Goal: Contribute content: Contribute content

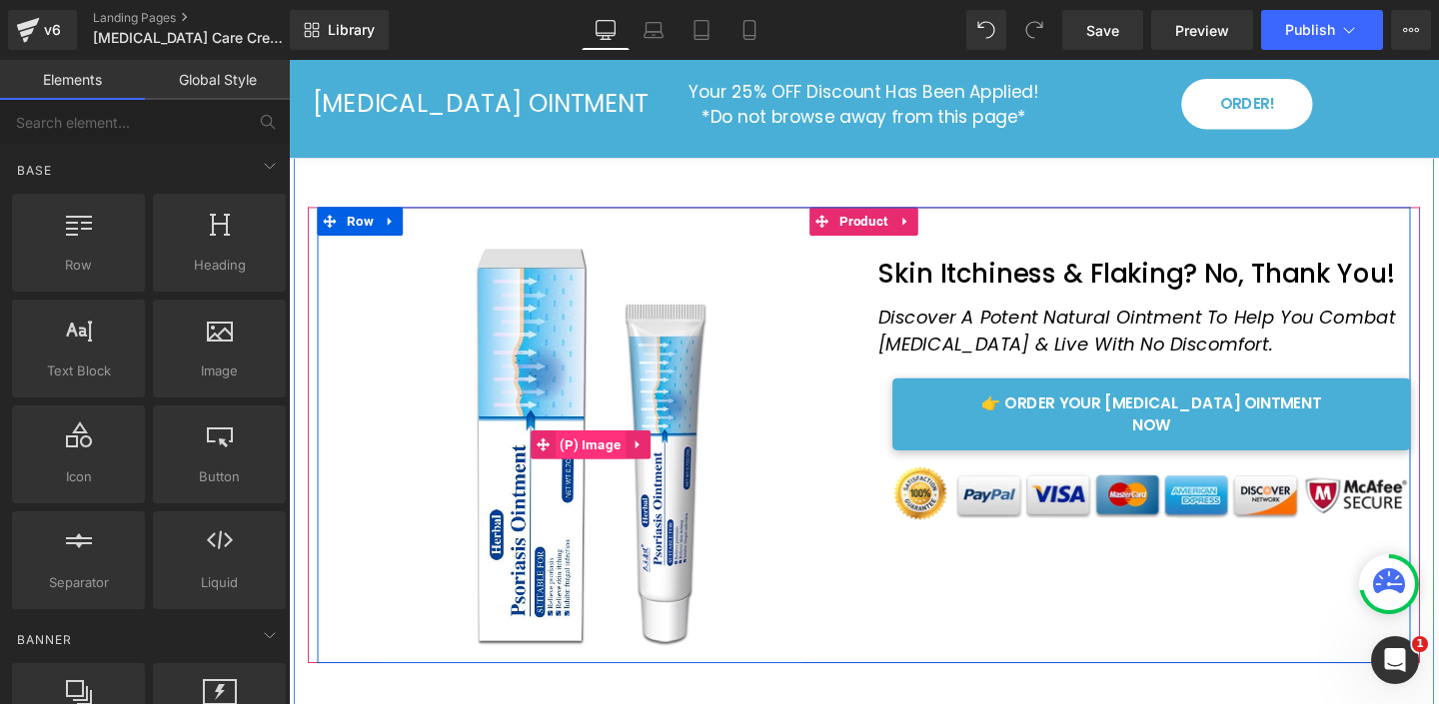
click at [613, 467] on span "(P) Image" at bounding box center [606, 465] width 75 height 30
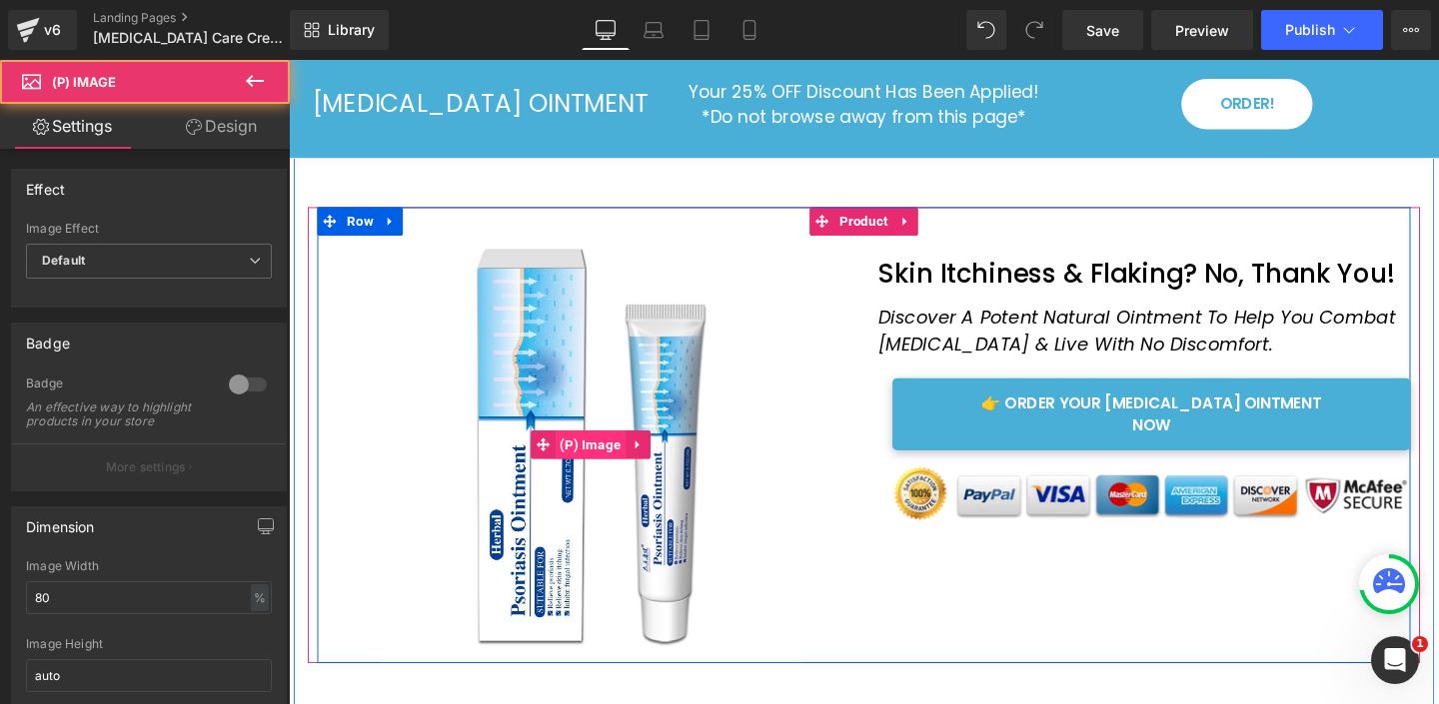
scroll to position [2, 0]
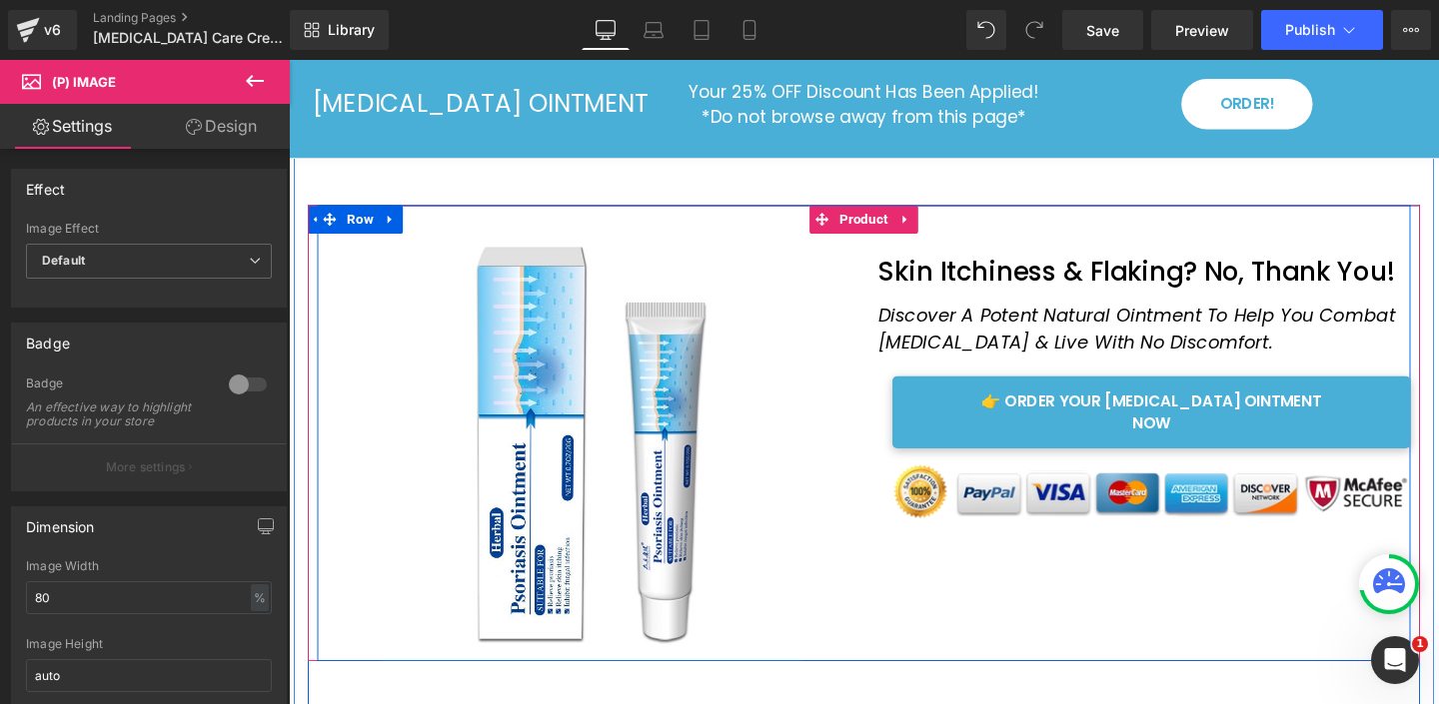
click at [892, 223] on div "Sale Off (P) Image Skin Itchiness & Flaking? No, Thank You! Heading Row Discove…" at bounding box center [893, 453] width 1149 height 480
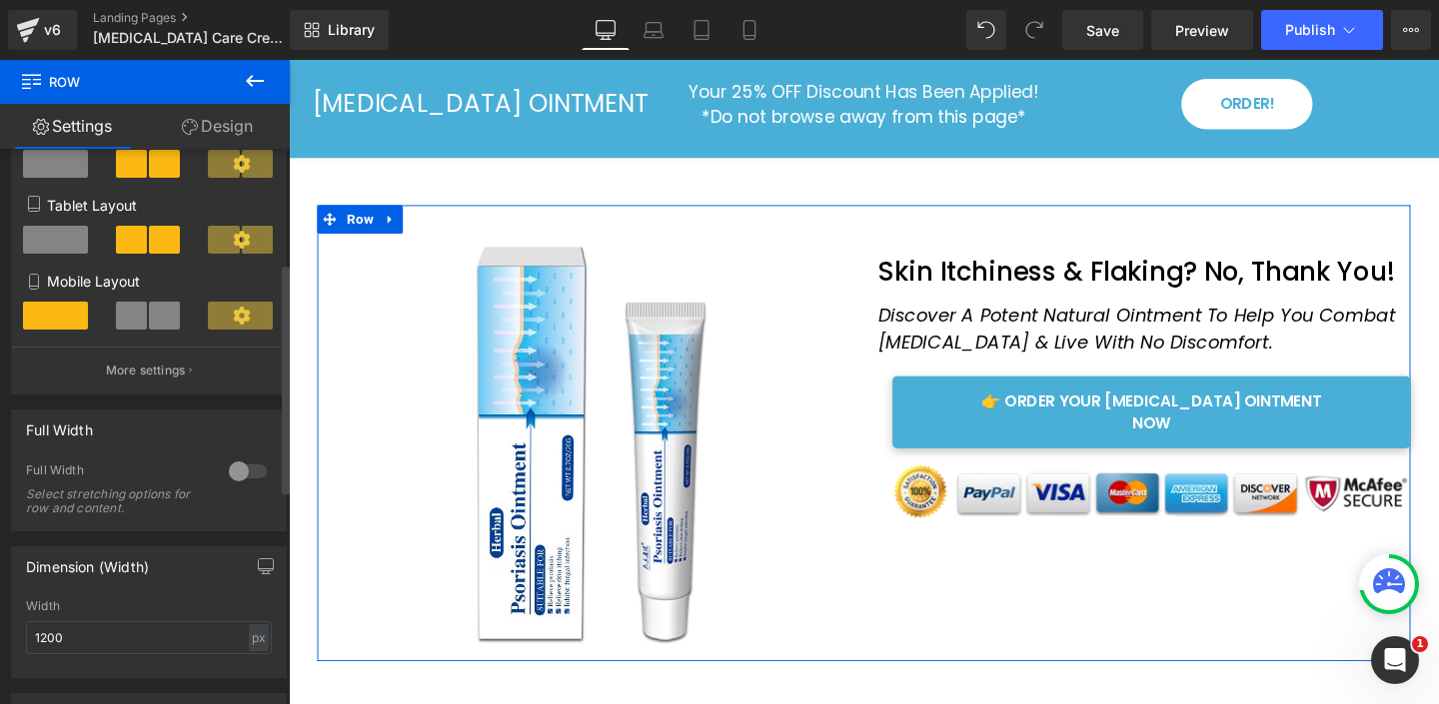
scroll to position [0, 0]
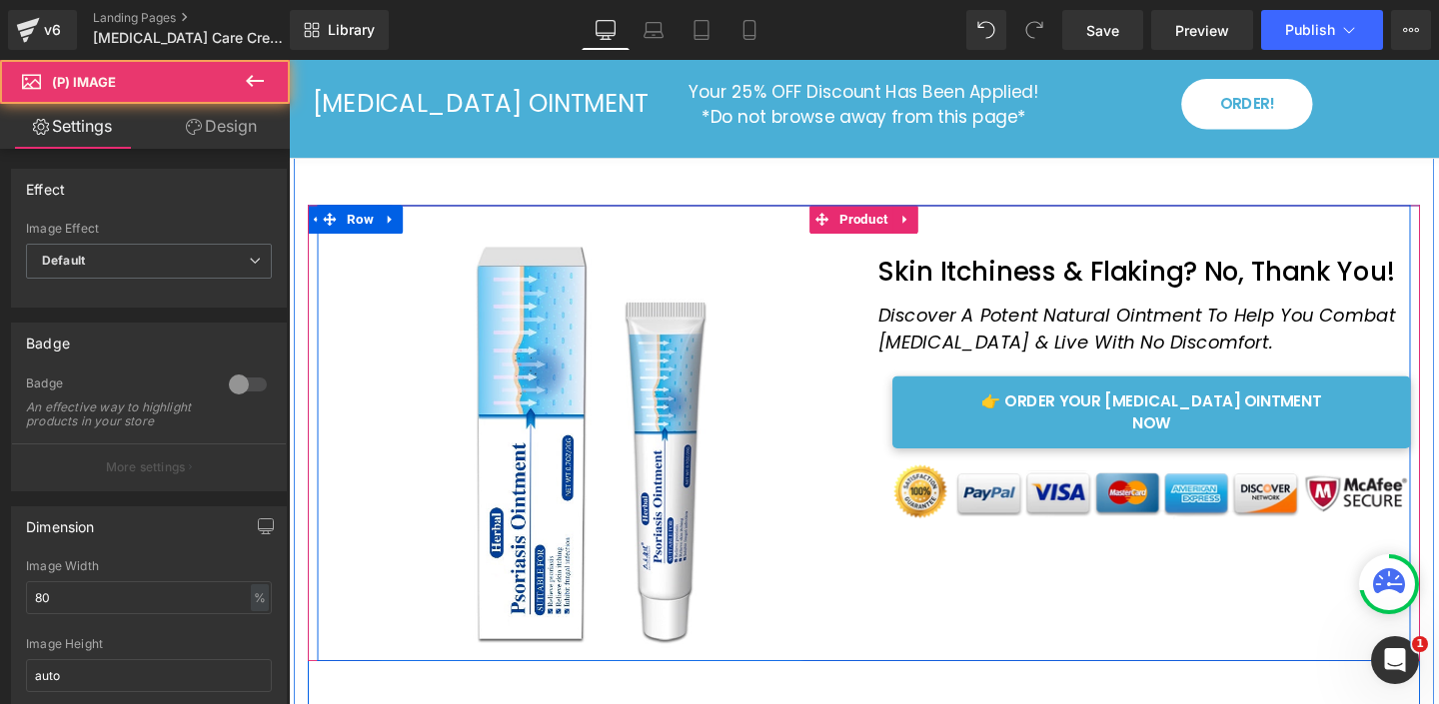
click at [888, 236] on div "Sale Off" at bounding box center [606, 463] width 575 height 460
click at [673, 299] on img at bounding box center [607, 463] width 460 height 460
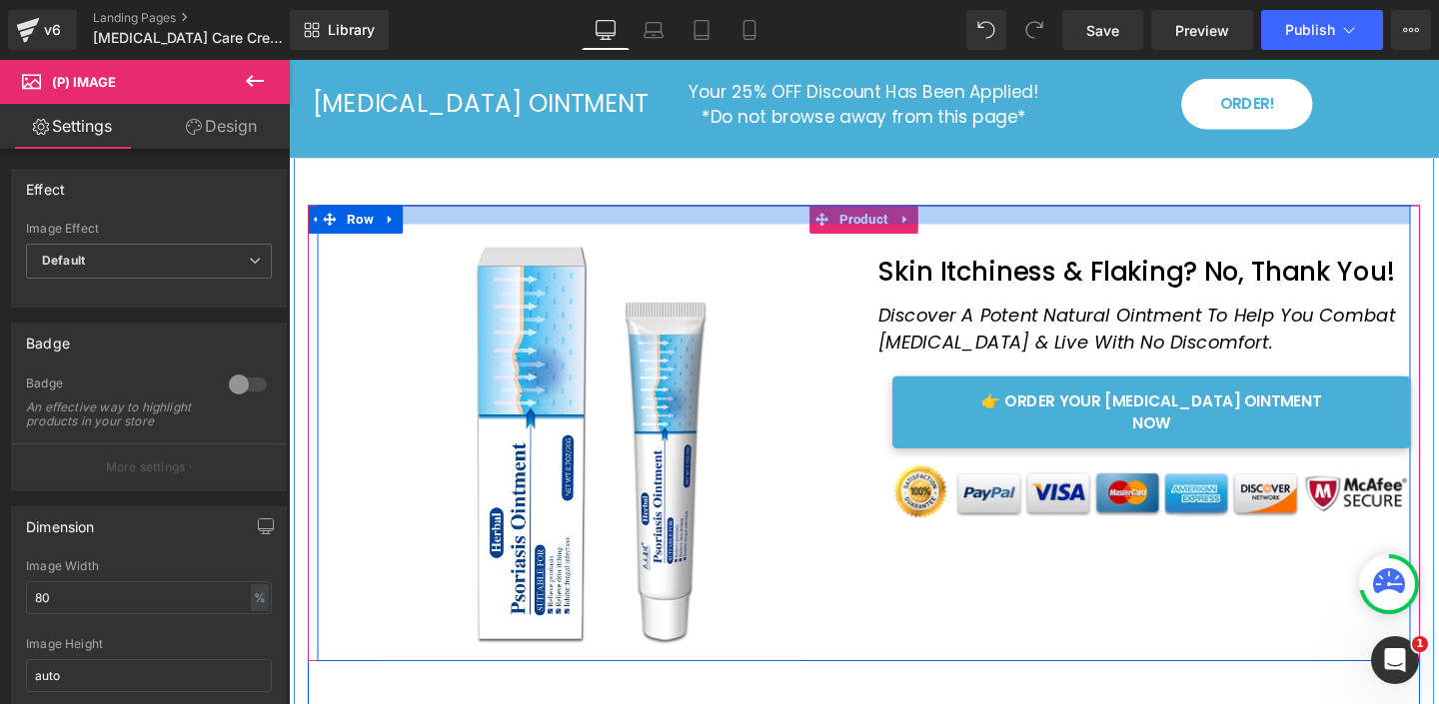
click at [879, 228] on div at bounding box center [893, 223] width 1149 height 20
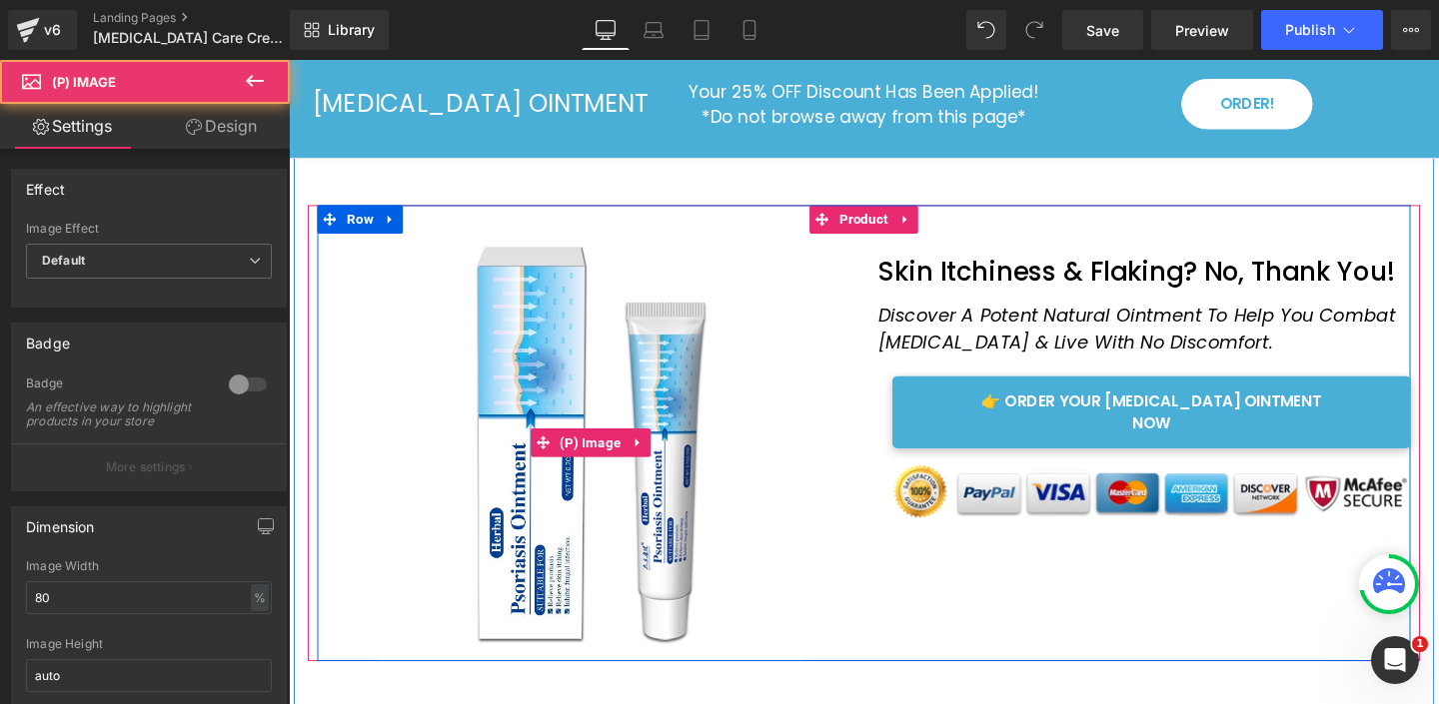
click at [878, 237] on div "Sale Off" at bounding box center [606, 463] width 575 height 460
click at [877, 237] on div "Sale Off" at bounding box center [606, 463] width 575 height 460
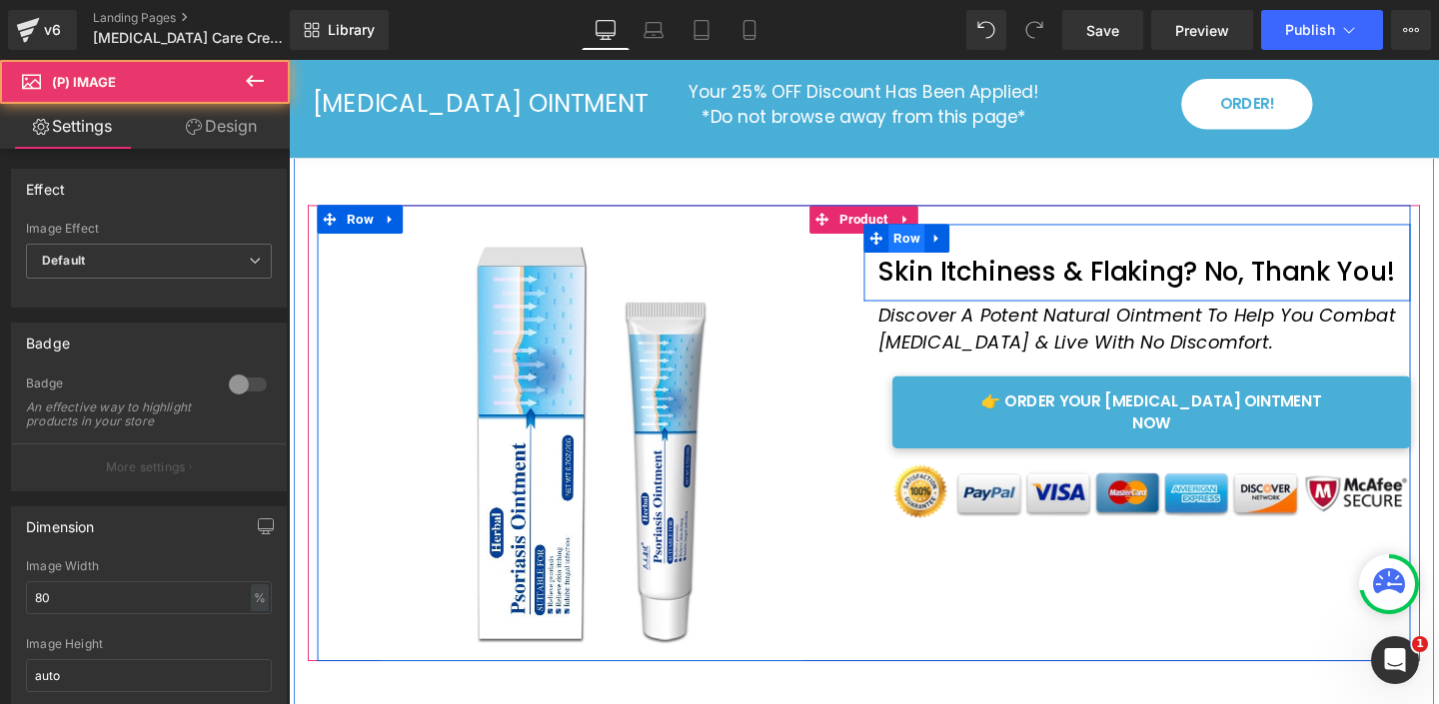
click at [923, 234] on span "Row" at bounding box center [938, 248] width 38 height 30
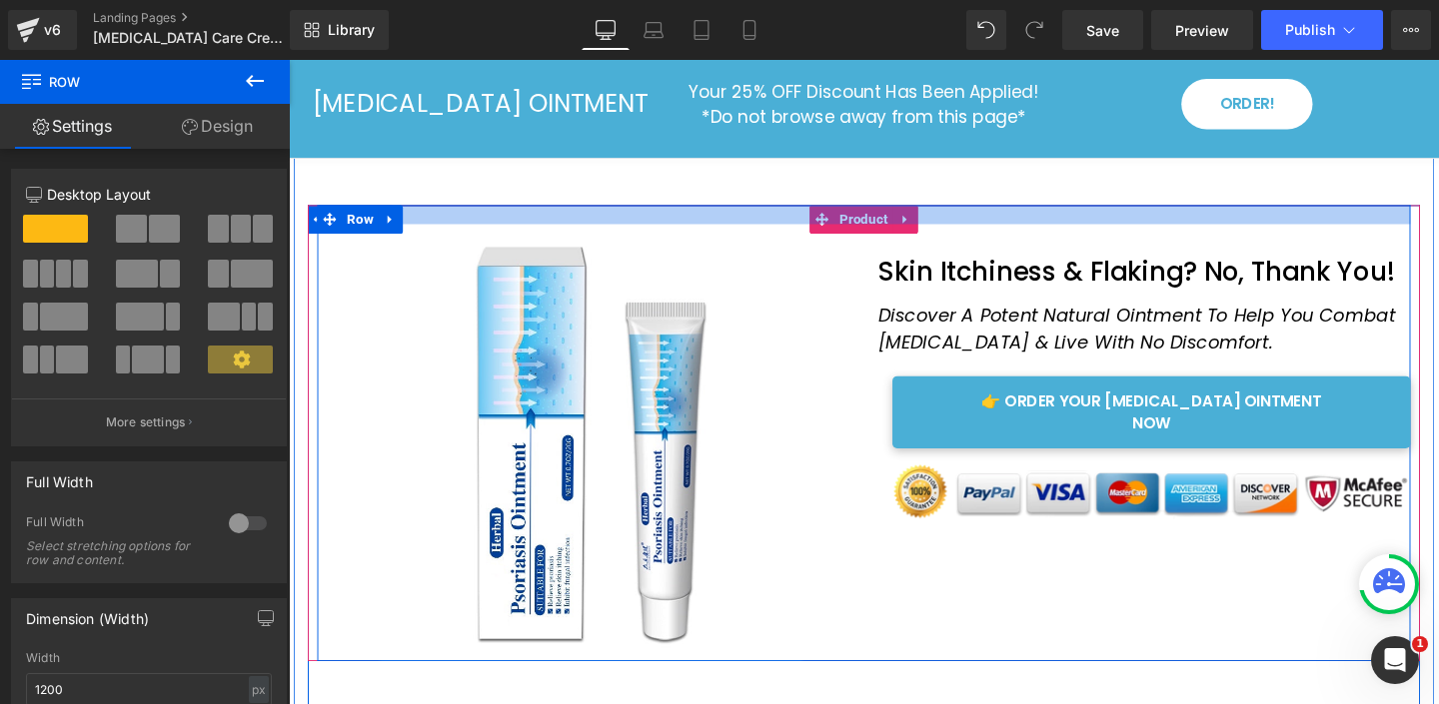
click at [915, 222] on div at bounding box center [893, 223] width 1149 height 20
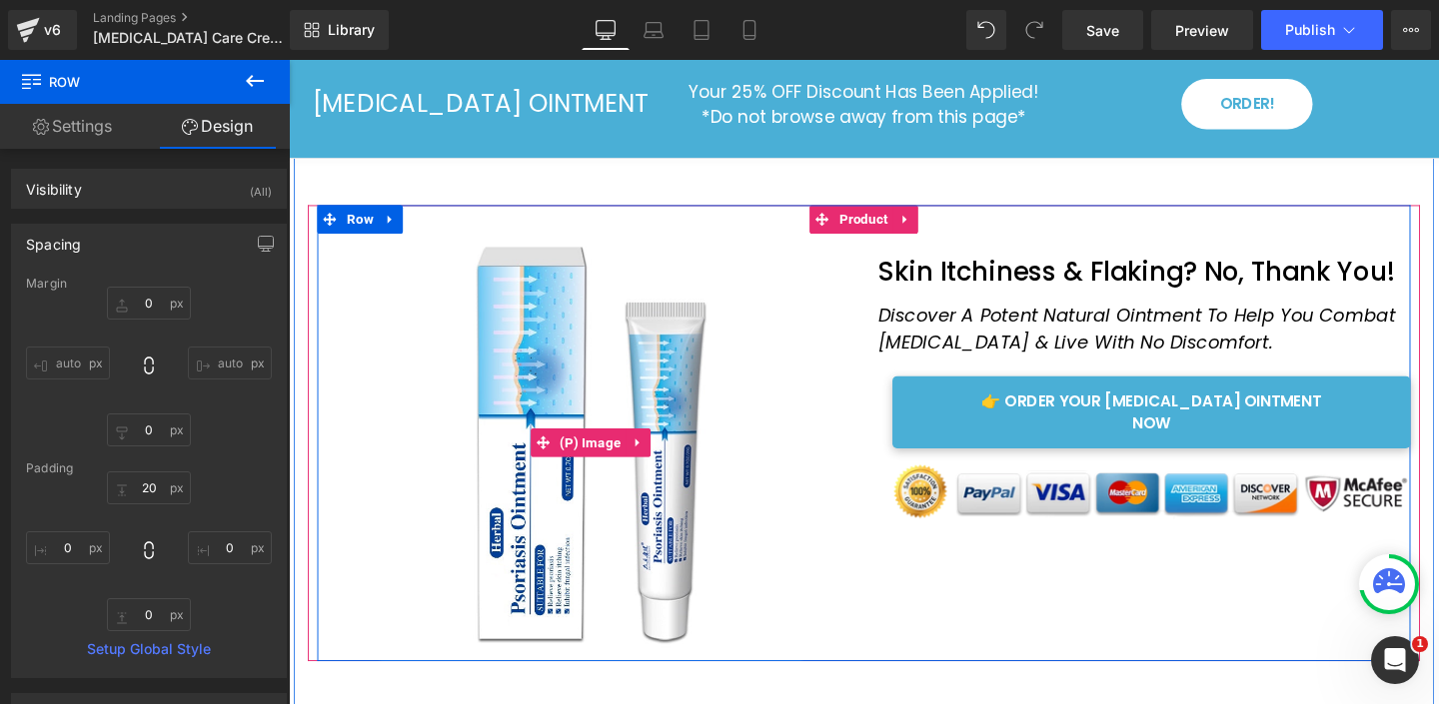
click at [786, 343] on img at bounding box center [607, 463] width 460 height 460
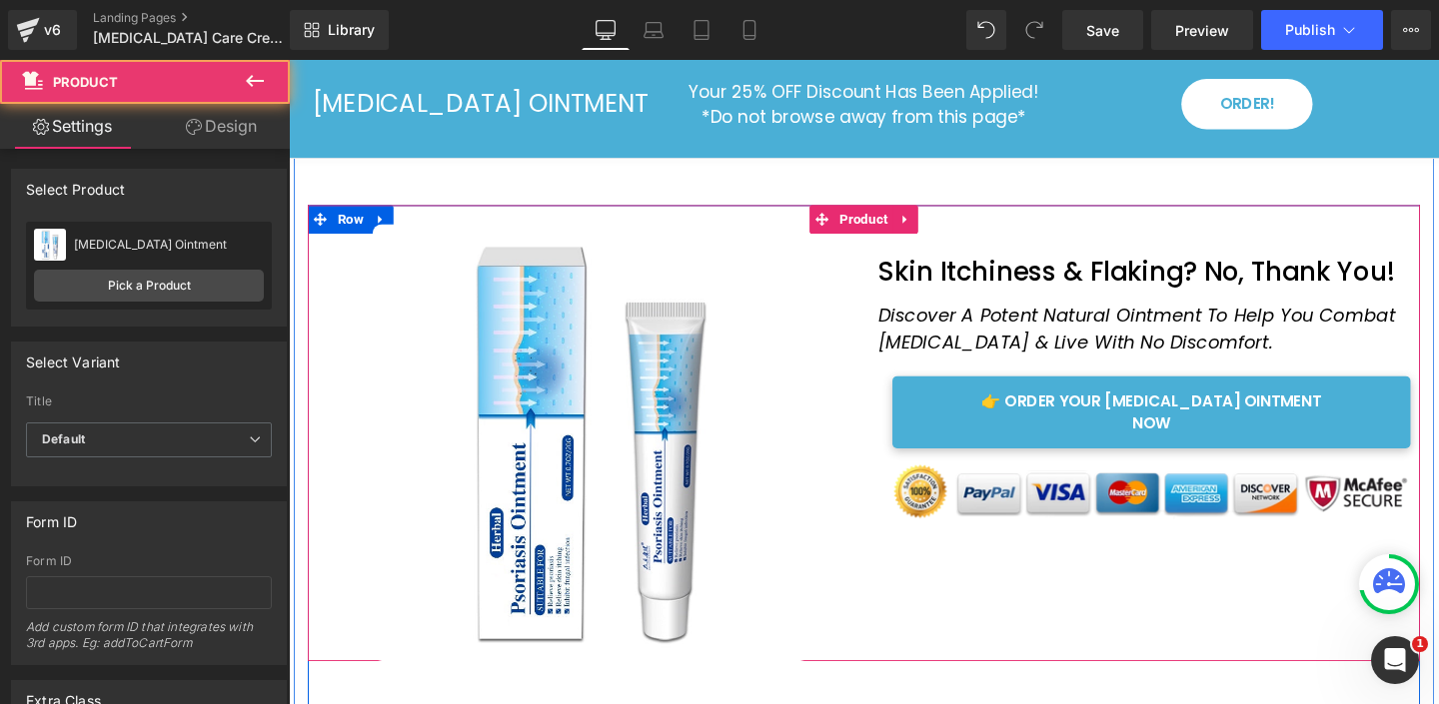
click at [315, 427] on div "Sale Off (P) Image Skin Itchiness & Flaking? No, Thank You! Heading Row Discove…" at bounding box center [893, 453] width 1169 height 480
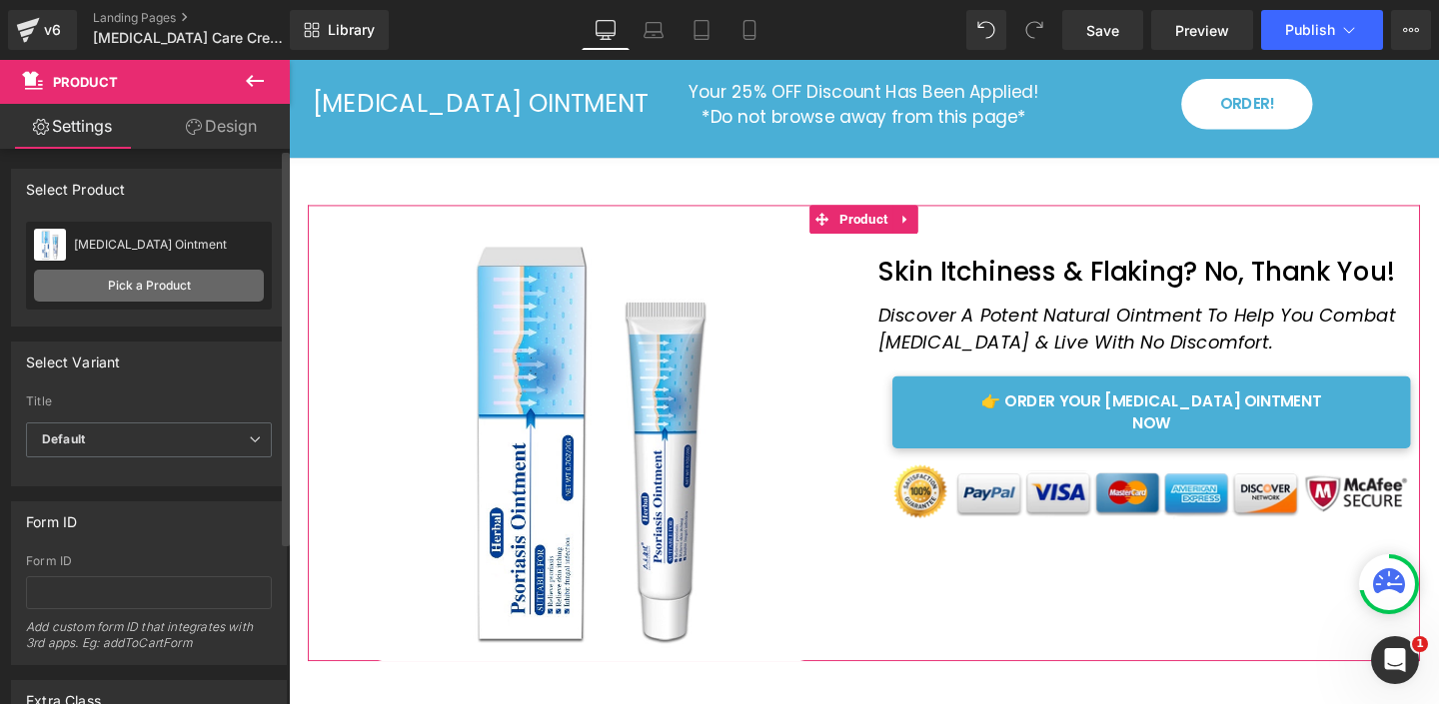
click at [173, 290] on link "Pick a Product" at bounding box center [149, 286] width 230 height 32
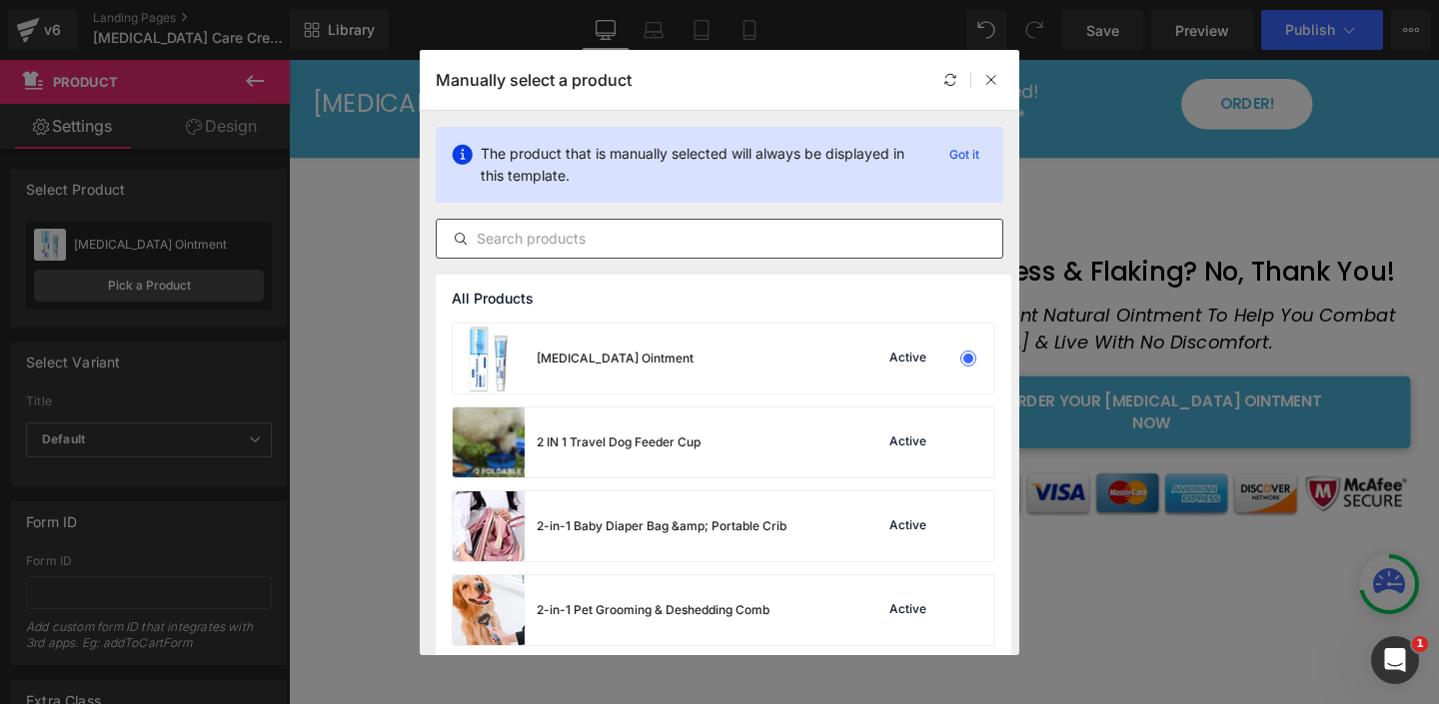
click at [666, 238] on input "text" at bounding box center [720, 239] width 566 height 24
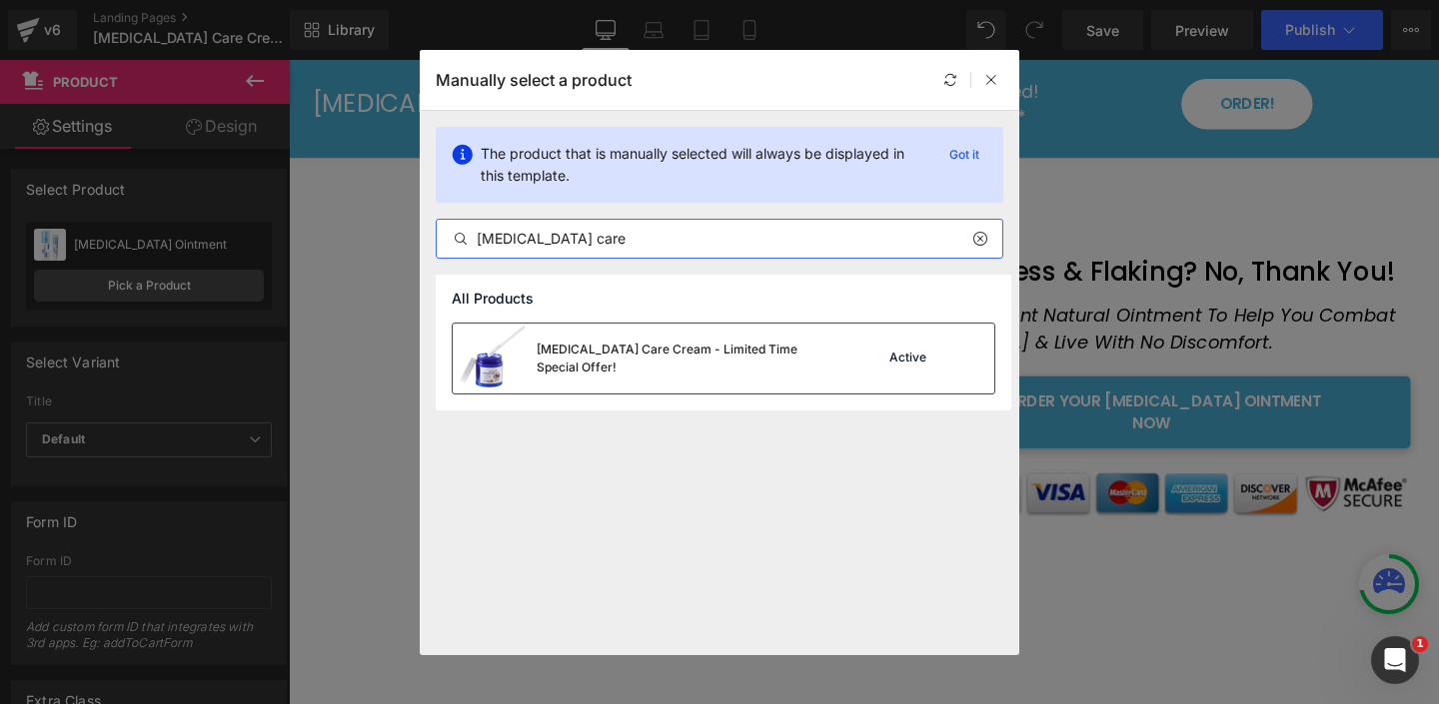
type input "psoriasis care"
click at [603, 349] on div "Psoriasis Care Cream - Limited Time Special Offer!" at bounding box center [687, 359] width 300 height 36
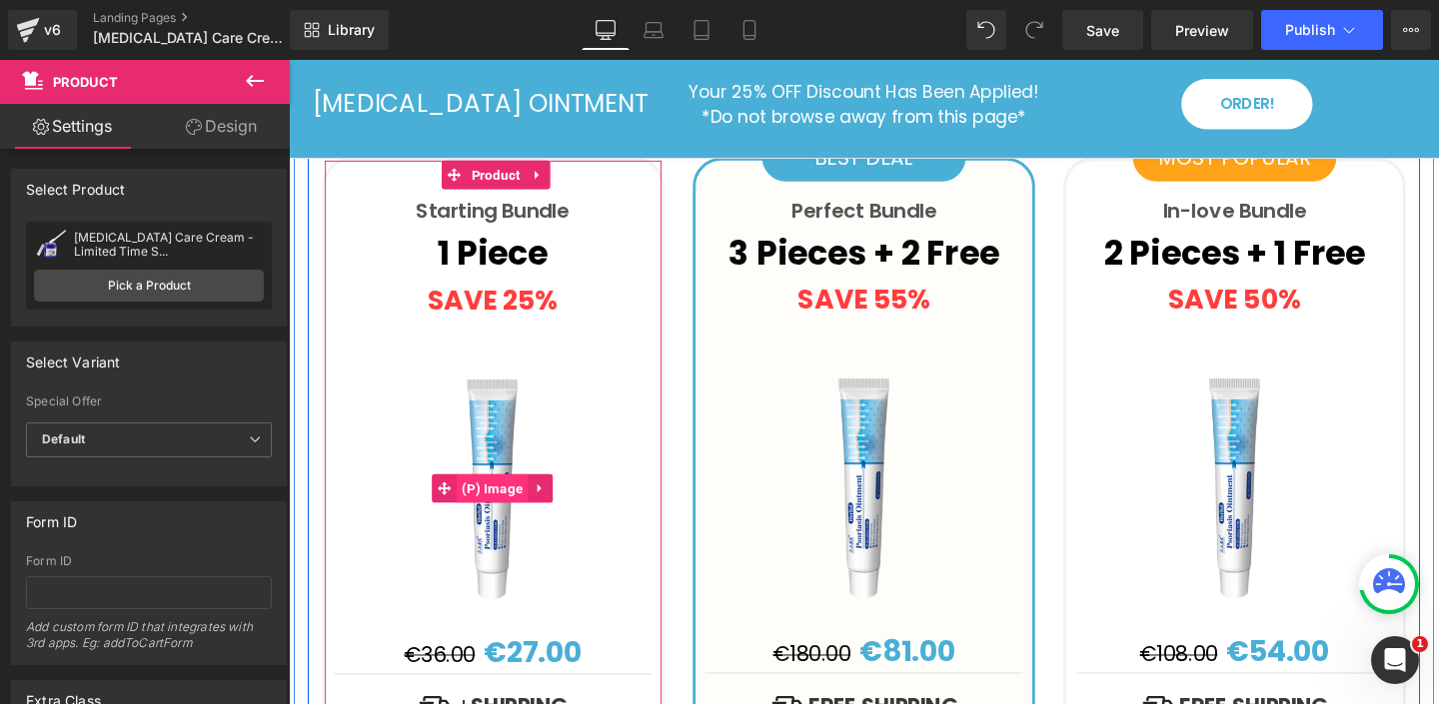
scroll to position [4972, 0]
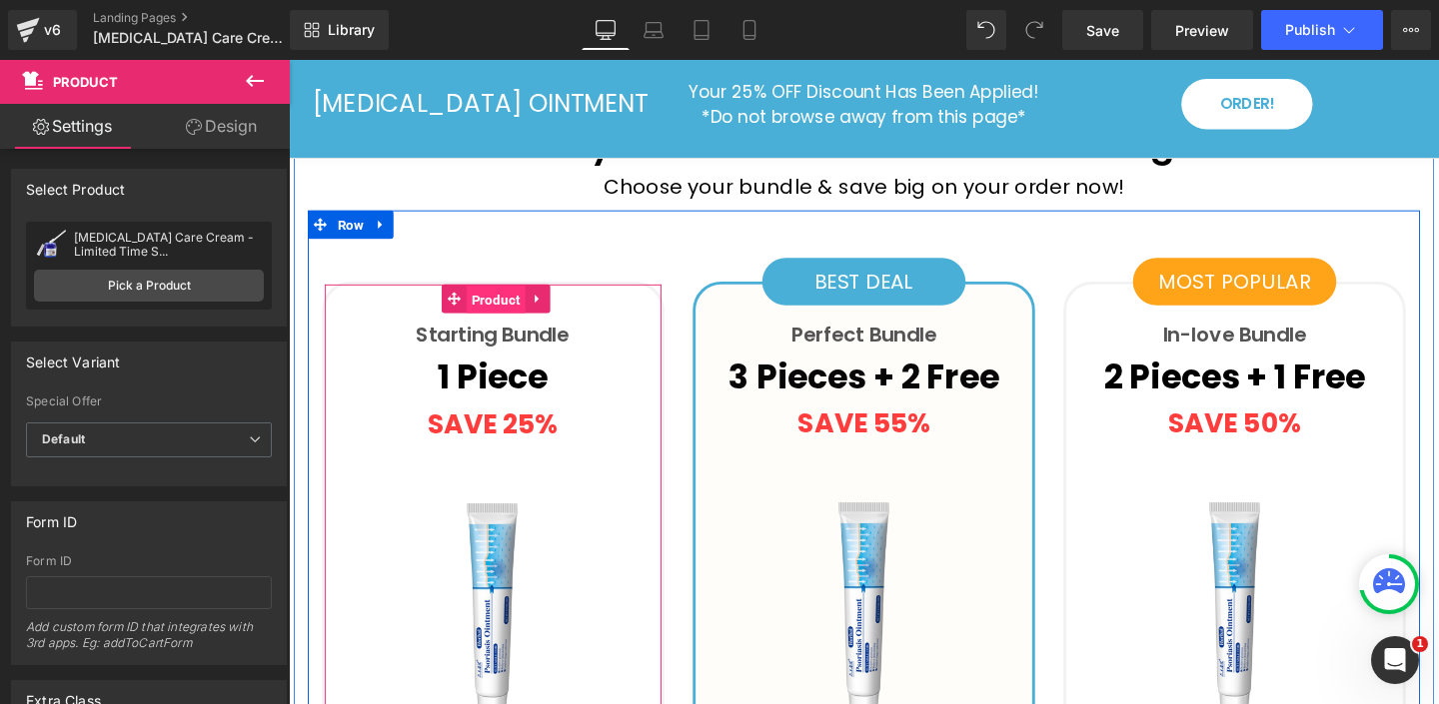
click at [509, 297] on span "Product" at bounding box center [507, 312] width 62 height 30
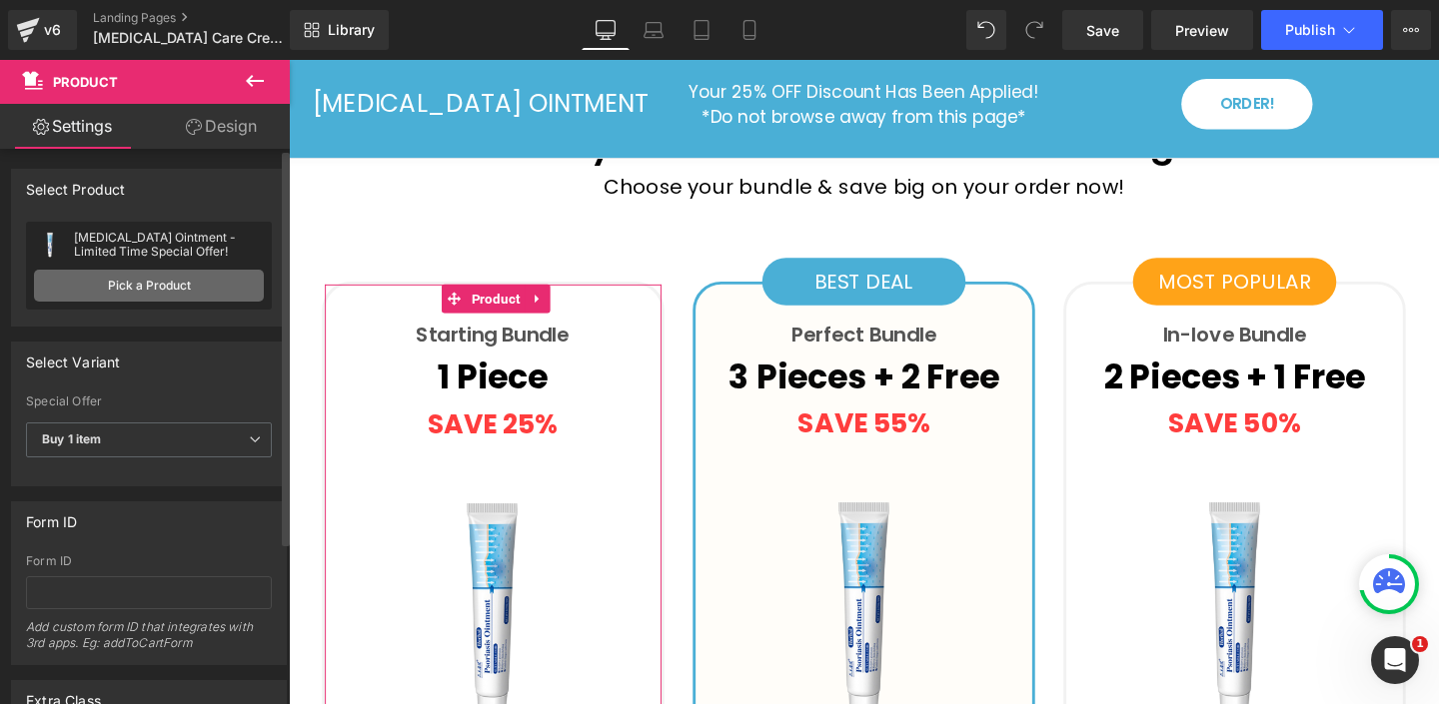
click at [172, 288] on link "Pick a Product" at bounding box center [149, 286] width 230 height 32
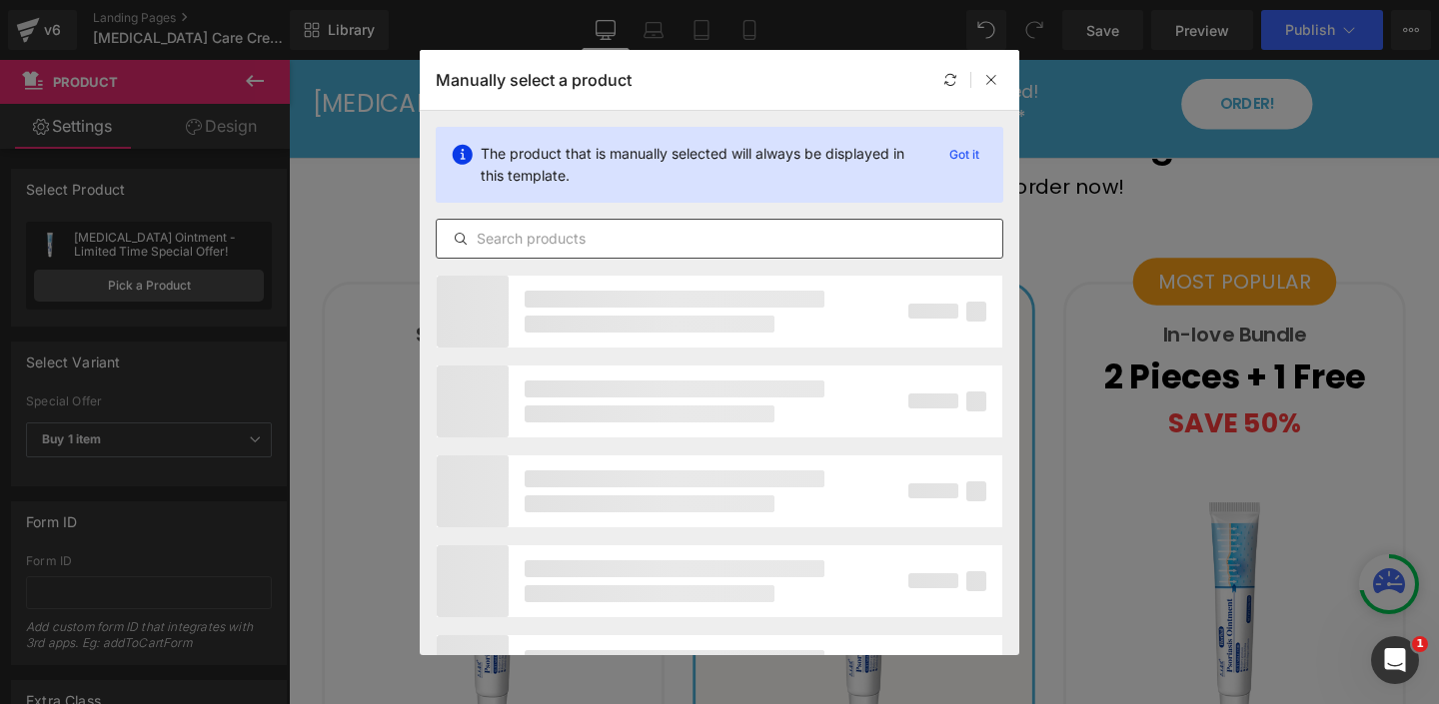
click at [570, 243] on input "text" at bounding box center [720, 239] width 566 height 24
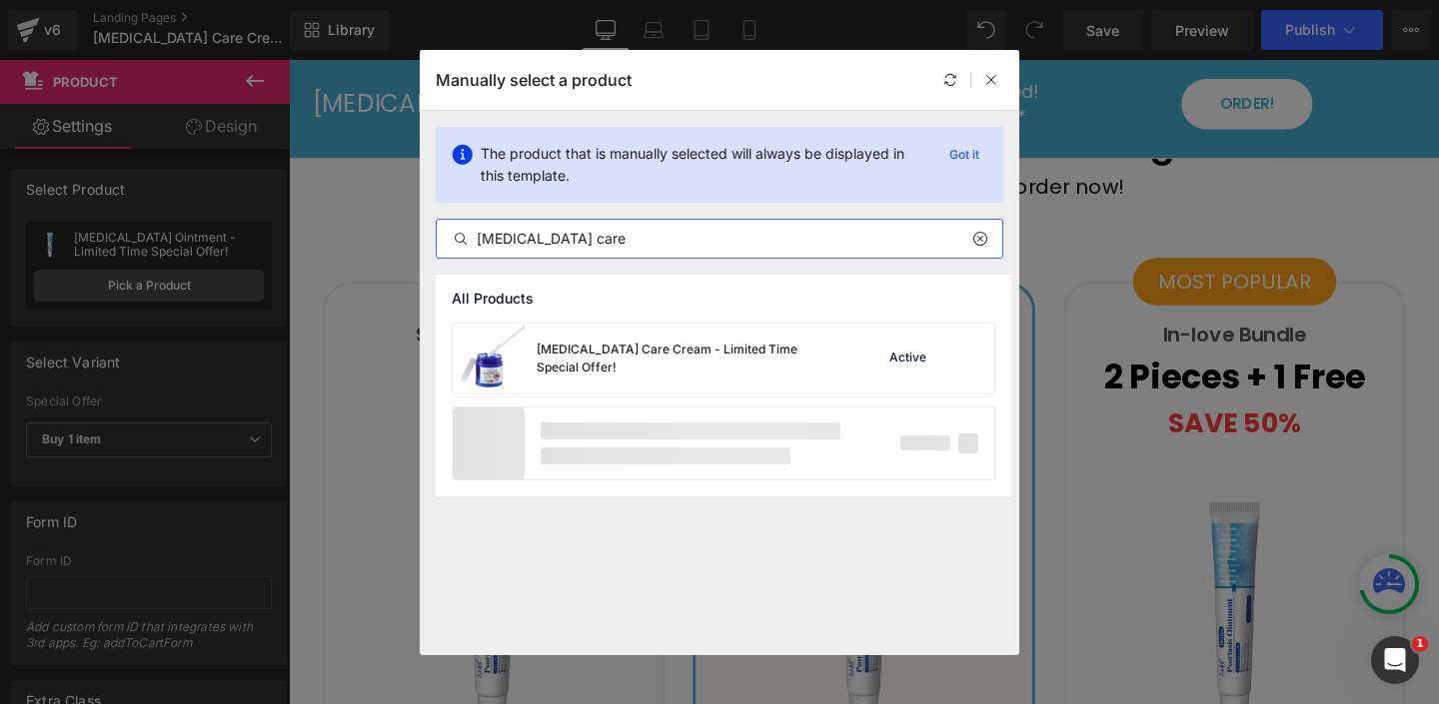
drag, startPoint x: 628, startPoint y: 241, endPoint x: 377, endPoint y: 188, distance: 257.3
click at [381, 191] on div "Manually select a product The product that is manually selected will always be …" at bounding box center [719, 352] width 1439 height 704
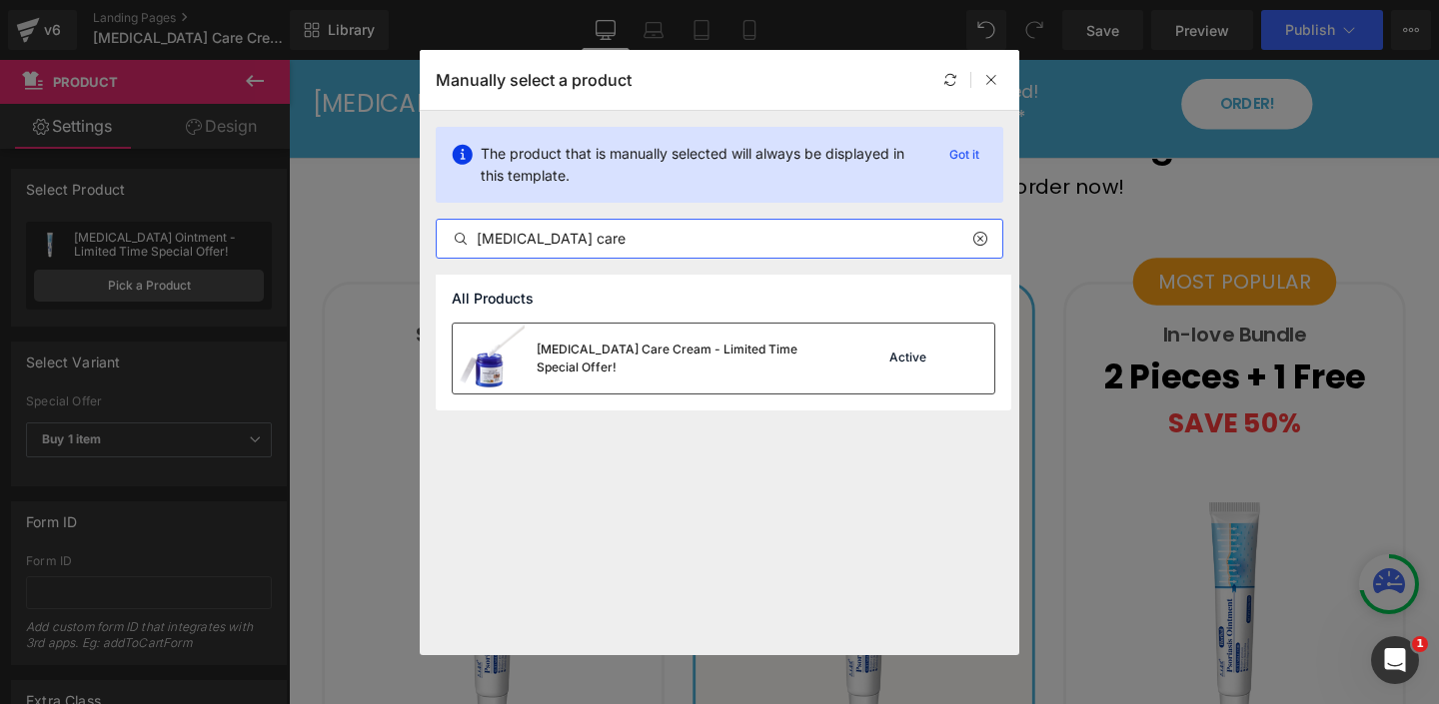
type input "psoriasis care"
click at [576, 362] on div "Psoriasis Care Cream - Limited Time Special Offer!" at bounding box center [687, 359] width 300 height 36
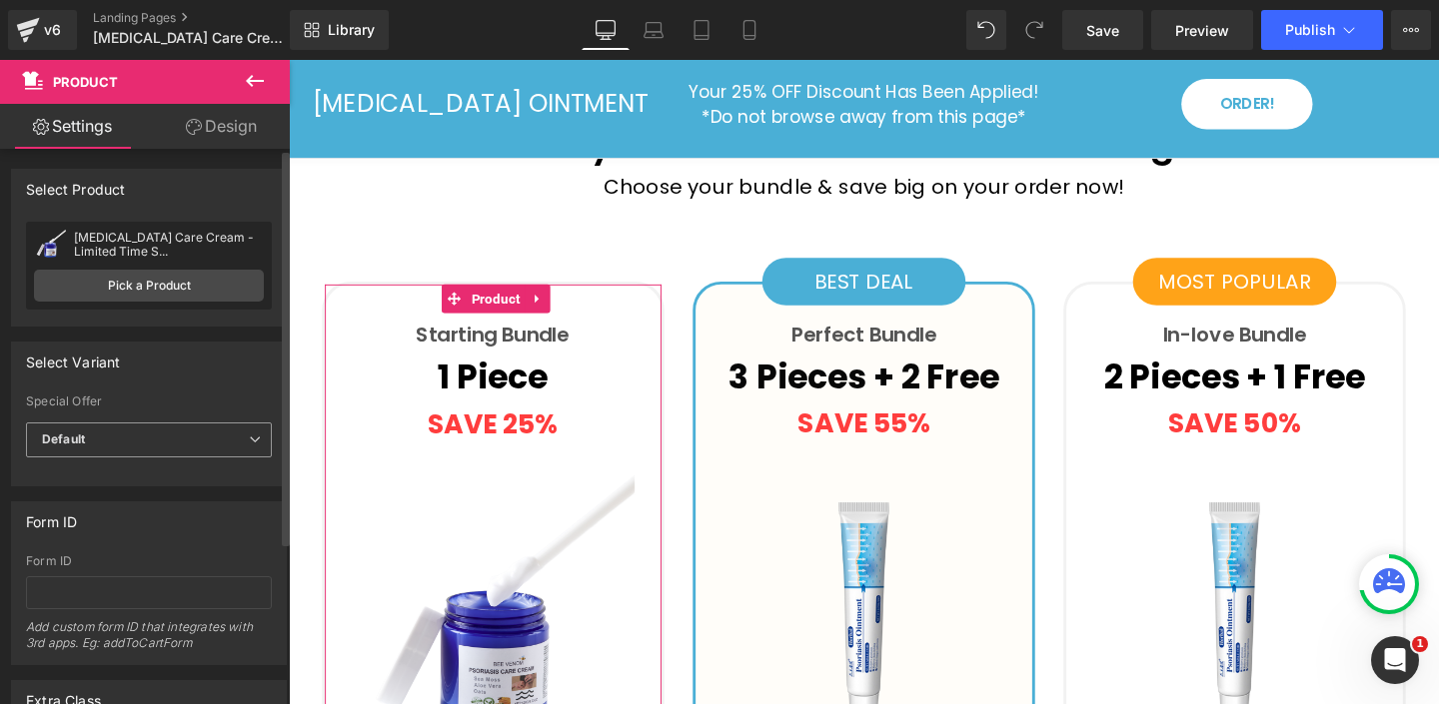
click at [134, 442] on span "Default" at bounding box center [149, 440] width 246 height 35
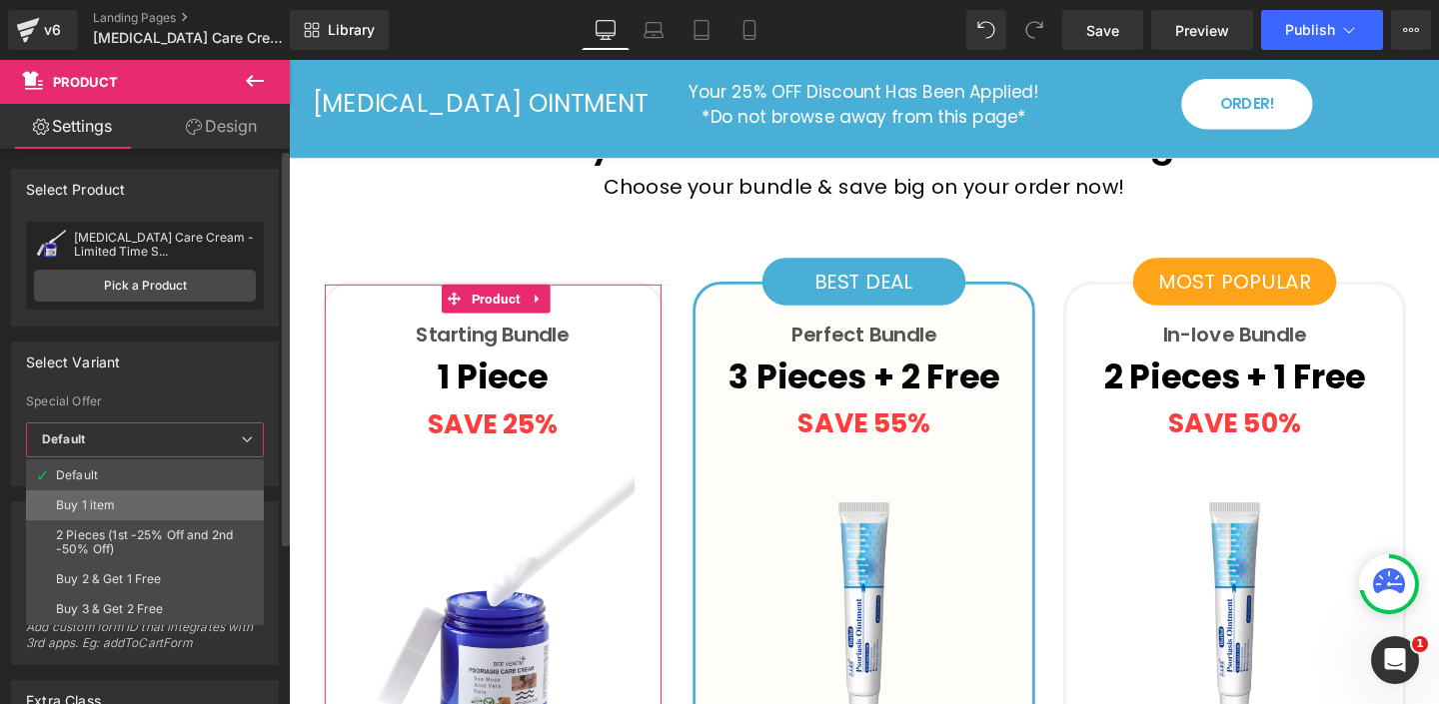
click at [135, 510] on li "Buy 1 item" at bounding box center [145, 506] width 238 height 30
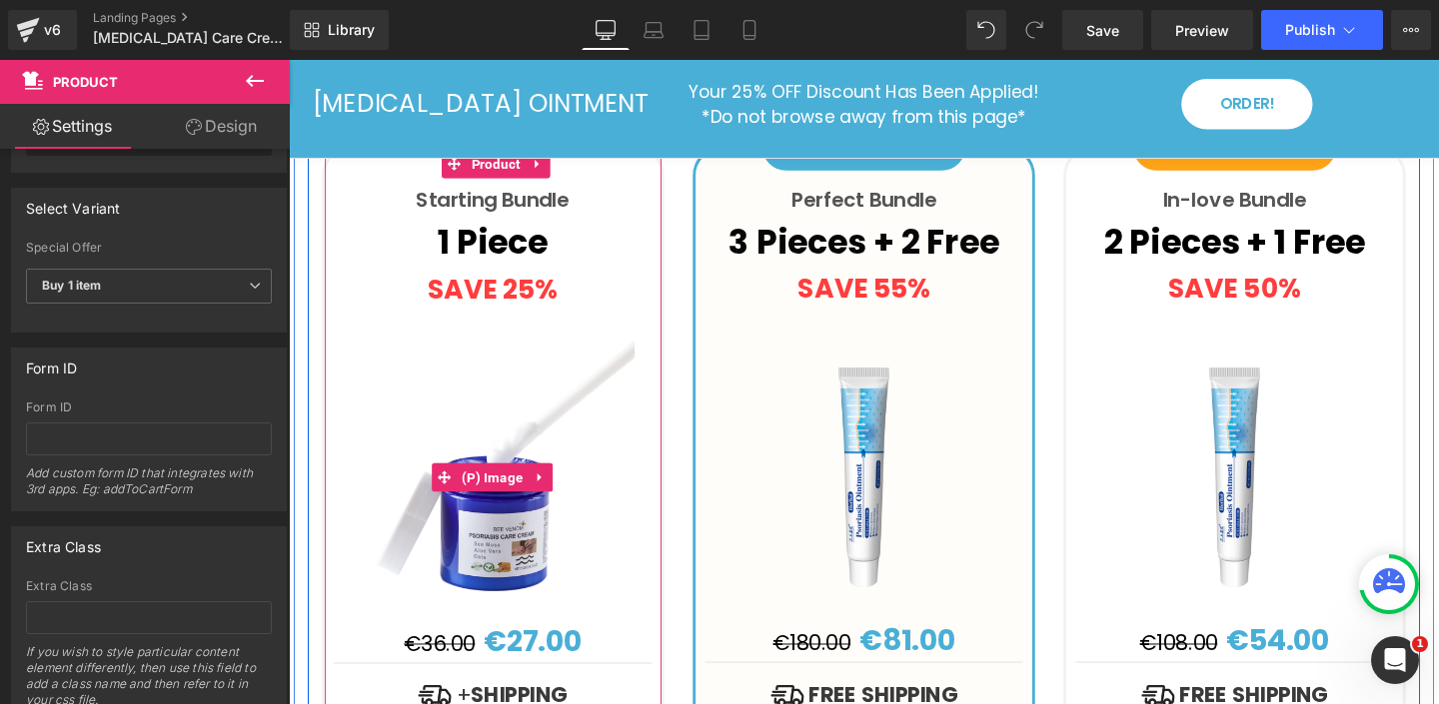
scroll to position [5117, 0]
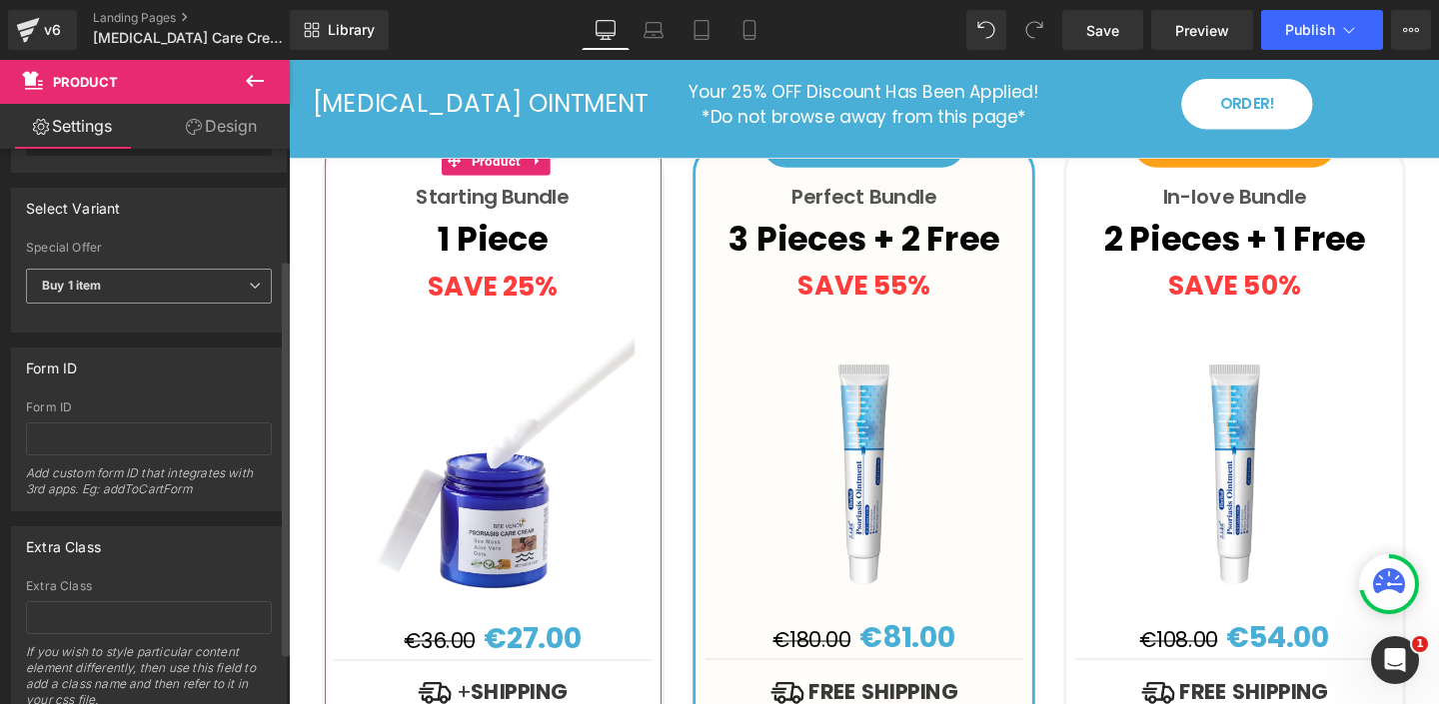
click at [184, 288] on span "Buy 1 item" at bounding box center [149, 286] width 246 height 35
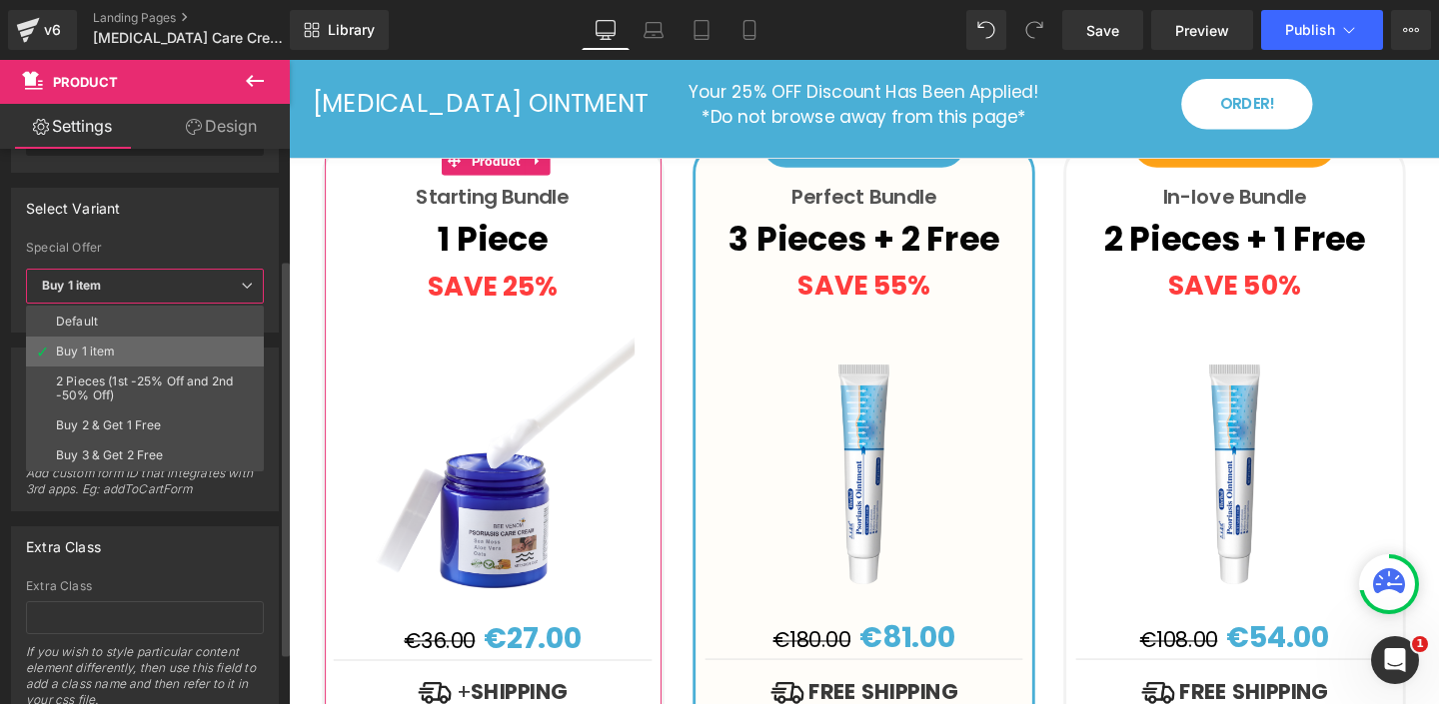
click at [120, 354] on li "Buy 1 item" at bounding box center [145, 352] width 238 height 30
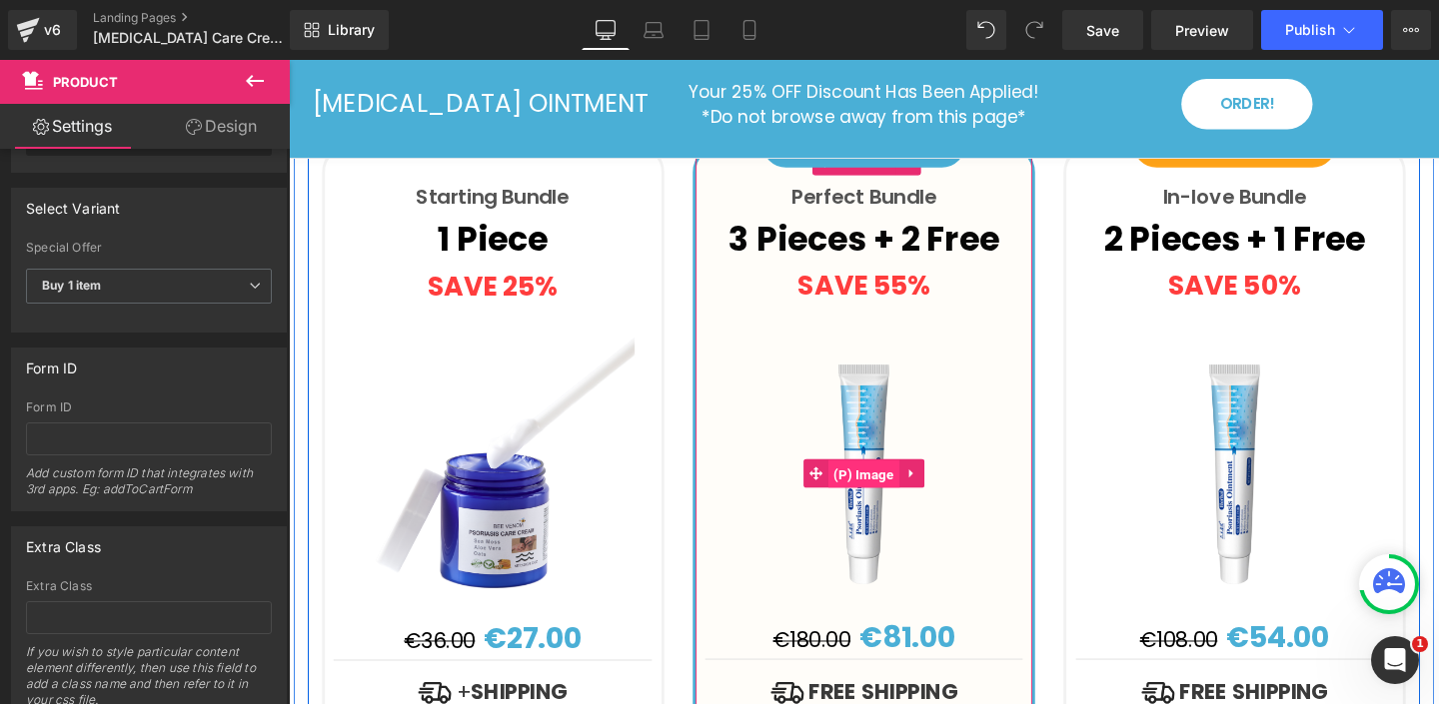
click at [885, 481] on span "(P) Image" at bounding box center [893, 496] width 75 height 30
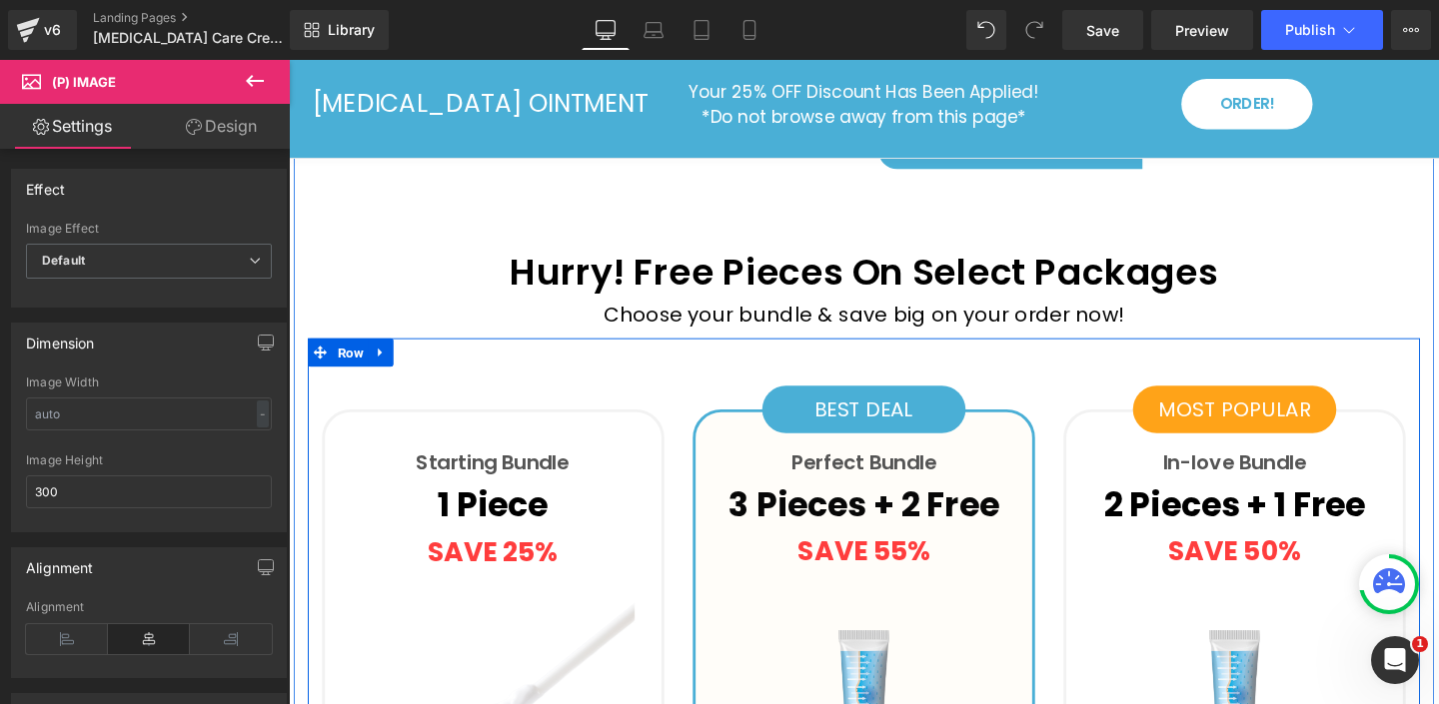
scroll to position [4822, 0]
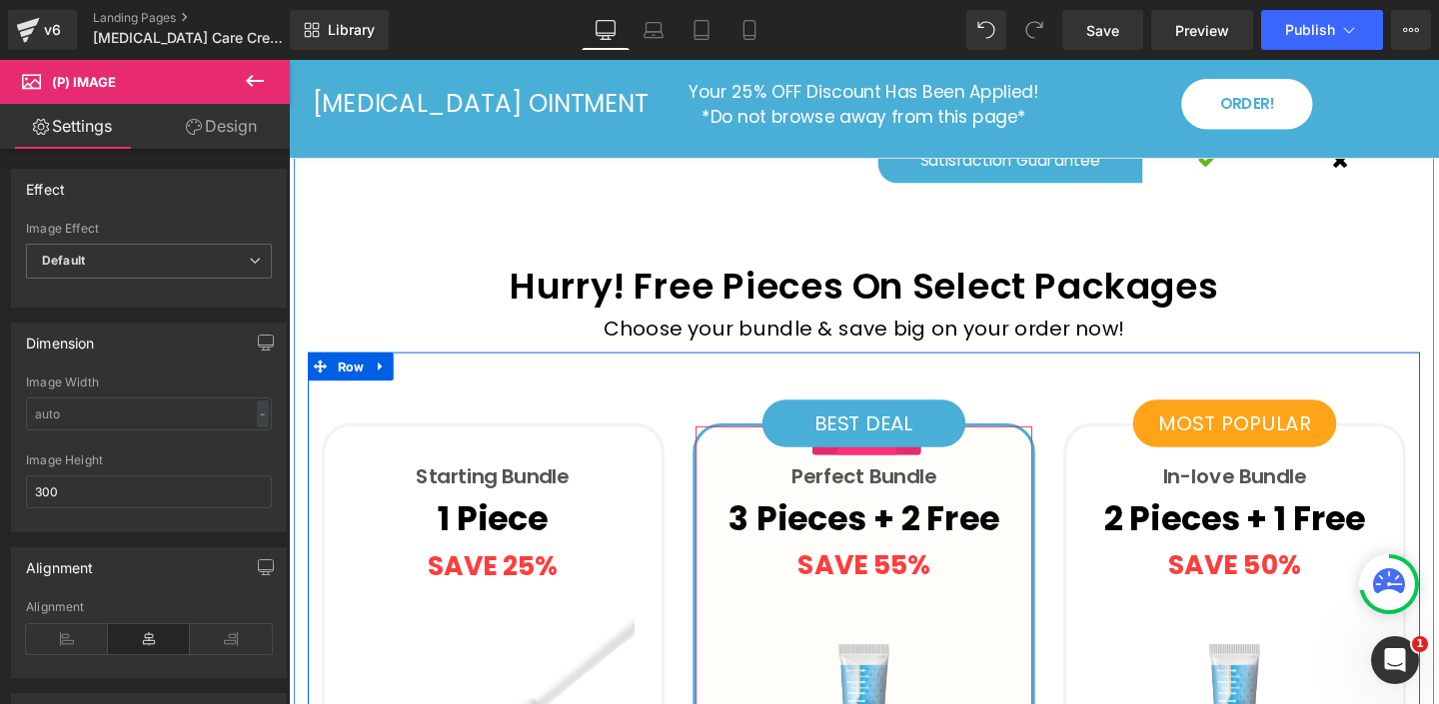
click at [908, 447] on span "Product" at bounding box center [896, 462] width 62 height 30
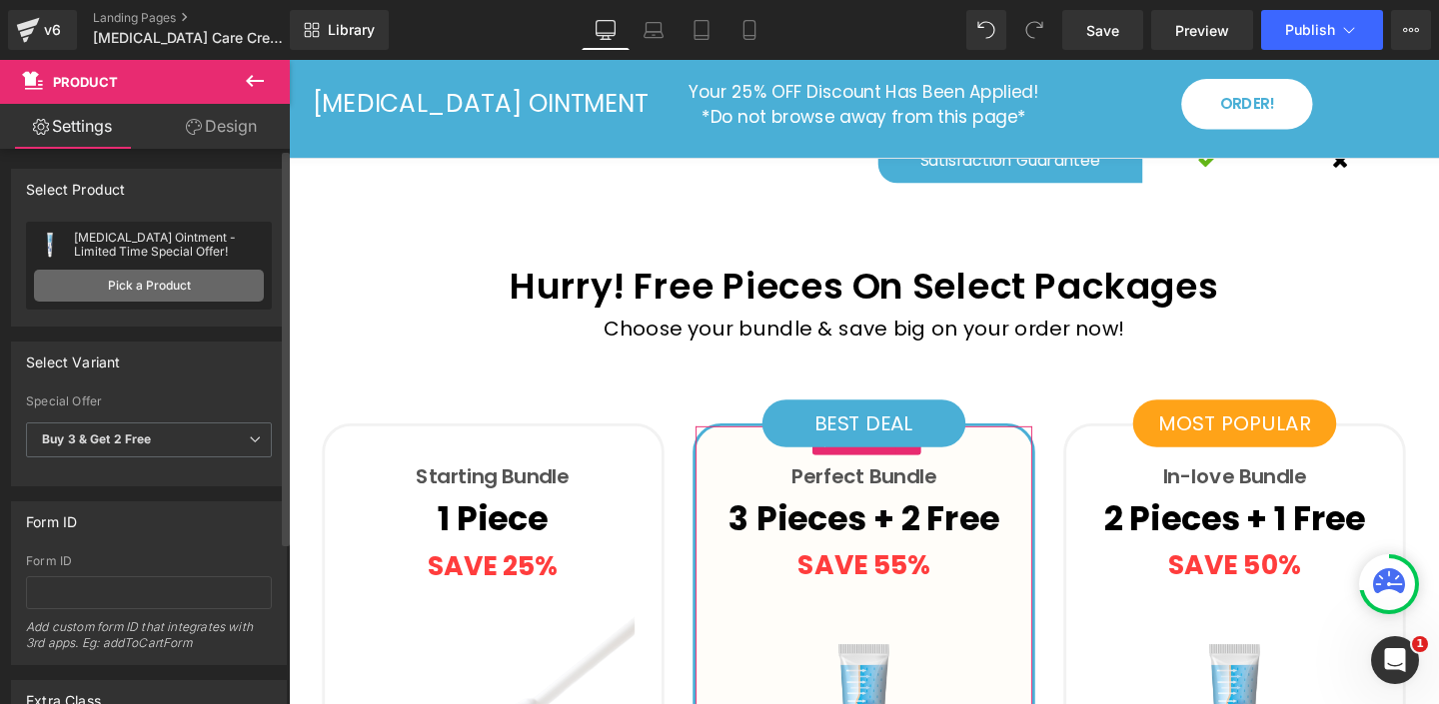
click at [144, 284] on link "Pick a Product" at bounding box center [149, 286] width 230 height 32
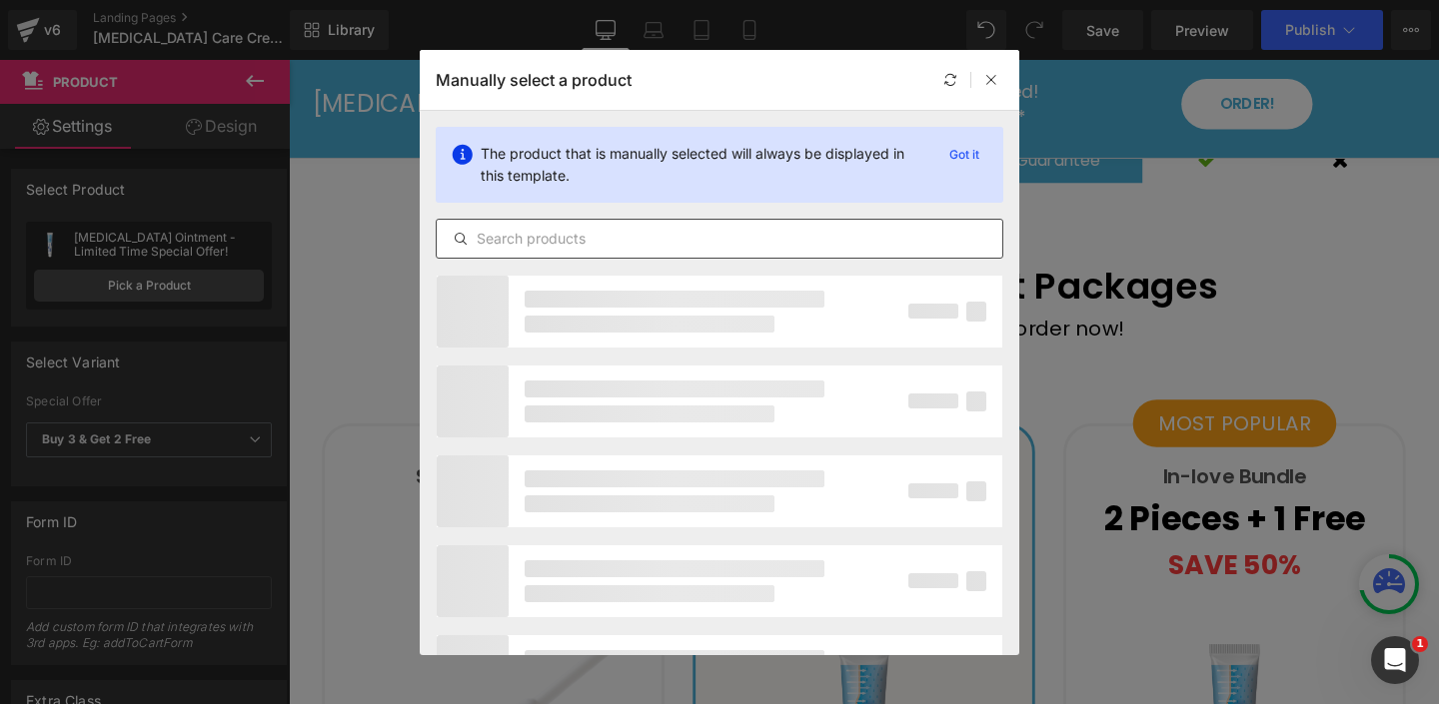
click at [613, 232] on input "text" at bounding box center [720, 239] width 566 height 24
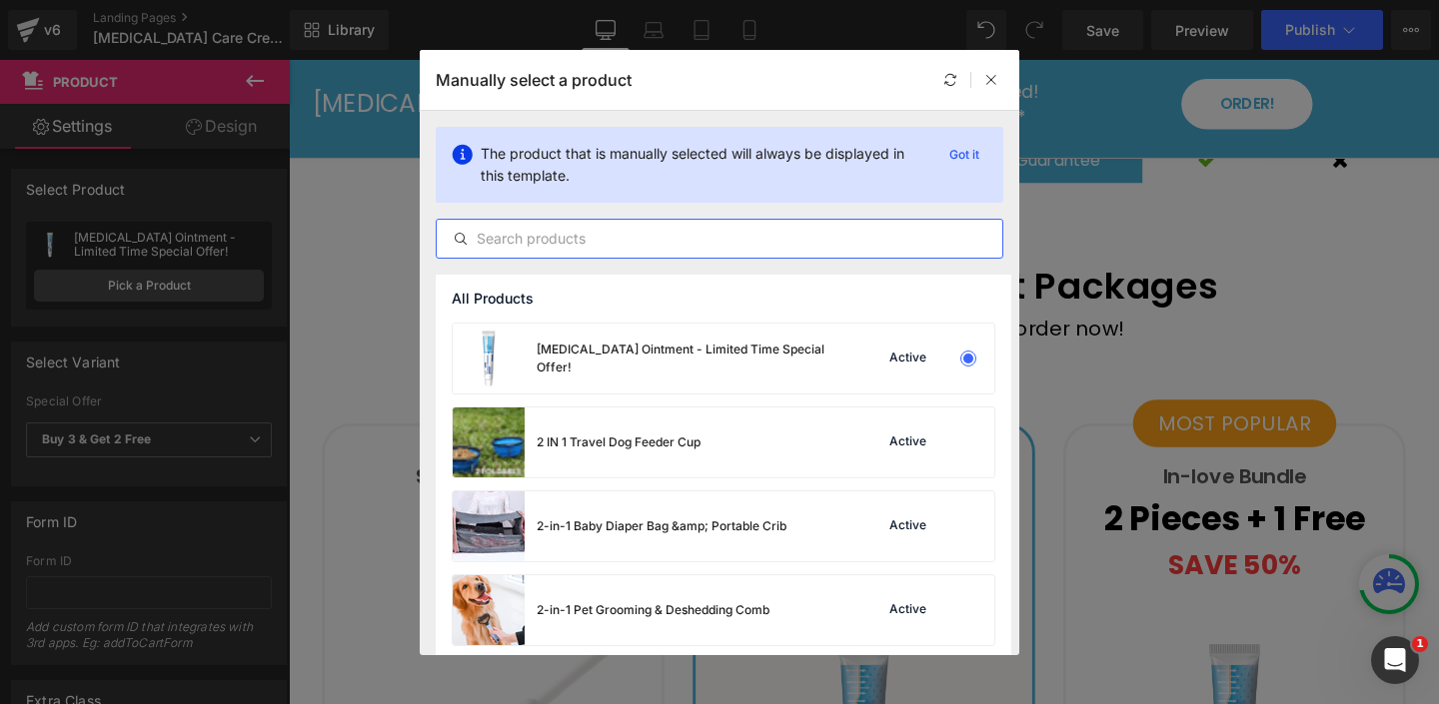
paste input "psoriasis care"
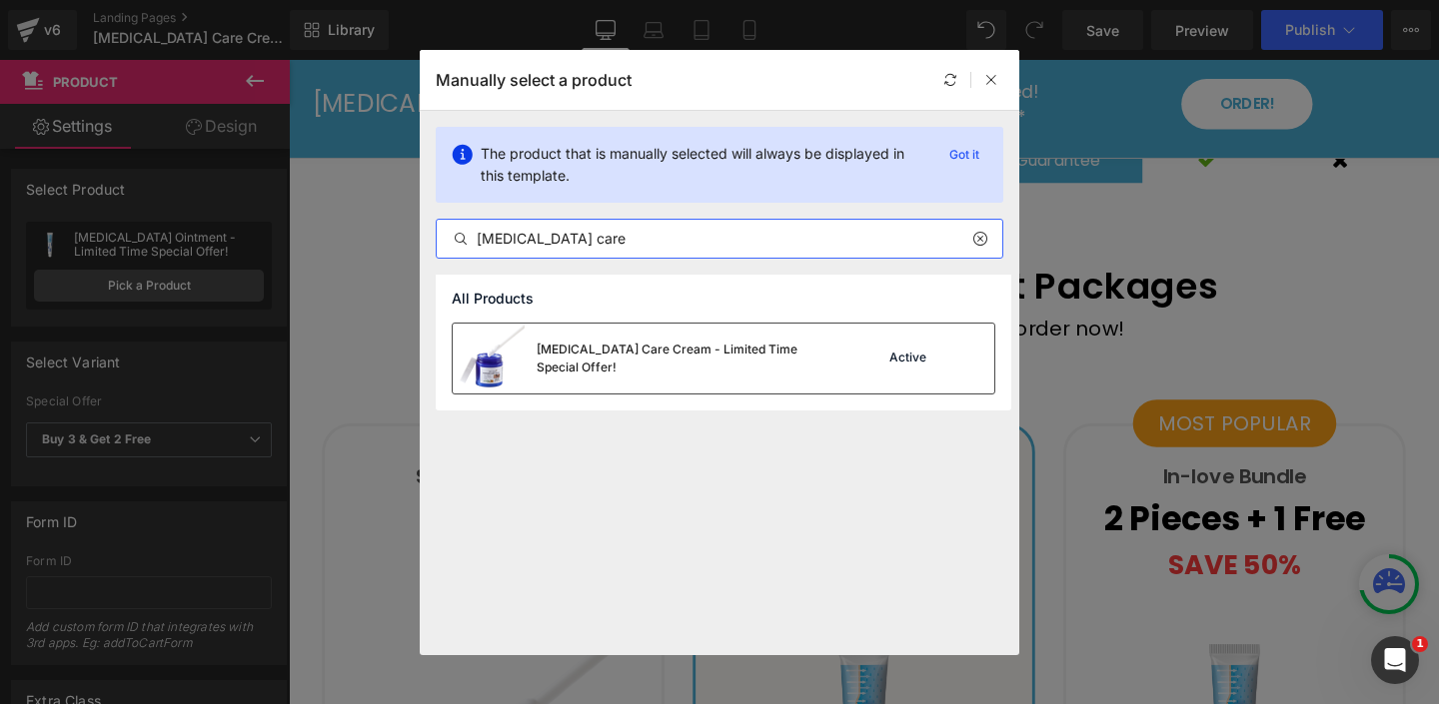
type input "psoriasis care"
drag, startPoint x: 565, startPoint y: 342, endPoint x: 290, endPoint y: 297, distance: 278.4
click at [565, 342] on div "Psoriasis Care Cream - Limited Time Special Offer!" at bounding box center [645, 359] width 384 height 70
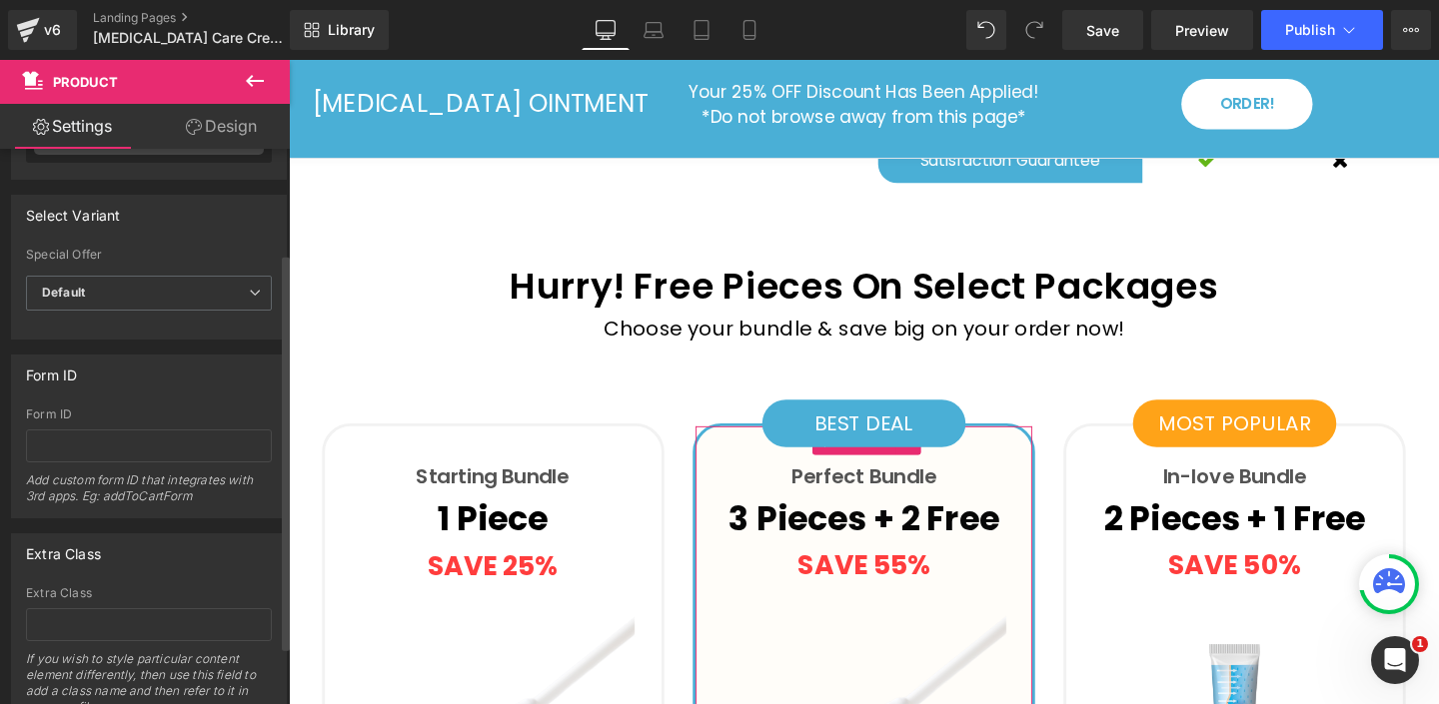
scroll to position [140, 0]
click at [146, 305] on span "Default" at bounding box center [149, 300] width 246 height 35
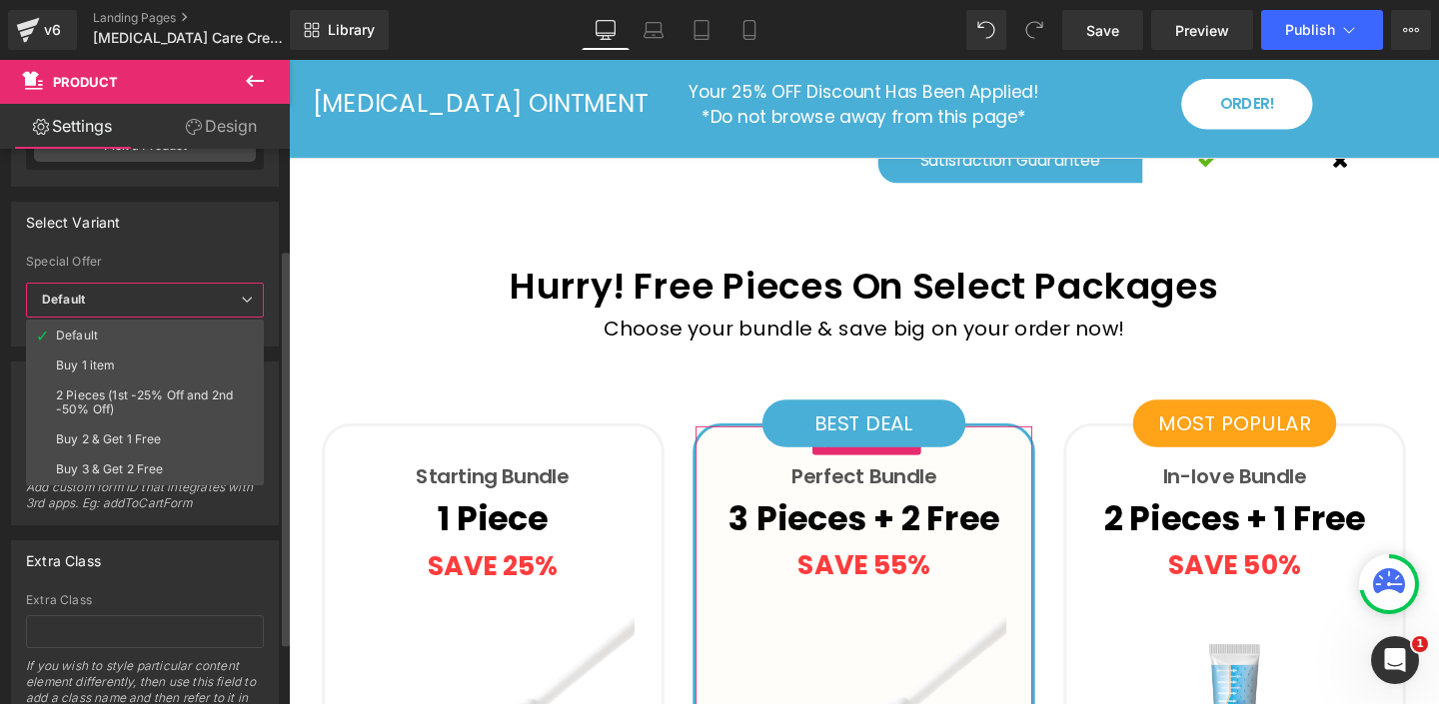
click at [158, 468] on div "Buy 3 & Get 2 Free" at bounding box center [110, 470] width 108 height 14
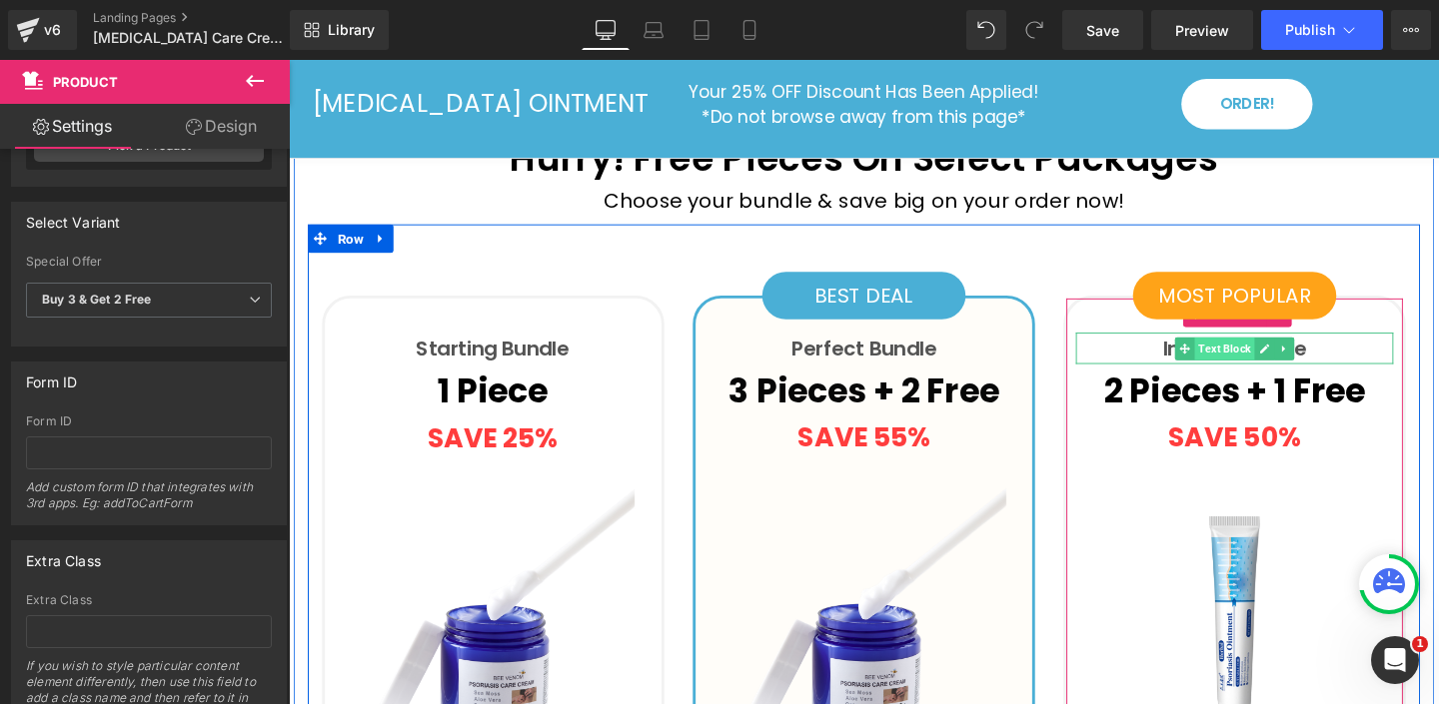
scroll to position [4923, 0]
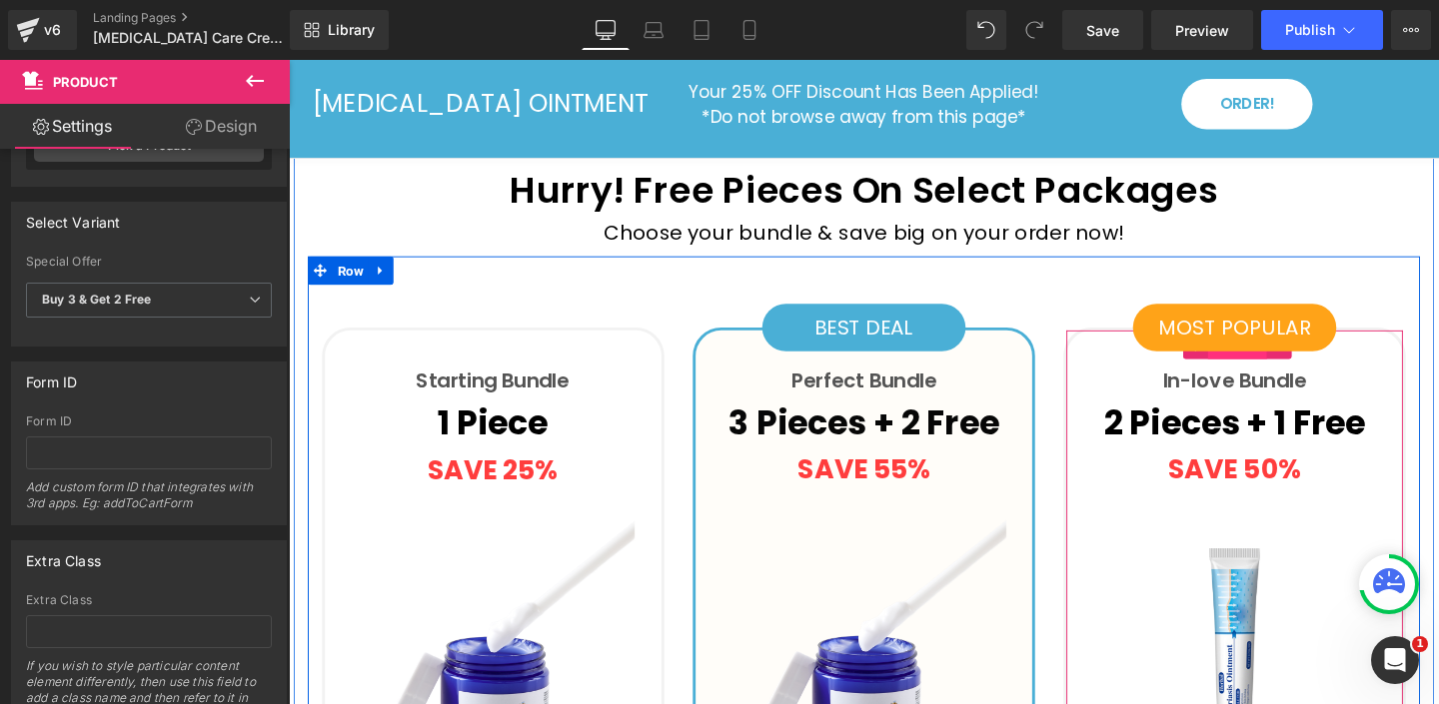
click at [1270, 346] on span "Product" at bounding box center [1286, 361] width 62 height 30
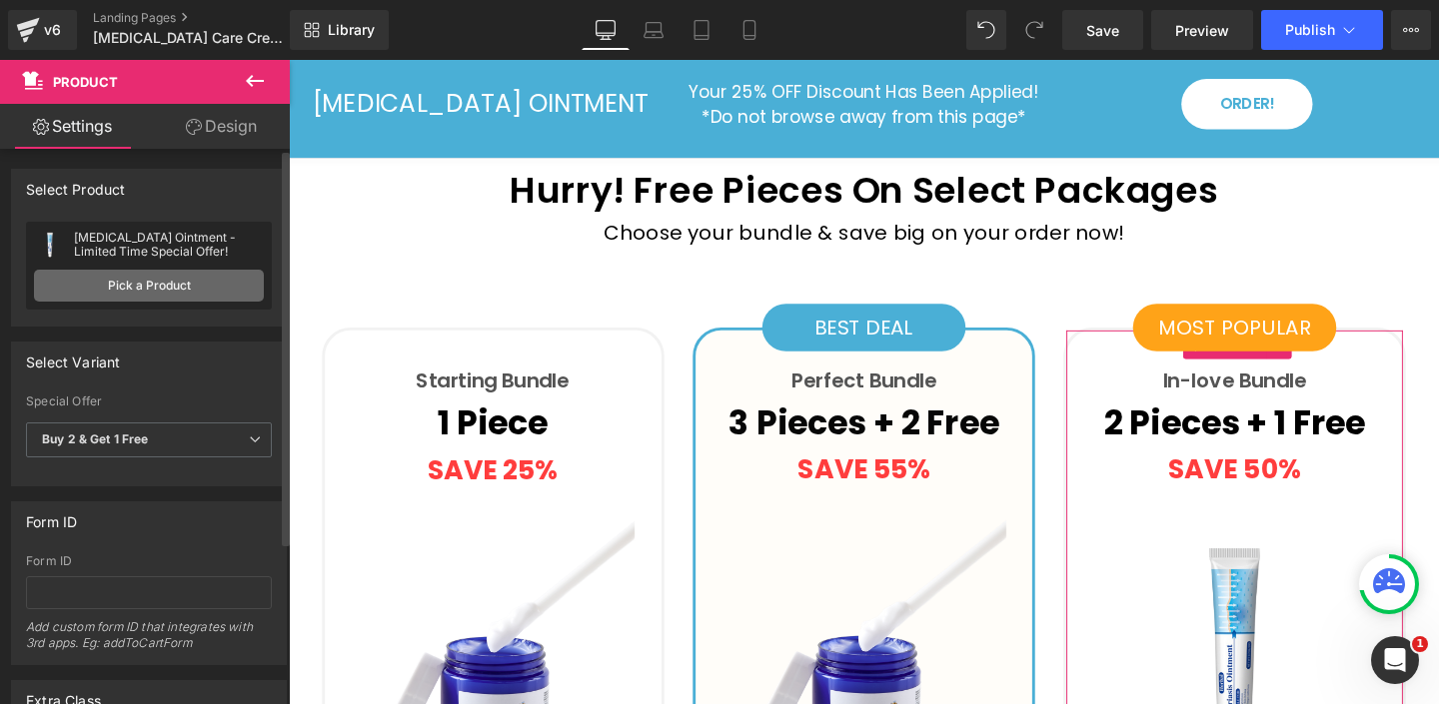
click at [188, 283] on link "Pick a Product" at bounding box center [149, 286] width 230 height 32
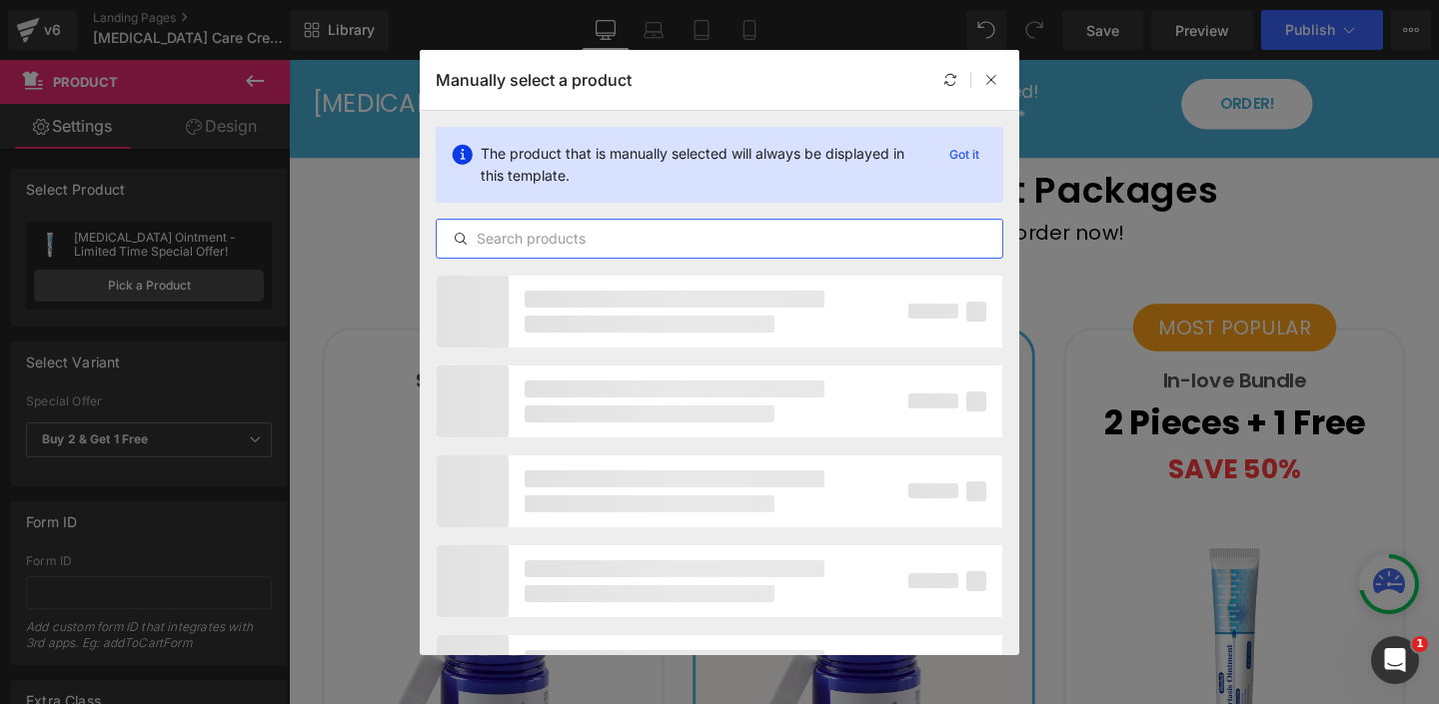
click at [543, 242] on input "text" at bounding box center [720, 239] width 566 height 24
paste input "psoriasis care"
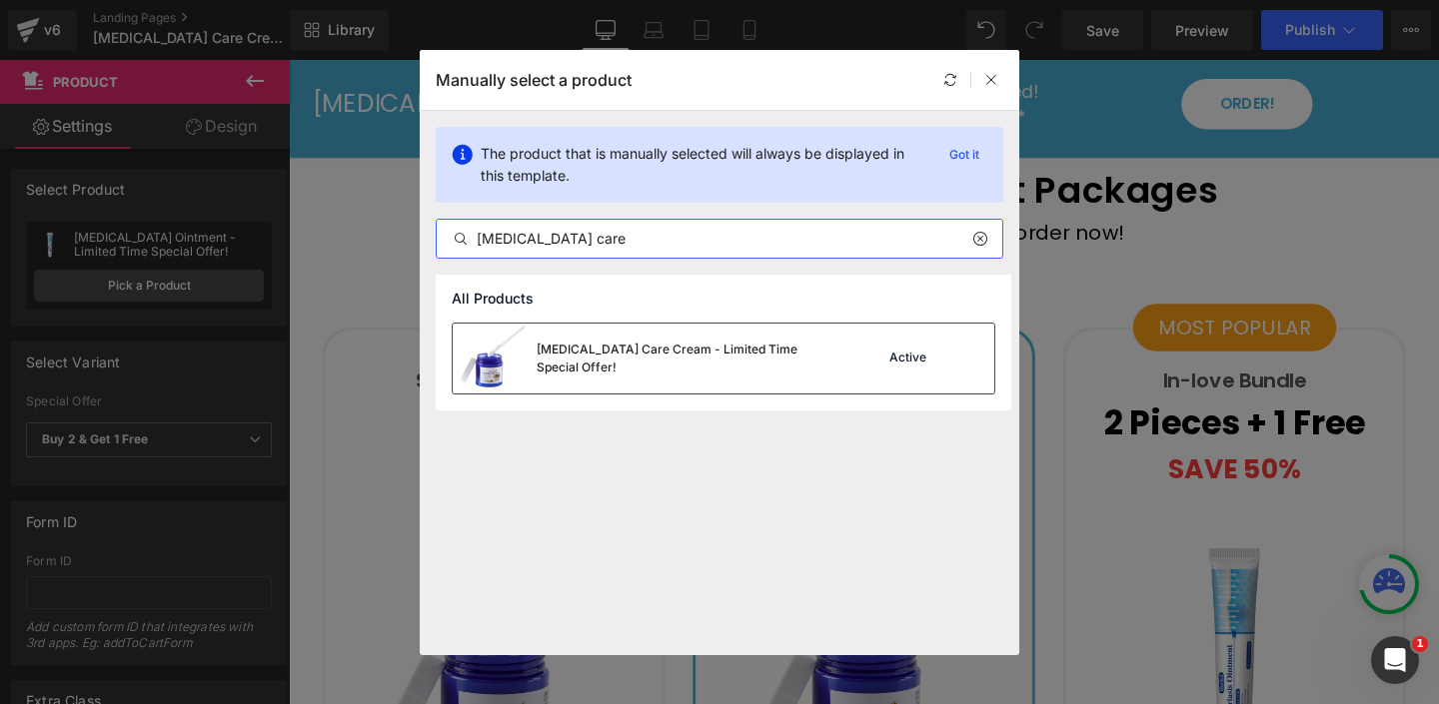
type input "psoriasis care"
click at [615, 359] on div "Psoriasis Care Cream - Limited Time Special Offer!" at bounding box center [687, 359] width 300 height 36
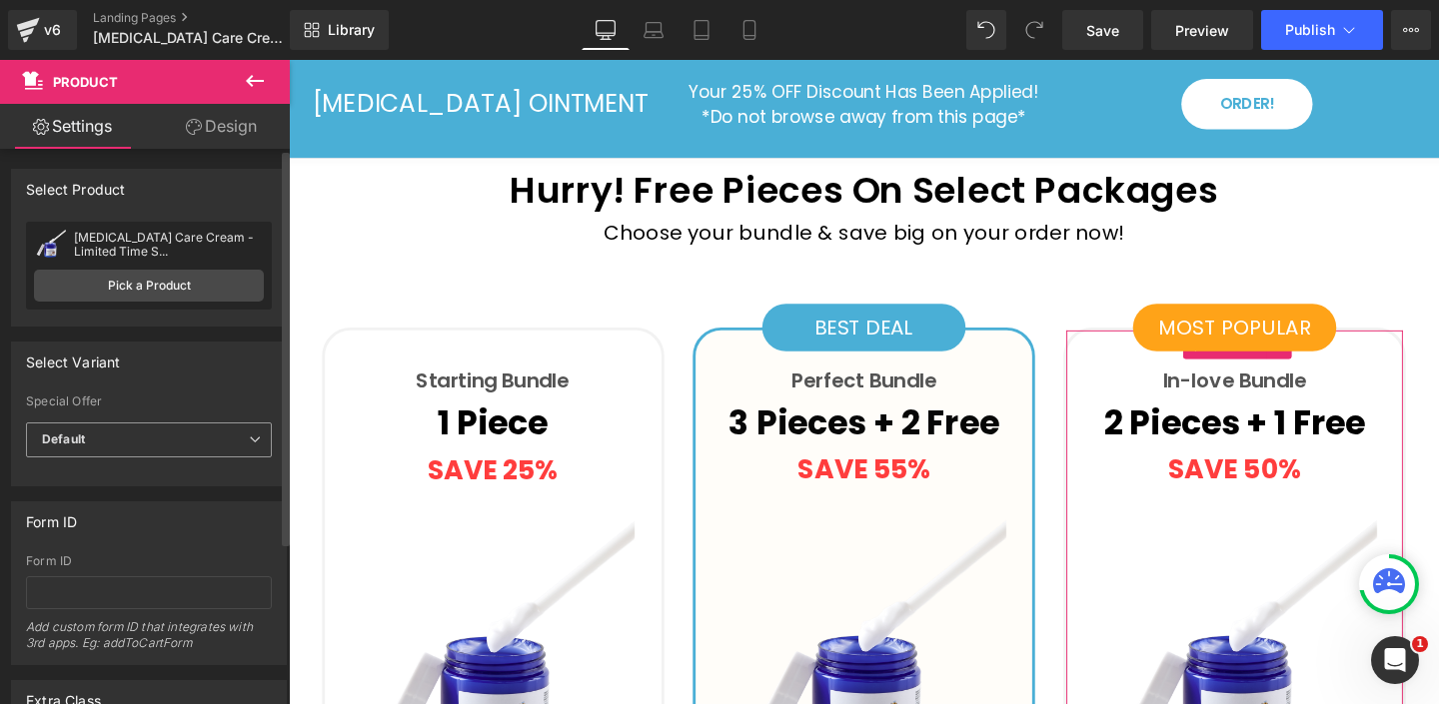
click at [141, 437] on span "Default" at bounding box center [149, 440] width 246 height 35
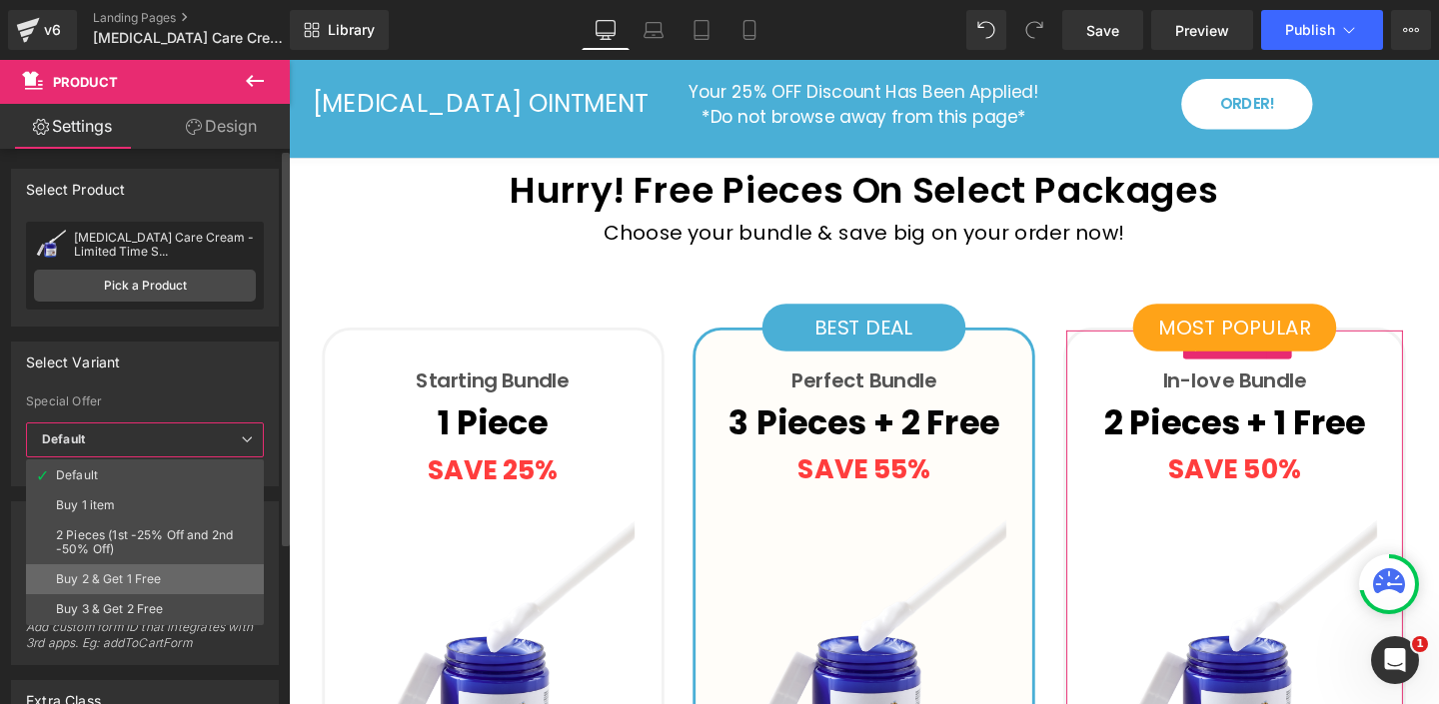
click at [169, 581] on li "Buy 2 & Get 1 Free" at bounding box center [145, 580] width 238 height 30
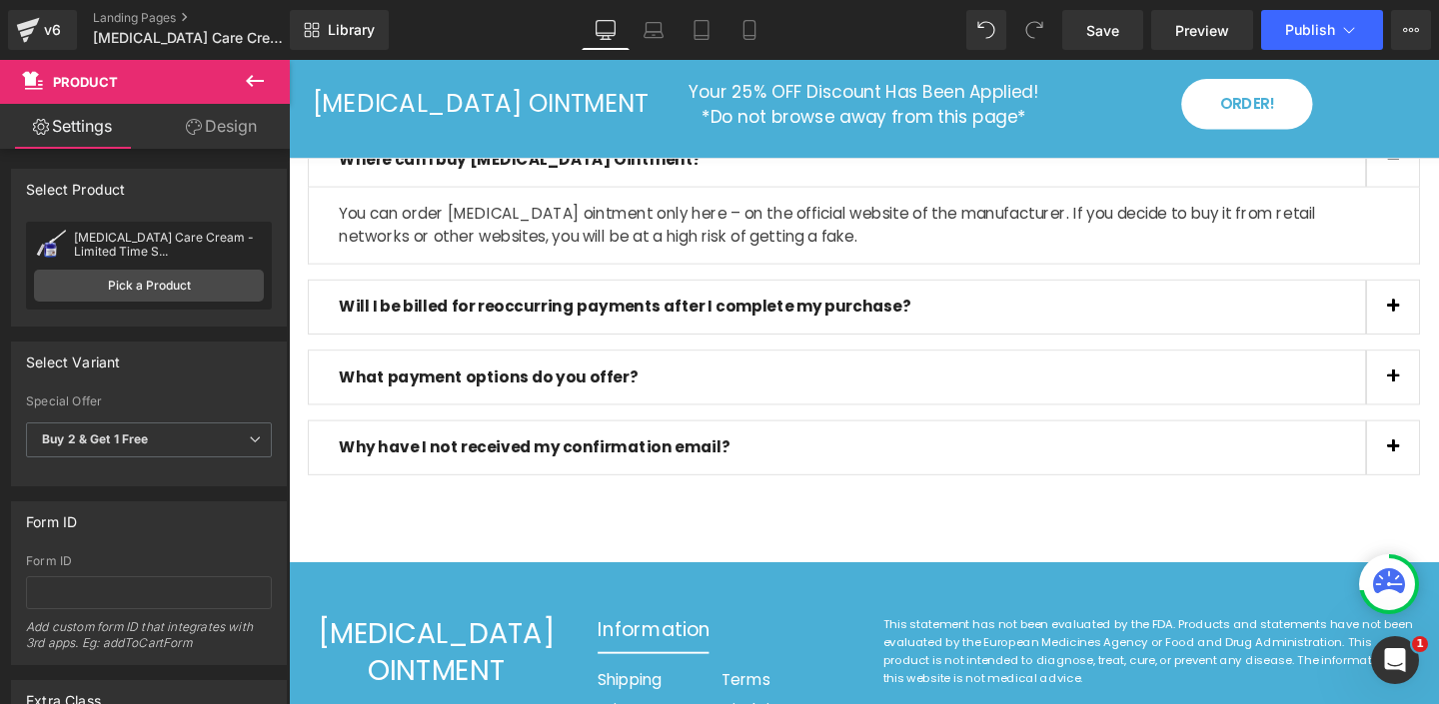
scroll to position [7228, 0]
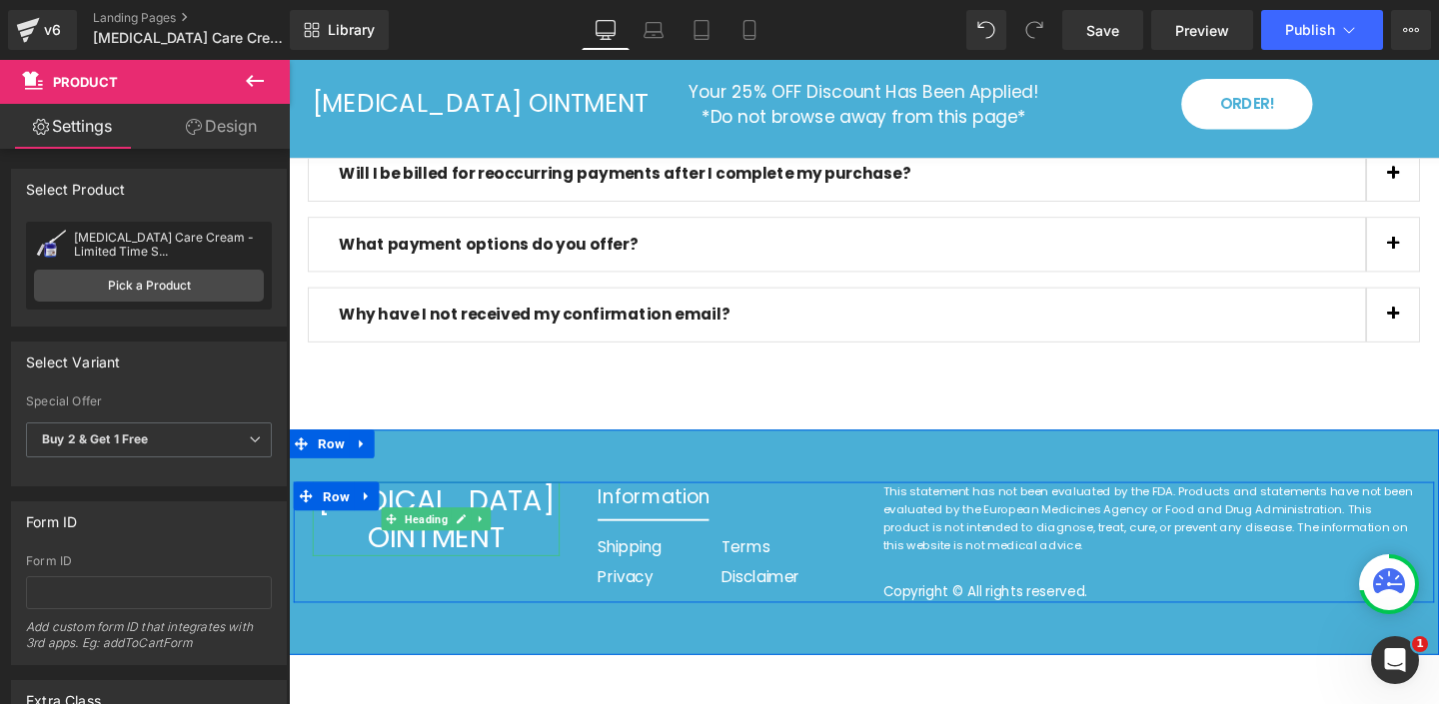
click at [450, 504] on h1 "PSORIASIS OINTMENT" at bounding box center [444, 543] width 260 height 78
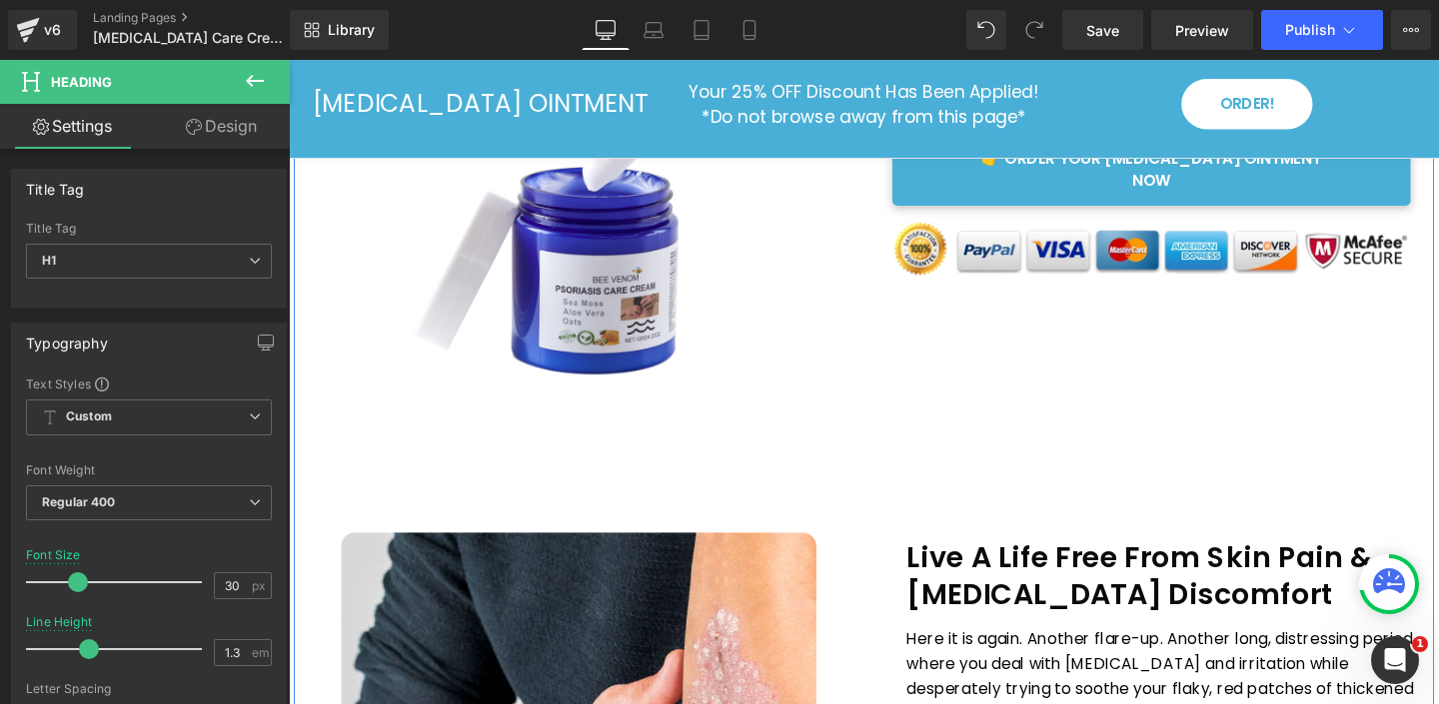
scroll to position [0, 0]
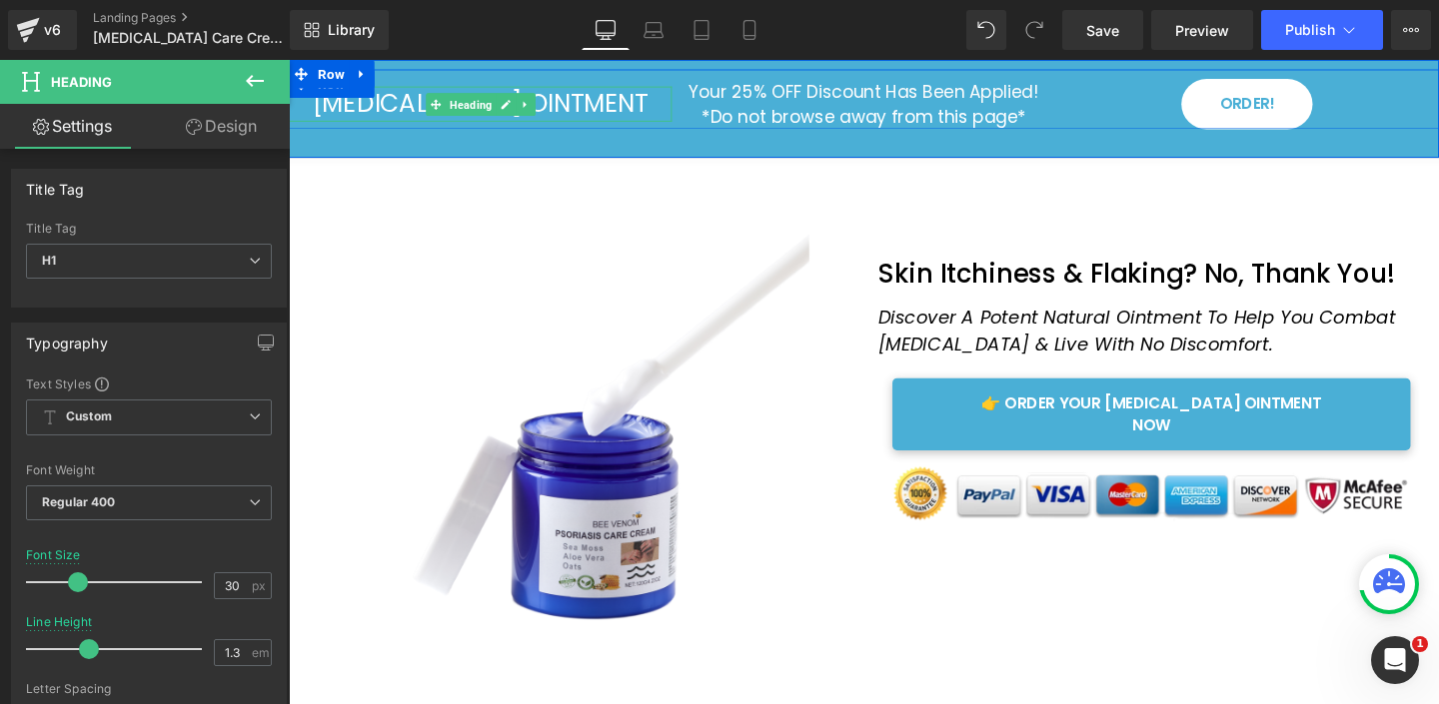
click at [398, 111] on h1 "PSORIASIS OINTMENT" at bounding box center [490, 106] width 403 height 36
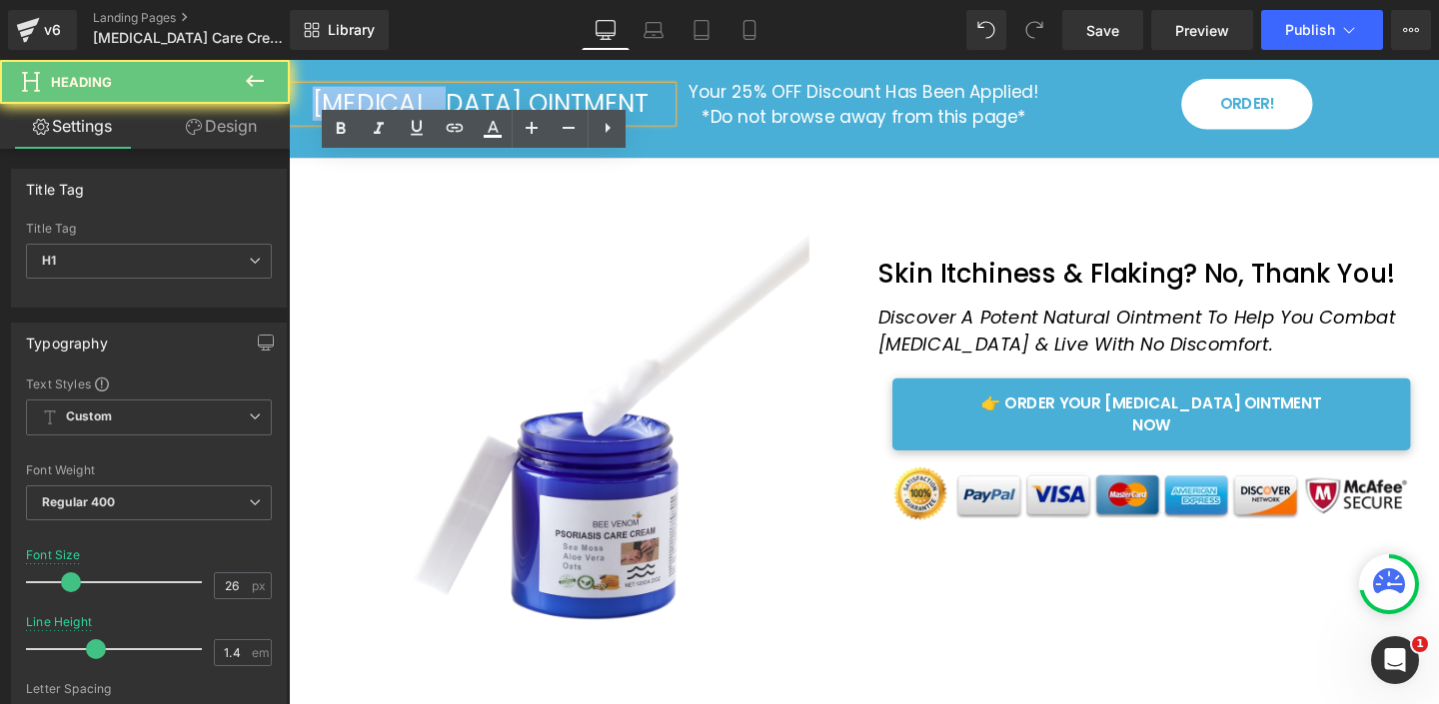
click at [398, 111] on h1 "PSORIASIS OINTMENT" at bounding box center [490, 106] width 403 height 36
click at [397, 111] on h1 "PSORIASIS OINTMENT" at bounding box center [490, 106] width 403 height 36
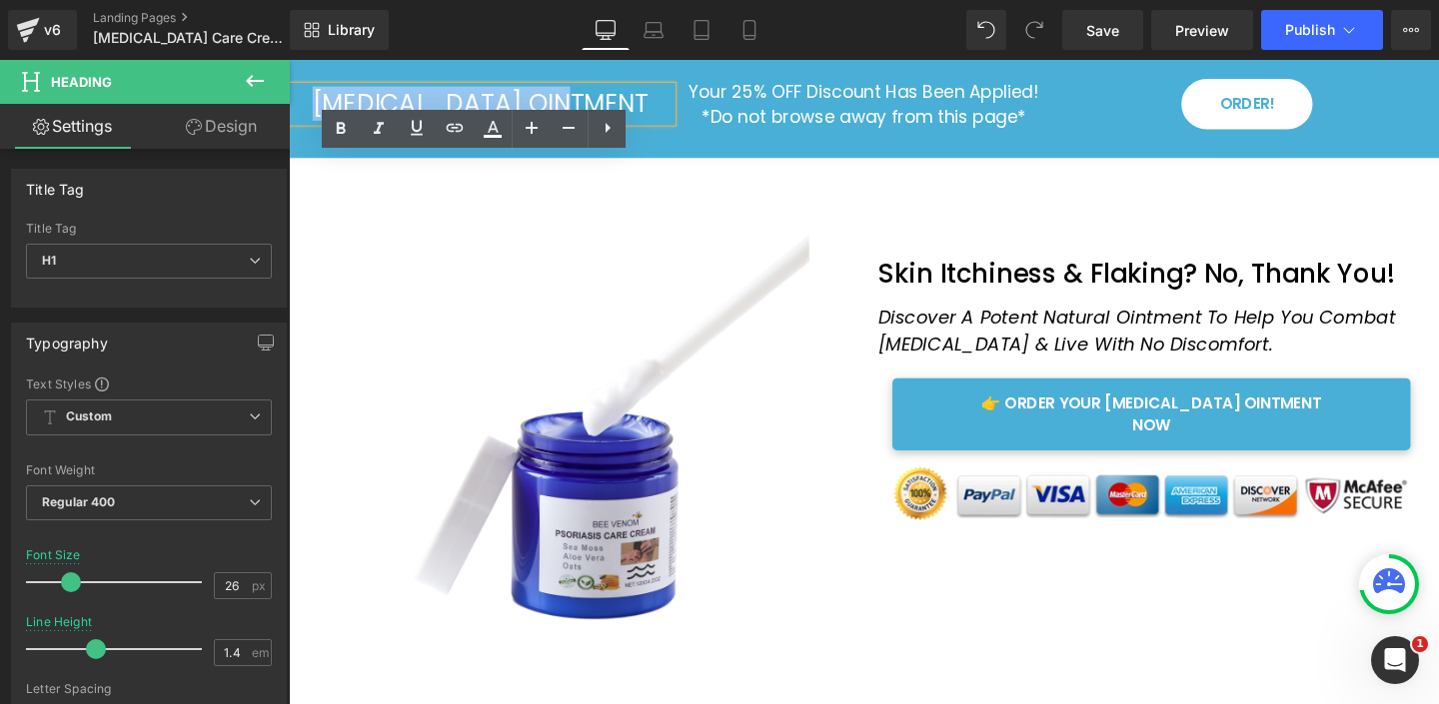
click at [561, 98] on h1 "PSORIASIS OINTMENT" at bounding box center [490, 106] width 403 height 36
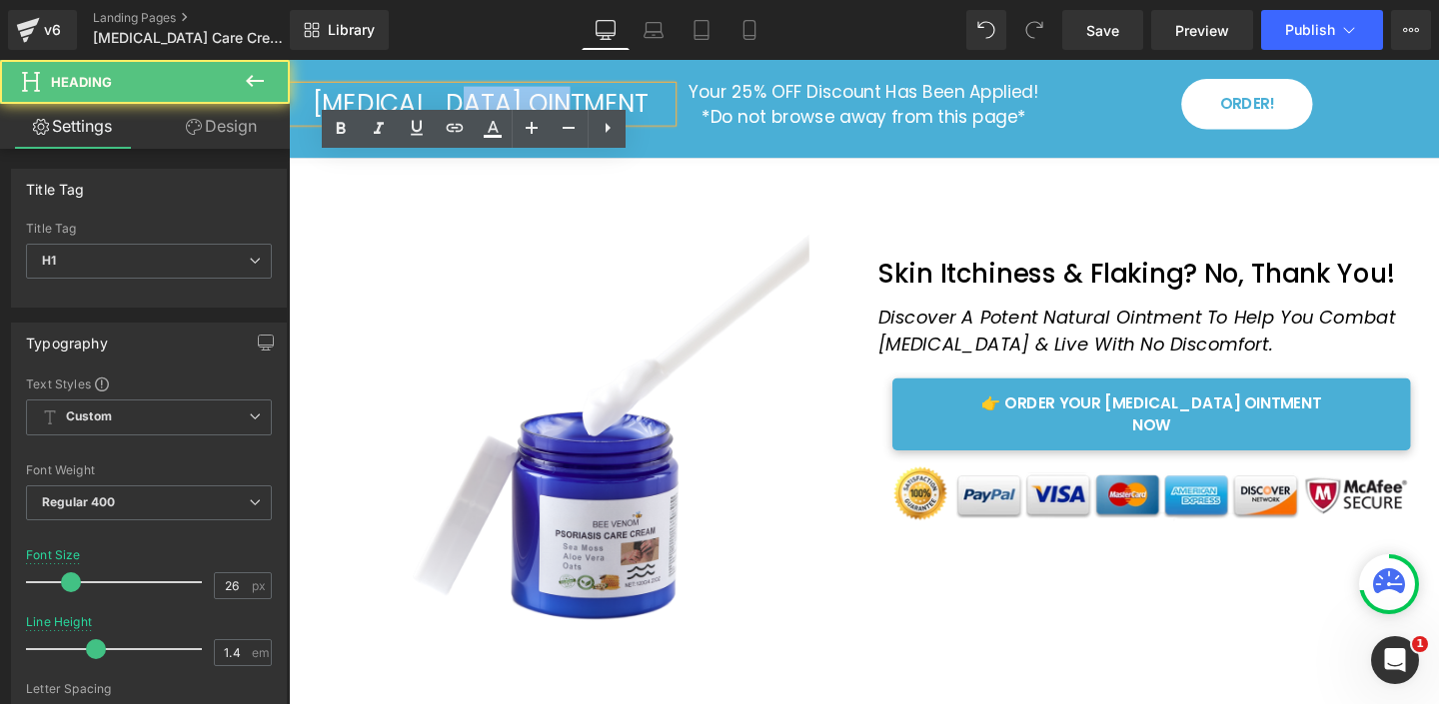
click at [561, 98] on h1 "PSORIASIS OINTMENT" at bounding box center [490, 106] width 403 height 36
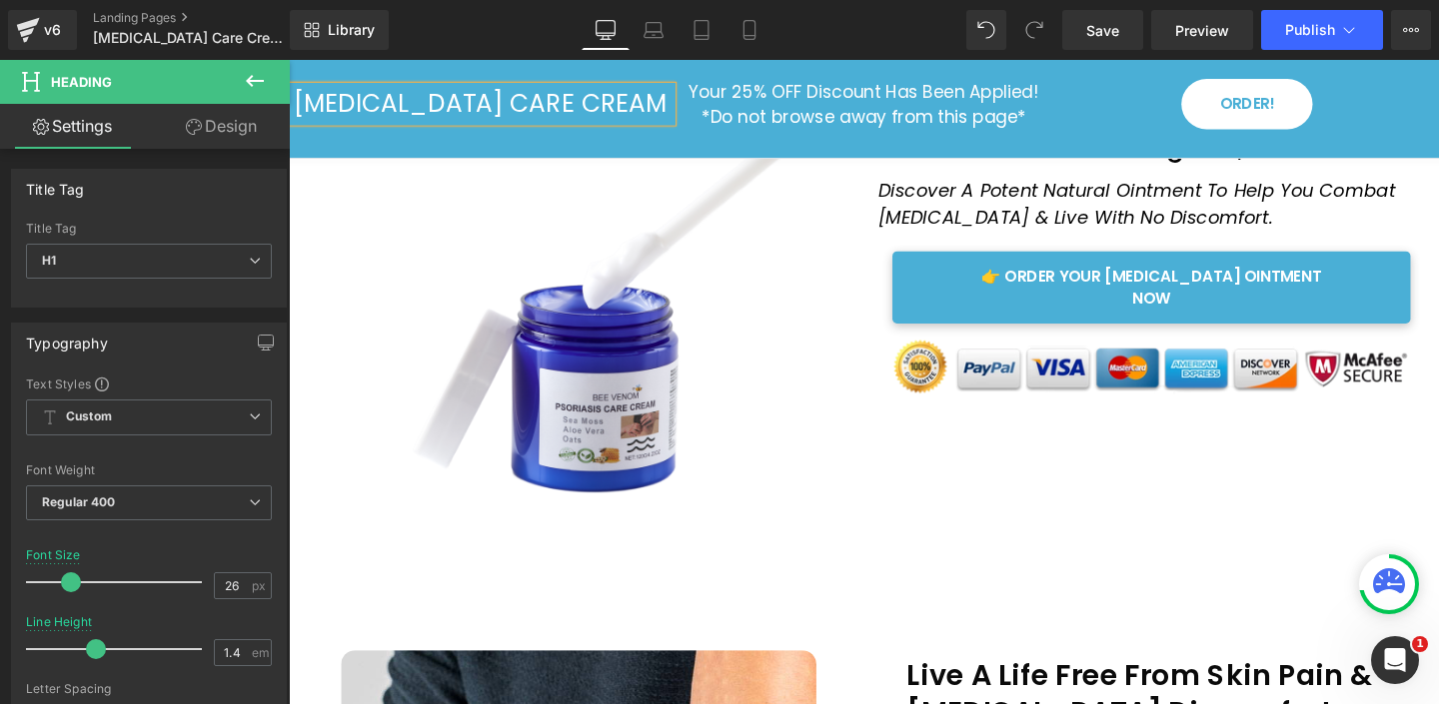
scroll to position [150, 0]
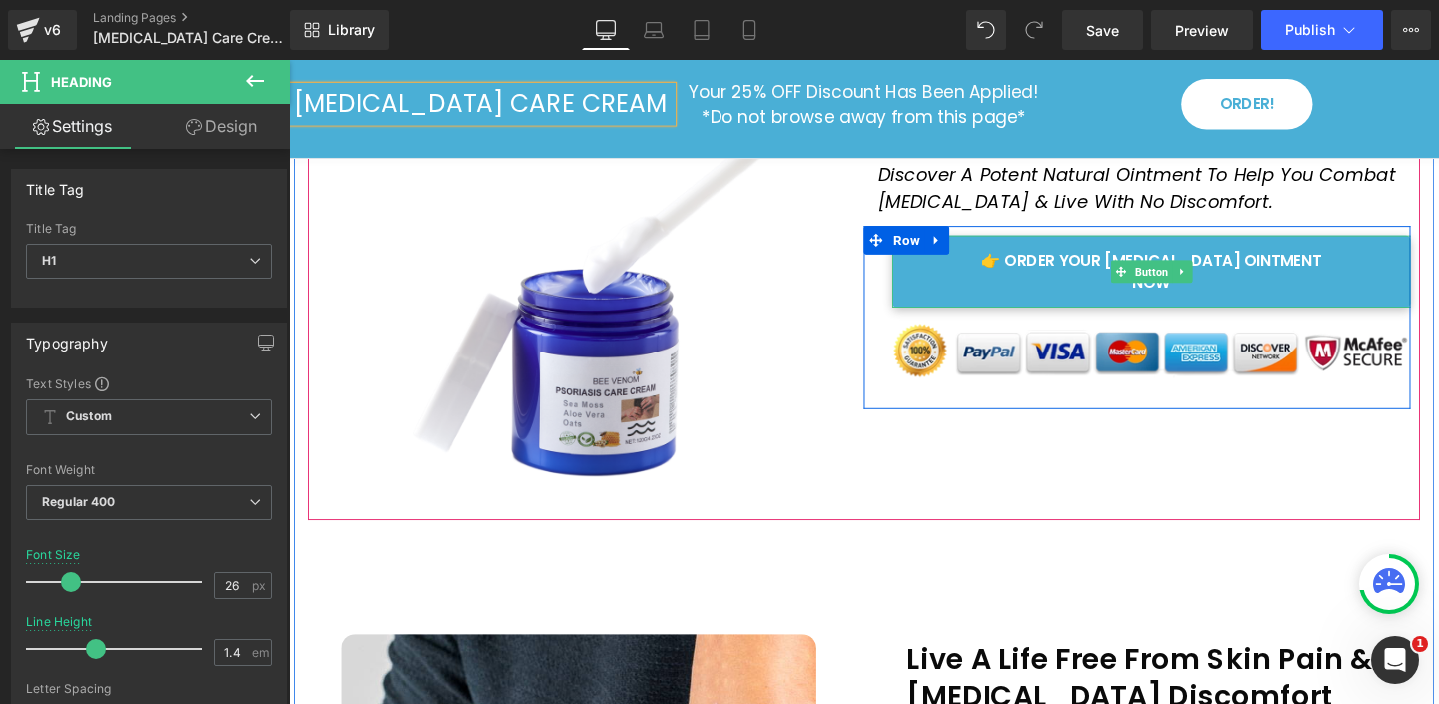
click at [1104, 272] on span "👉 ORDER YOUR PSORIASIS OINTMENT NOW" at bounding box center [1195, 283] width 395 height 46
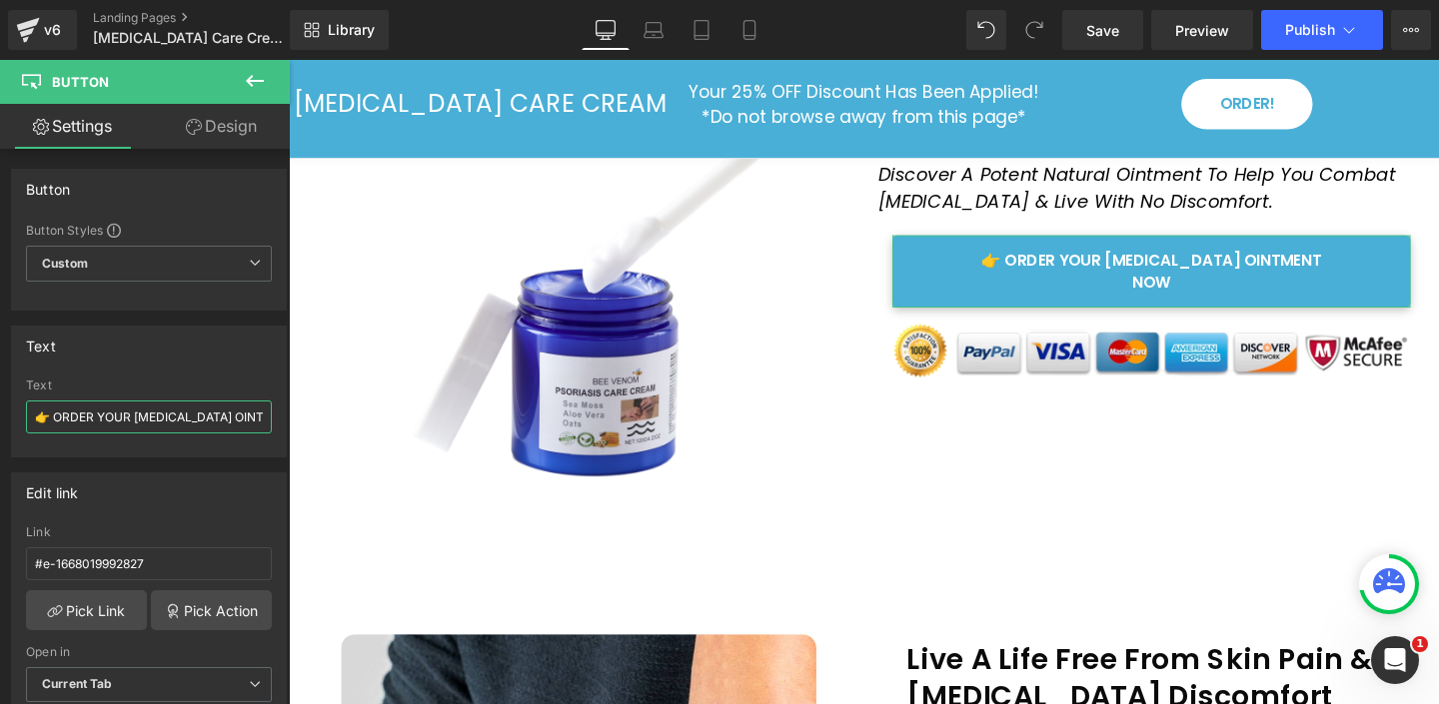
scroll to position [0, 40]
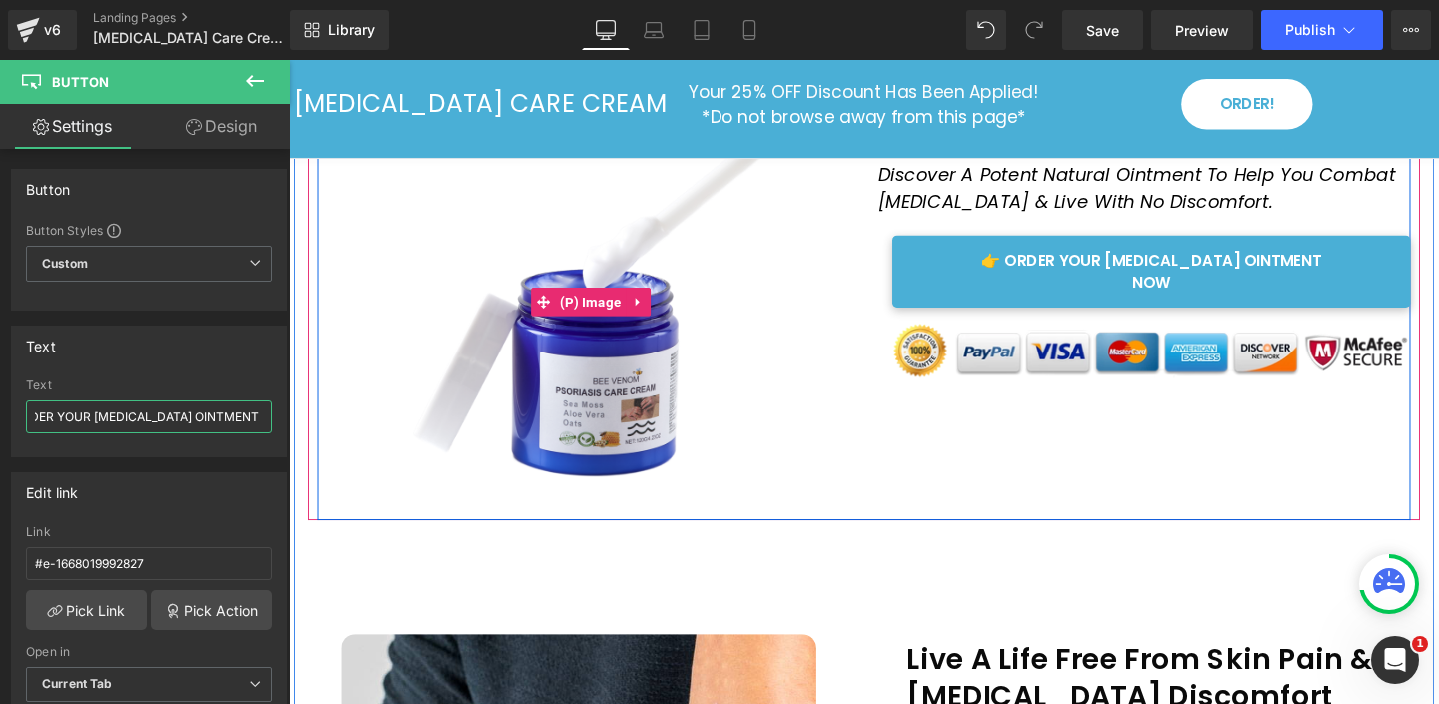
drag, startPoint x: 485, startPoint y: 477, endPoint x: 290, endPoint y: 437, distance: 198.9
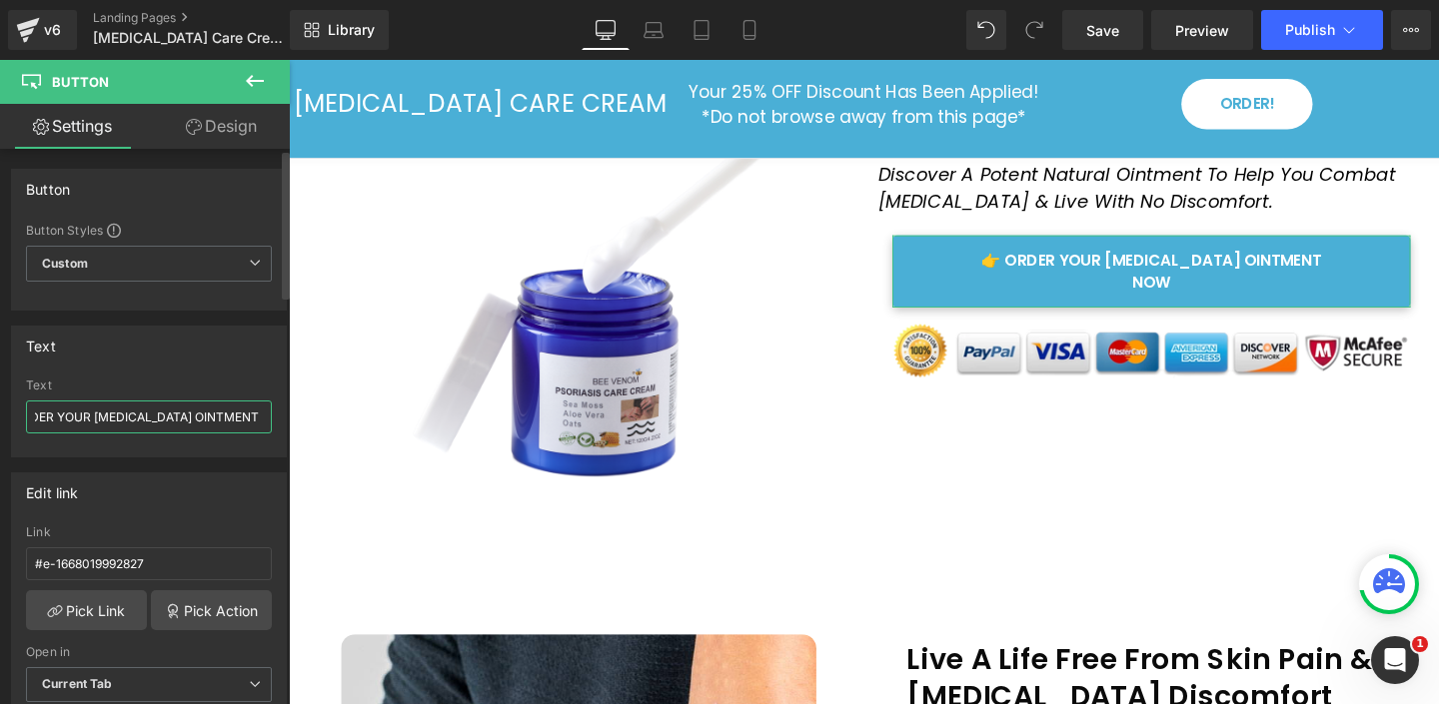
click at [188, 414] on input "👉 ORDER YOUR PSORIASIS OINTMENT NOW" at bounding box center [149, 417] width 246 height 33
type input "👉 ORDER YOUR [MEDICAL_DATA] CARE CREAM NOW"
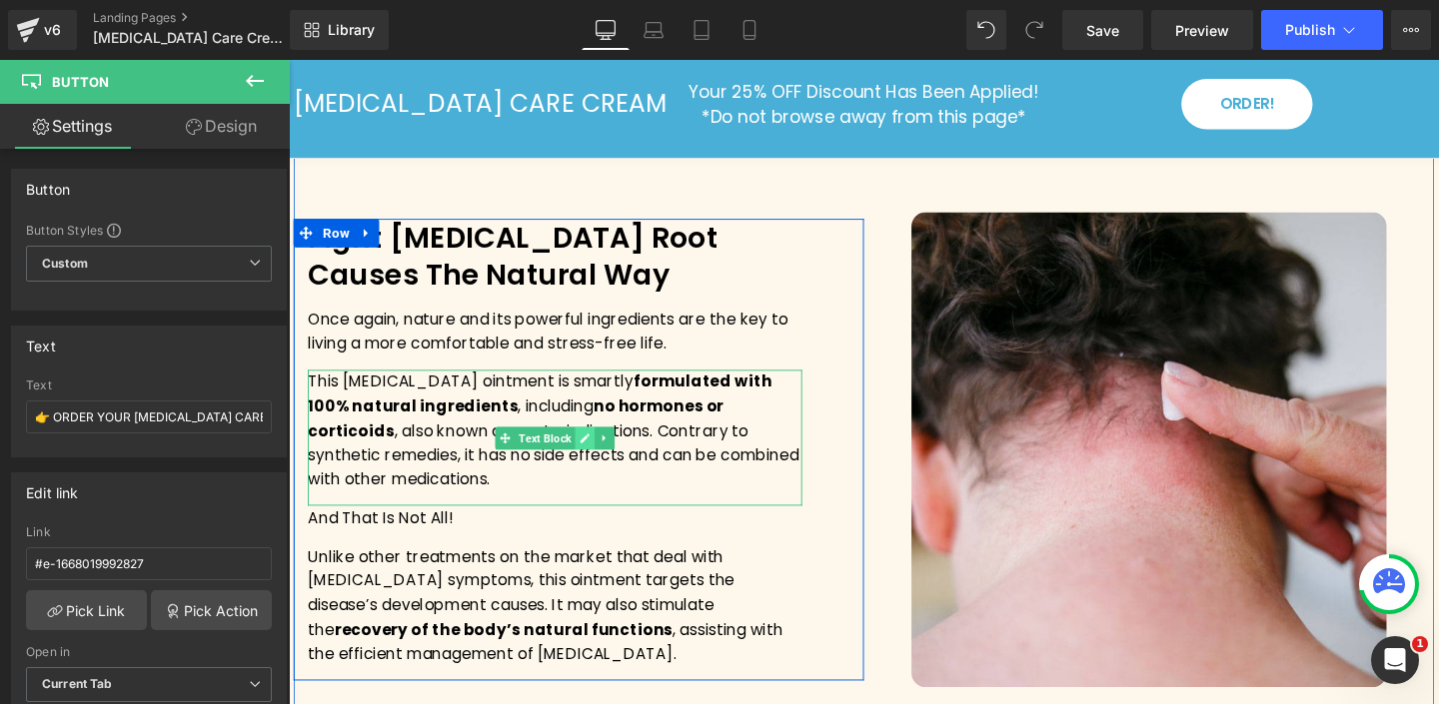
click at [603, 462] on icon at bounding box center [599, 458] width 11 height 12
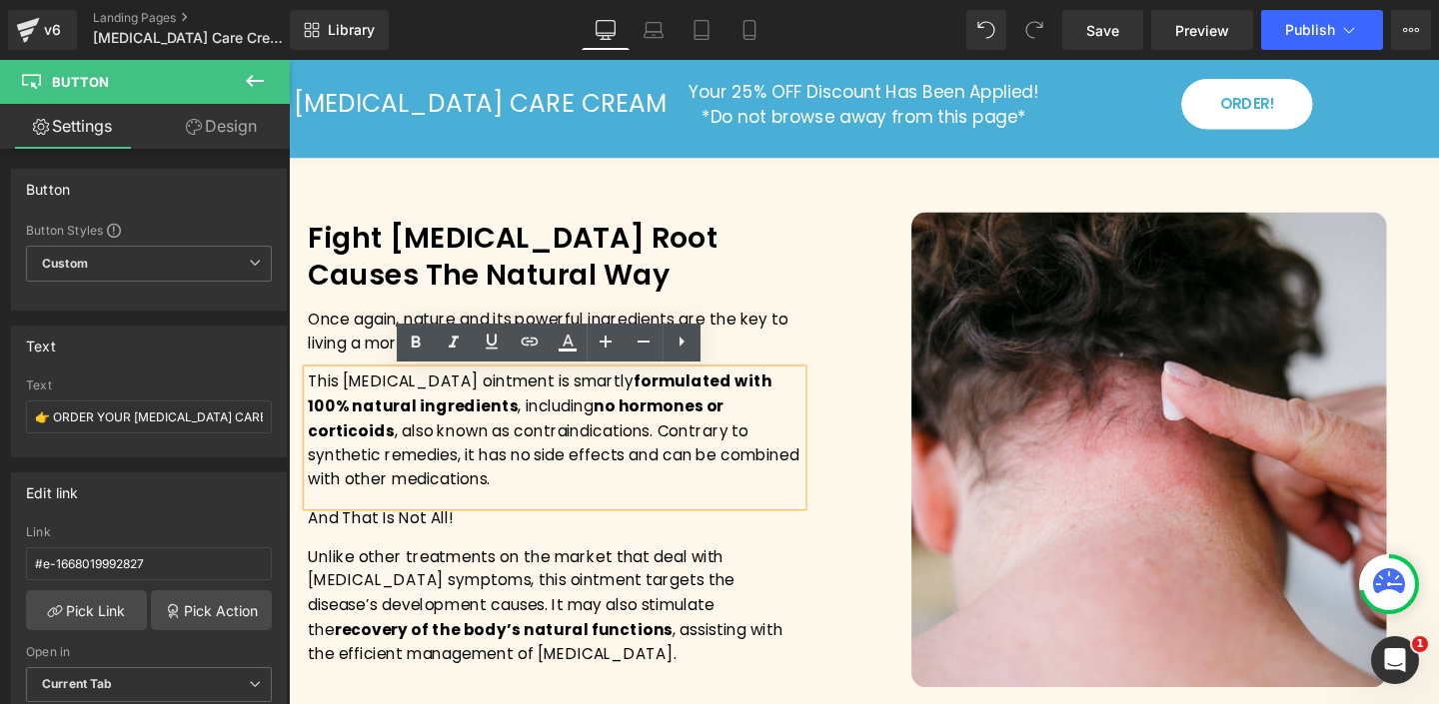
click at [467, 402] on p "This psoriasis ointment is smartly formulated with 100% natural ingredients , i…" at bounding box center [569, 450] width 520 height 128
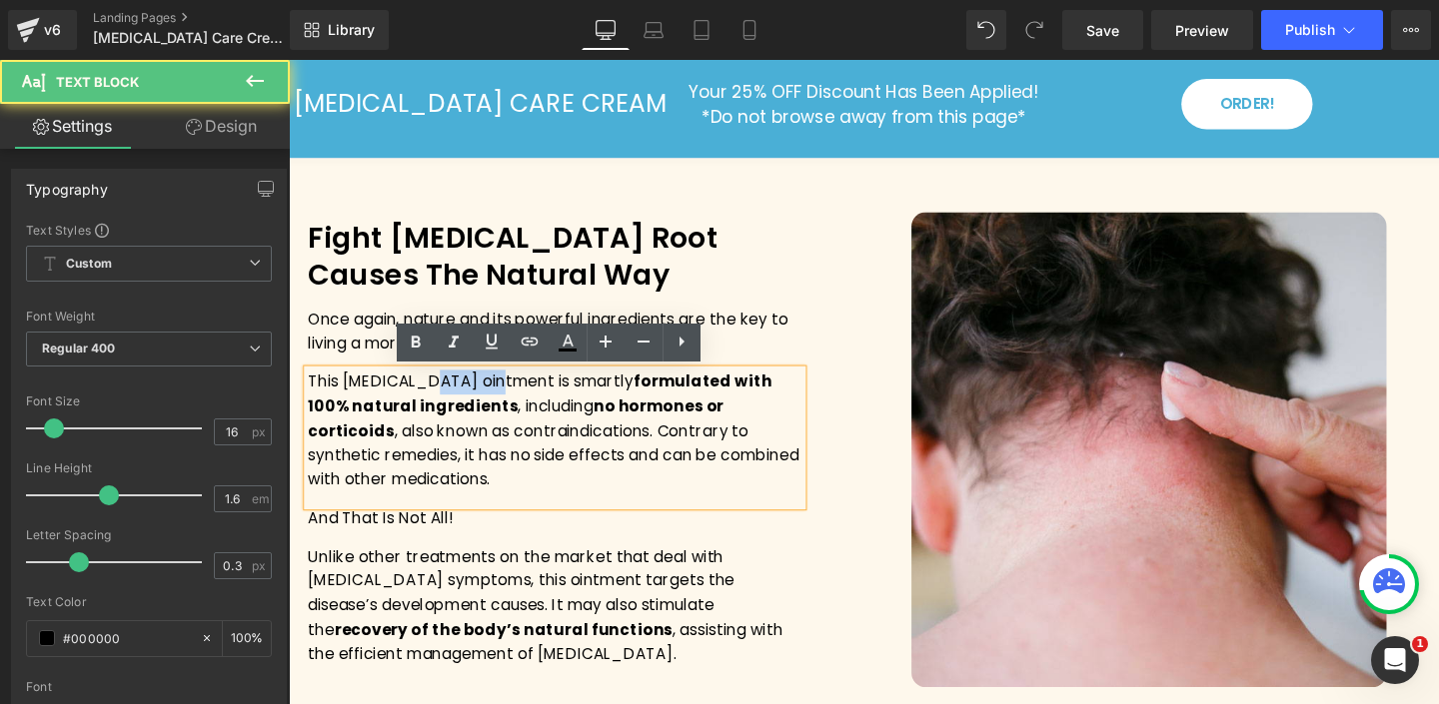
click at [467, 402] on p "This psoriasis ointment is smartly formulated with 100% natural ingredients , i…" at bounding box center [569, 450] width 520 height 128
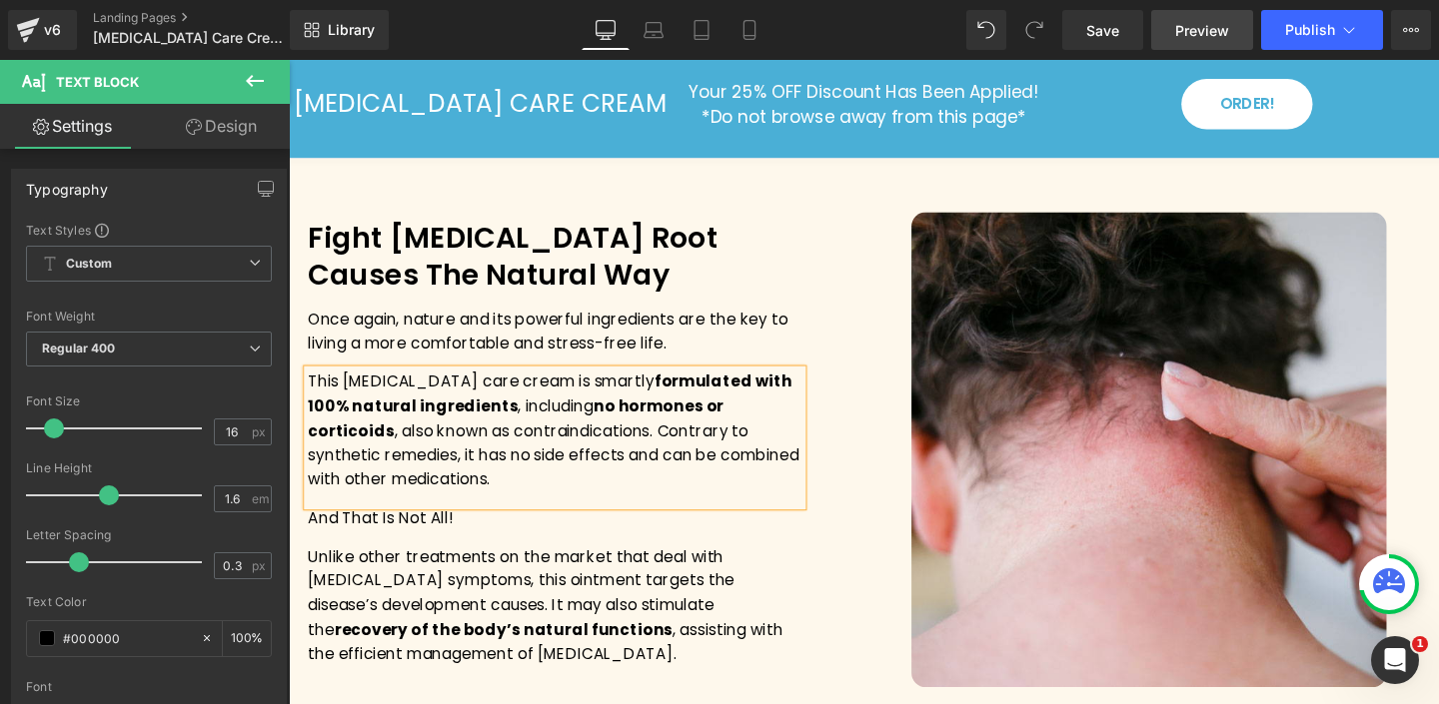
scroll to position [1924, 0]
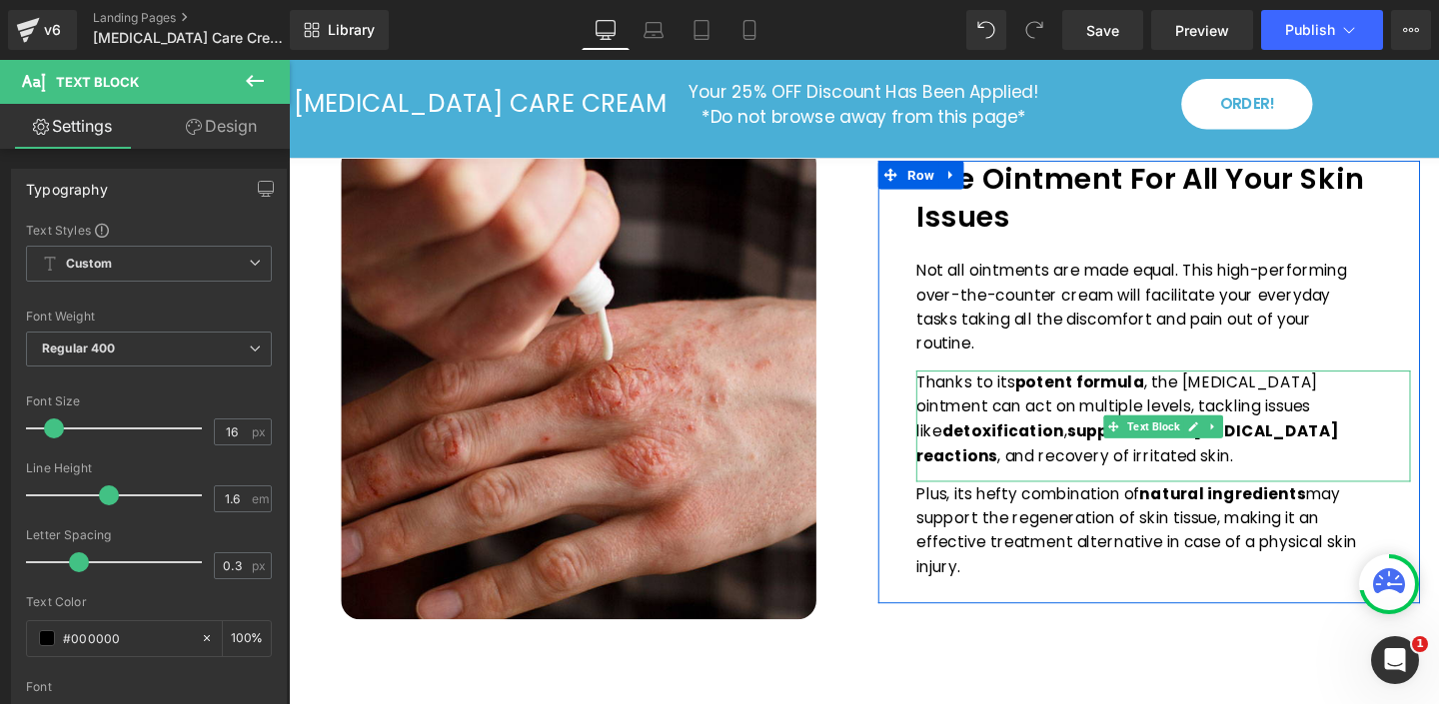
click at [1324, 395] on p "Thanks to its potent formula , the psoriasis ointment can act on multiple level…" at bounding box center [1183, 438] width 470 height 102
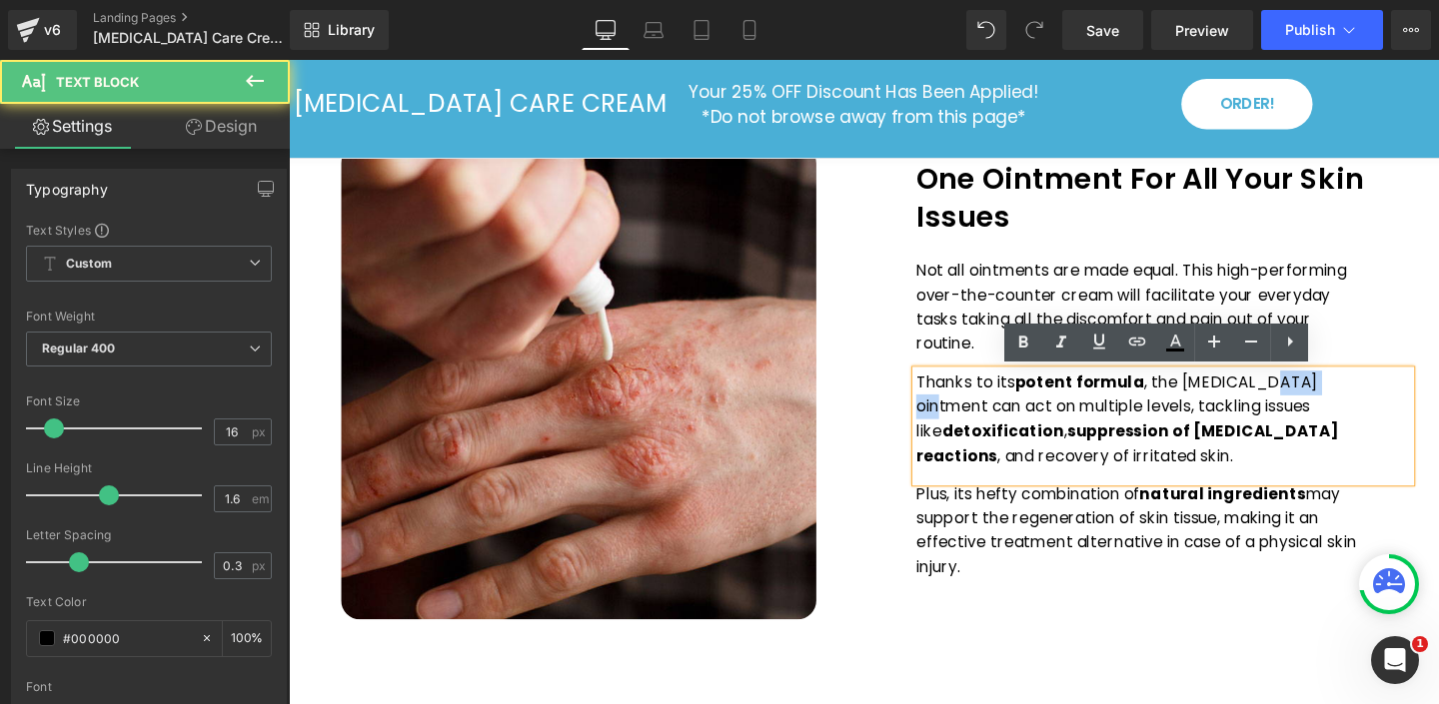
click at [1324, 395] on p "Thanks to its potent formula , the psoriasis ointment can act on multiple level…" at bounding box center [1183, 438] width 470 height 102
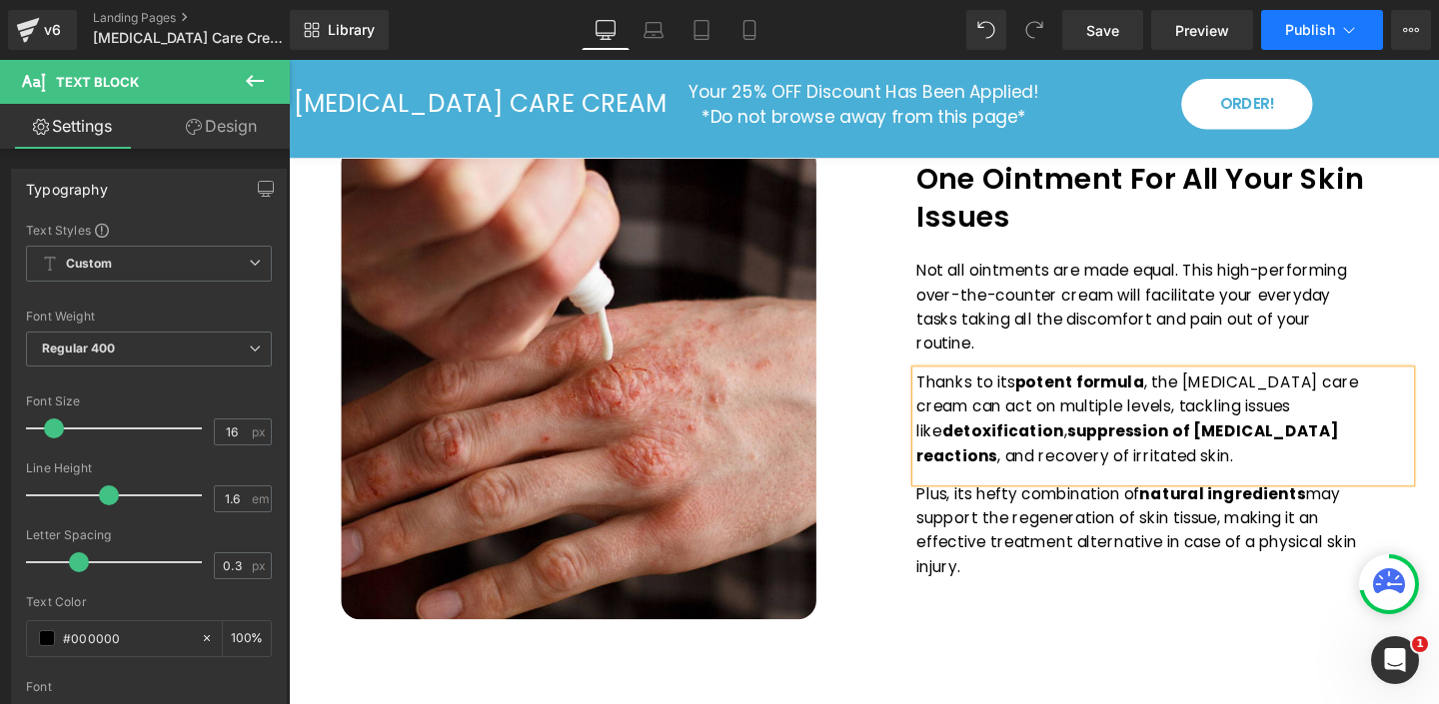
scroll to position [2333, 0]
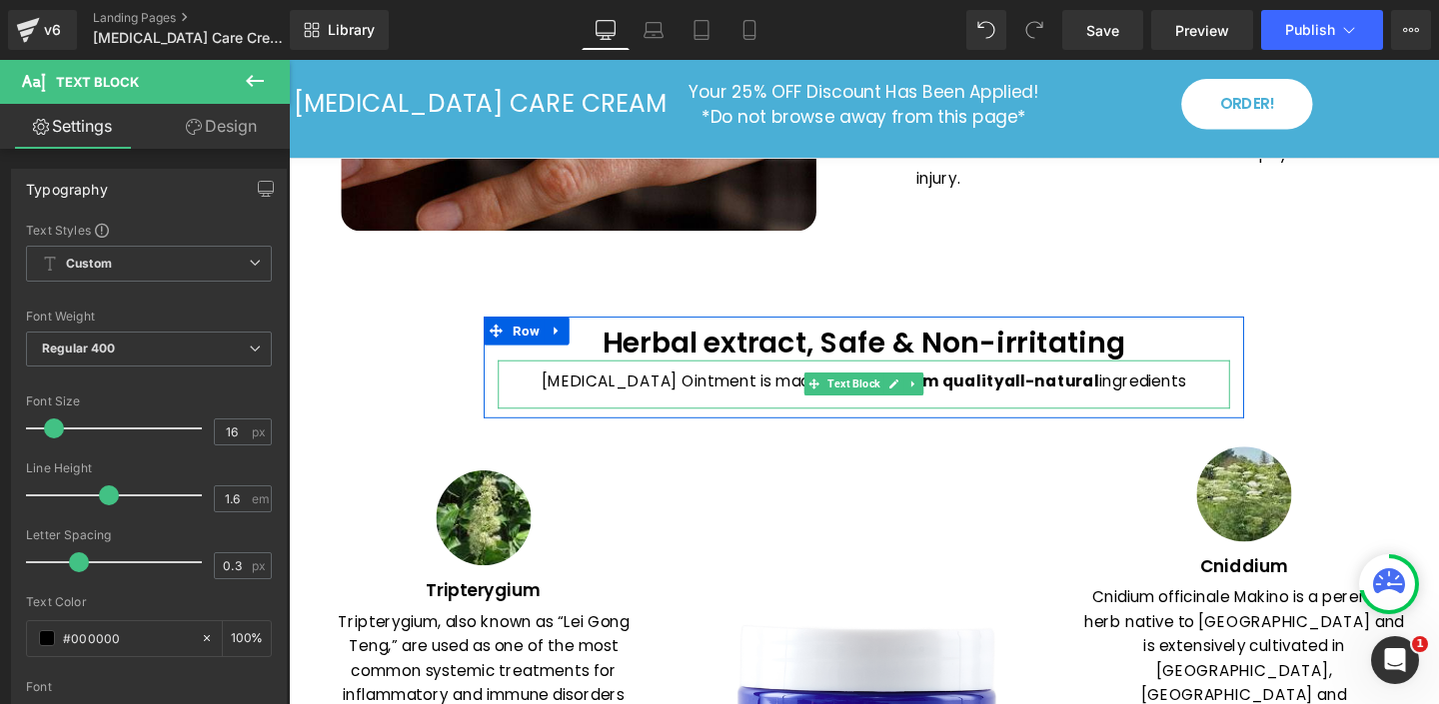
click at [709, 402] on p "Psoriasis Ointment is made from premium quality all-natural ingredients" at bounding box center [893, 399] width 769 height 26
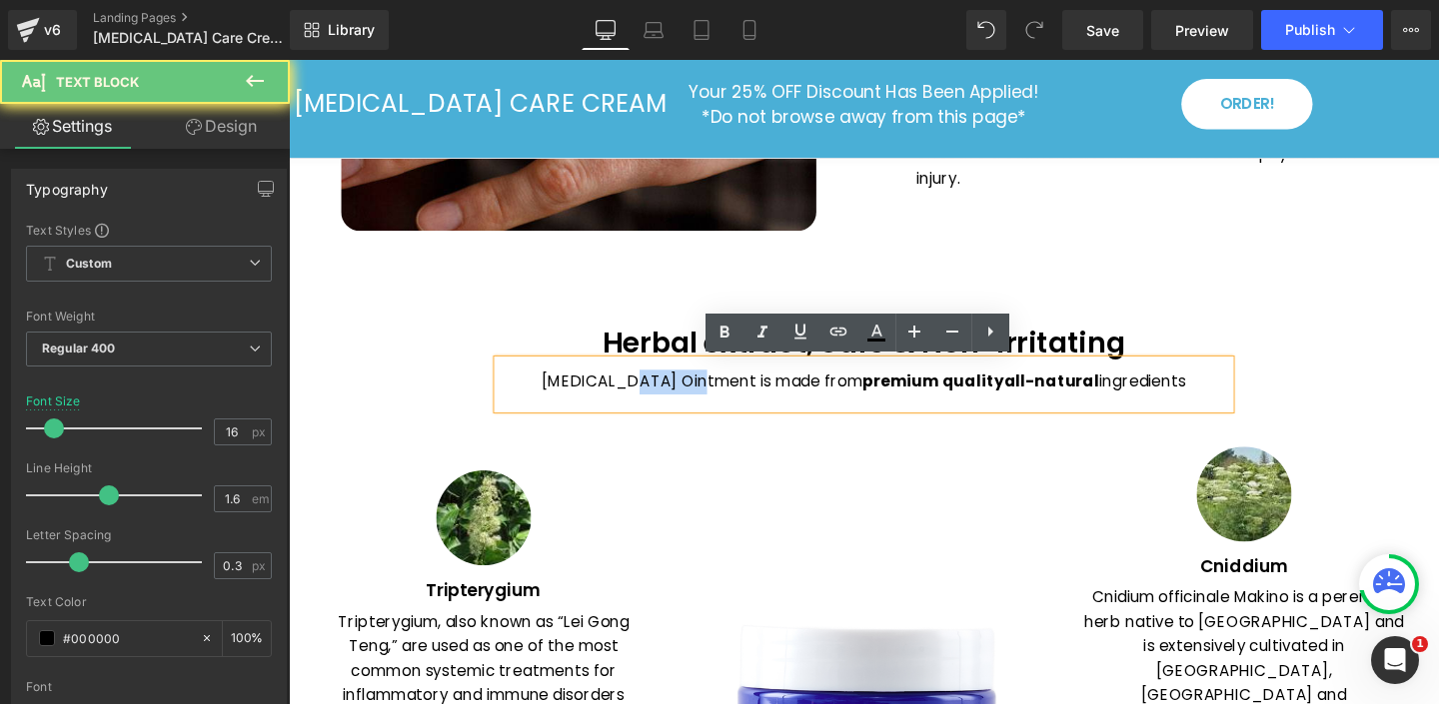
click at [709, 402] on p "Psoriasis Ointment is made from premium quality all-natural ingredients" at bounding box center [893, 399] width 769 height 26
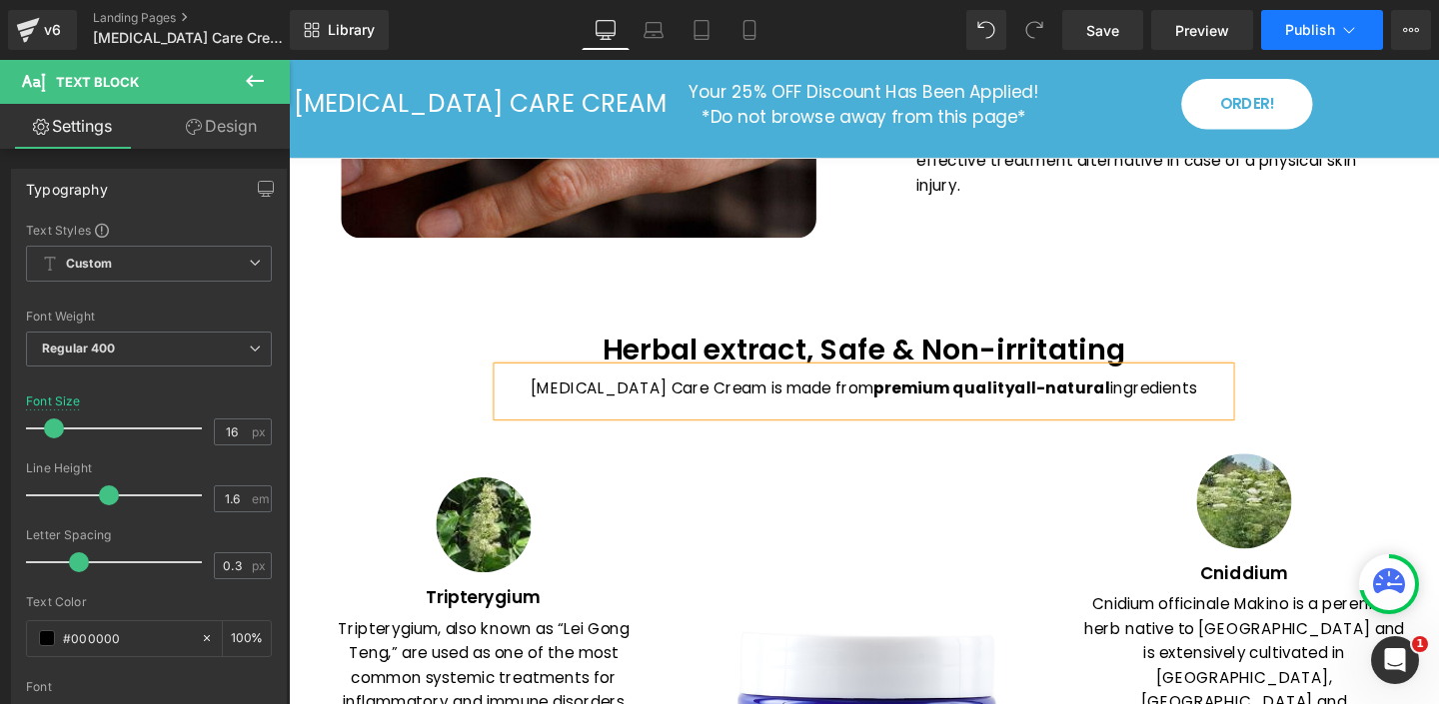
scroll to position [3101, 0]
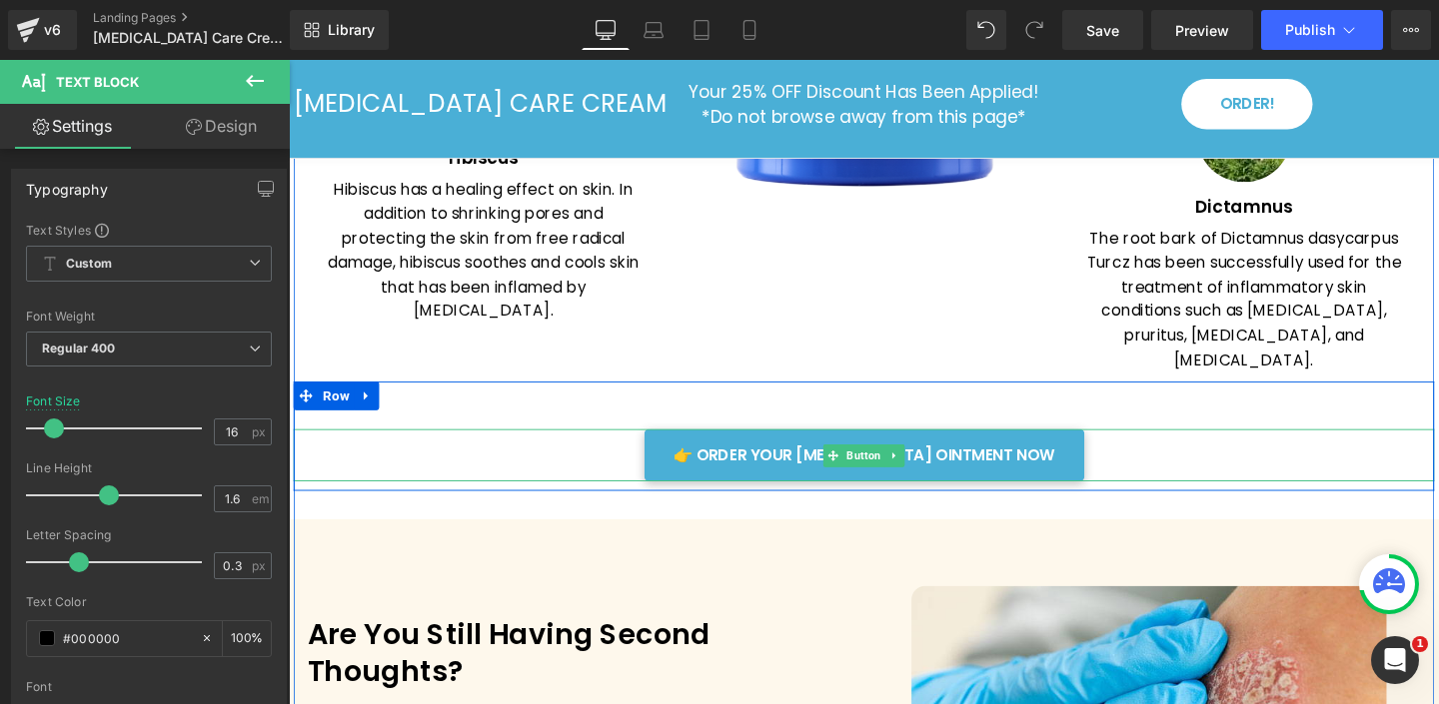
click at [615, 449] on div "👉 ORDER YOUR PSORIASIS OINTMENT NOW" at bounding box center [893, 476] width 1199 height 55
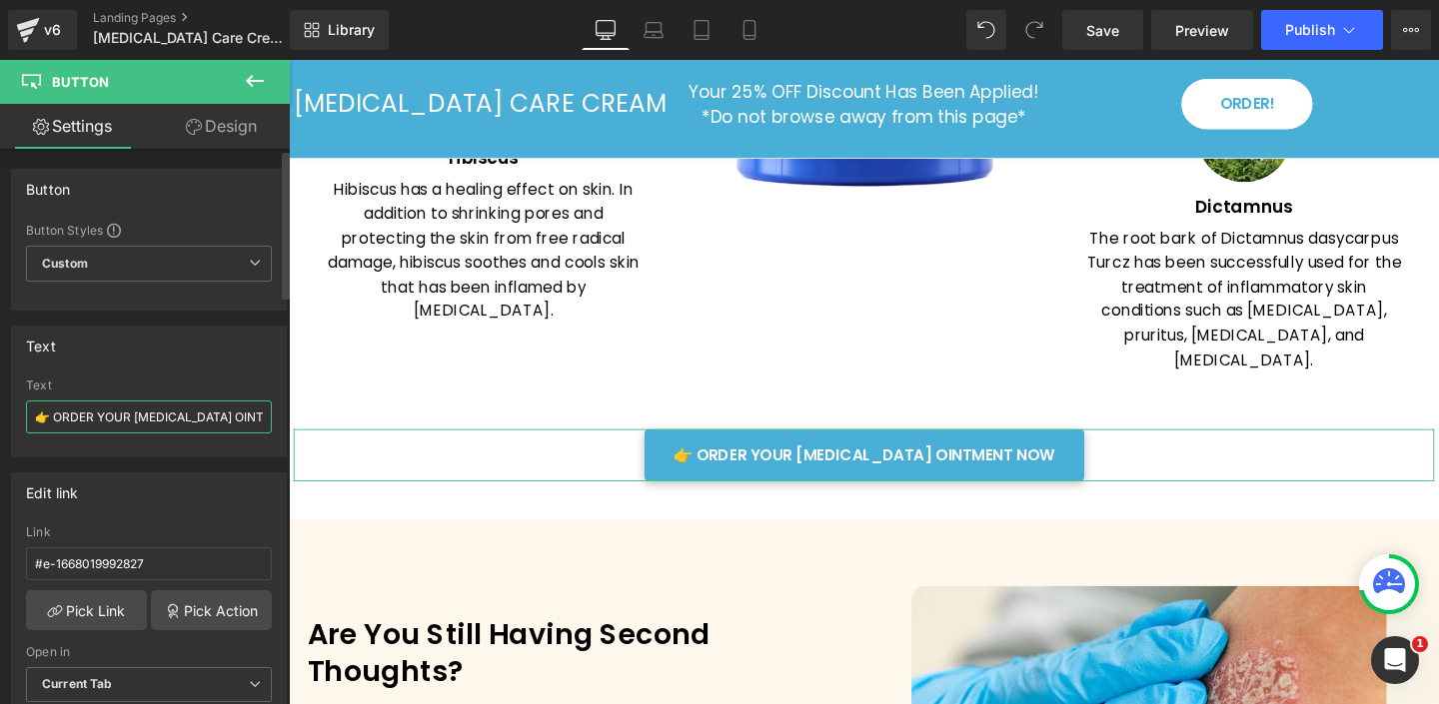
click at [223, 414] on input "👉 ORDER YOUR PSORIASIS OINTMENT NOW" at bounding box center [149, 417] width 246 height 33
type input "👉 ORDER YOUR [MEDICAL_DATA] CARE CREAM NOW"
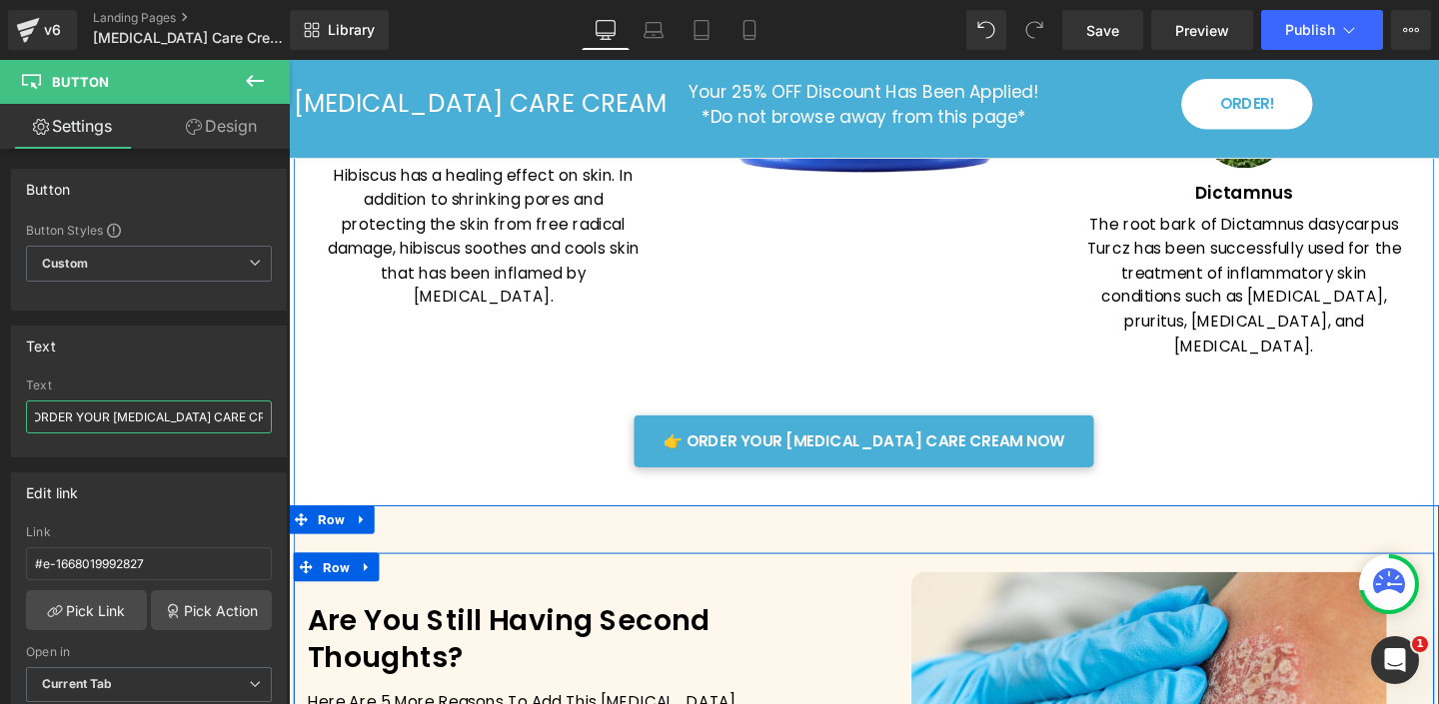
scroll to position [3219, 0]
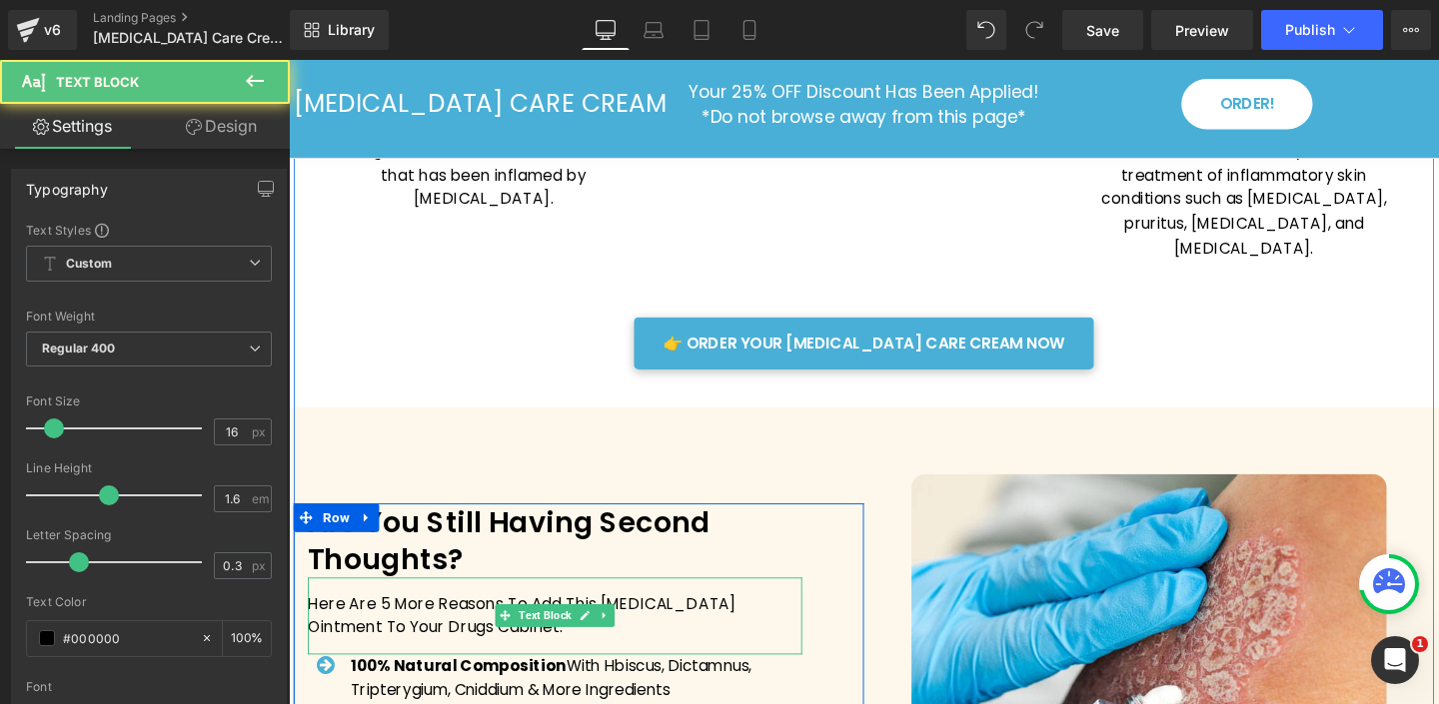
click at [680, 619] on p "Here Are 5 More Reasons To Add This Psoriasis Ointment To Your Drugs Cabinet:" at bounding box center [569, 644] width 520 height 51
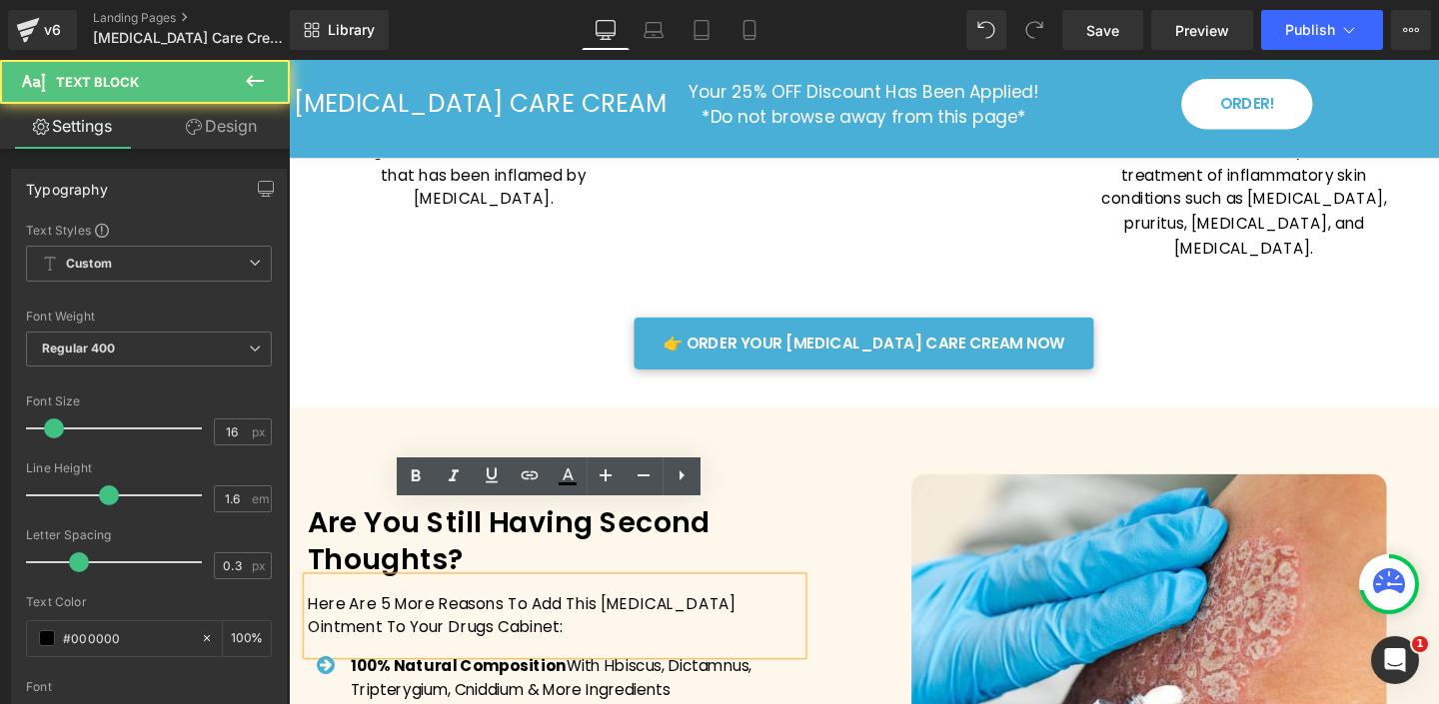
click at [715, 619] on p "Here Are 5 More Reasons To Add This Psoriasis Ointment To Your Drugs Cabinet:" at bounding box center [569, 644] width 520 height 51
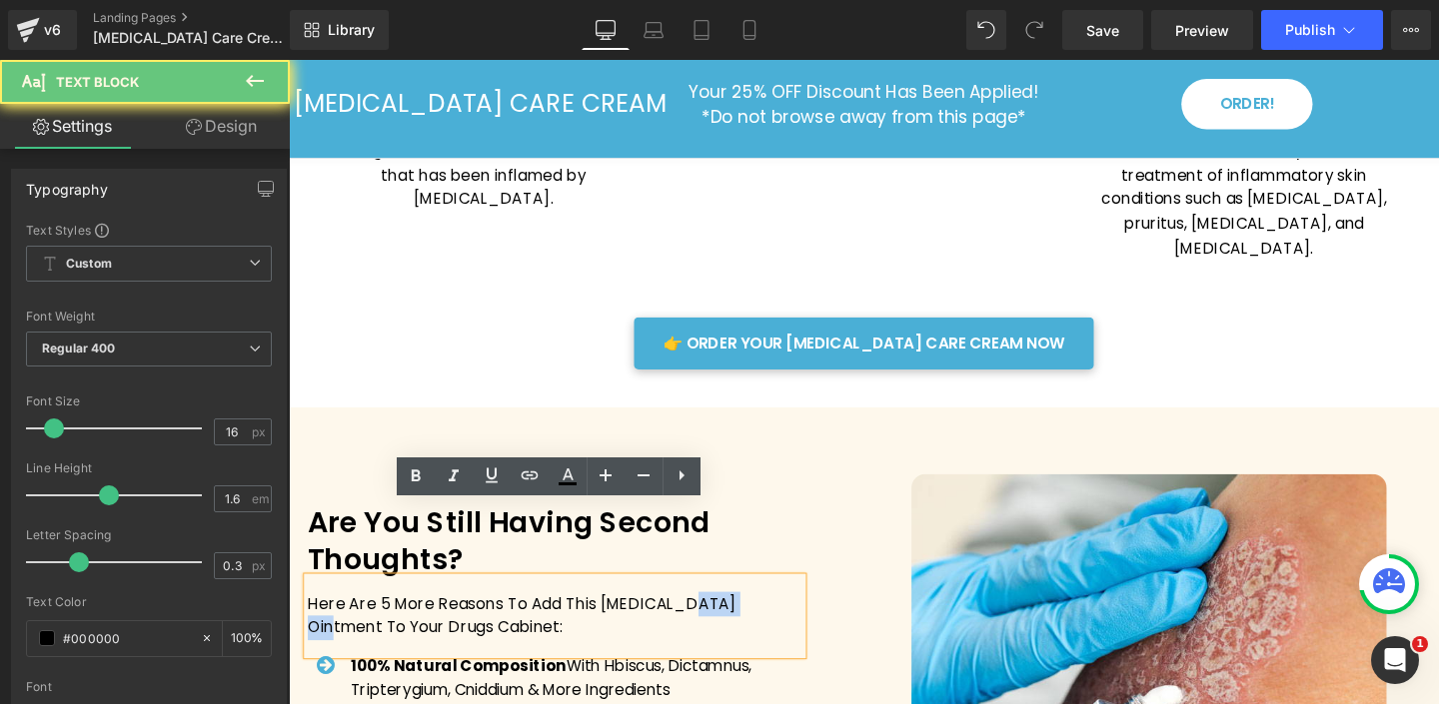
click at [715, 619] on p "Here Are 5 More Reasons To Add This Psoriasis Ointment To Your Drugs Cabinet:" at bounding box center [569, 644] width 520 height 51
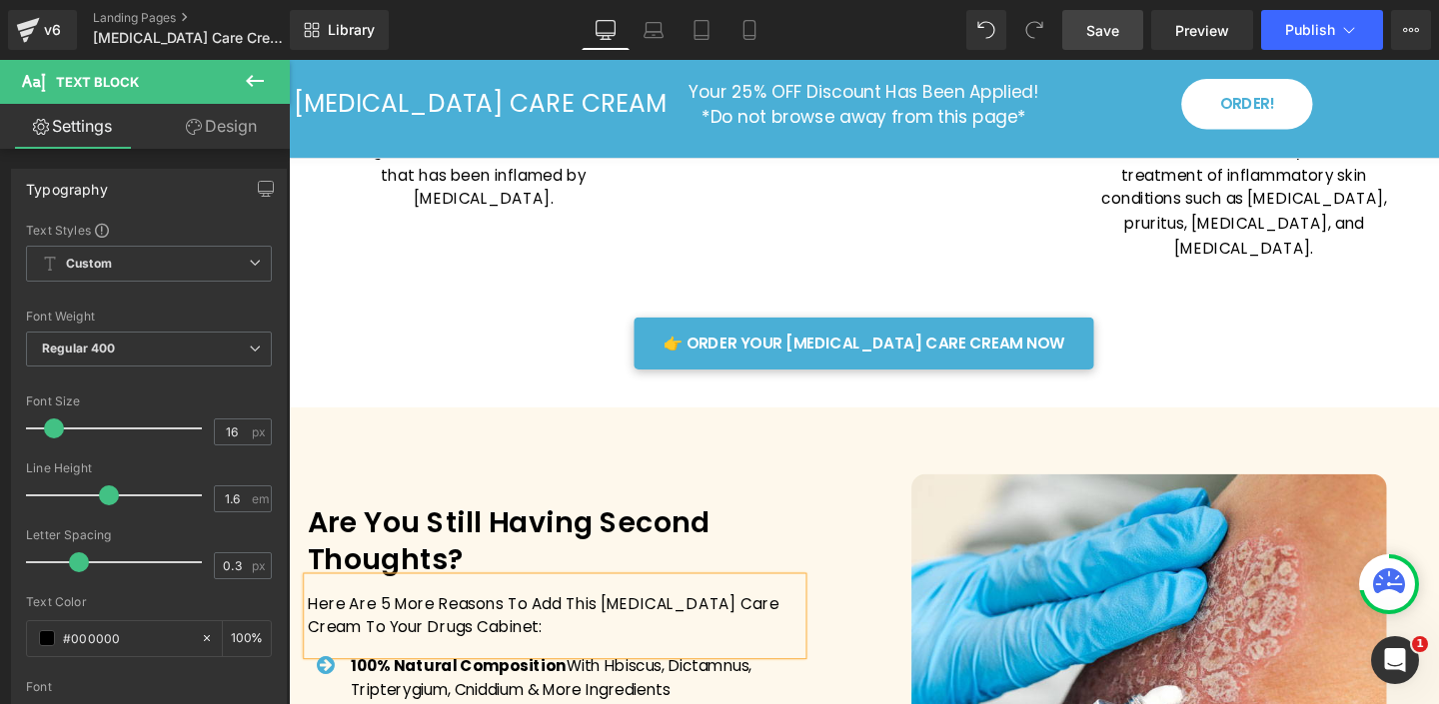
scroll to position [3959, 0]
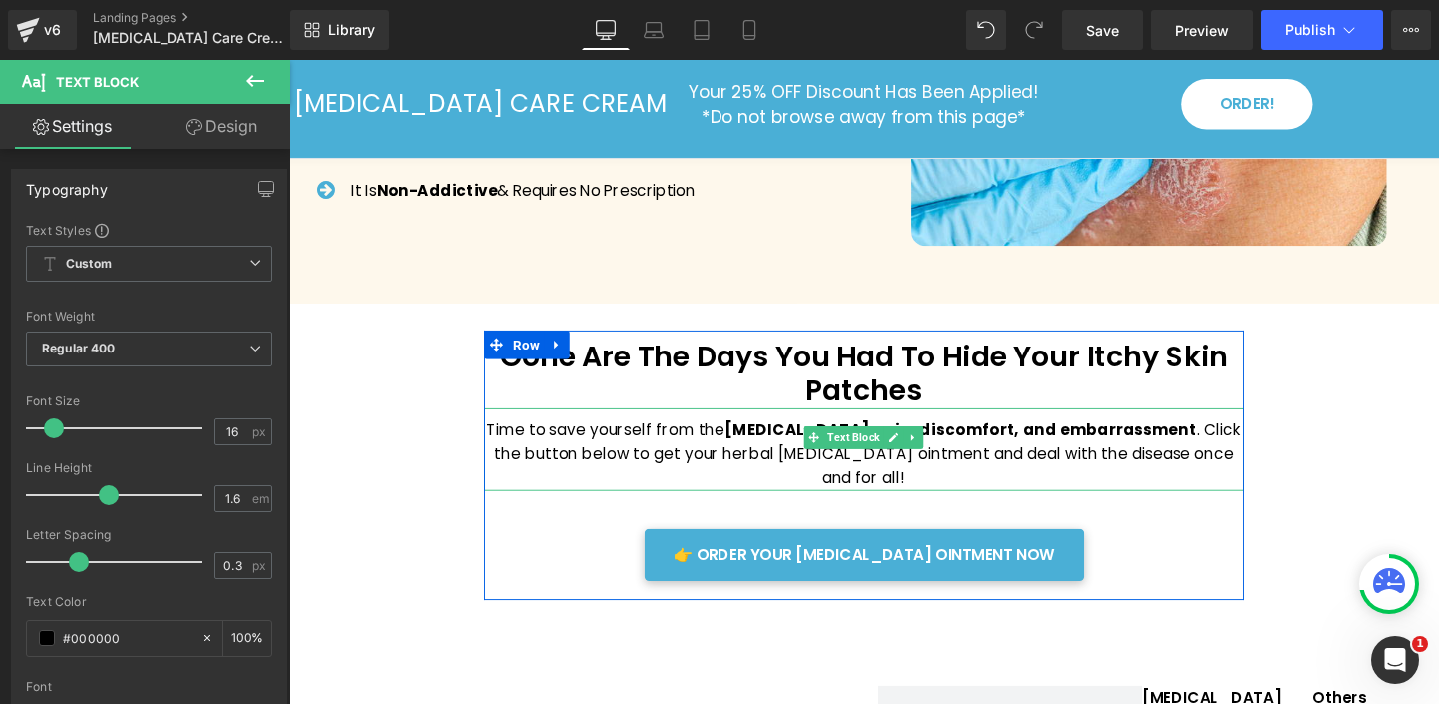
click at [872, 437] on p "Time to save yourself from the psoriasis pain, discomfort, and embarrassment . …" at bounding box center [893, 475] width 799 height 77
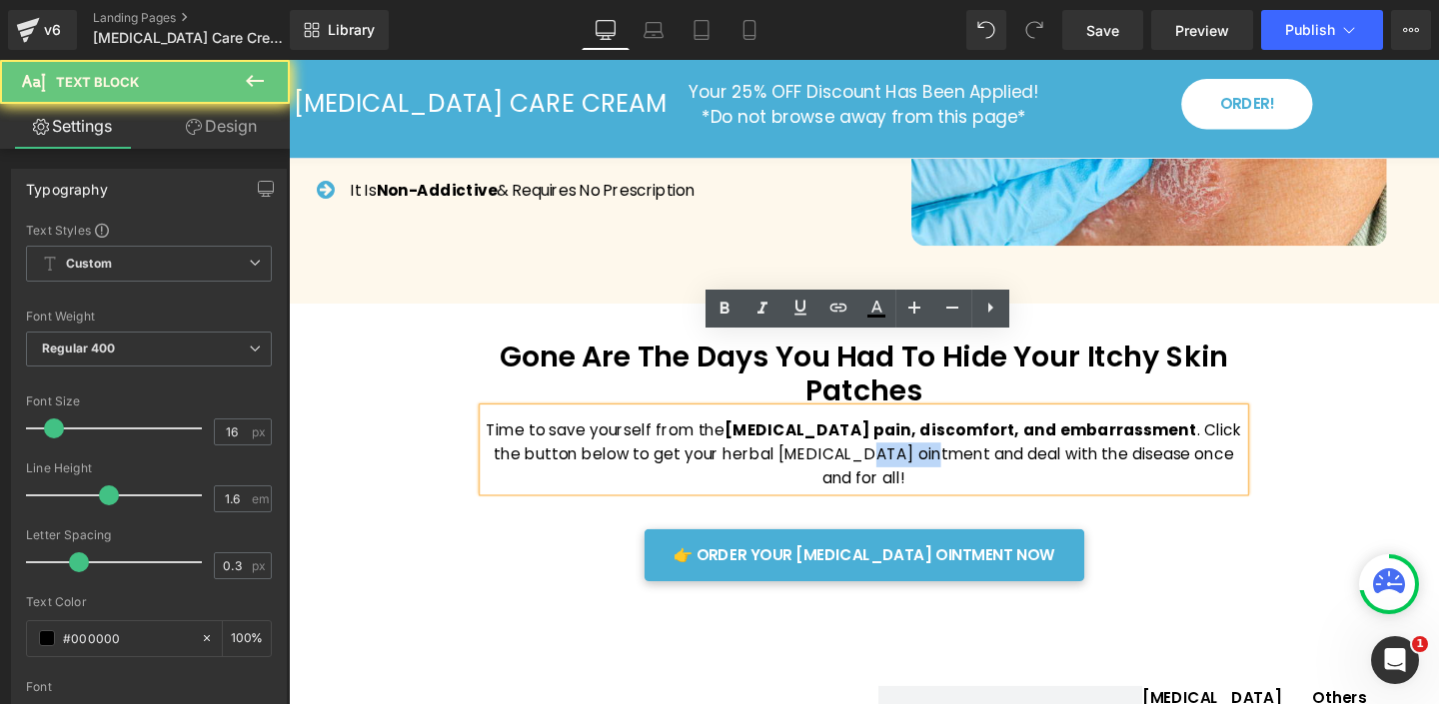
click at [872, 437] on p "Time to save yourself from the psoriasis pain, discomfort, and embarrassment . …" at bounding box center [893, 475] width 799 height 77
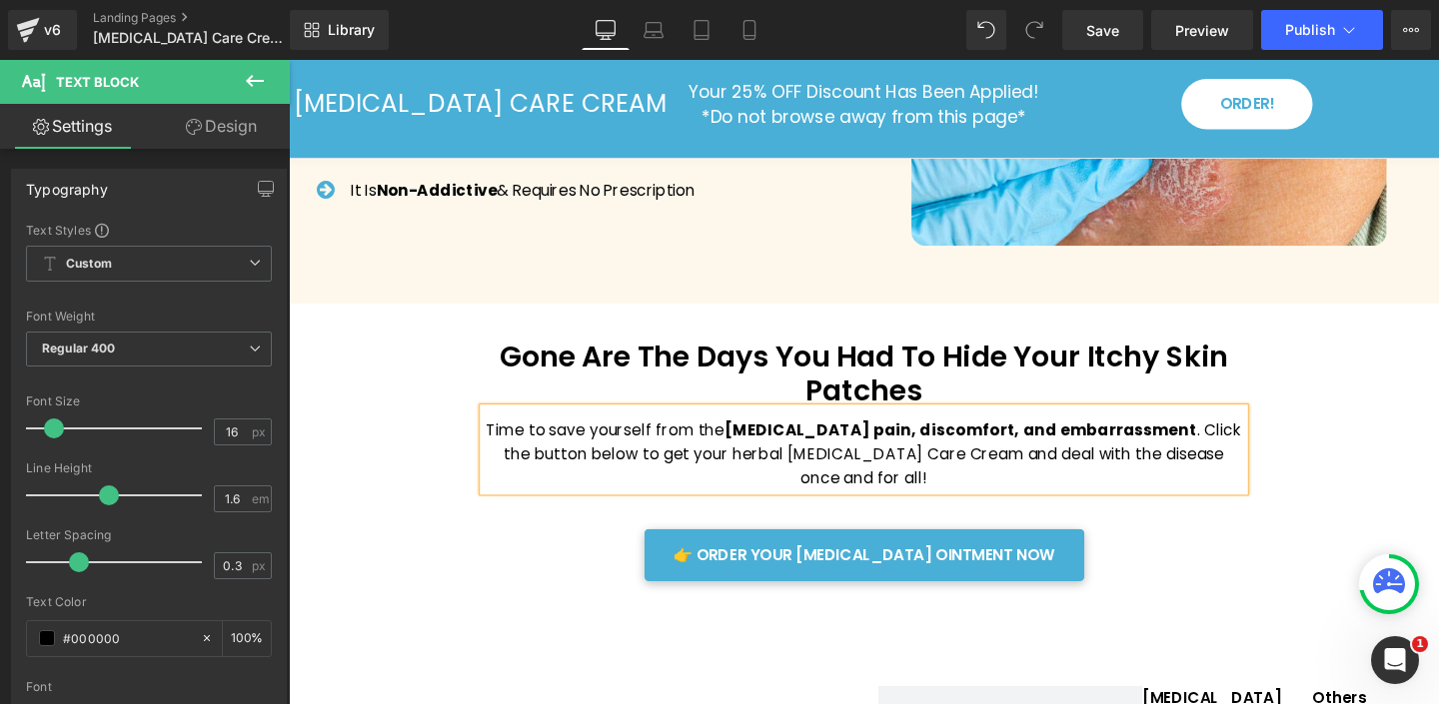
scroll to position [3958, 0]
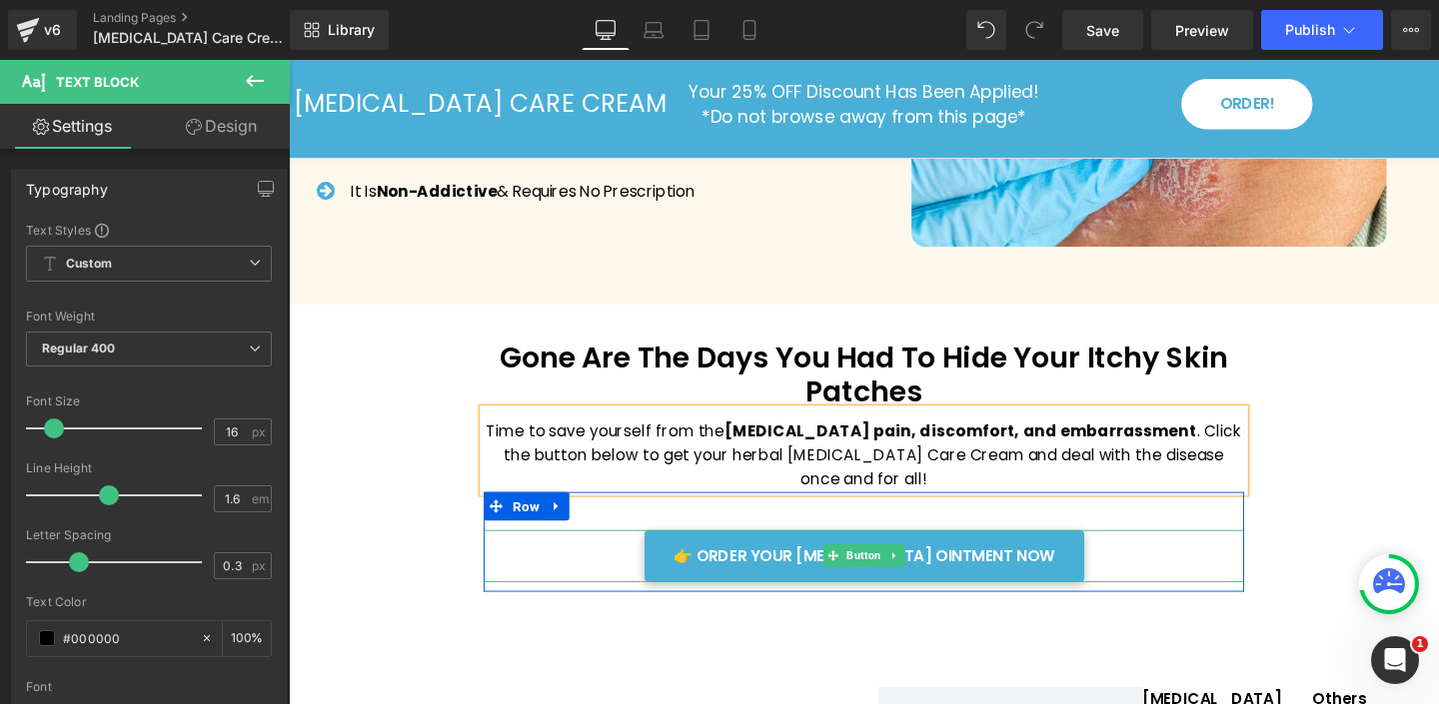
click at [1156, 555] on div "👉 ORDER YOUR PSORIASIS OINTMENT NOW" at bounding box center [893, 582] width 799 height 55
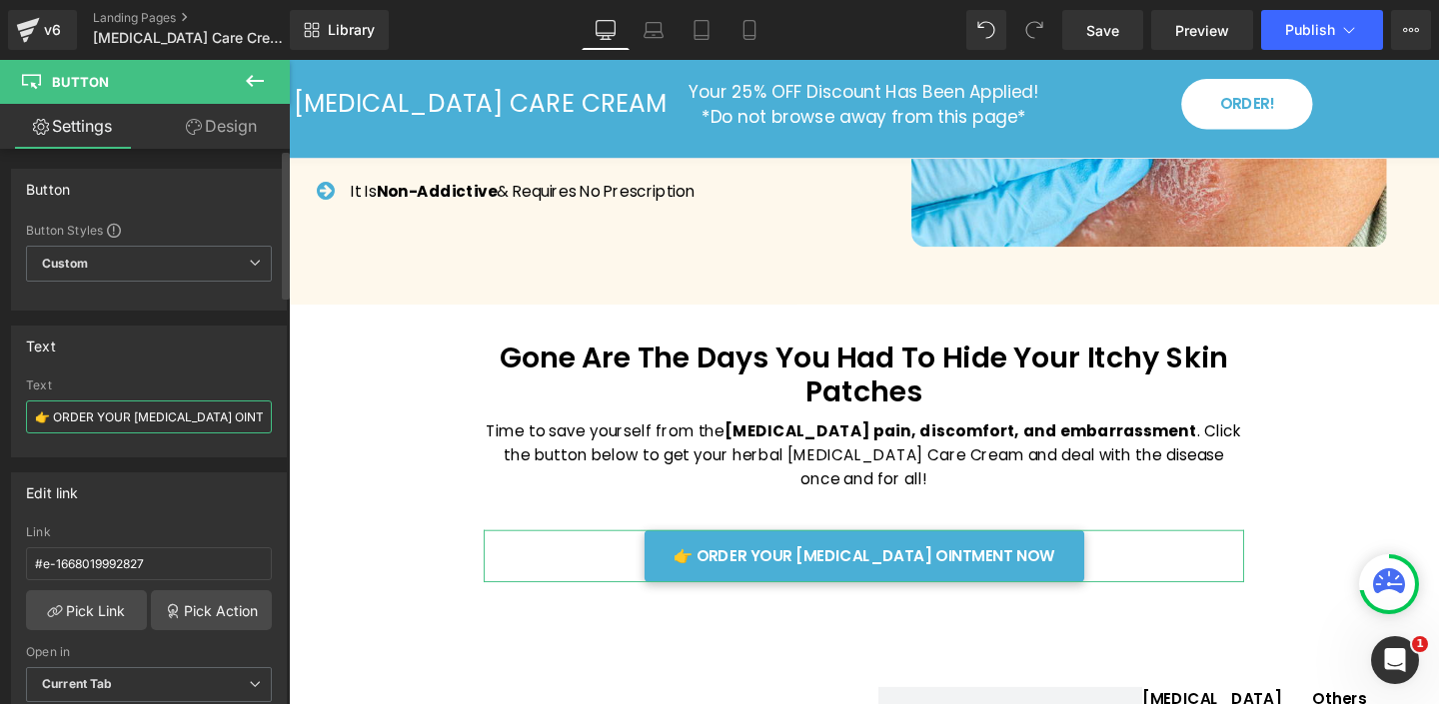
click at [218, 416] on input "👉 ORDER YOUR PSORIASIS OINTMENT NOW" at bounding box center [149, 417] width 246 height 33
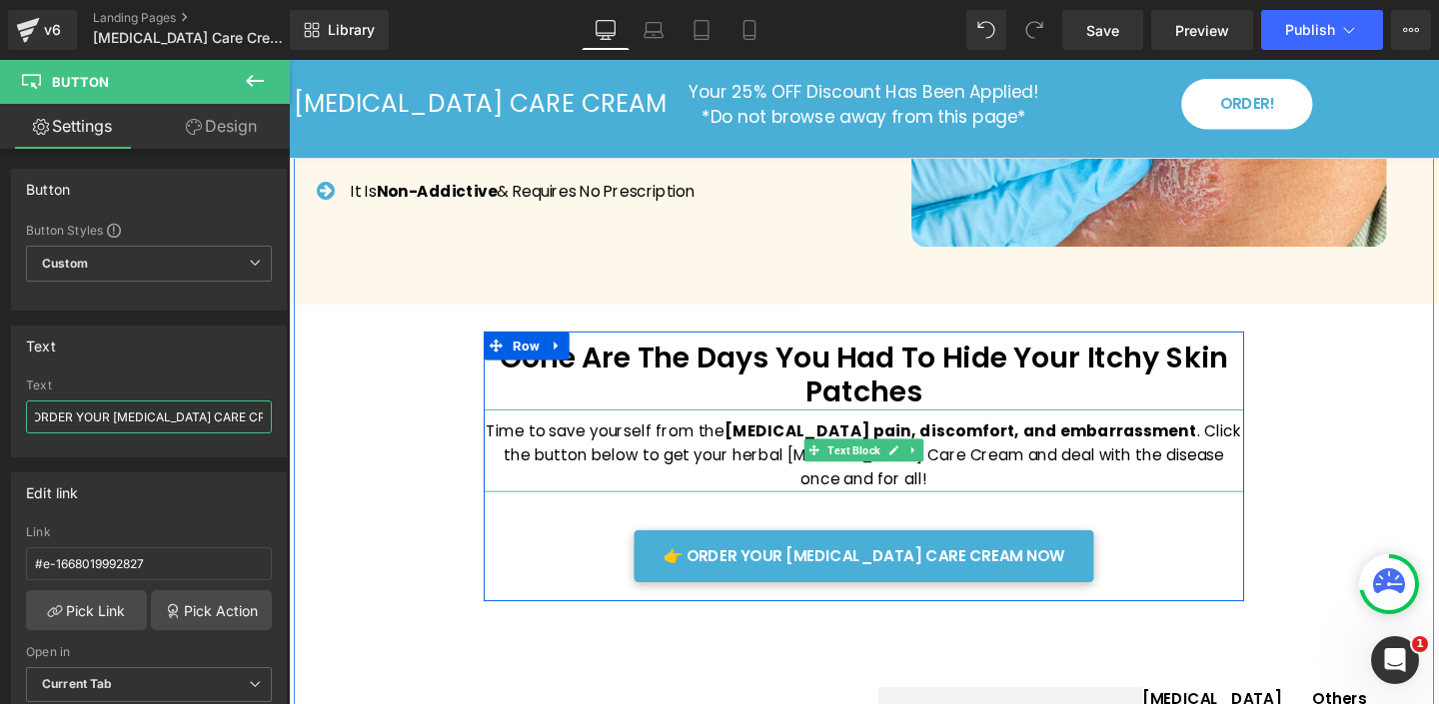
scroll to position [3967, 0]
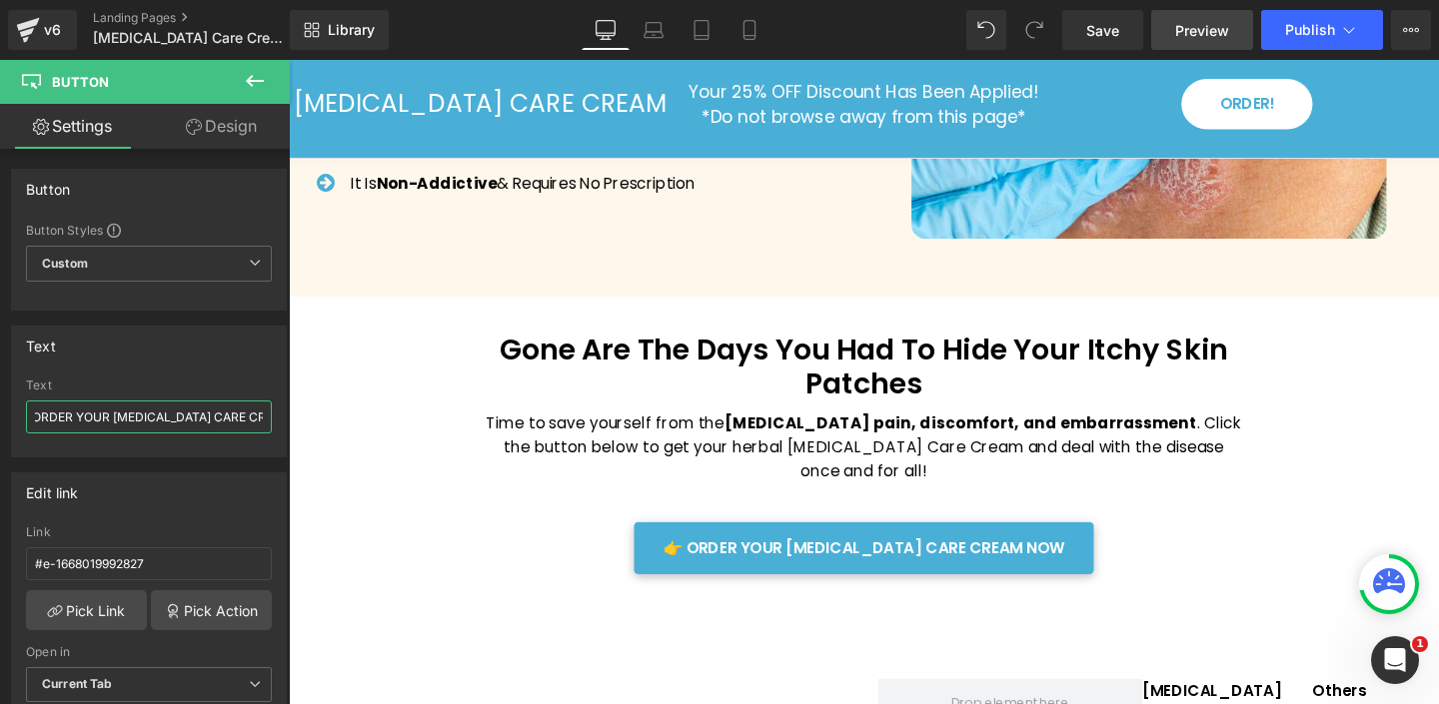
type input "👉 ORDER YOUR [MEDICAL_DATA] CARE CREAM NOW"
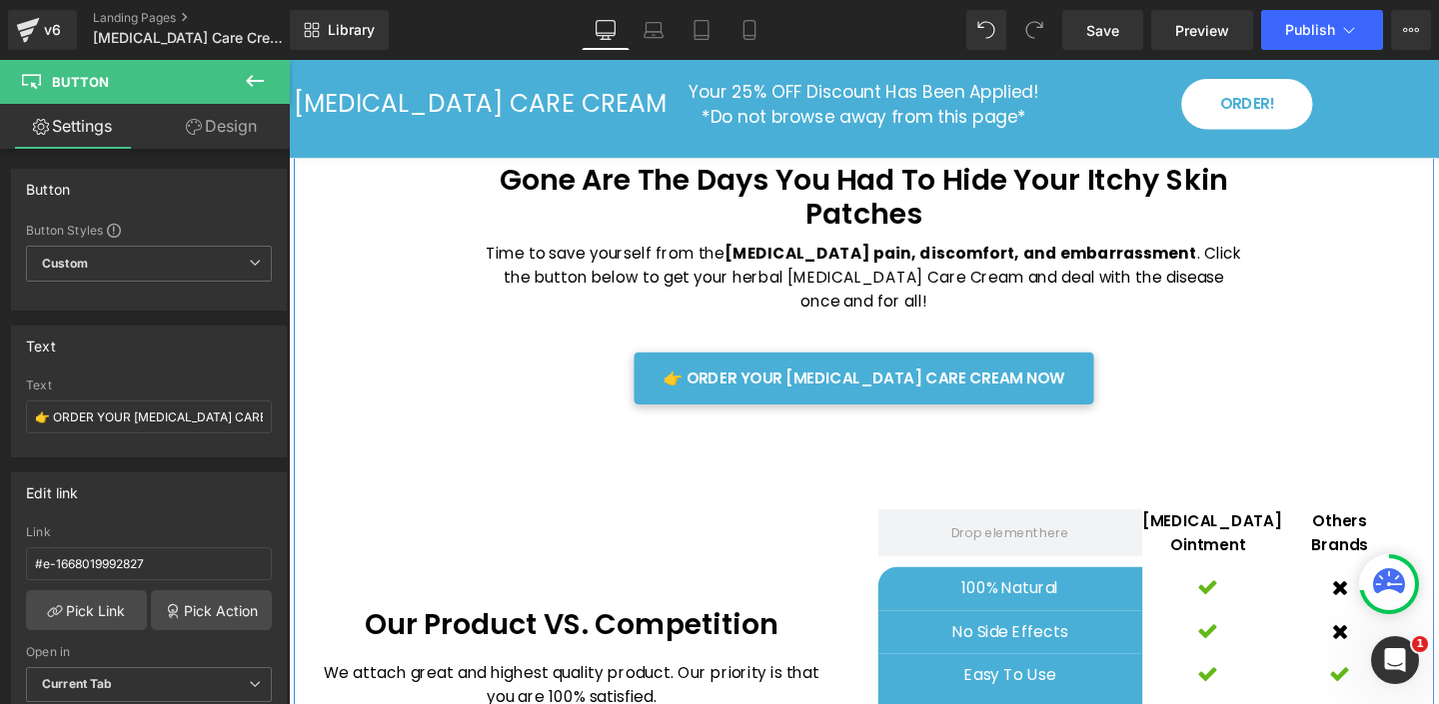
scroll to position [4145, 0]
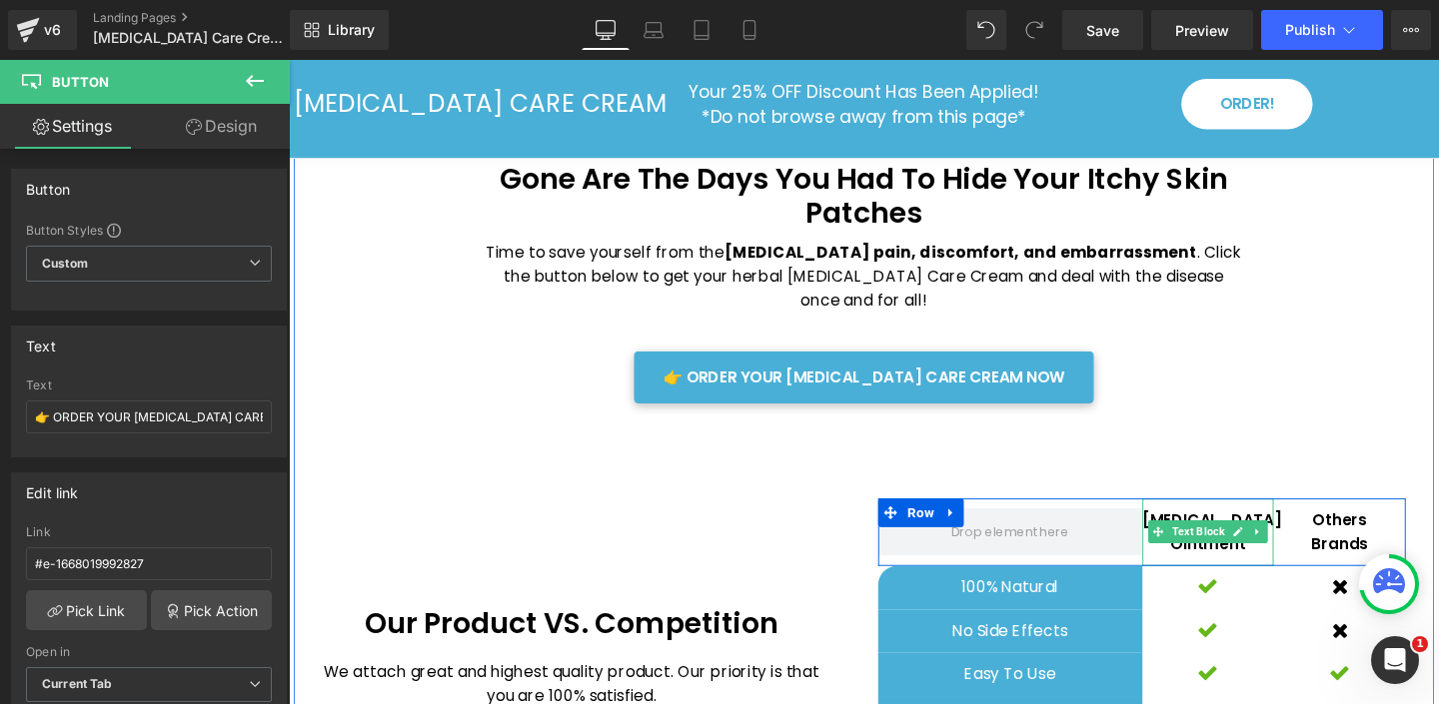
click at [1286, 553] on icon at bounding box center [1287, 558] width 10 height 10
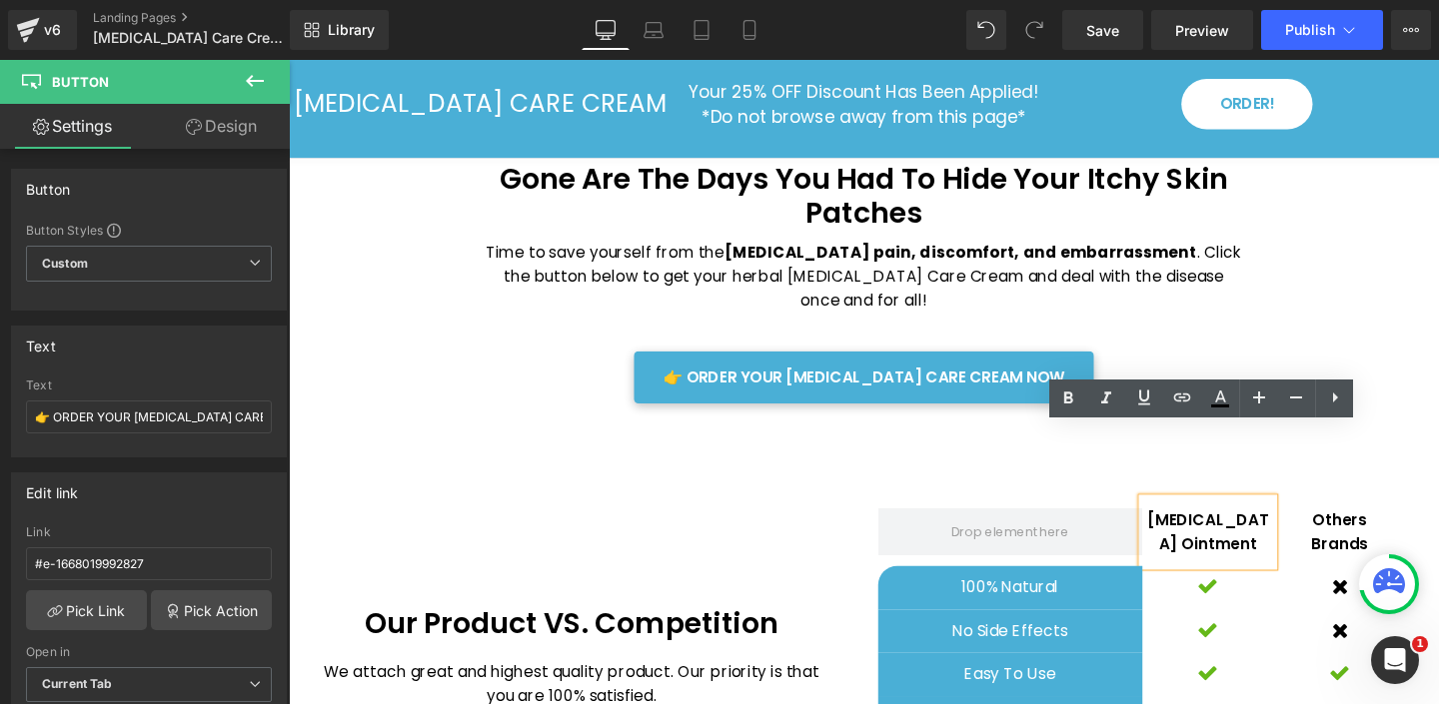
click at [1247, 532] on p "Psoriasis Ointment" at bounding box center [1255, 557] width 139 height 51
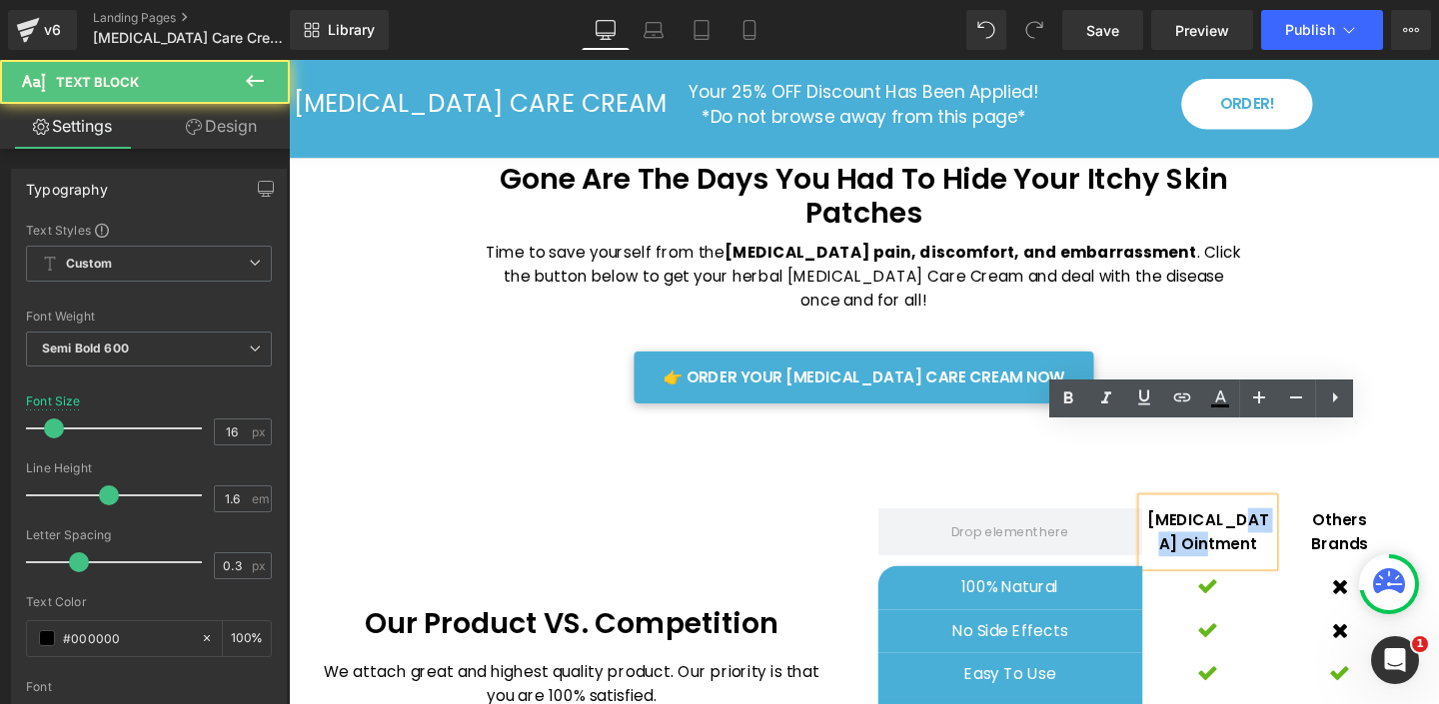
click at [1248, 532] on p "Psoriasis Ointment" at bounding box center [1255, 557] width 139 height 51
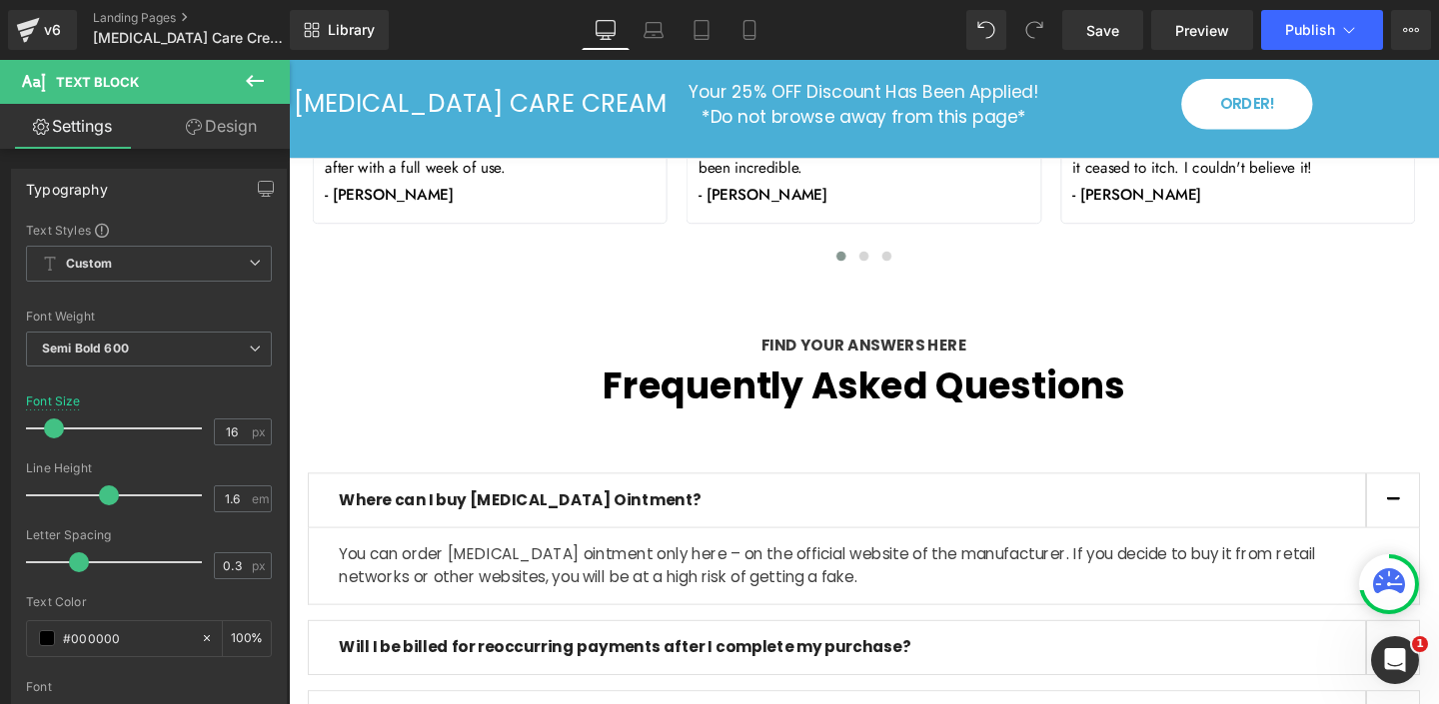
scroll to position [6730, 0]
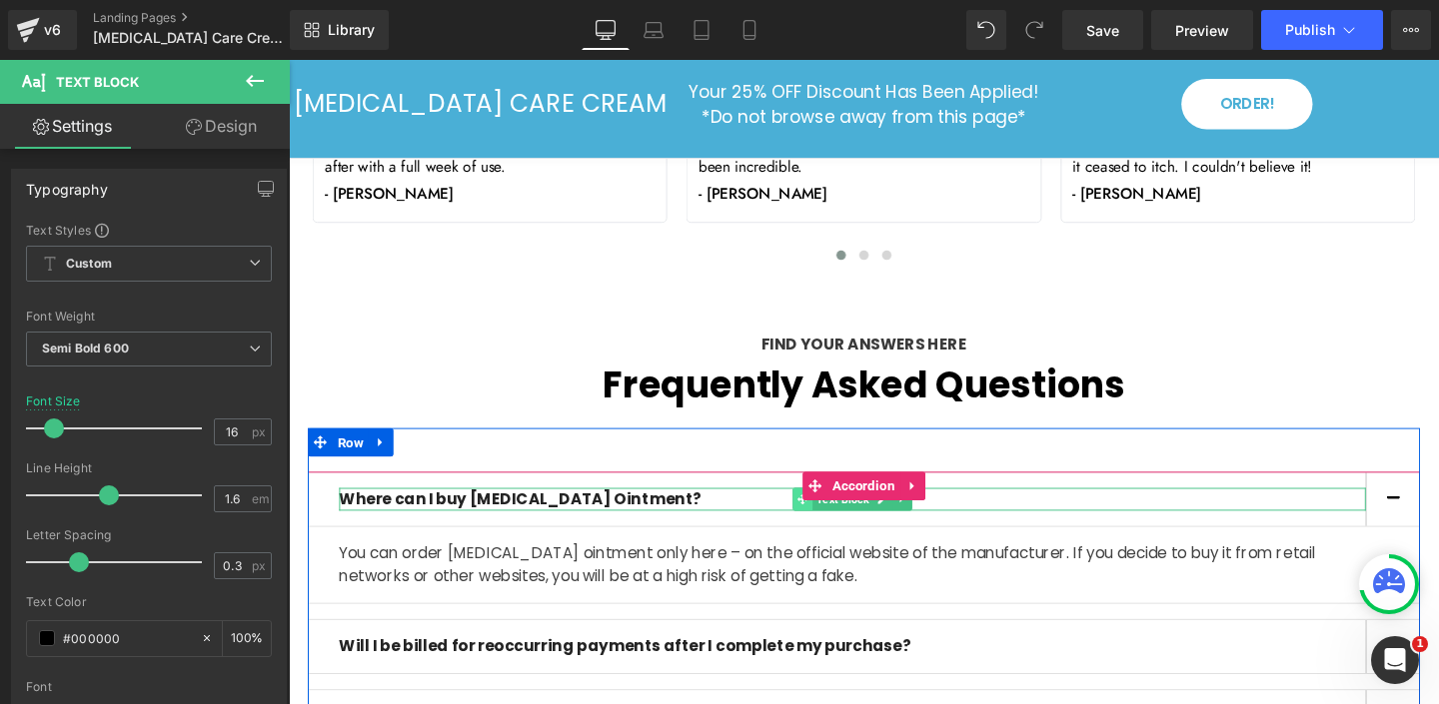
click at [831, 517] on icon at bounding box center [828, 523] width 11 height 12
click at [557, 511] on b "Where can I buy Psoriasis Ointment?" at bounding box center [532, 522] width 381 height 23
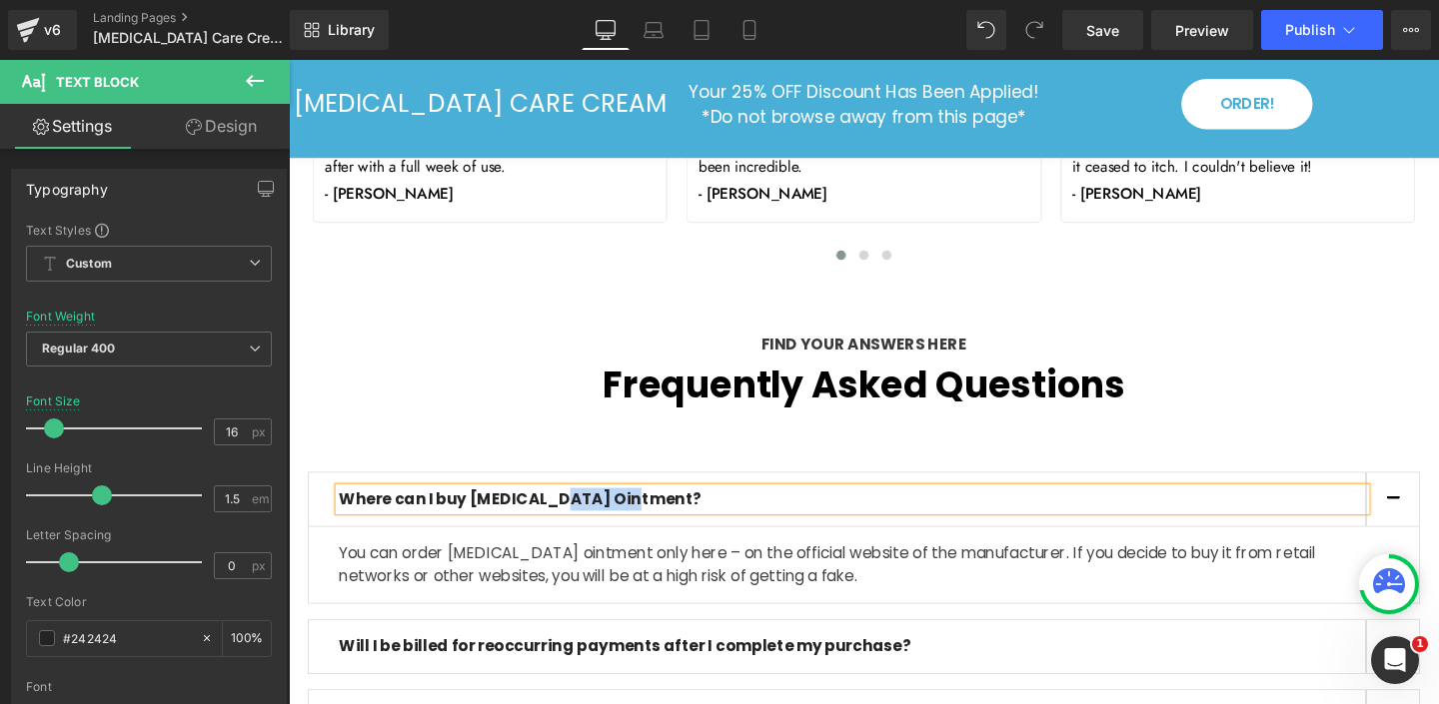
click at [557, 511] on b "Where can I buy Psoriasis Ointment?" at bounding box center [532, 522] width 381 height 23
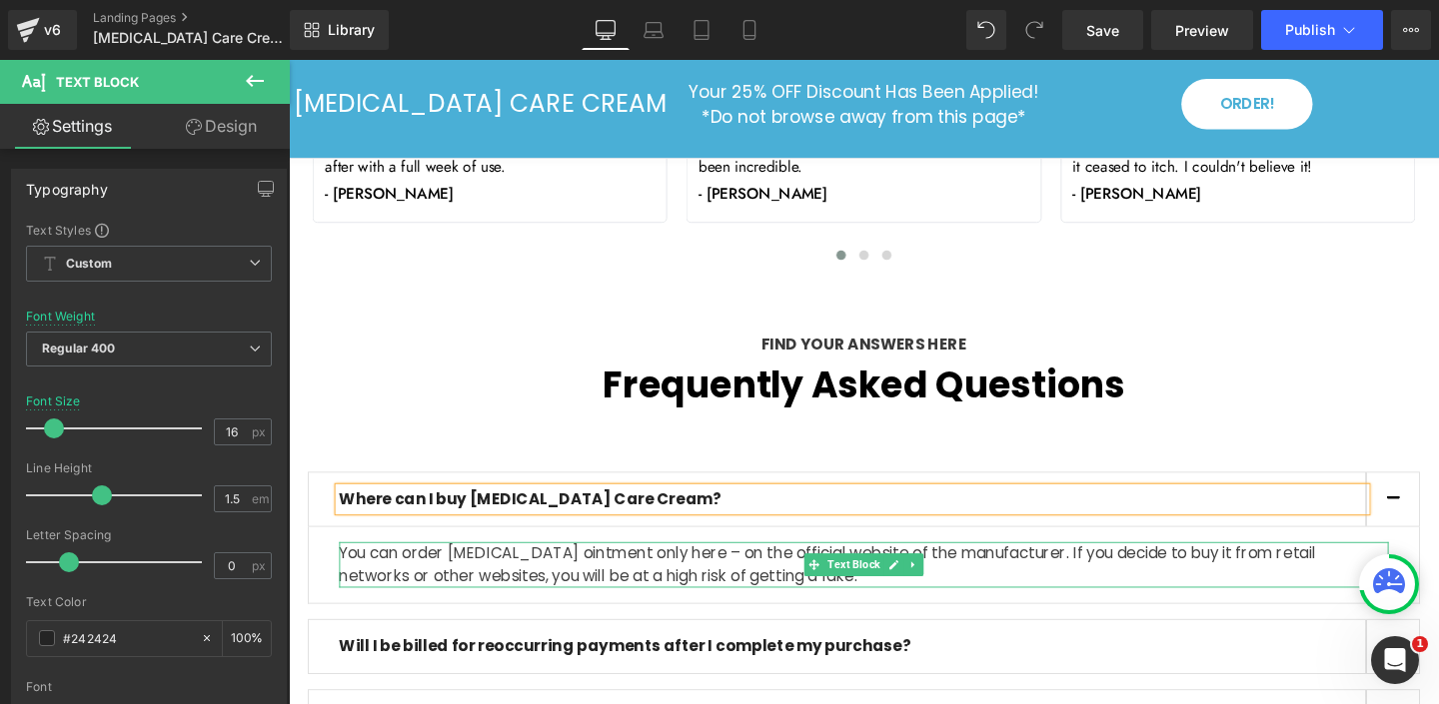
click at [494, 568] on p "You can order psoriasis ointment only here – on the official website of the man…" at bounding box center [893, 592] width 1103 height 48
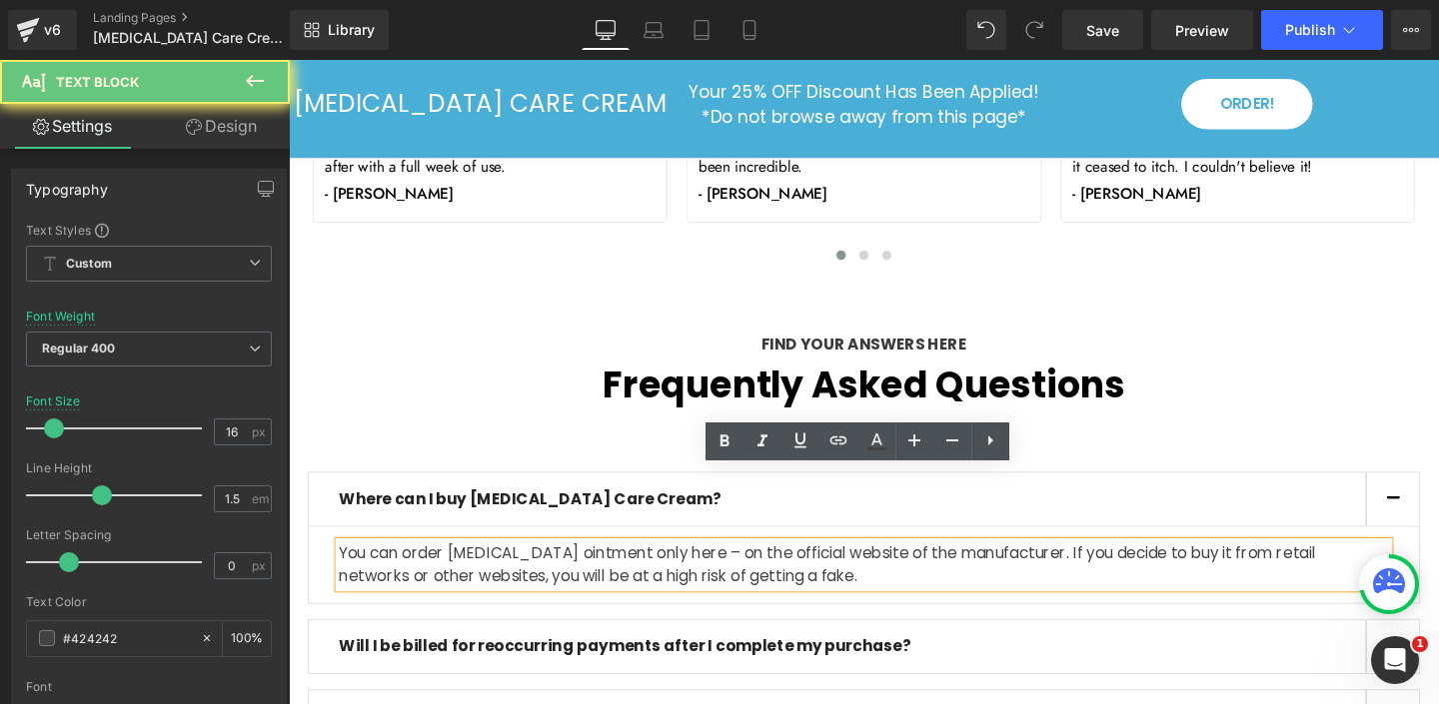
click at [578, 568] on p "You can order psoriasis ointment only here – on the official website of the man…" at bounding box center [893, 592] width 1103 height 48
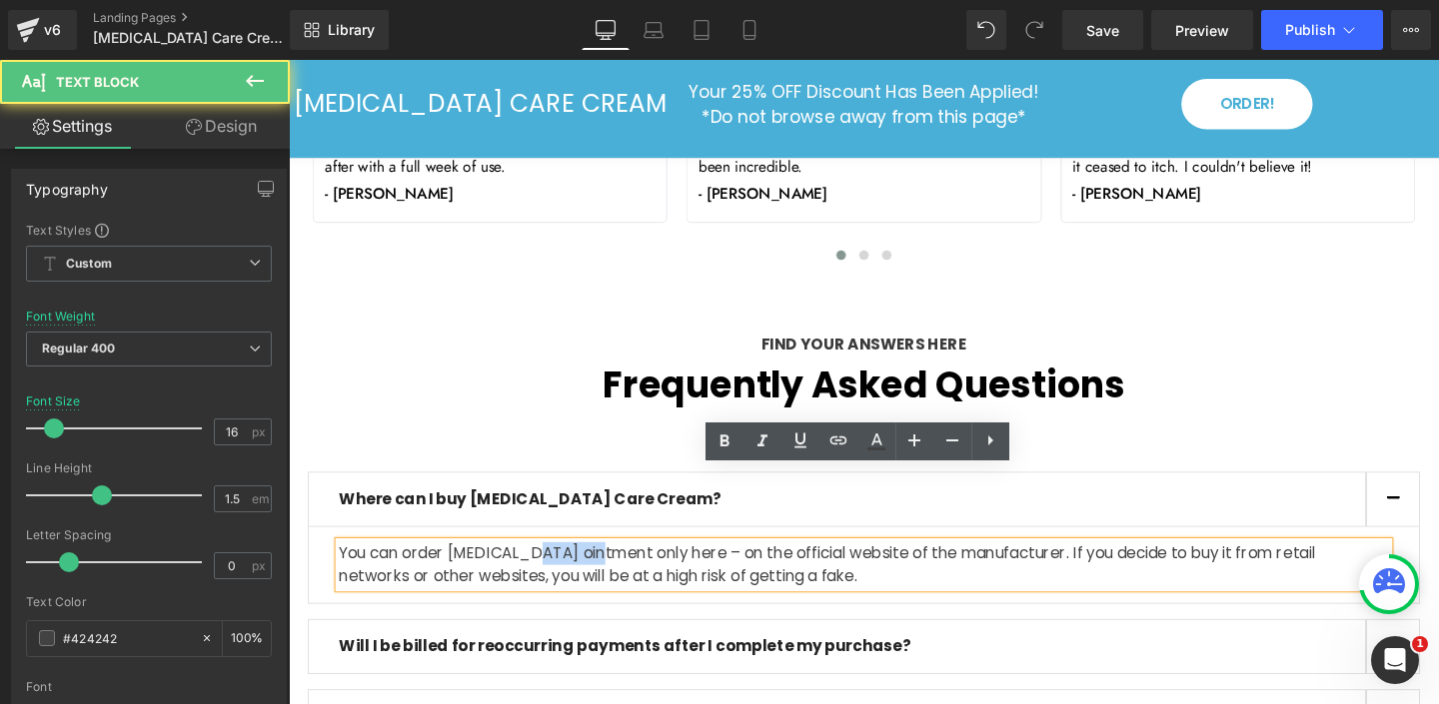
click at [578, 568] on p "You can order psoriasis ointment only here – on the official website of the man…" at bounding box center [893, 592] width 1103 height 48
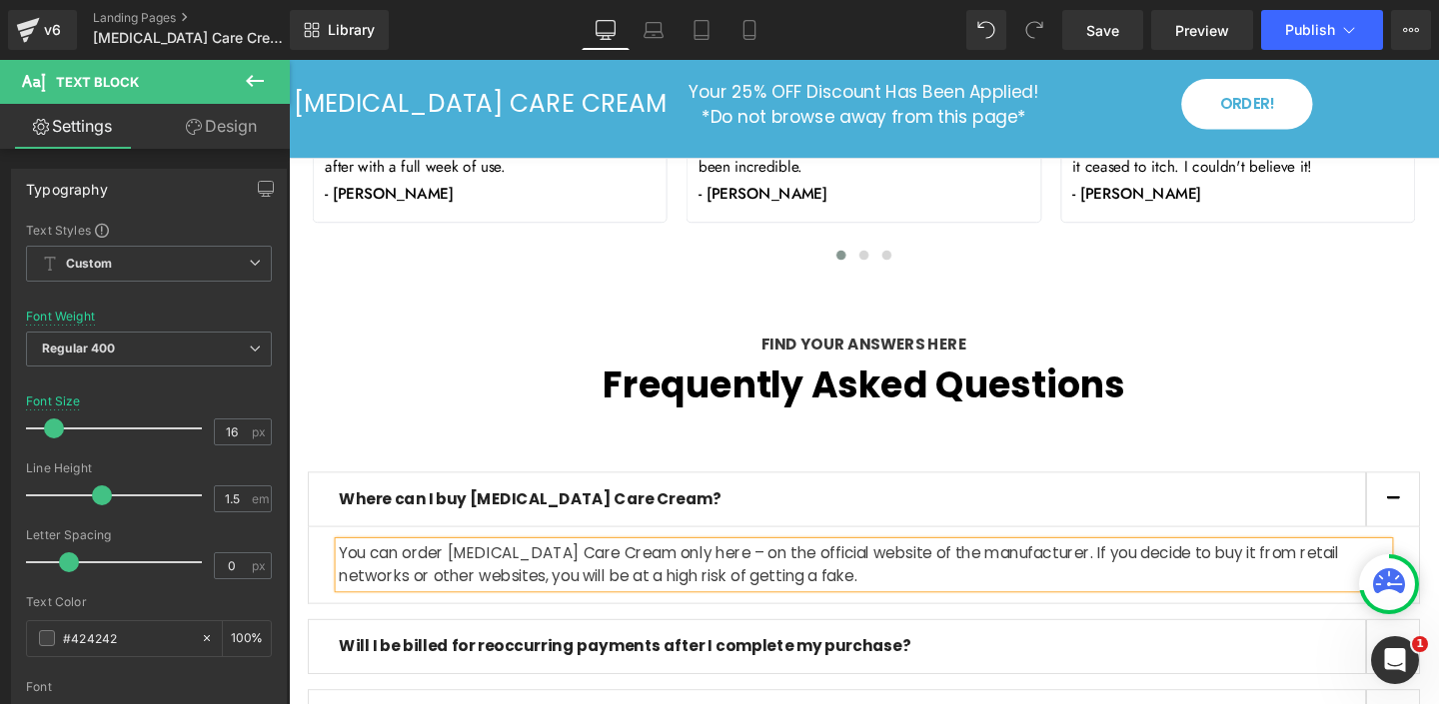
scroll to position [7295, 0]
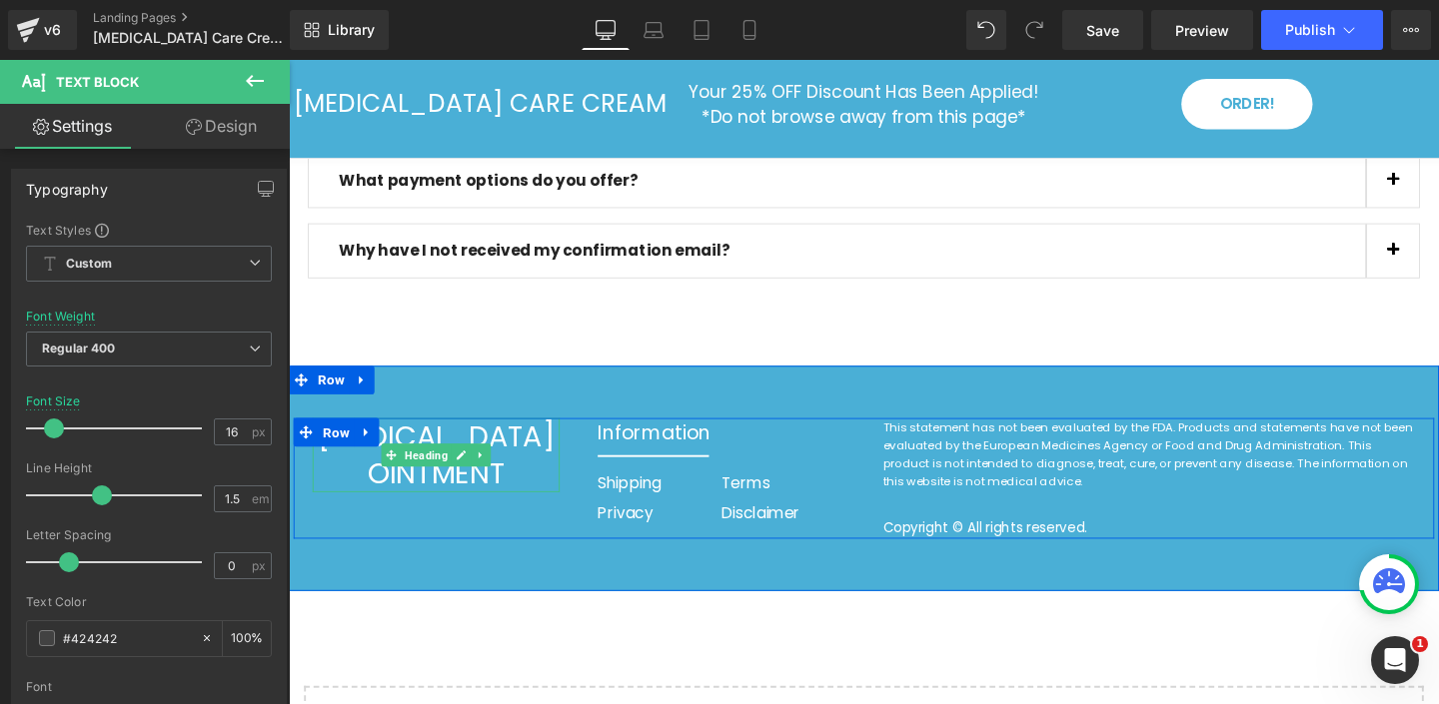
click at [423, 437] on h1 "PSORIASIS OINTMENT" at bounding box center [444, 476] width 260 height 78
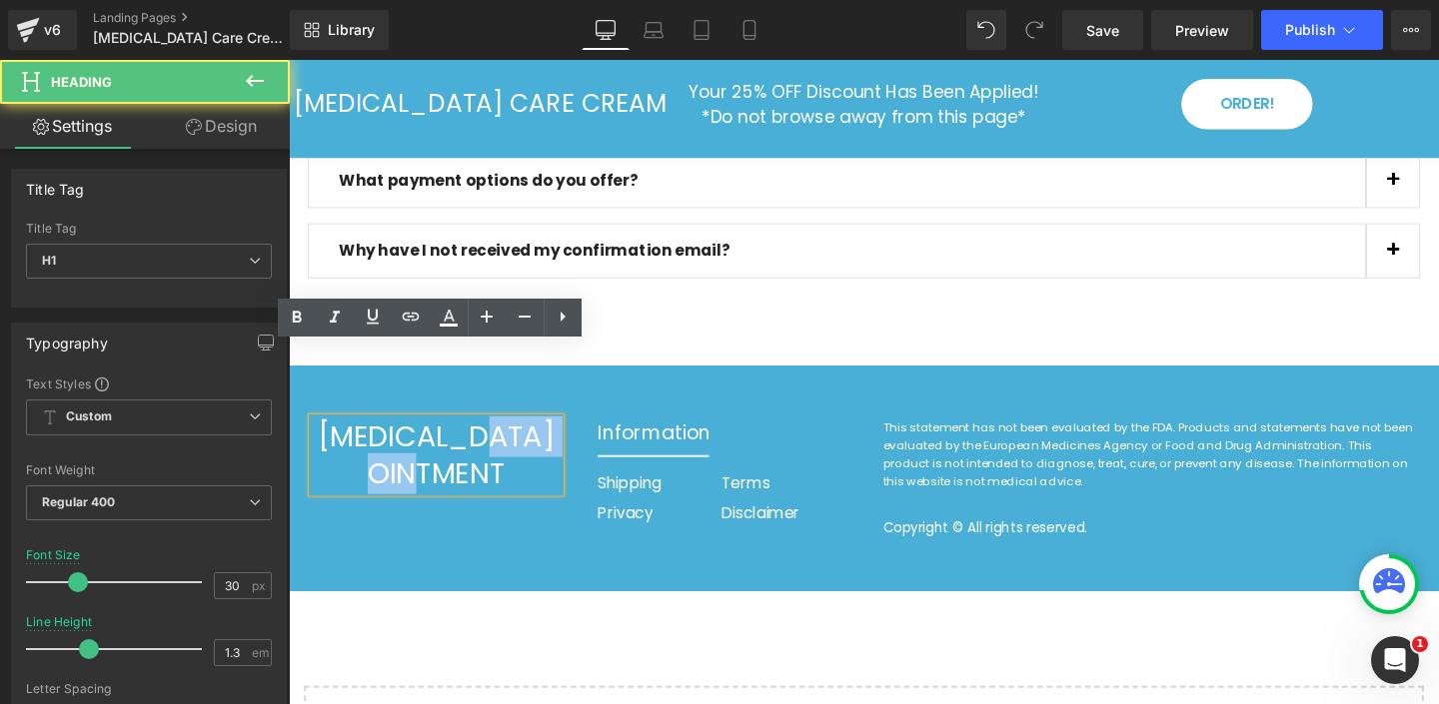
click at [423, 437] on h1 "PSORIASIS OINTMENT" at bounding box center [444, 476] width 260 height 78
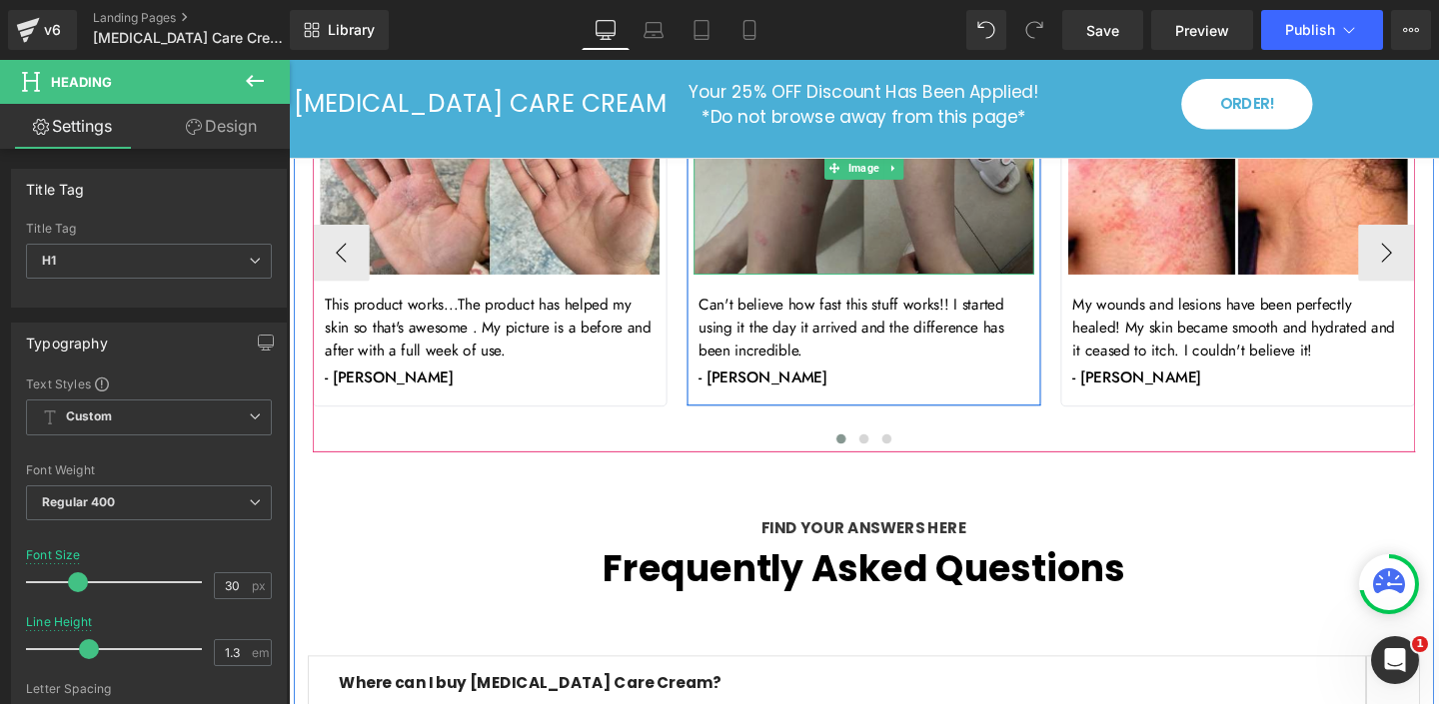
scroll to position [6379, 0]
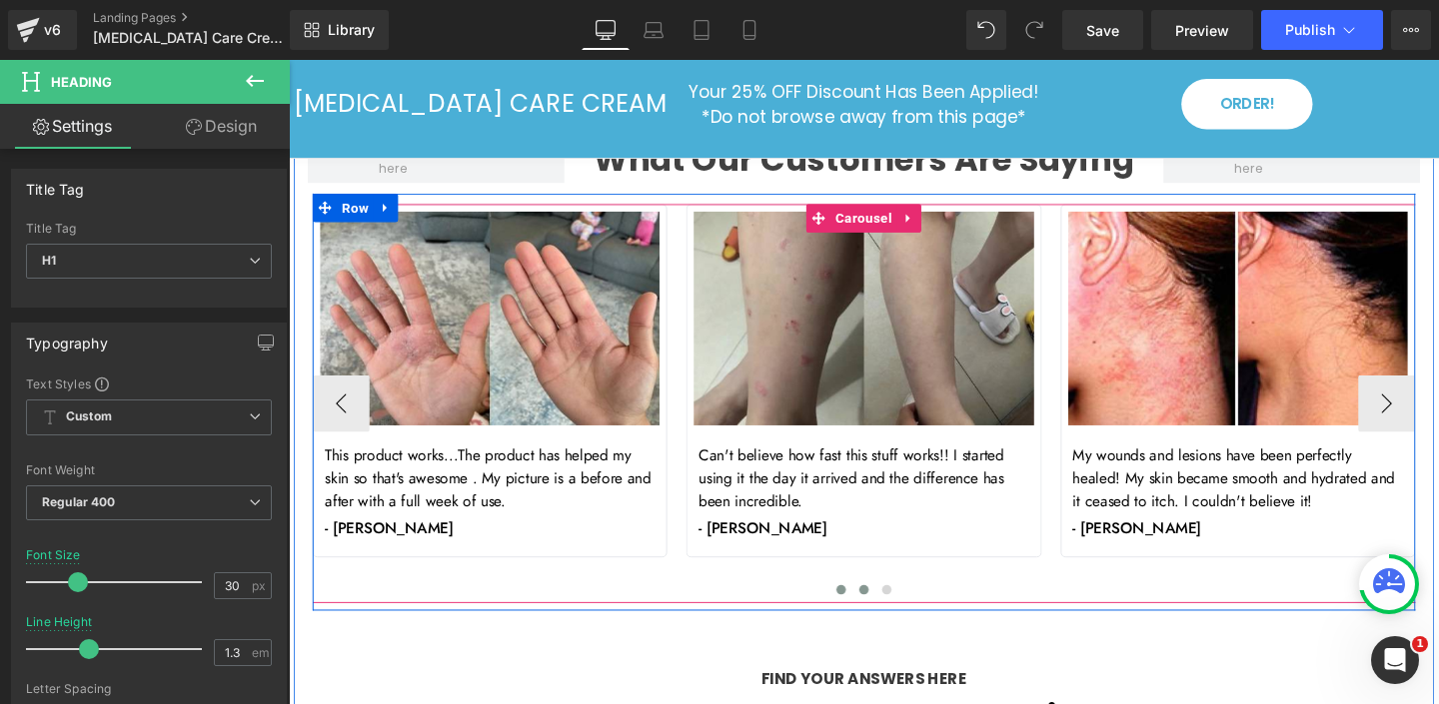
click at [895, 612] on span at bounding box center [893, 617] width 10 height 10
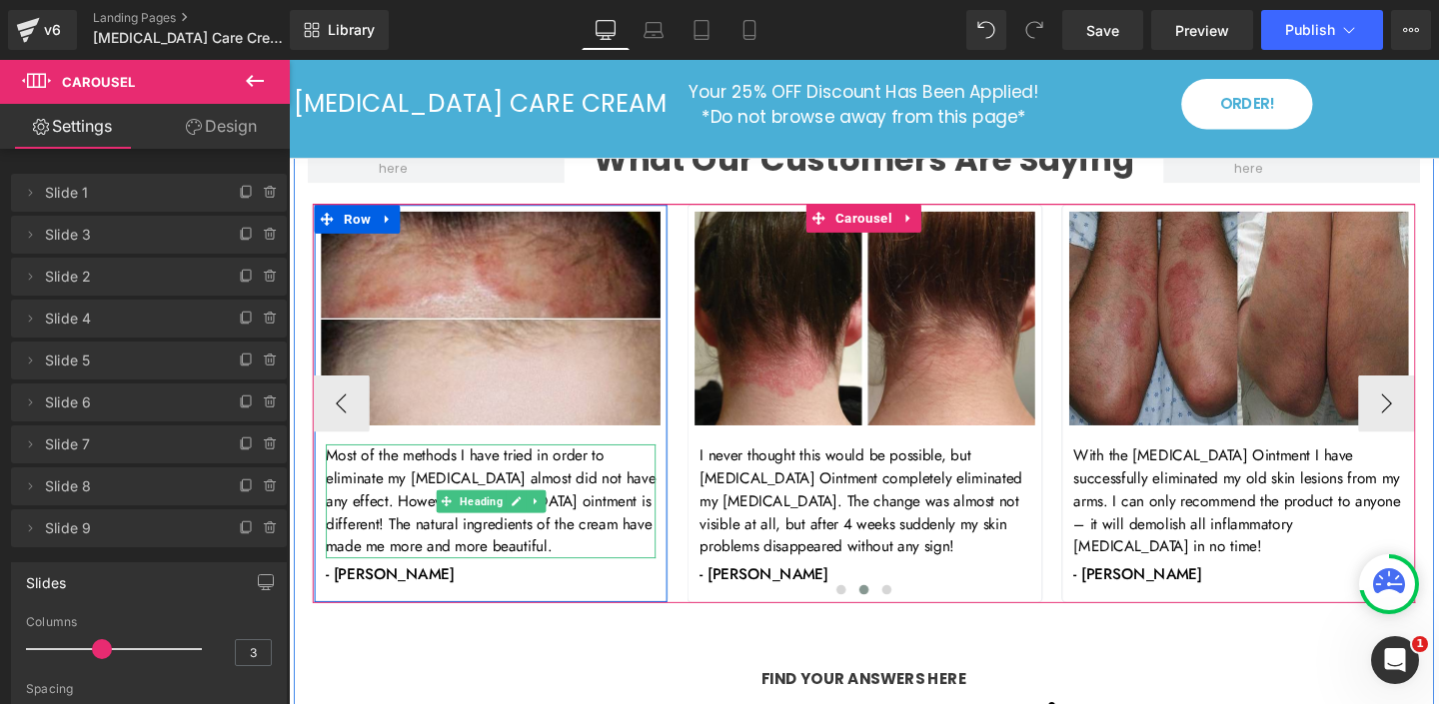
click at [526, 520] on icon at bounding box center [528, 525] width 10 height 10
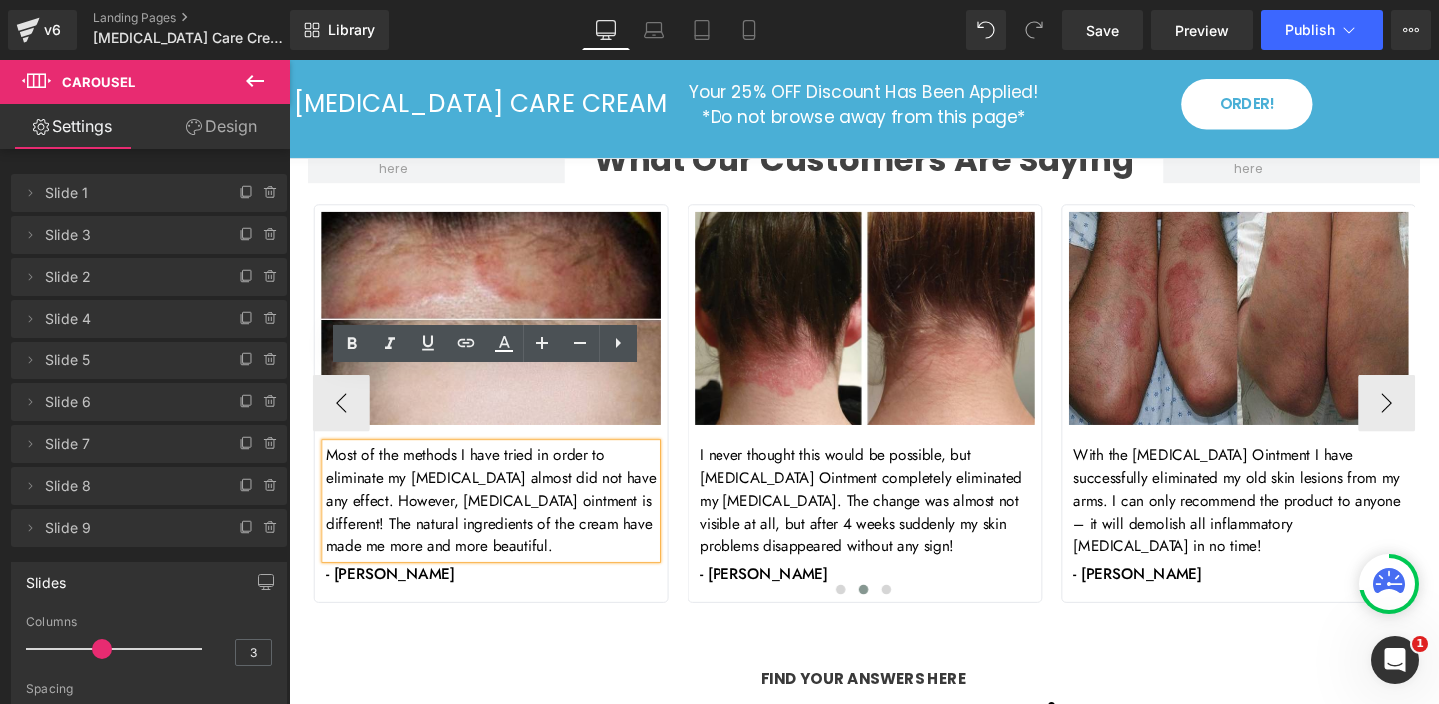
click at [538, 465] on h1 "Most of the methods I have tried in order to eliminate my eczema almost did not…" at bounding box center [501, 525] width 347 height 120
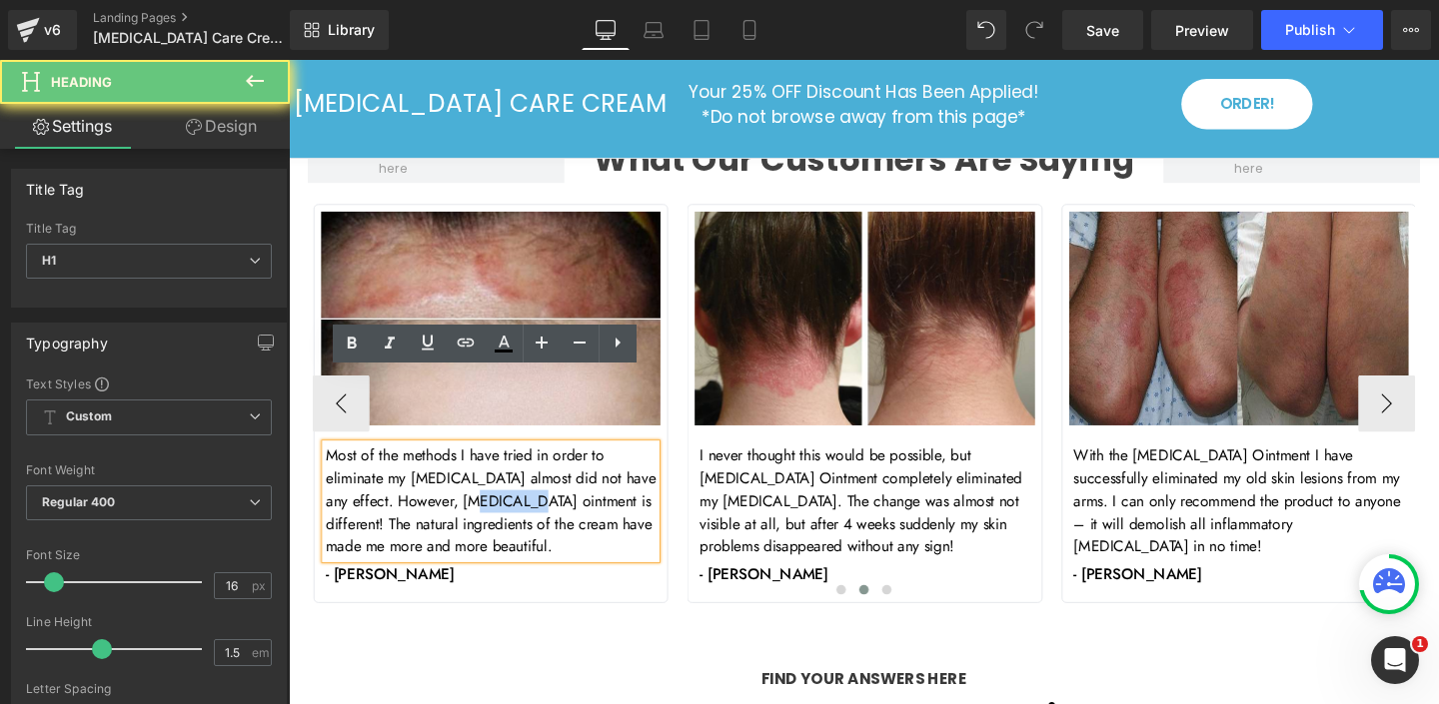
click at [538, 465] on h1 "Most of the methods I have tried in order to eliminate my eczema almost did not…" at bounding box center [501, 525] width 347 height 120
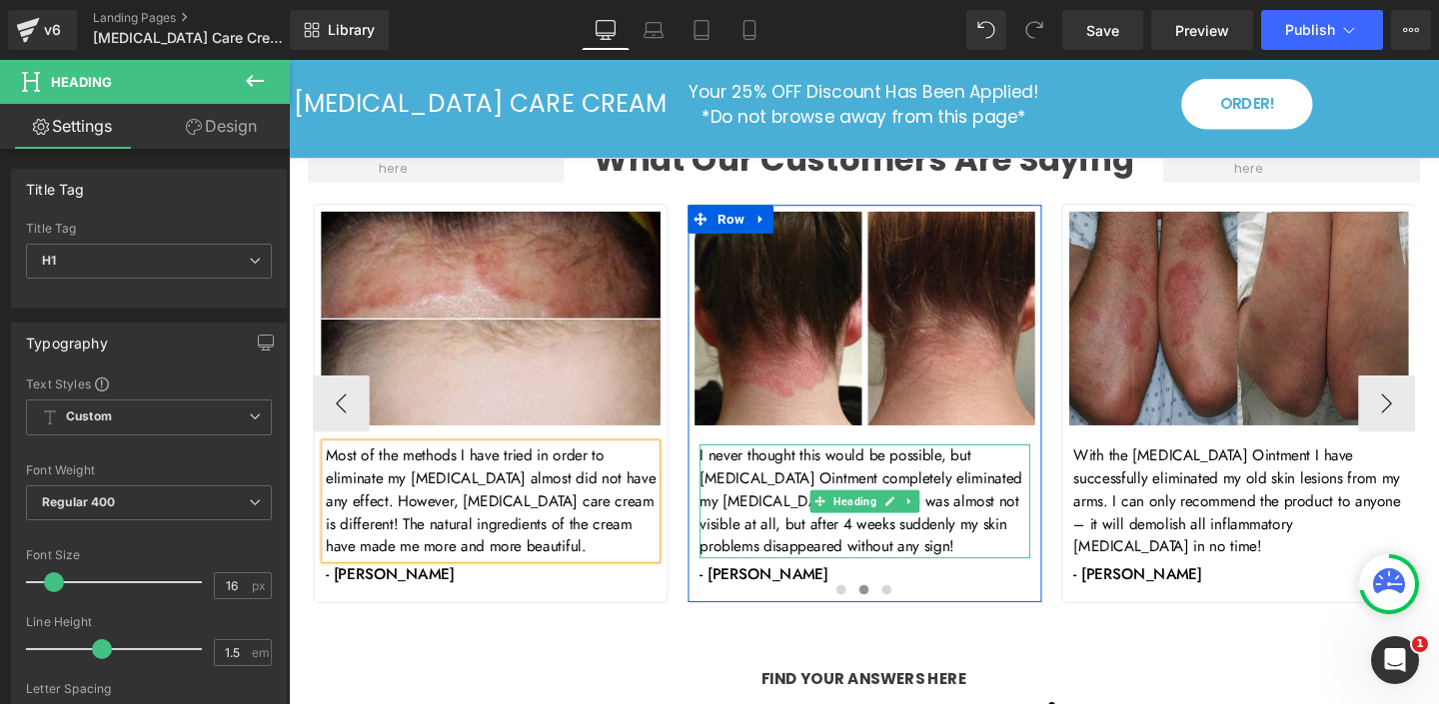
click at [821, 465] on h1 "I never thought this would be possible, but Psoriasis Ointment completely elimi…" at bounding box center [893, 525] width 347 height 120
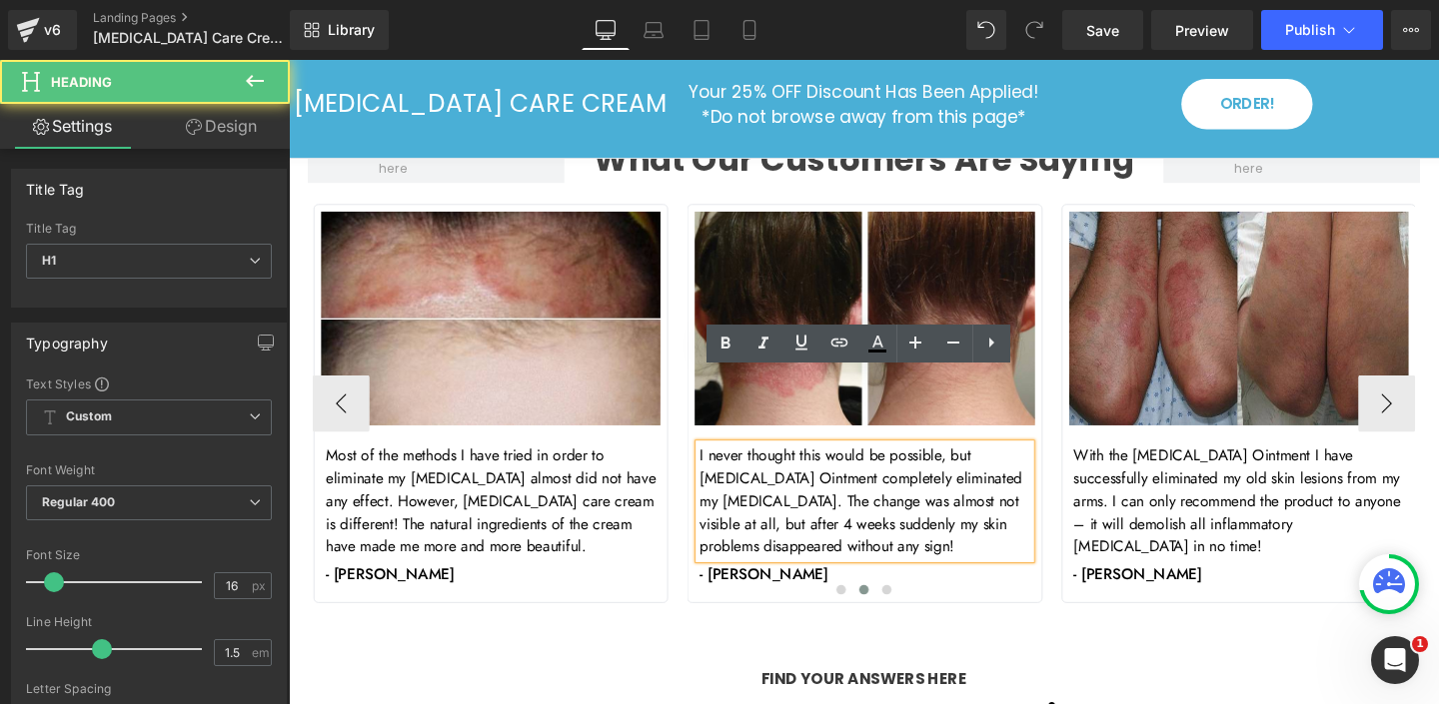
click at [818, 465] on h1 "I never thought this would be possible, but Psoriasis Ointment completely elimi…" at bounding box center [893, 525] width 347 height 120
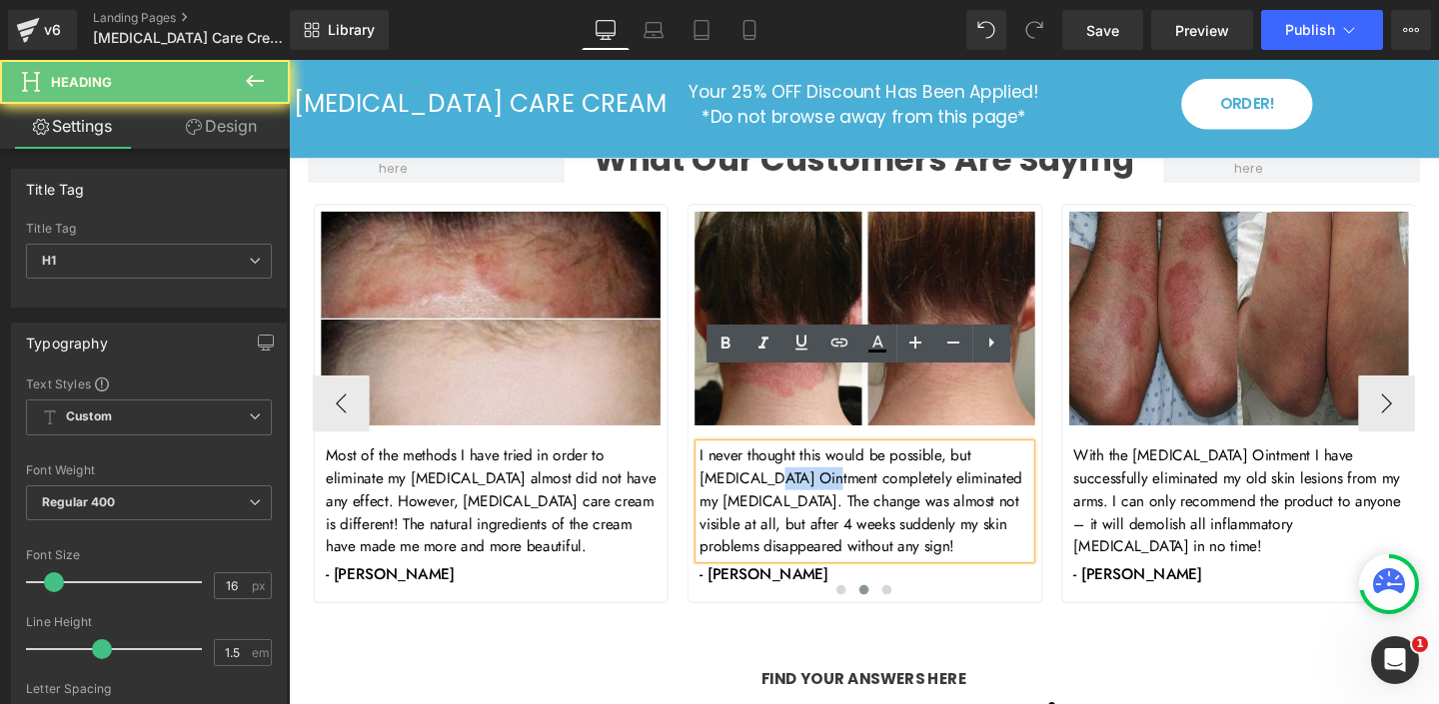
click at [818, 465] on h1 "I never thought this would be possible, but Psoriasis Ointment completely elimi…" at bounding box center [893, 525] width 347 height 120
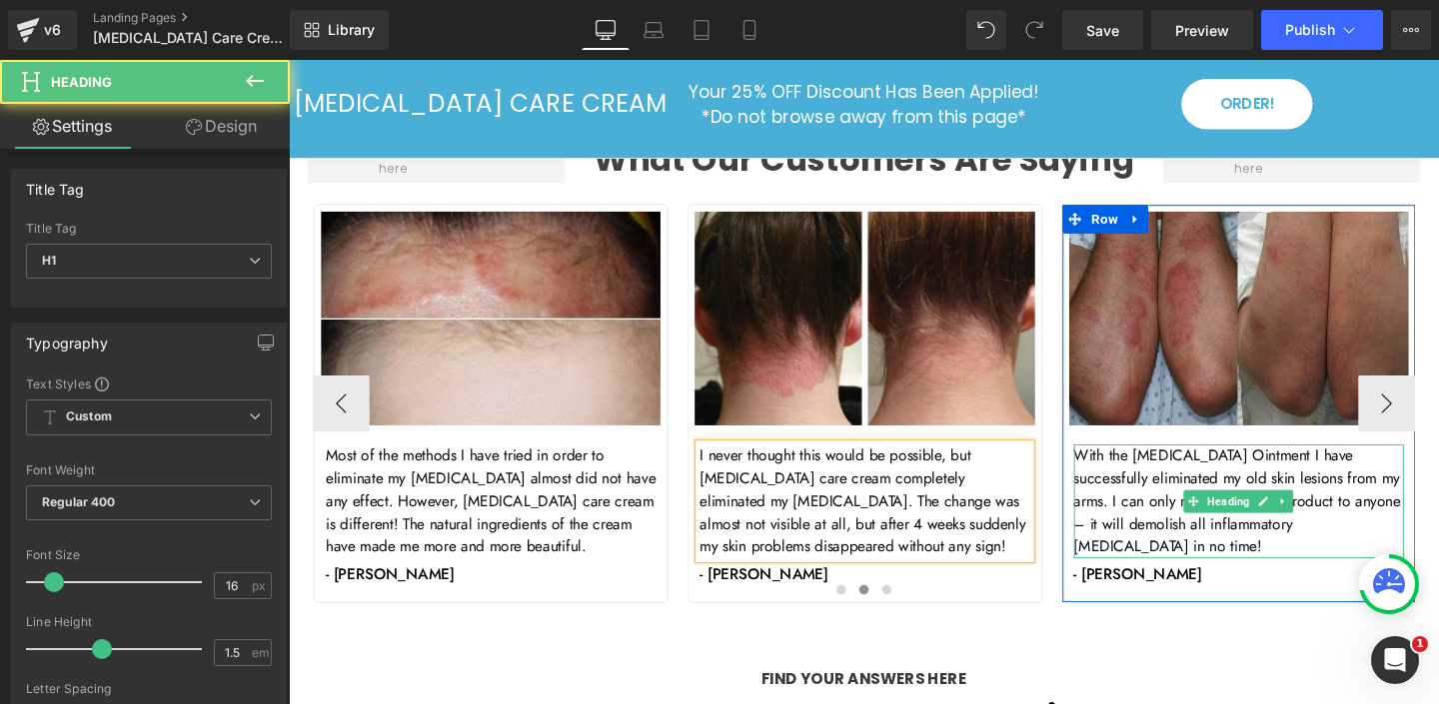
click at [1265, 465] on h1 "With the Psoriasis Ointment I have successfully eliminated my old skin lesions …" at bounding box center [1287, 525] width 347 height 120
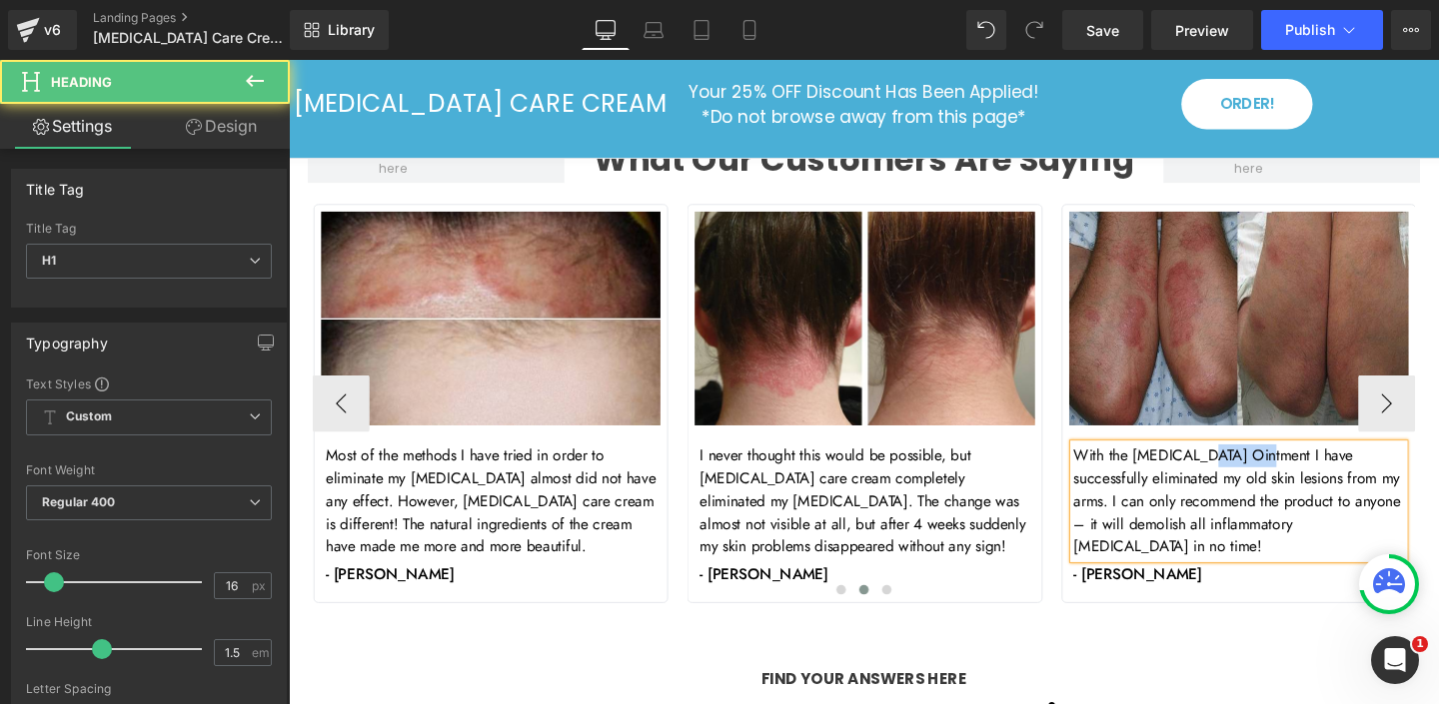
click at [1265, 465] on h1 "With the Psoriasis Ointment I have successfully eliminated my old skin lesions …" at bounding box center [1287, 525] width 347 height 120
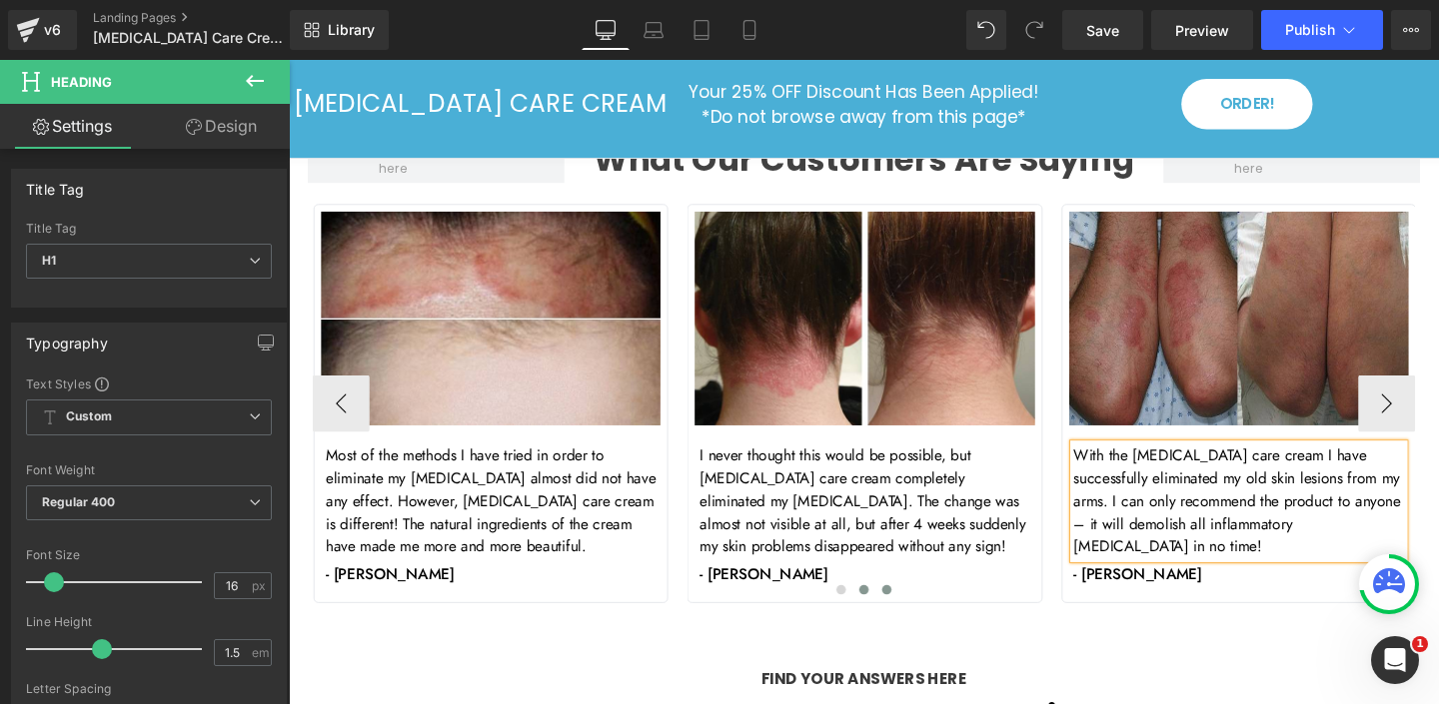
click at [918, 612] on span at bounding box center [917, 617] width 10 height 10
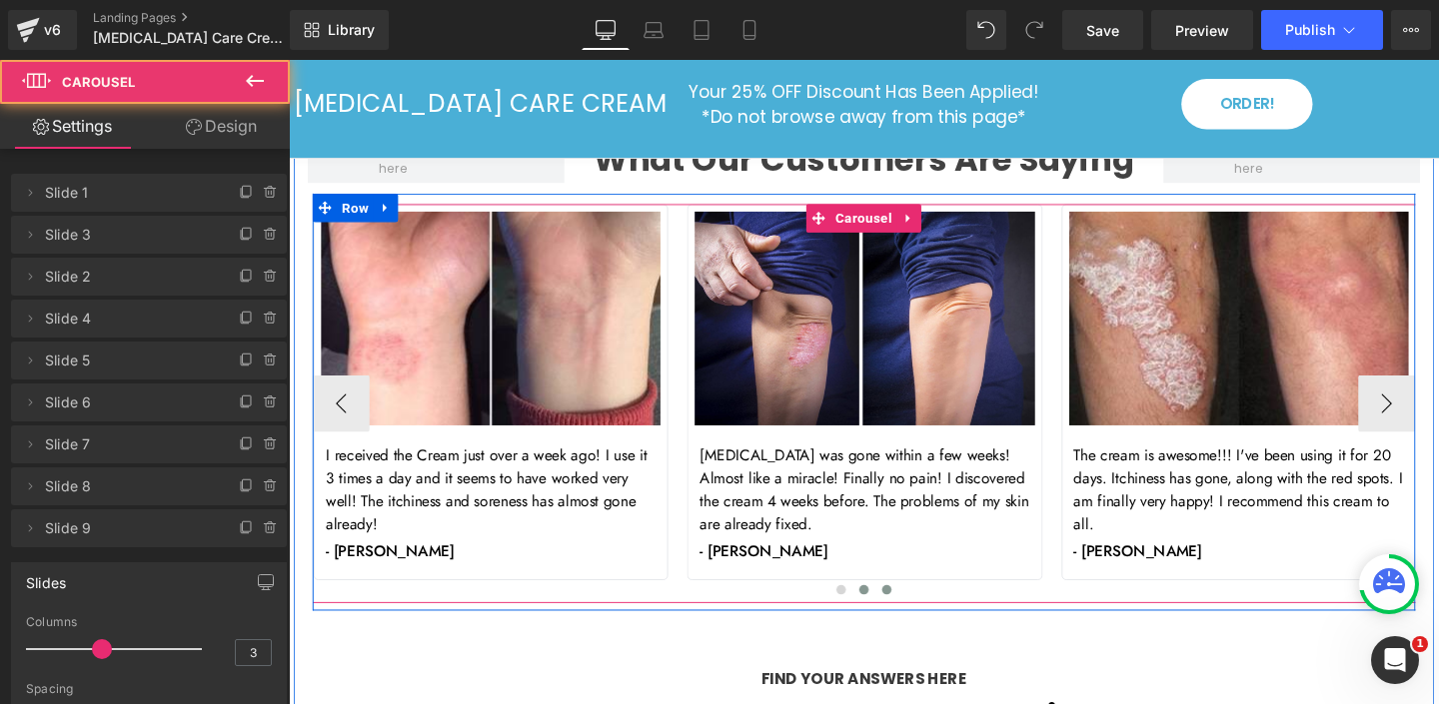
click at [893, 612] on span at bounding box center [893, 617] width 10 height 10
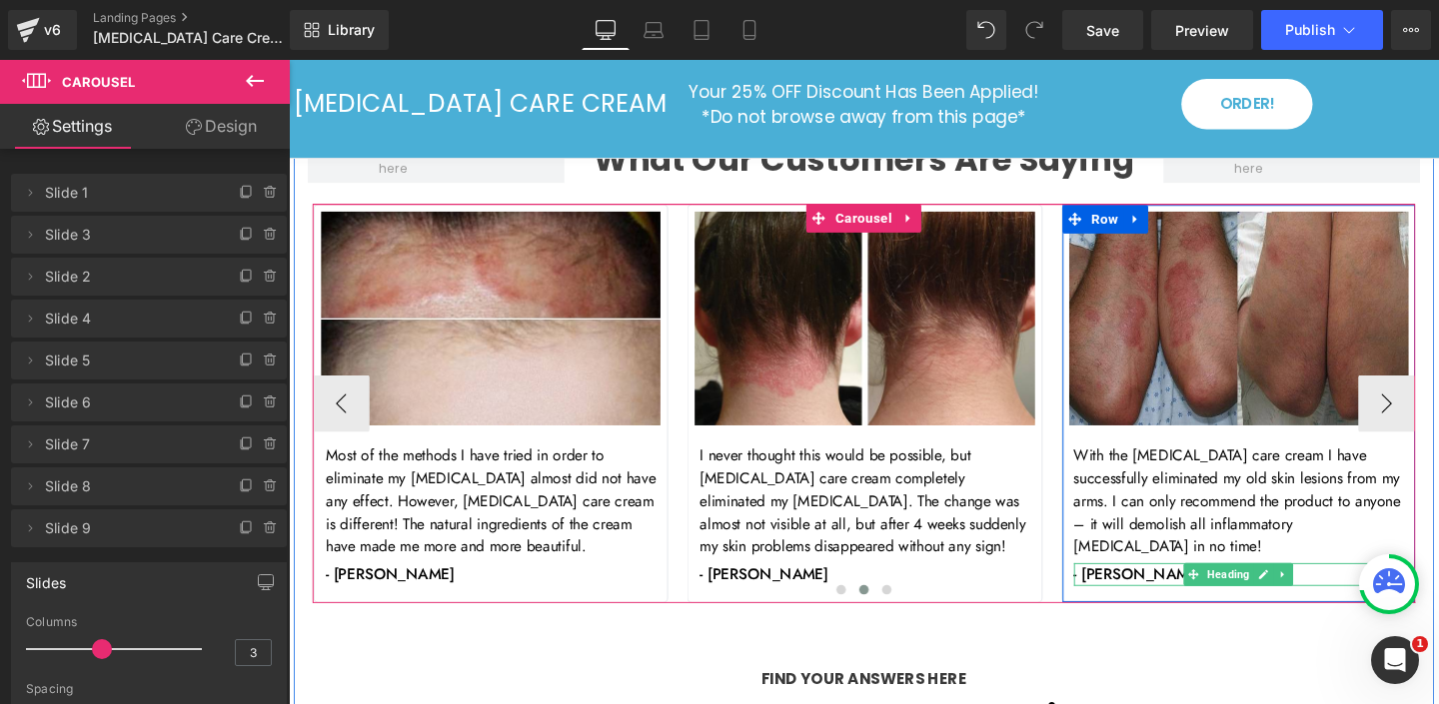
click at [1141, 589] on h1 "- Stephen B." at bounding box center [1287, 601] width 347 height 24
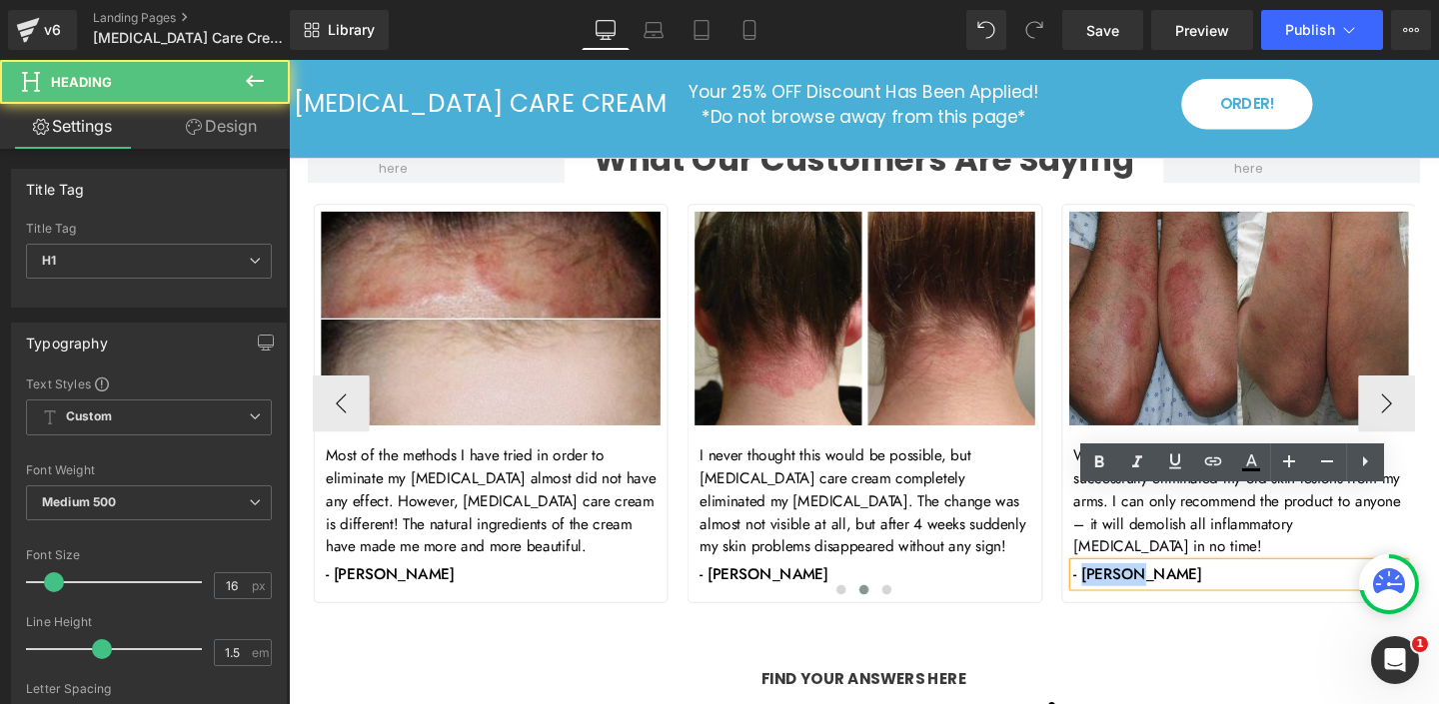
click at [1141, 589] on h1 "- Stephen B." at bounding box center [1287, 601] width 347 height 24
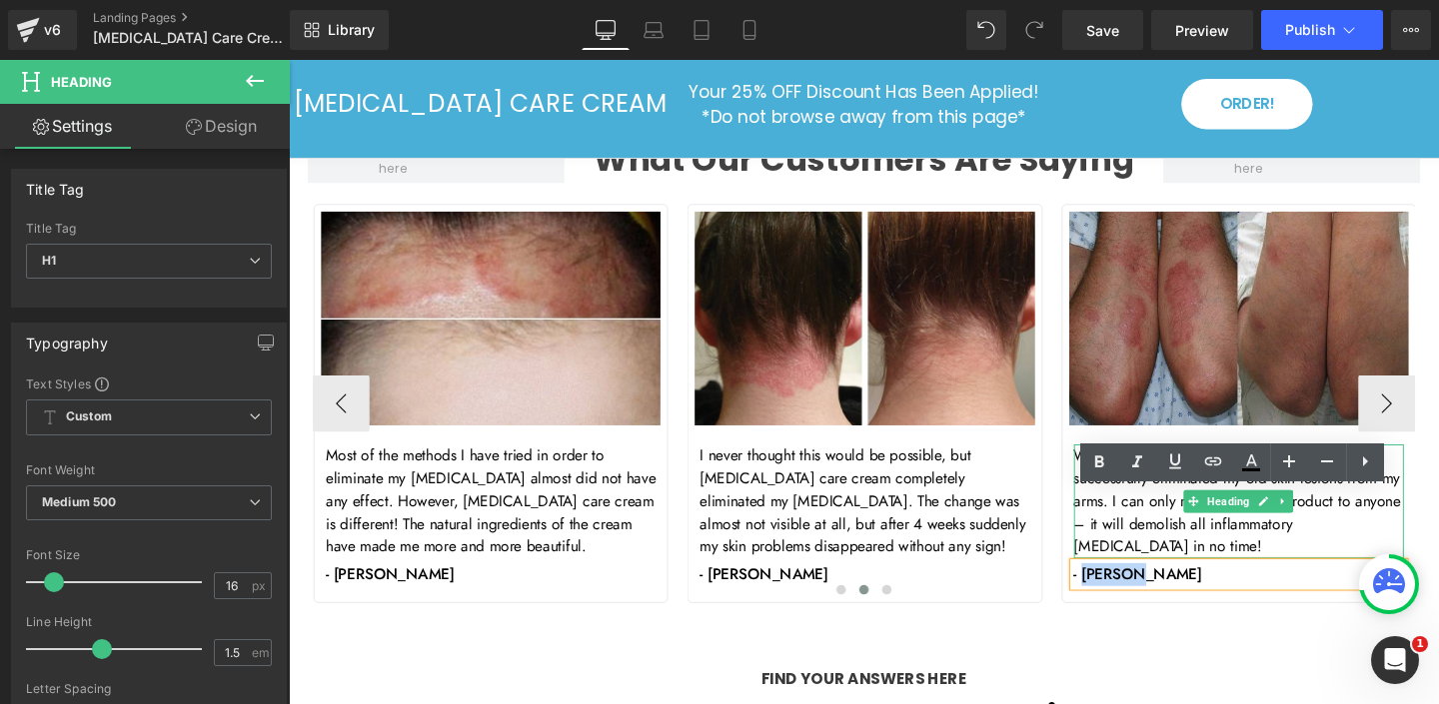
paste div
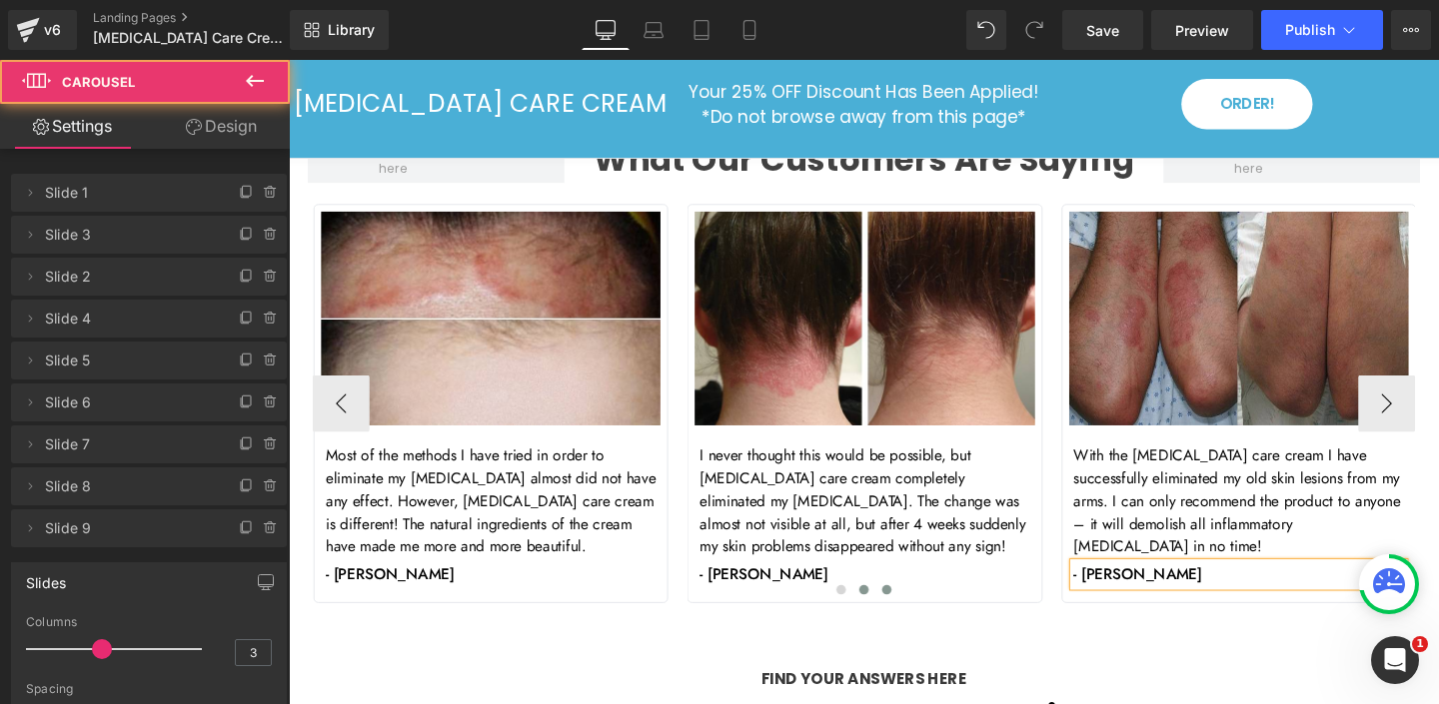
click at [915, 612] on span at bounding box center [917, 617] width 10 height 10
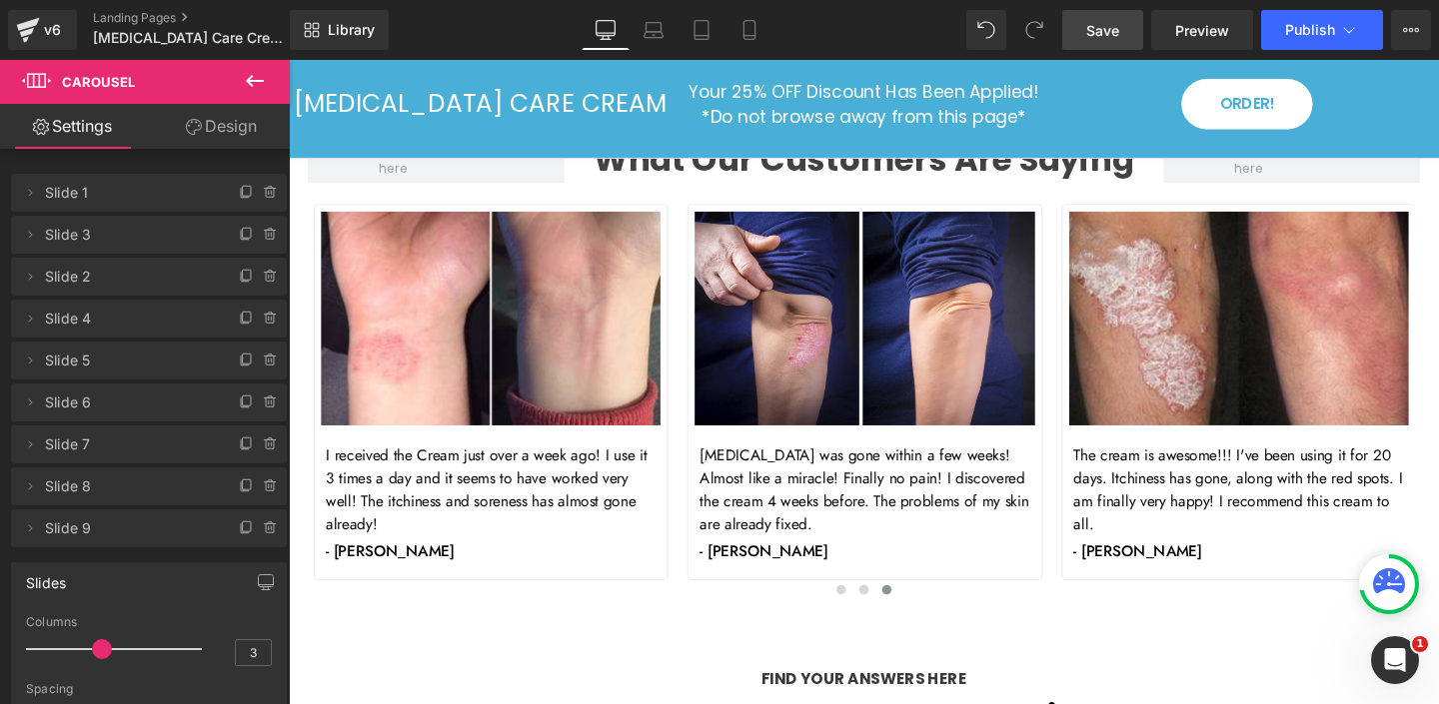
click at [1115, 38] on span "Save" at bounding box center [1102, 30] width 33 height 21
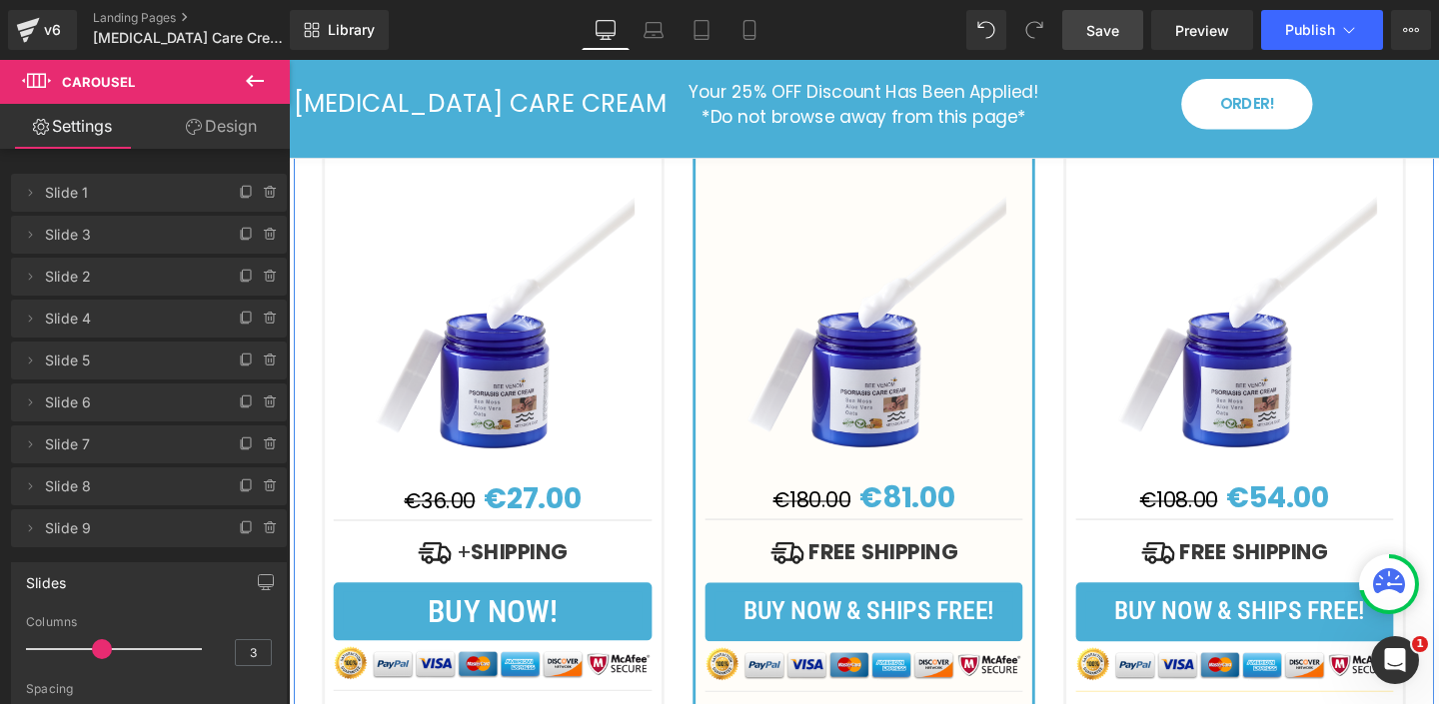
scroll to position [5242, 0]
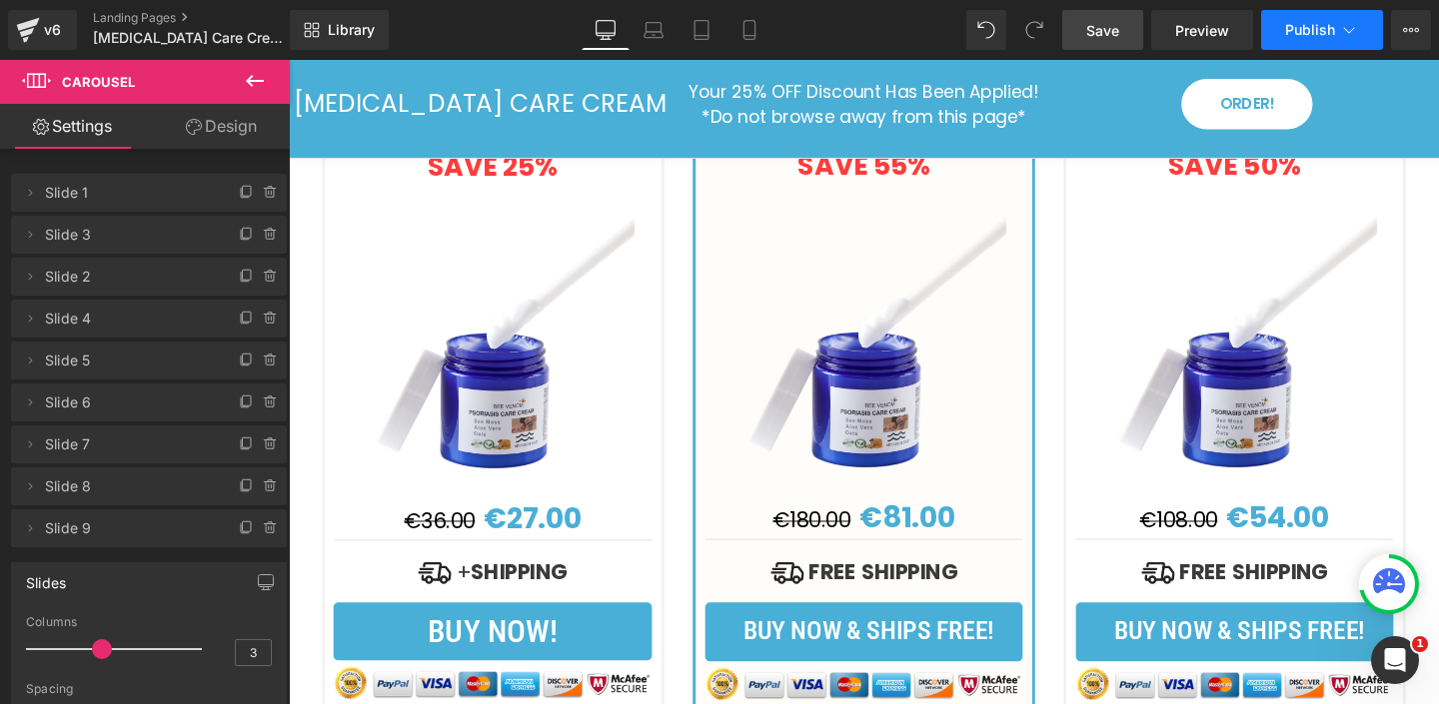
click at [1296, 38] on button "Publish" at bounding box center [1322, 30] width 122 height 40
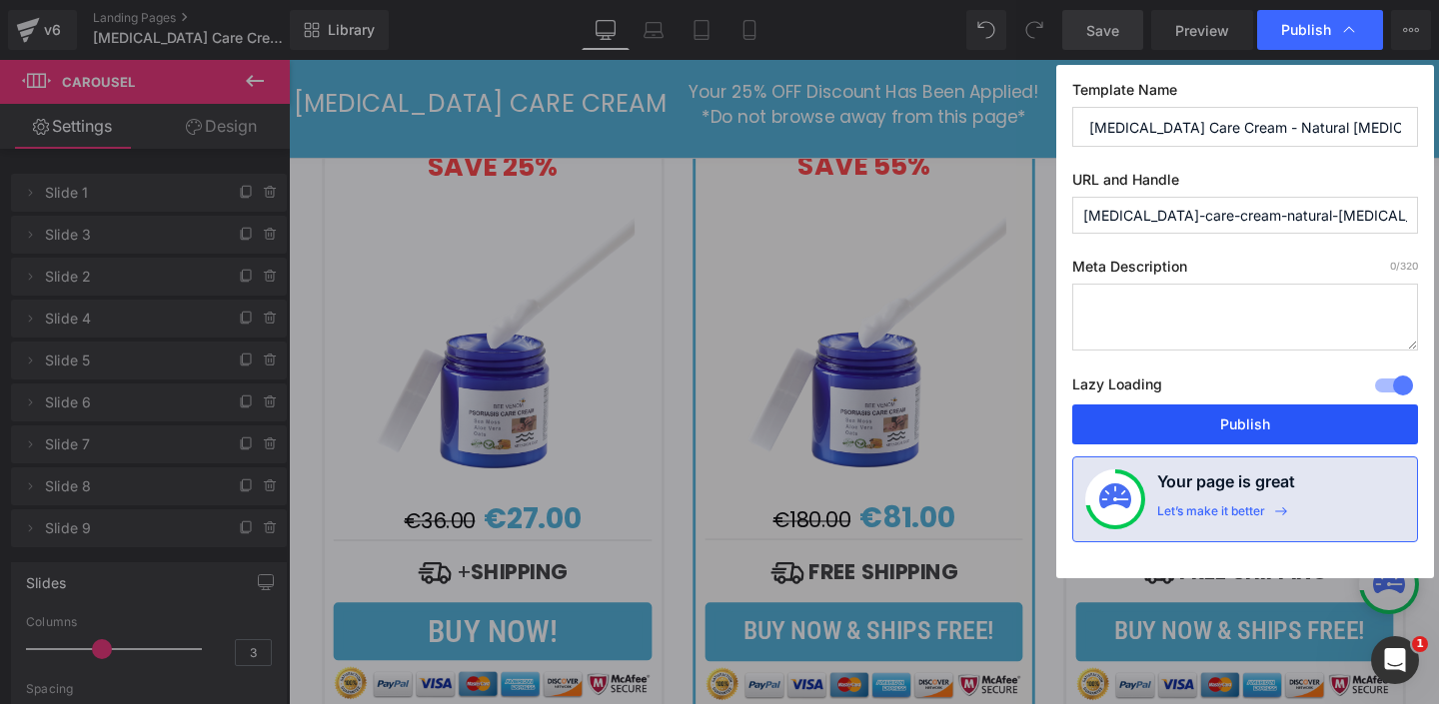
click at [1219, 427] on button "Publish" at bounding box center [1245, 425] width 346 height 40
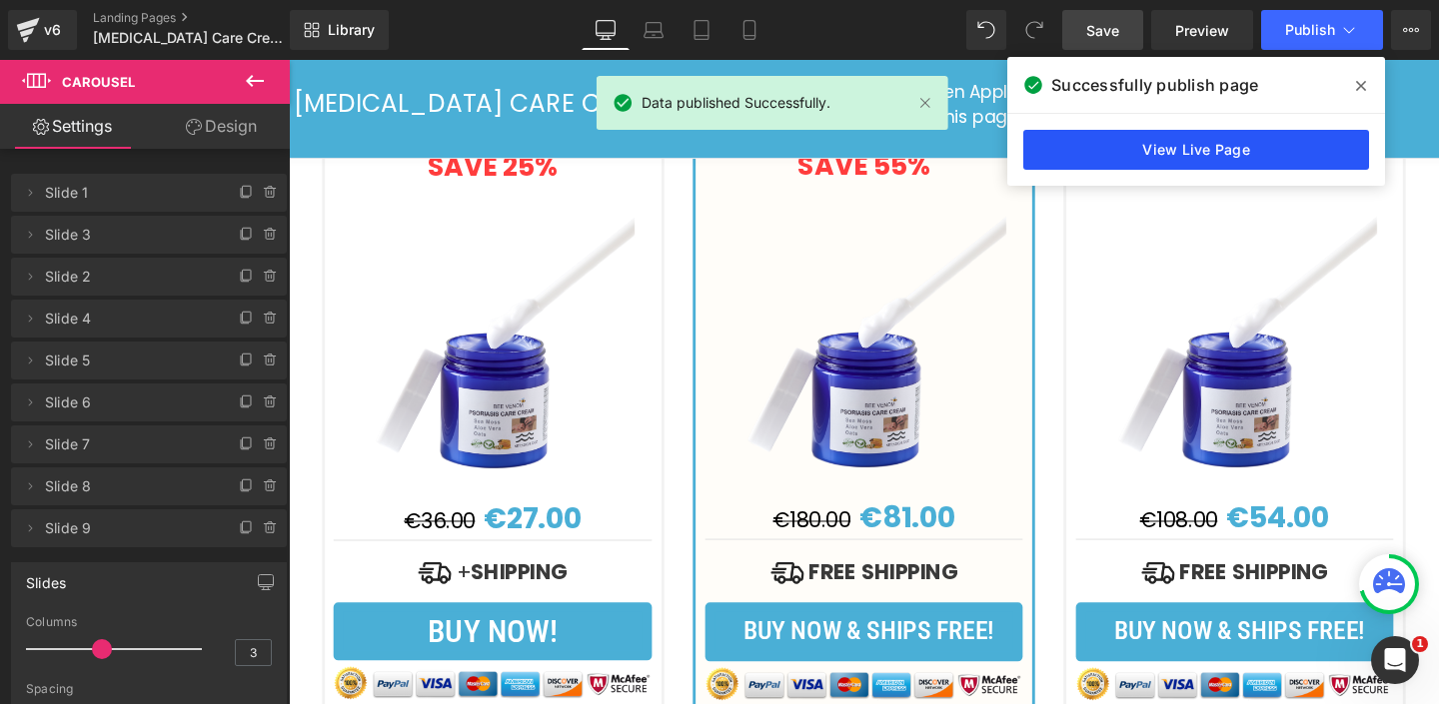
click at [1130, 140] on link "View Live Page" at bounding box center [1196, 150] width 346 height 40
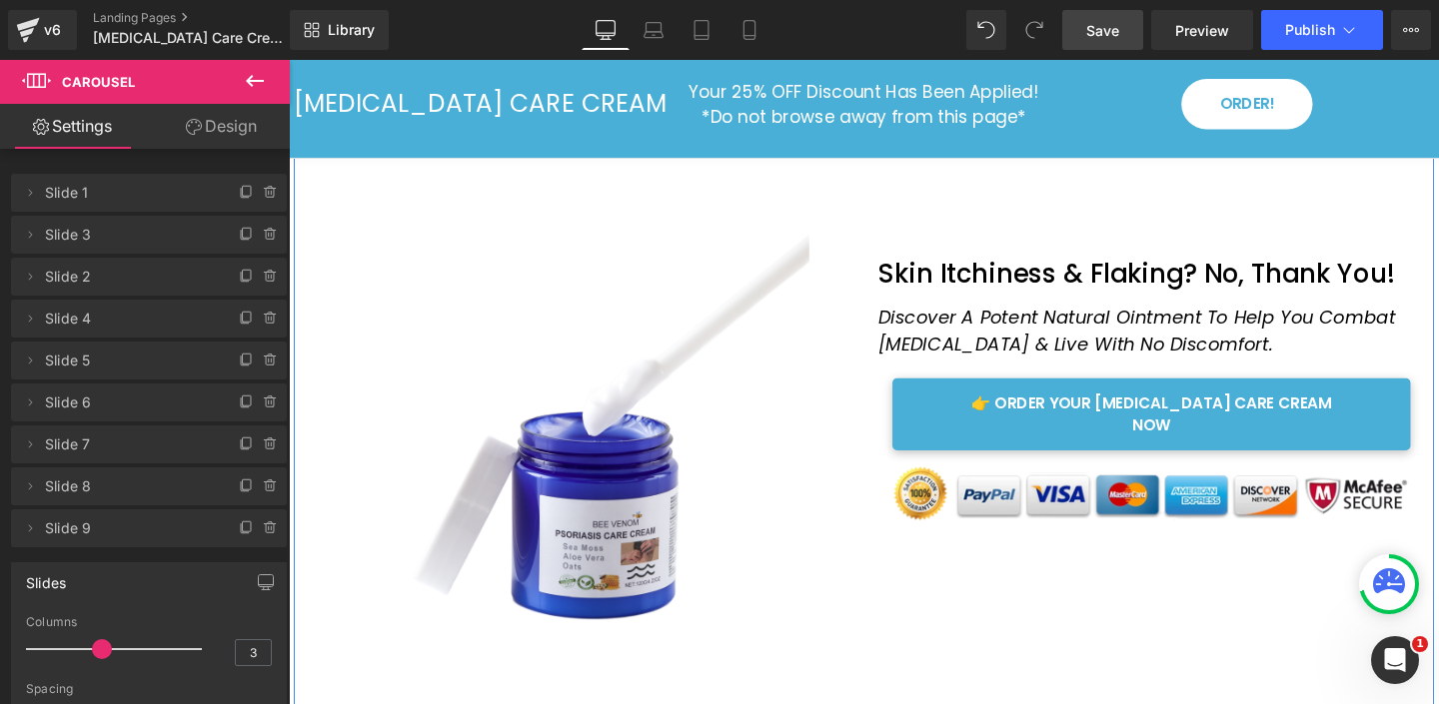
click at [611, 503] on img at bounding box center [607, 465] width 460 height 460
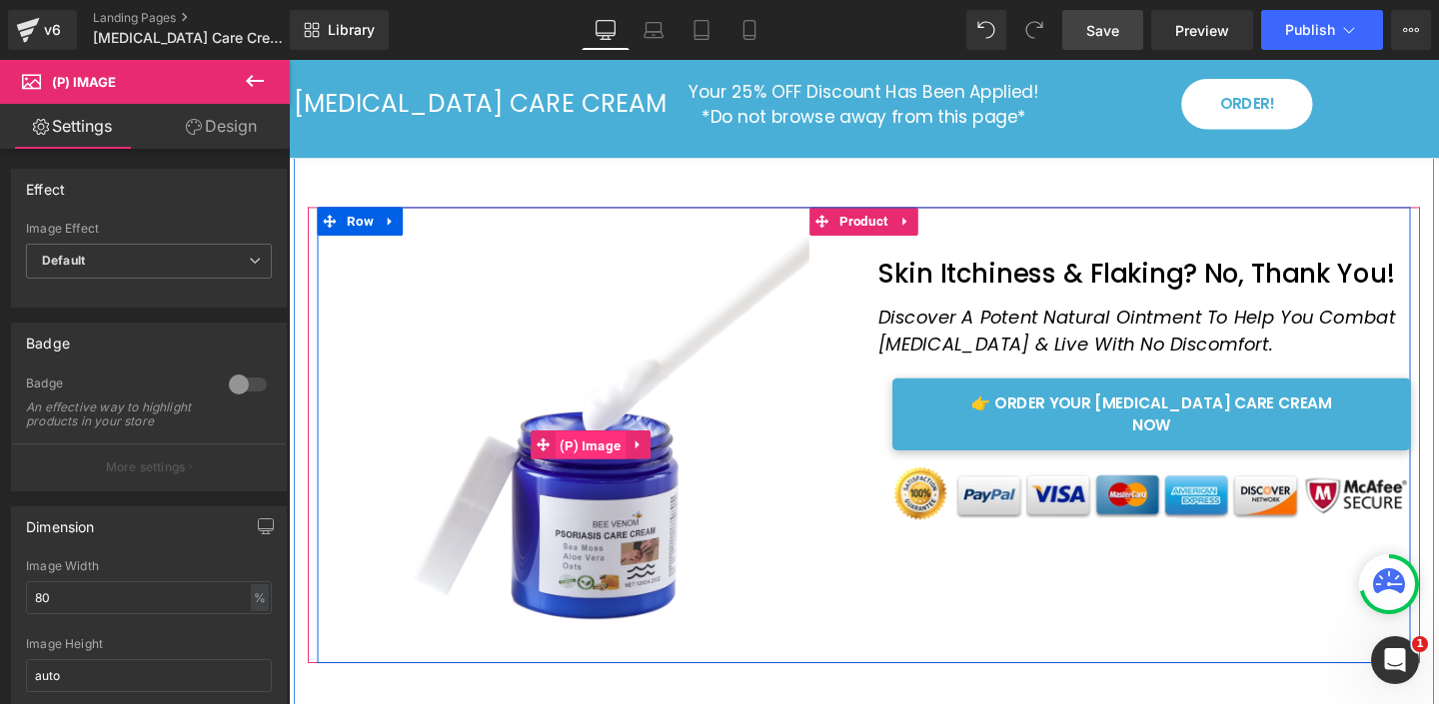
click at [617, 461] on span "(P) Image" at bounding box center [606, 466] width 75 height 30
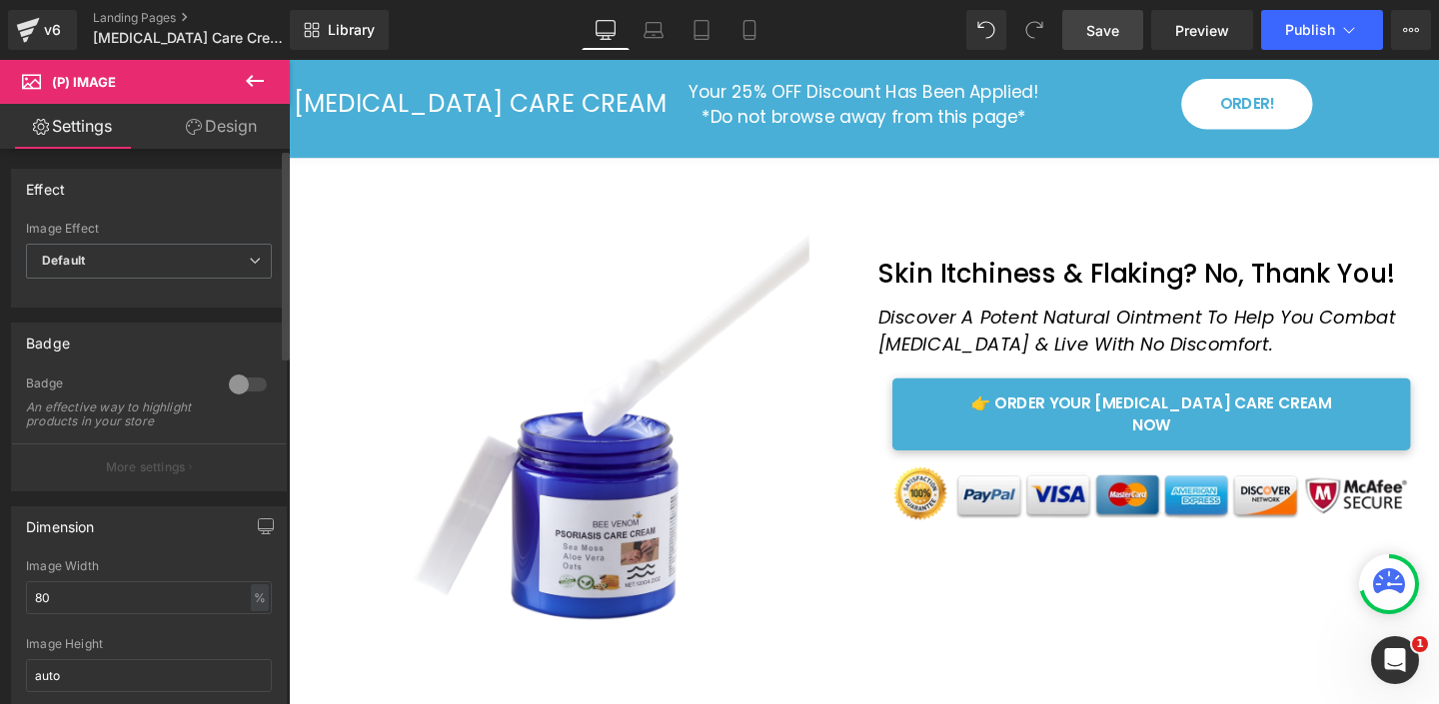
scroll to position [437, 0]
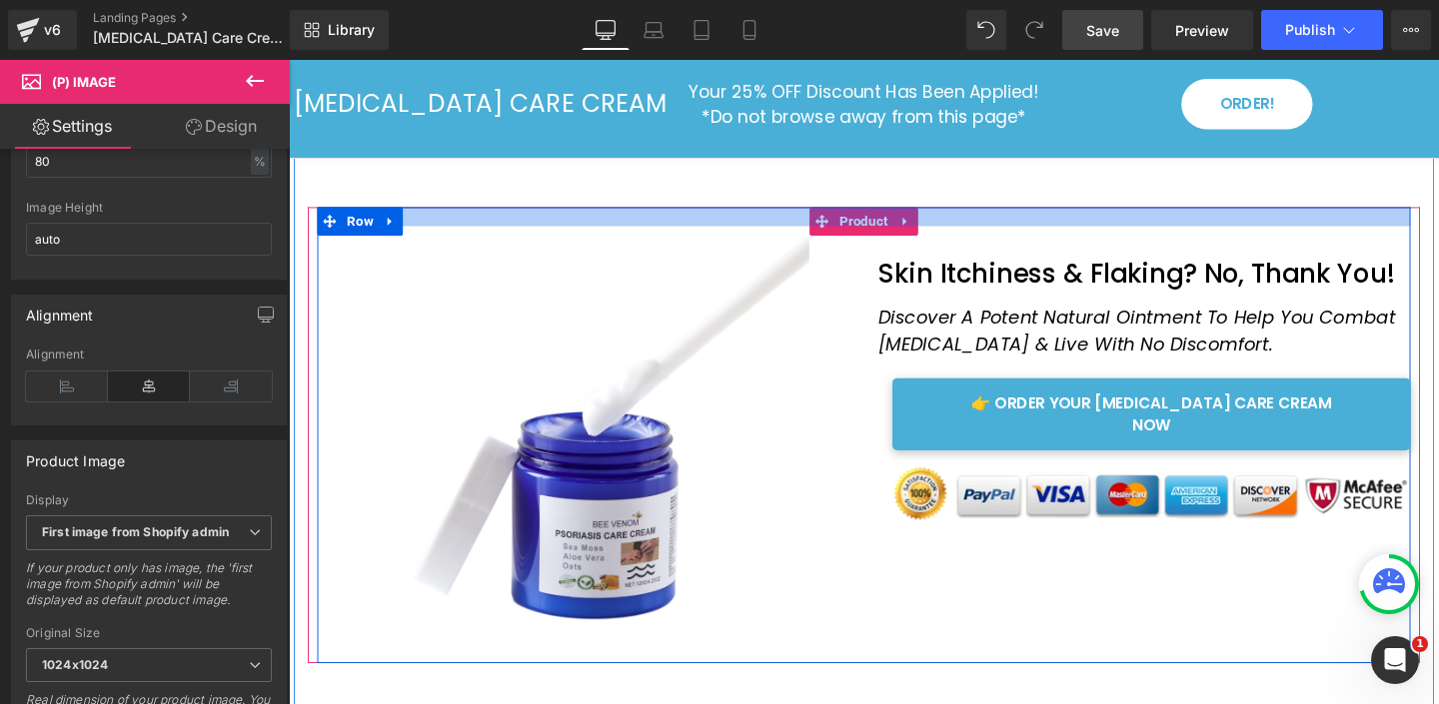
click at [874, 234] on div at bounding box center [893, 225] width 1149 height 20
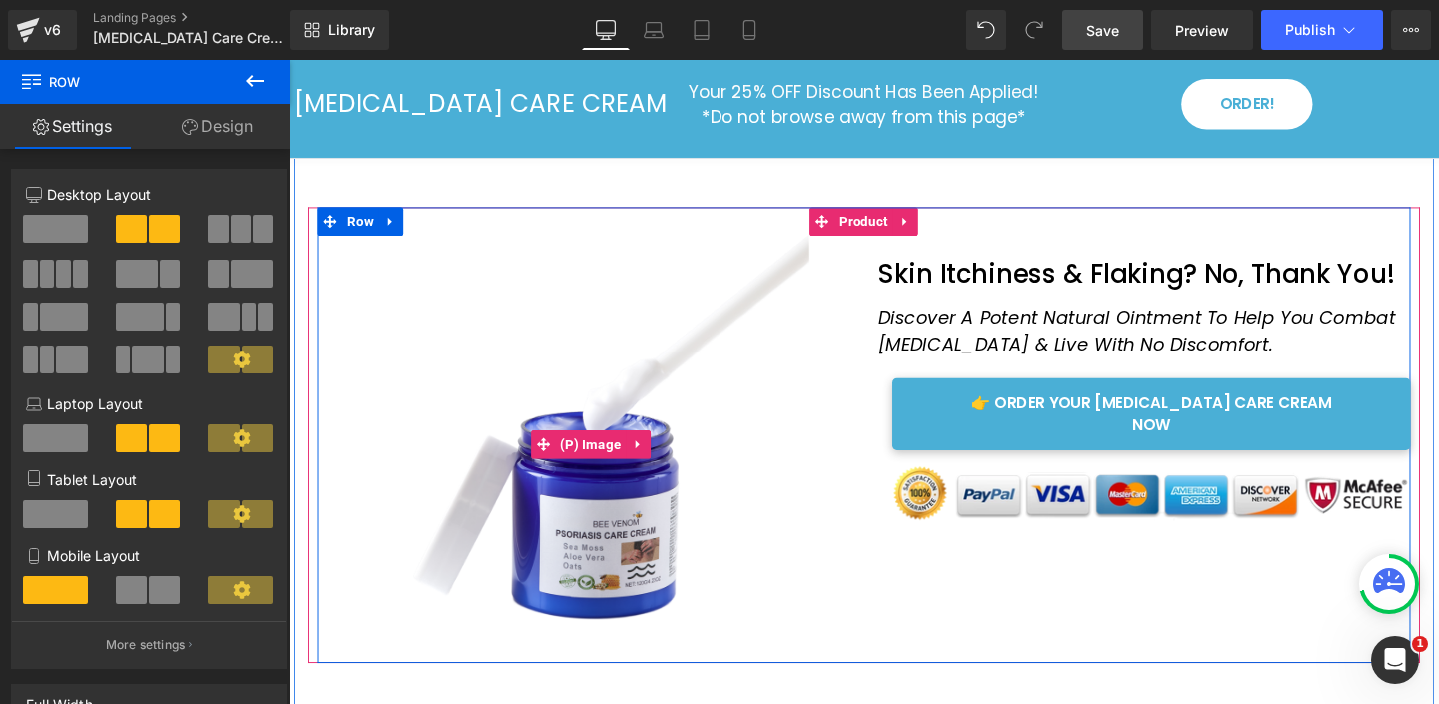
click at [891, 238] on div "Sale Off" at bounding box center [606, 465] width 575 height 460
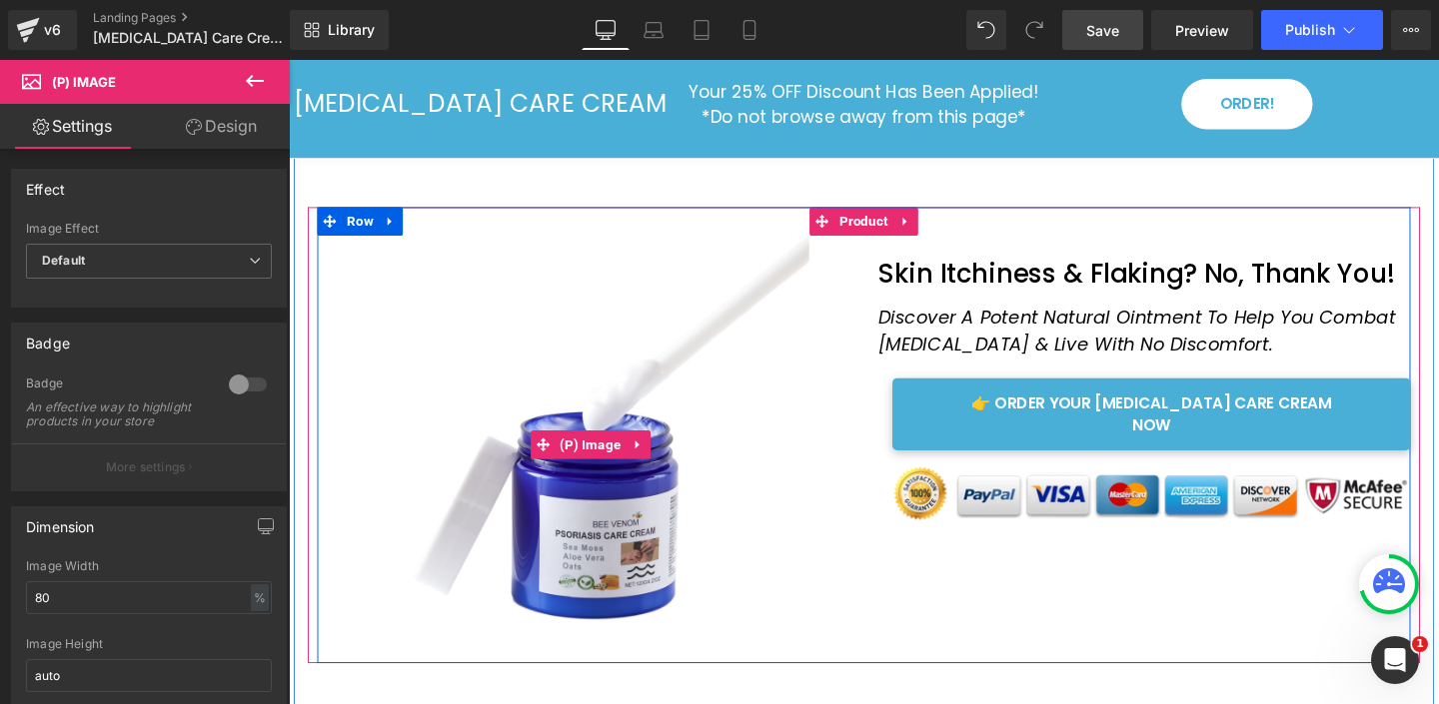
click at [458, 436] on img at bounding box center [607, 465] width 460 height 460
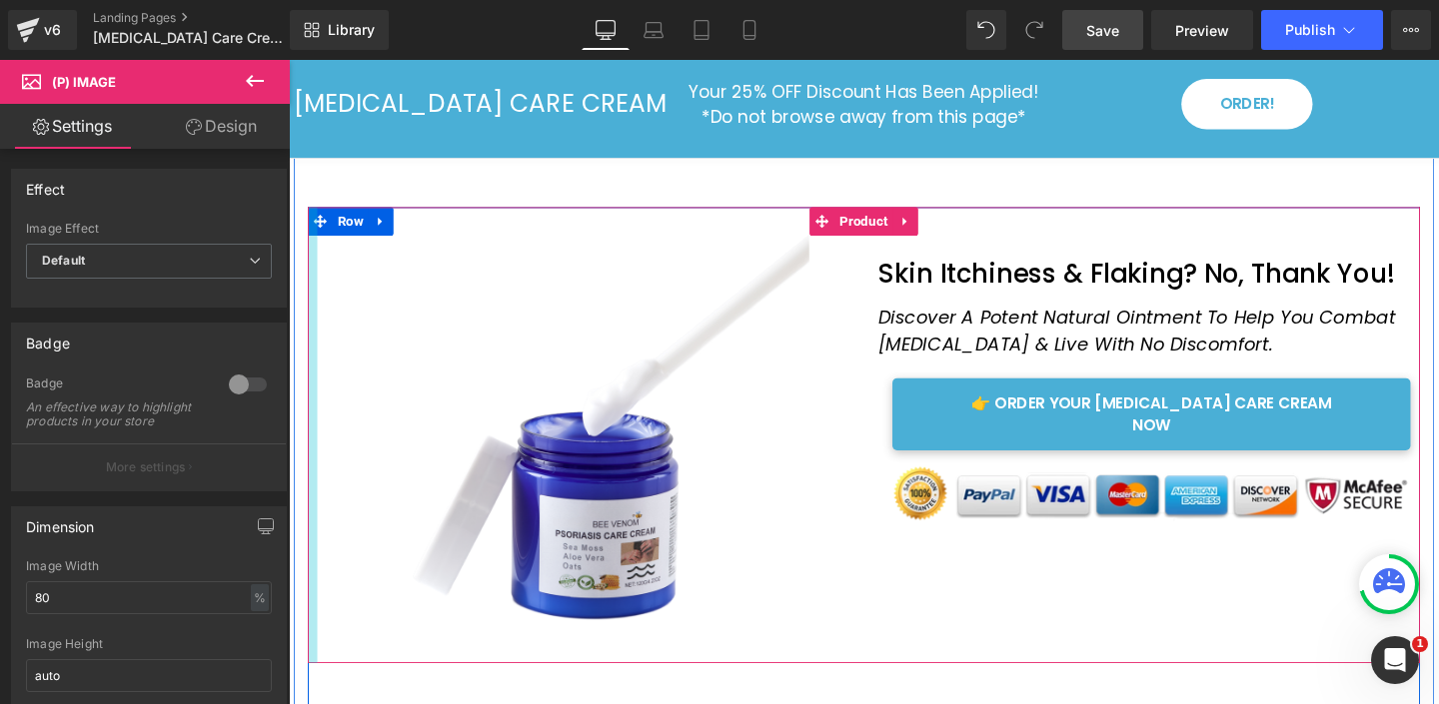
click at [312, 460] on div at bounding box center [314, 455] width 10 height 480
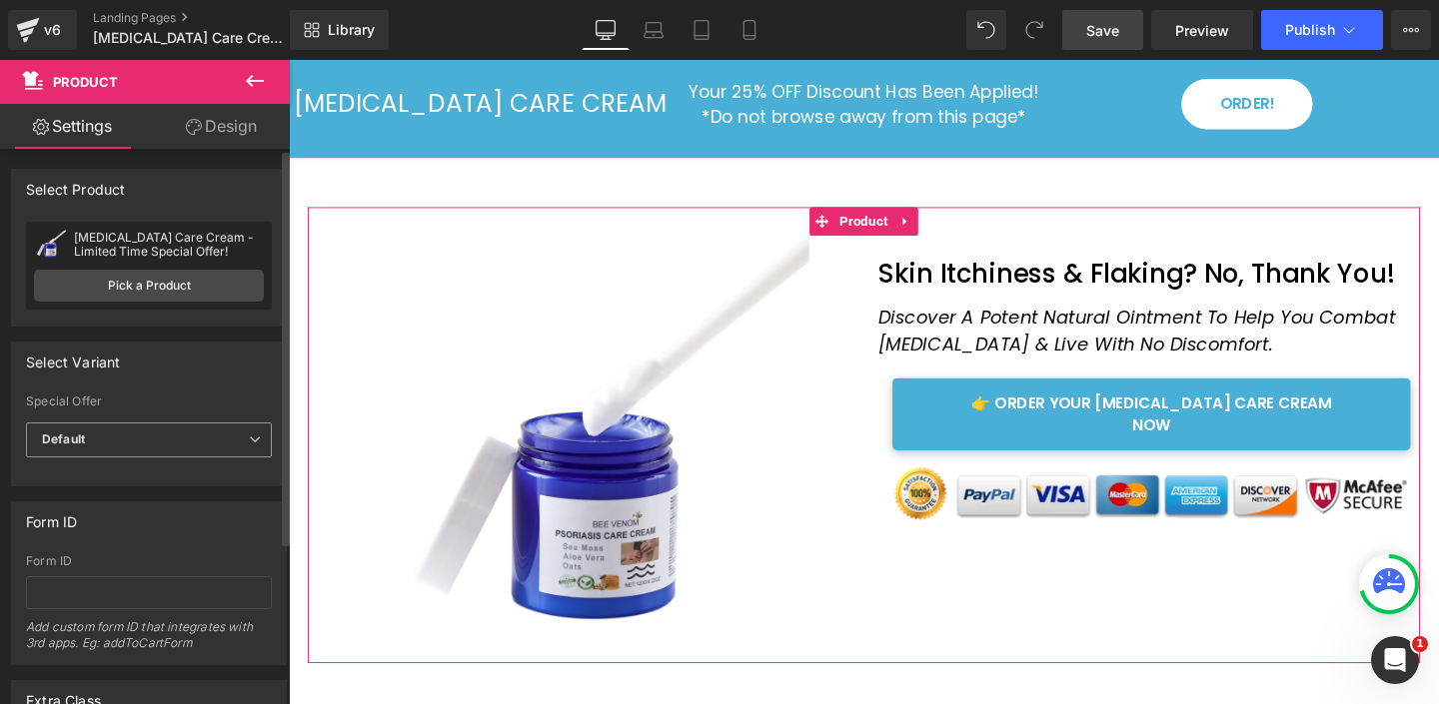
click at [152, 442] on span "Default" at bounding box center [149, 440] width 246 height 35
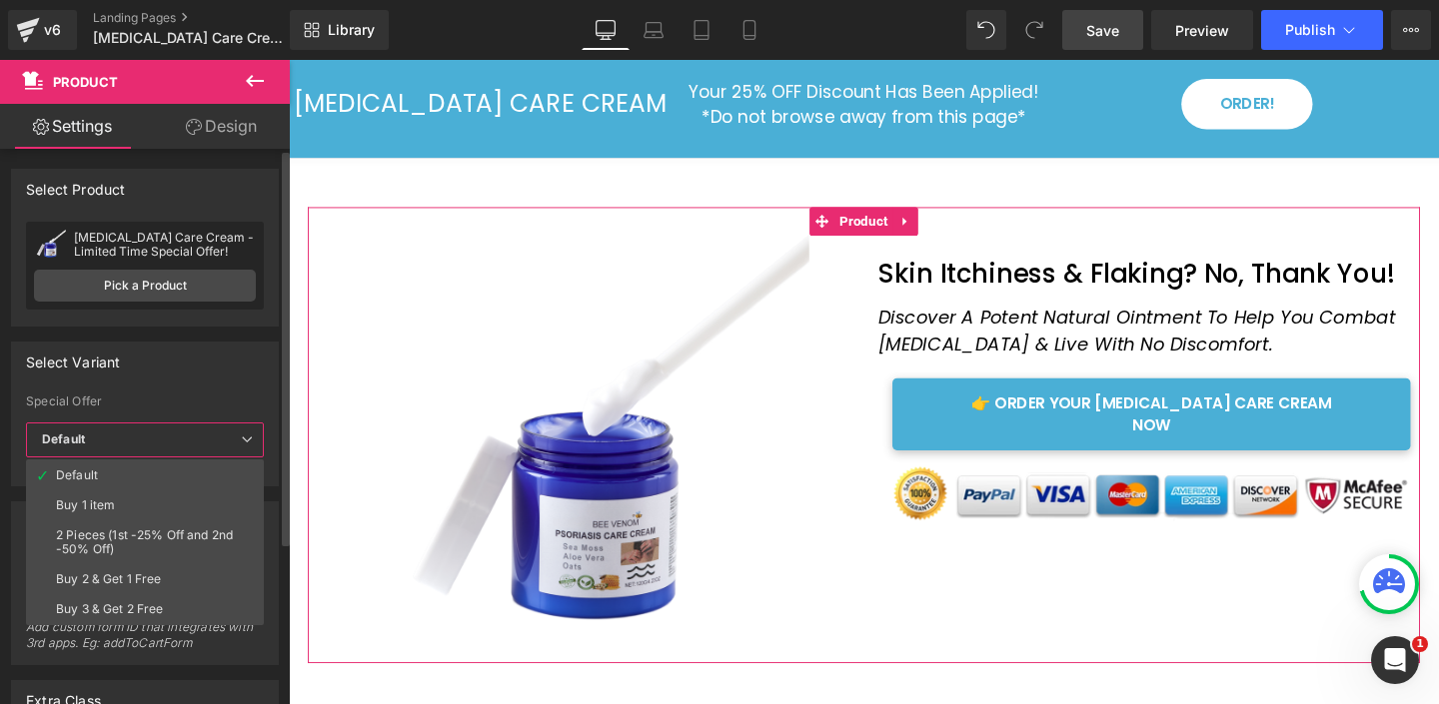
click at [199, 389] on div "Select Variant auto Special Offer Default Buy 1 item 2 Pieces (1st -25% Off and…" at bounding box center [145, 414] width 268 height 145
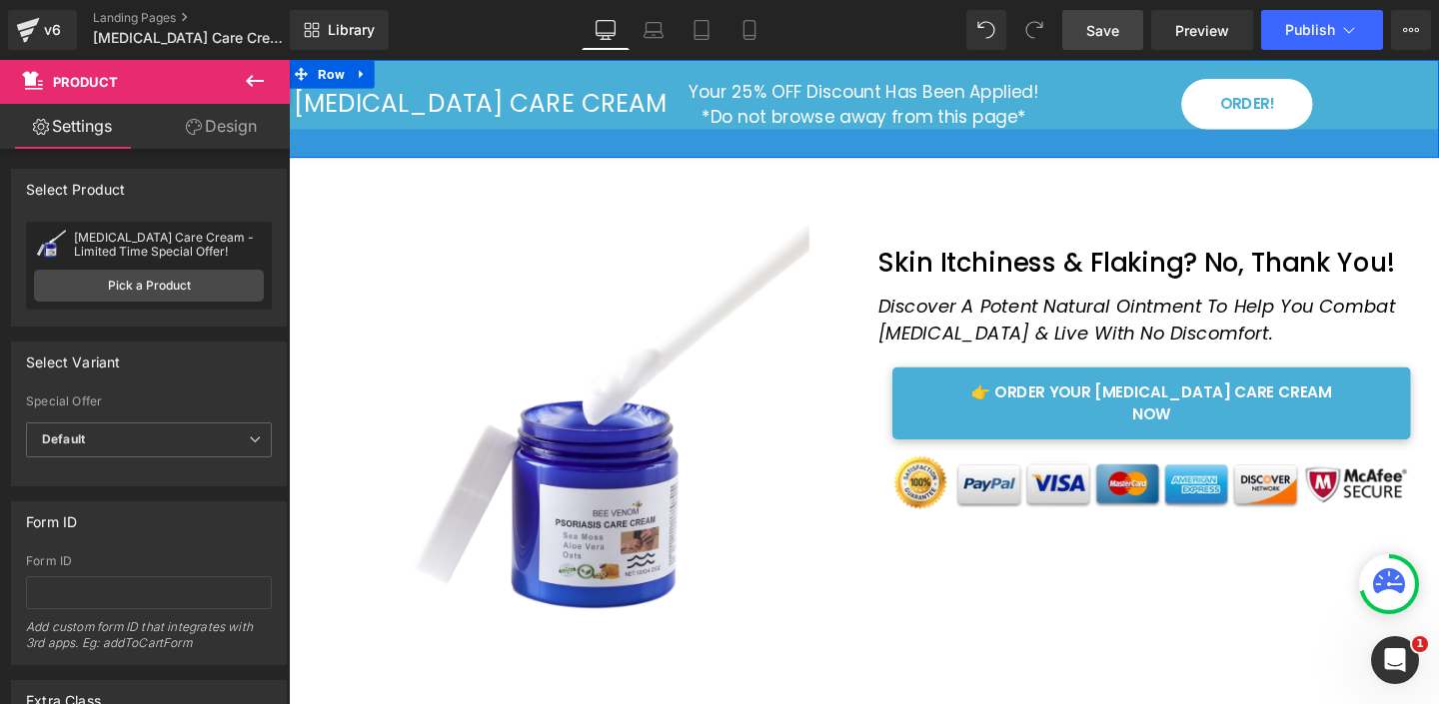
scroll to position [14, 0]
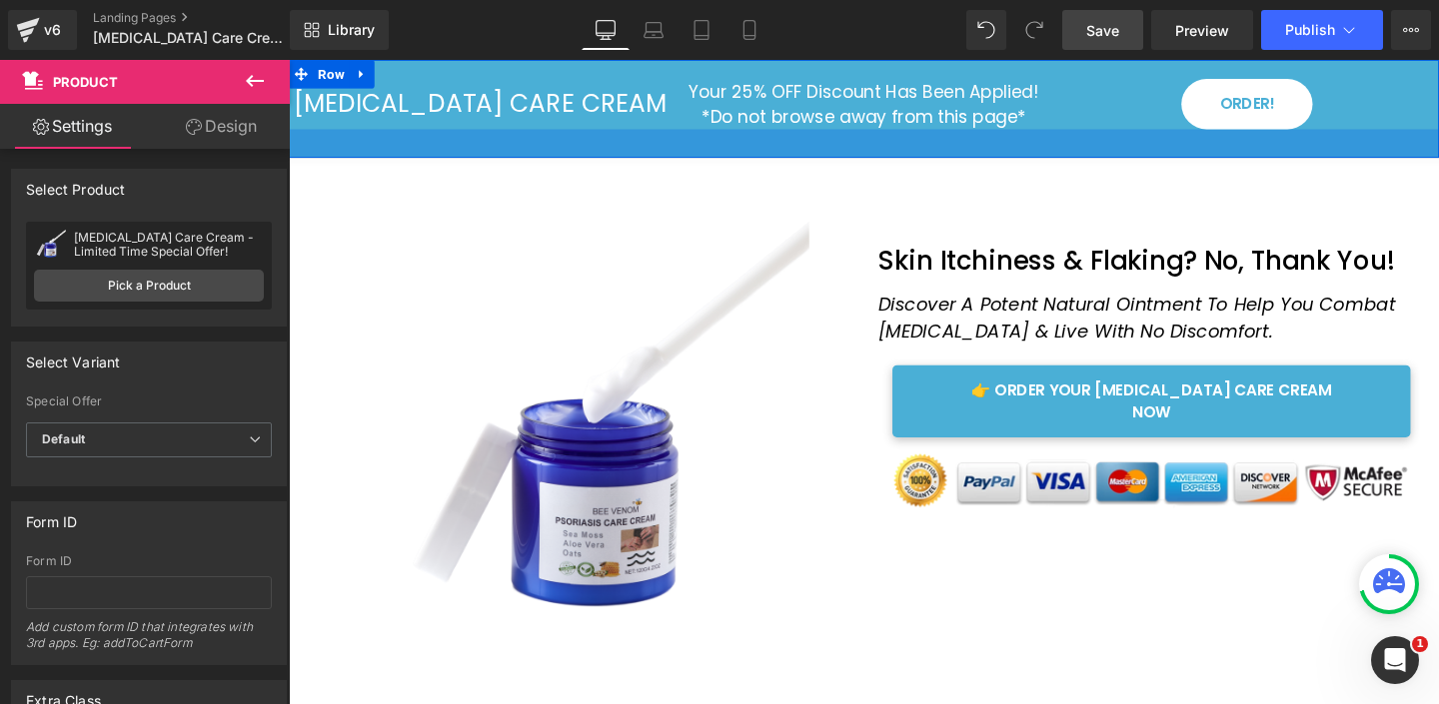
click at [642, 149] on div at bounding box center [893, 148] width 1209 height 30
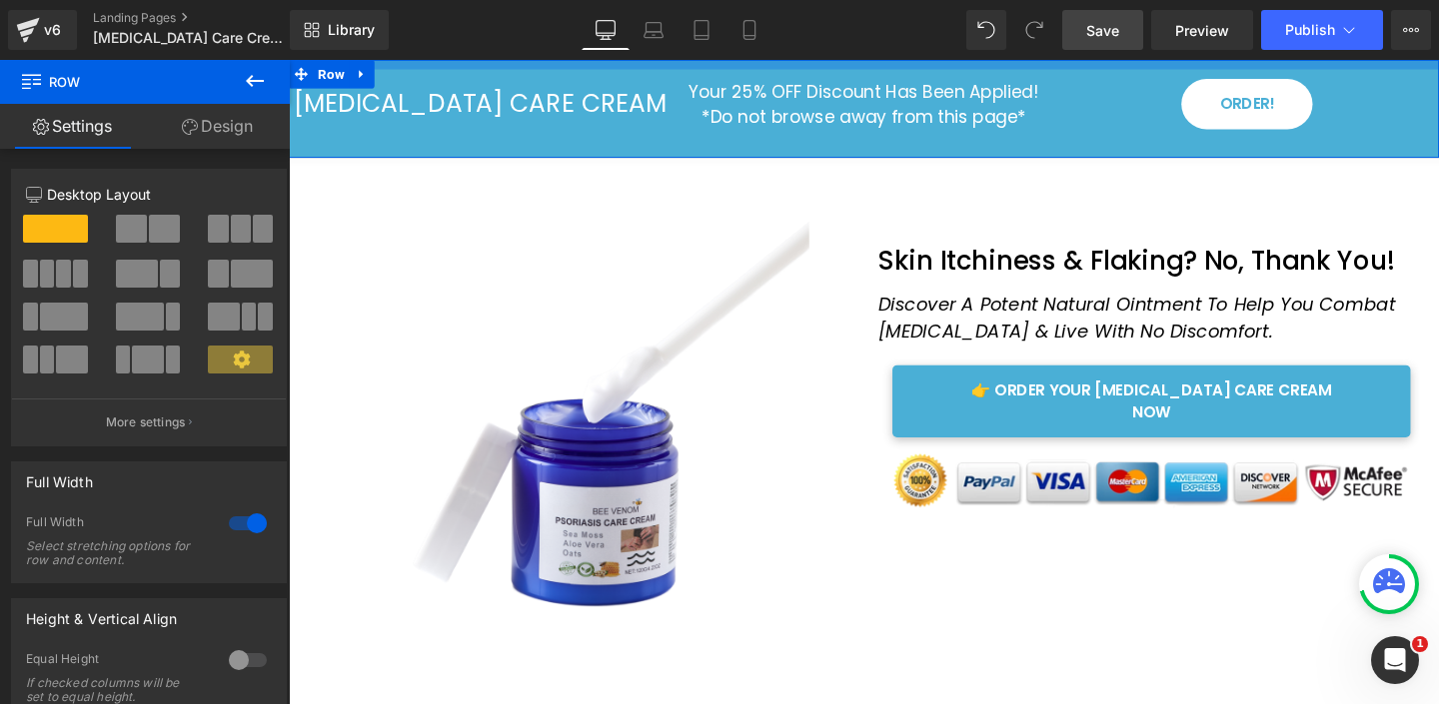
click at [414, 66] on div at bounding box center [893, 65] width 1209 height 10
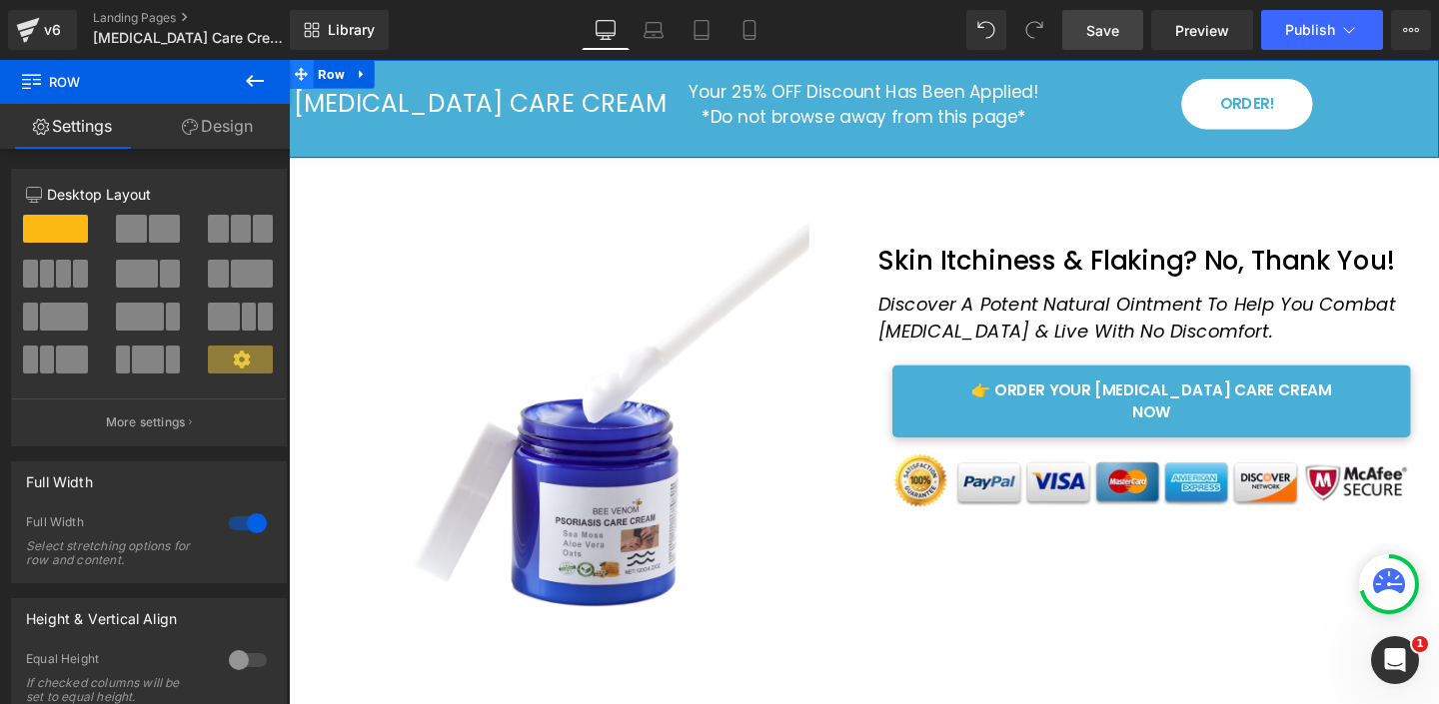
click at [304, 78] on icon at bounding box center [302, 75] width 14 height 15
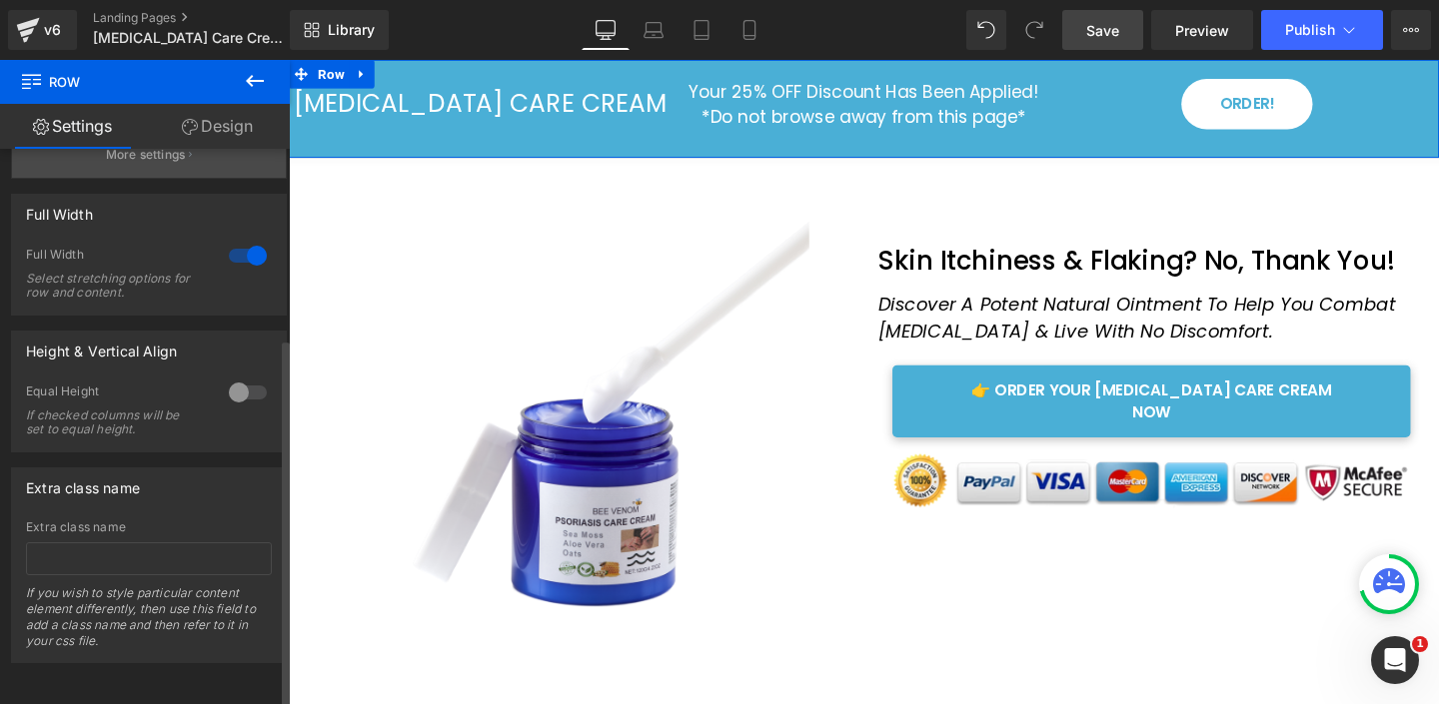
scroll to position [0, 0]
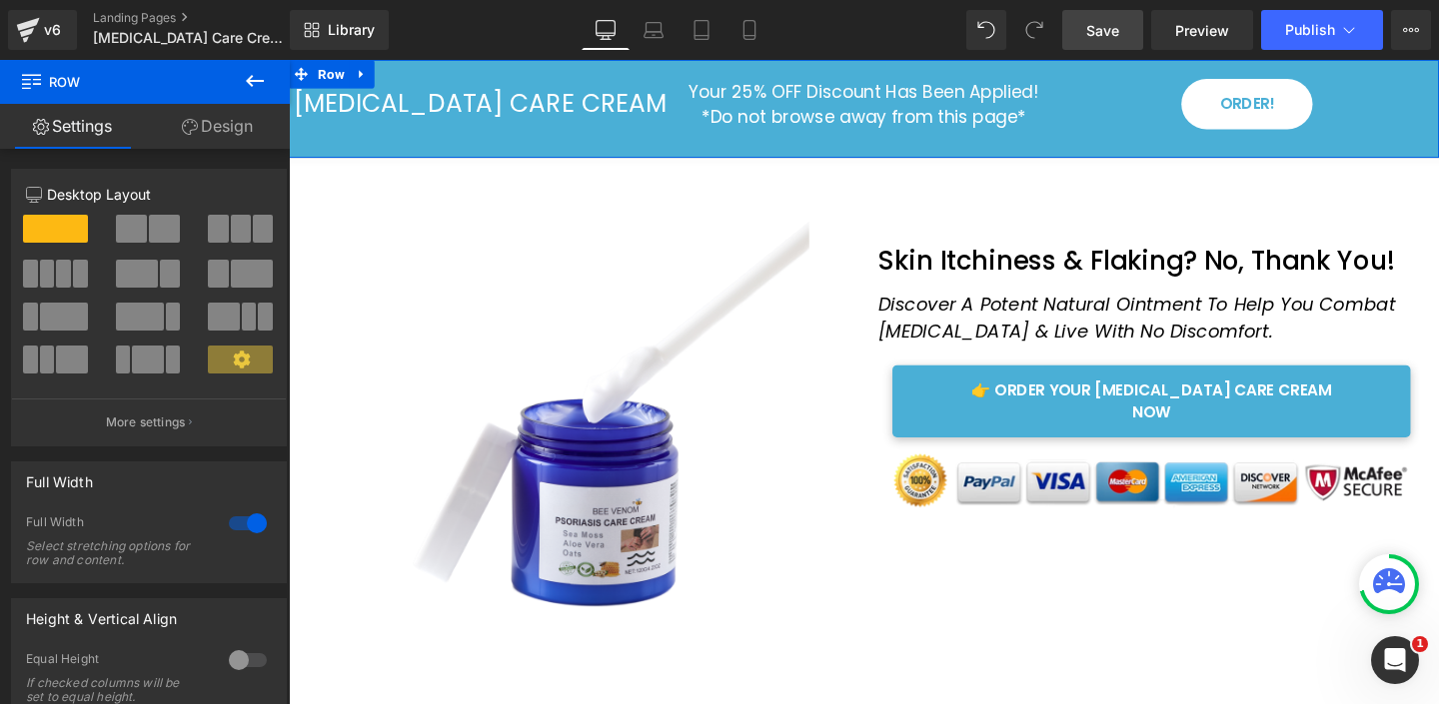
click at [245, 128] on link "Design" at bounding box center [217, 126] width 145 height 45
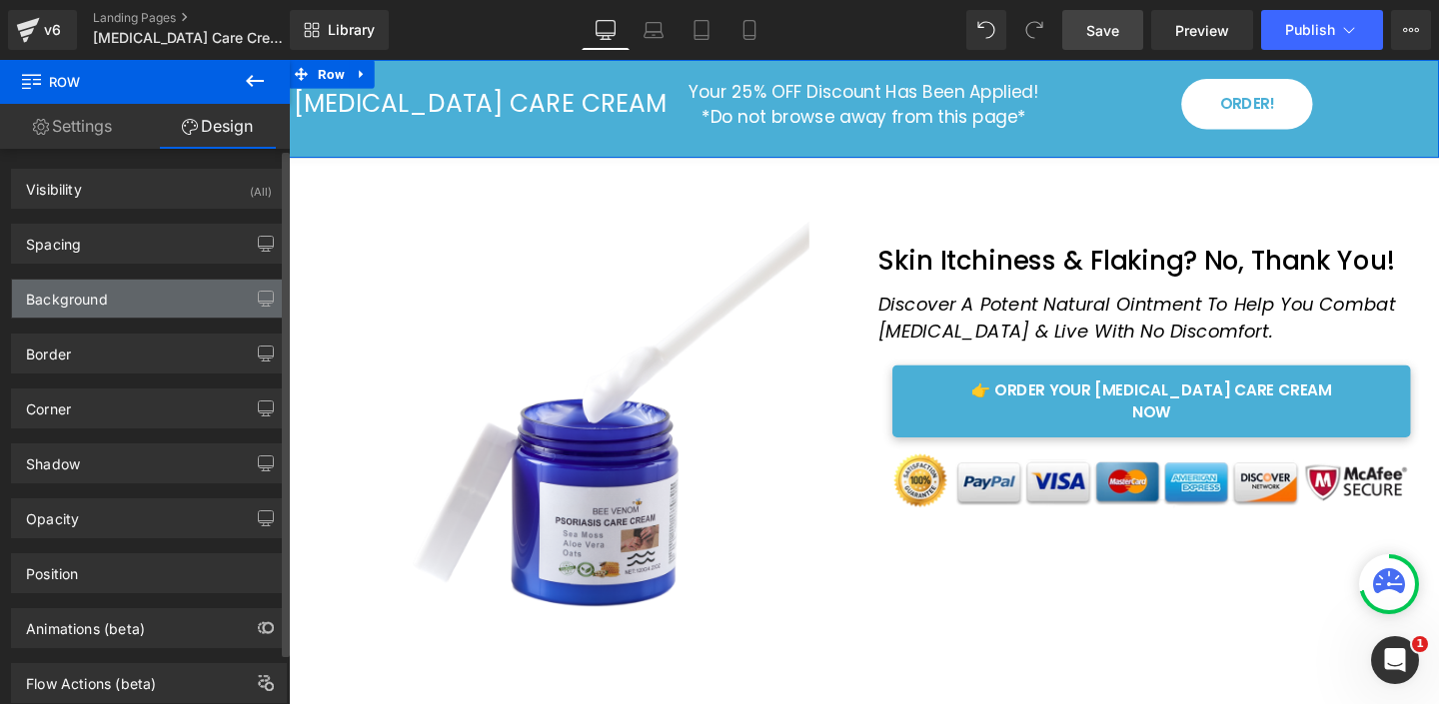
click at [131, 306] on div "Background" at bounding box center [149, 299] width 274 height 38
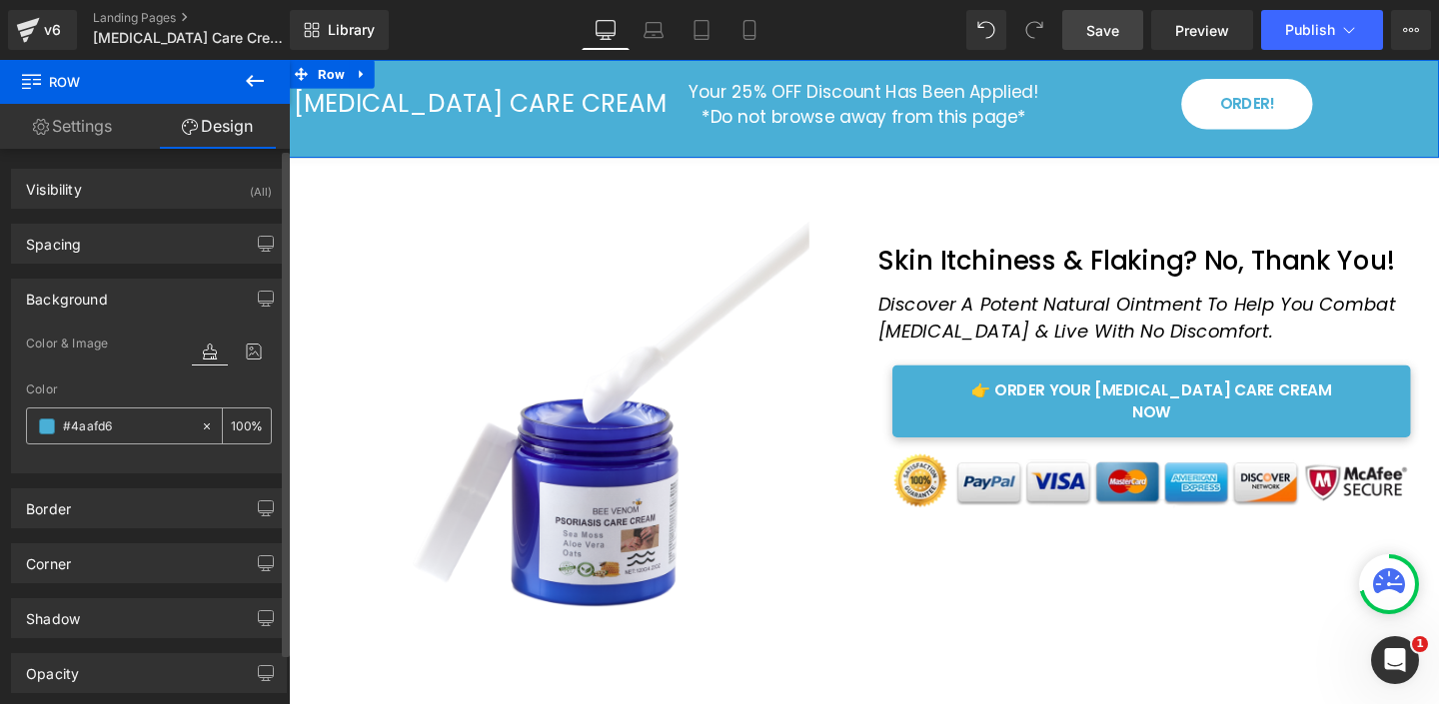
click at [43, 428] on span at bounding box center [47, 427] width 16 height 16
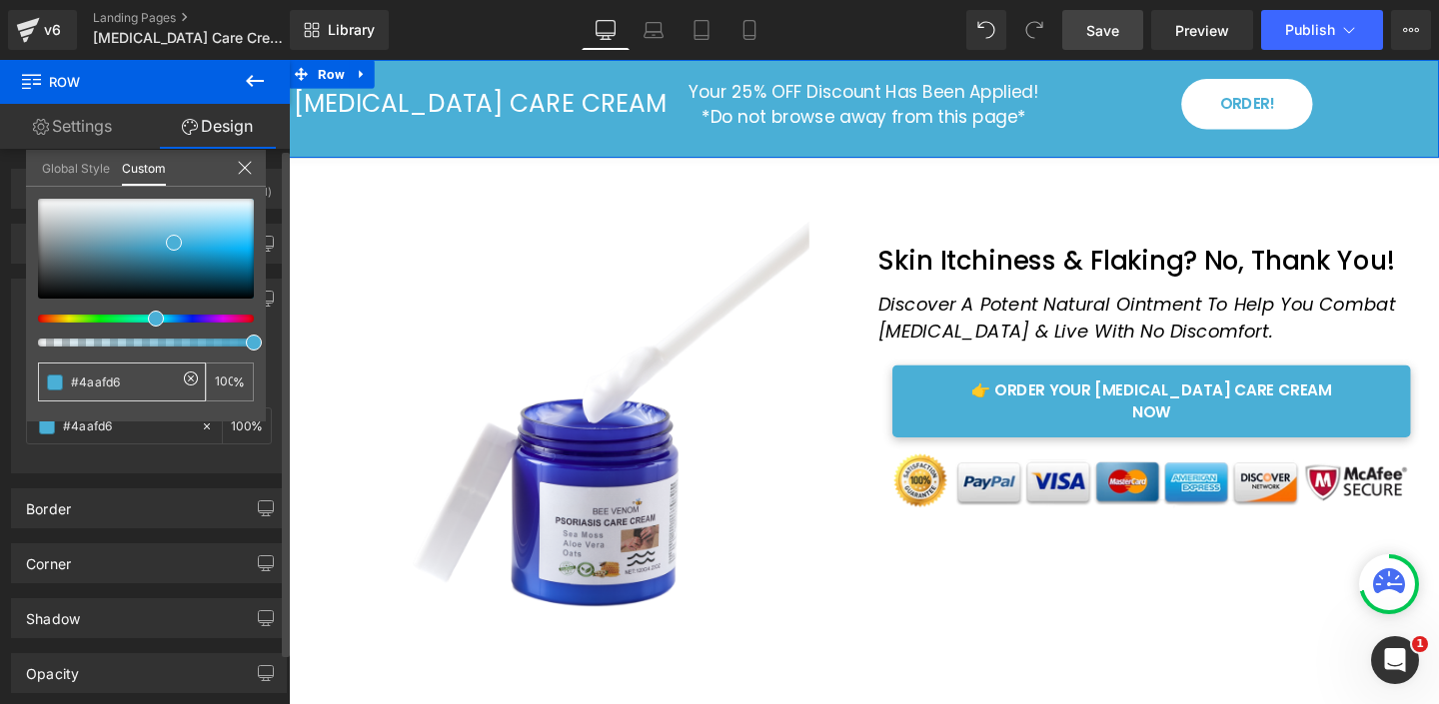
click at [94, 383] on input "#4aafd6" at bounding box center [124, 382] width 106 height 21
paste input "#2C5ED2"
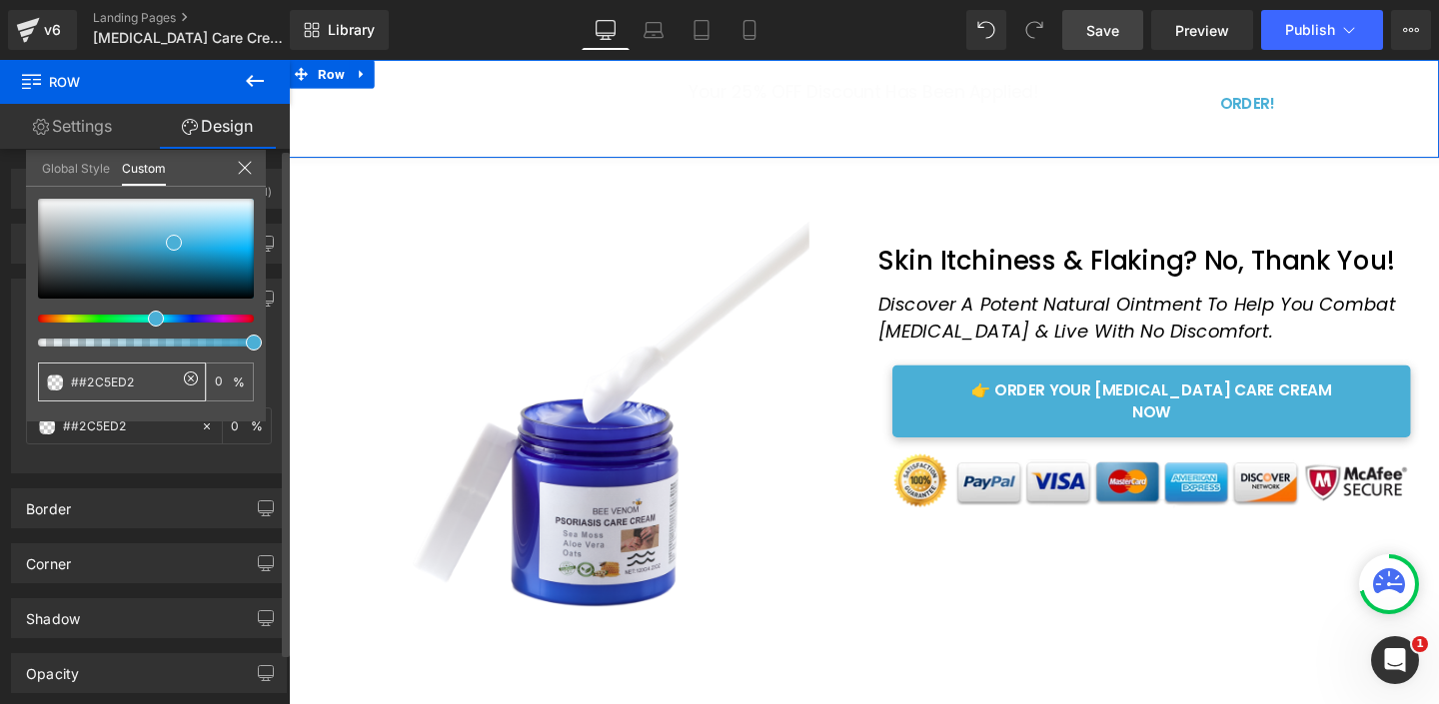
click at [87, 385] on input "##2C5ED2" at bounding box center [124, 382] width 106 height 21
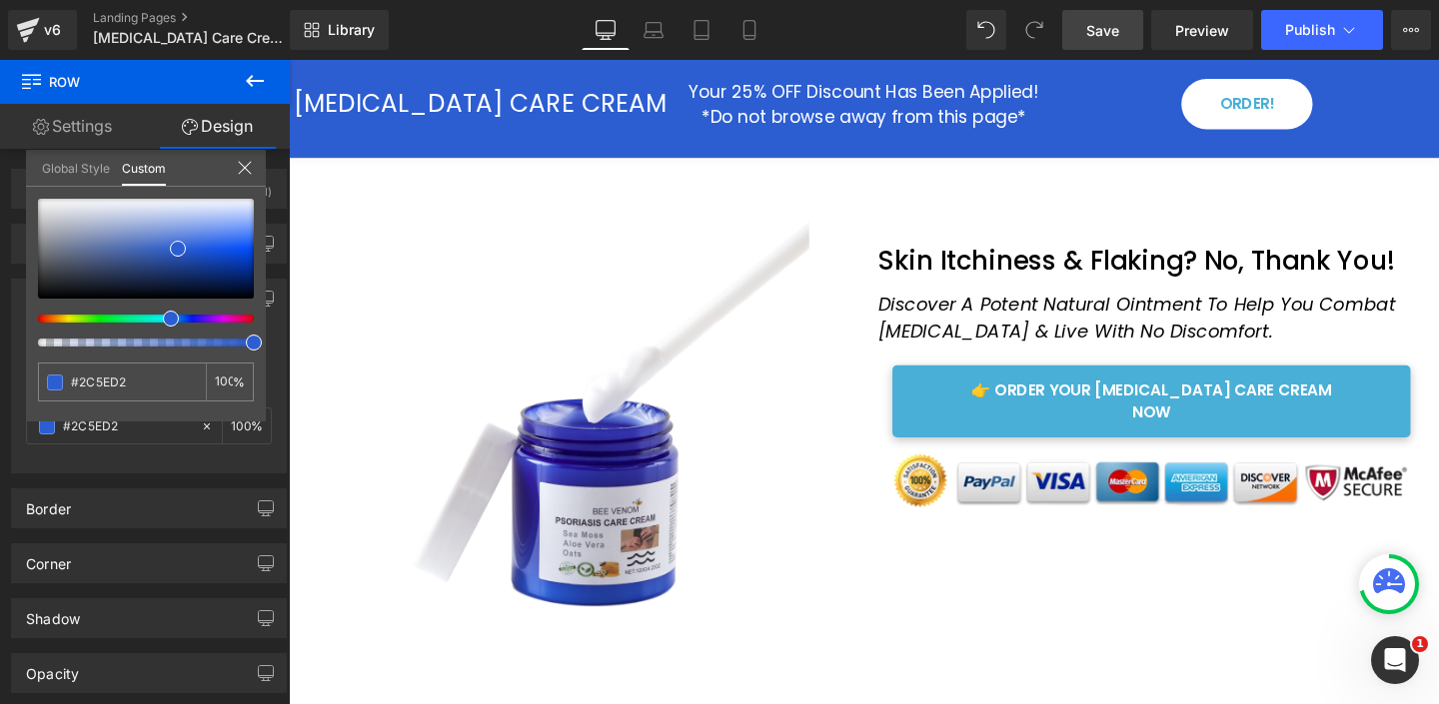
type input "#2C5ED2"
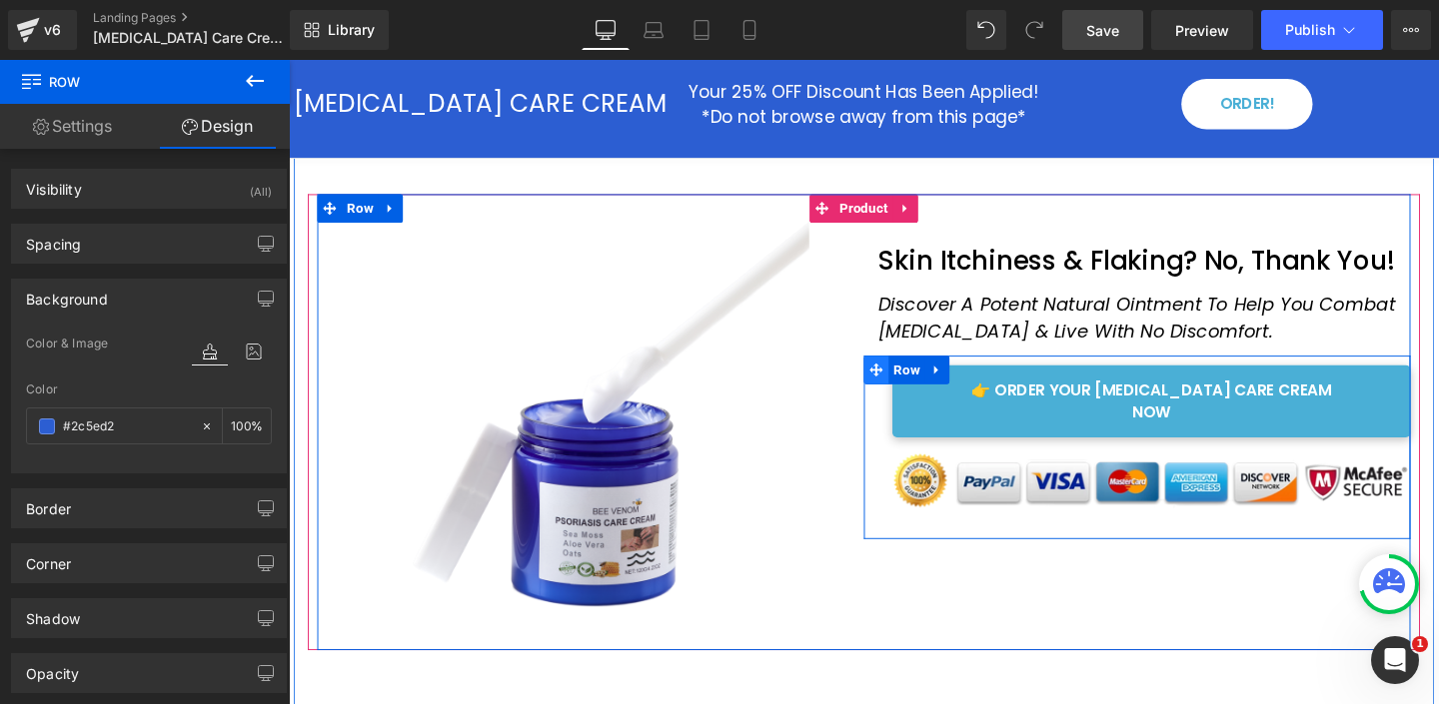
click at [908, 386] on icon at bounding box center [906, 386] width 14 height 14
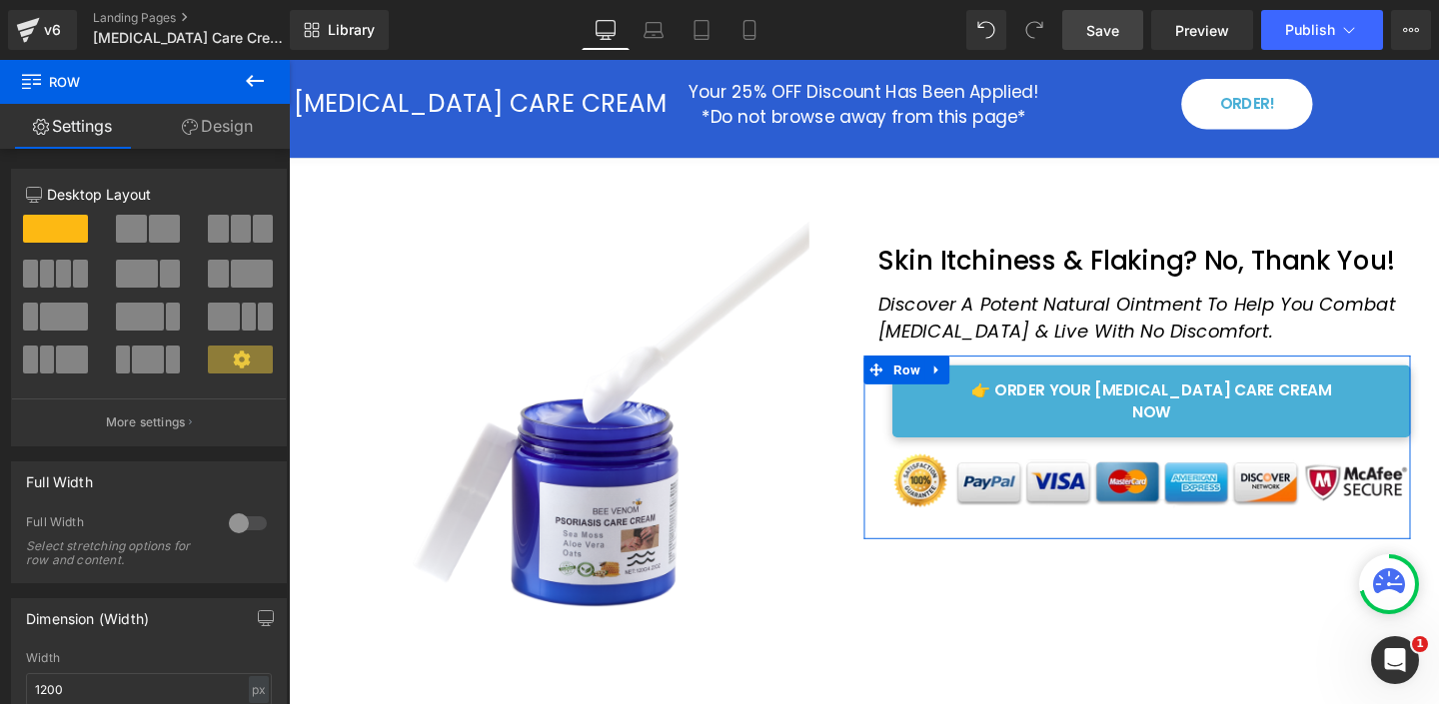
drag, startPoint x: 212, startPoint y: 121, endPoint x: 179, endPoint y: 241, distance: 124.3
click at [212, 121] on link "Design" at bounding box center [217, 126] width 145 height 45
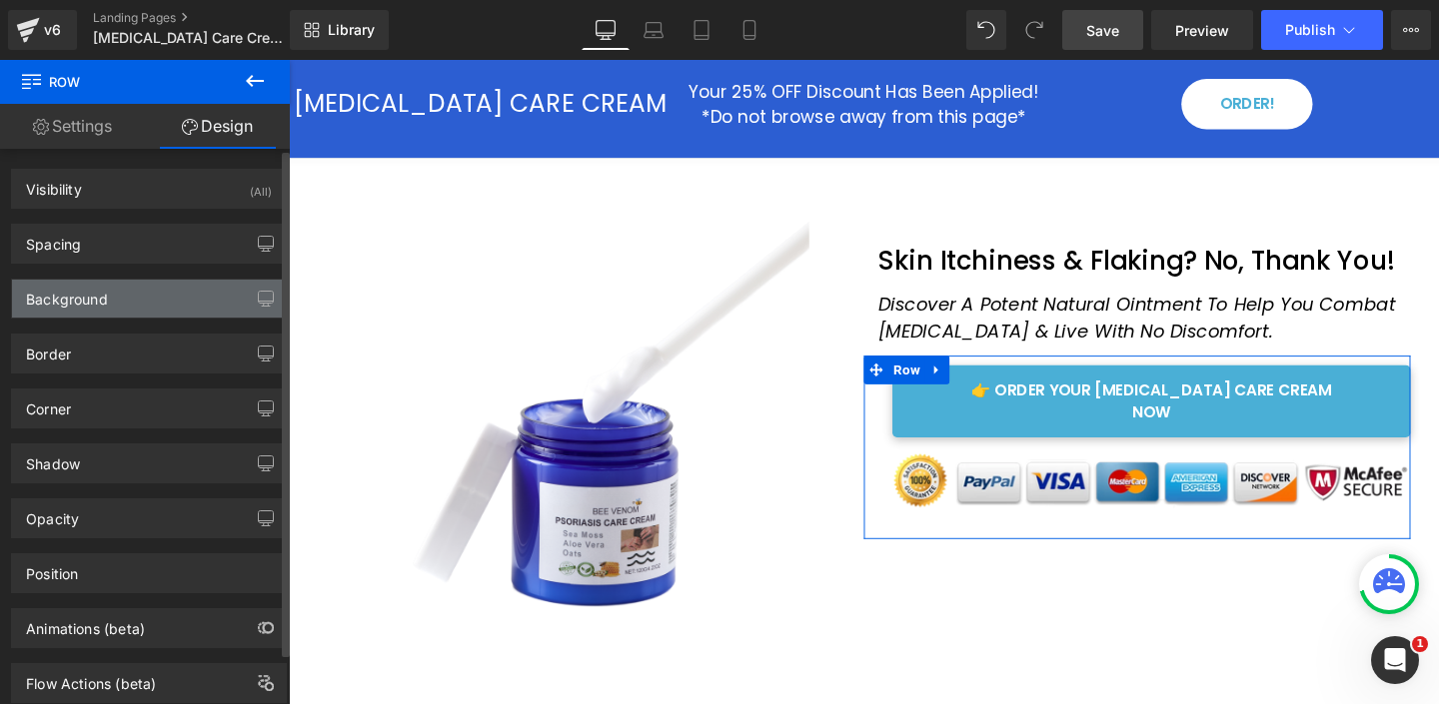
click at [88, 298] on div "Background" at bounding box center [67, 294] width 82 height 28
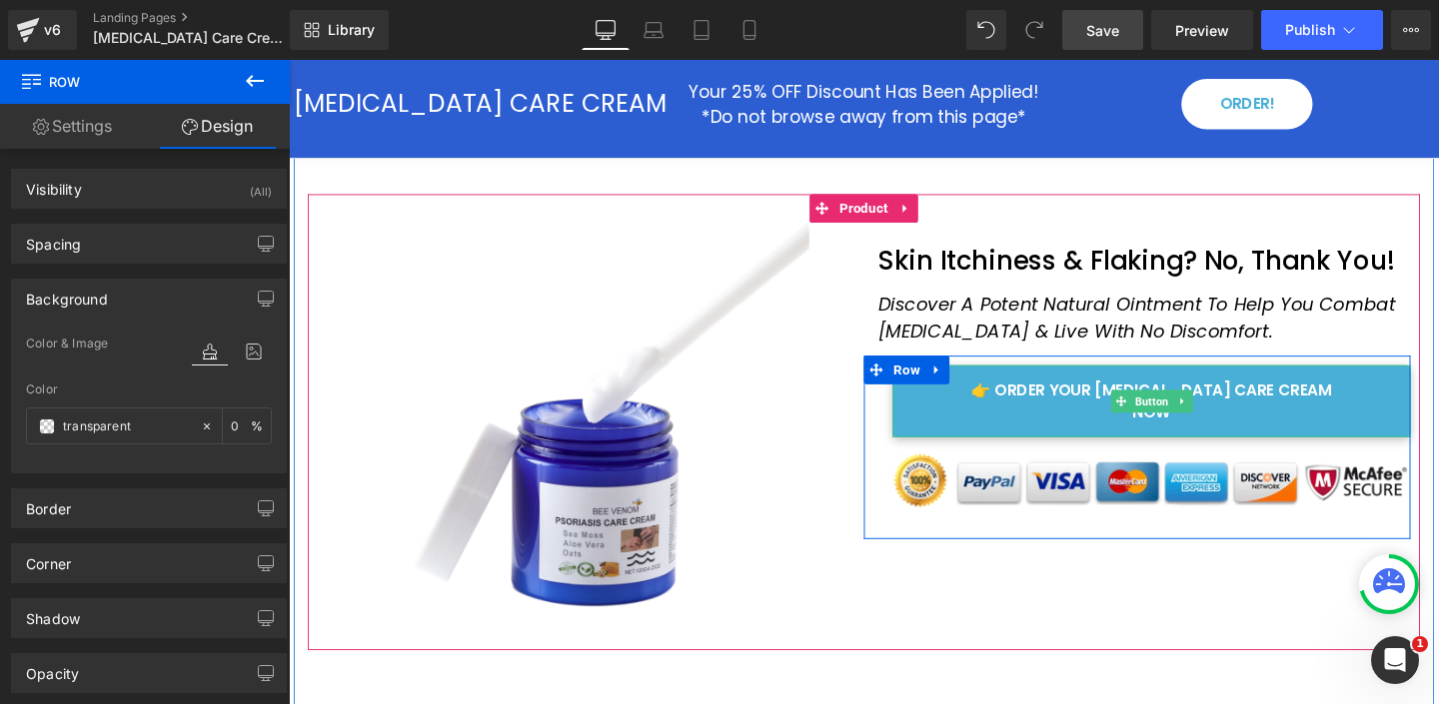
click at [1006, 418] on link "👉 ORDER YOUR [MEDICAL_DATA] CARE CREAM NOW" at bounding box center [1195, 419] width 545 height 76
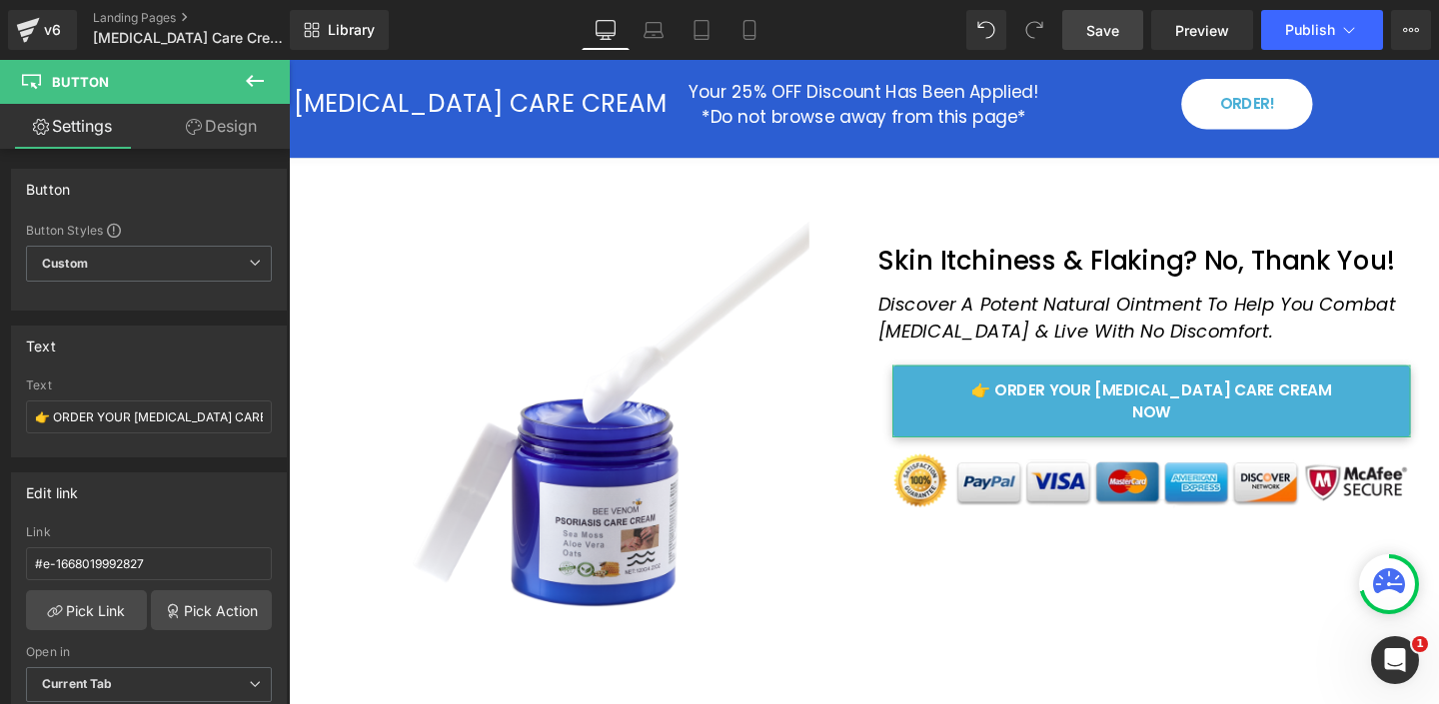
click at [212, 129] on link "Design" at bounding box center [221, 126] width 145 height 45
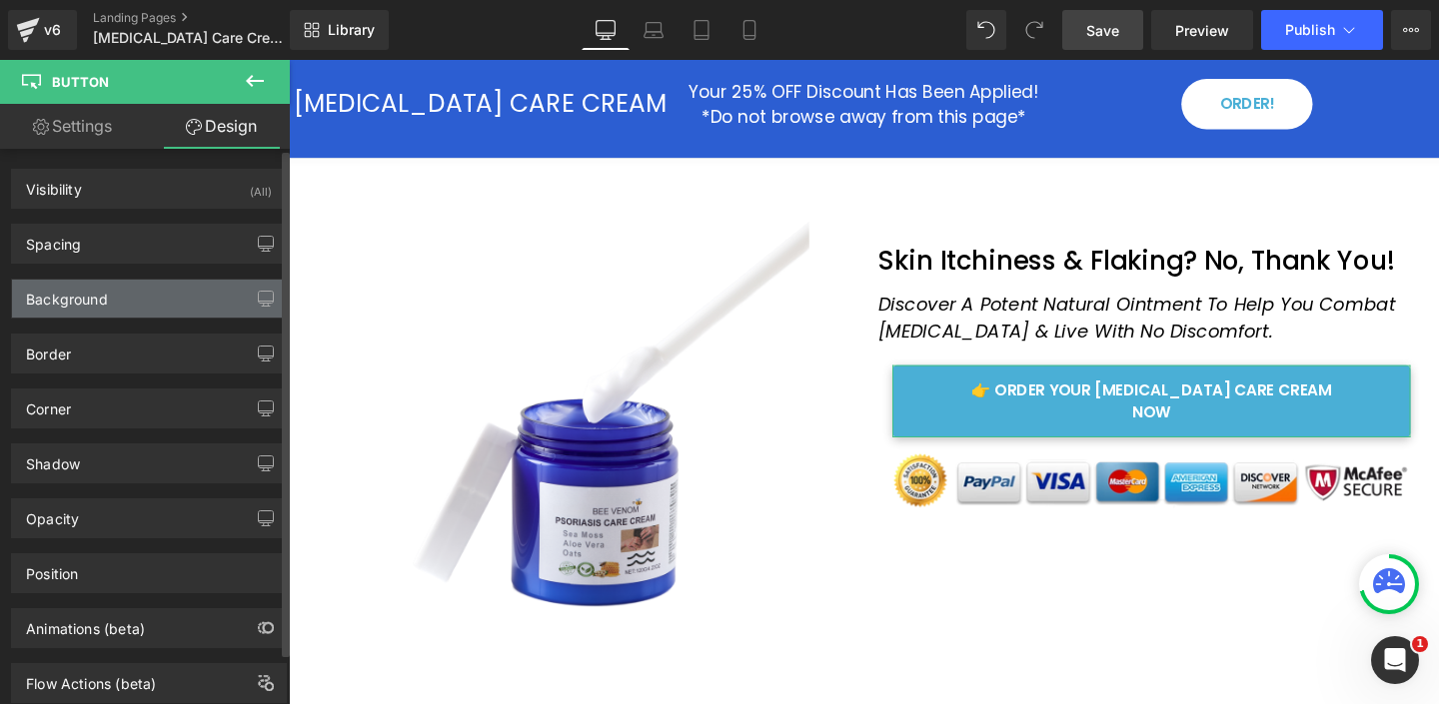
click at [94, 302] on div "Background" at bounding box center [67, 294] width 82 height 28
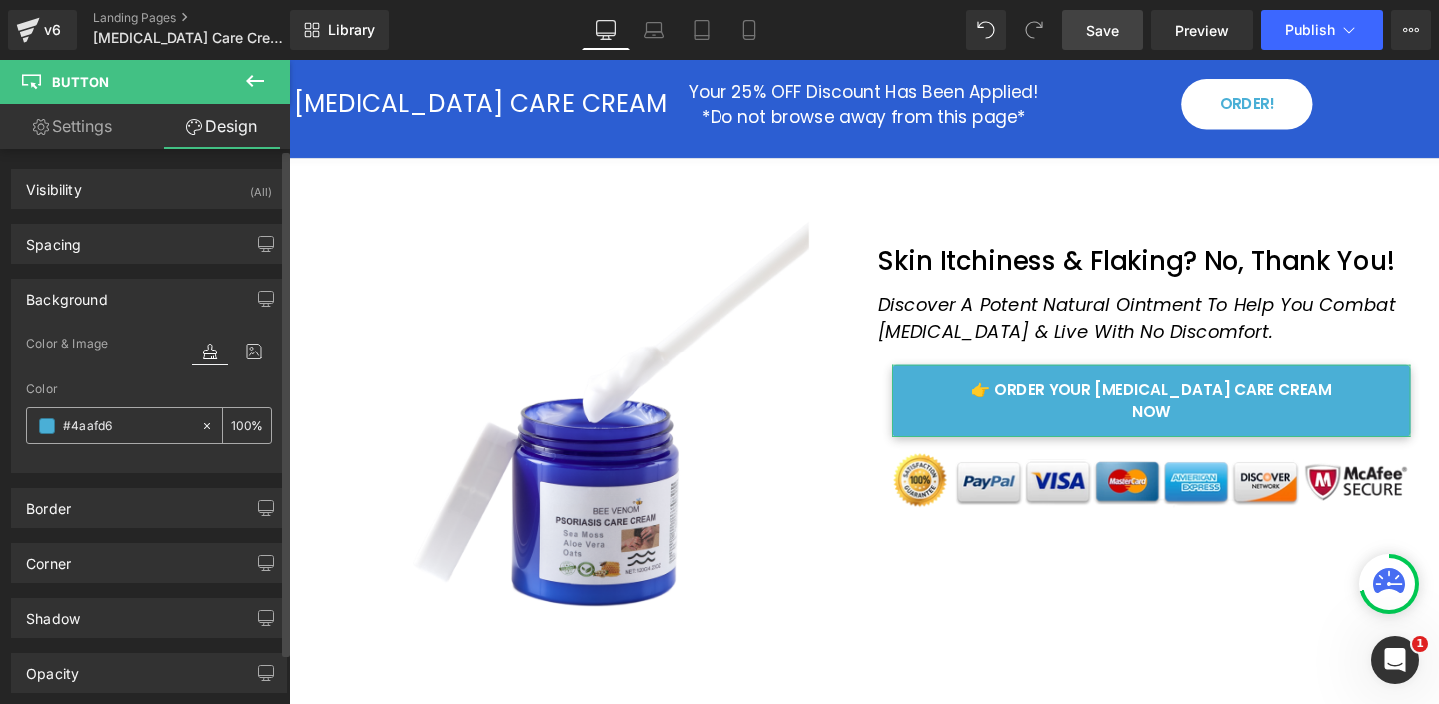
click at [87, 426] on input "#4aafd6" at bounding box center [127, 427] width 128 height 22
click at [95, 426] on input "#4aafd6" at bounding box center [127, 427] width 128 height 22
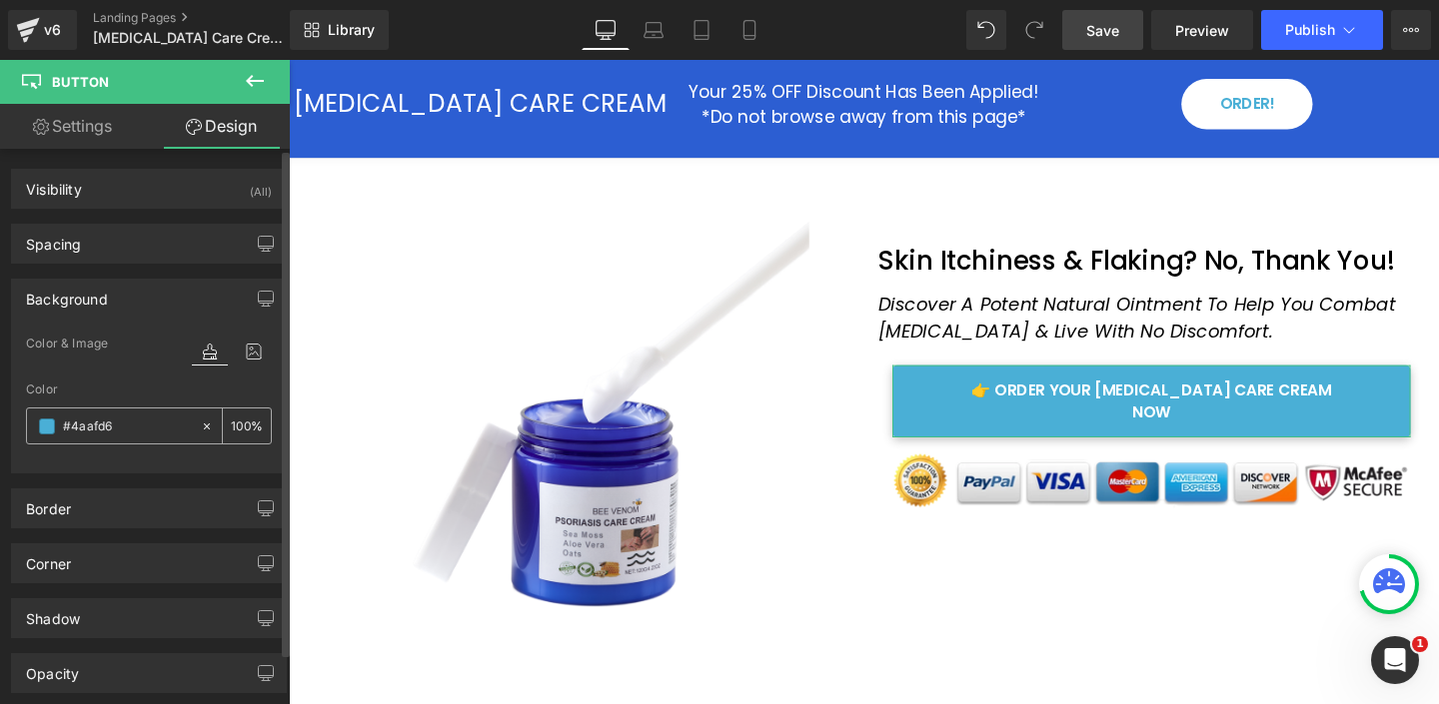
paste input "272289"
type input "#272289"
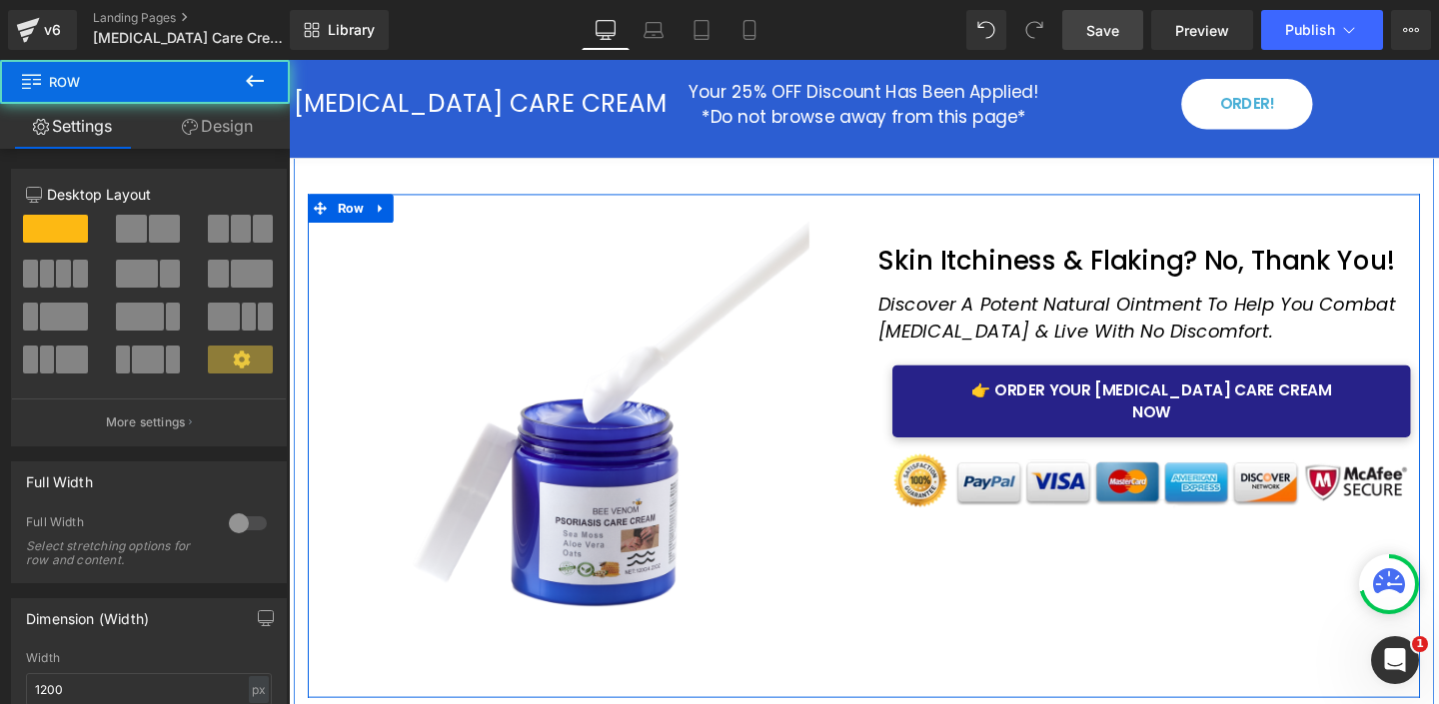
click at [878, 682] on div "Sale Off (P) Image Skin Itchiness & Flaking? No, Thank You! Heading Row Discove…" at bounding box center [893, 466] width 1169 height 530
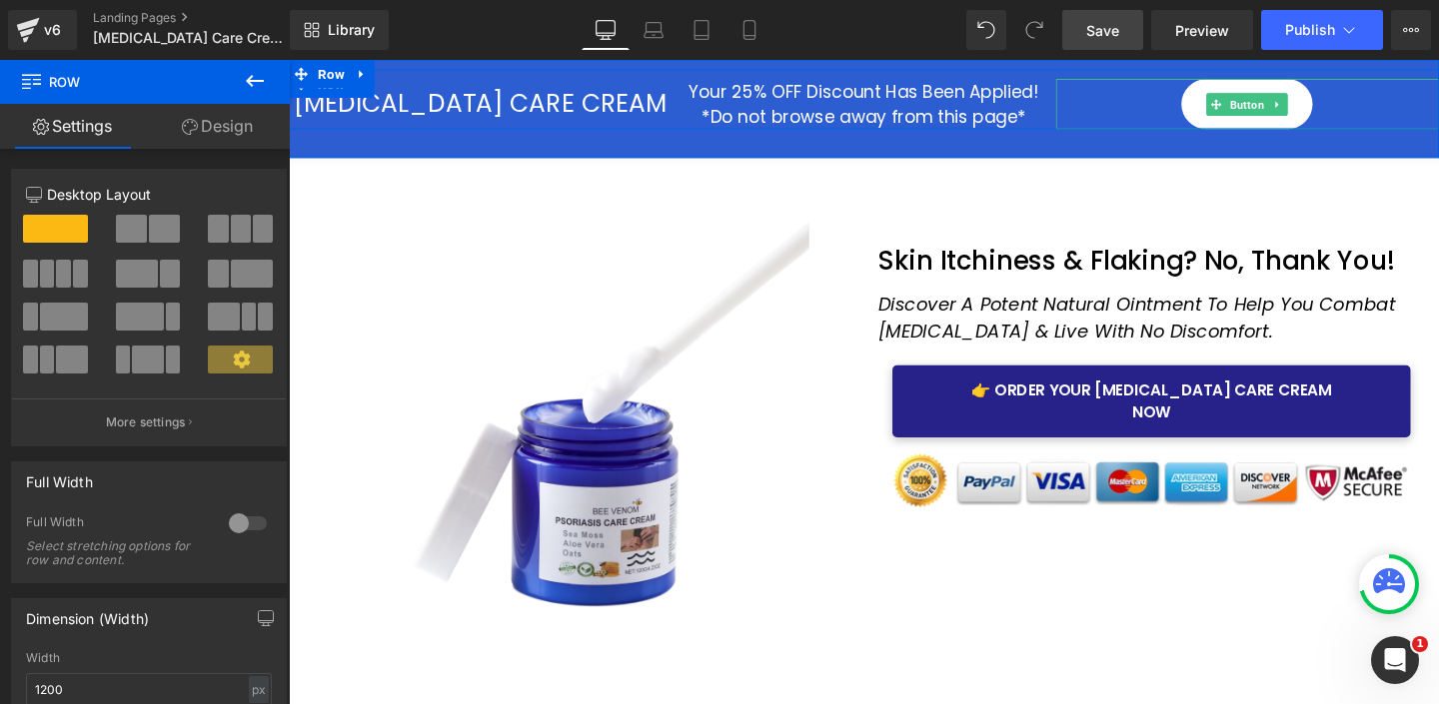
click at [1210, 109] on div "ORDER!" at bounding box center [1296, 106] width 403 height 53
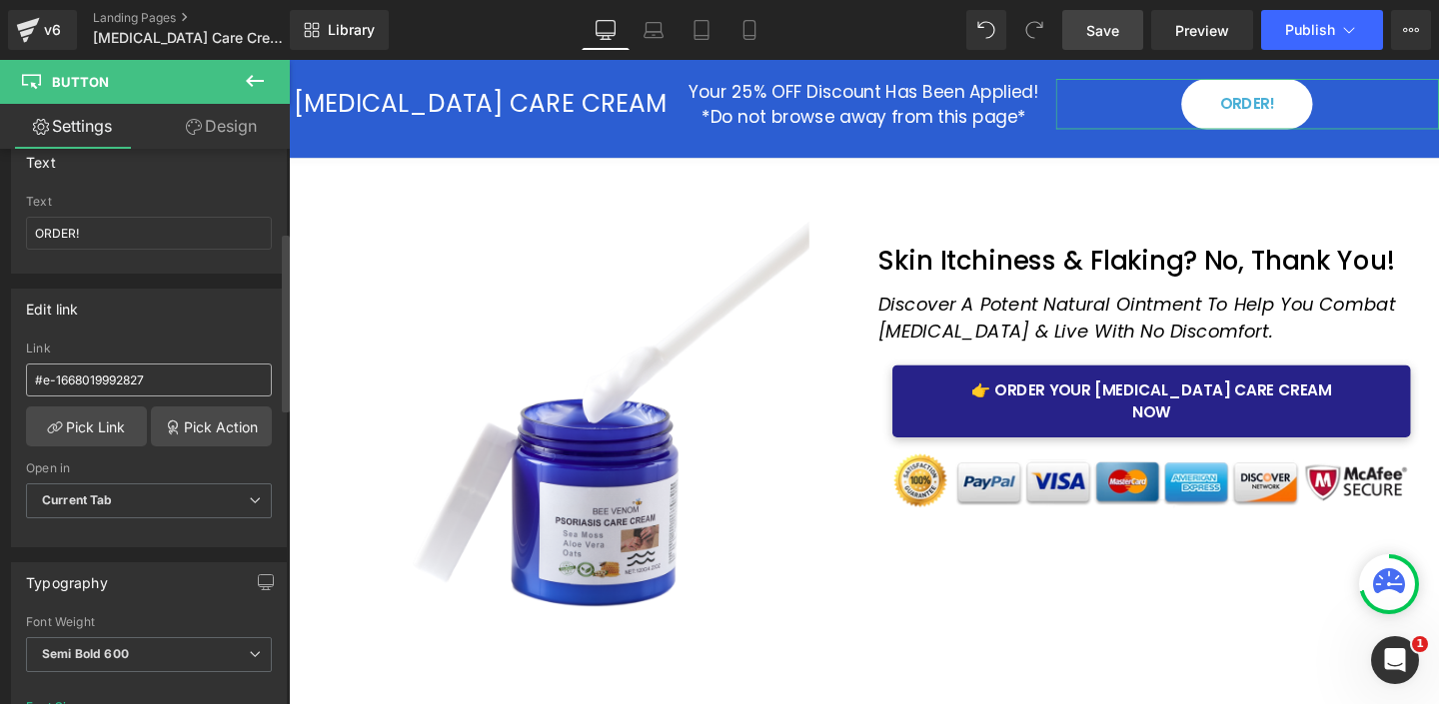
scroll to position [281, 0]
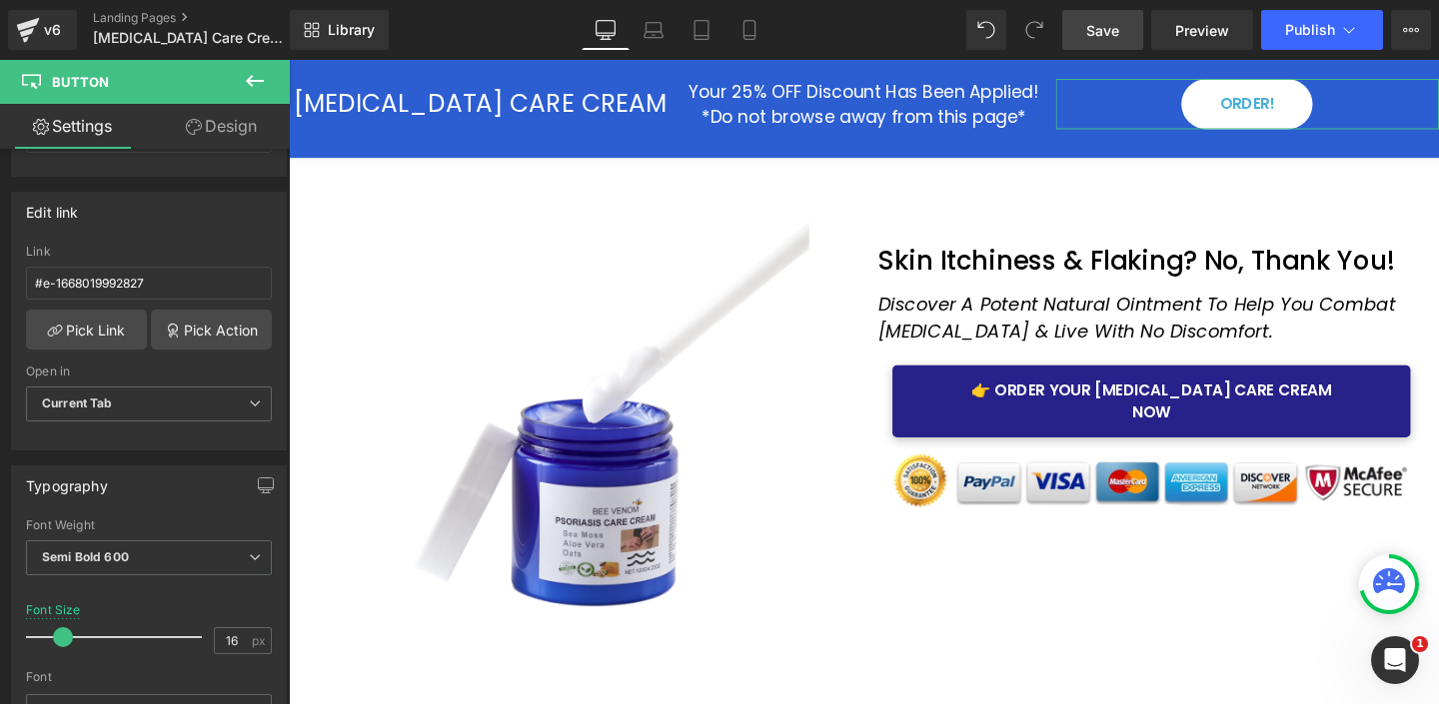
click at [224, 123] on link "Design" at bounding box center [221, 126] width 145 height 45
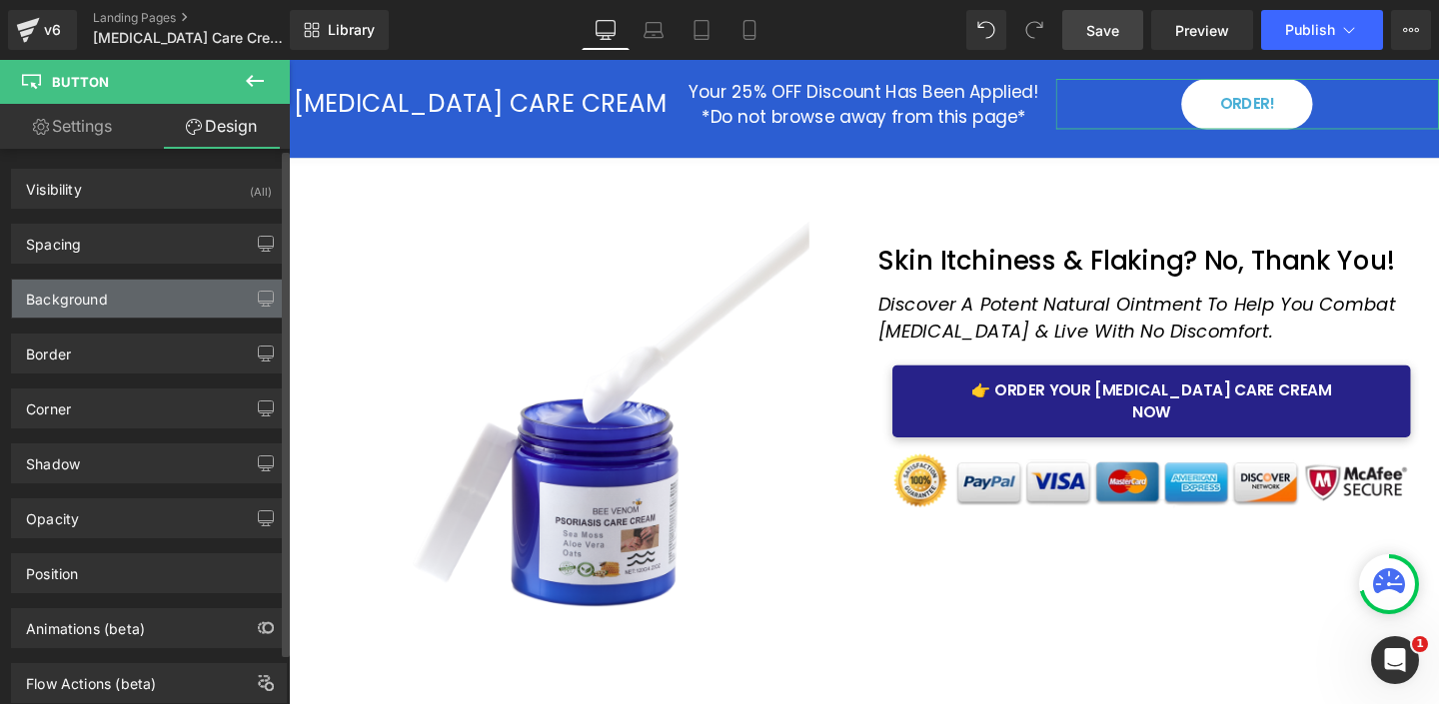
click at [90, 294] on div "Background" at bounding box center [67, 294] width 82 height 28
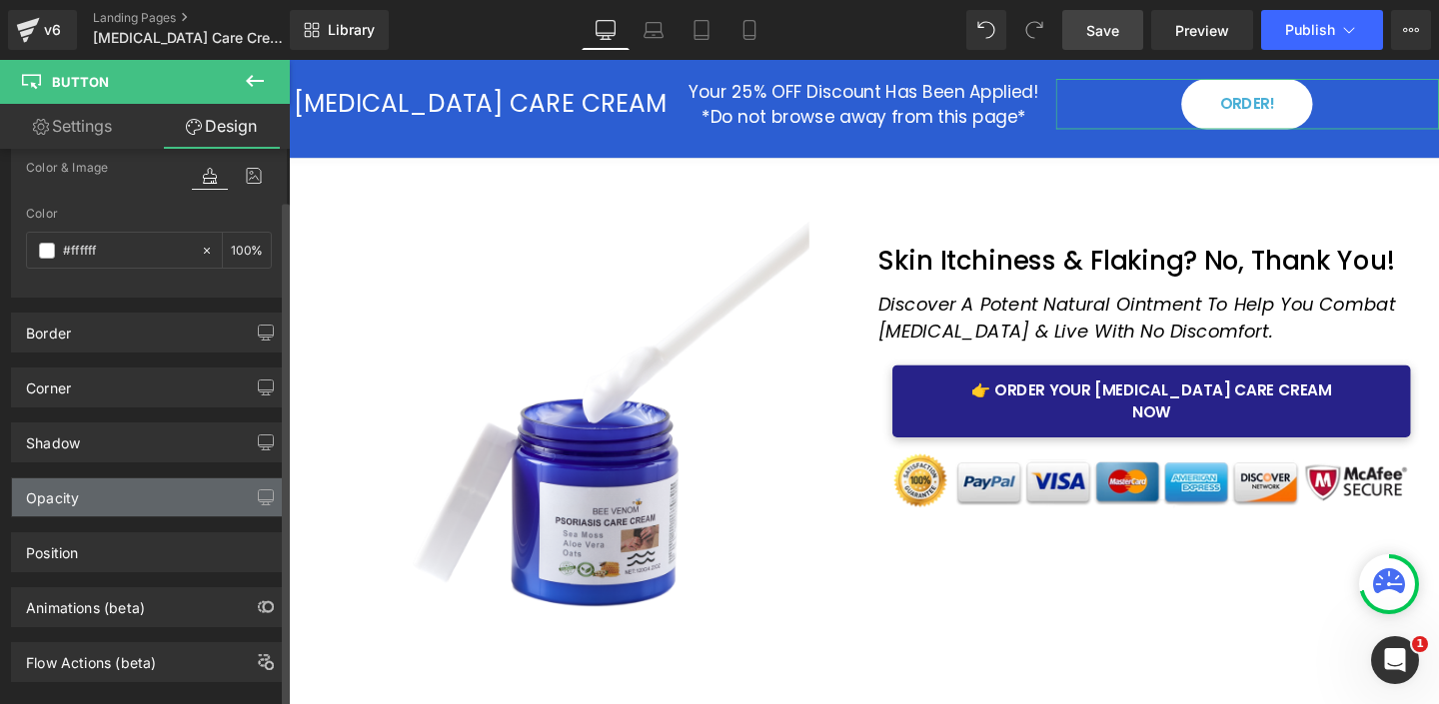
scroll to position [211, 0]
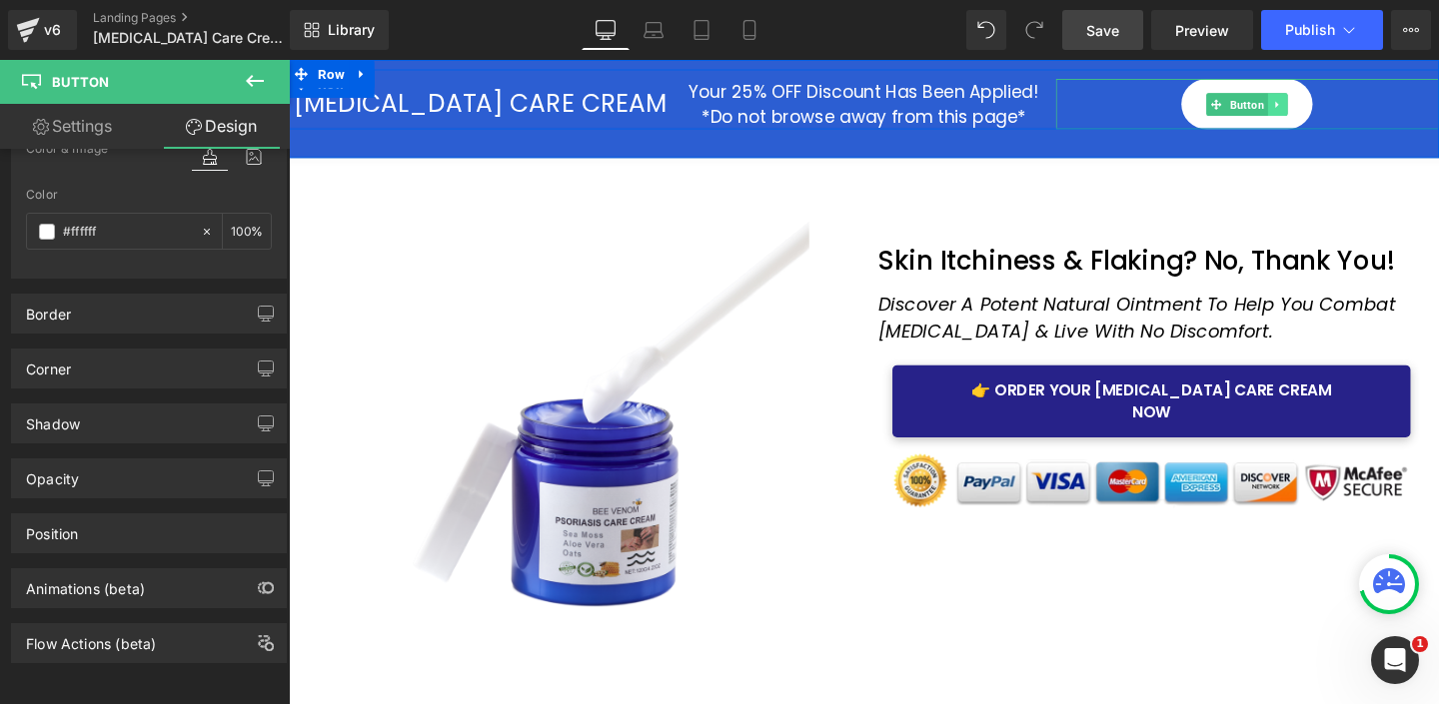
click at [1330, 106] on icon at bounding box center [1328, 107] width 11 height 12
click at [1358, 105] on icon at bounding box center [1359, 107] width 11 height 12
click at [1250, 105] on link "ORDER!" at bounding box center [1296, 106] width 138 height 53
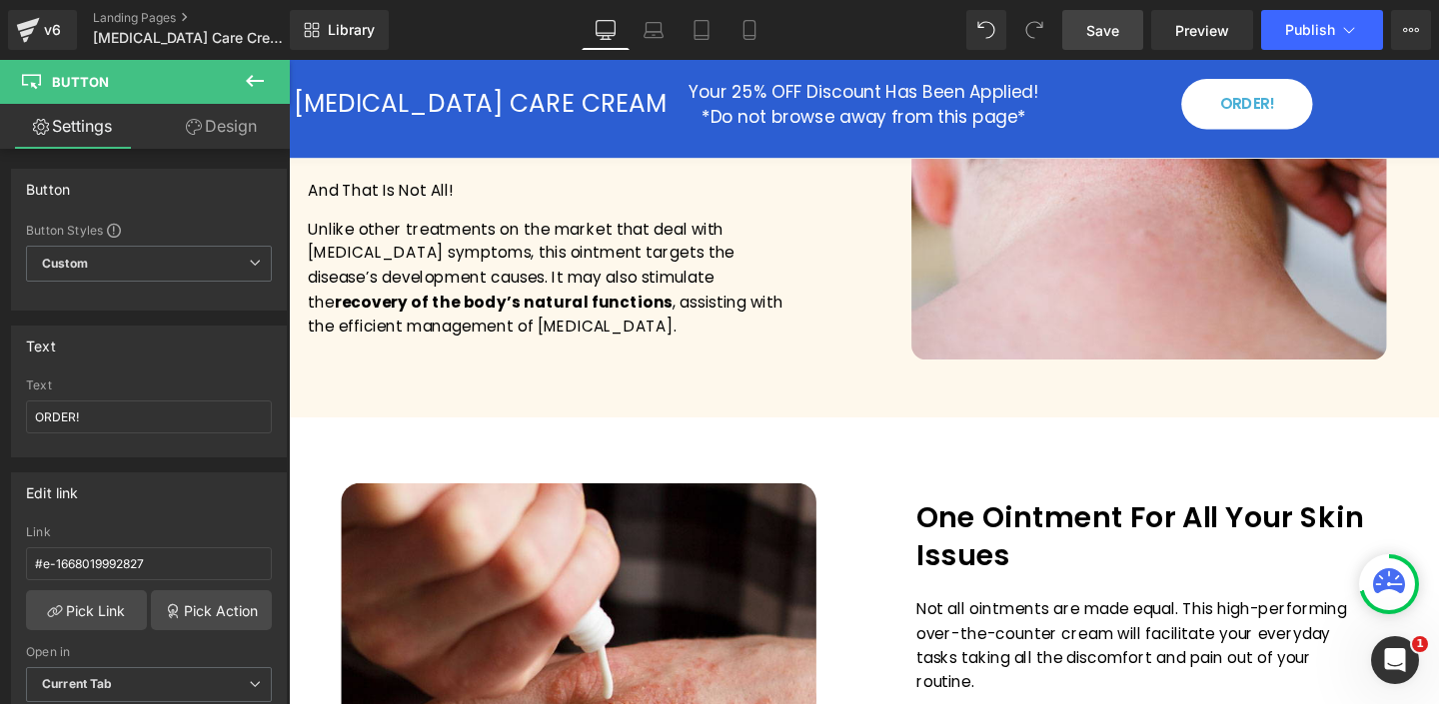
scroll to position [0, 0]
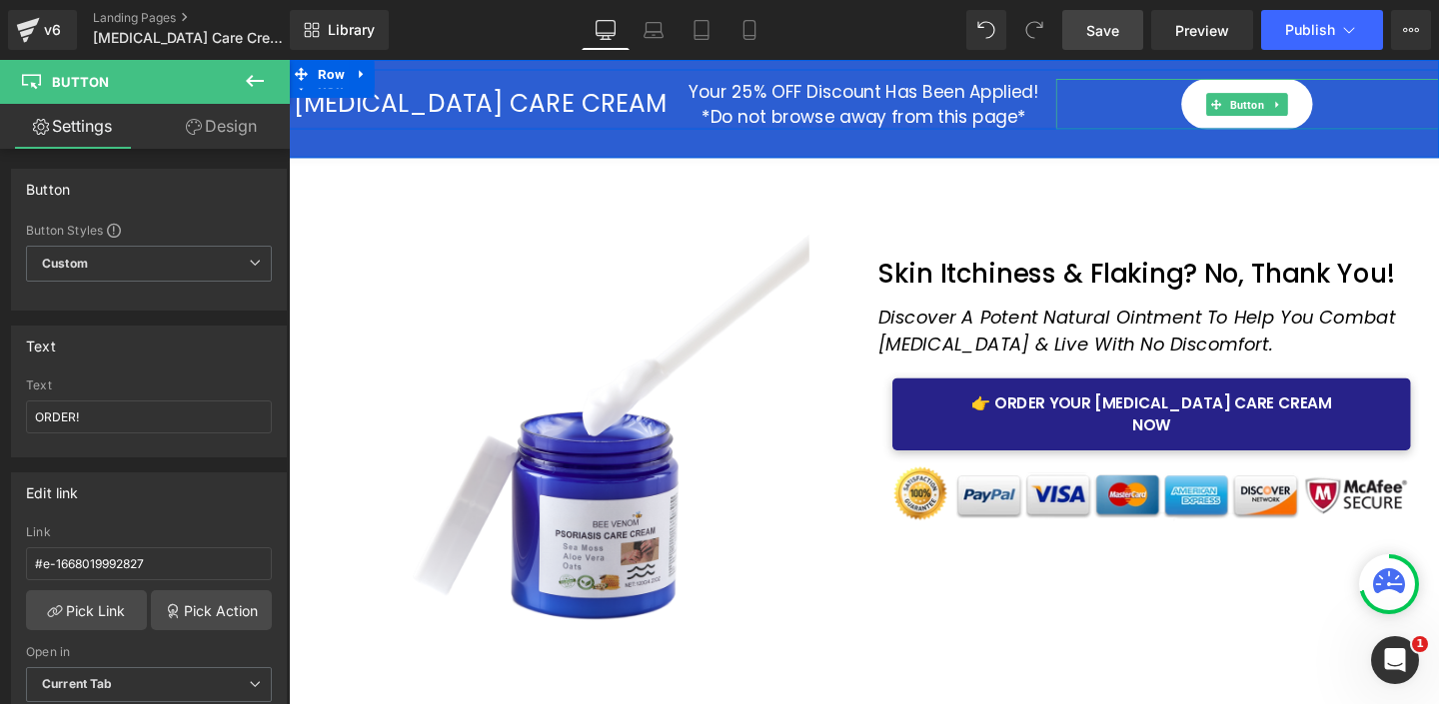
click at [1157, 105] on div "ORDER!" at bounding box center [1296, 106] width 403 height 53
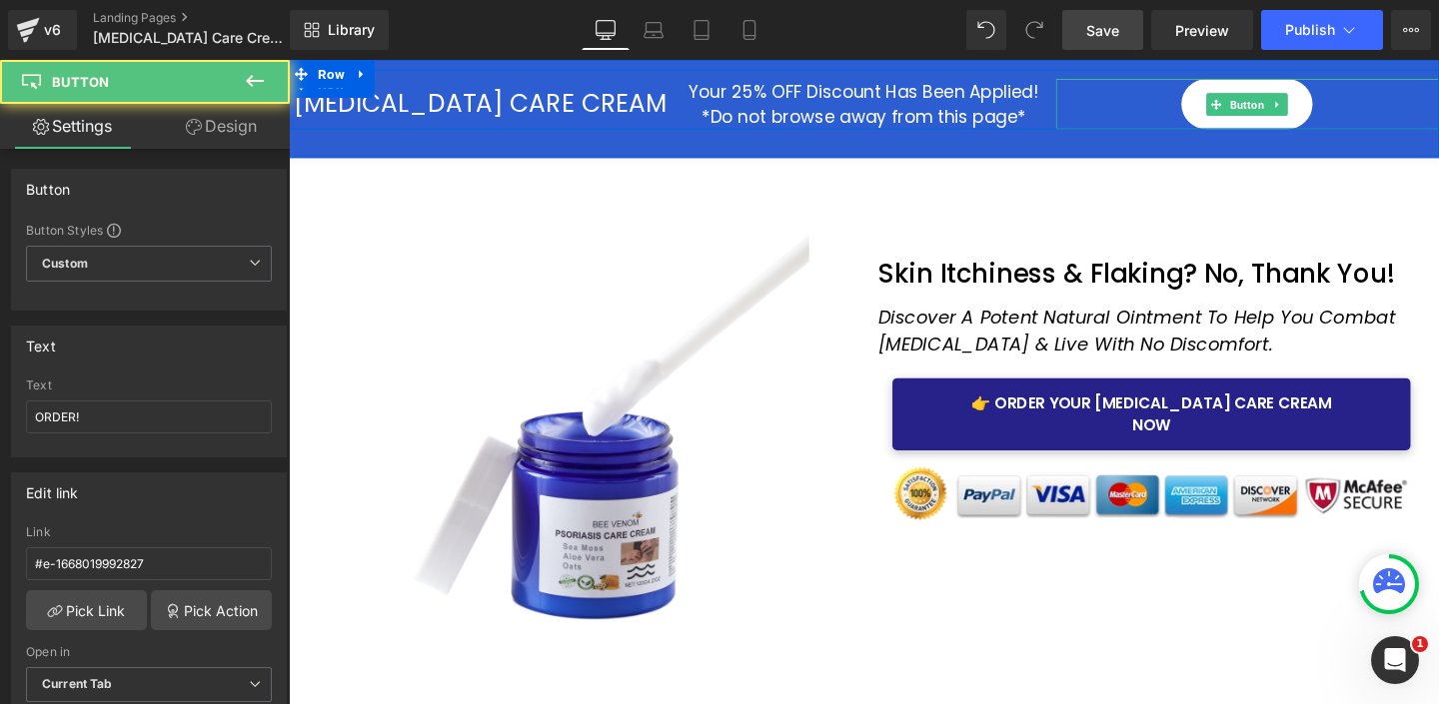
click at [1160, 104] on div "ORDER!" at bounding box center [1296, 106] width 403 height 53
click at [1238, 105] on link "ORDER!" at bounding box center [1296, 106] width 138 height 53
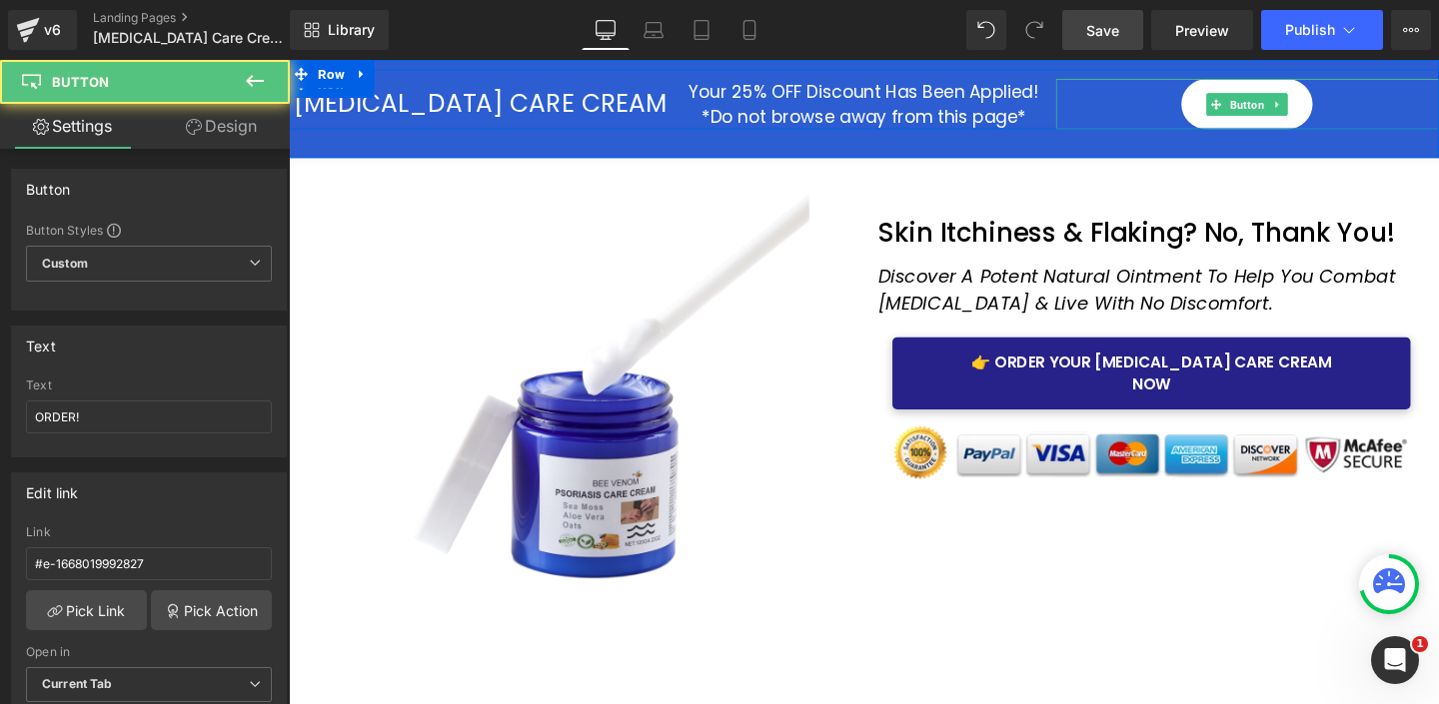
click at [1238, 105] on link "ORDER!" at bounding box center [1296, 106] width 138 height 53
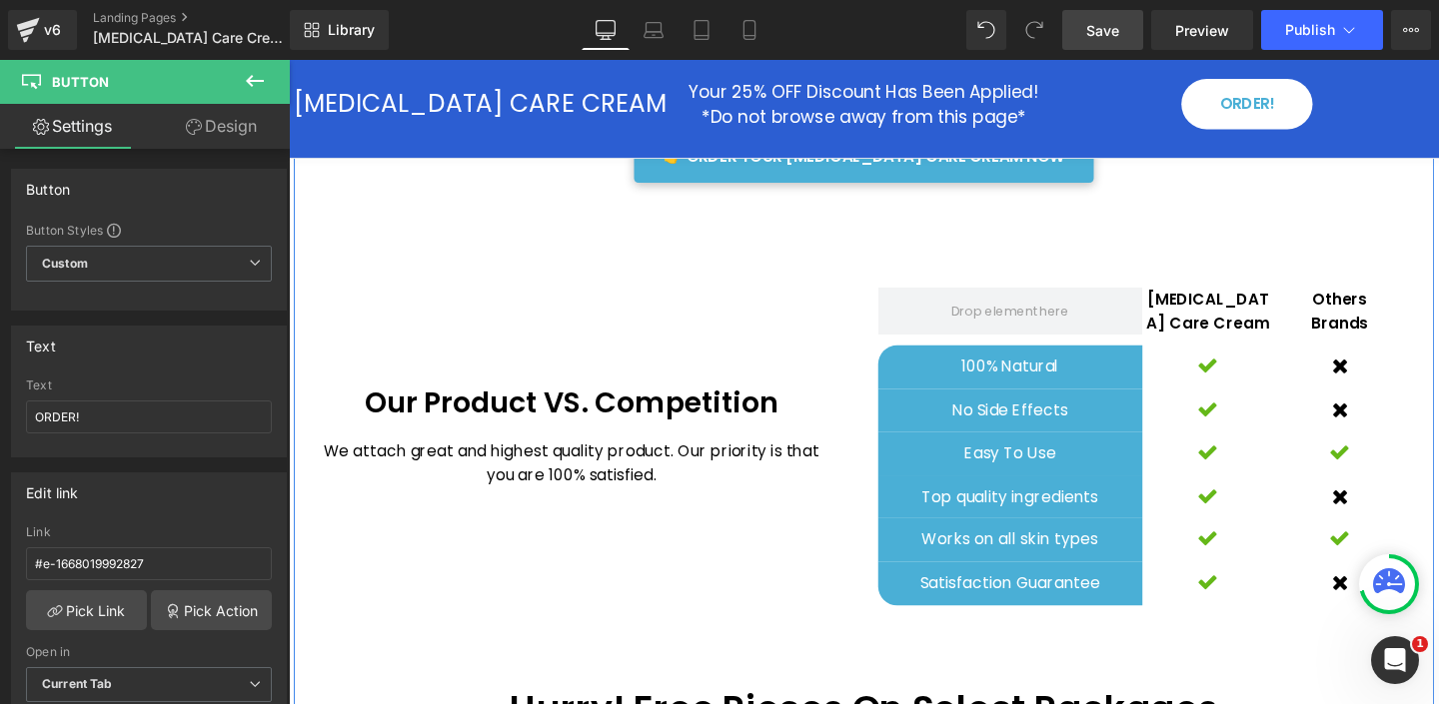
scroll to position [4237, 0]
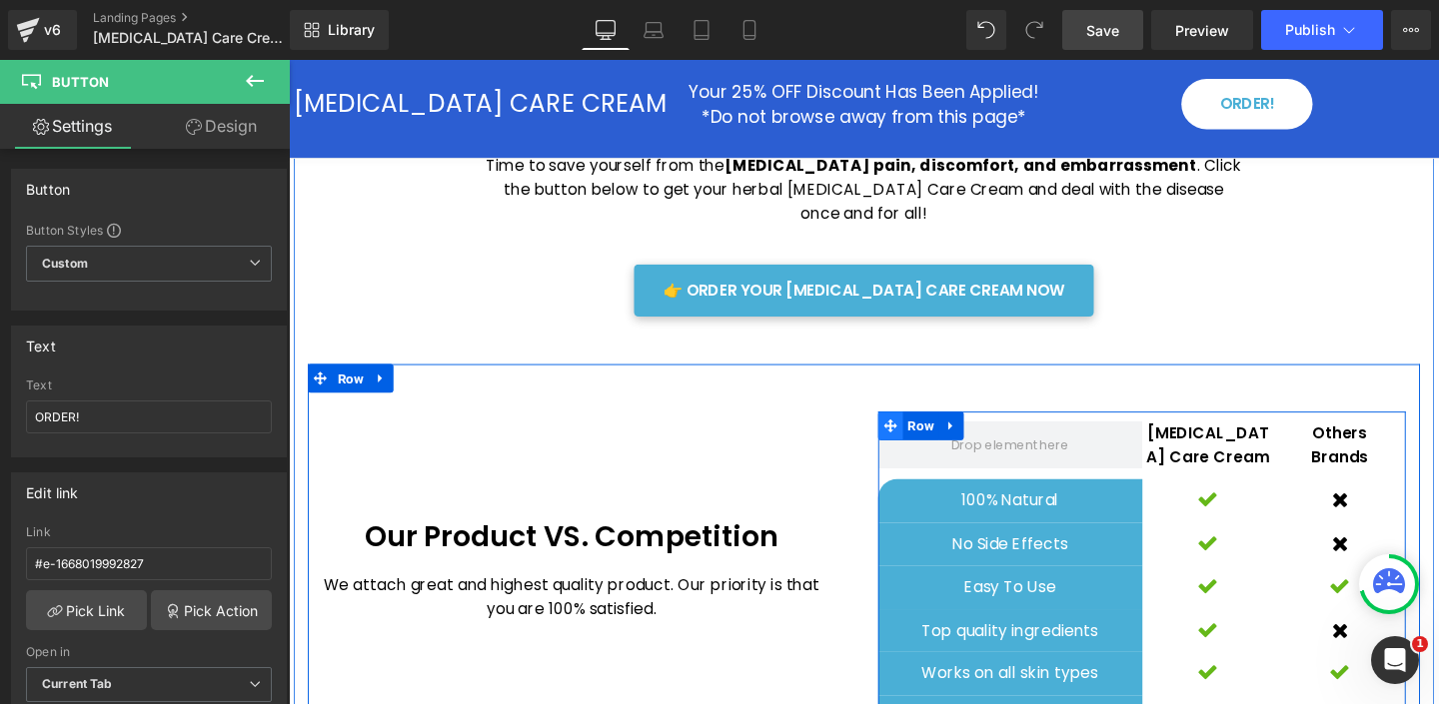
click at [916, 438] on icon at bounding box center [921, 445] width 14 height 14
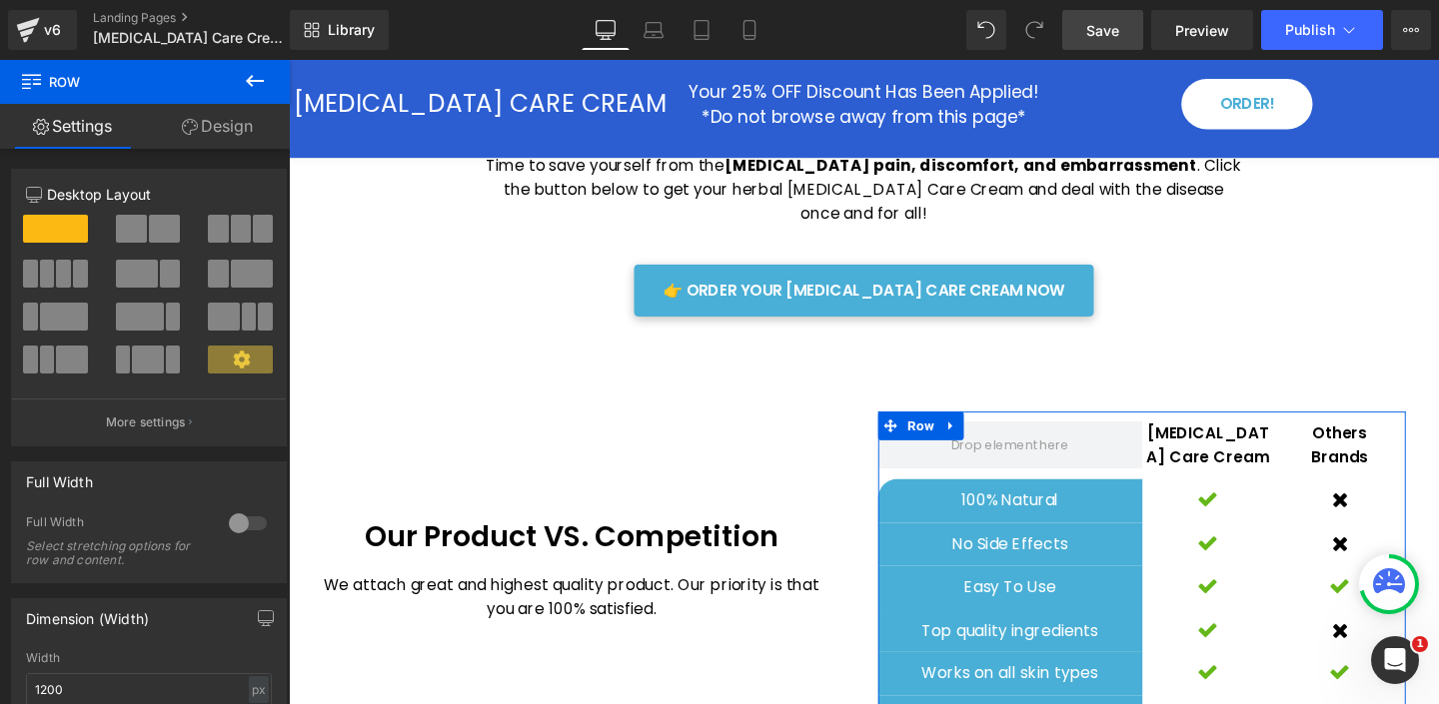
click at [233, 125] on link "Design" at bounding box center [217, 126] width 145 height 45
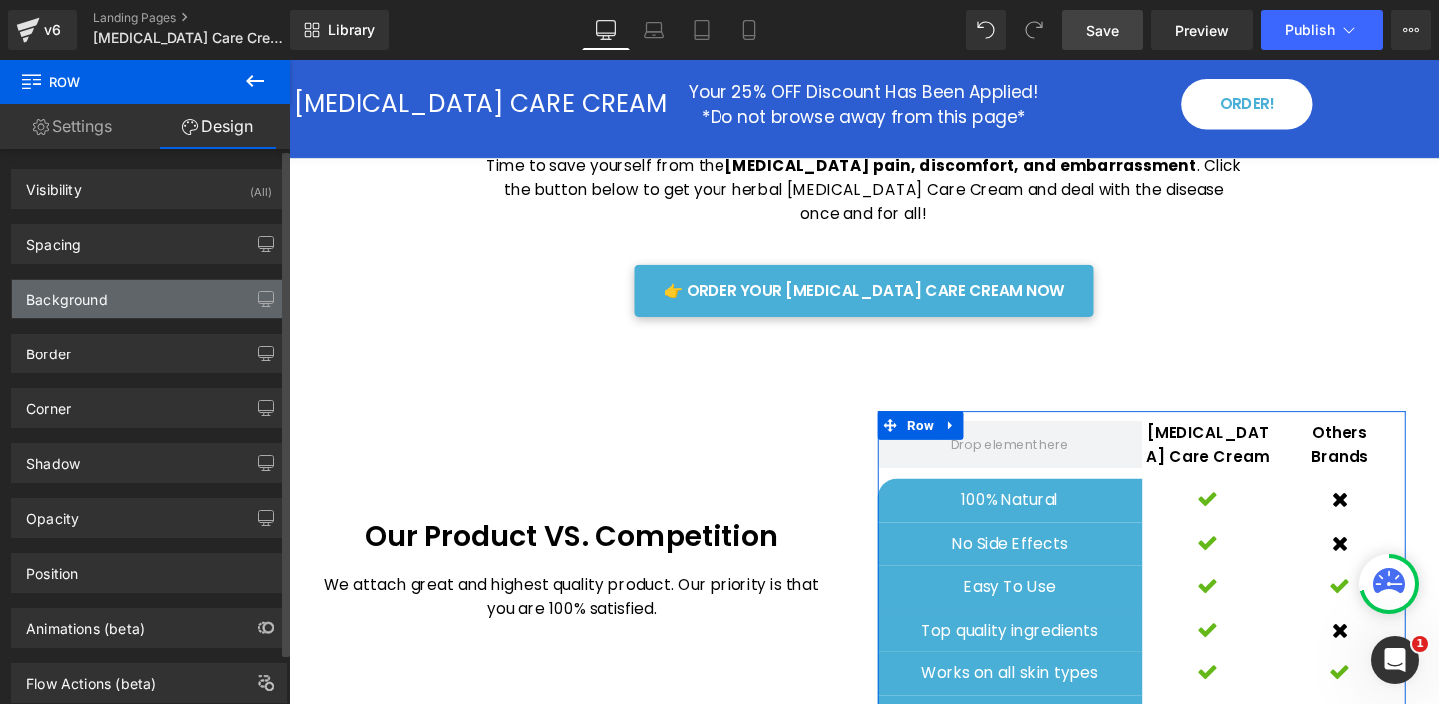
click at [116, 296] on div "Background" at bounding box center [149, 299] width 274 height 38
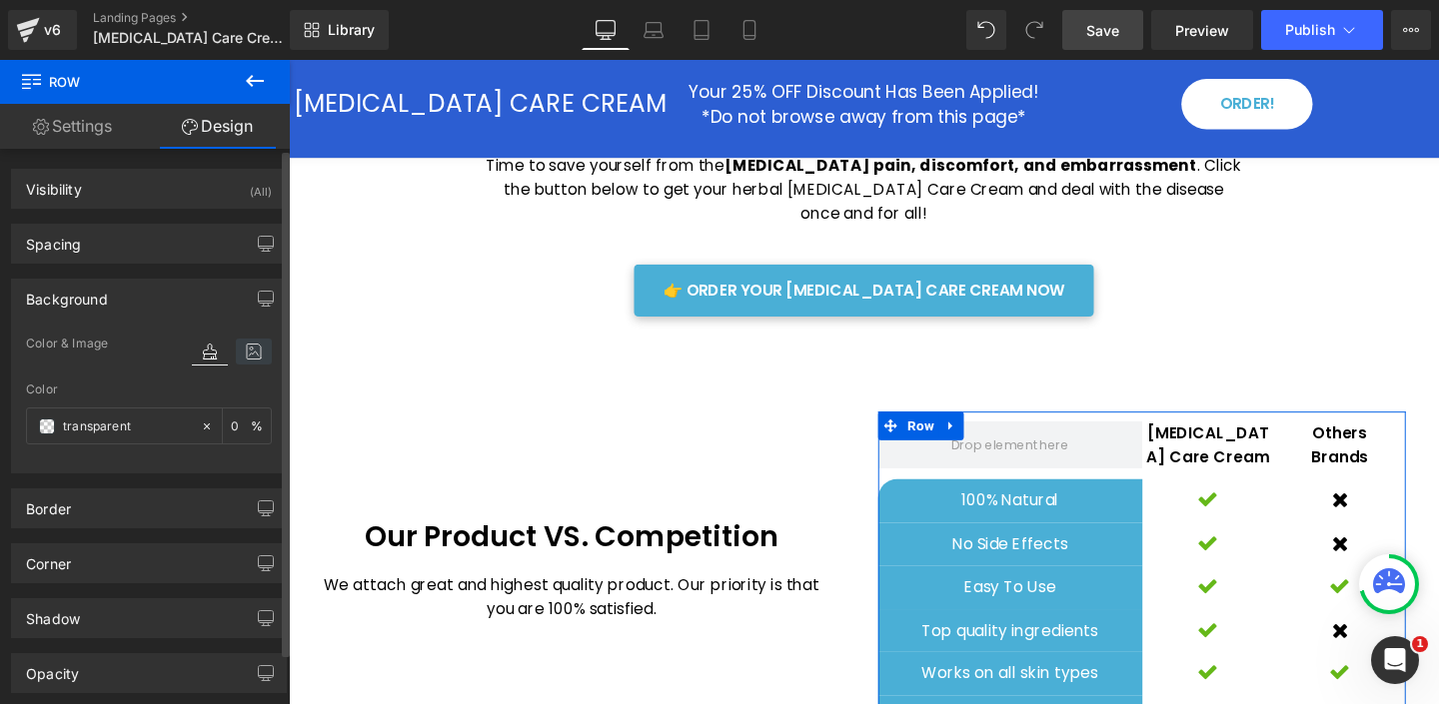
click at [250, 350] on icon at bounding box center [254, 352] width 36 height 26
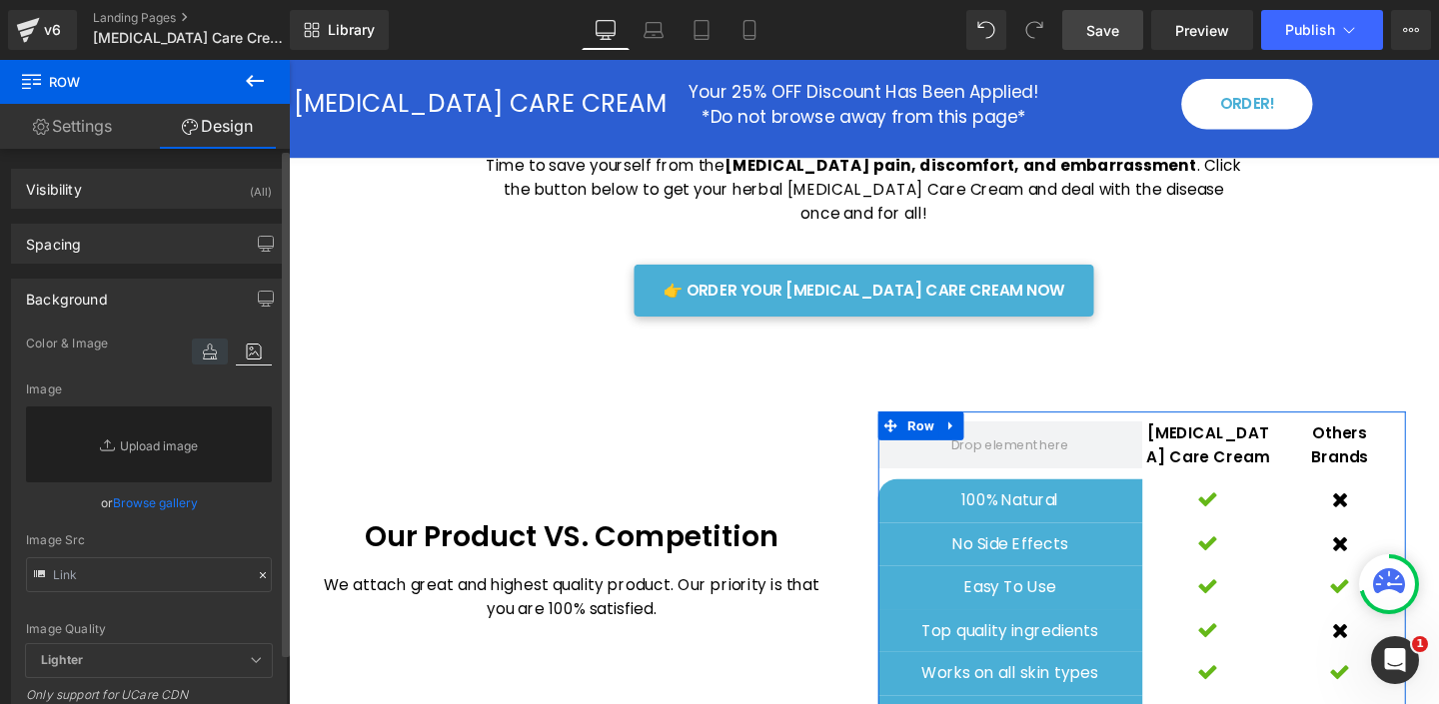
click at [201, 359] on icon at bounding box center [210, 352] width 36 height 26
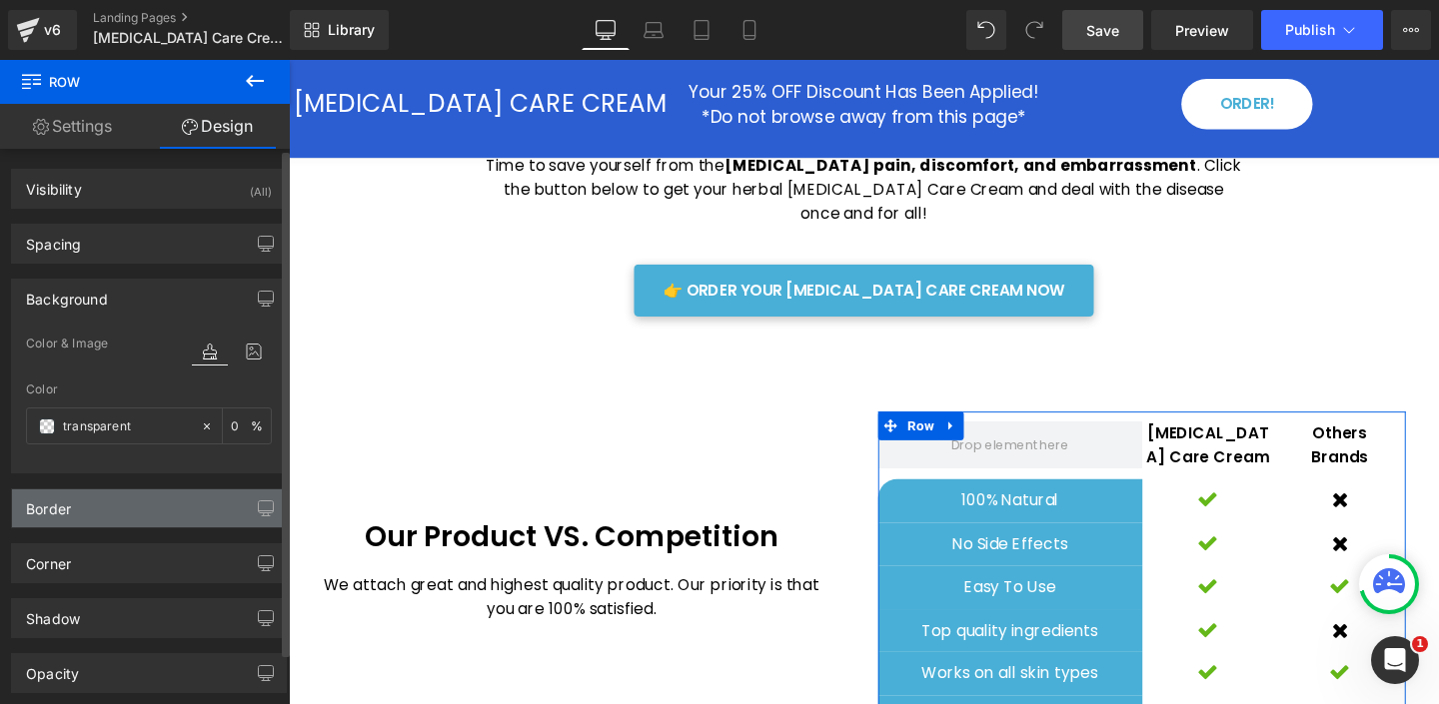
click at [145, 502] on div "Border" at bounding box center [149, 509] width 274 height 38
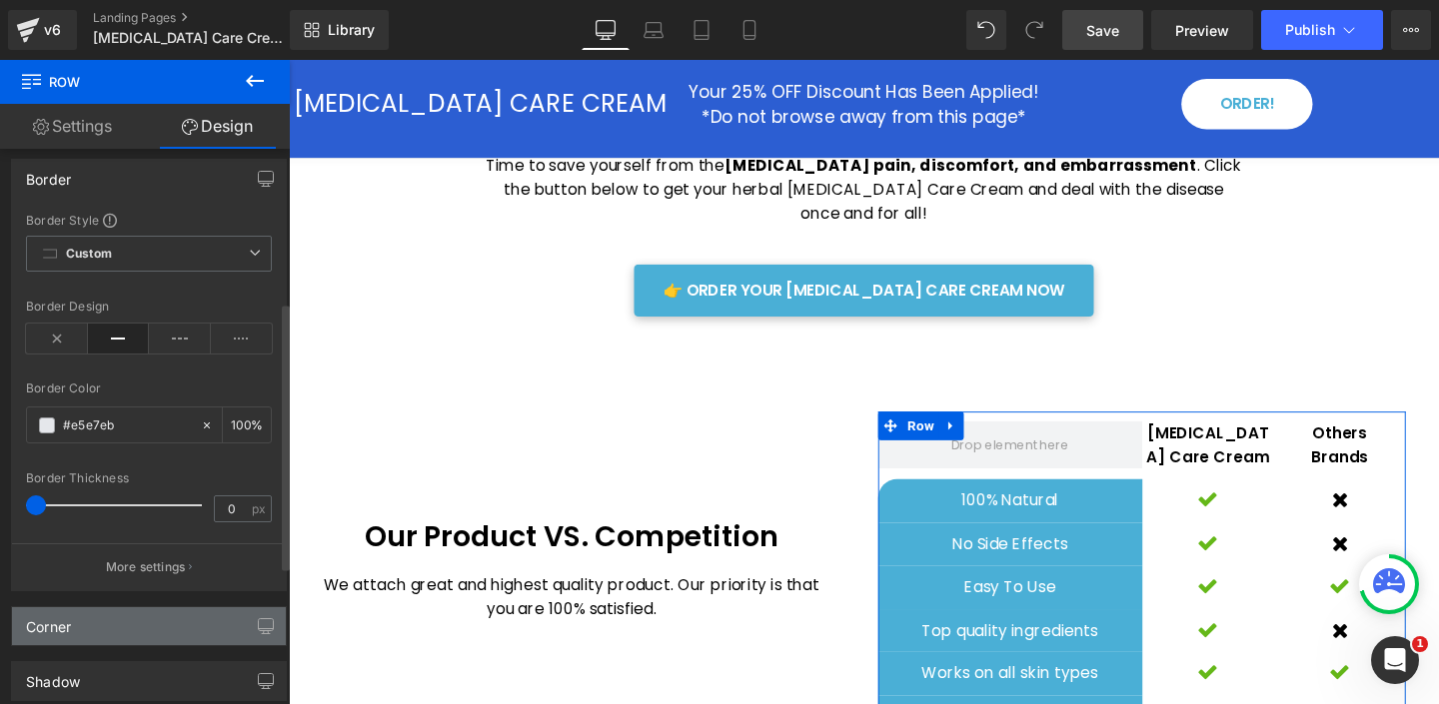
scroll to position [349, 0]
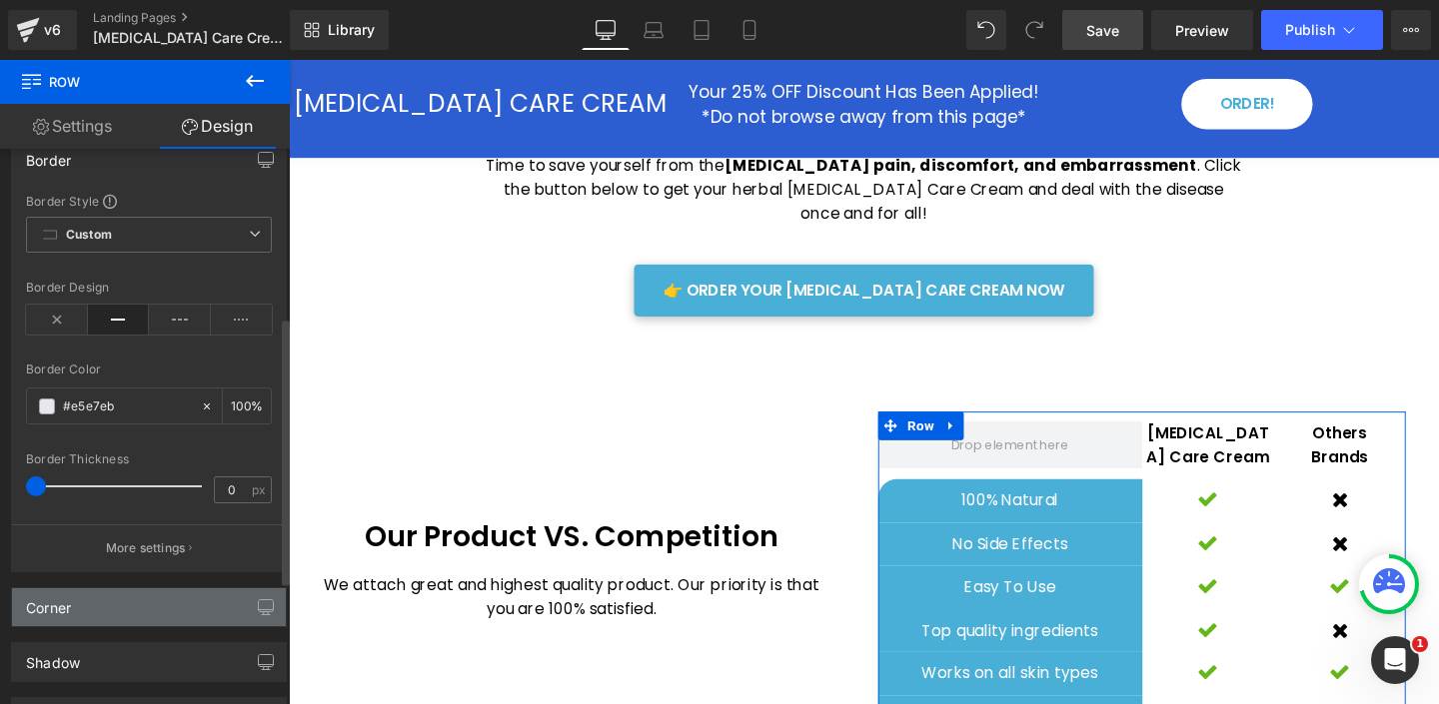
click at [103, 612] on div "Corner" at bounding box center [149, 607] width 274 height 38
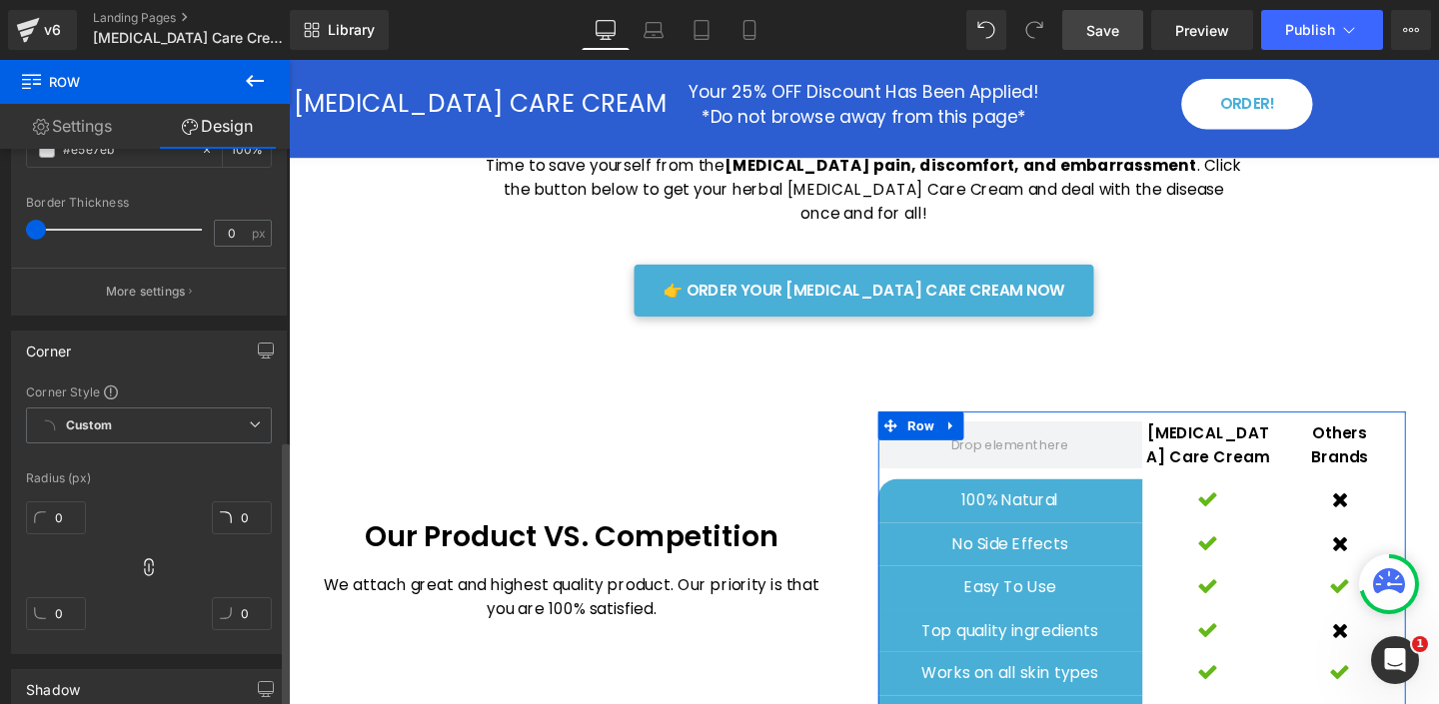
scroll to position [757, 0]
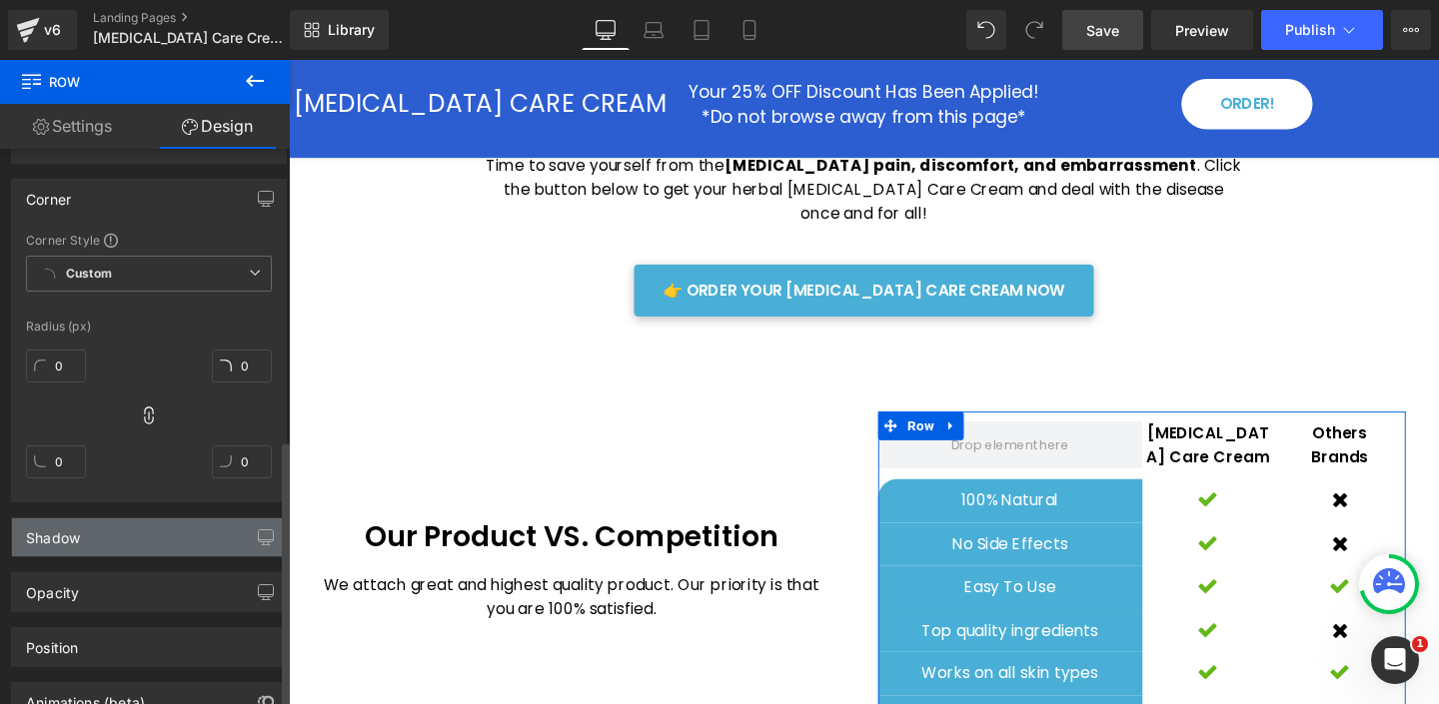
click at [122, 541] on div "Shadow" at bounding box center [149, 538] width 274 height 38
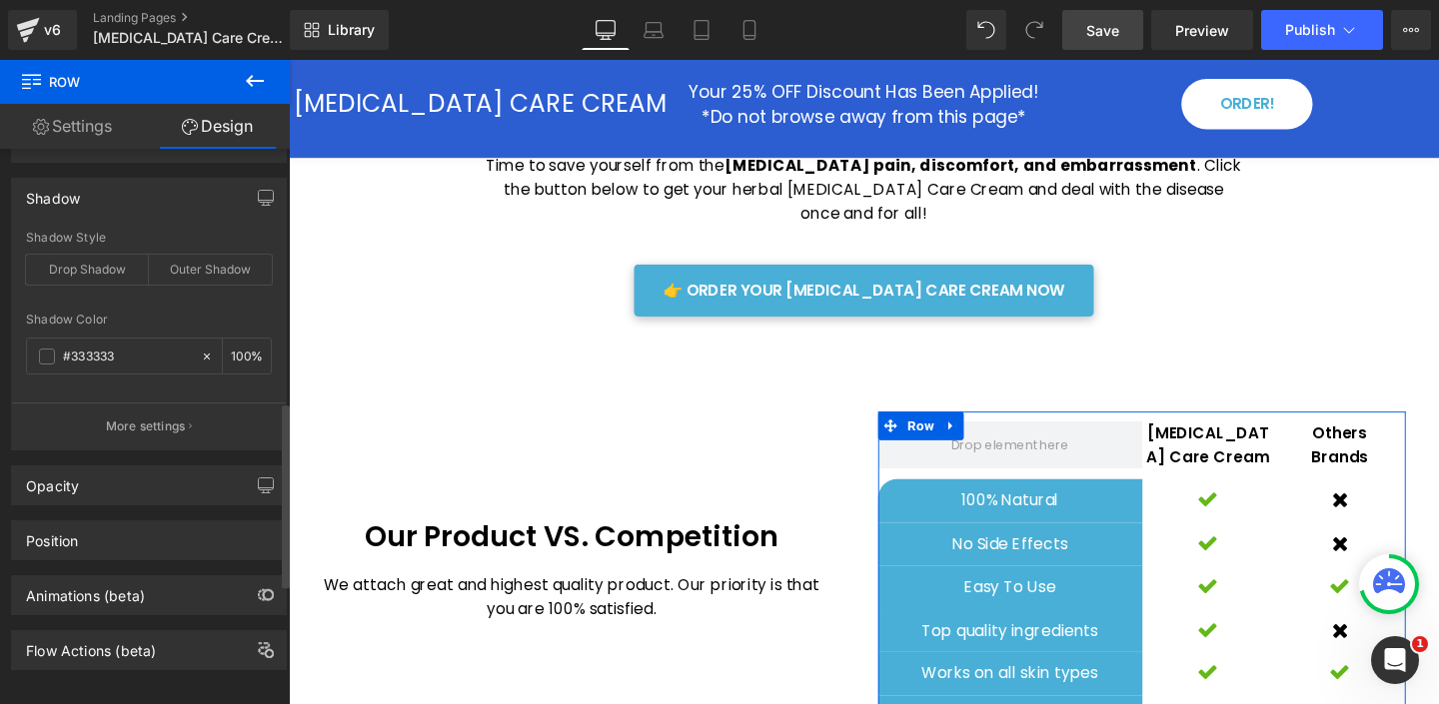
scroll to position [1120, 0]
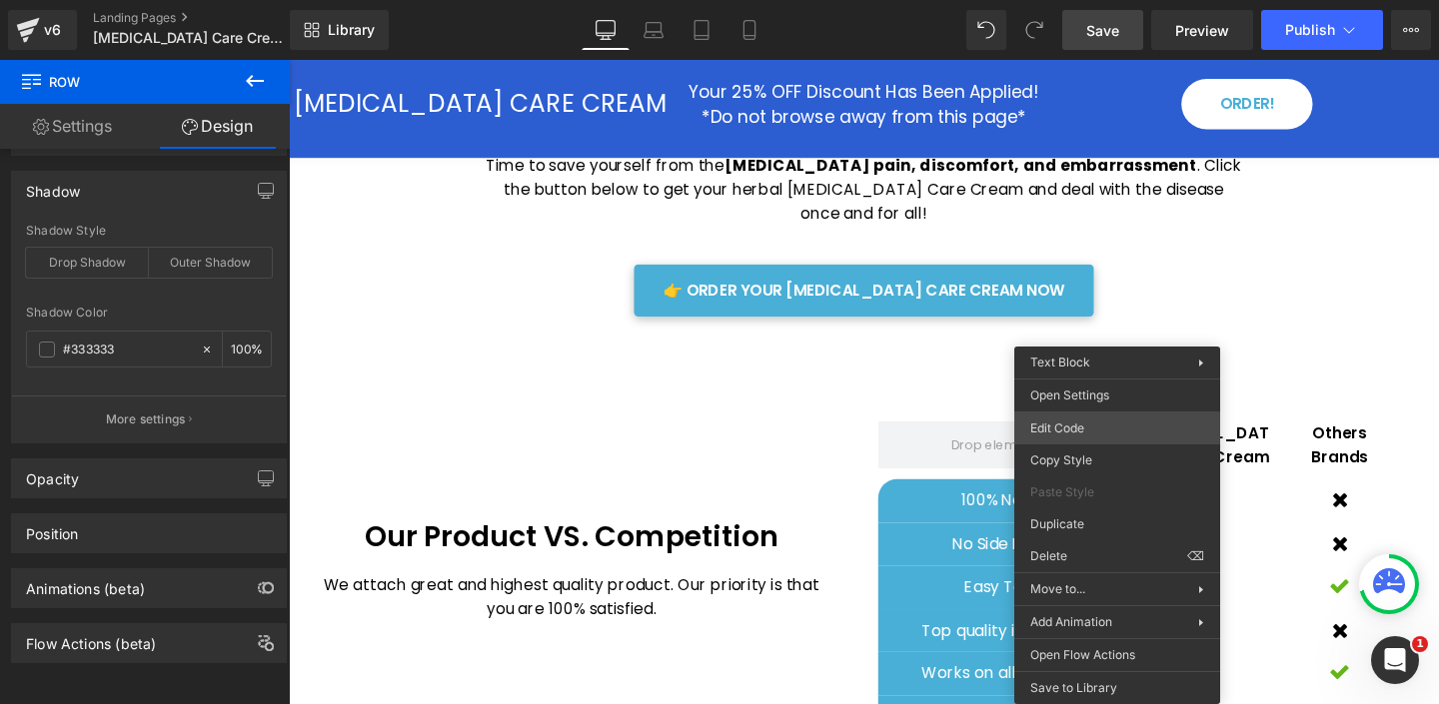
click at [1094, 0] on div "Row You are previewing how the will restyle your page. You can not edit Element…" at bounding box center [719, 0] width 1439 height 0
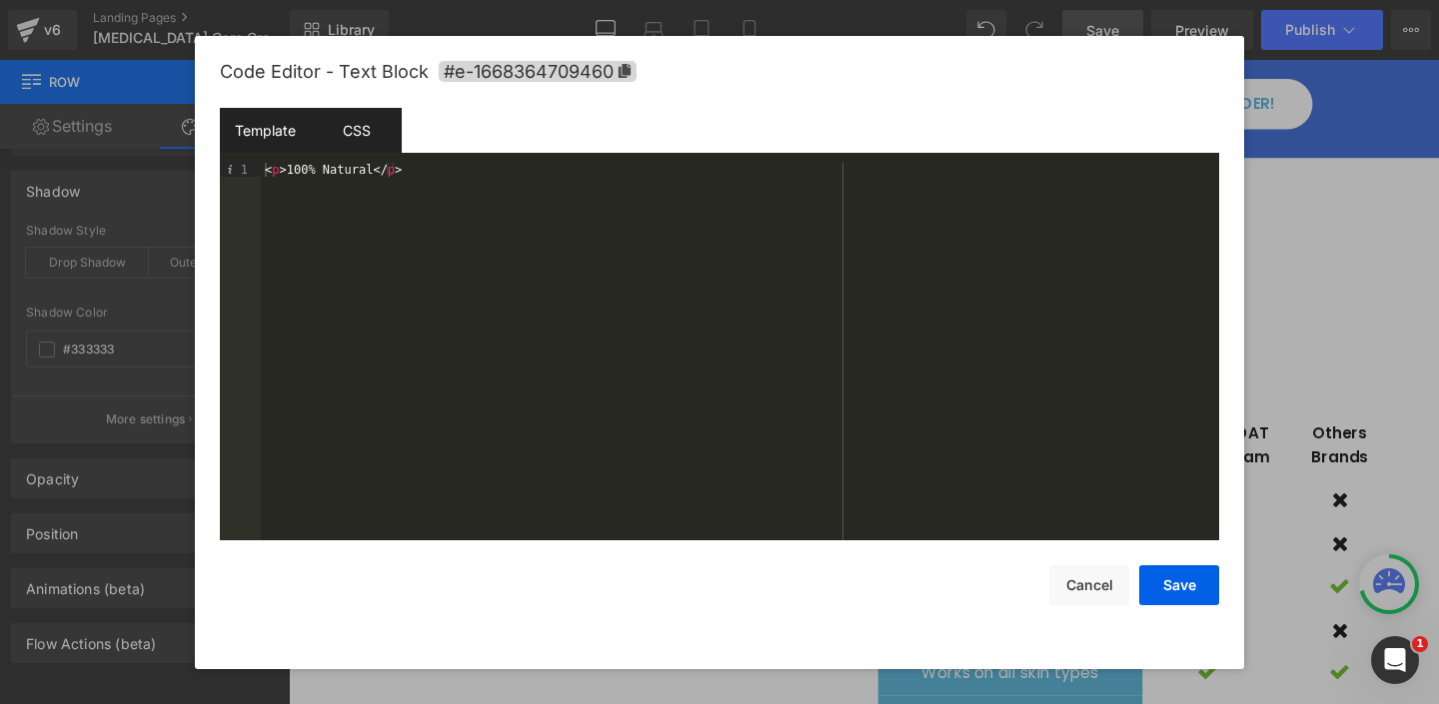
click at [350, 119] on div "CSS" at bounding box center [356, 130] width 91 height 45
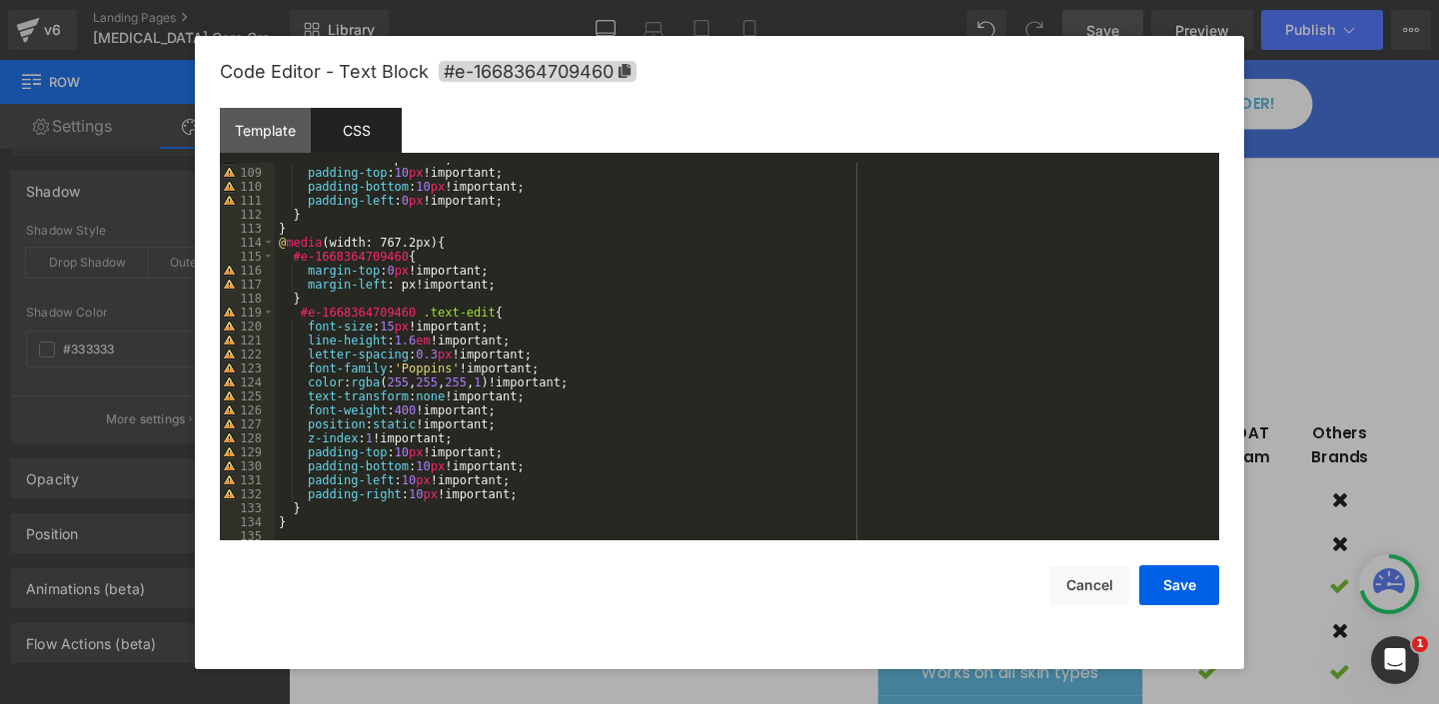
scroll to position [0, 0]
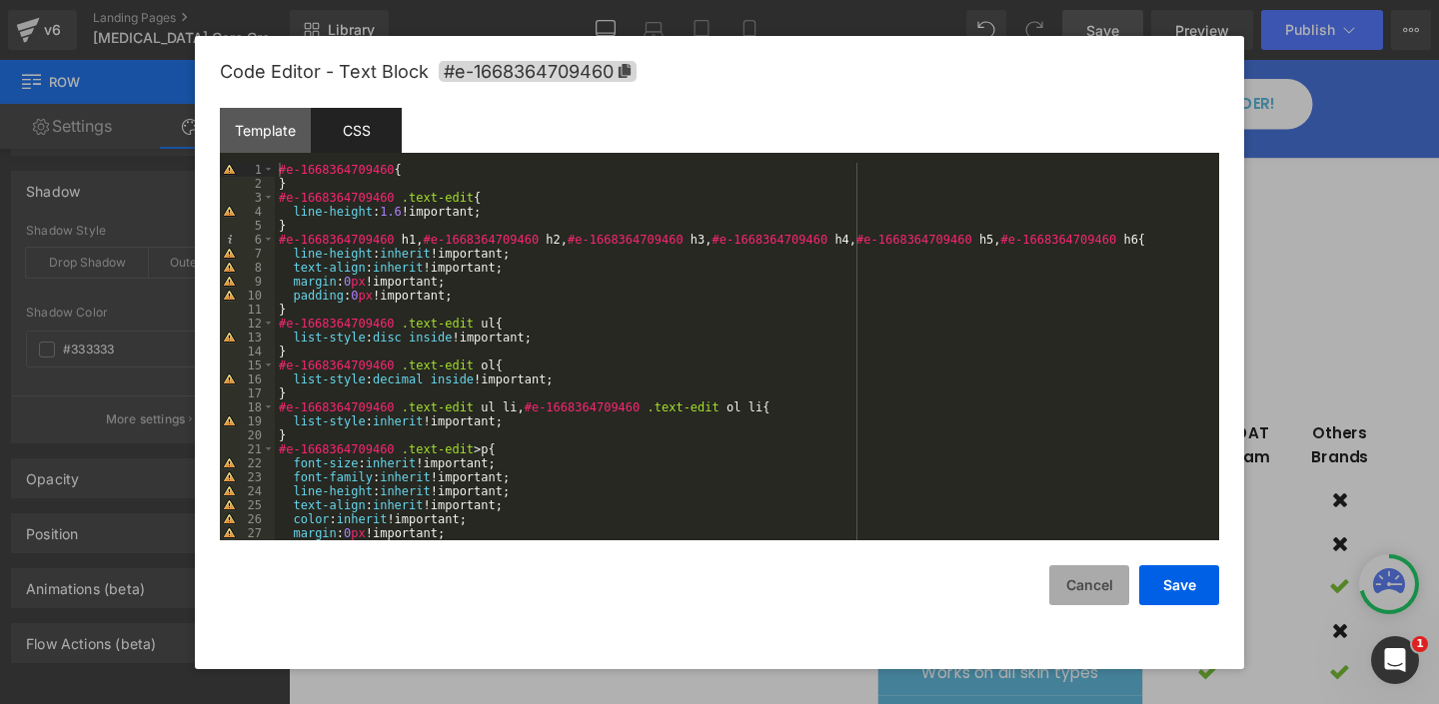
click at [1067, 575] on button "Cancel" at bounding box center [1089, 586] width 80 height 40
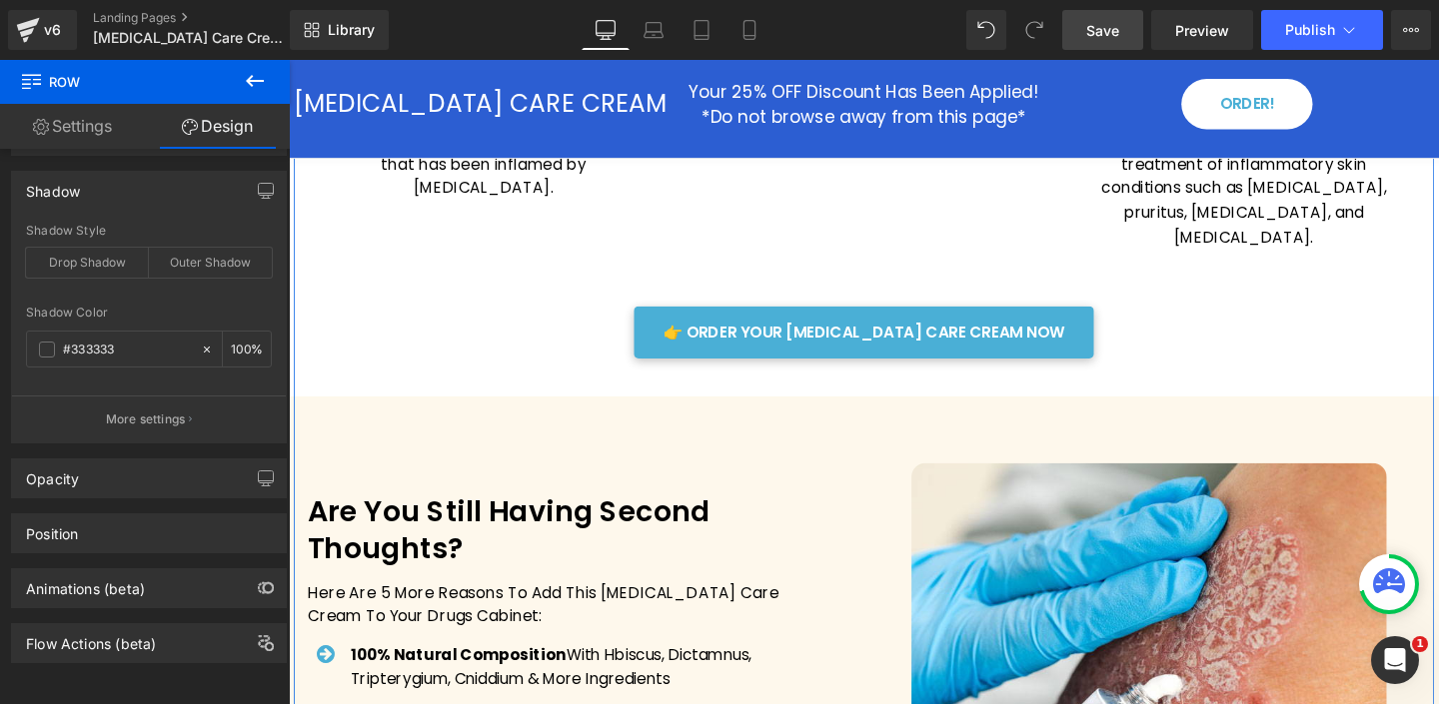
scroll to position [3161, 0]
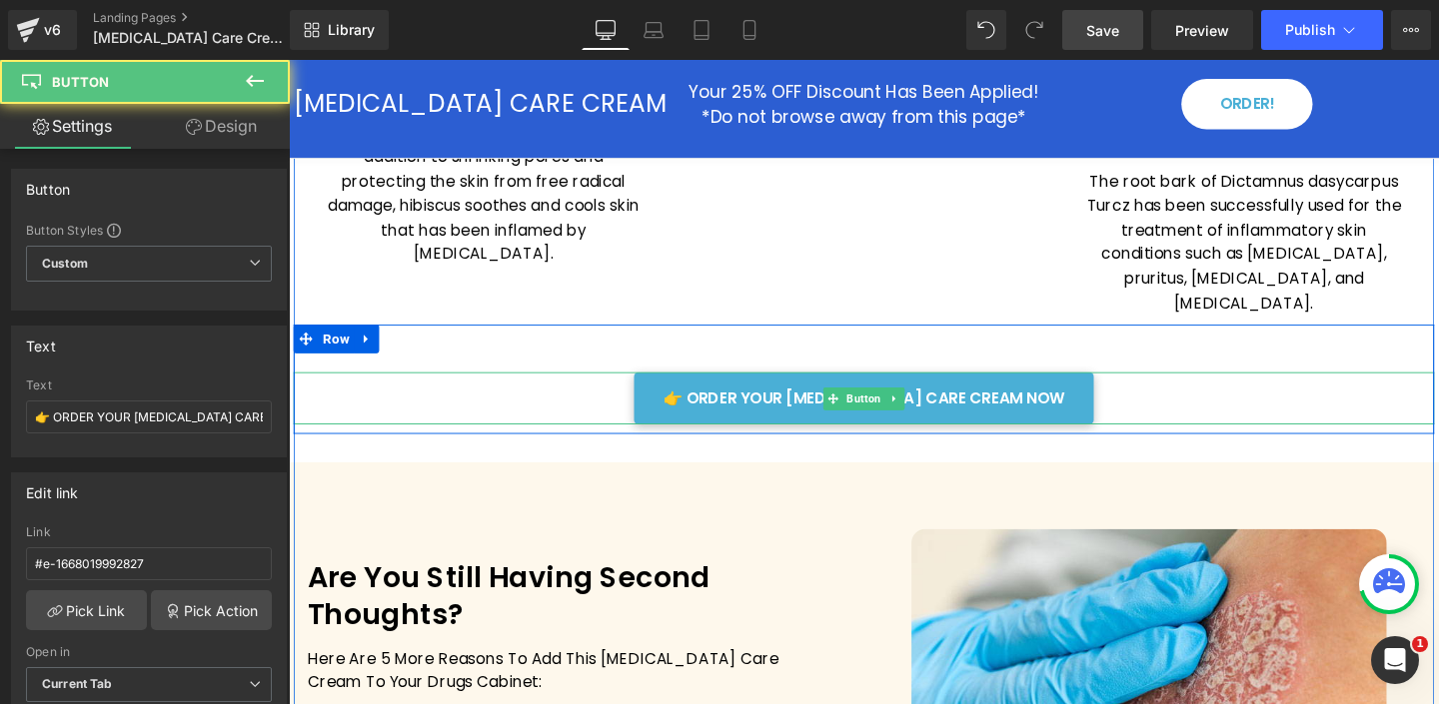
click at [649, 389] on div "👉 ORDER YOUR [MEDICAL_DATA] CARE CREAM NOW" at bounding box center [893, 416] width 1199 height 55
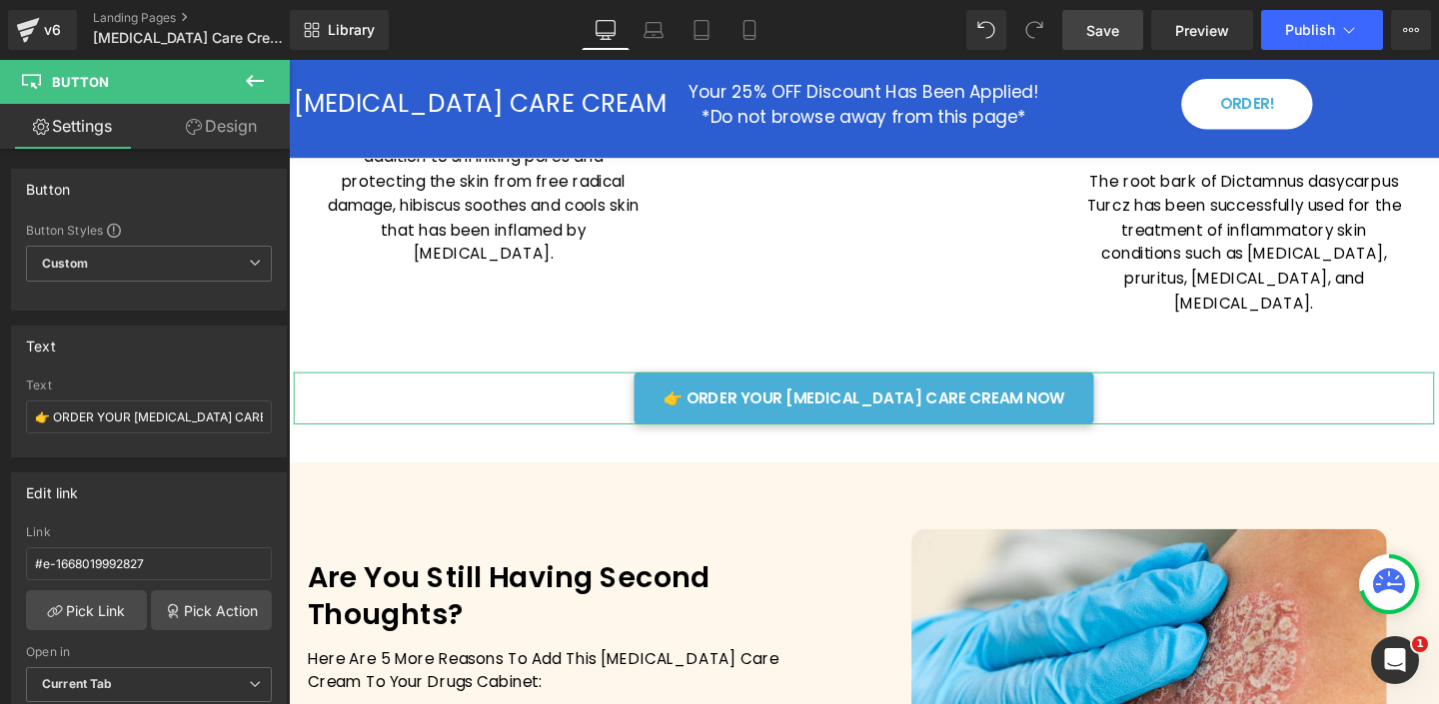
click at [255, 132] on link "Design" at bounding box center [221, 126] width 145 height 45
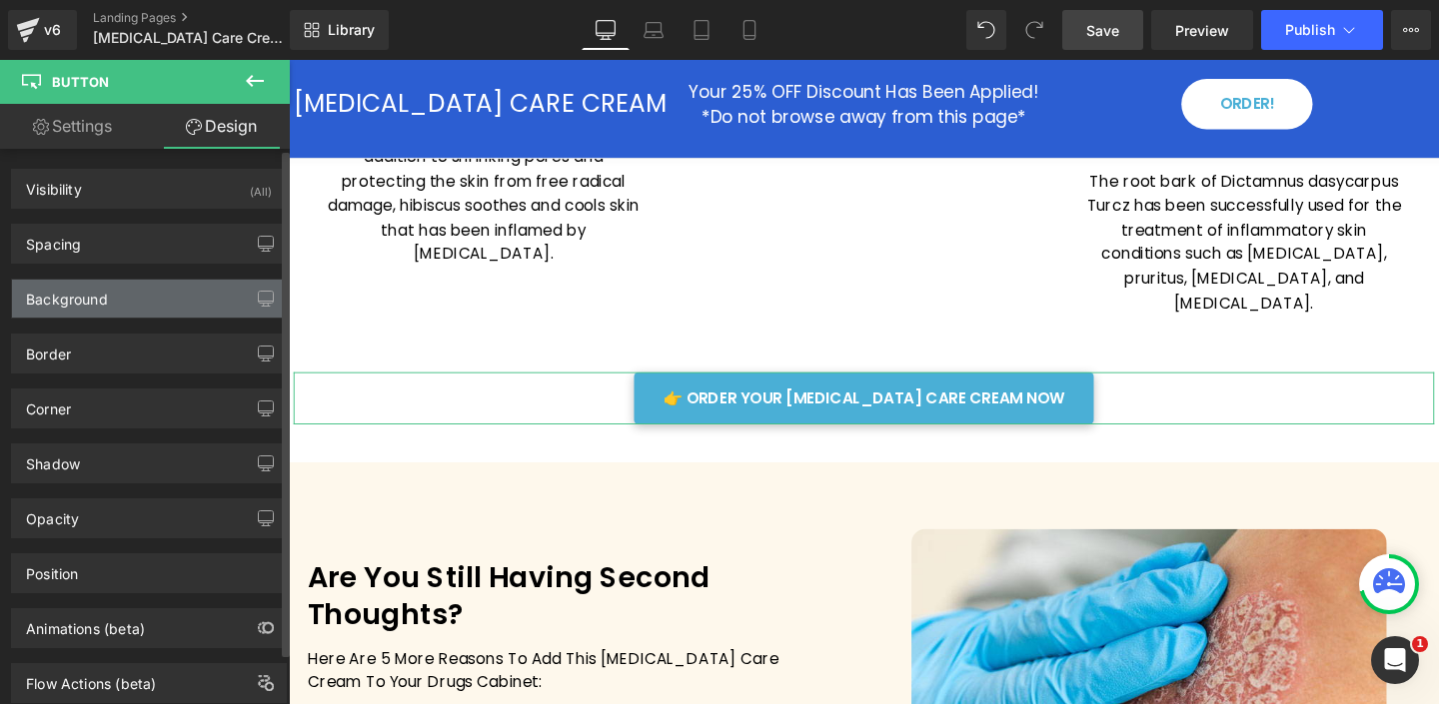
click at [146, 295] on div "Background" at bounding box center [149, 299] width 274 height 38
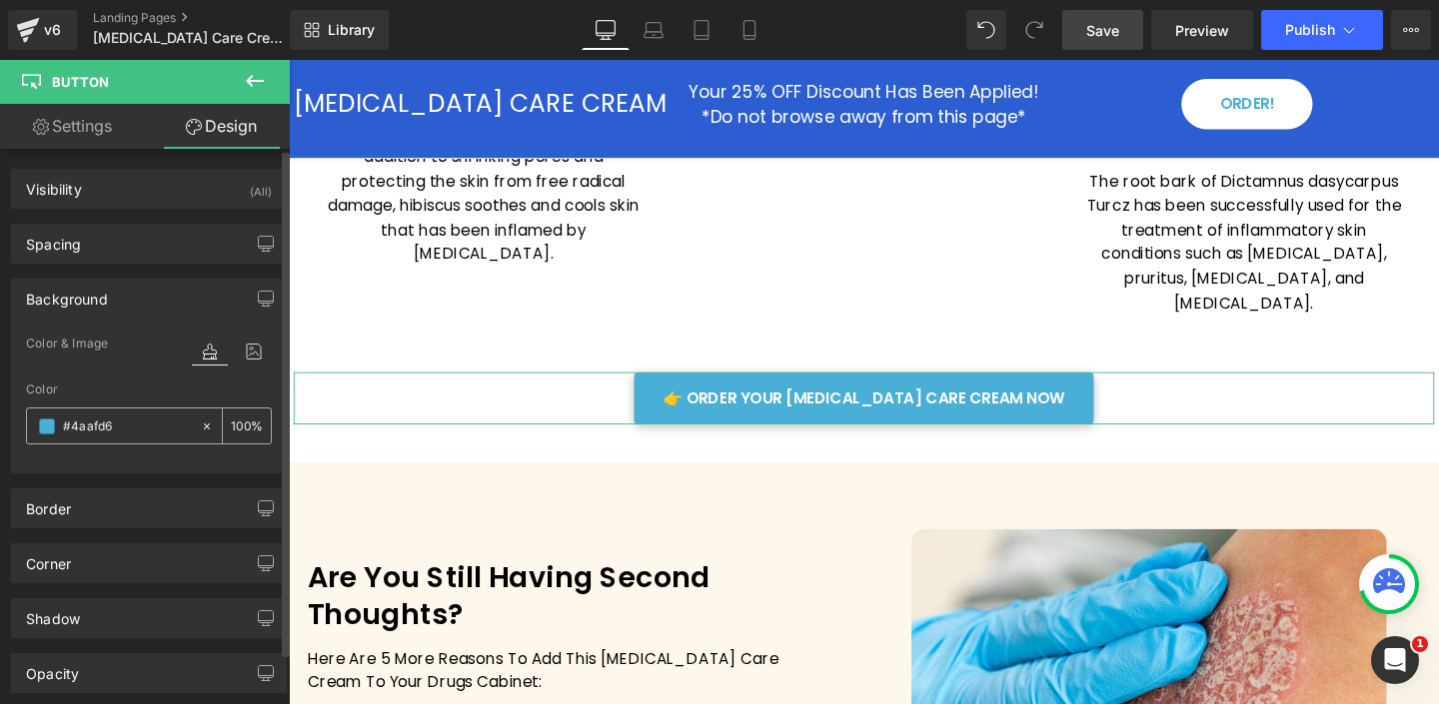
click at [95, 425] on input "#4aafd6" at bounding box center [127, 427] width 128 height 22
paste input "272289"
type input "#272289"
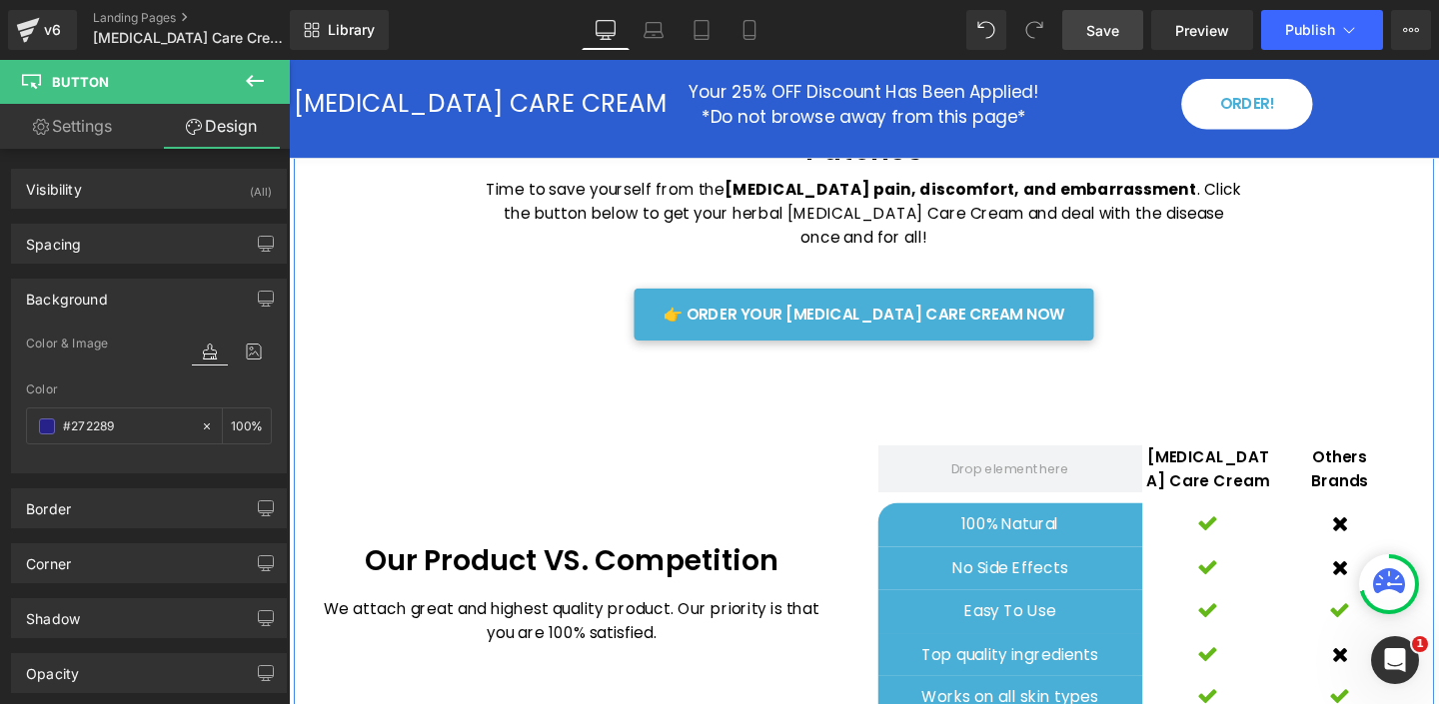
scroll to position [4213, 0]
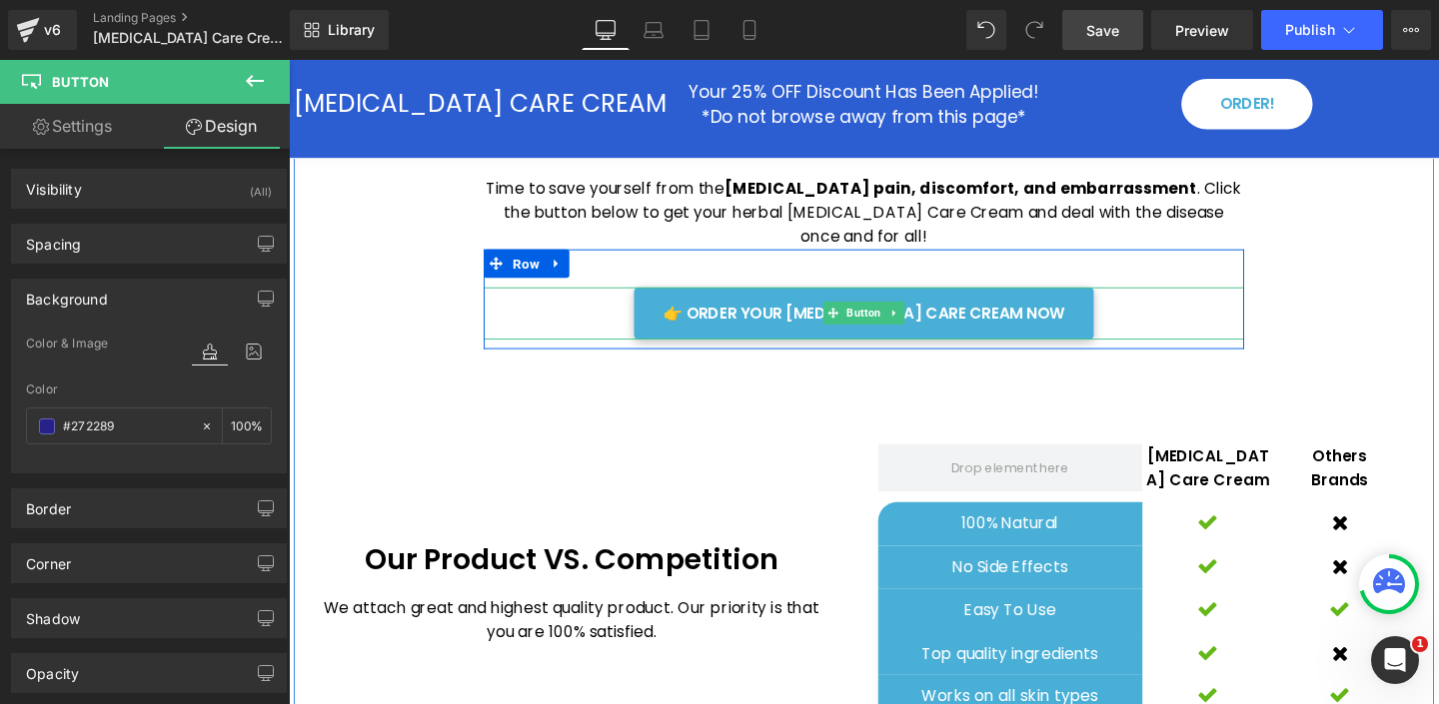
click at [638, 299] on div "👉 ORDER YOUR [MEDICAL_DATA] CARE CREAM NOW" at bounding box center [893, 326] width 799 height 55
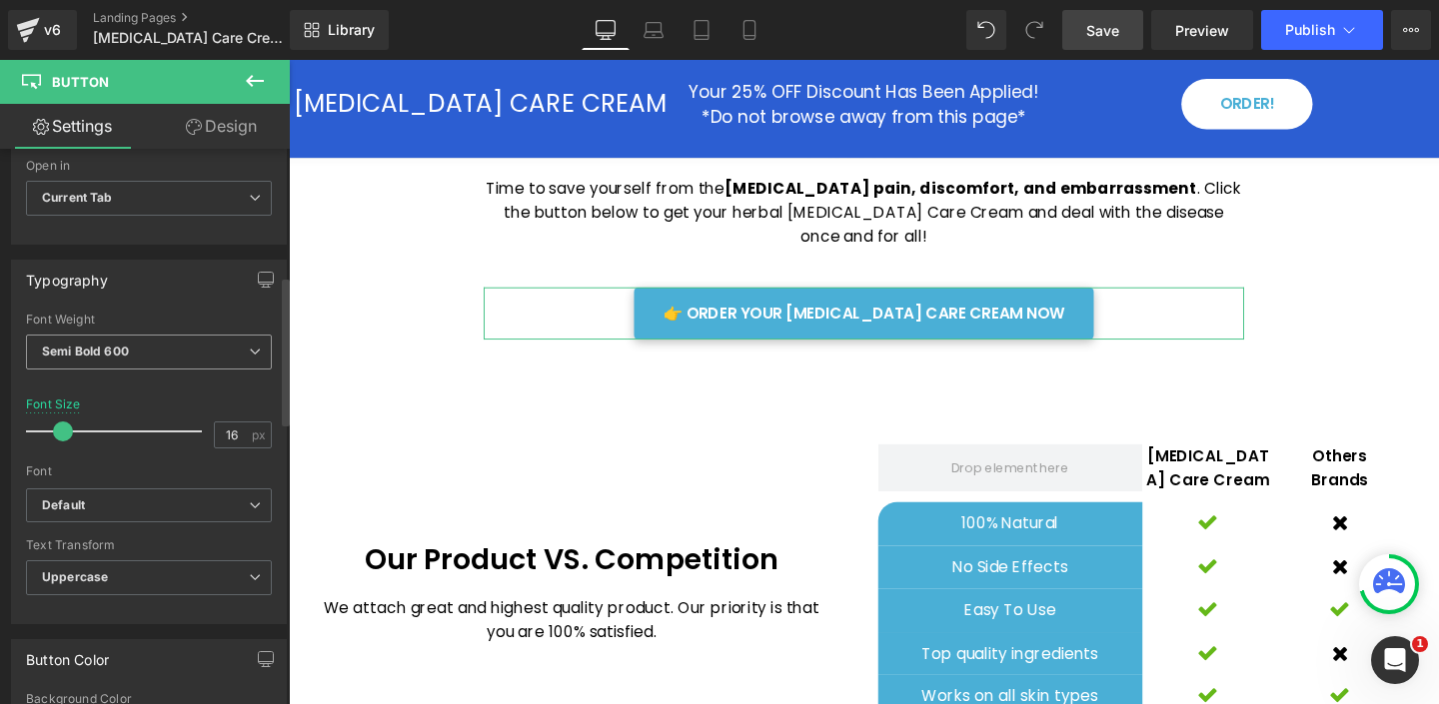
scroll to position [463, 0]
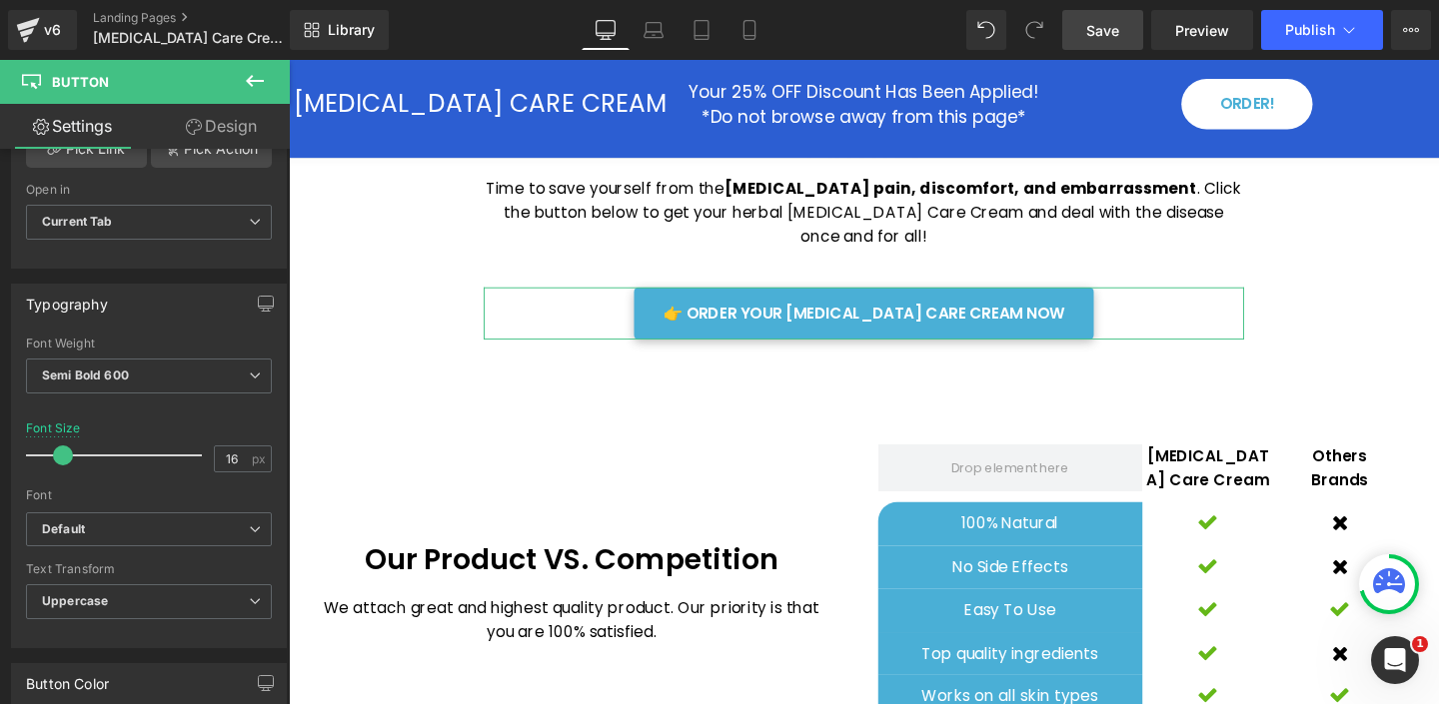
click at [223, 124] on link "Design" at bounding box center [221, 126] width 145 height 45
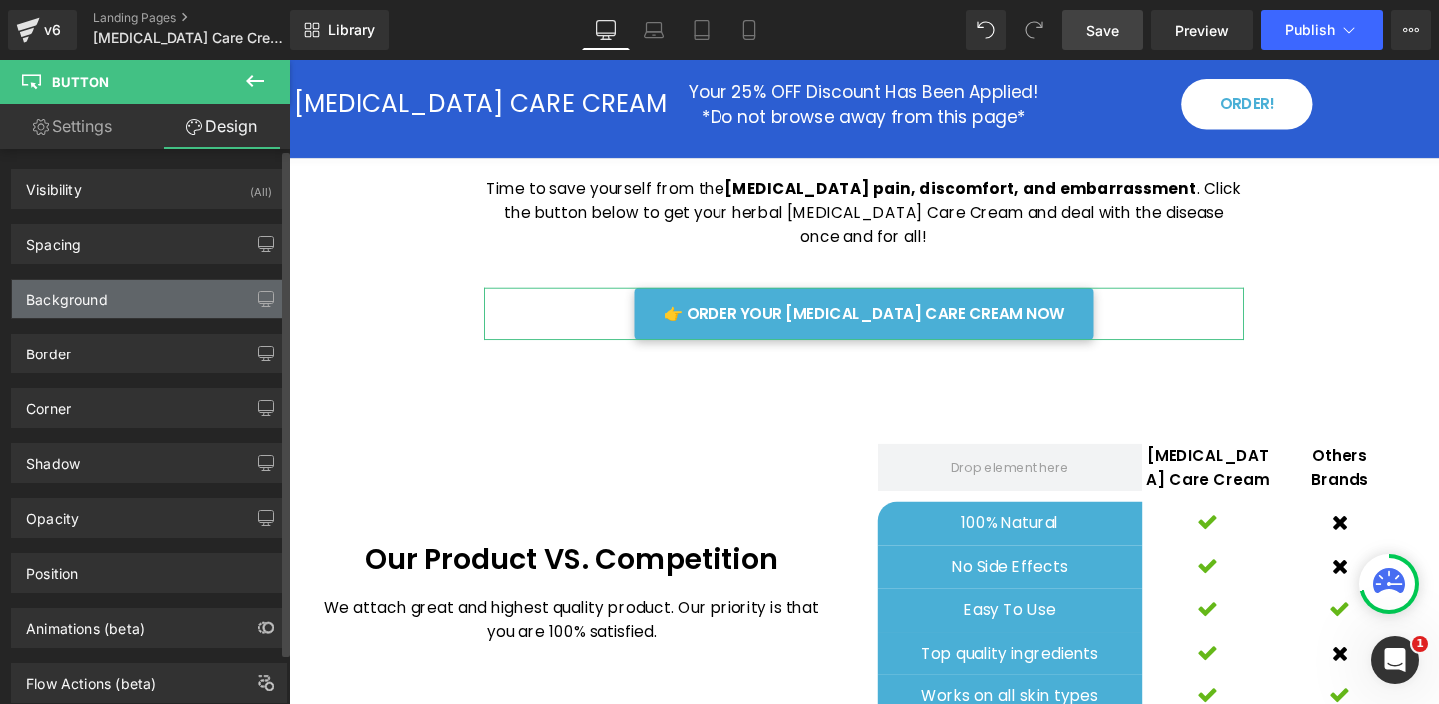
click at [123, 303] on div "Background" at bounding box center [149, 299] width 274 height 38
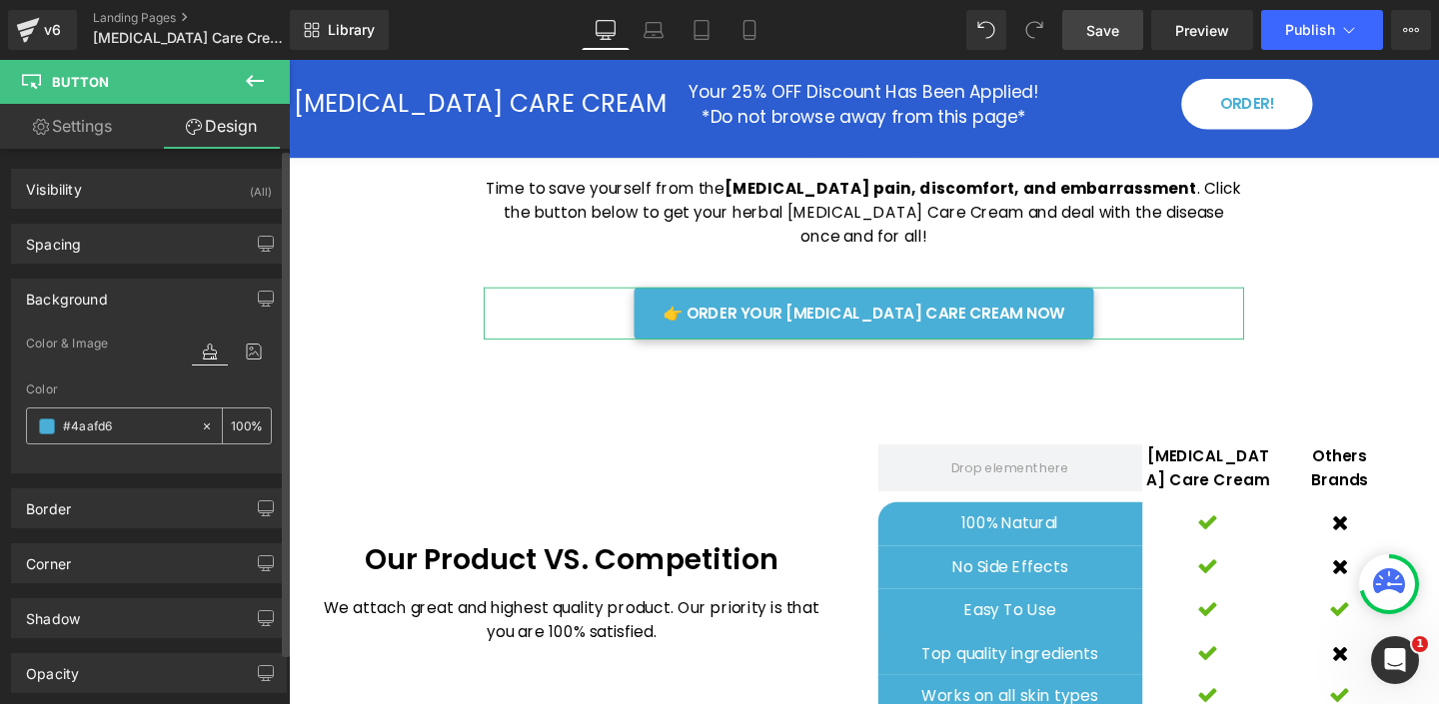
click at [83, 426] on input "#4aafd6" at bounding box center [127, 427] width 128 height 22
click at [84, 426] on input "#4aafd6" at bounding box center [127, 427] width 128 height 22
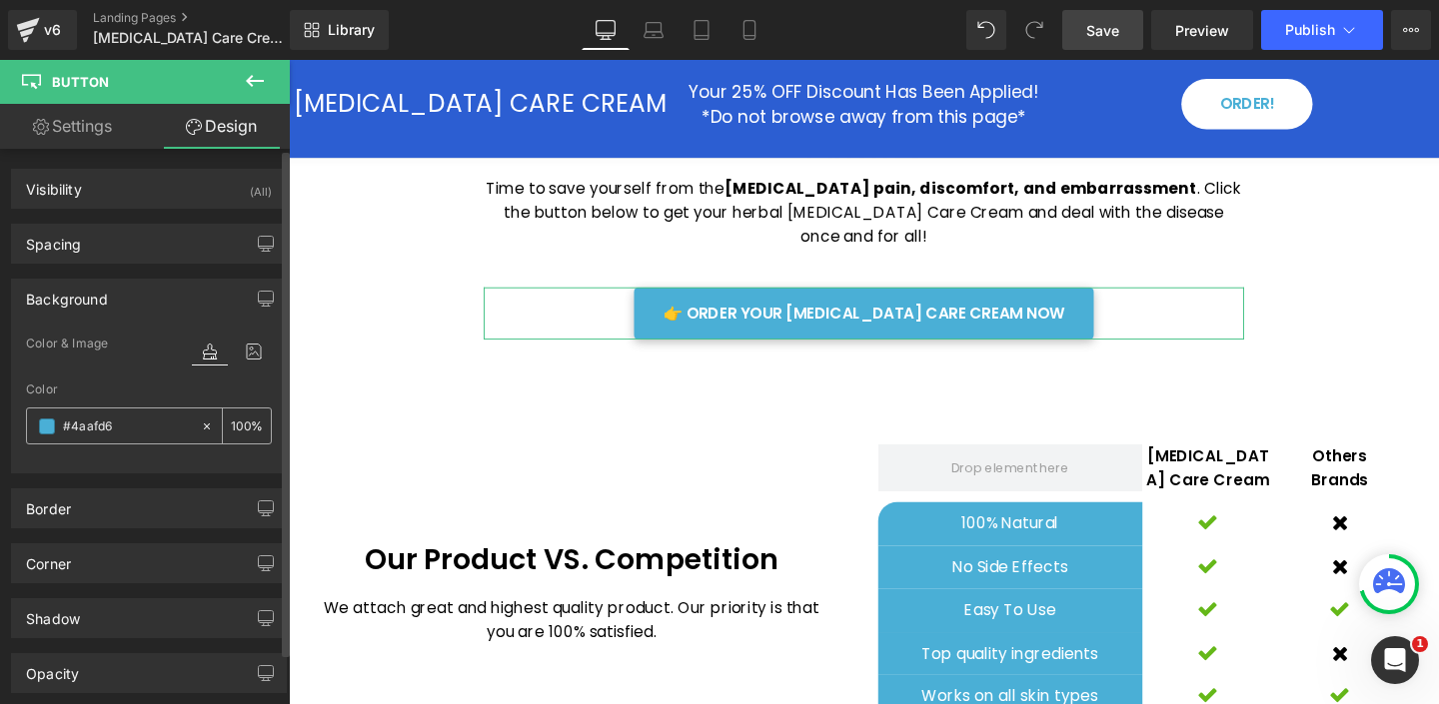
click at [84, 426] on input "#4aafd6" at bounding box center [127, 427] width 128 height 22
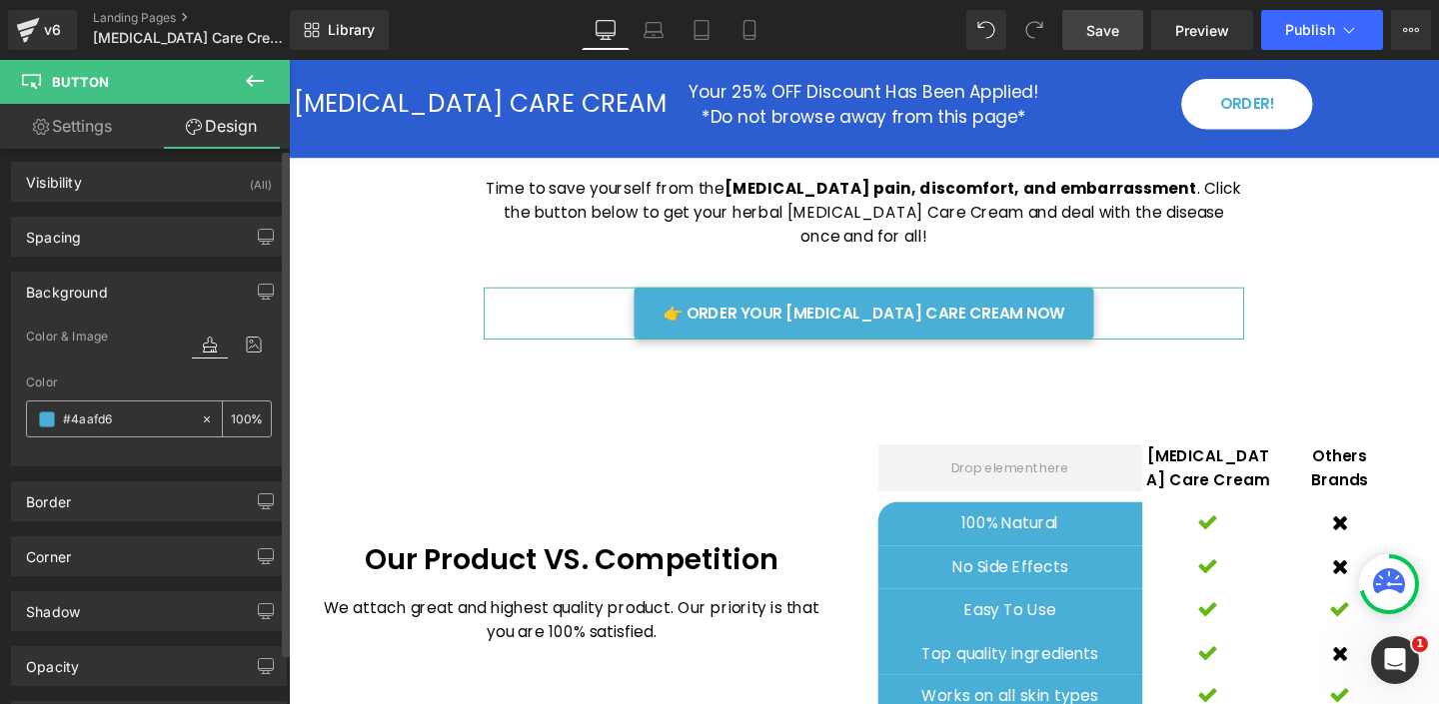
click at [83, 426] on input "#4aafd6" at bounding box center [127, 420] width 128 height 22
paste input "272289"
type input "#272289"
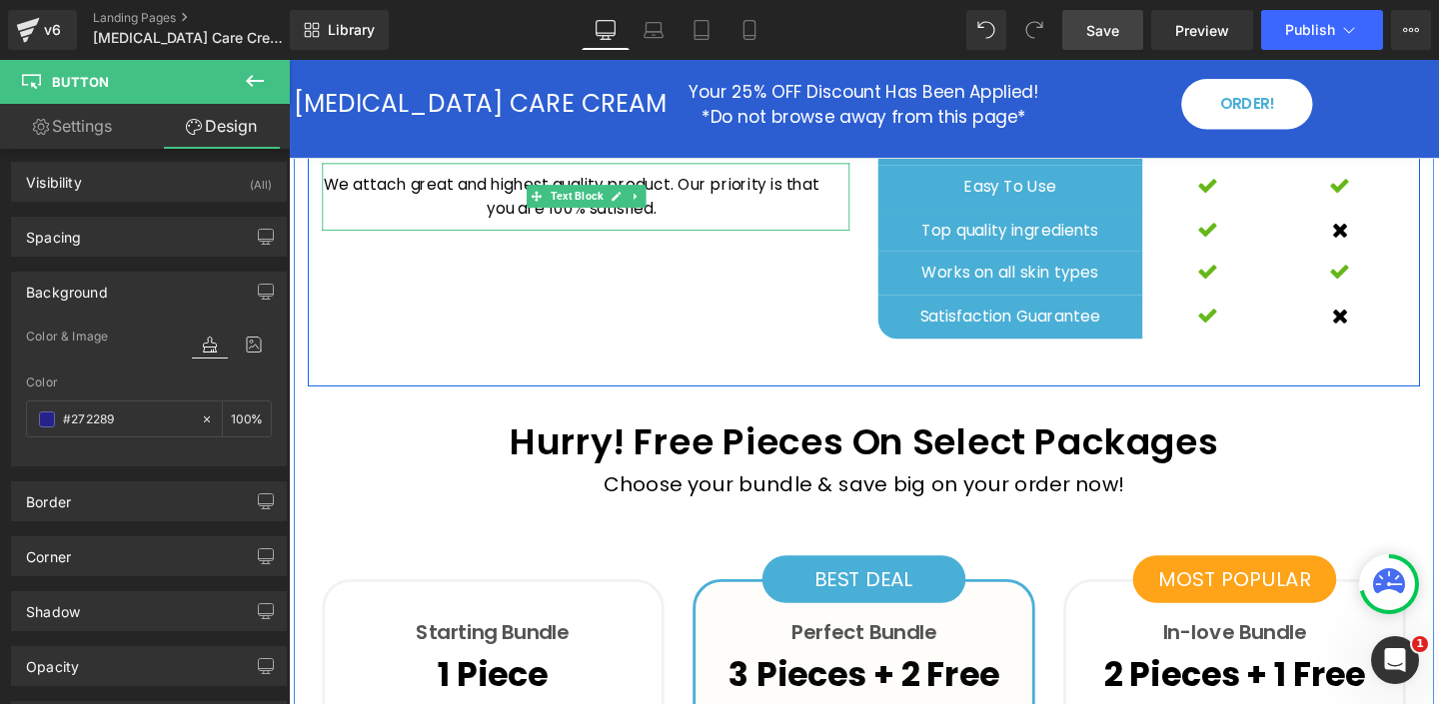
scroll to position [4854, 0]
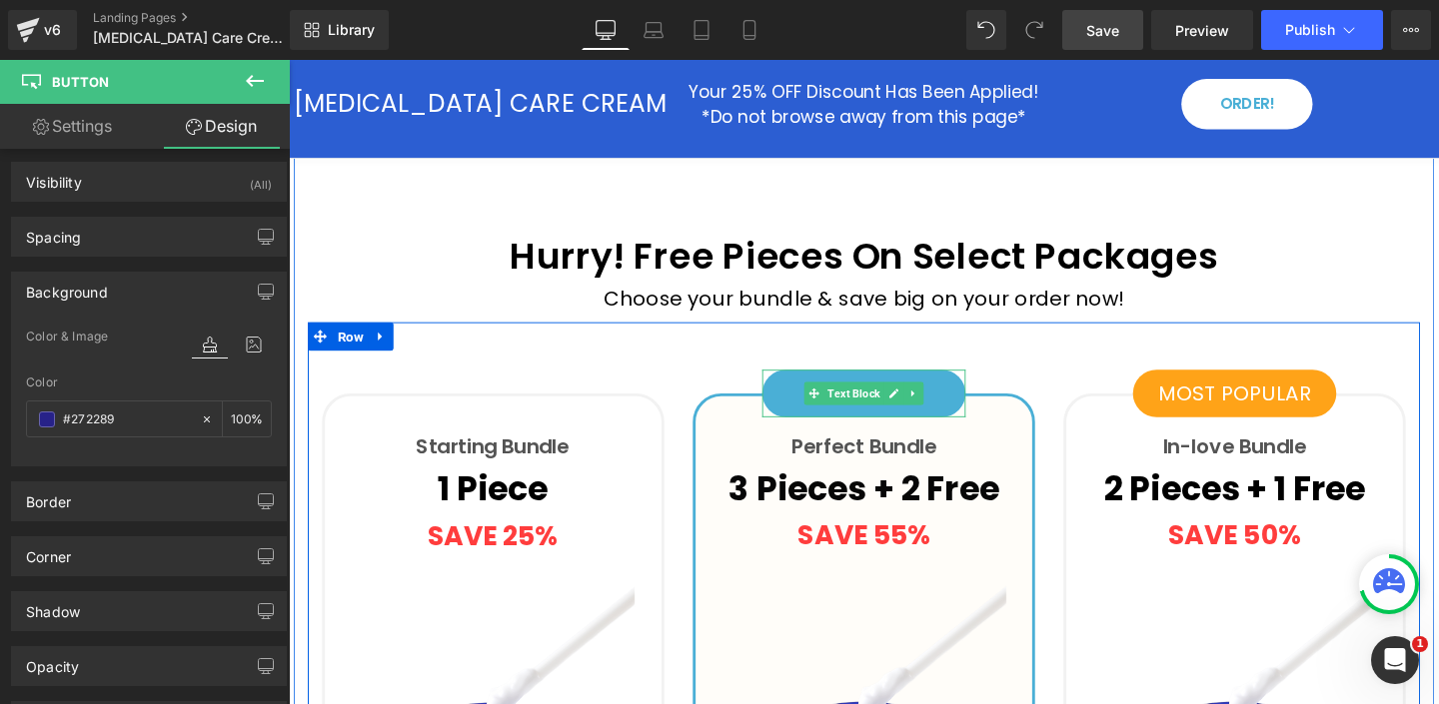
click at [792, 394] on p "BEST DEAL" at bounding box center [893, 411] width 214 height 34
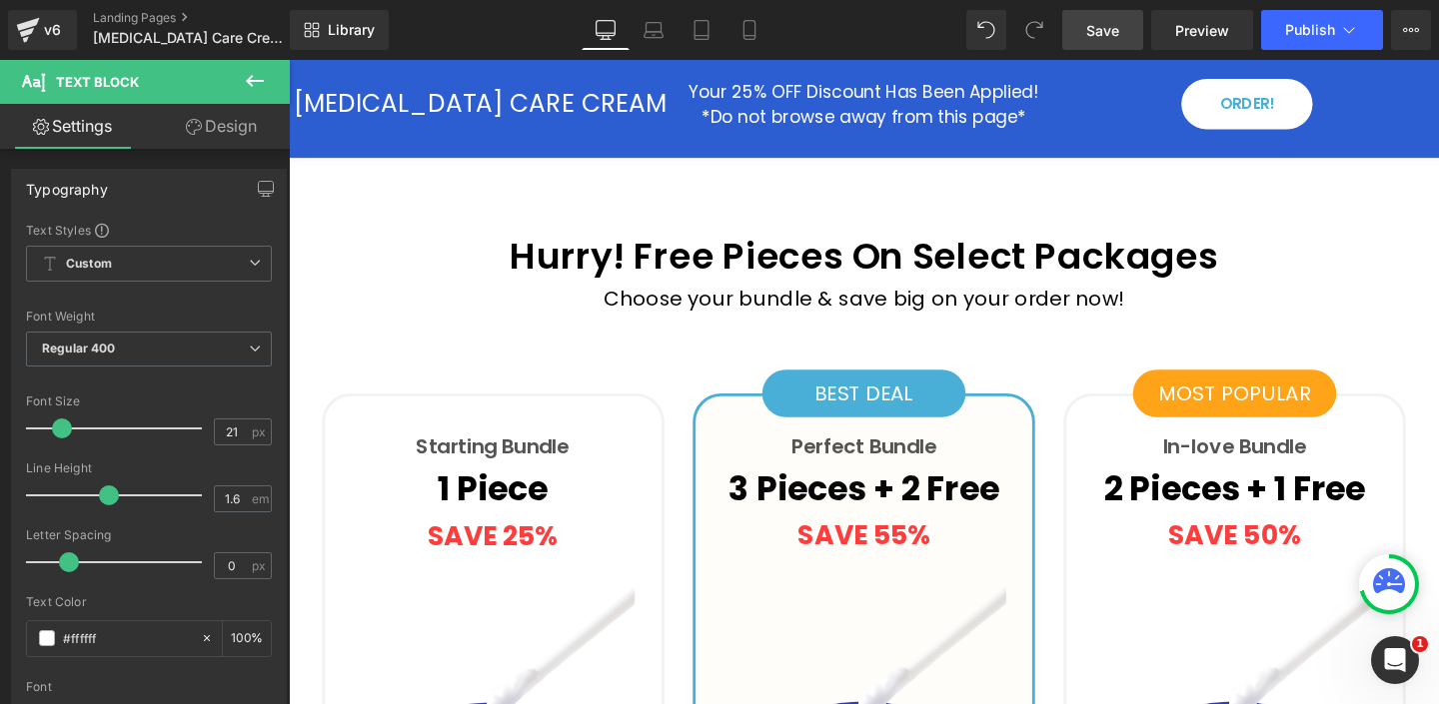
click at [212, 131] on link "Design" at bounding box center [221, 126] width 145 height 45
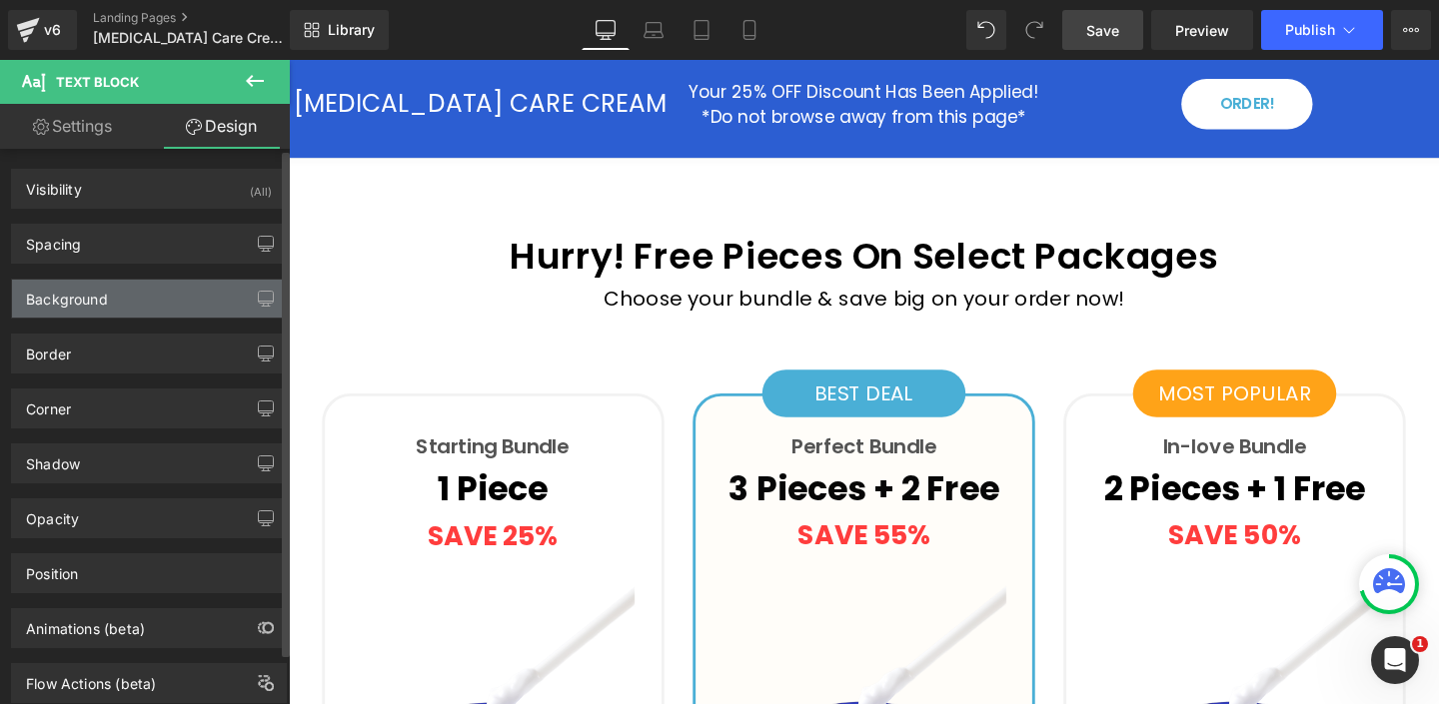
click at [105, 302] on div "Background" at bounding box center [67, 294] width 82 height 28
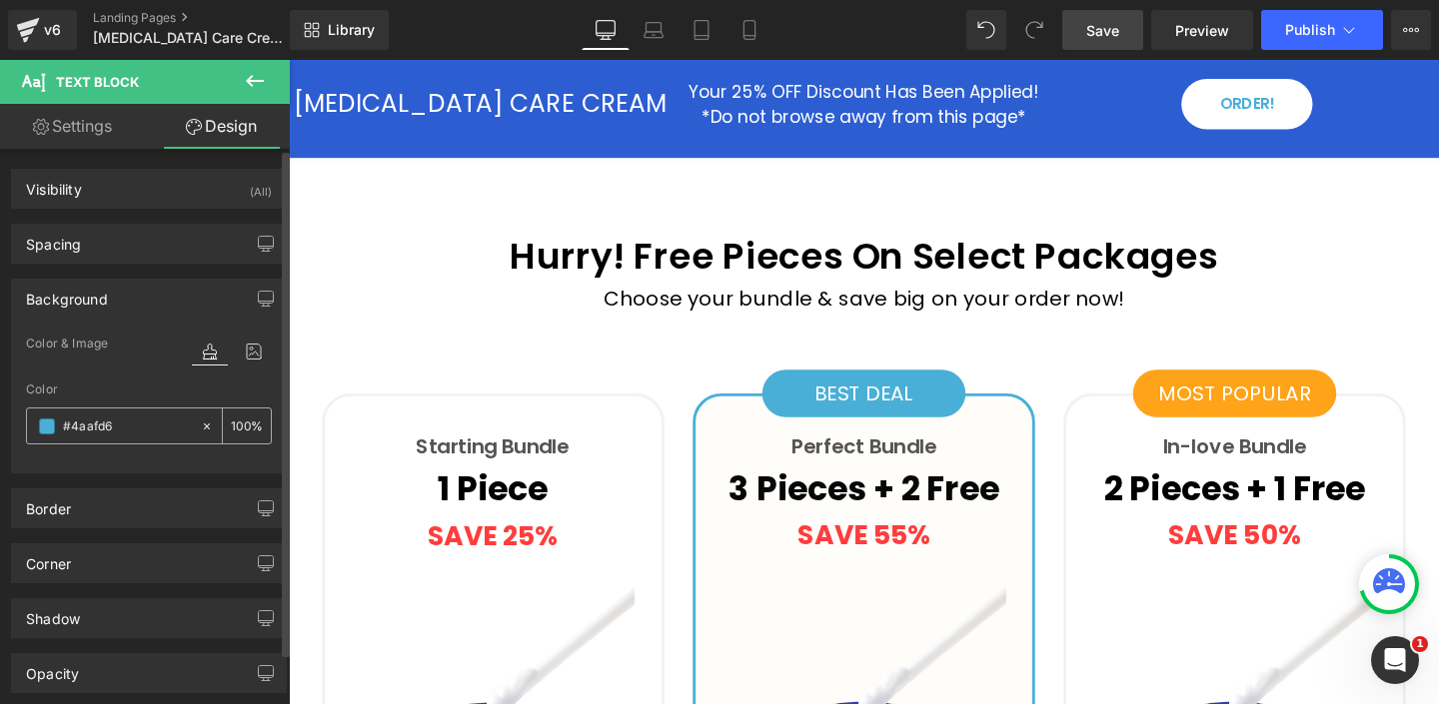
click at [89, 427] on input "#4aafd6" at bounding box center [127, 427] width 128 height 22
click at [90, 427] on input "#4aafd6" at bounding box center [127, 427] width 128 height 22
paste input "272289"
type input "#272289"
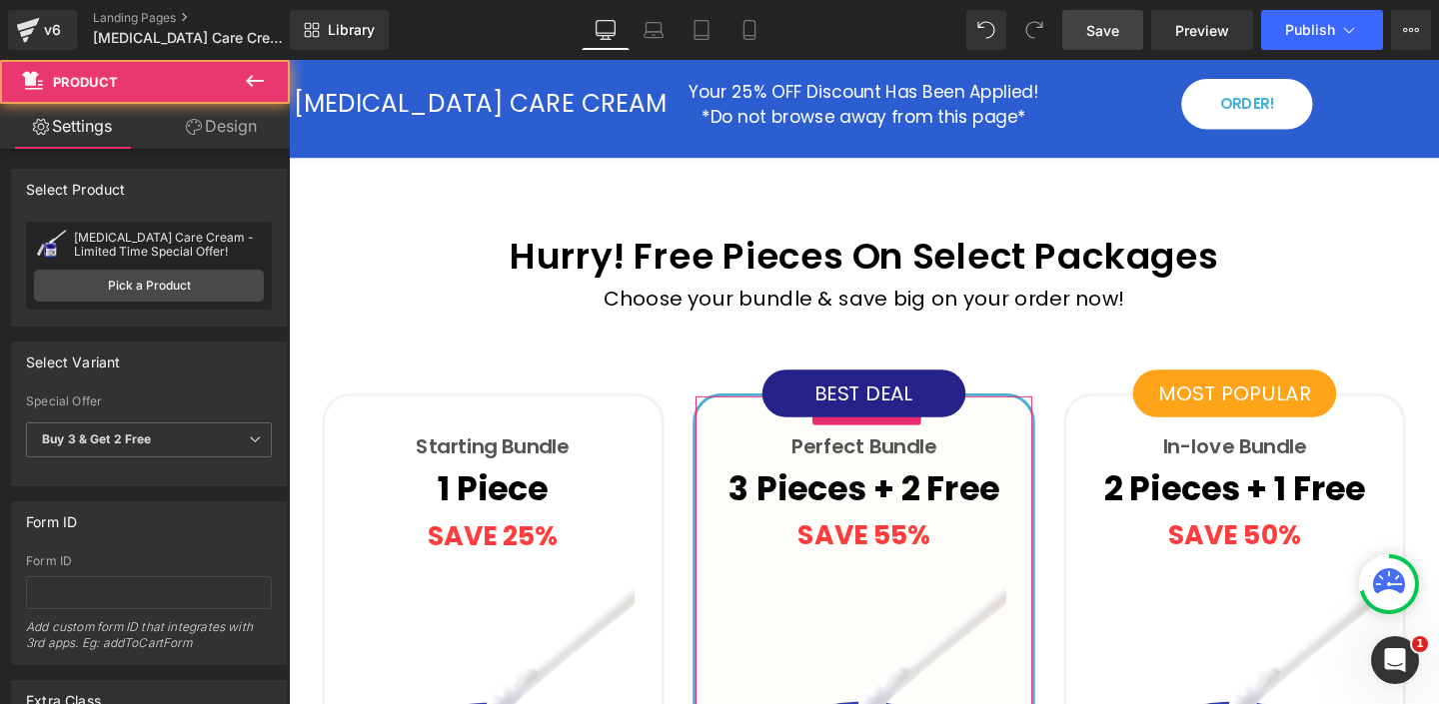
click at [218, 124] on link "Design" at bounding box center [221, 126] width 145 height 45
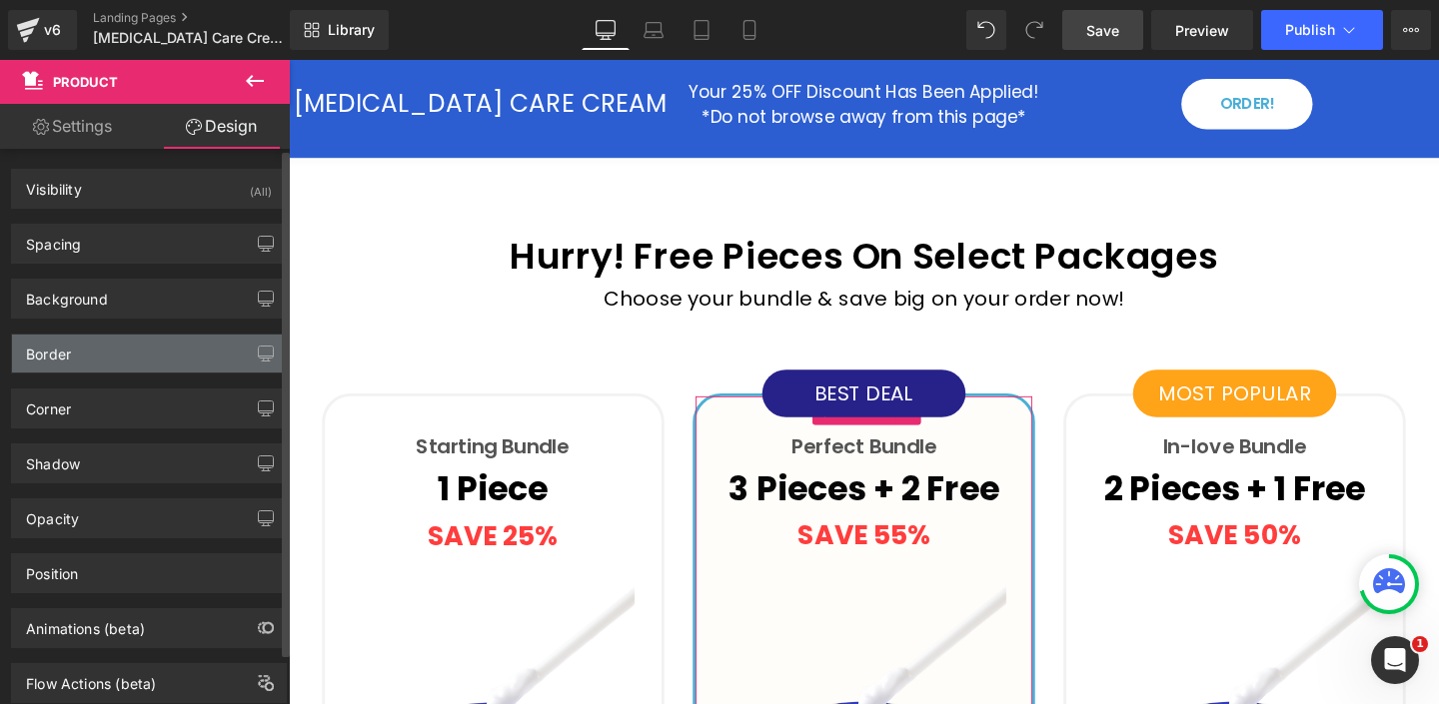
click at [84, 360] on div "Border" at bounding box center [149, 354] width 274 height 38
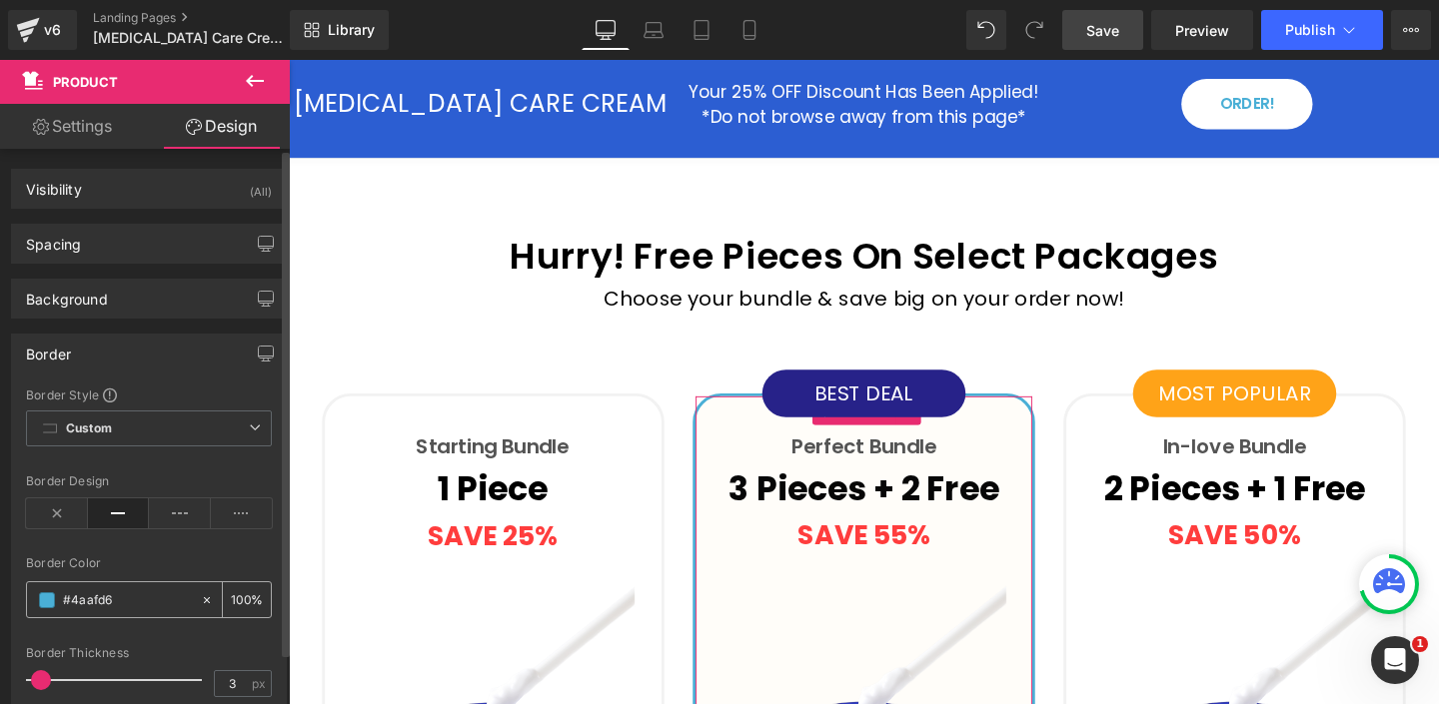
click at [92, 603] on input "#4aafd6" at bounding box center [127, 600] width 128 height 22
paste input "272289"
type input "#272289"
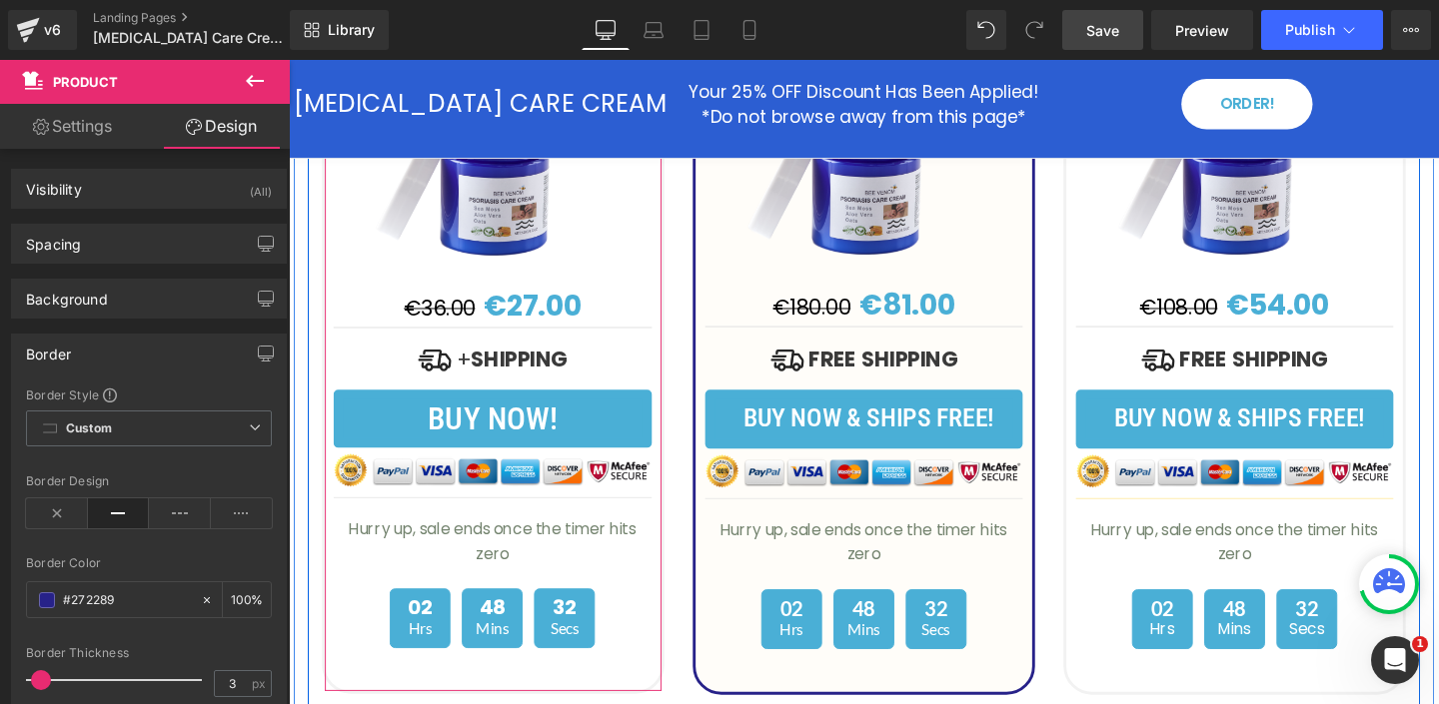
scroll to position [5484, 0]
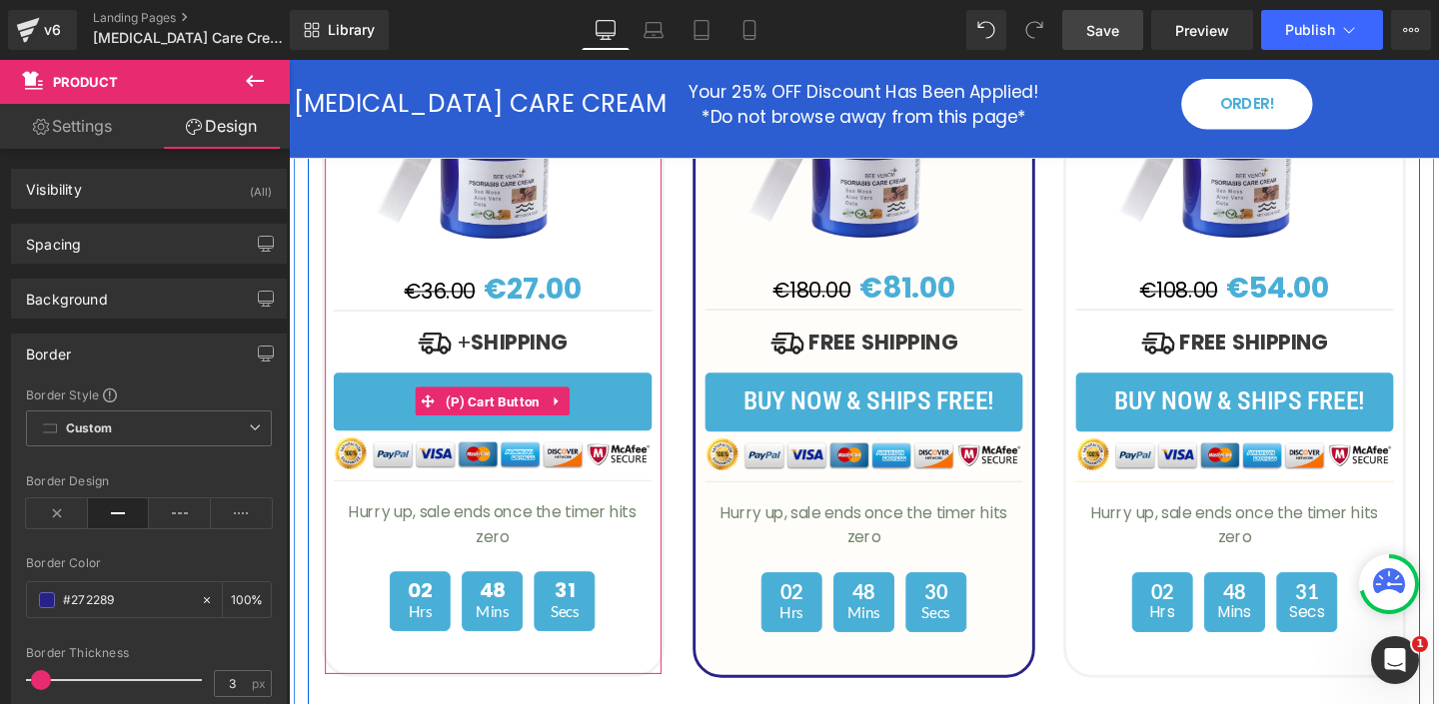
click at [650, 389] on button "BUY NOW!" at bounding box center [503, 420] width 335 height 62
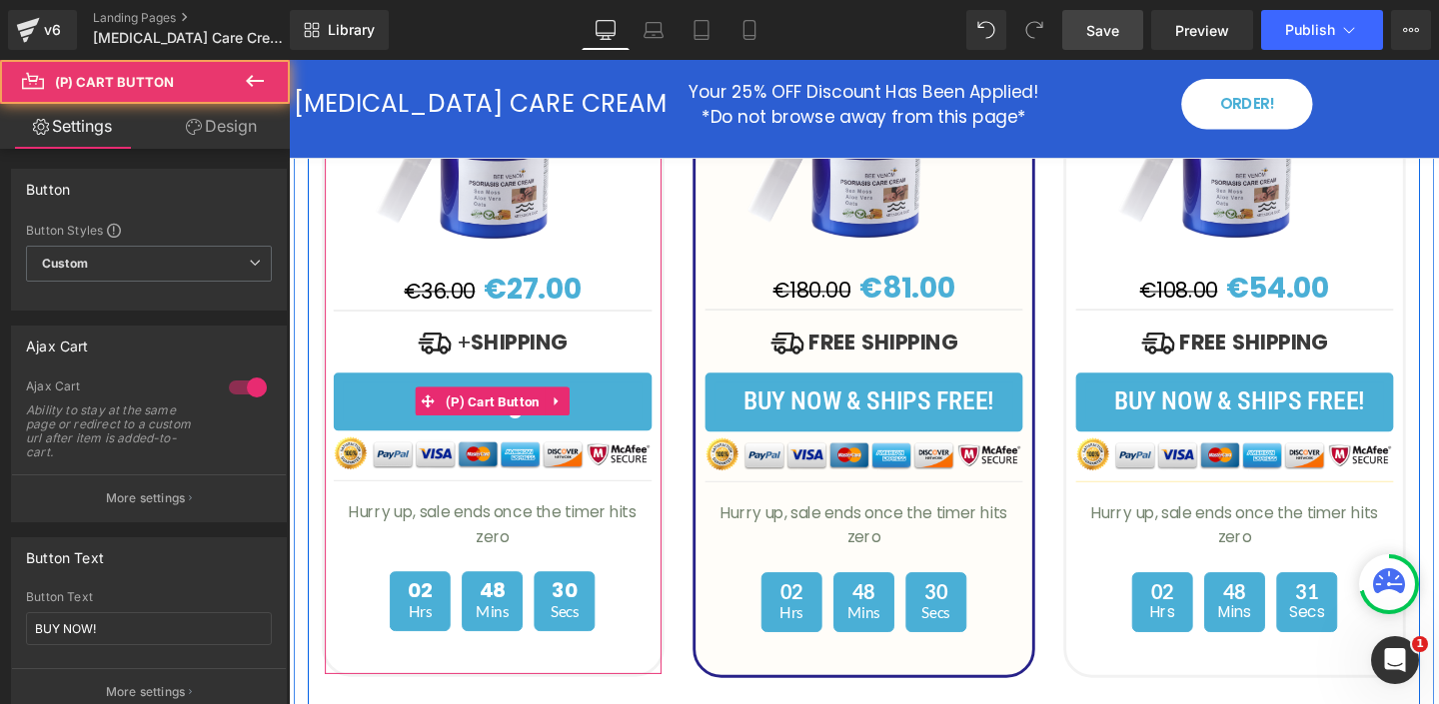
scroll to position [5492, 0]
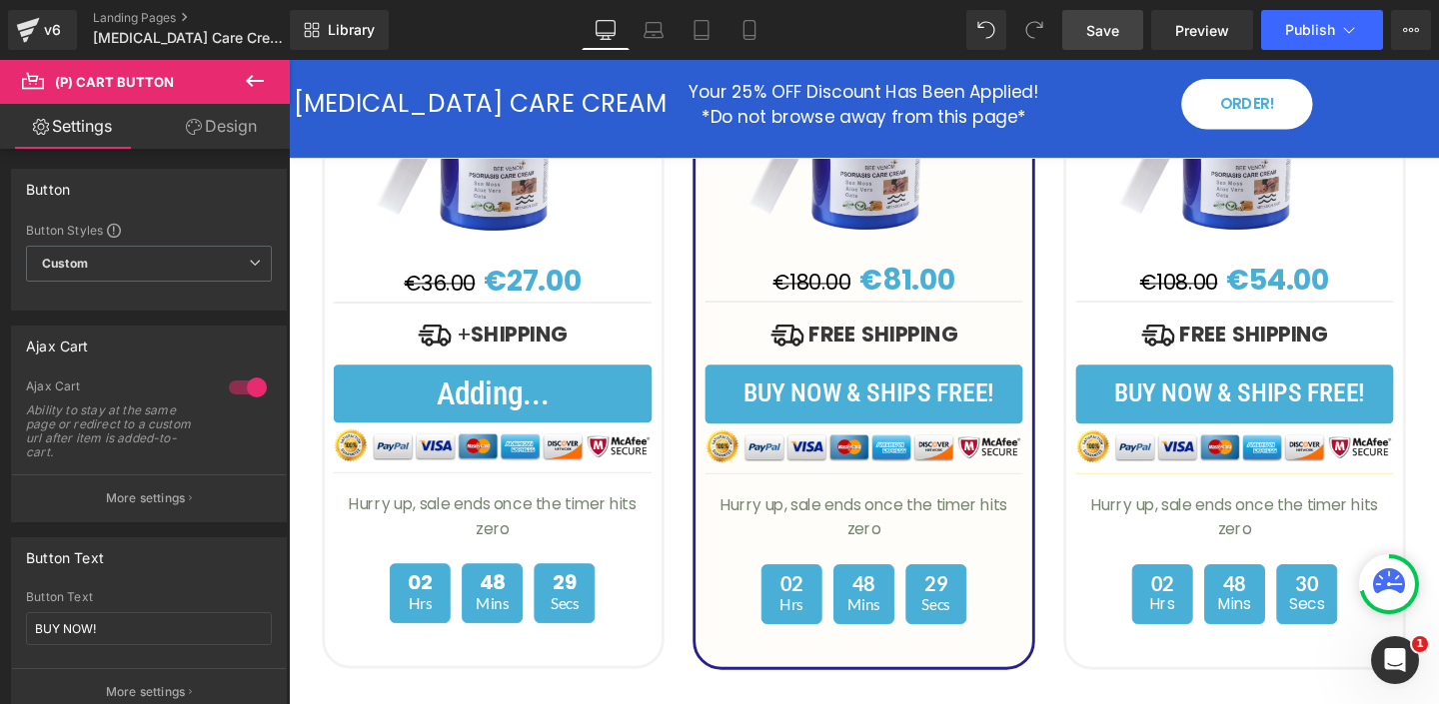
click at [212, 123] on link "Design" at bounding box center [221, 126] width 145 height 45
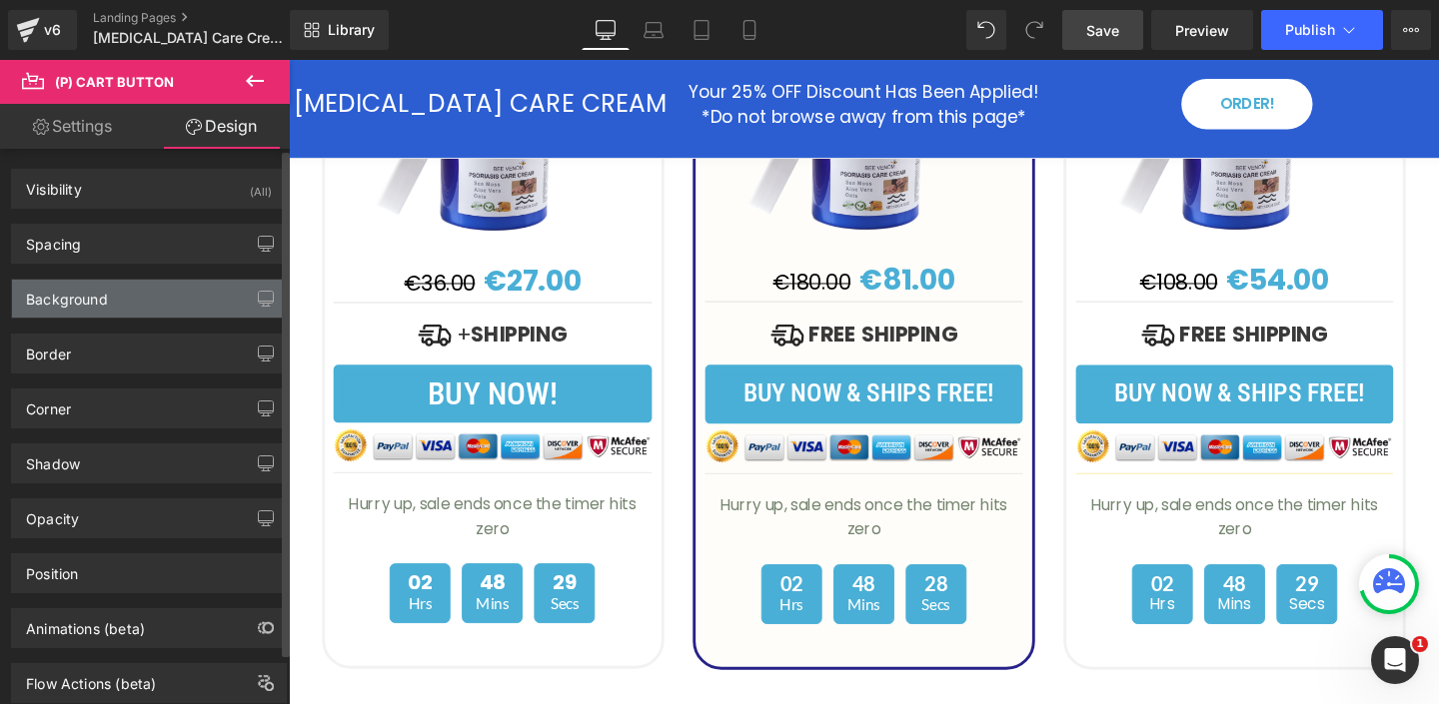
click at [118, 297] on div "Background" at bounding box center [149, 299] width 274 height 38
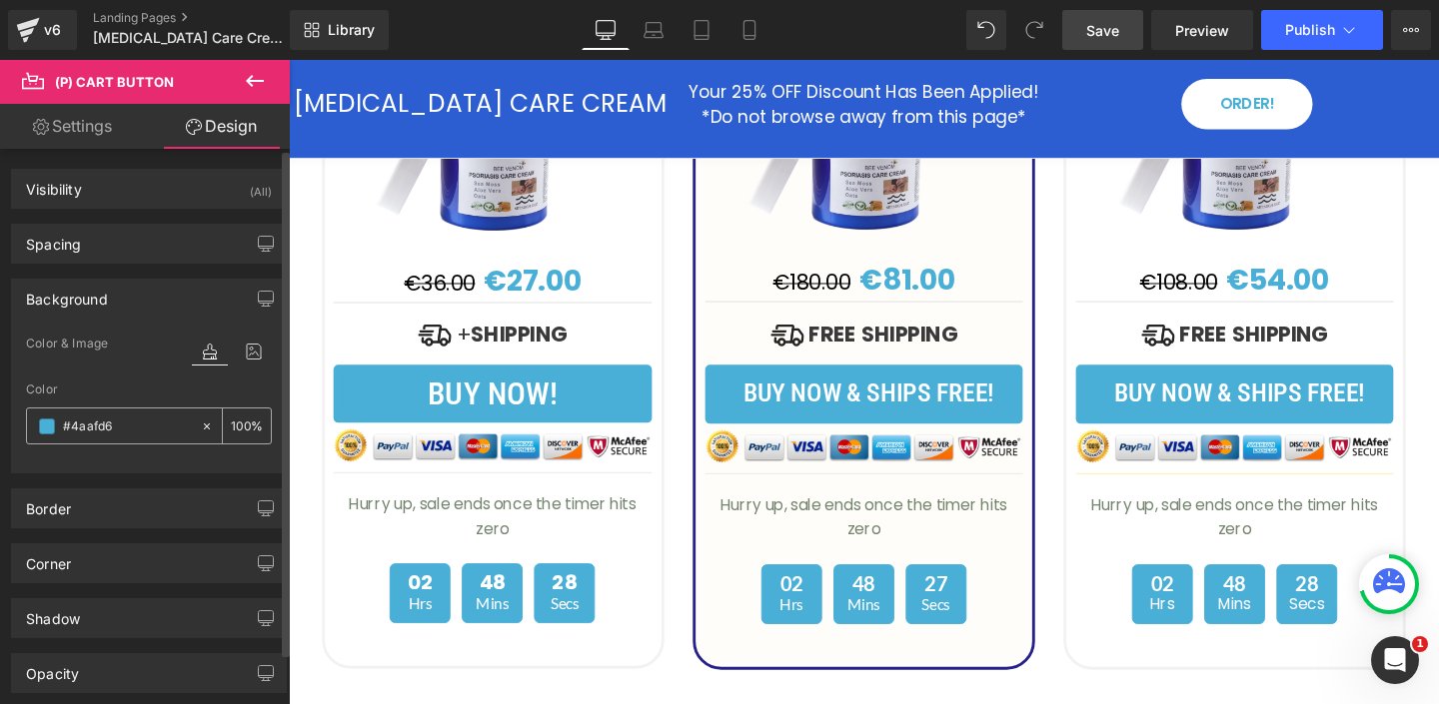
click at [84, 421] on input "#4aafd6" at bounding box center [127, 427] width 128 height 22
click at [83, 421] on input "#4aafd6" at bounding box center [127, 427] width 128 height 22
paste input "272289"
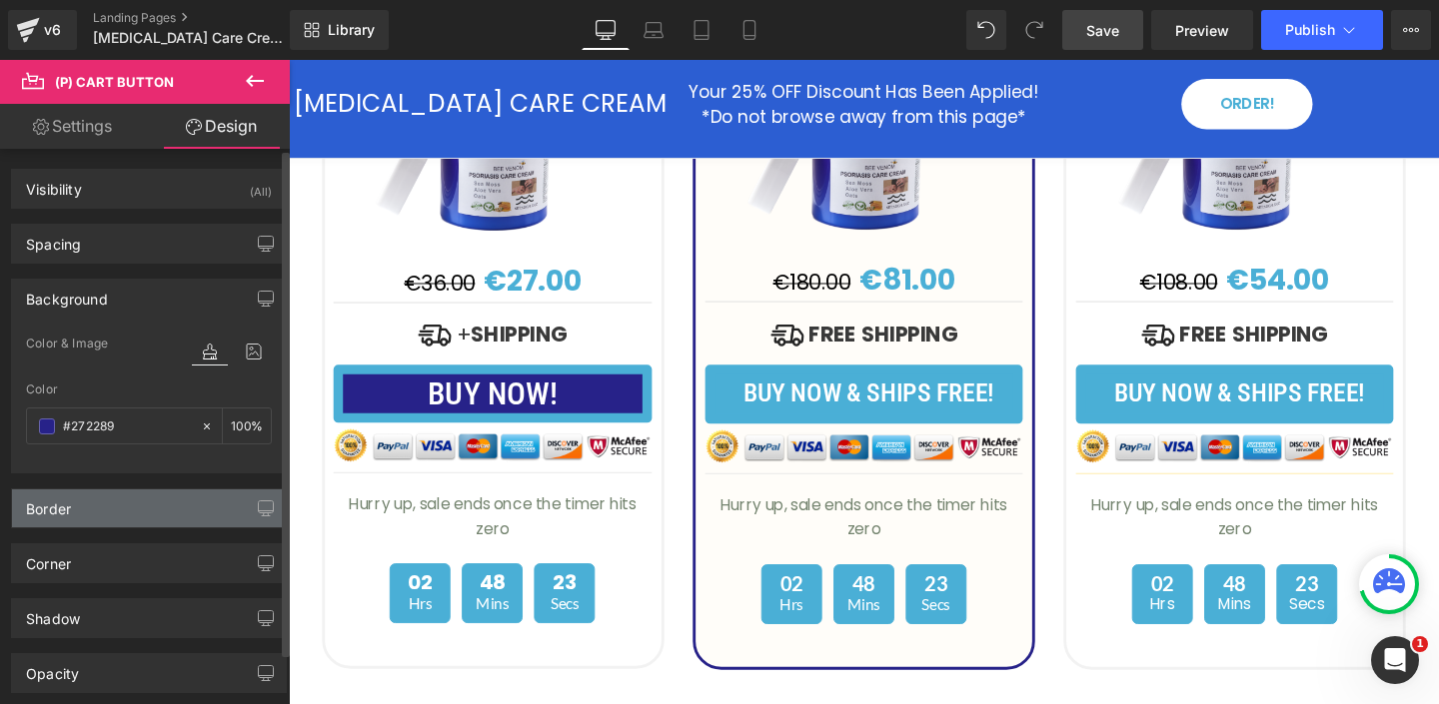
type input "#272289"
click at [113, 514] on div "Border" at bounding box center [149, 509] width 274 height 38
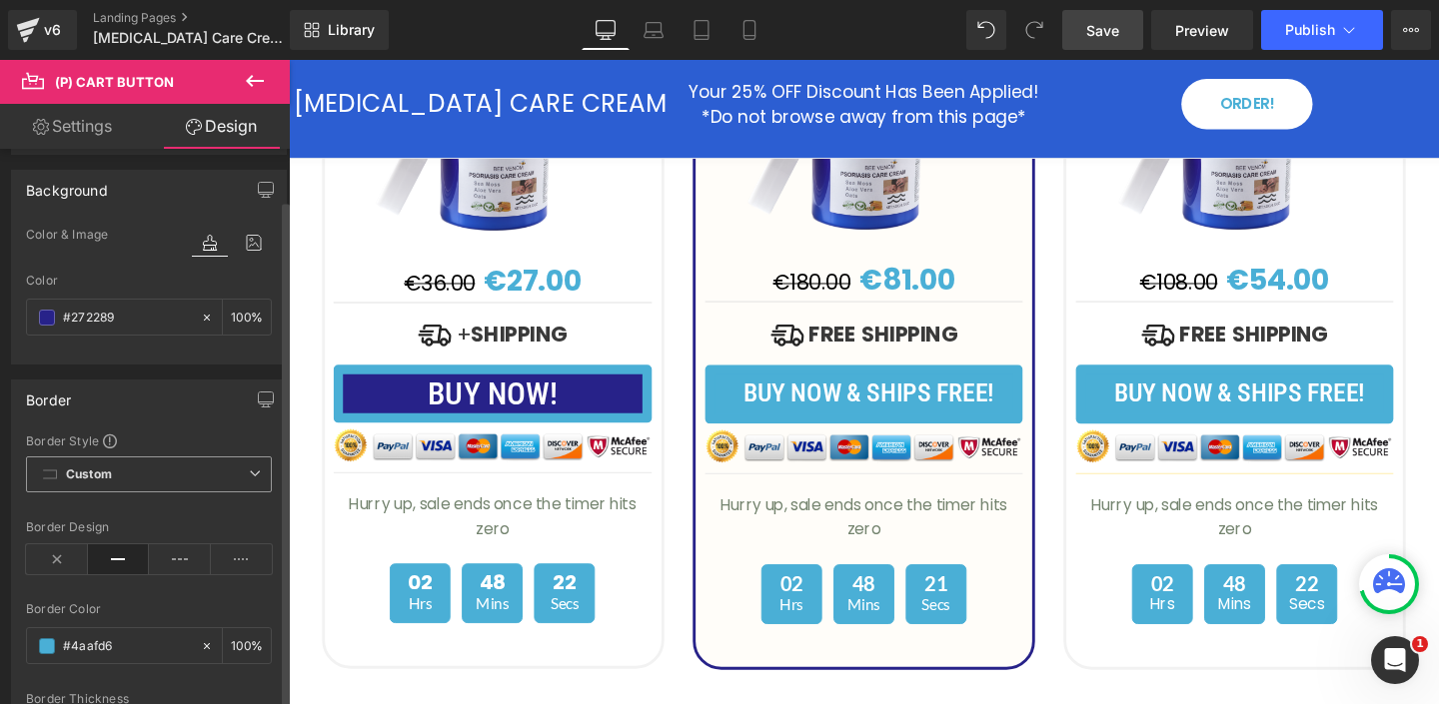
scroll to position [193, 0]
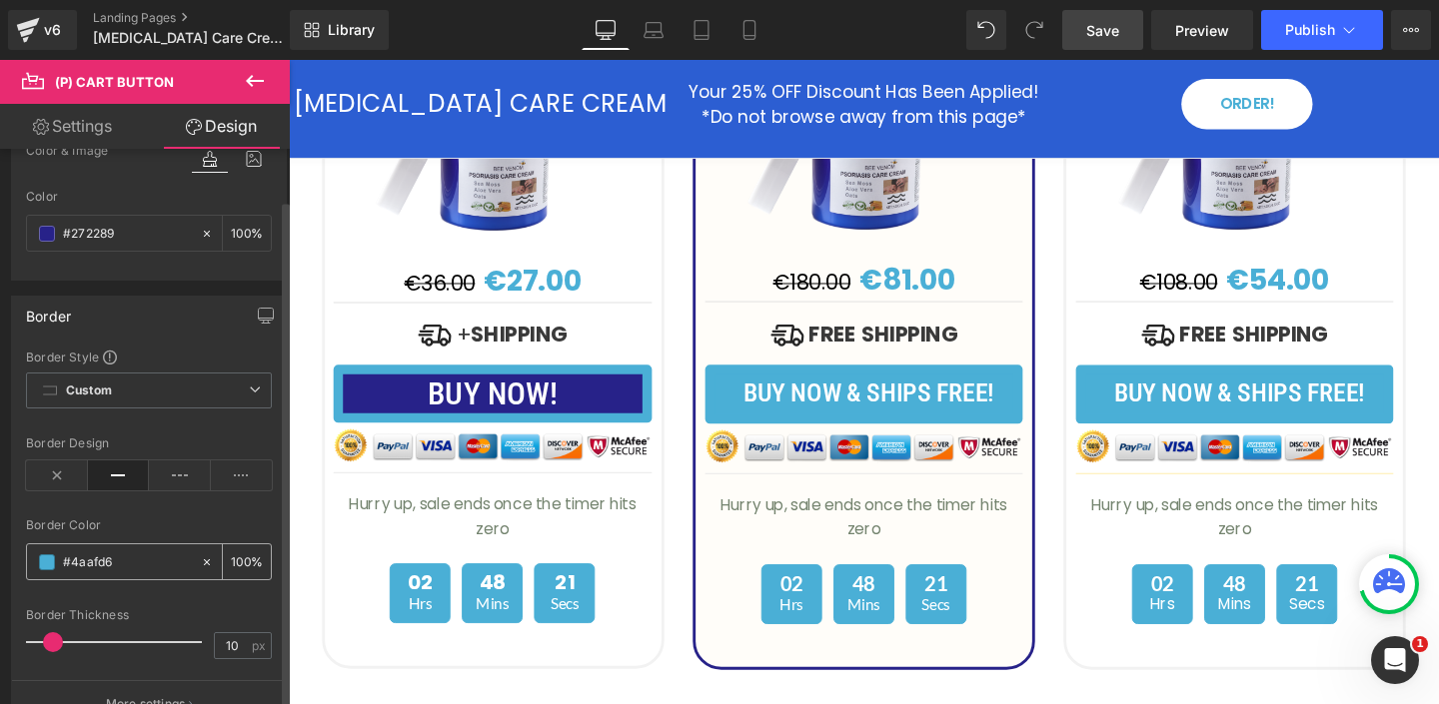
click at [98, 560] on input "#4aafd6" at bounding box center [127, 563] width 128 height 22
paste input "272289"
type input "#272289"
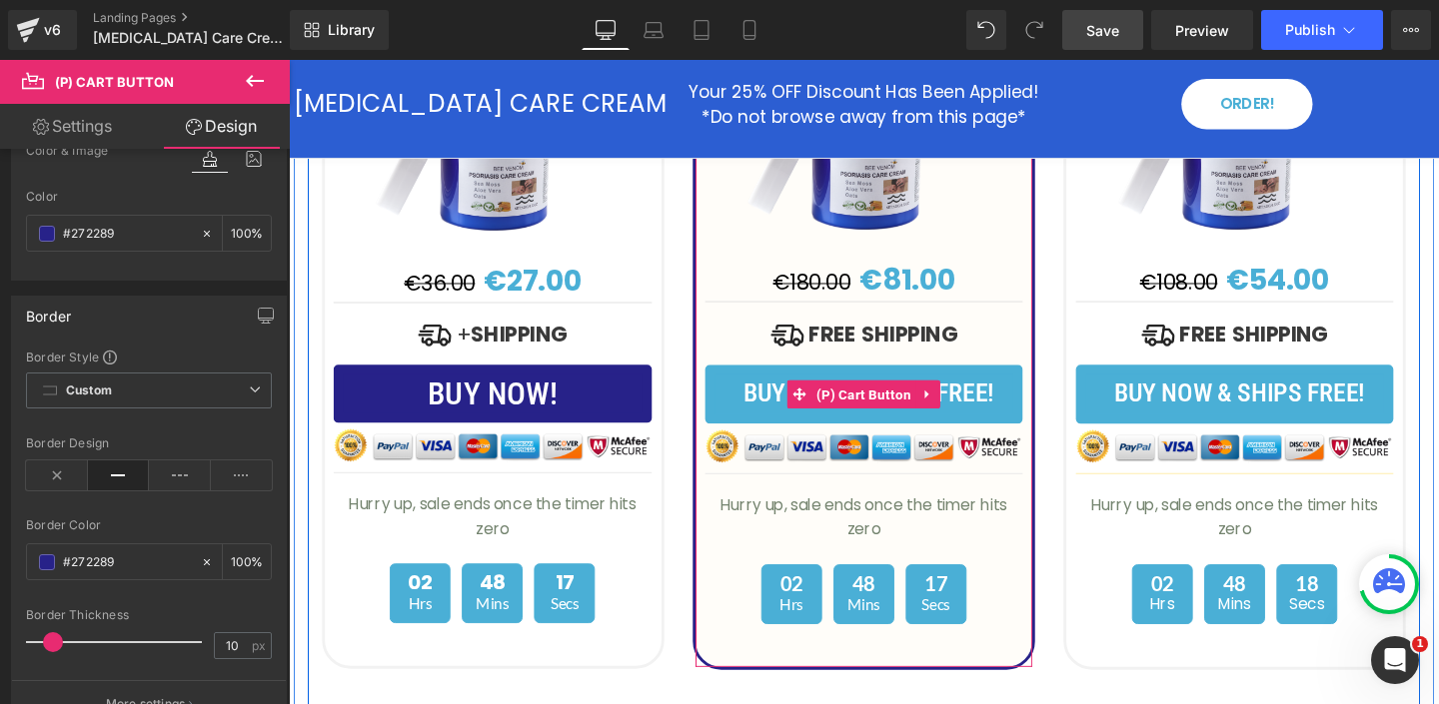
click at [739, 381] on button "BUY NOW & SHIPS FREE!" at bounding box center [893, 412] width 334 height 62
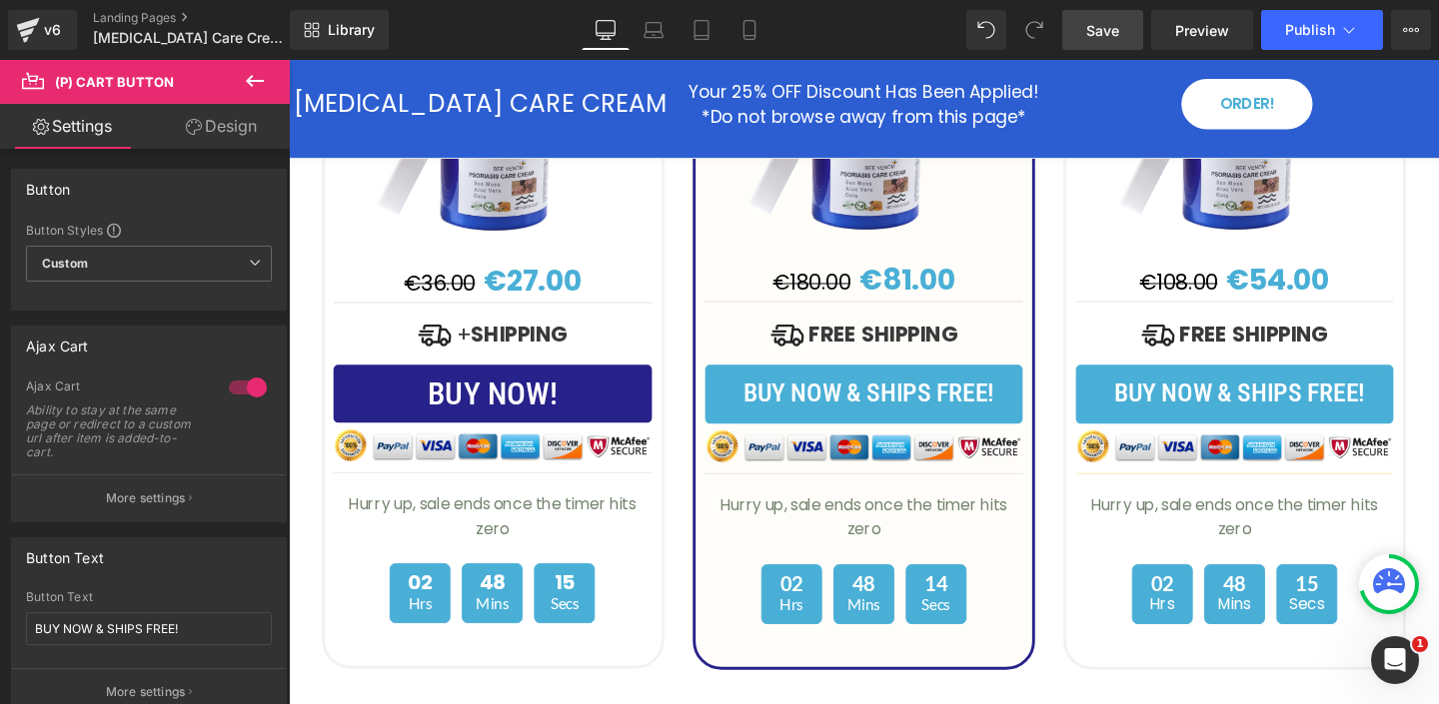
click at [234, 121] on link "Design" at bounding box center [221, 126] width 145 height 45
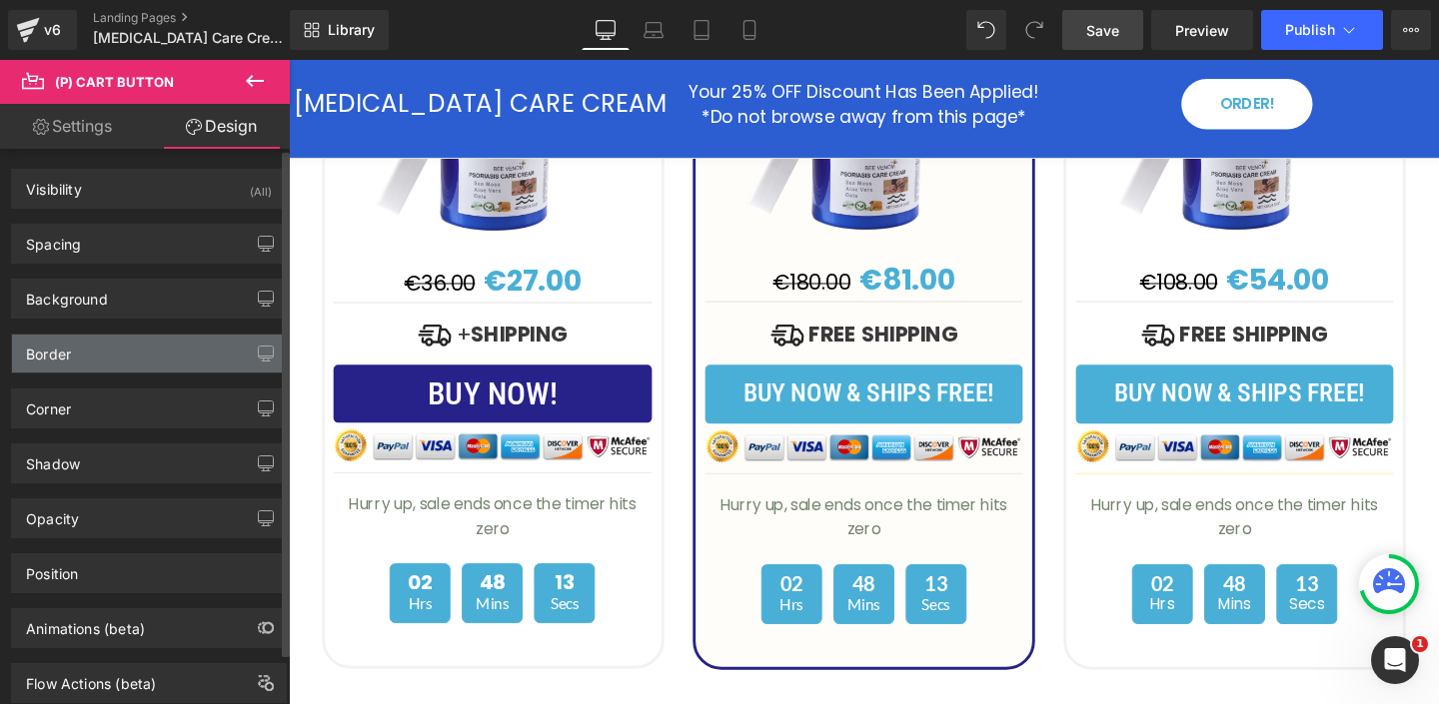
click at [115, 358] on div "Border" at bounding box center [149, 354] width 274 height 38
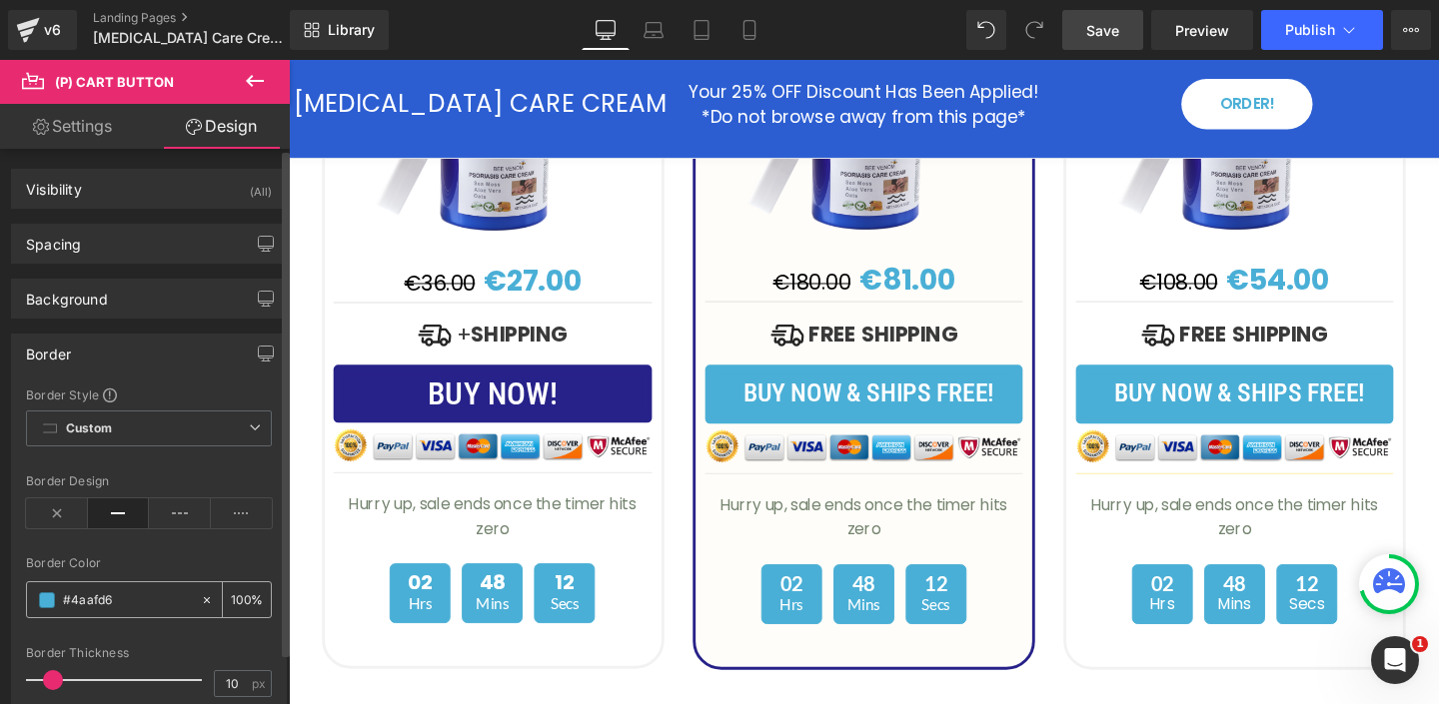
click at [94, 600] on input "#4aafd6" at bounding box center [127, 600] width 128 height 22
paste input "272289"
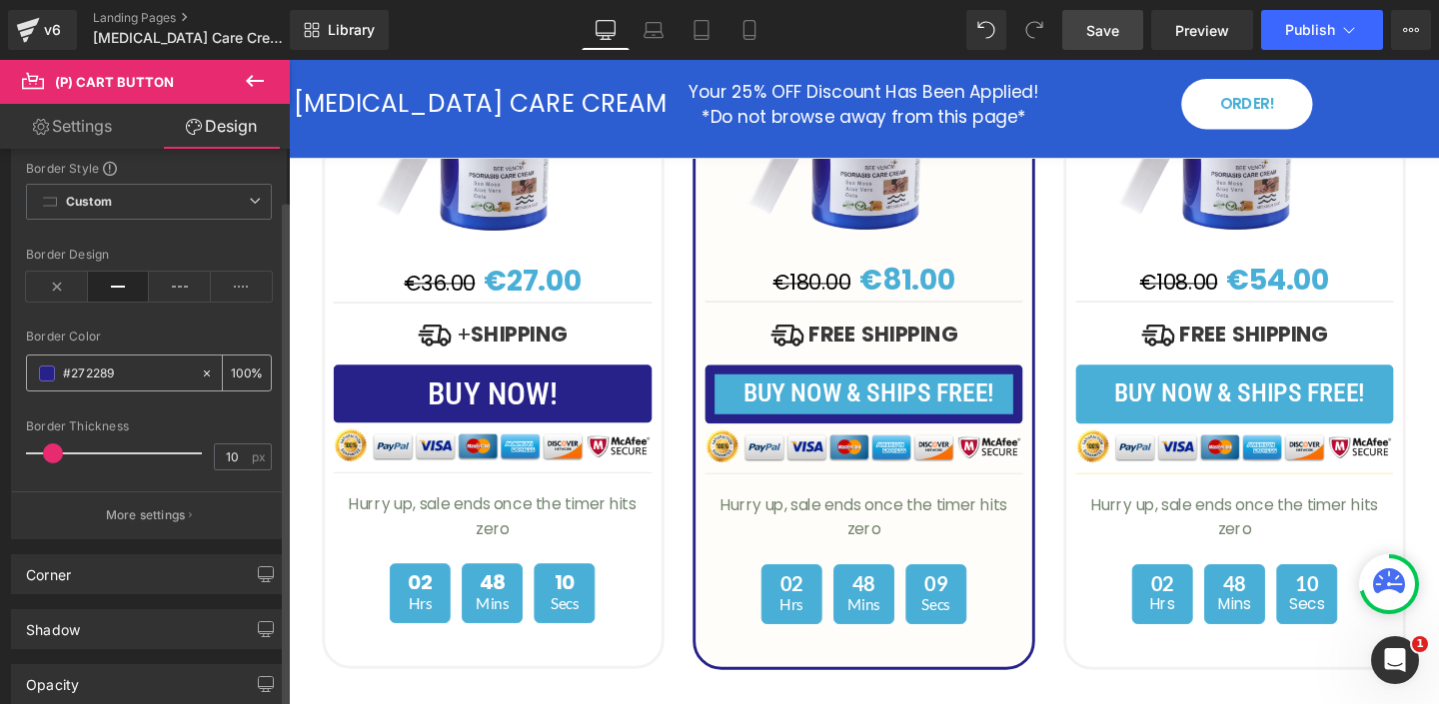
scroll to position [240, 0]
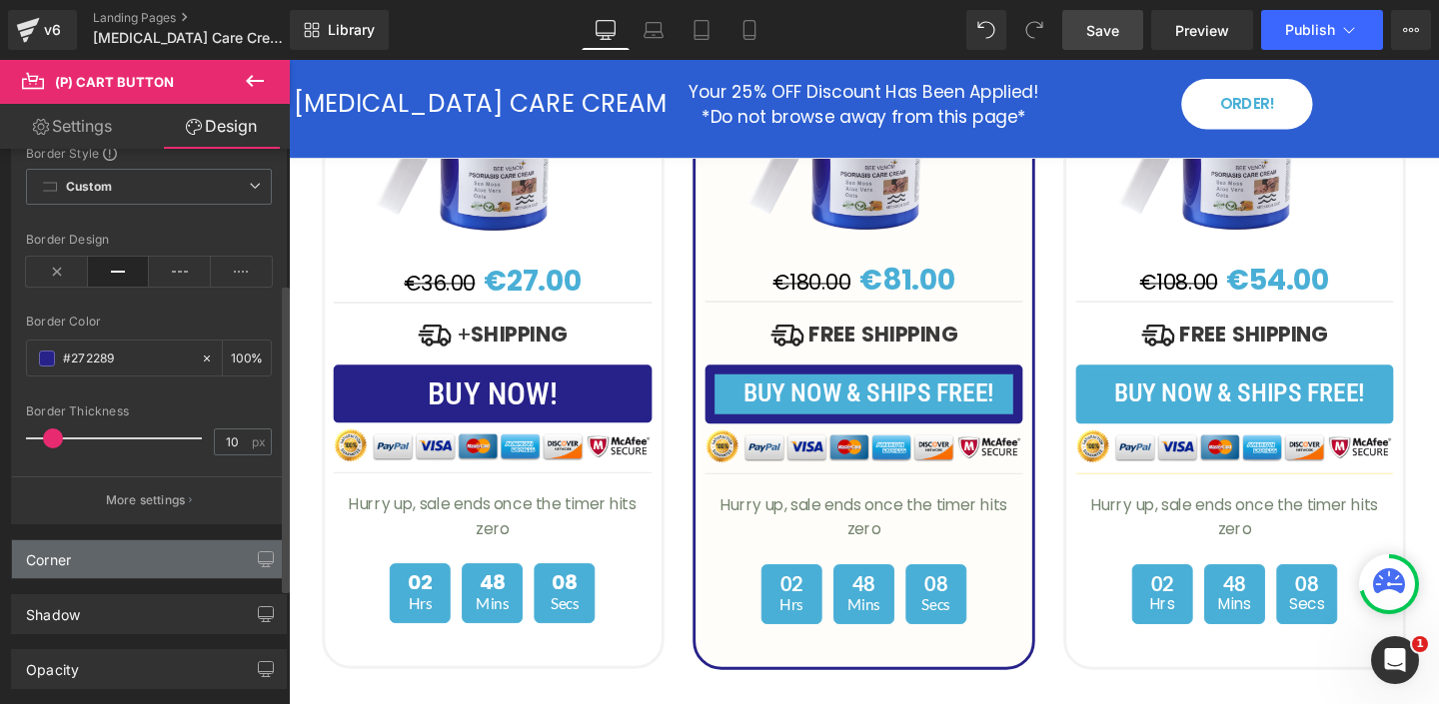
type input "#272289"
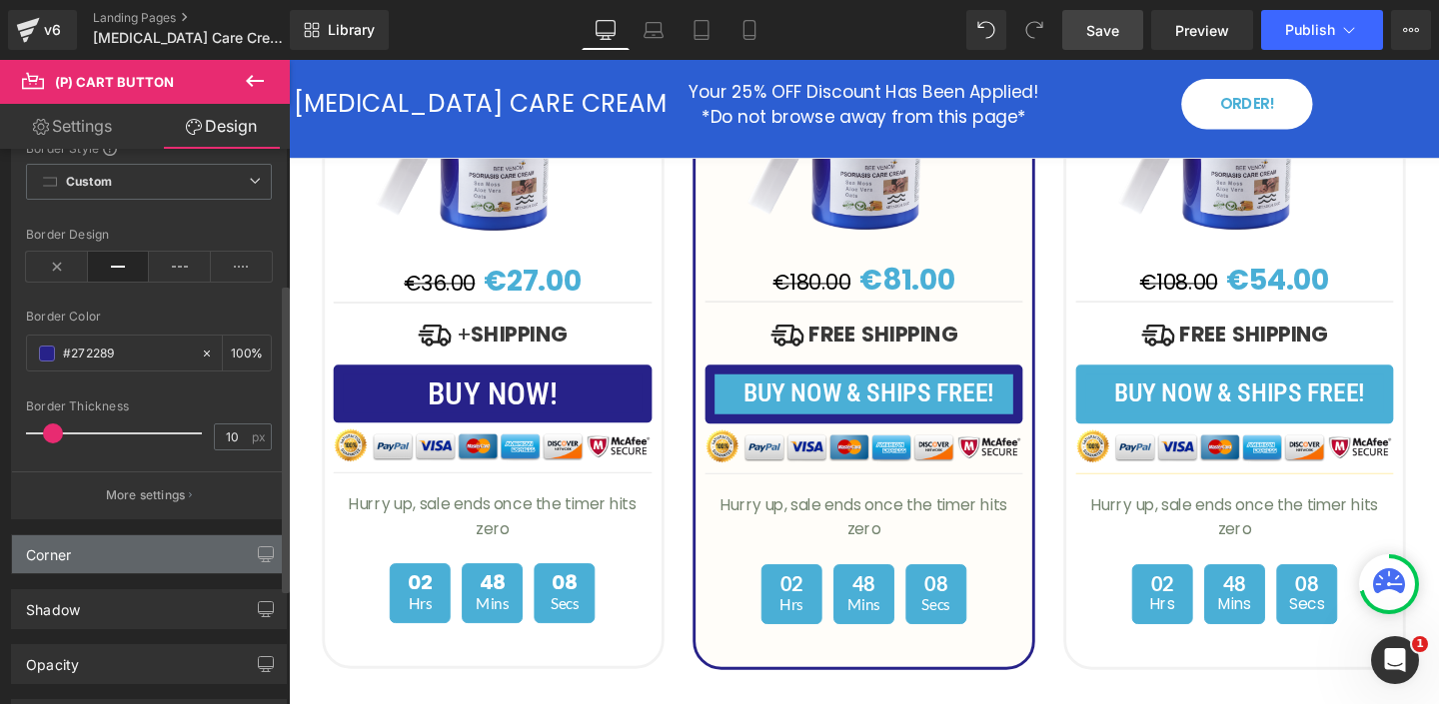
click at [104, 569] on div "Corner" at bounding box center [149, 555] width 274 height 38
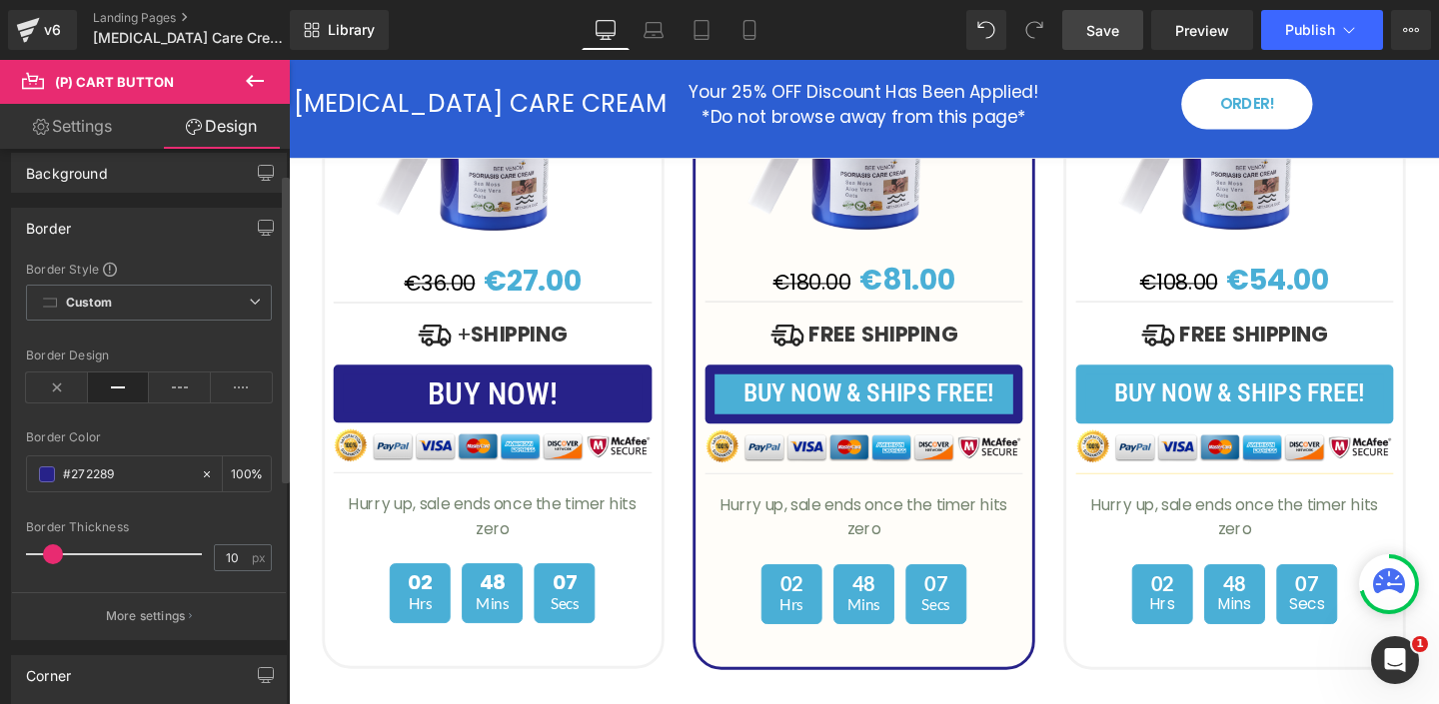
scroll to position [0, 0]
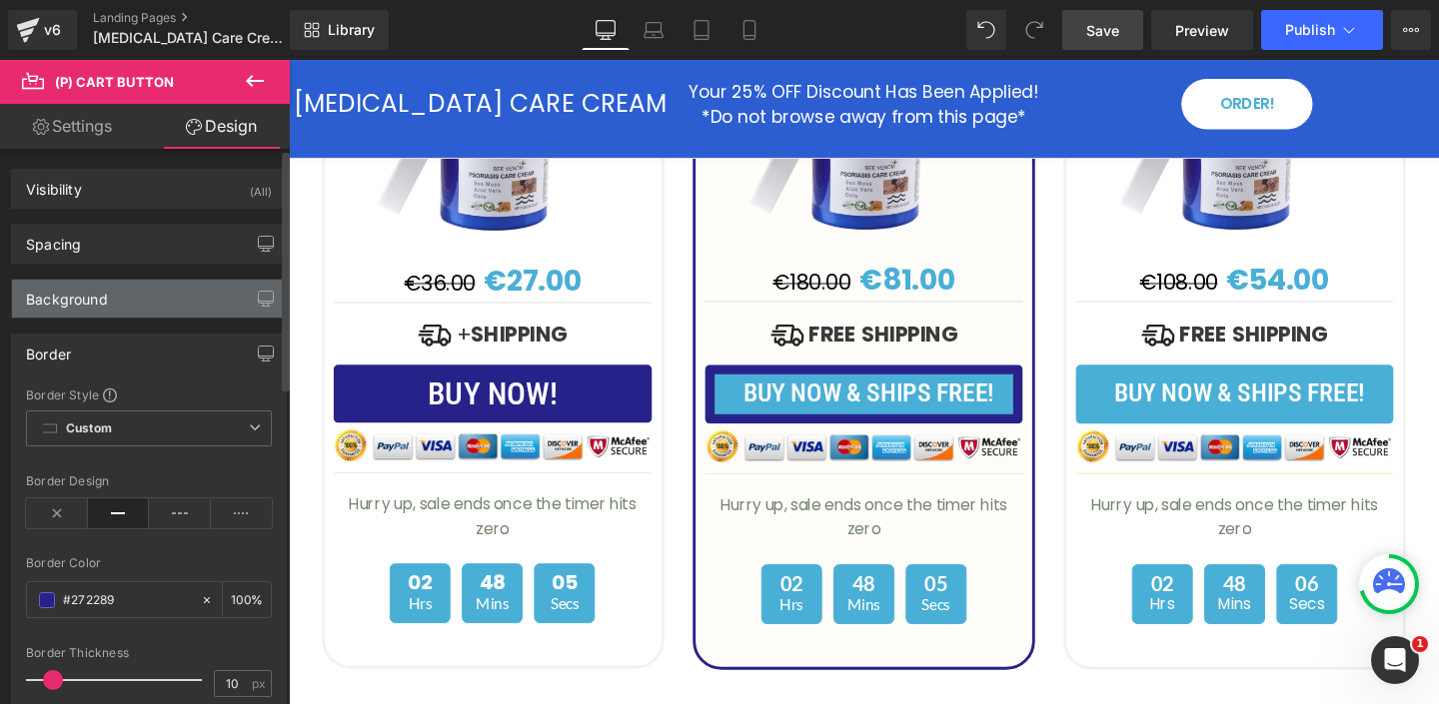
click at [118, 296] on div "Background" at bounding box center [149, 299] width 274 height 38
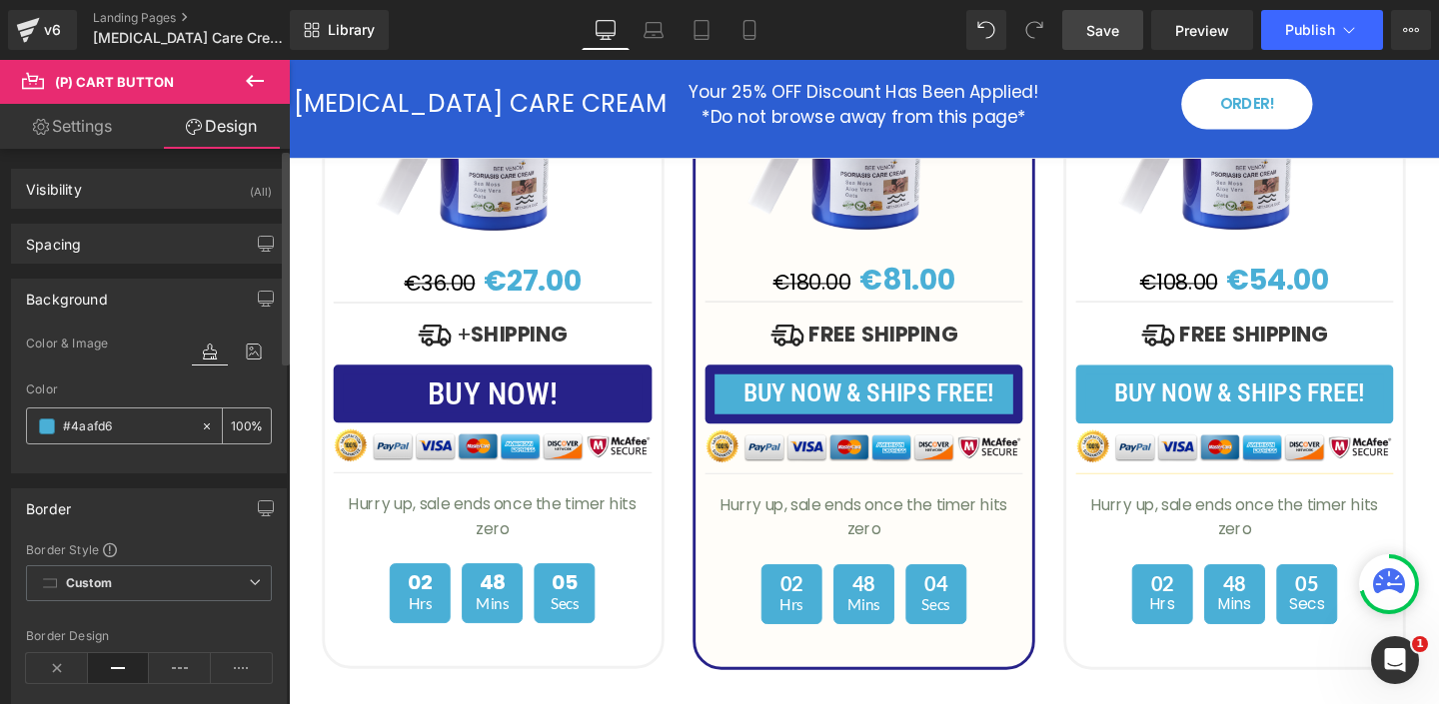
click at [87, 427] on input "#4aafd6" at bounding box center [127, 427] width 128 height 22
paste input "272289"
type input "#272289"
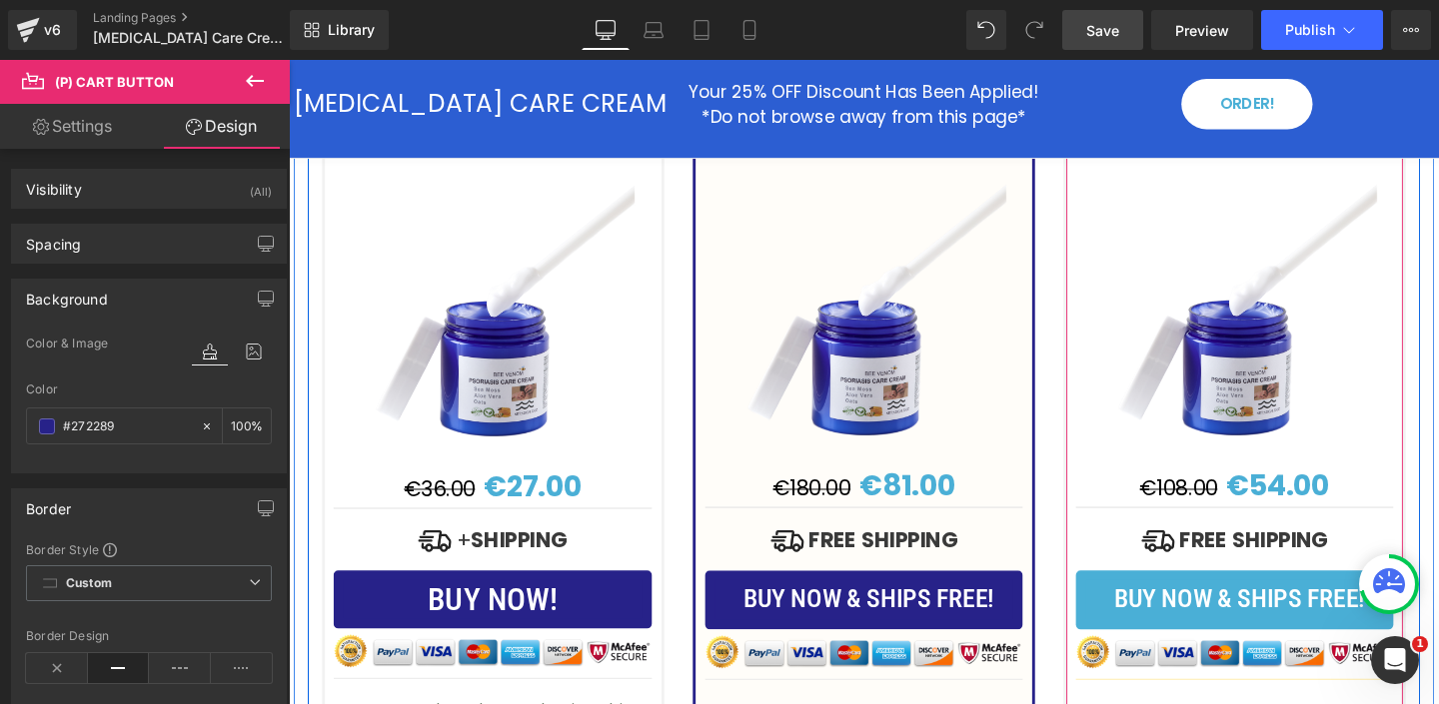
scroll to position [5265, 0]
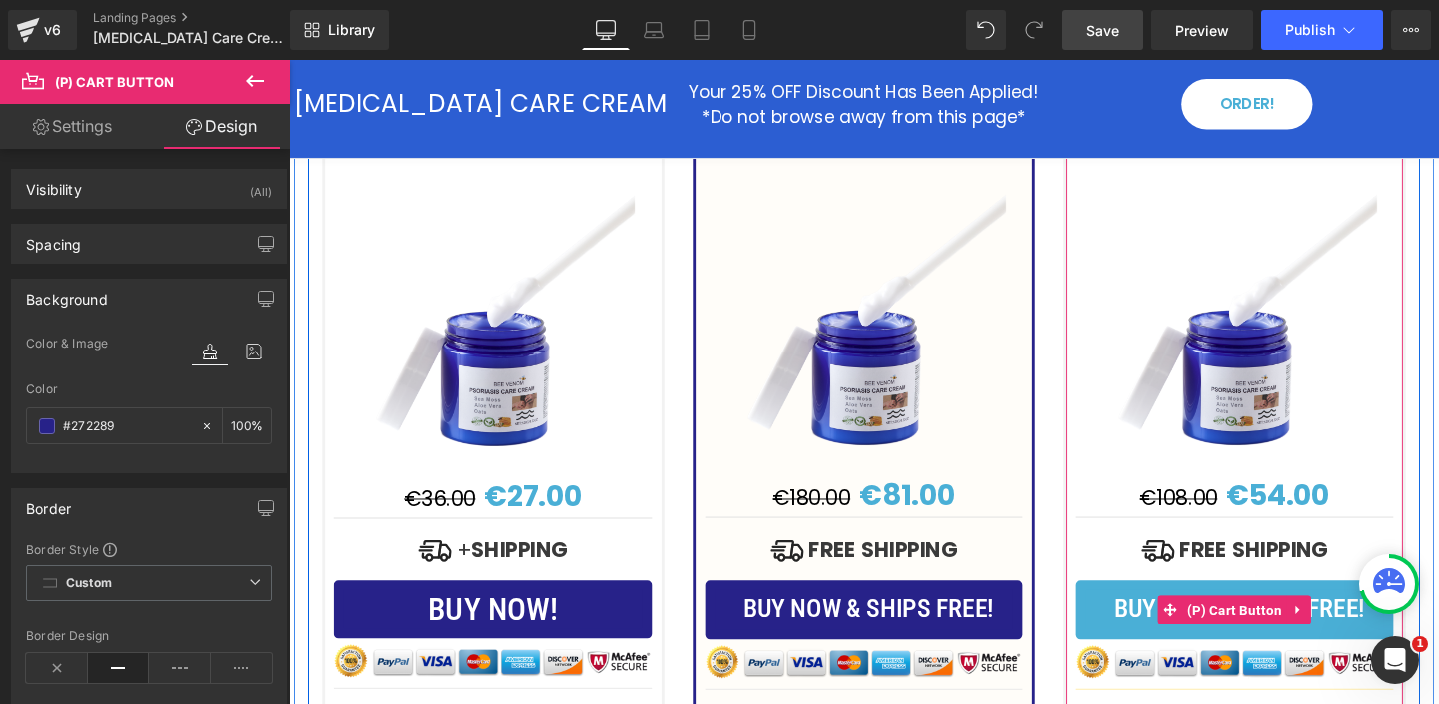
click at [1130, 607] on button "BUY NOW & SHIPS FREE!" at bounding box center [1283, 638] width 334 height 62
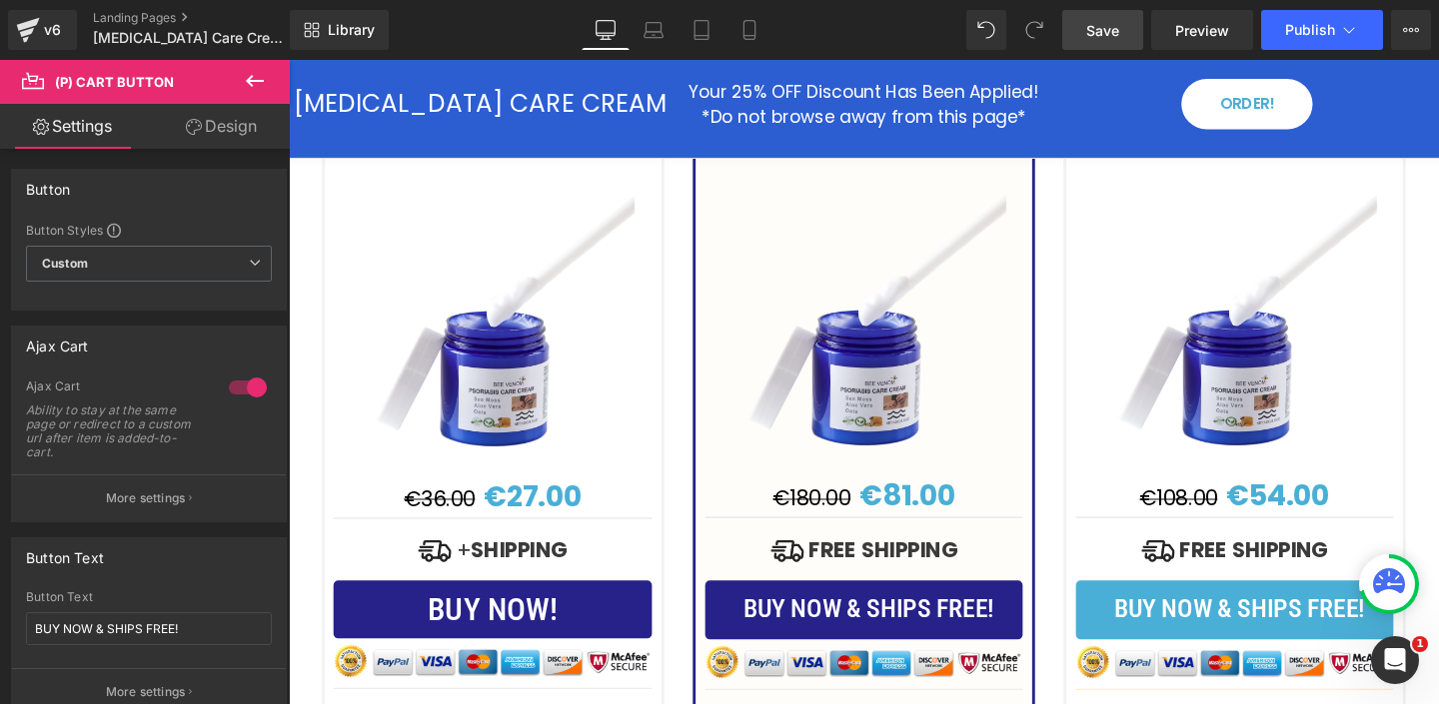
click at [237, 114] on link "Design" at bounding box center [221, 126] width 145 height 45
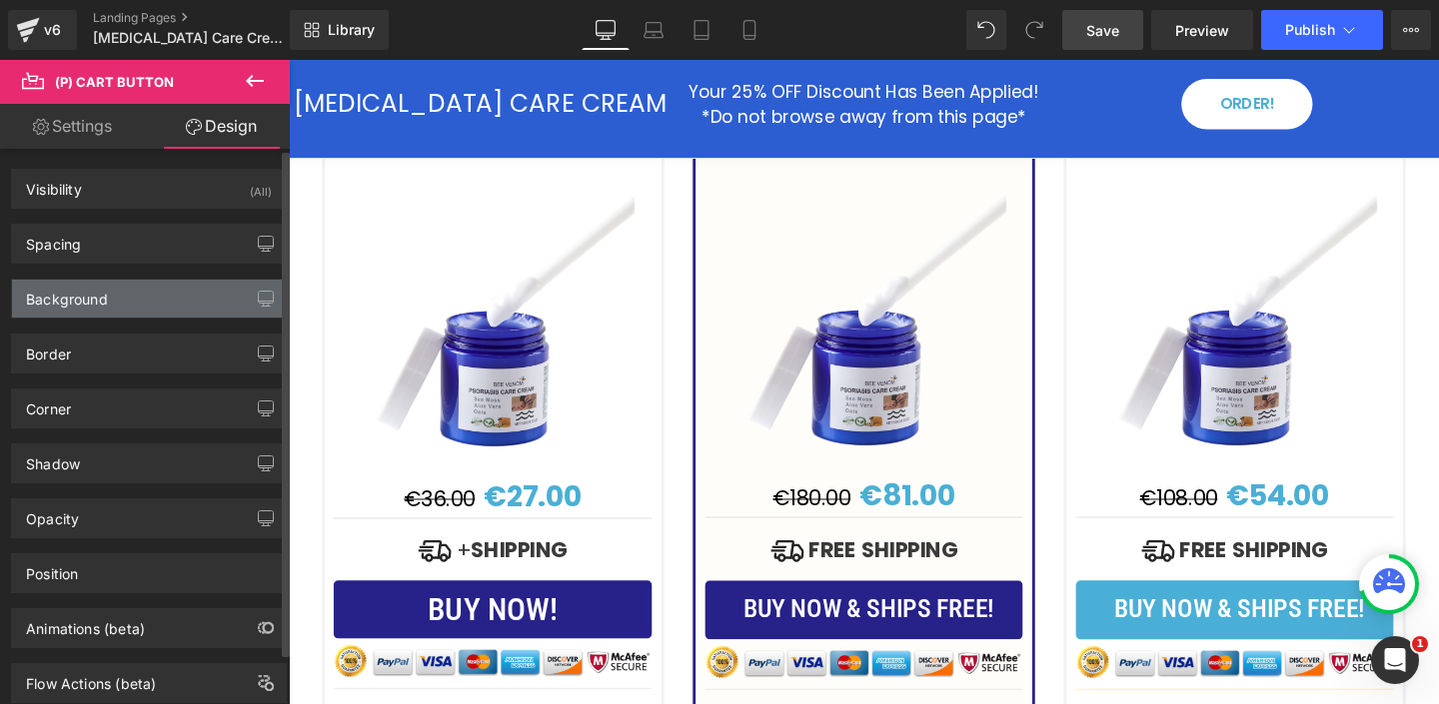
click at [103, 309] on div "Background" at bounding box center [149, 299] width 274 height 38
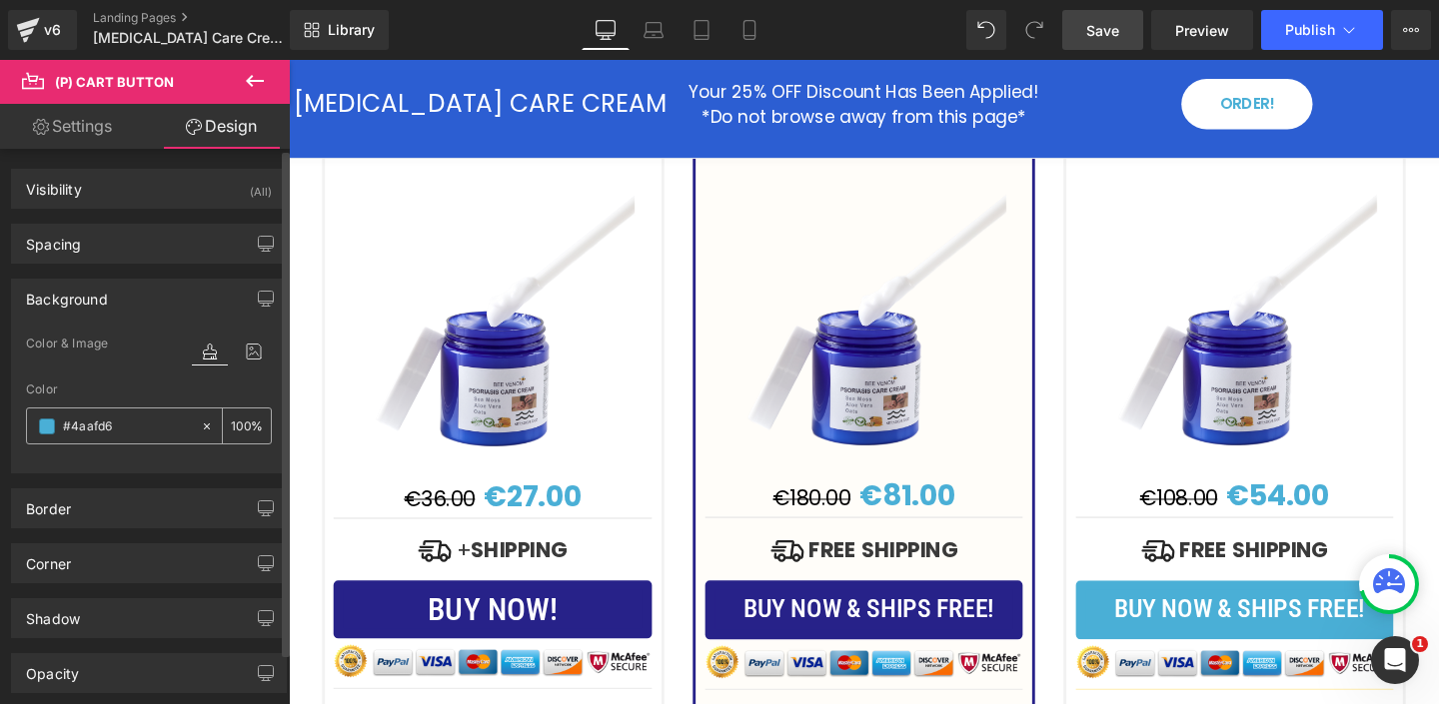
click at [80, 424] on input "#4aafd6" at bounding box center [127, 427] width 128 height 22
click at [81, 424] on input "#4aafd6" at bounding box center [127, 427] width 128 height 22
paste input "272289"
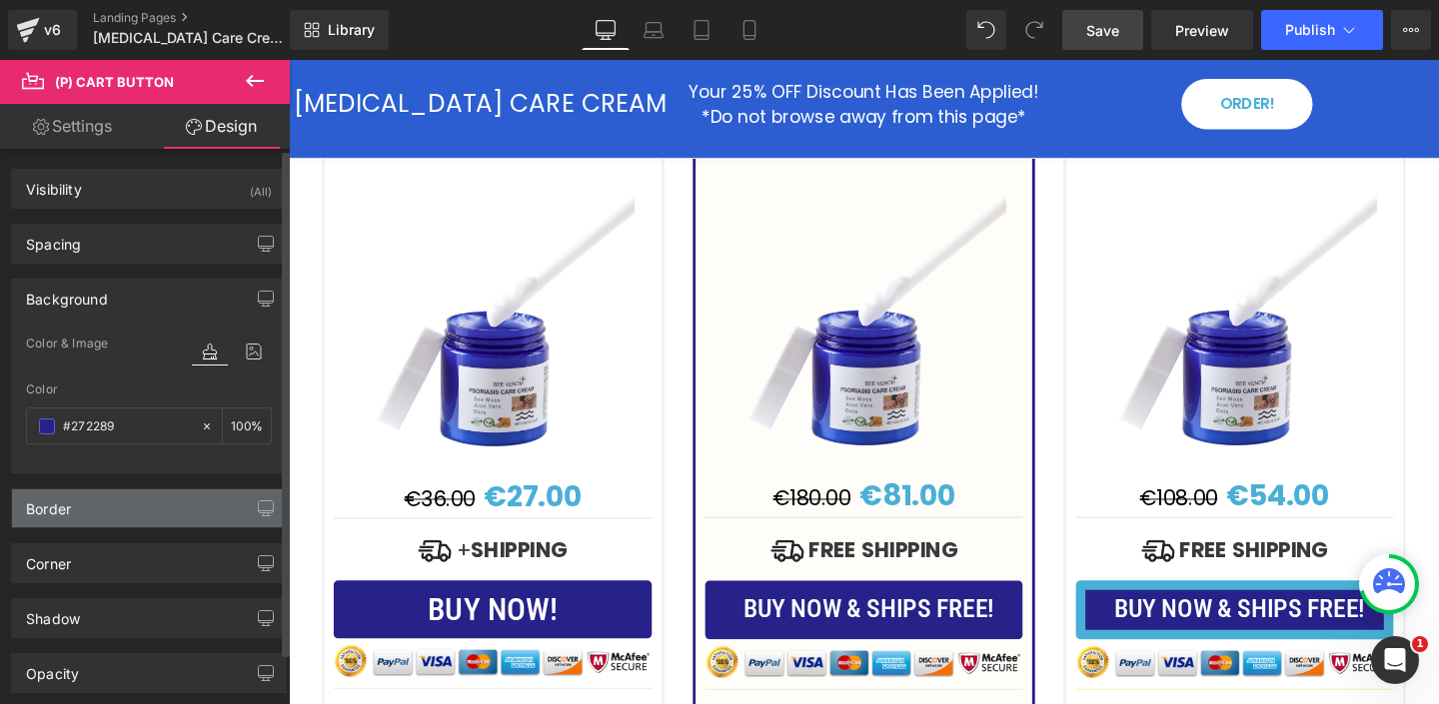
type input "#272289"
click at [99, 520] on div "Border" at bounding box center [149, 509] width 274 height 38
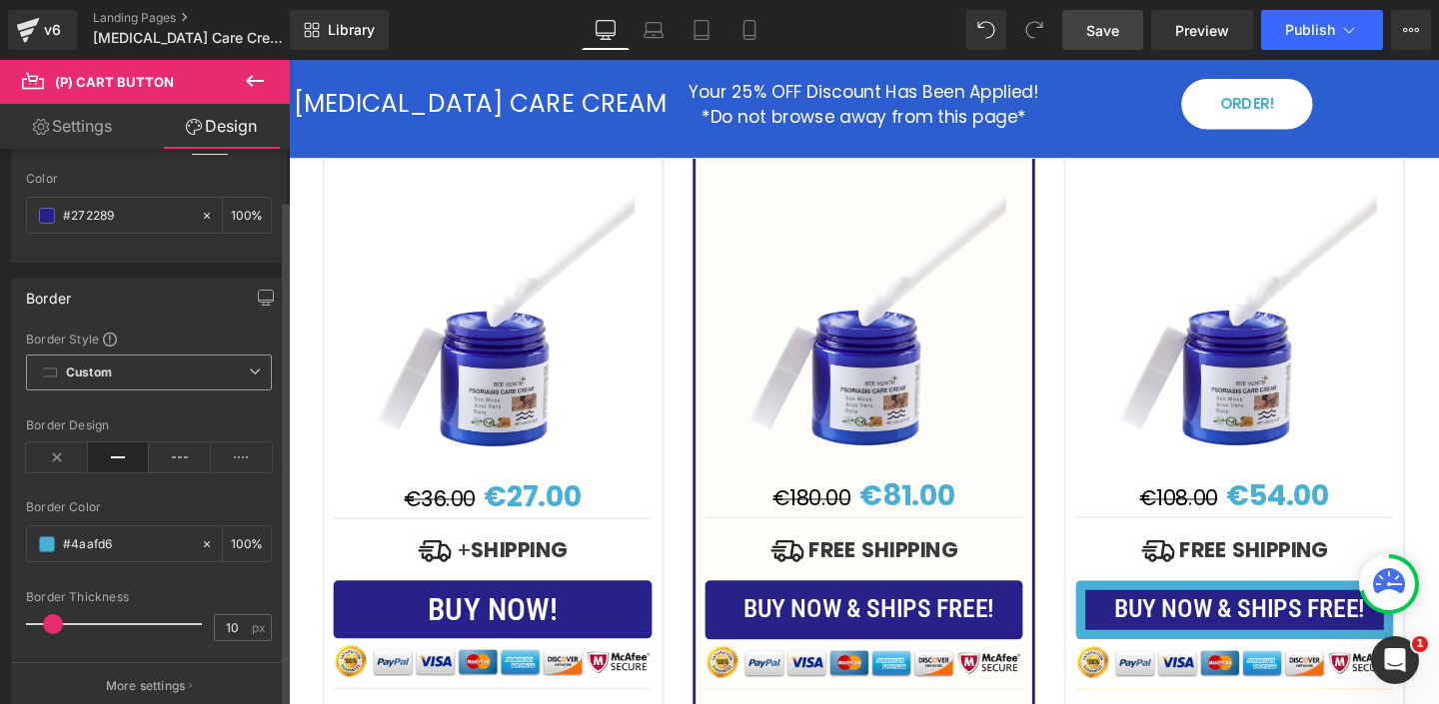
scroll to position [215, 0]
click at [98, 542] on input "#4aafd6" at bounding box center [127, 541] width 128 height 22
click at [98, 541] on input "#4aafd6" at bounding box center [127, 541] width 128 height 22
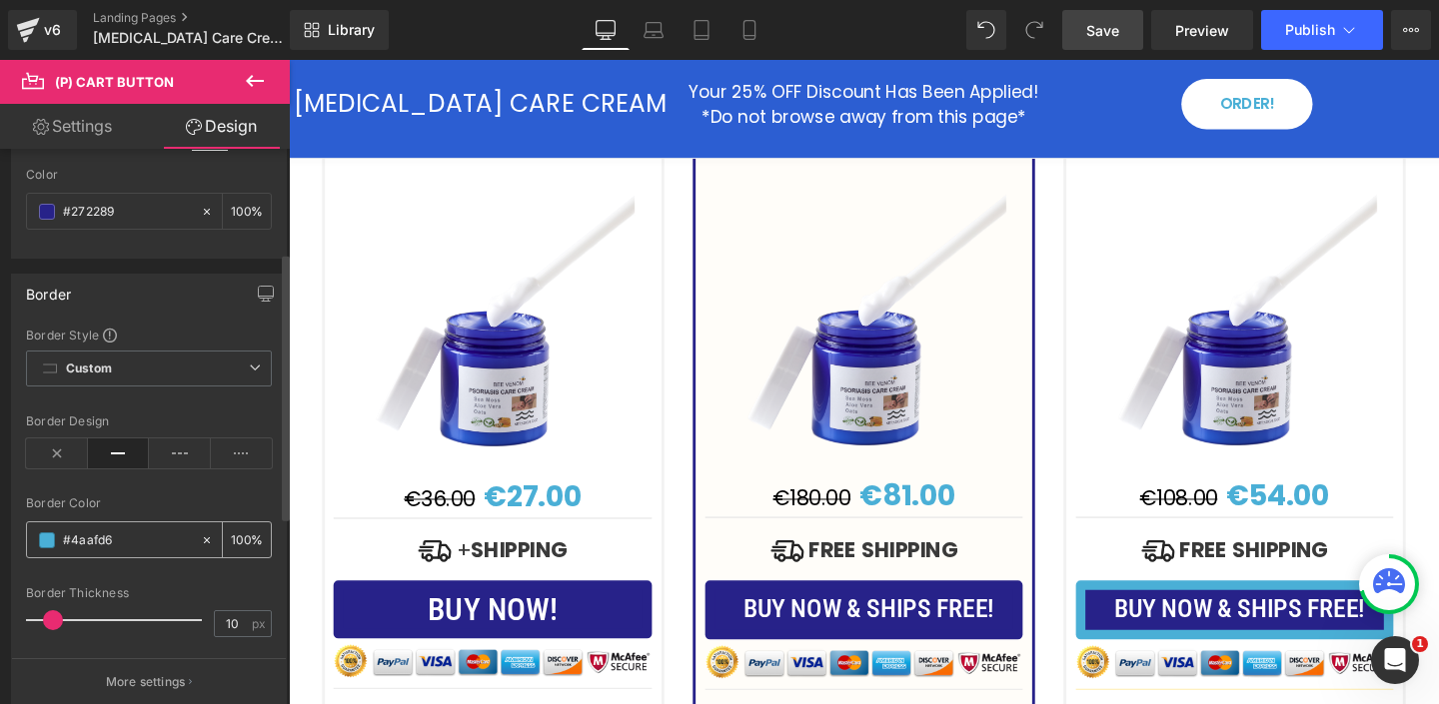
click at [98, 541] on input "#4aafd6" at bounding box center [127, 541] width 128 height 22
paste input "272289"
type input "#272289"
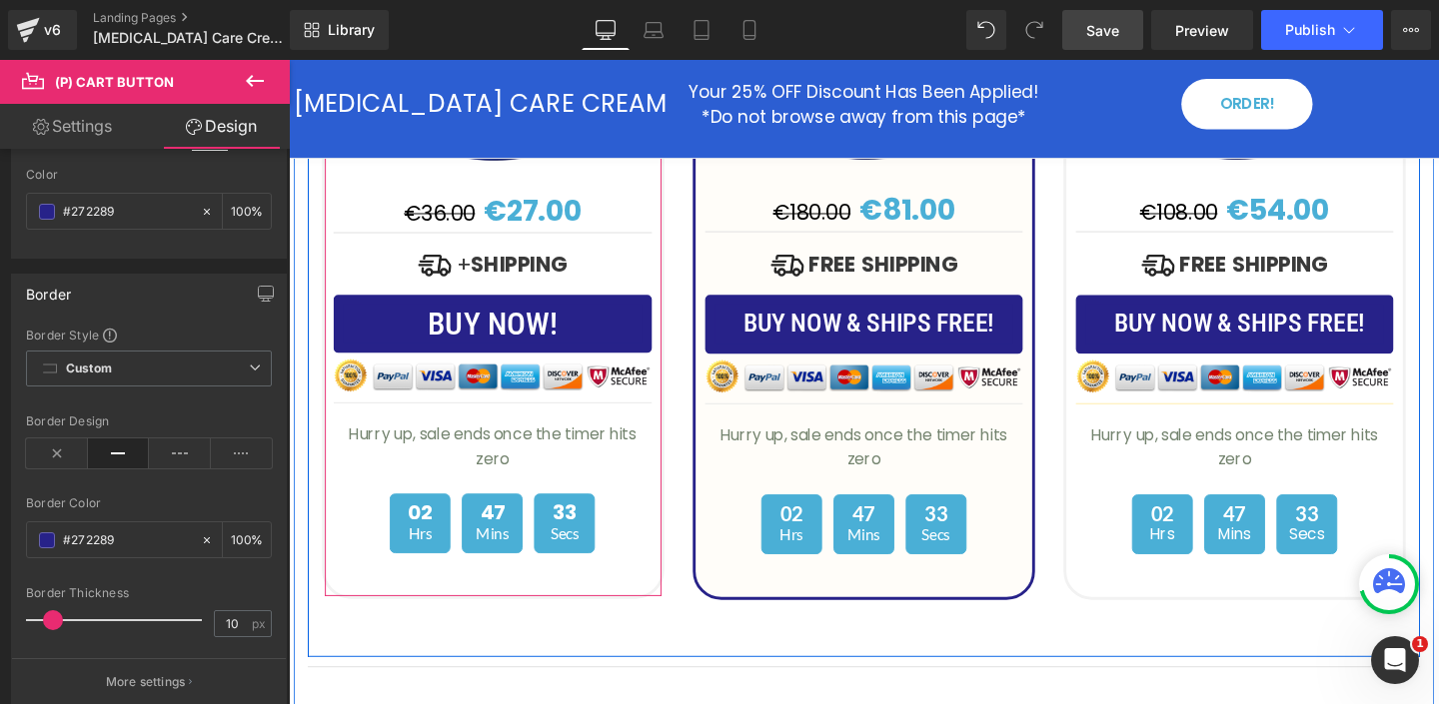
scroll to position [5570, 0]
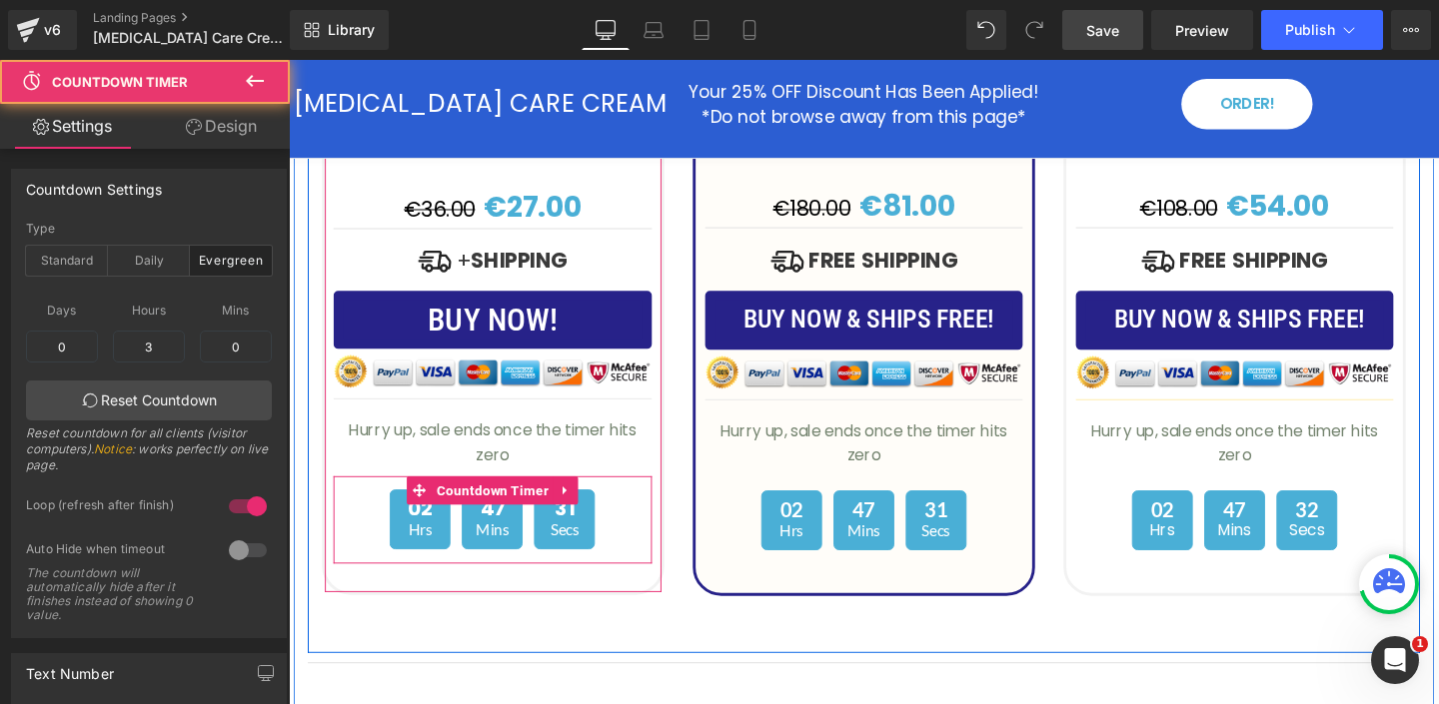
click at [376, 512] on div "02 Hrs 47 Mins 31 Secs" at bounding box center [503, 543] width 335 height 63
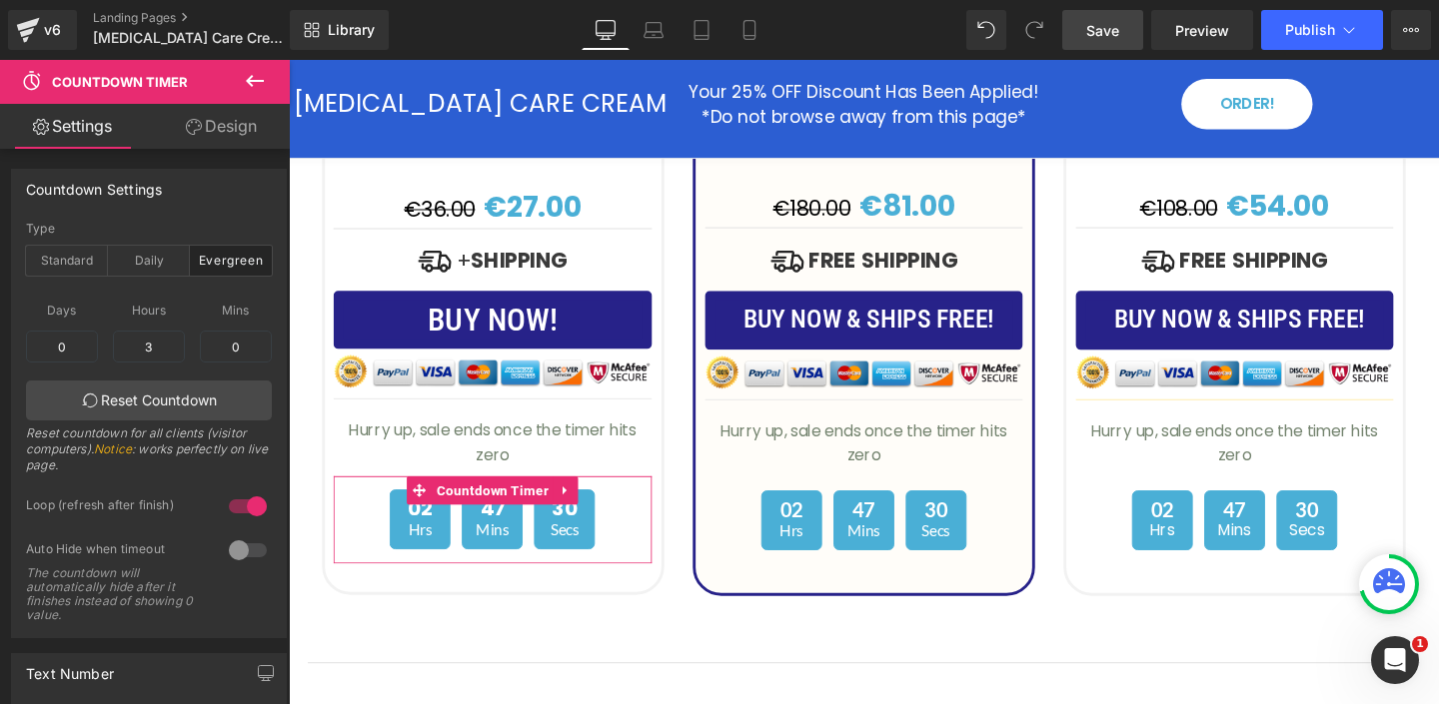
drag, startPoint x: 227, startPoint y: 133, endPoint x: 136, endPoint y: 275, distance: 168.5
click at [226, 134] on link "Design" at bounding box center [221, 126] width 145 height 45
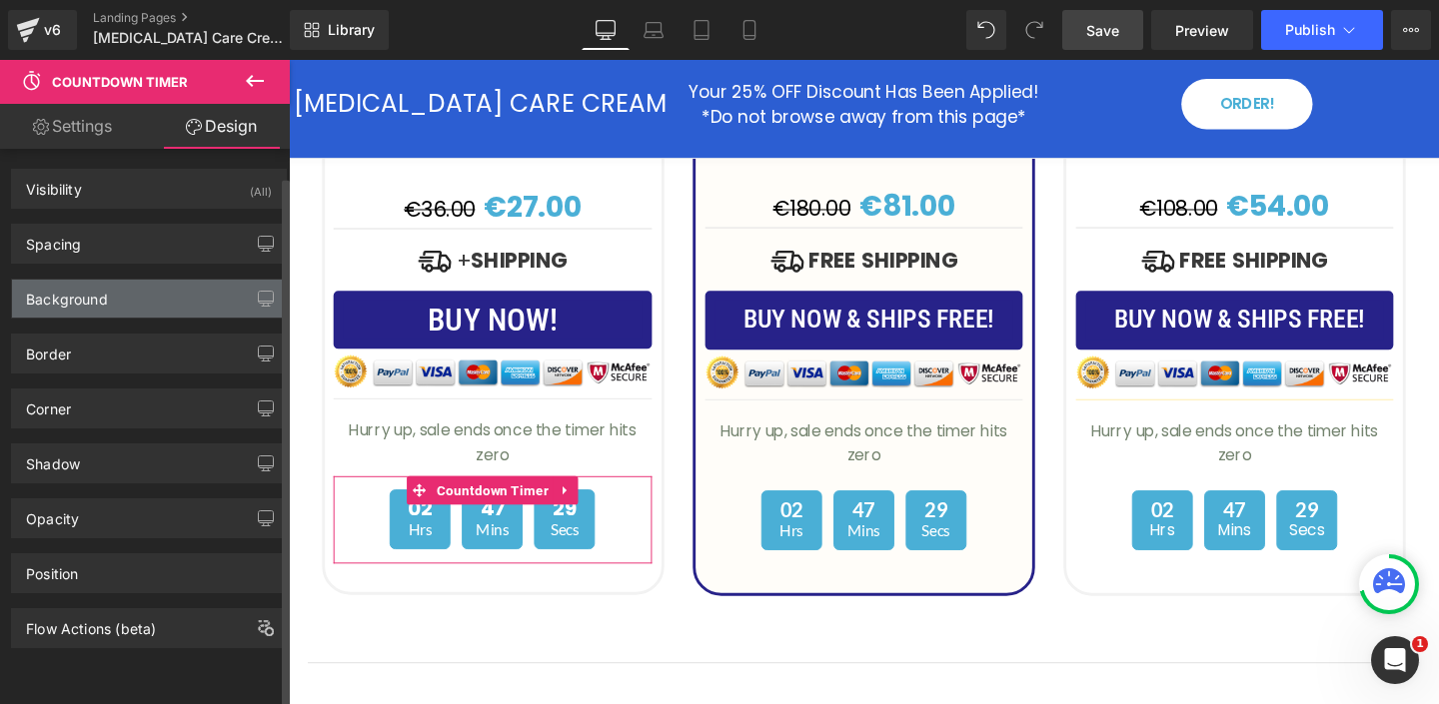
click at [114, 299] on div "Background" at bounding box center [149, 299] width 274 height 38
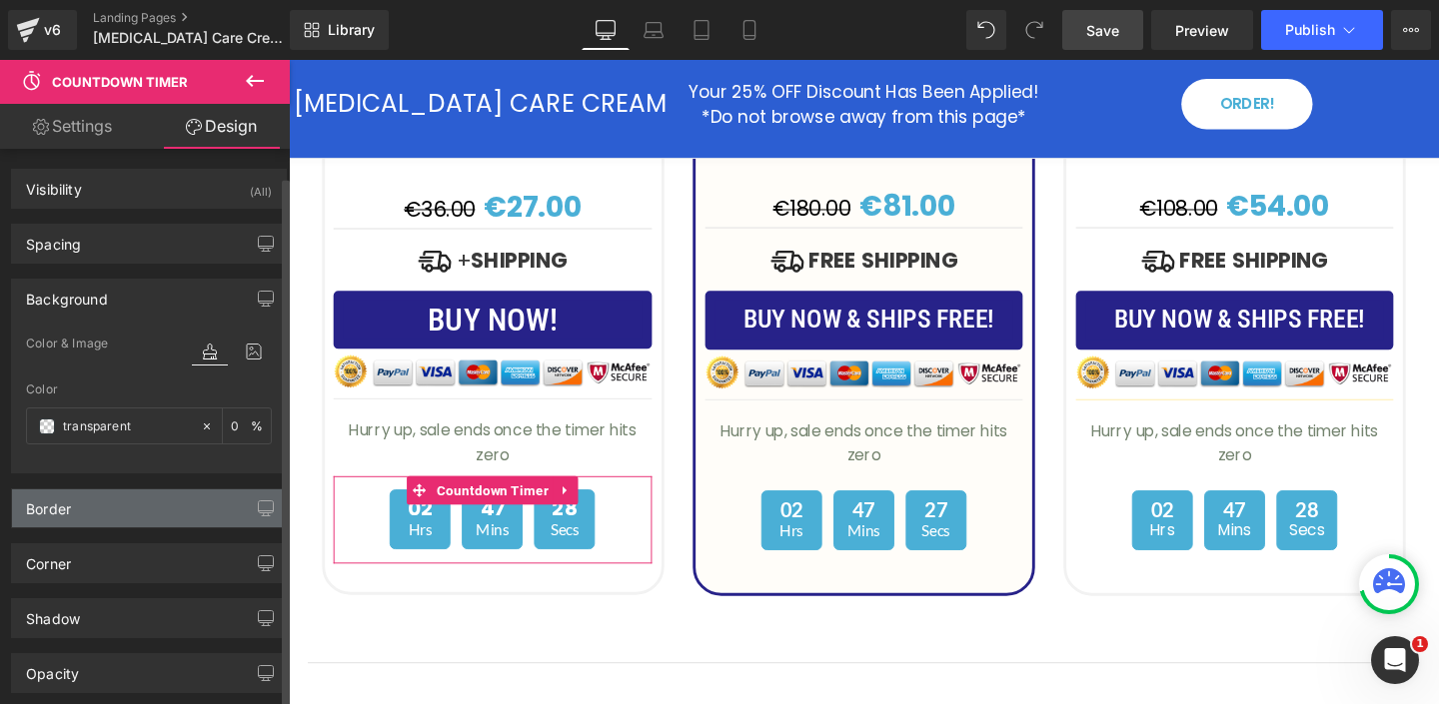
click at [109, 515] on div "Border" at bounding box center [149, 509] width 274 height 38
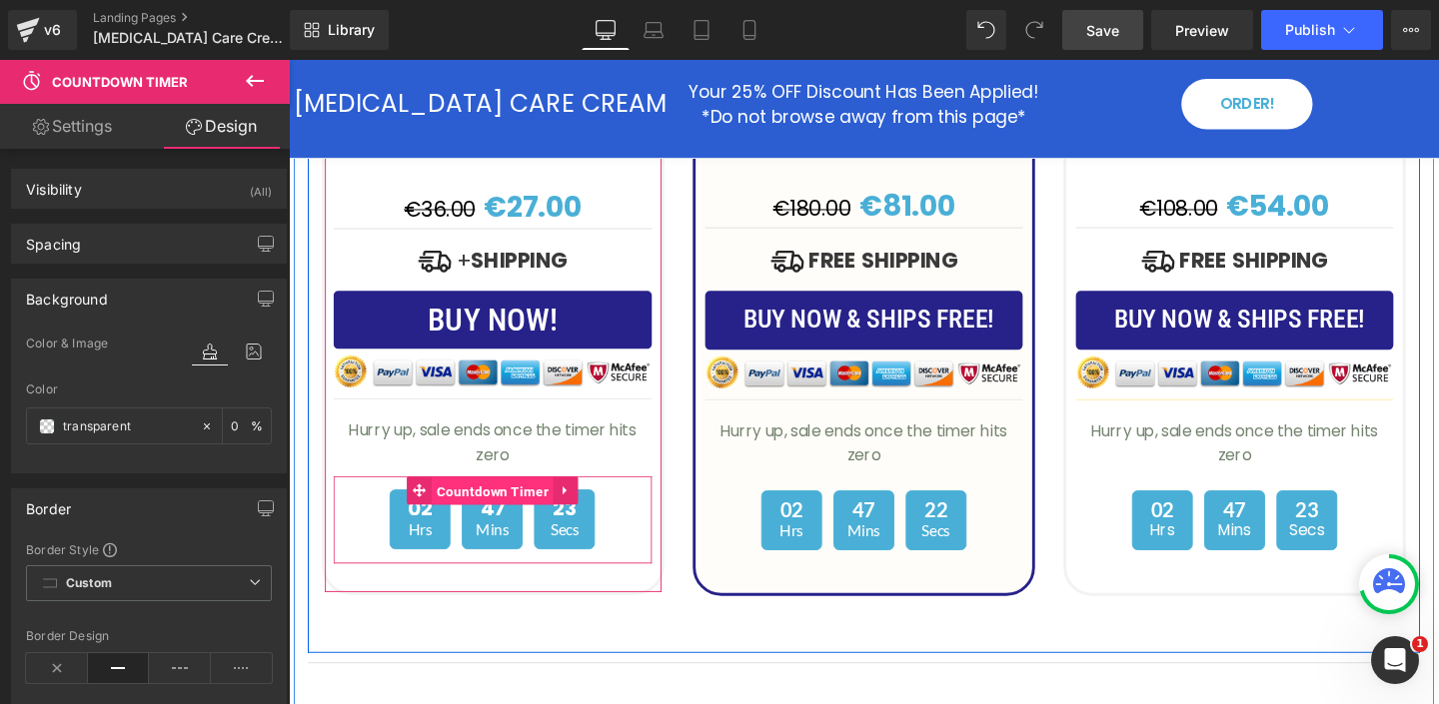
click at [492, 499] on span "Countdown Timer" at bounding box center [504, 514] width 128 height 30
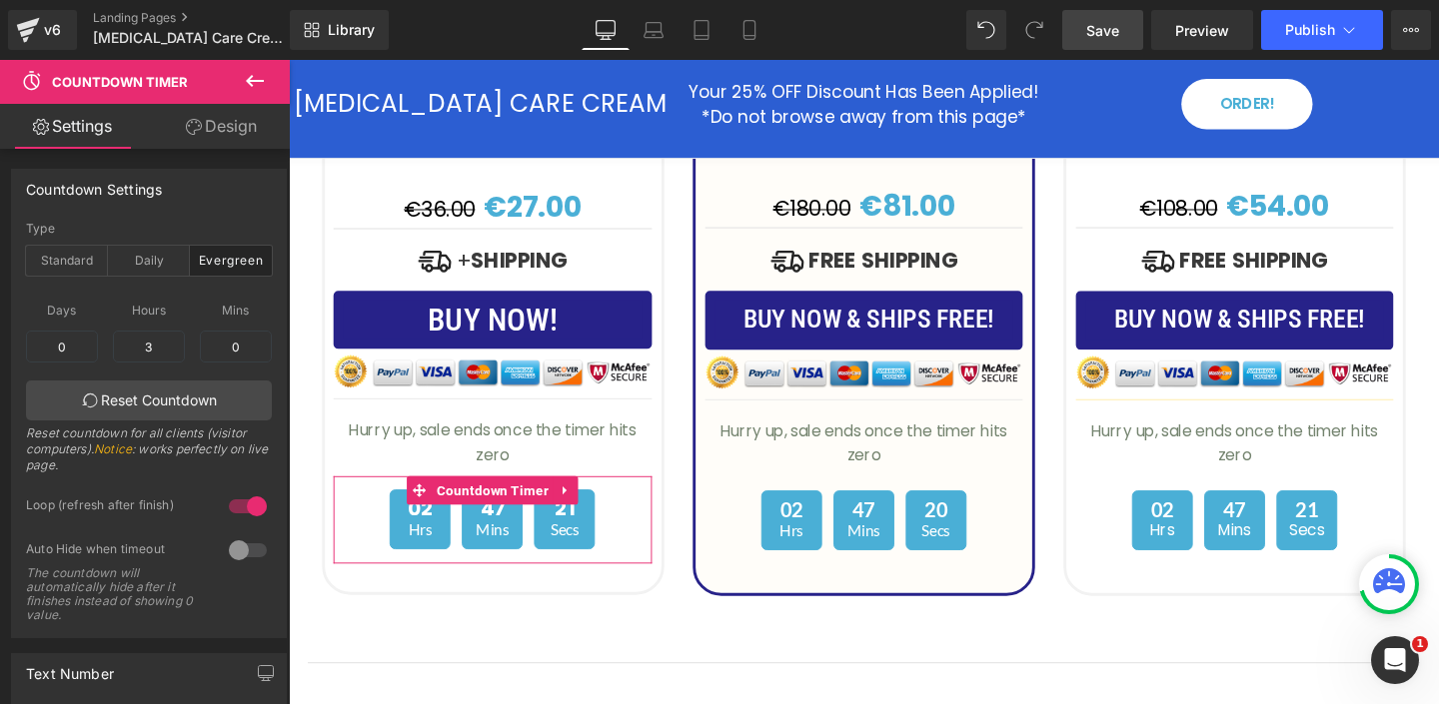
click at [225, 134] on link "Design" at bounding box center [221, 126] width 145 height 45
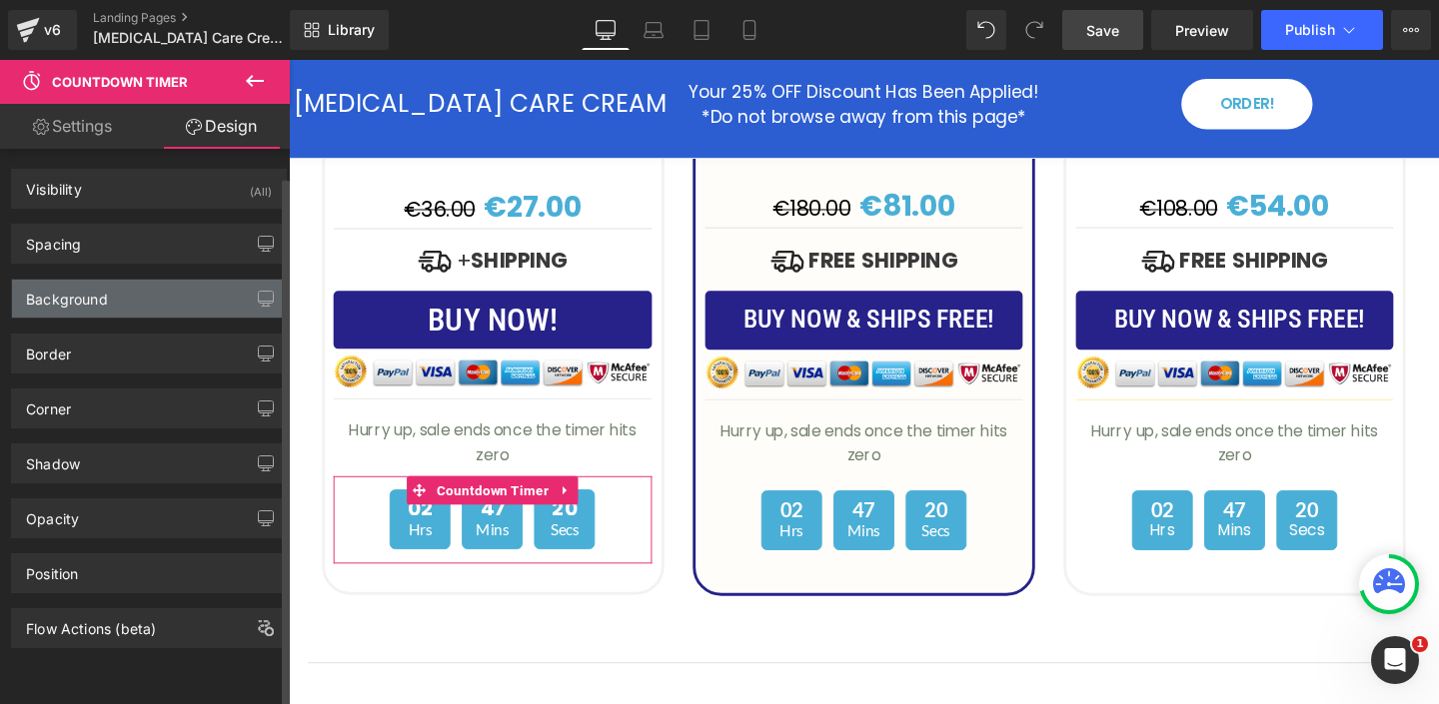
click at [93, 295] on div "Background" at bounding box center [67, 294] width 82 height 28
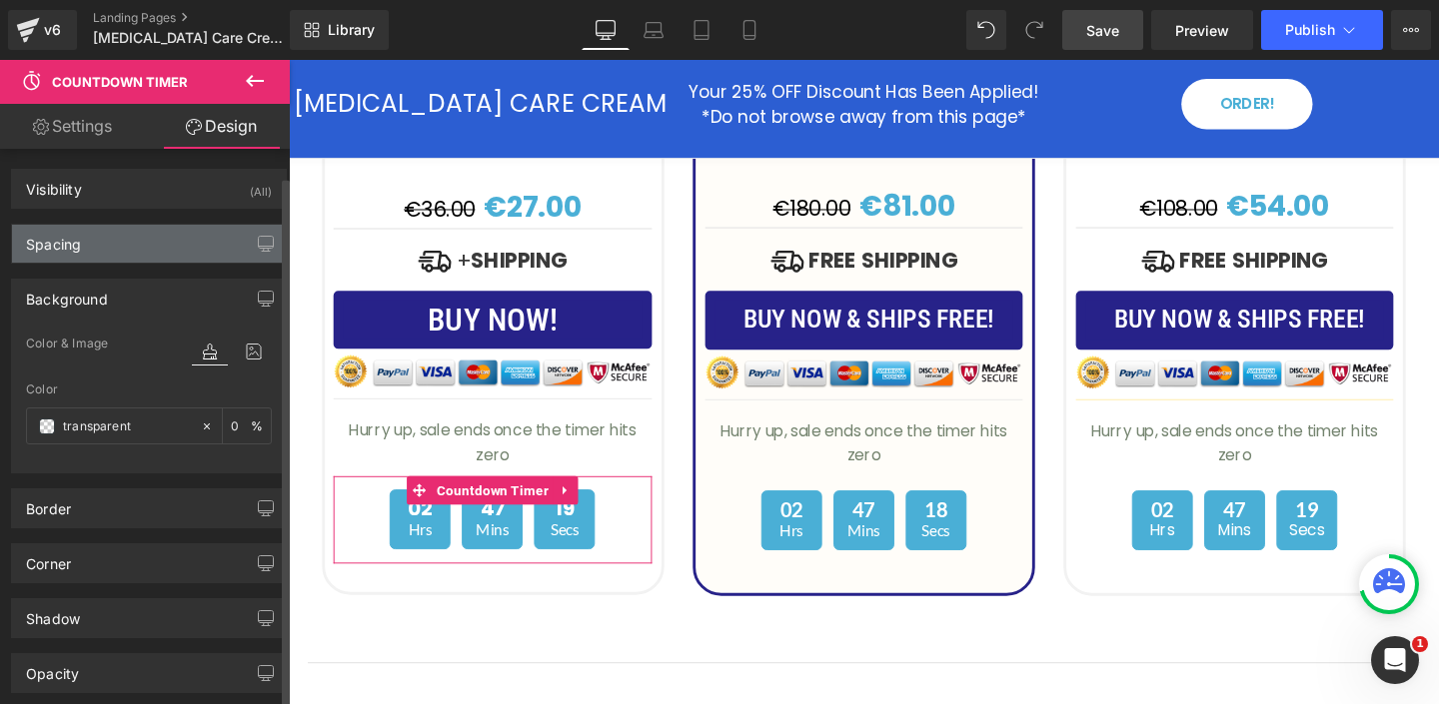
click at [117, 248] on div "Spacing" at bounding box center [149, 244] width 274 height 38
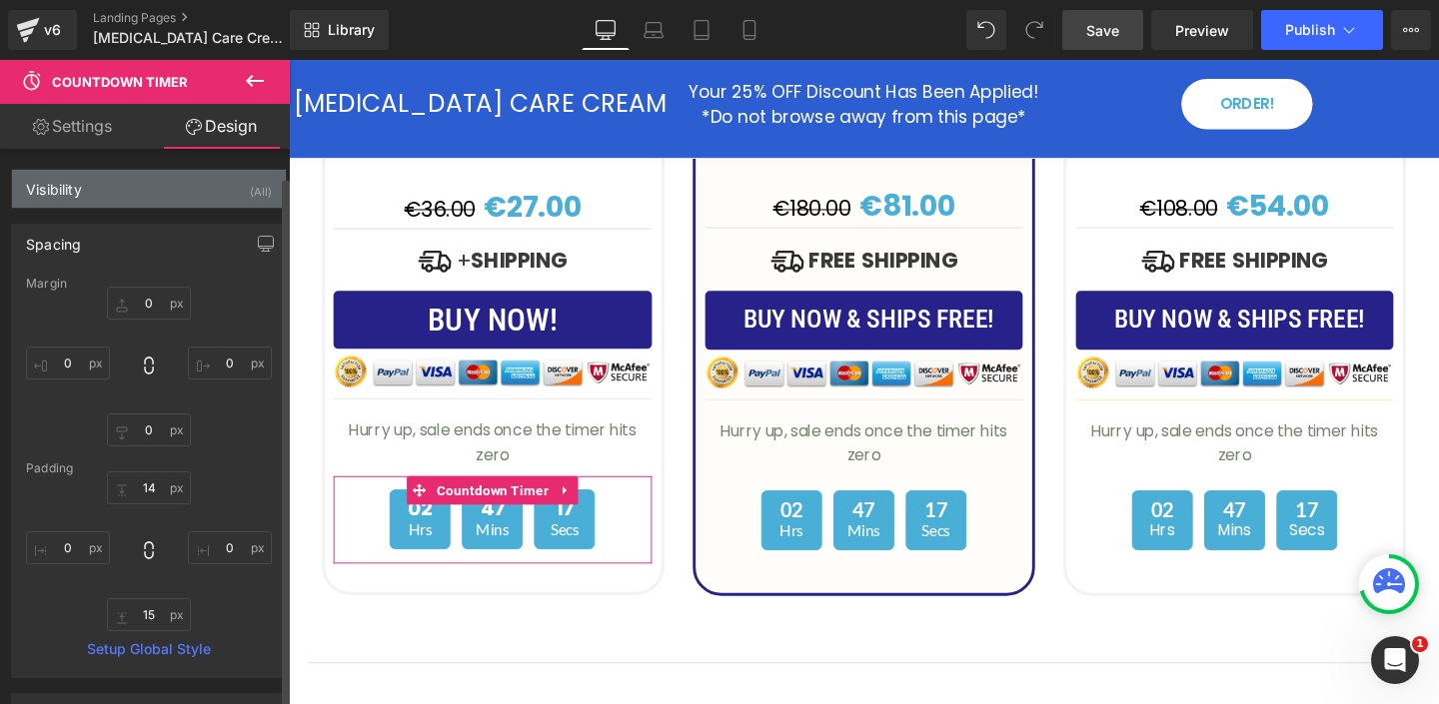
click at [164, 195] on div "Visibility (All)" at bounding box center [149, 189] width 274 height 38
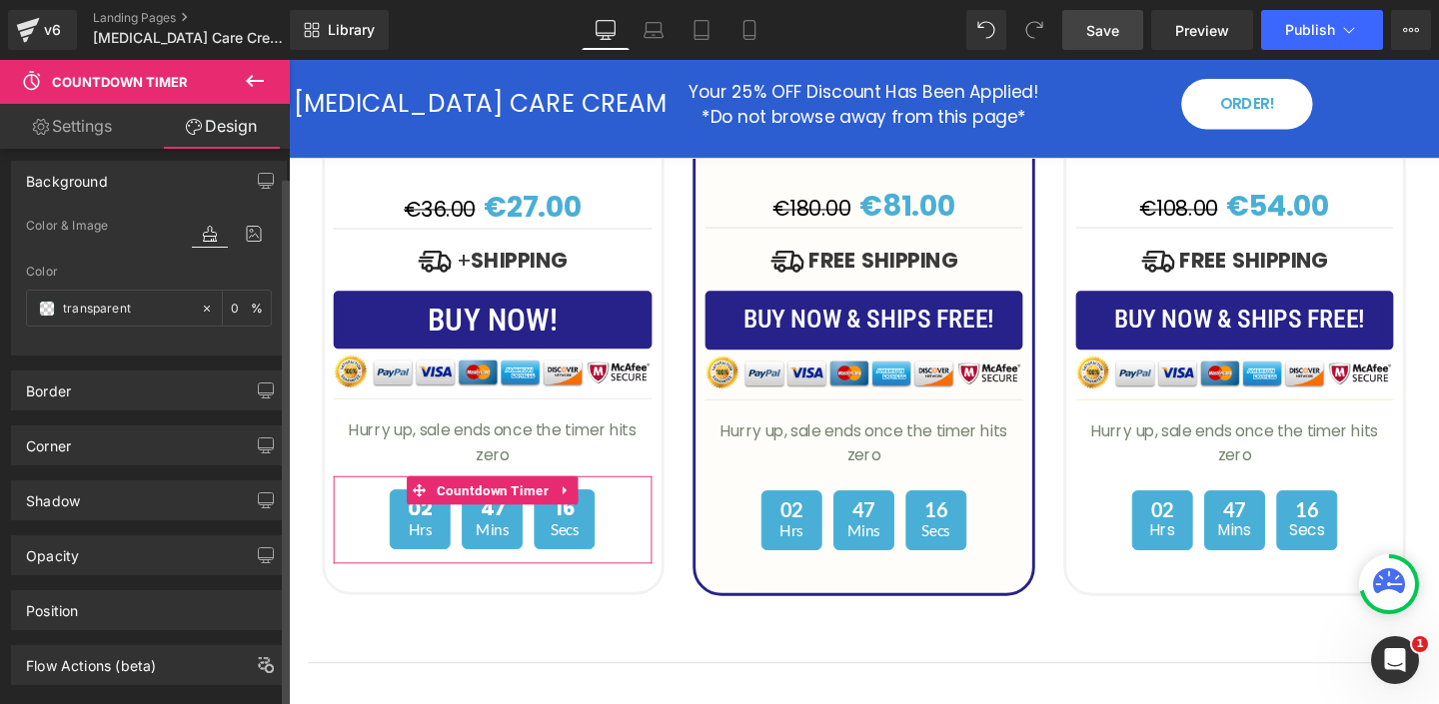
scroll to position [773, 0]
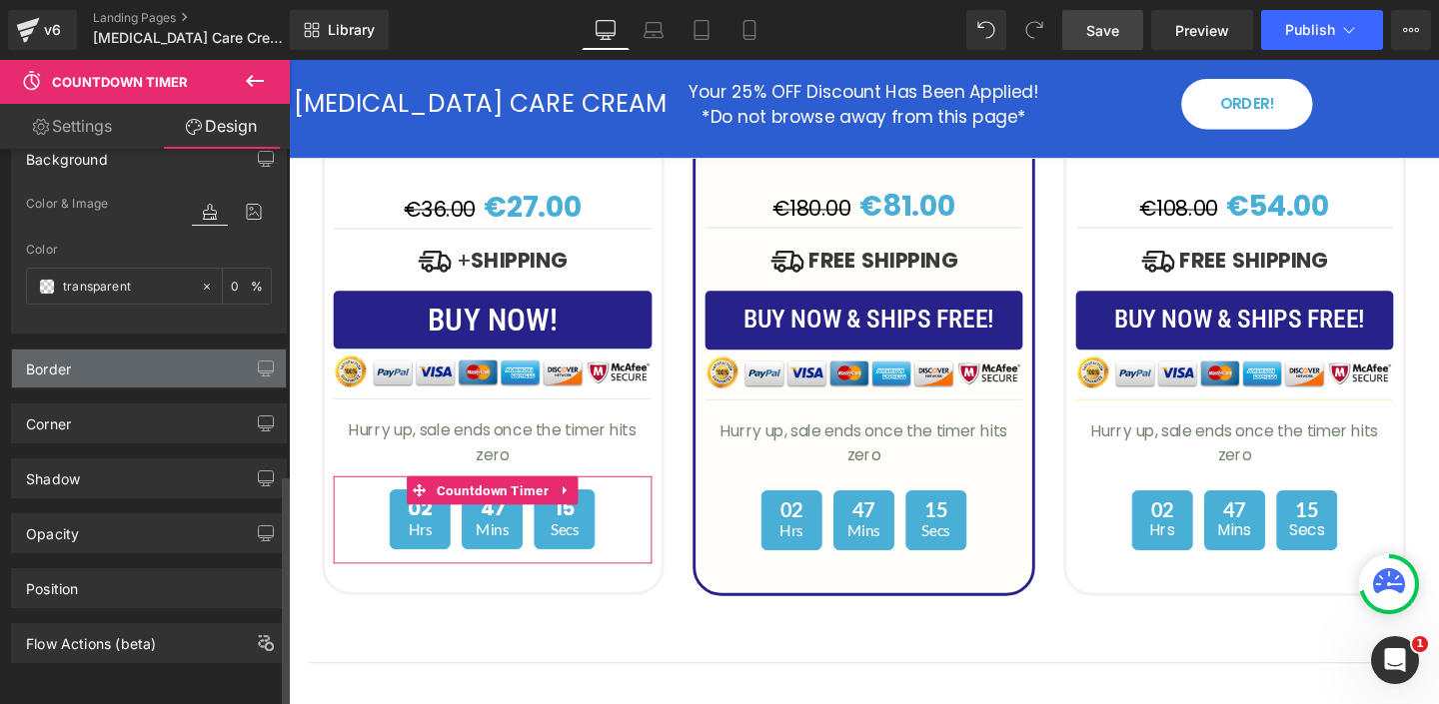
click at [124, 361] on div "Border" at bounding box center [149, 369] width 274 height 38
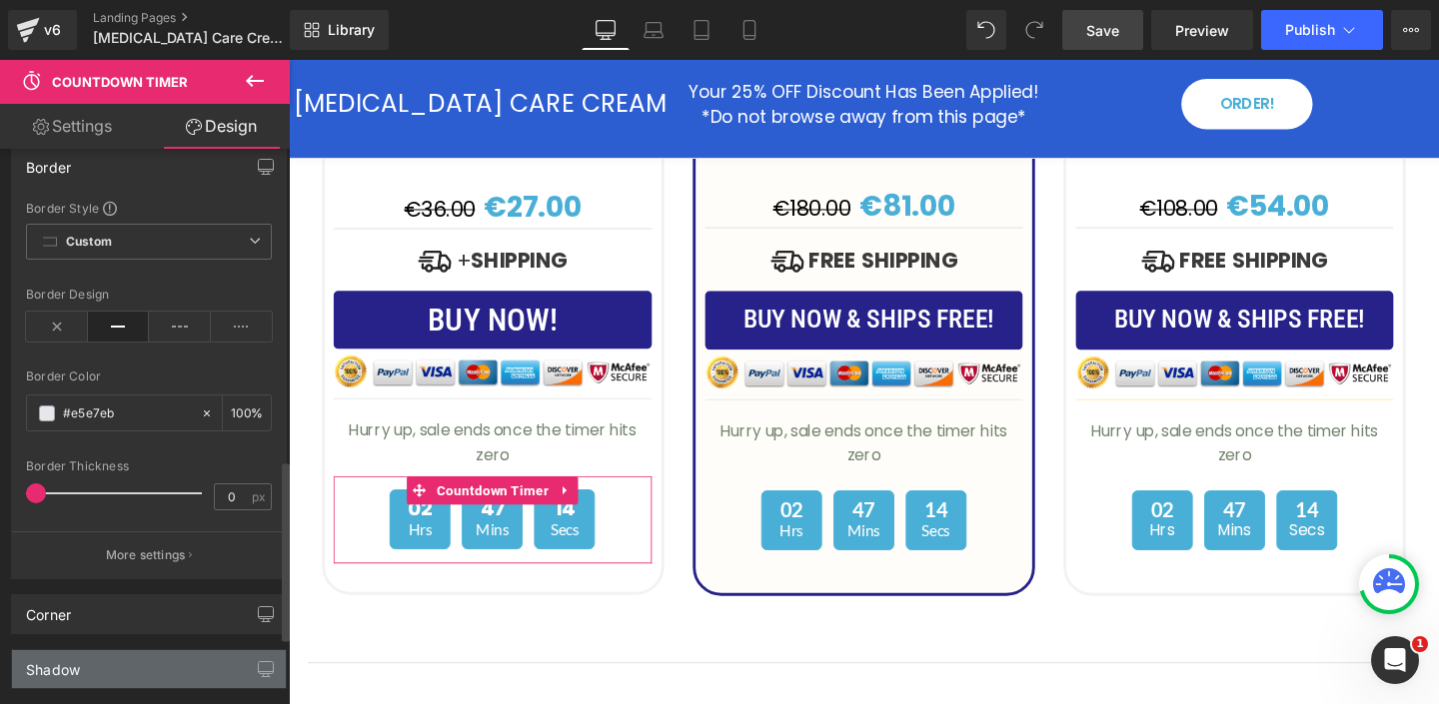
scroll to position [1166, 0]
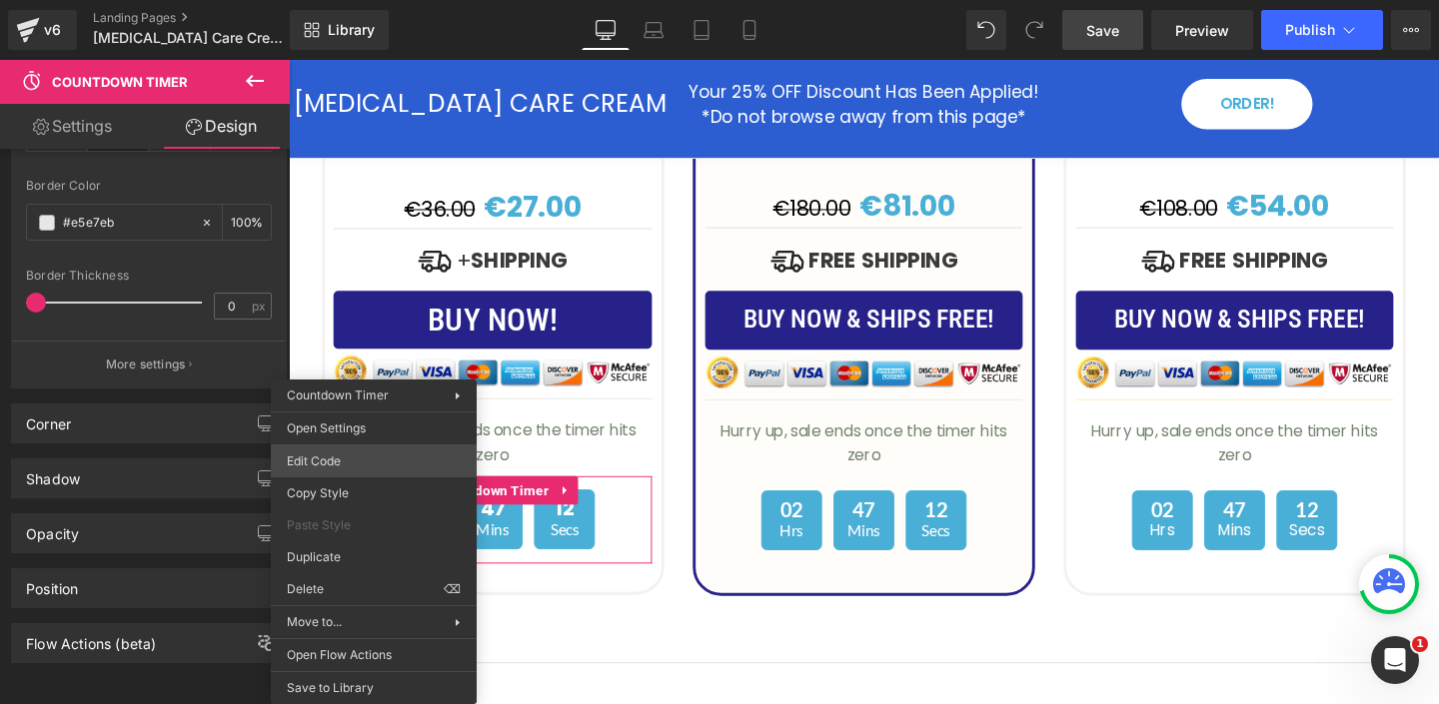
click at [364, 0] on div "Countdown Timer You are previewing how the will restyle your page. You can not …" at bounding box center [719, 0] width 1439 height 0
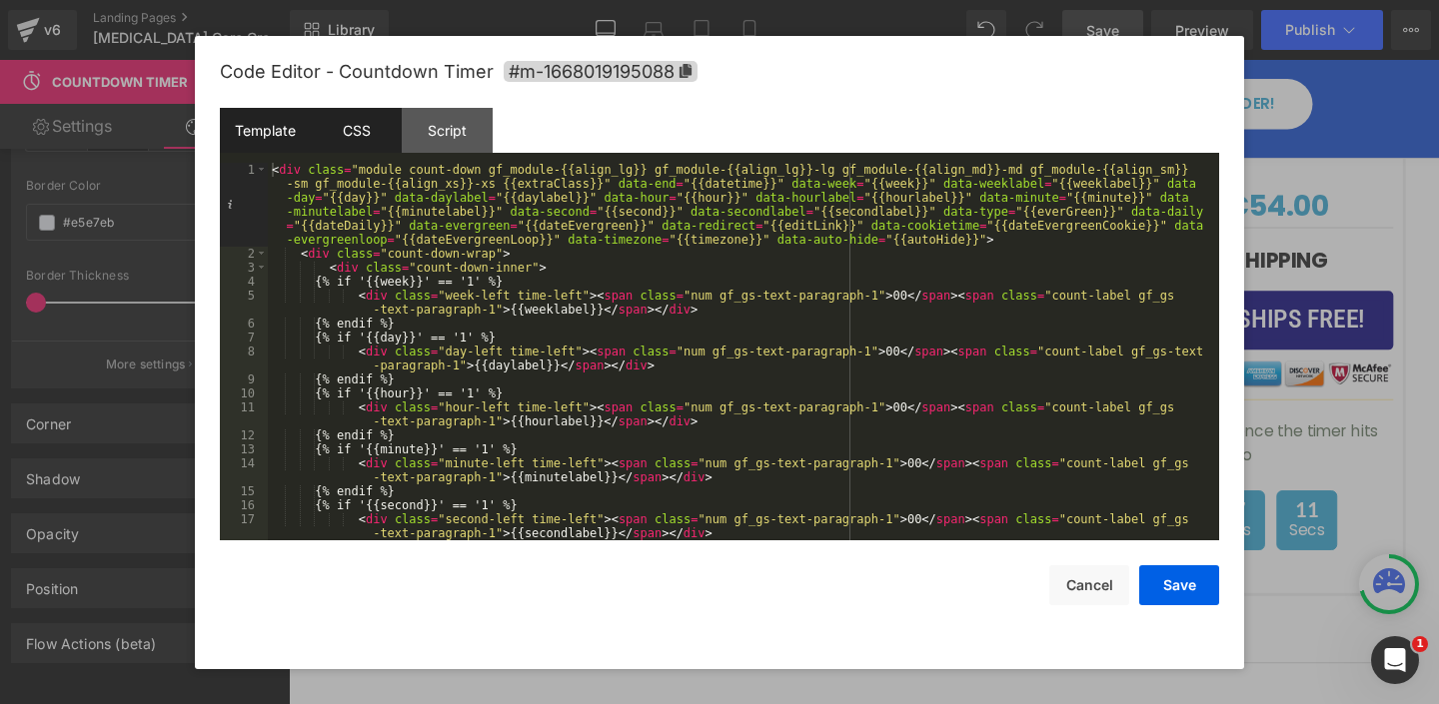
click at [375, 131] on div "CSS" at bounding box center [356, 130] width 91 height 45
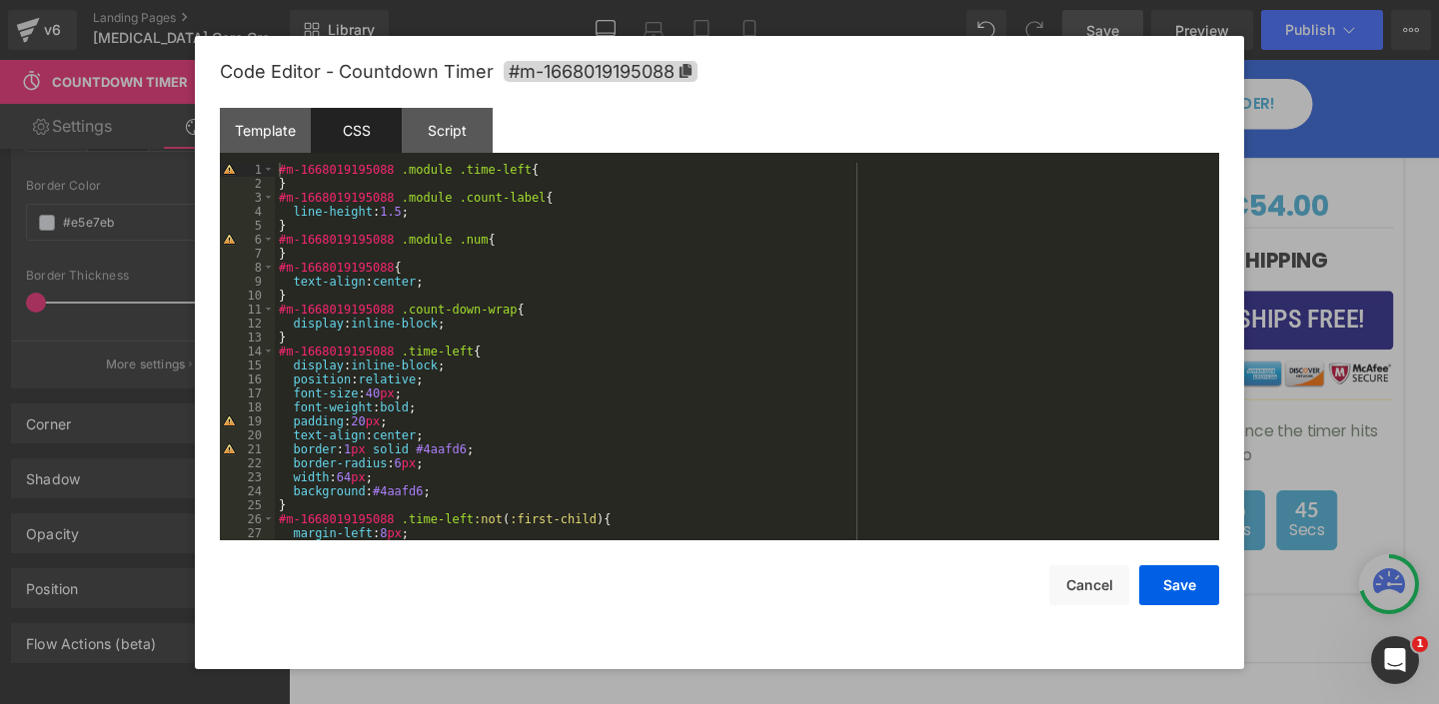
scroll to position [538, 0]
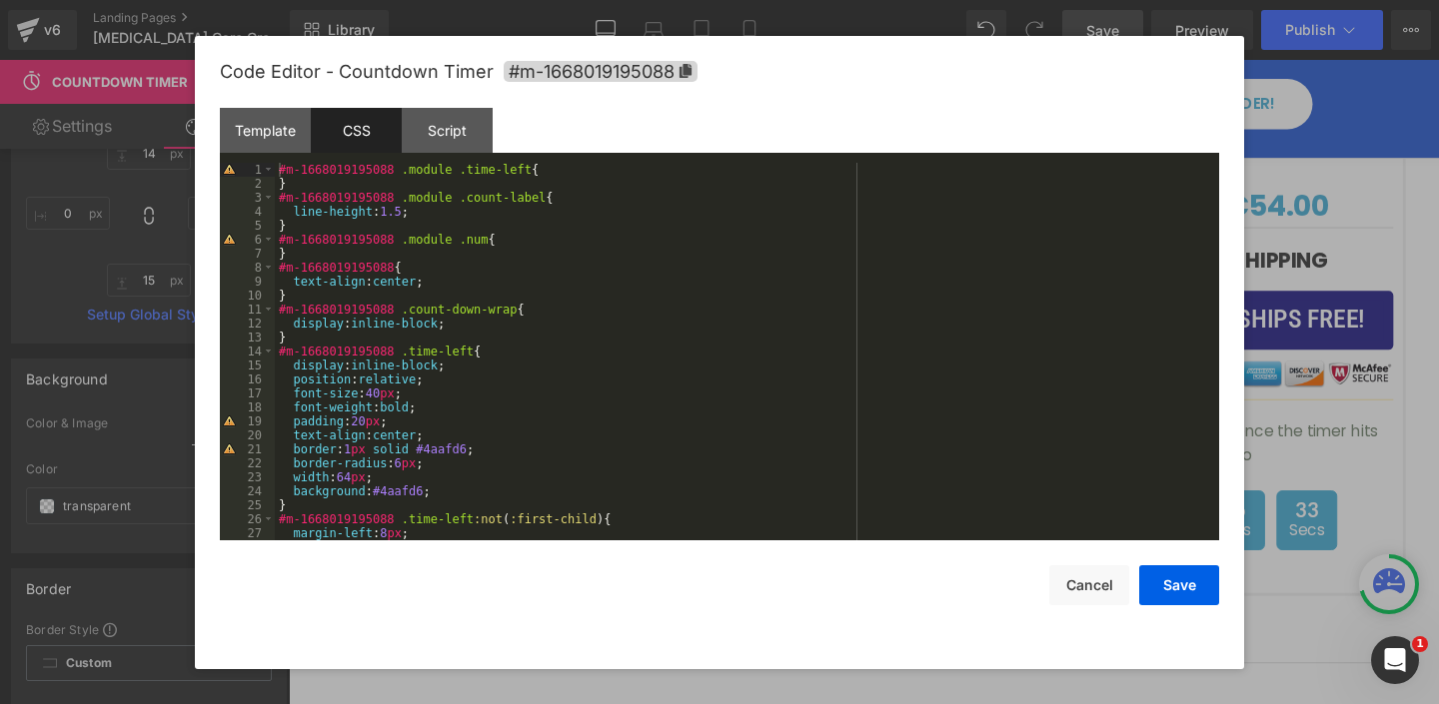
click at [406, 491] on div "#m-1668019195088 .module .time-left { } #m-1668019195088 .module .count-label {…" at bounding box center [743, 366] width 936 height 406
click at [387, 493] on div "#m-1668019195088 .module .time-left { } #m-1668019195088 .module .count-label {…" at bounding box center [743, 366] width 936 height 406
click at [1168, 583] on button "Save" at bounding box center [1179, 586] width 80 height 40
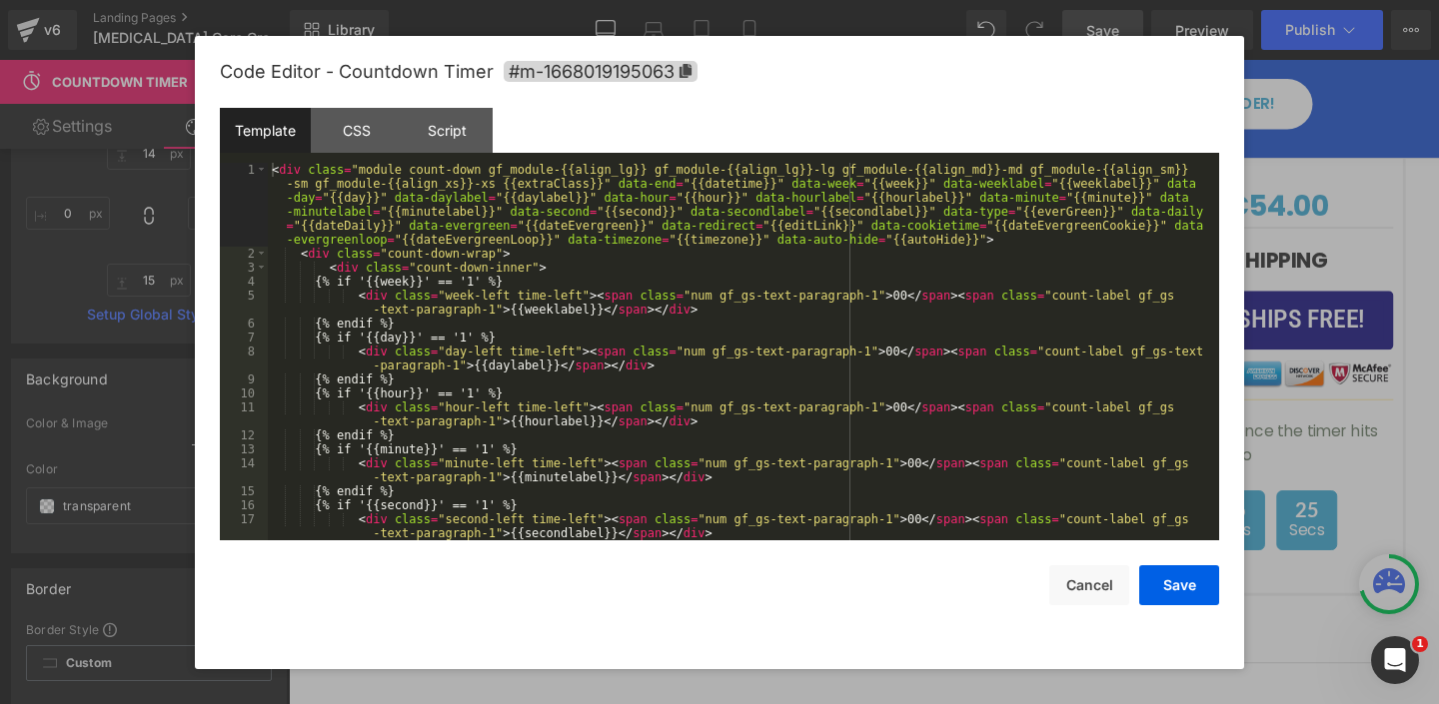
click at [710, 0] on div "Countdown Timer You are previewing how the will restyle your page. You can not …" at bounding box center [719, 0] width 1439 height 0
click at [344, 131] on div "CSS" at bounding box center [356, 130] width 91 height 45
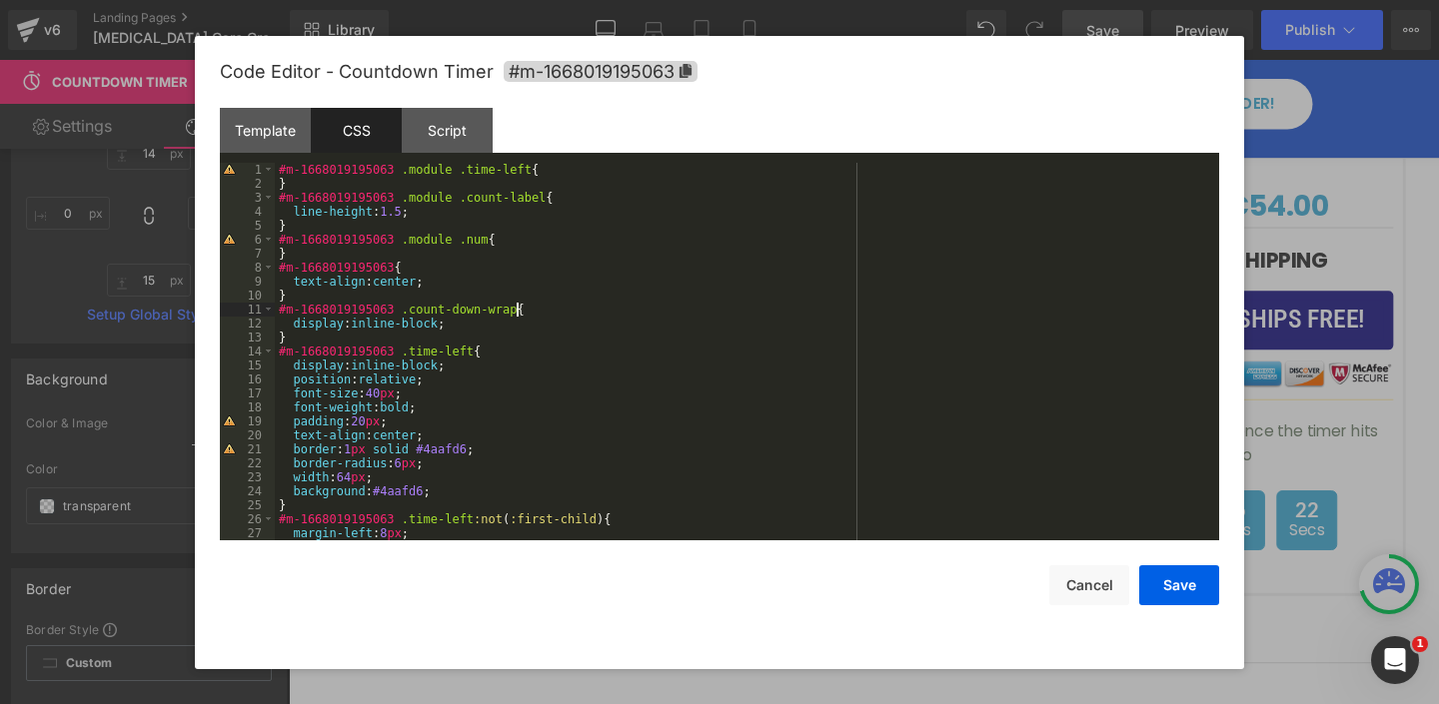
click at [515, 314] on div "#m-1668019195063 .module .time-left { } #m-1668019195063 .module .count-label {…" at bounding box center [743, 366] width 936 height 406
click at [410, 491] on div "#m-1668019195063 .module .time-left { } #m-1668019195063 .module .count-label {…" at bounding box center [743, 366] width 936 height 406
drag, startPoint x: 1169, startPoint y: 595, endPoint x: 925, endPoint y: 564, distance: 245.9
click at [1169, 595] on button "Save" at bounding box center [1179, 586] width 80 height 40
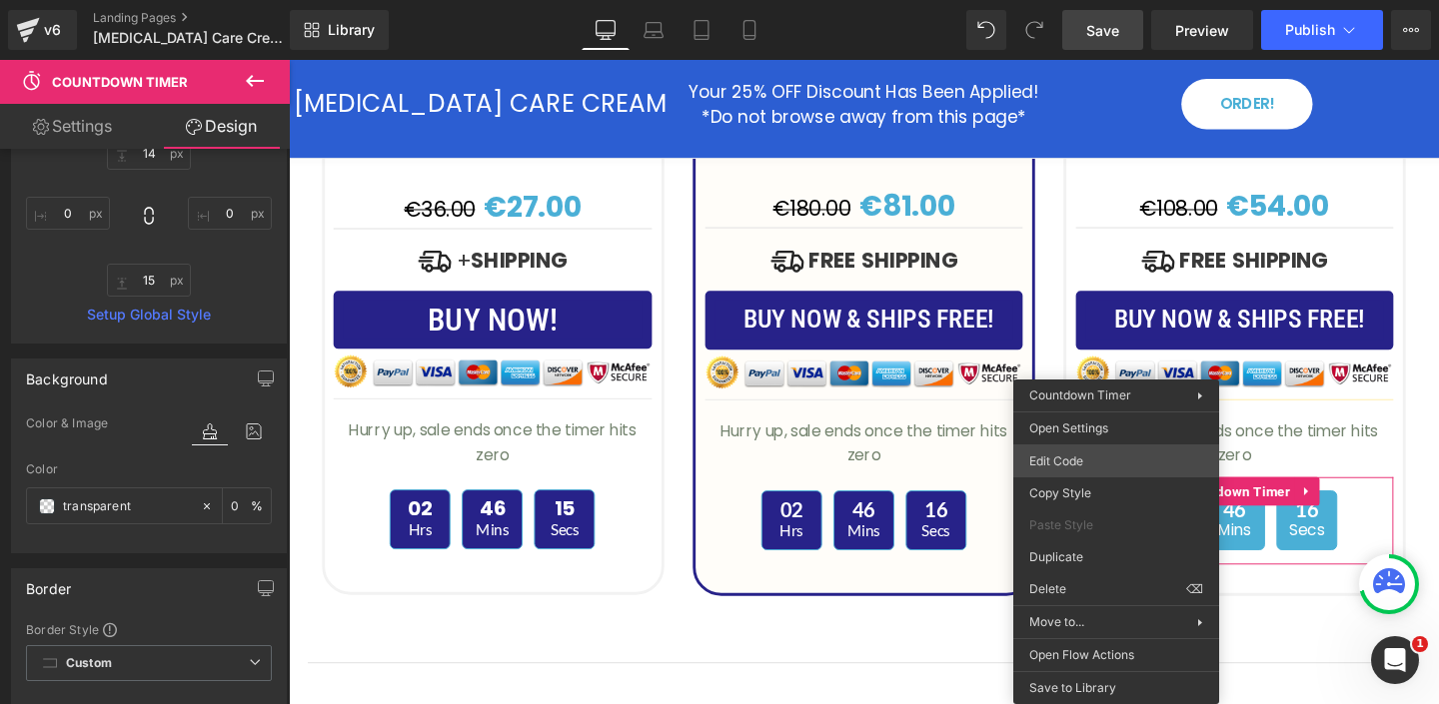
click at [1075, 0] on div "Countdown Timer You are previewing how the will restyle your page. You can not …" at bounding box center [719, 0] width 1439 height 0
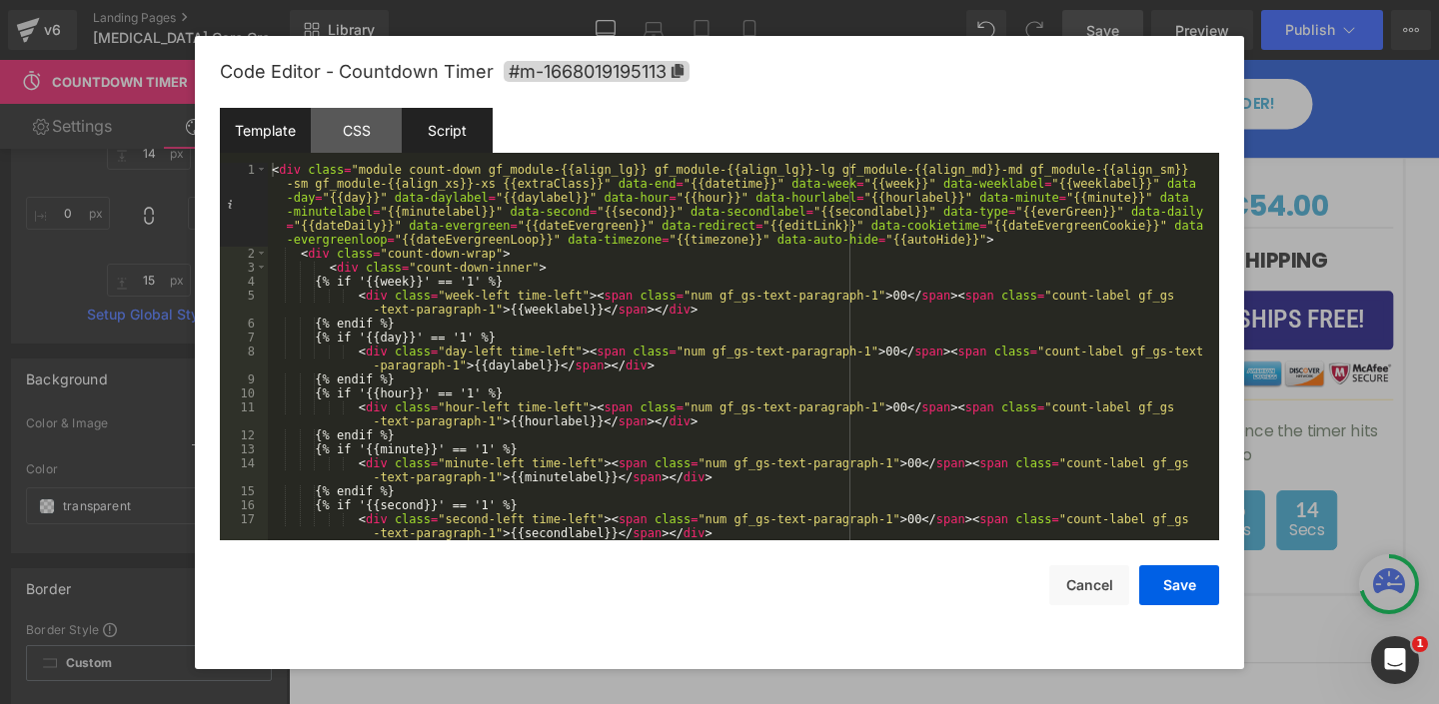
click at [447, 133] on div "Script" at bounding box center [447, 130] width 91 height 45
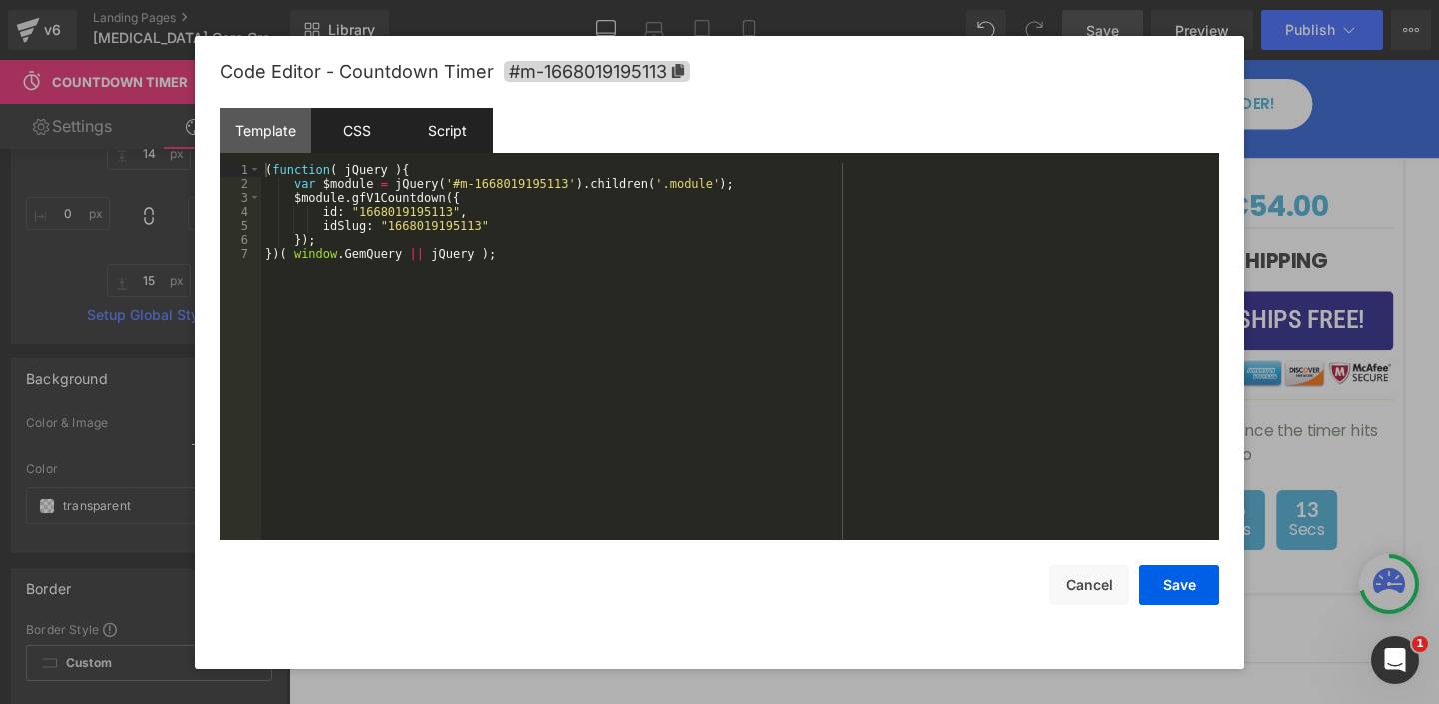
click at [362, 116] on div "CSS" at bounding box center [356, 130] width 91 height 45
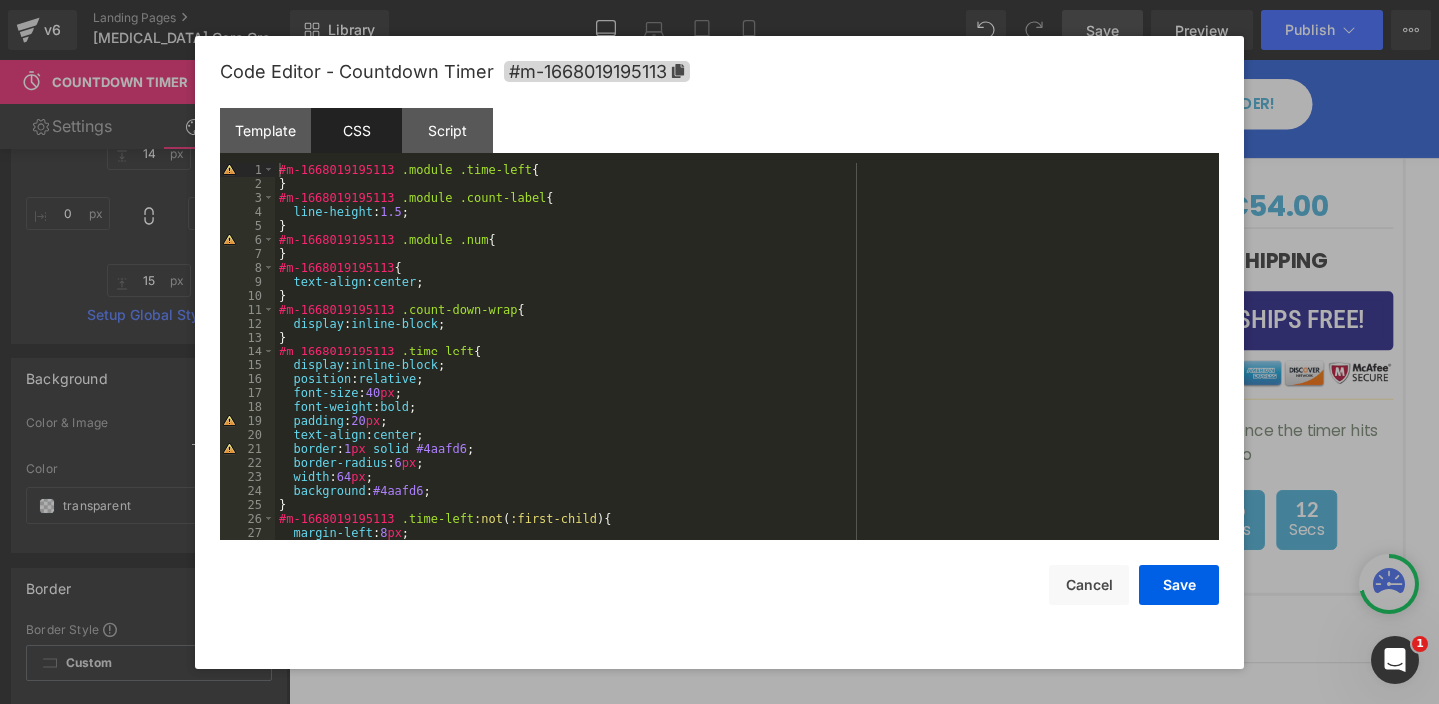
click at [397, 491] on div "#m-1668019195113 .module .time-left { } #m-1668019195113 .module .count-label {…" at bounding box center [743, 366] width 936 height 406
drag, startPoint x: 1175, startPoint y: 590, endPoint x: 1177, endPoint y: 574, distance: 17.1
click at [1174, 590] on button "Save" at bounding box center [1179, 586] width 80 height 40
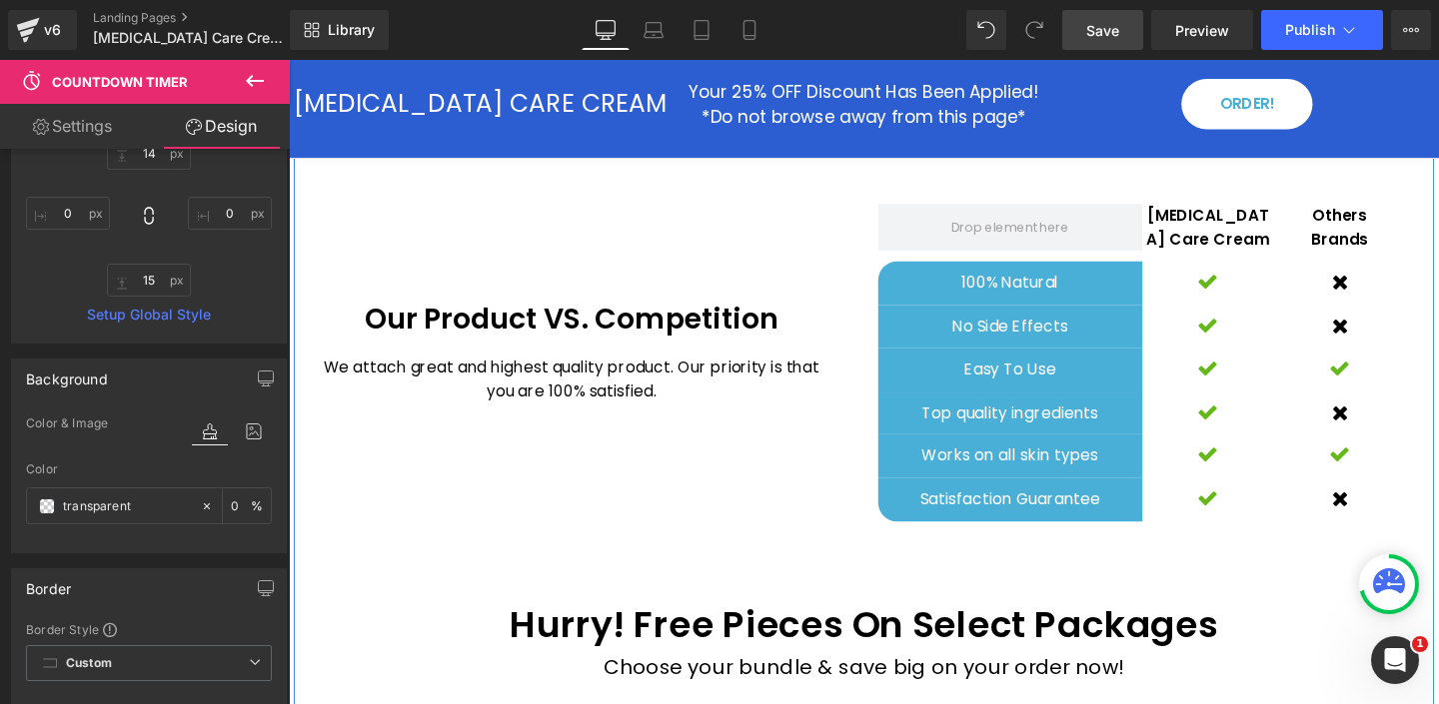
scroll to position [4453, 0]
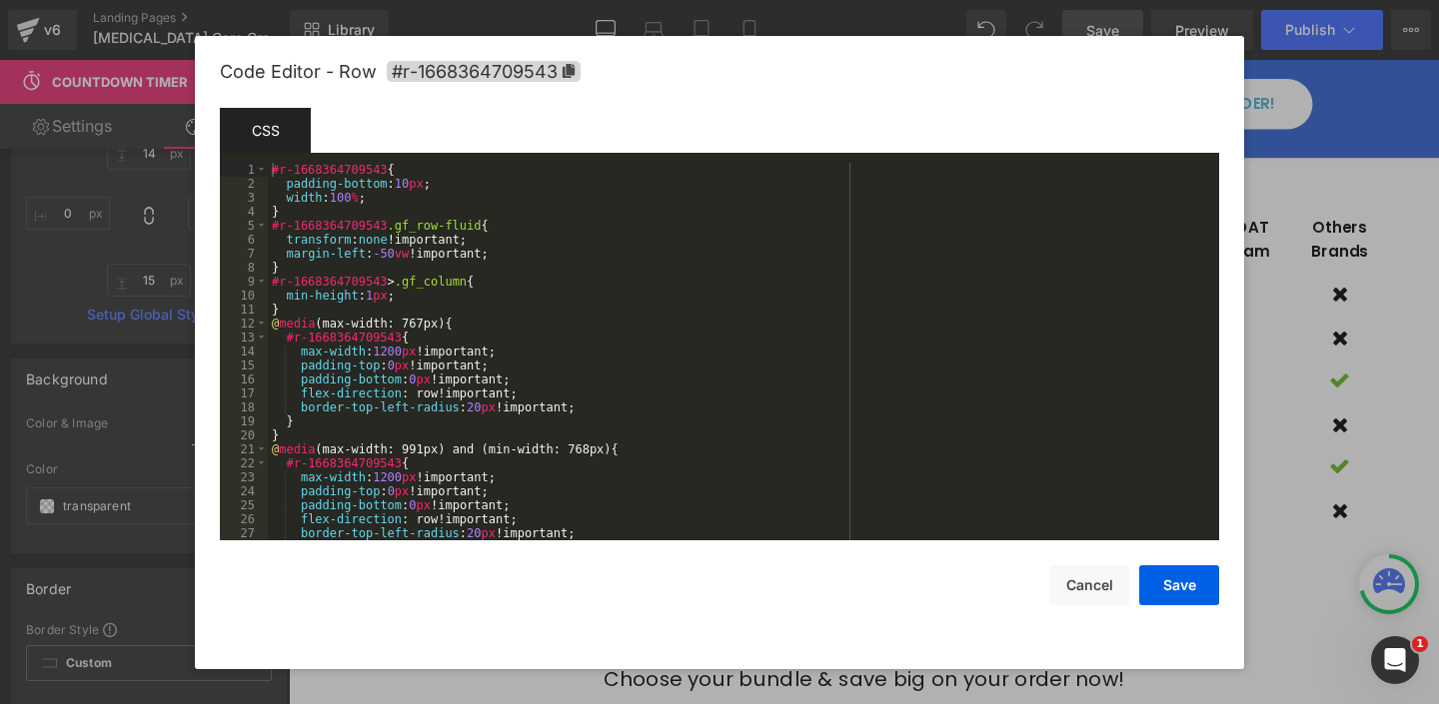
click at [885, 0] on div "Countdown Timer You are previewing how the will restyle your page. You can not …" at bounding box center [719, 0] width 1439 height 0
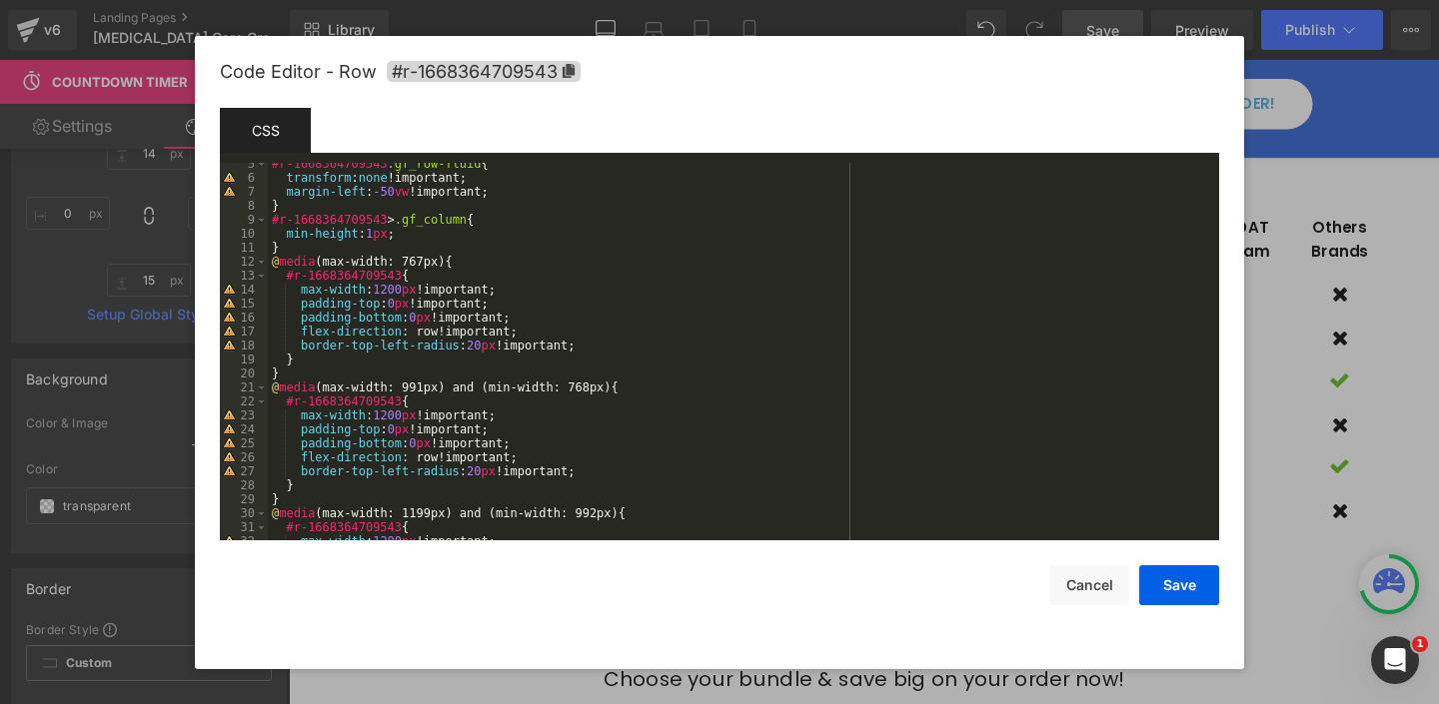
scroll to position [420, 0]
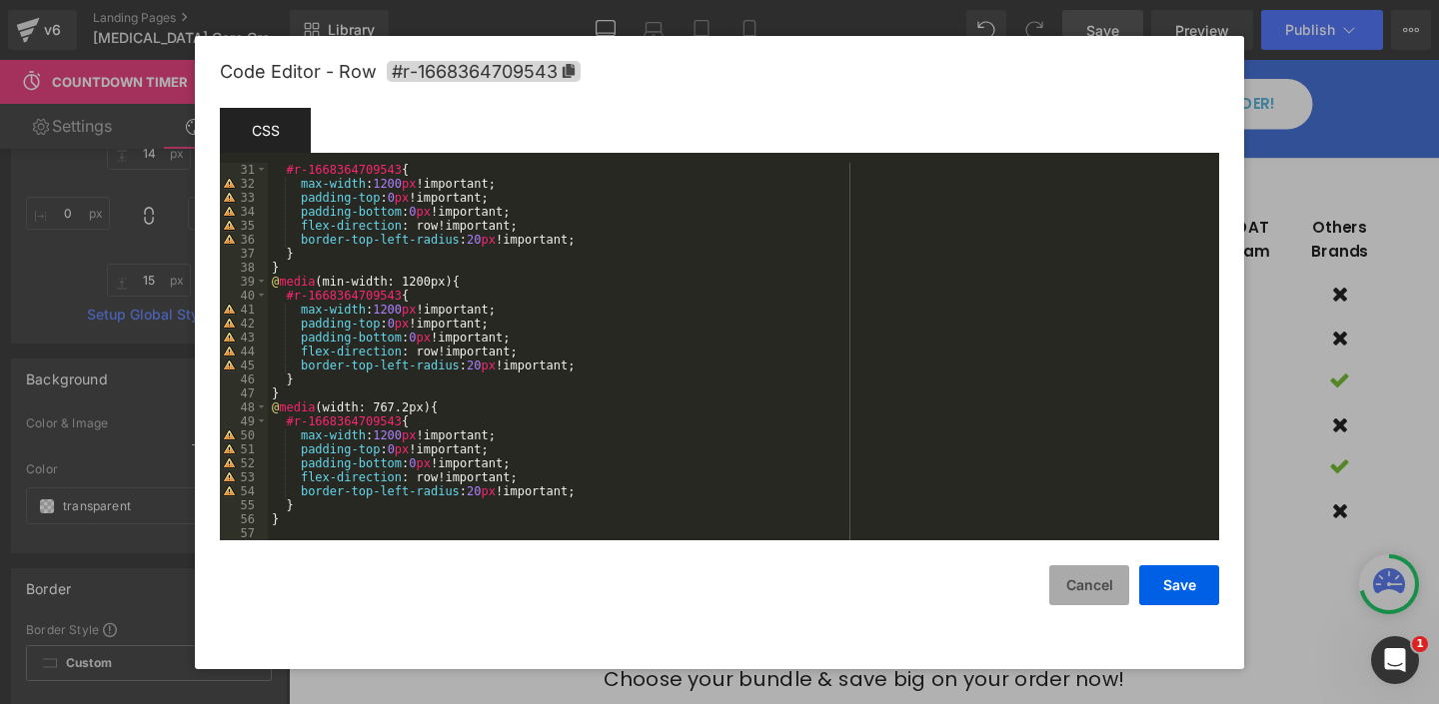
click at [1089, 590] on button "Cancel" at bounding box center [1089, 586] width 80 height 40
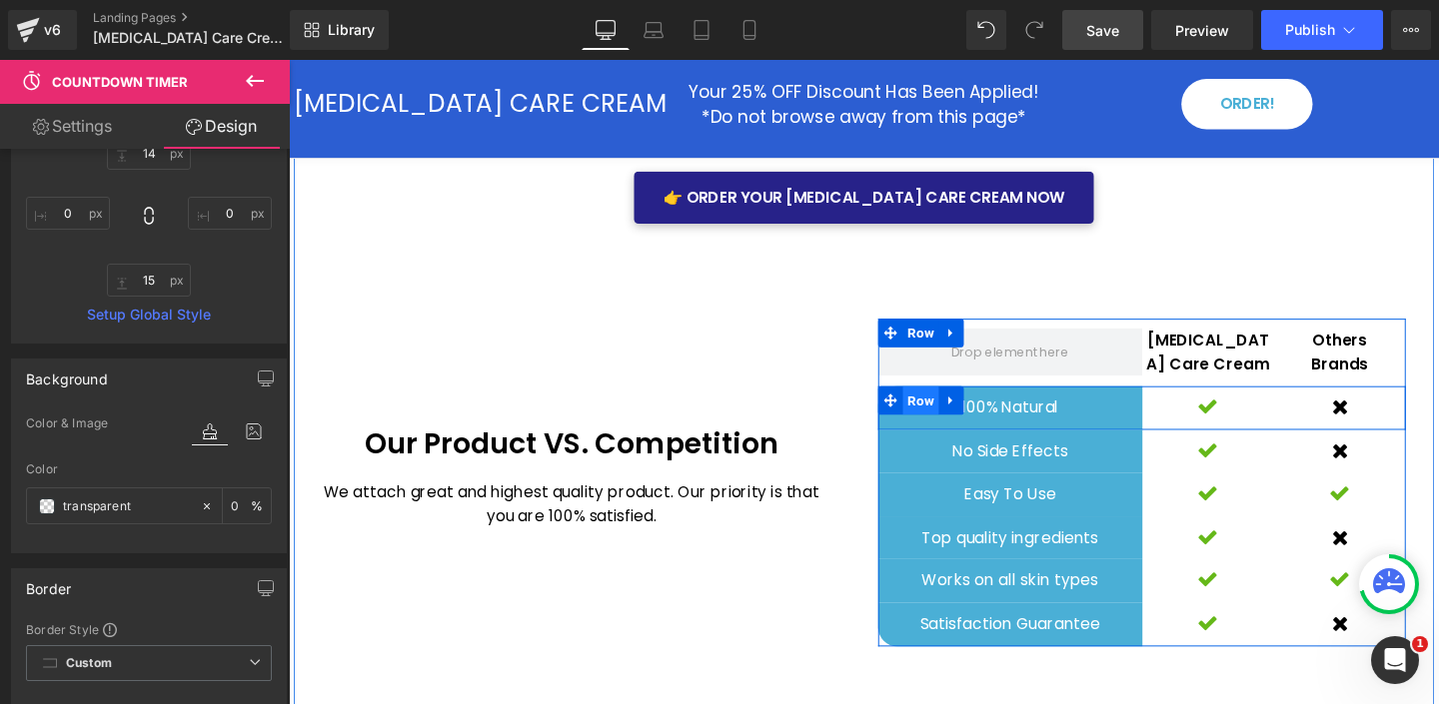
scroll to position [4330, 0]
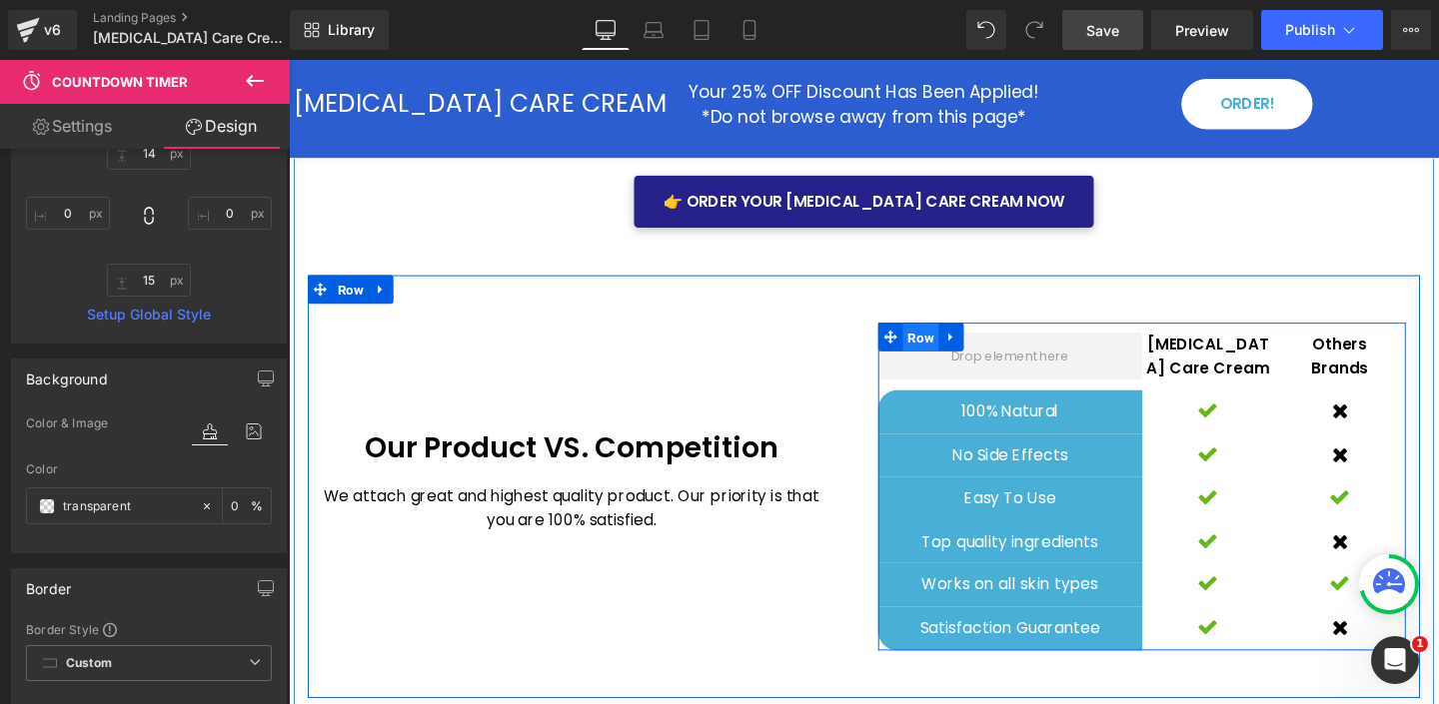
click at [951, 338] on span "Row" at bounding box center [953, 353] width 38 height 30
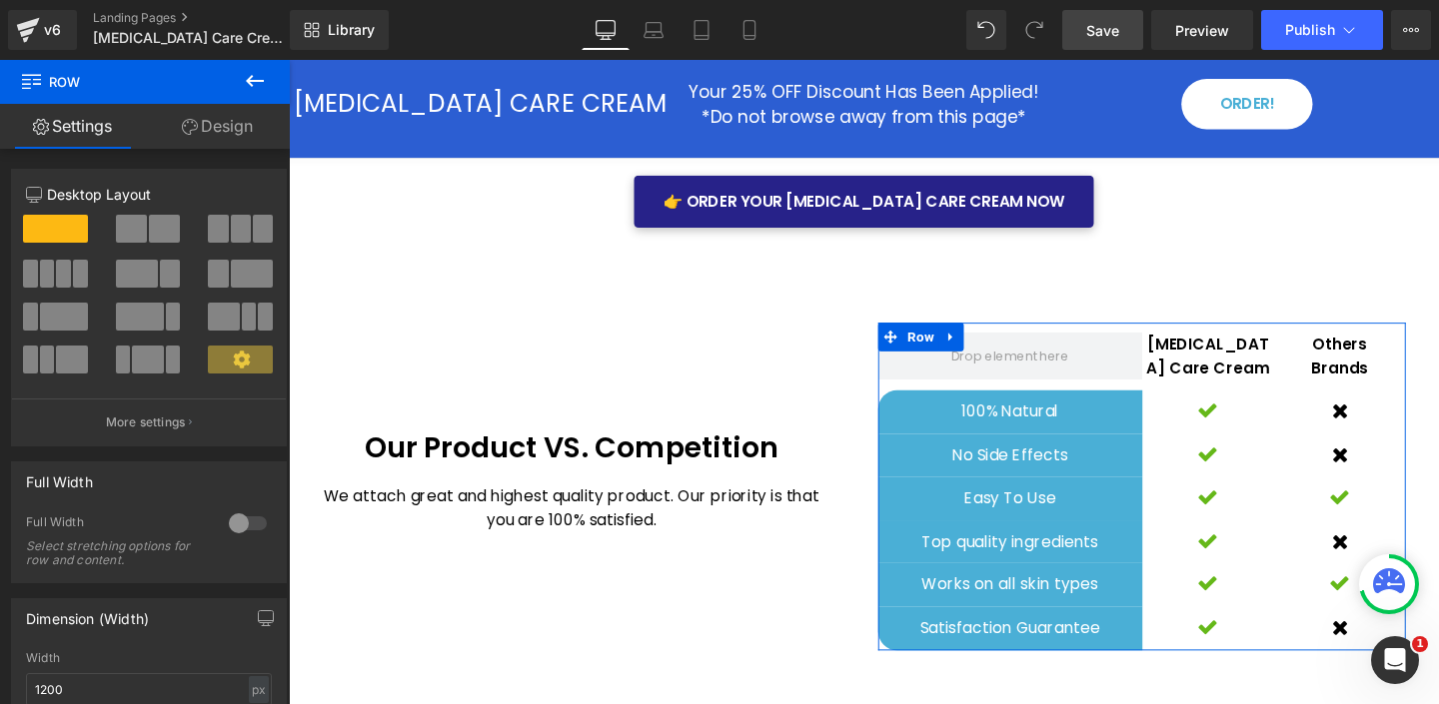
drag, startPoint x: 238, startPoint y: 132, endPoint x: 126, endPoint y: 267, distance: 175.3
click at [238, 132] on link "Design" at bounding box center [217, 126] width 145 height 45
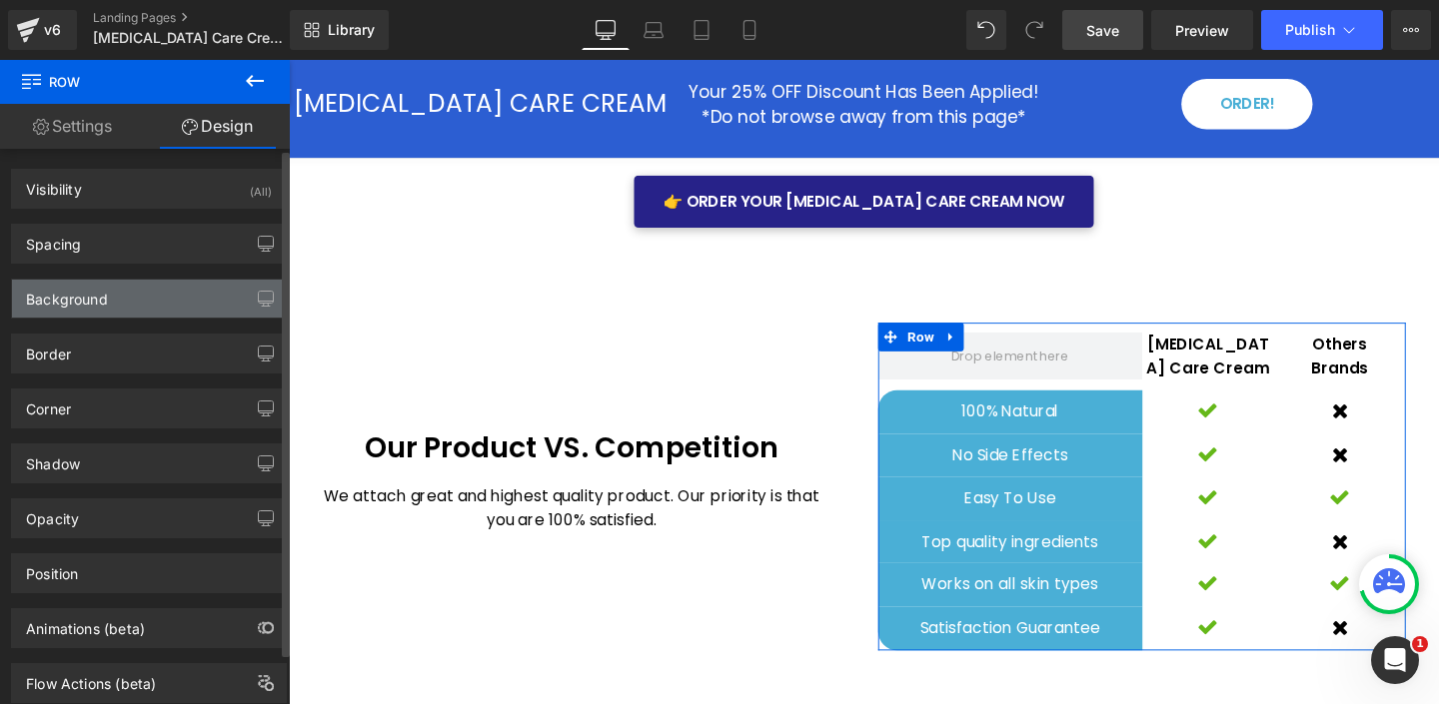
click at [91, 303] on div "Background" at bounding box center [67, 294] width 82 height 28
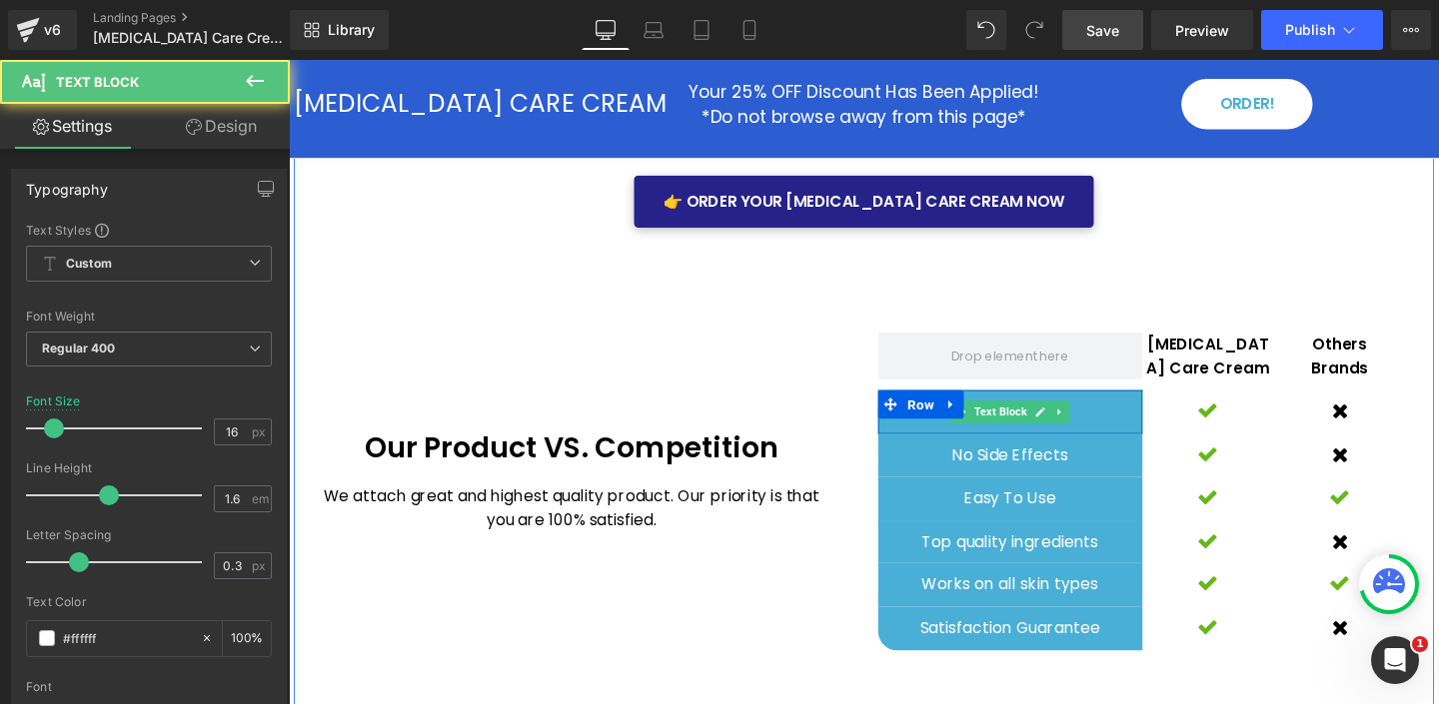
click at [947, 418] on p "100% Natural" at bounding box center [1047, 431] width 278 height 26
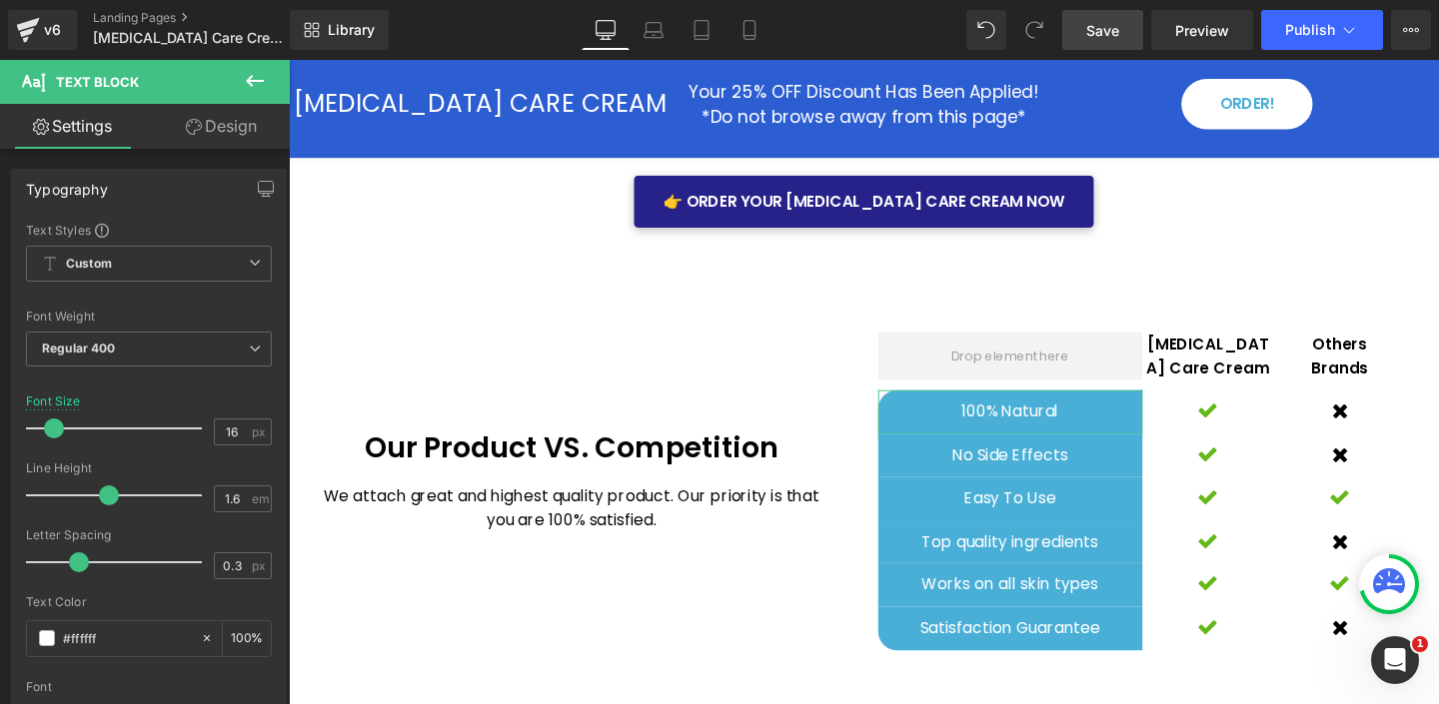
click at [227, 132] on link "Design" at bounding box center [221, 126] width 145 height 45
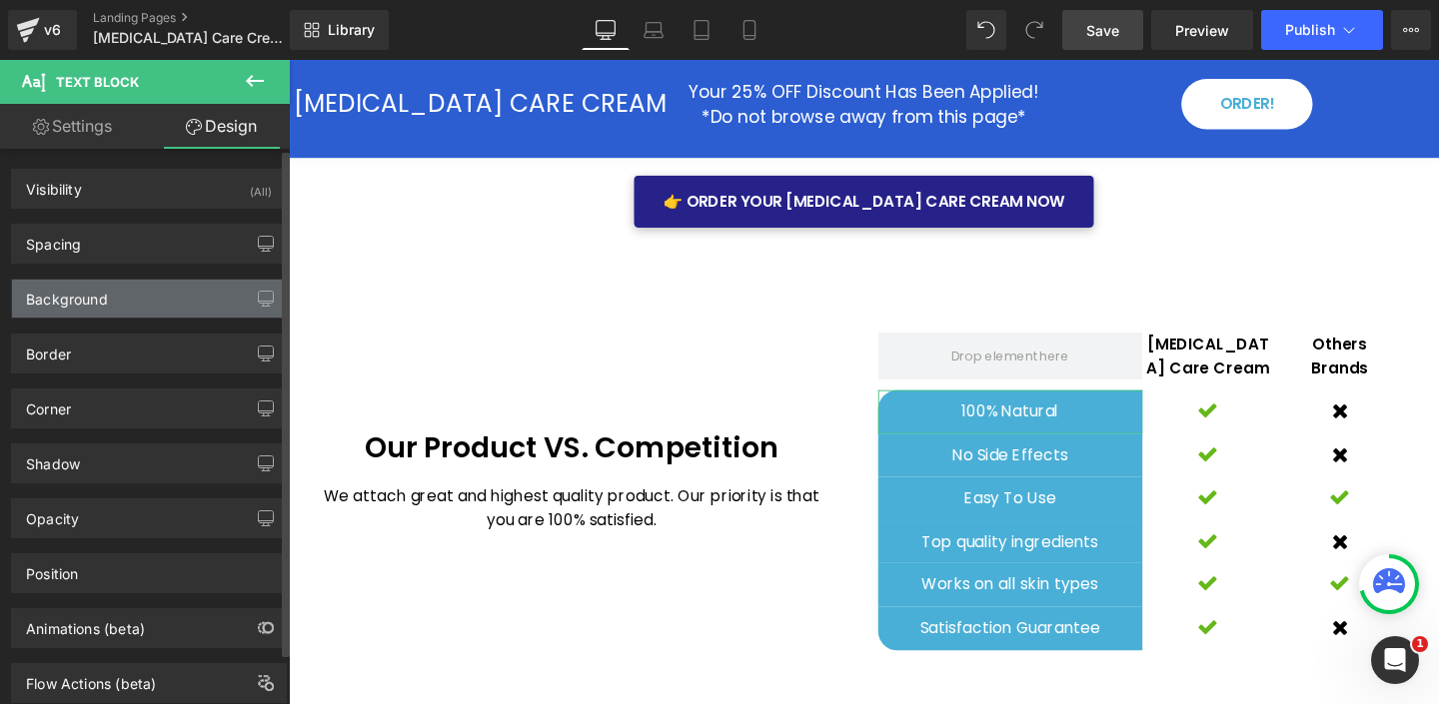
click at [69, 296] on div "Background" at bounding box center [67, 294] width 82 height 28
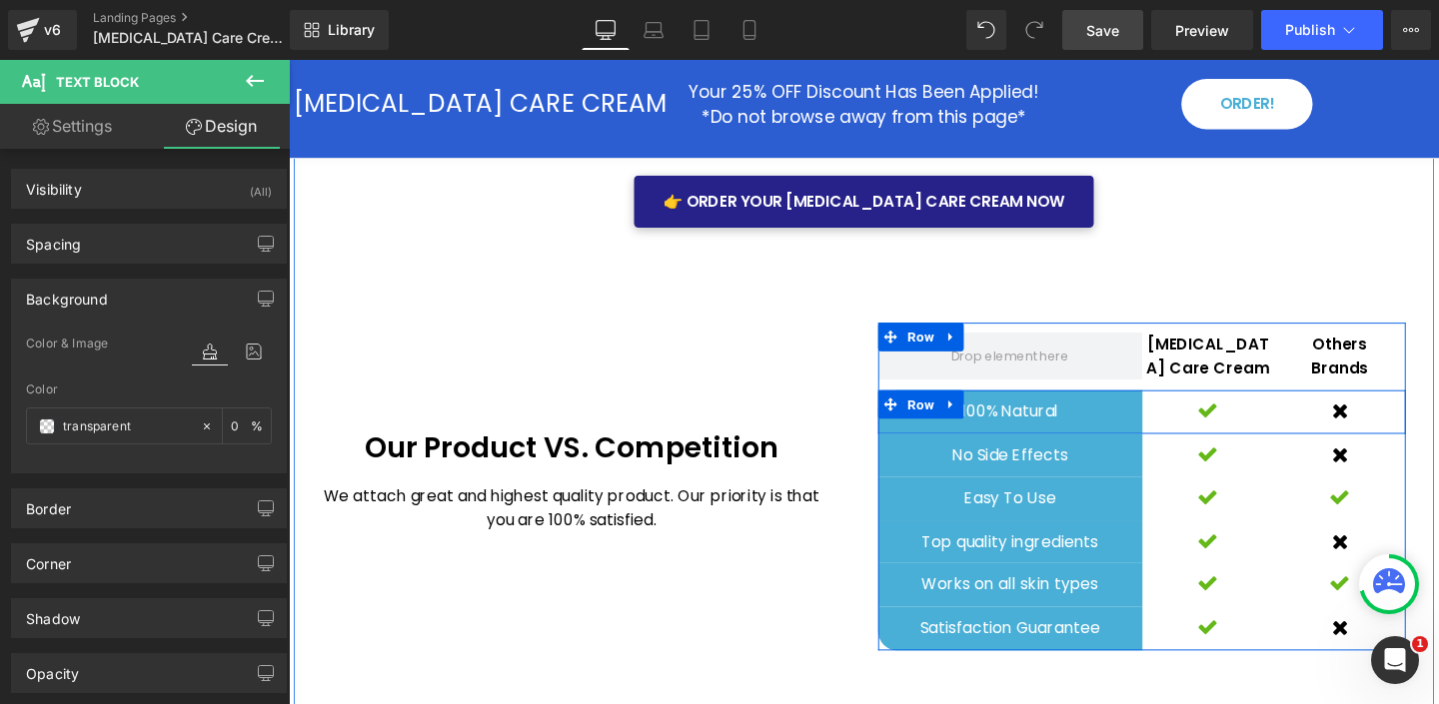
click at [1212, 408] on div "Icon" at bounding box center [1255, 431] width 139 height 46
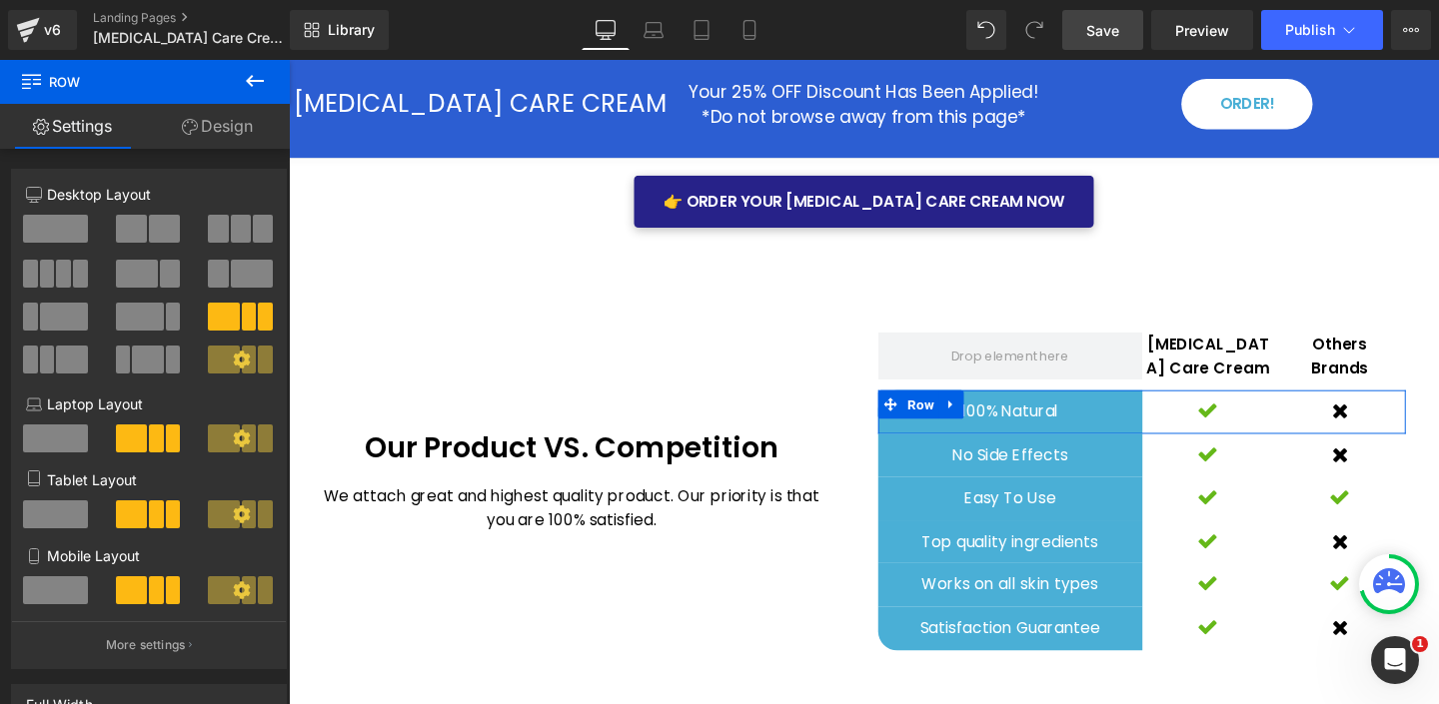
click at [210, 134] on link "Design" at bounding box center [217, 126] width 145 height 45
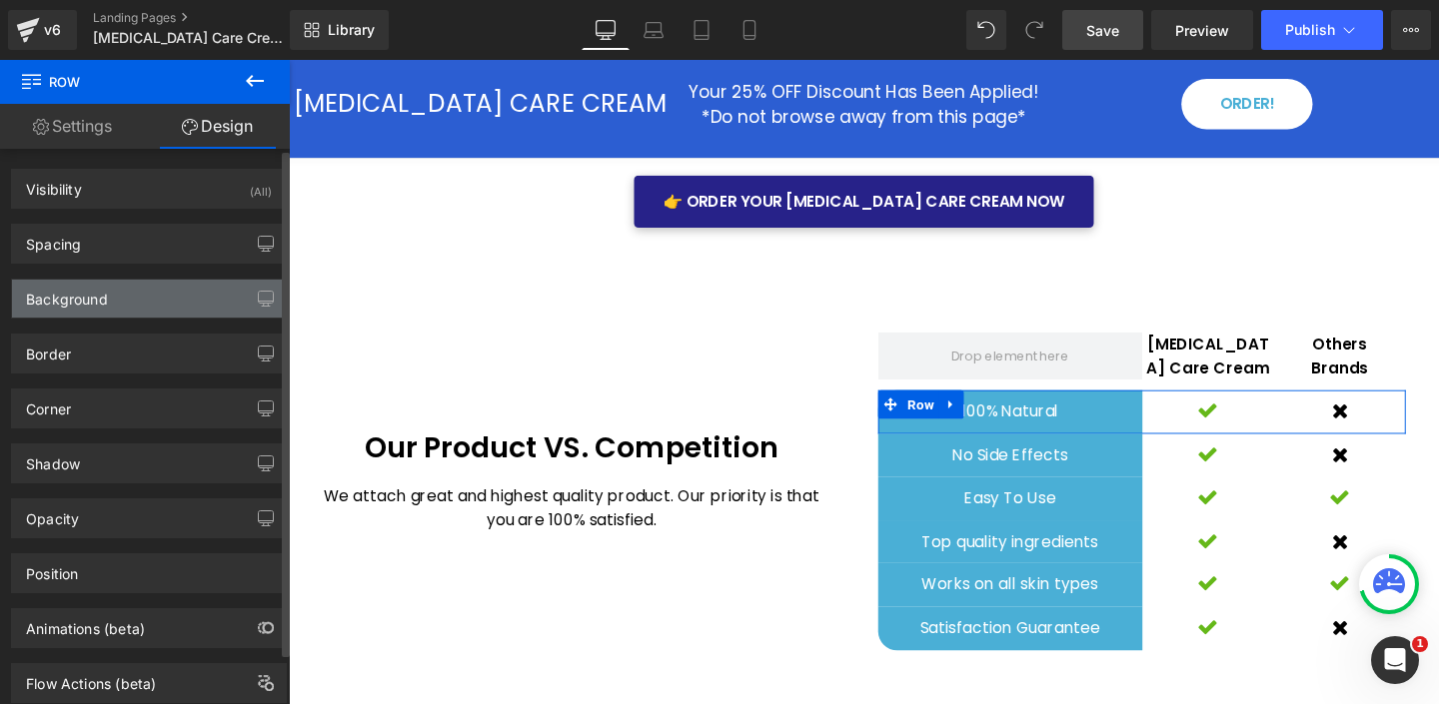
click at [98, 292] on div "Background" at bounding box center [67, 294] width 82 height 28
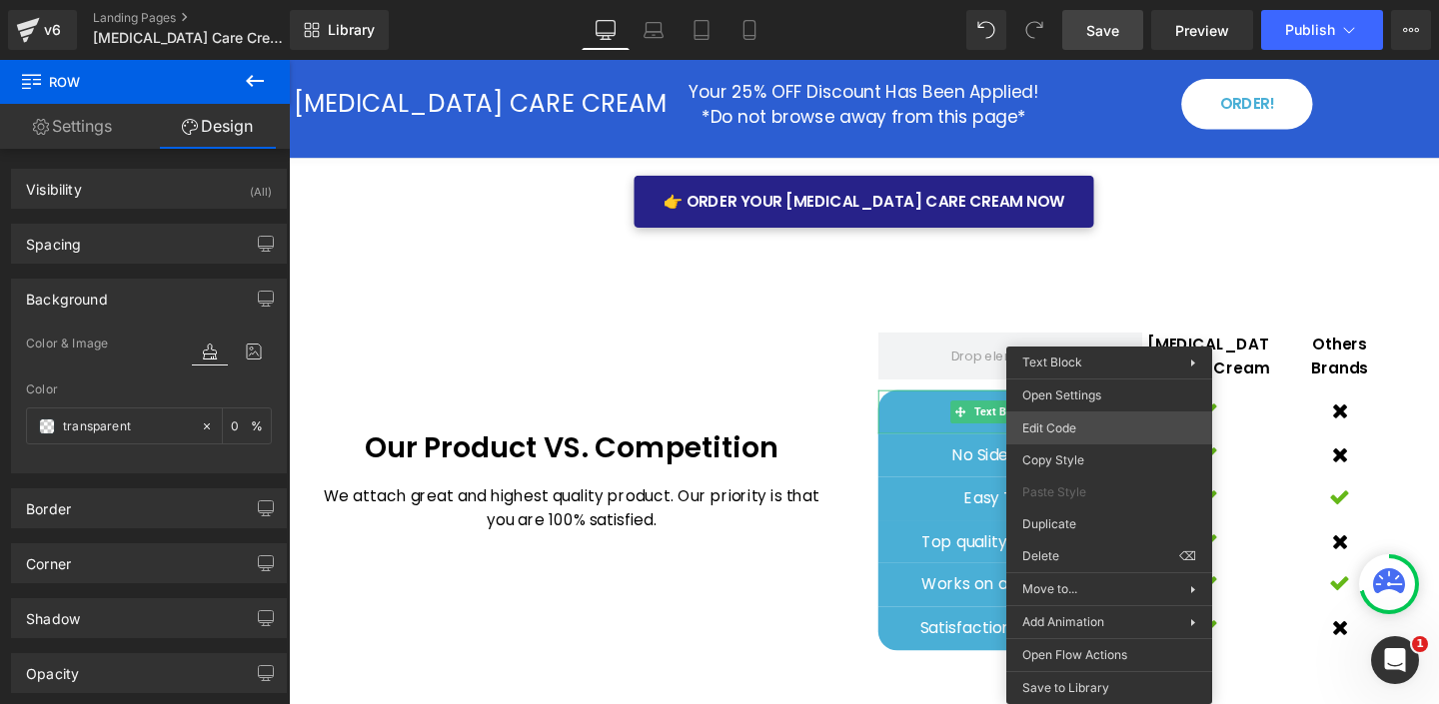
click at [1063, 0] on div "Row You are previewing how the will restyle your page. You can not edit Element…" at bounding box center [719, 0] width 1439 height 0
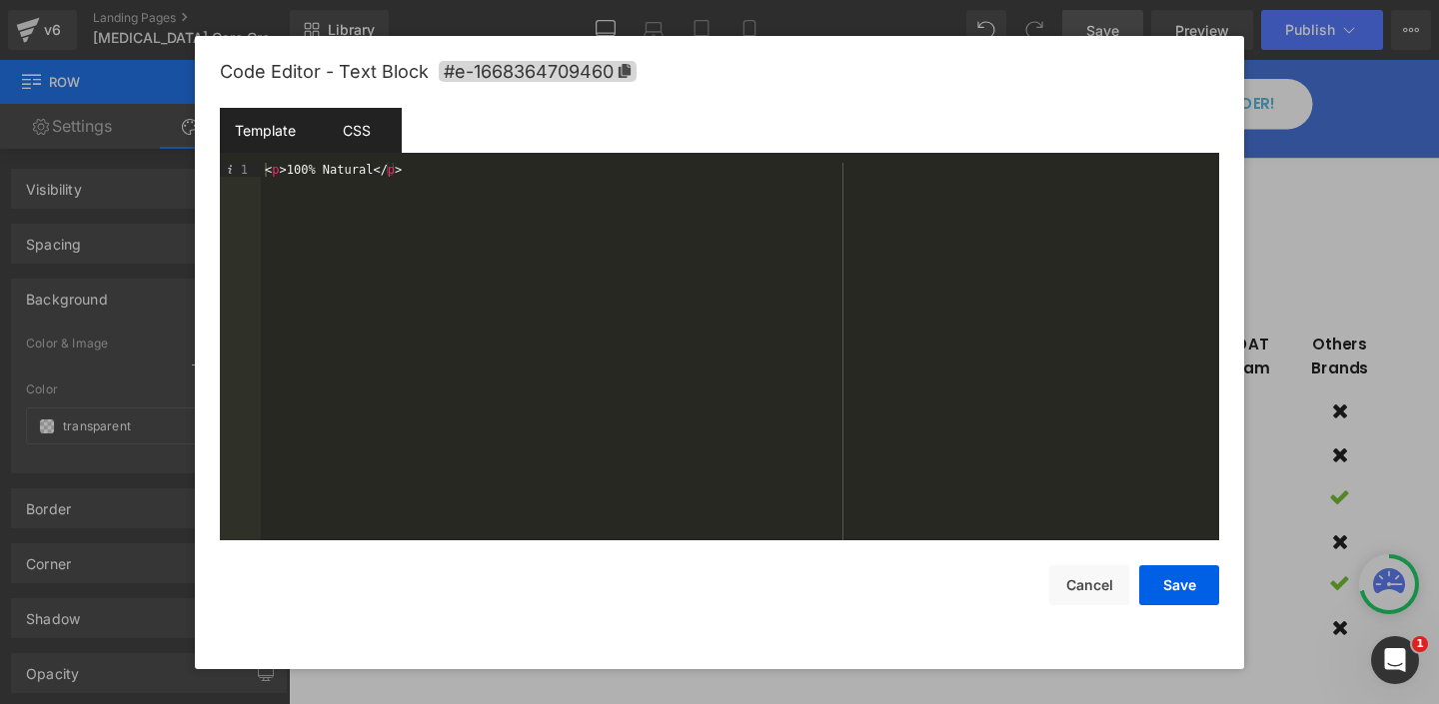
click at [360, 132] on div "CSS" at bounding box center [356, 130] width 91 height 45
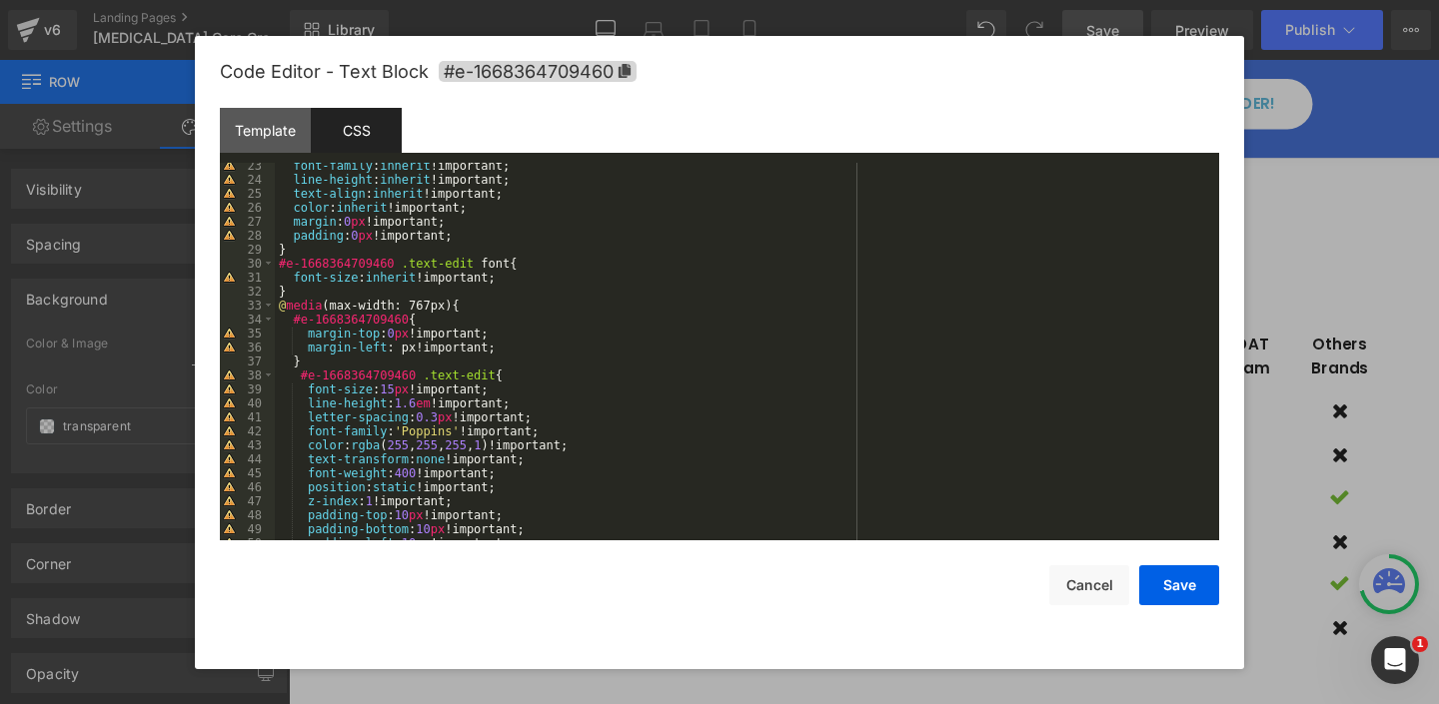
scroll to position [0, 0]
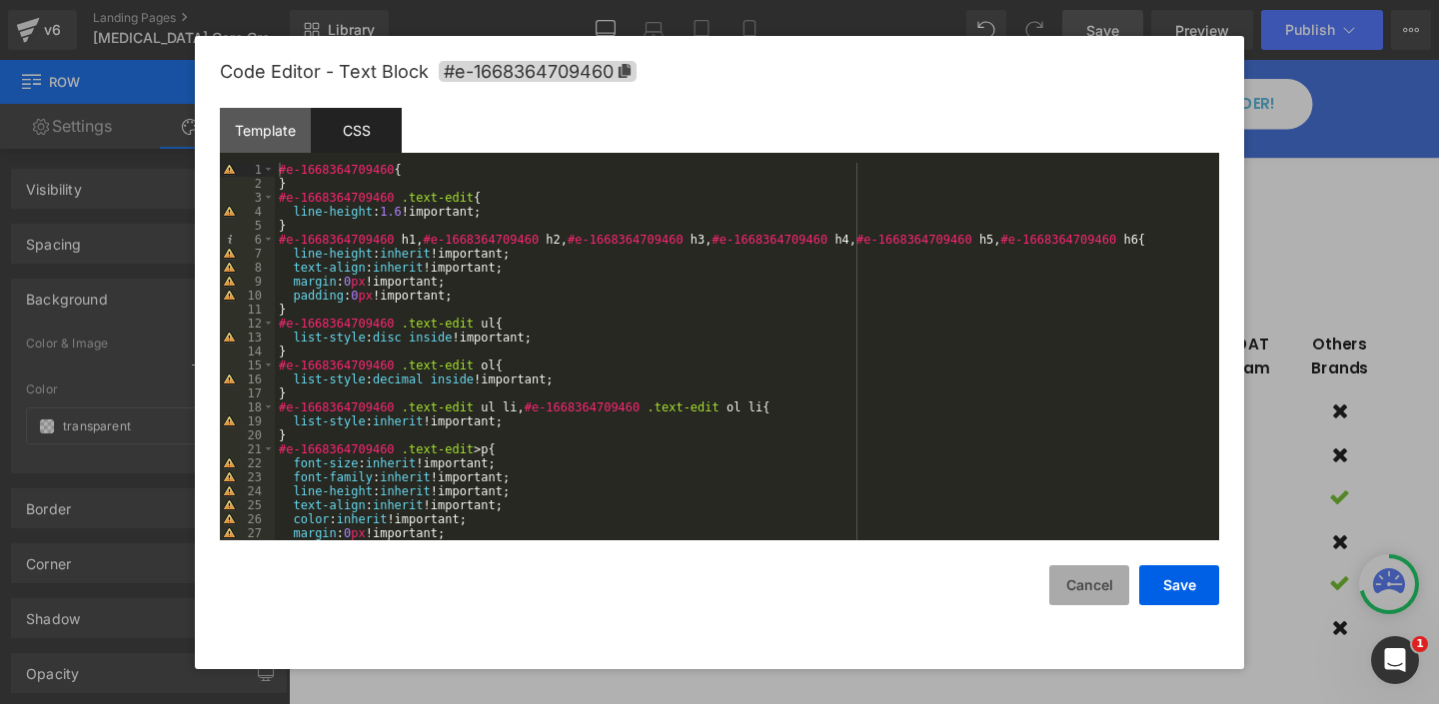
click at [1081, 588] on button "Cancel" at bounding box center [1089, 586] width 80 height 40
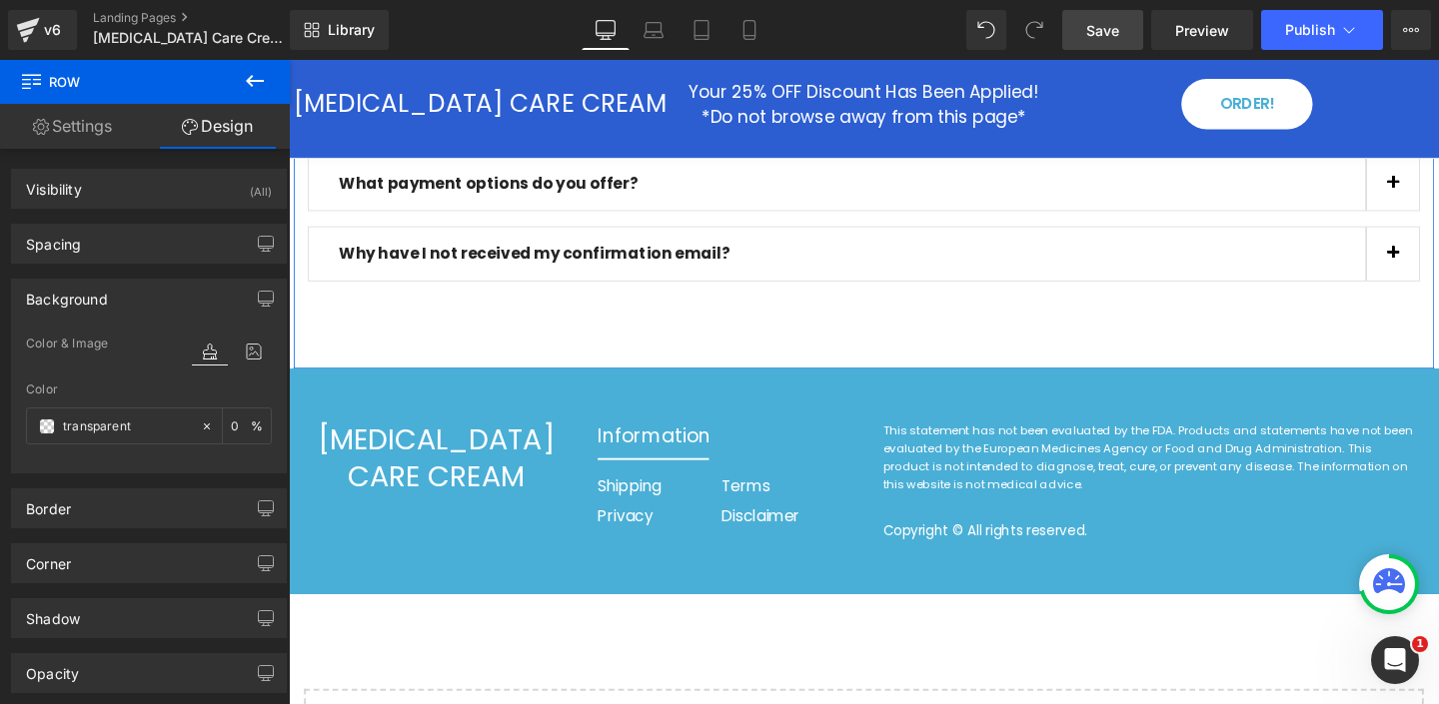
scroll to position [7362, 0]
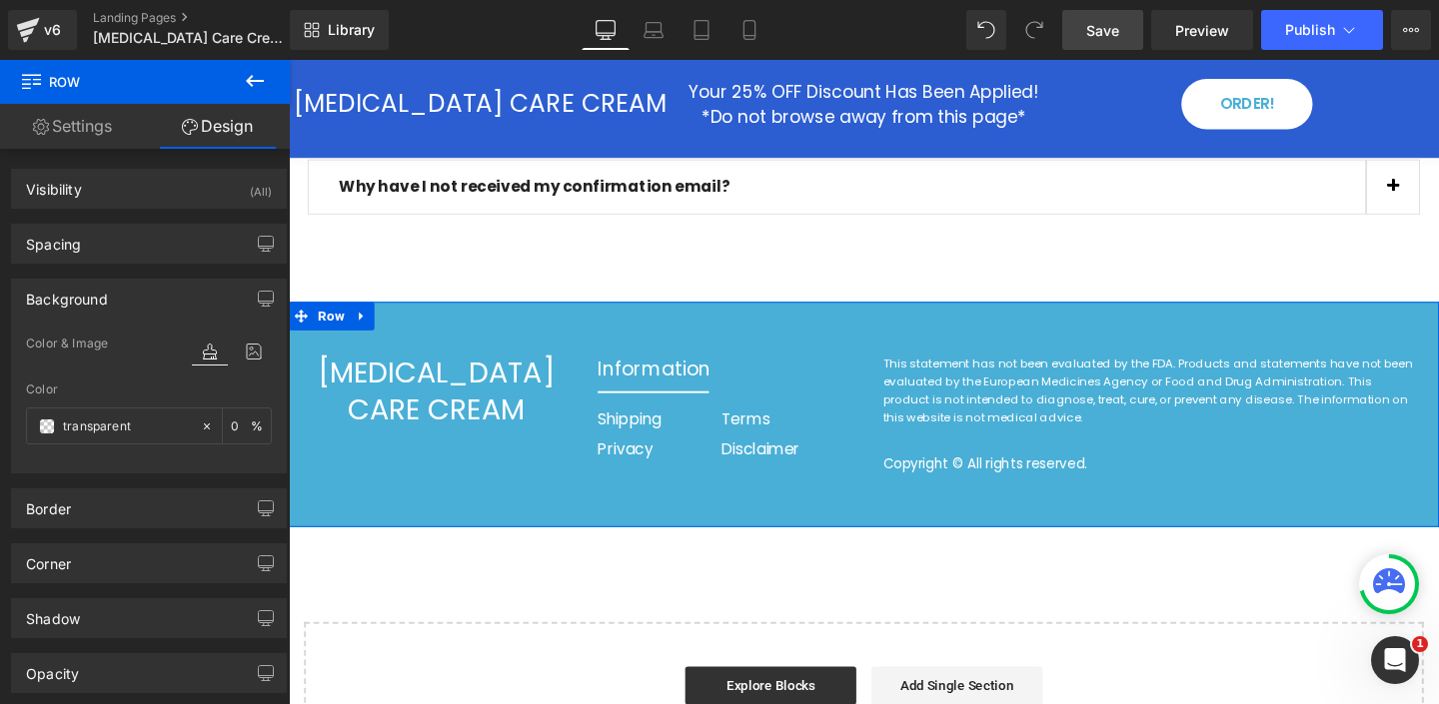
click at [437, 315] on div "PSORIASIS CARE CREAM Heading Information Heading Separator Shipping Heading Pri…" at bounding box center [893, 433] width 1209 height 237
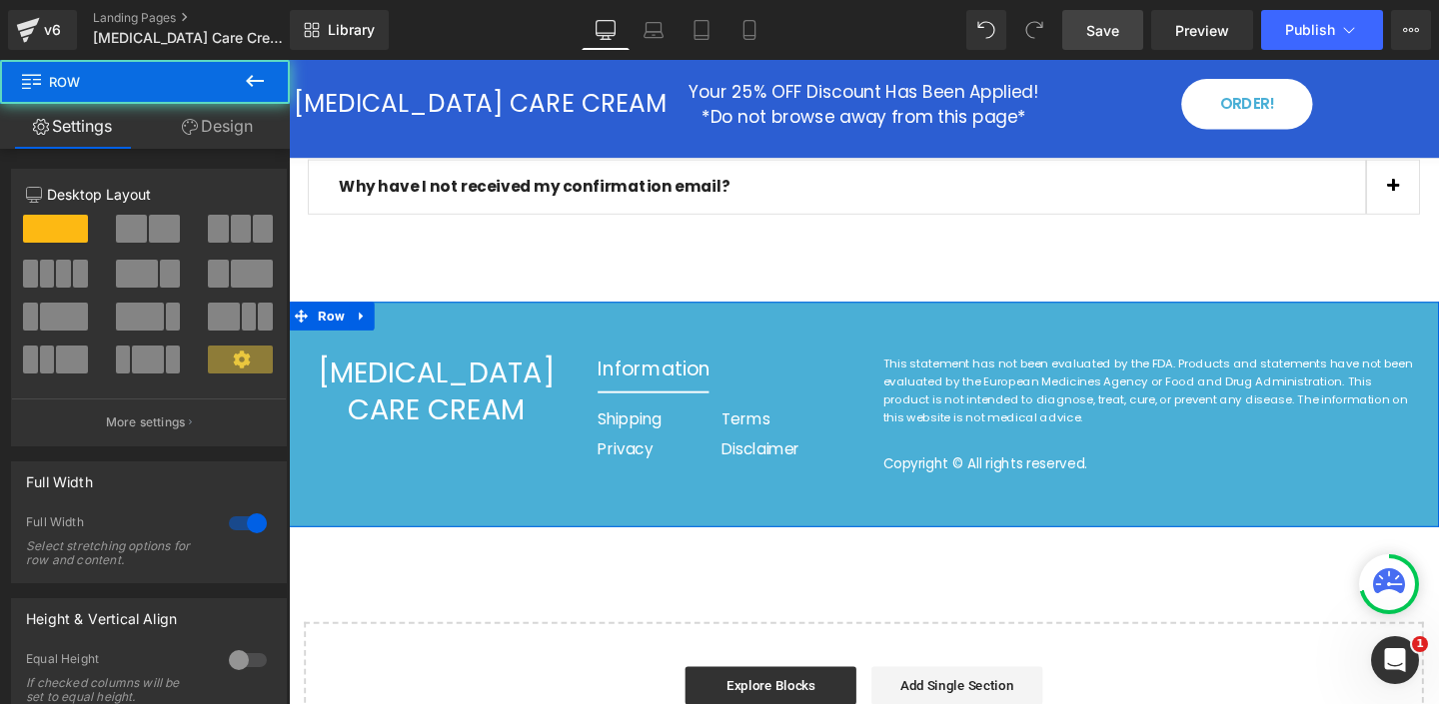
click at [218, 128] on link "Design" at bounding box center [217, 126] width 145 height 45
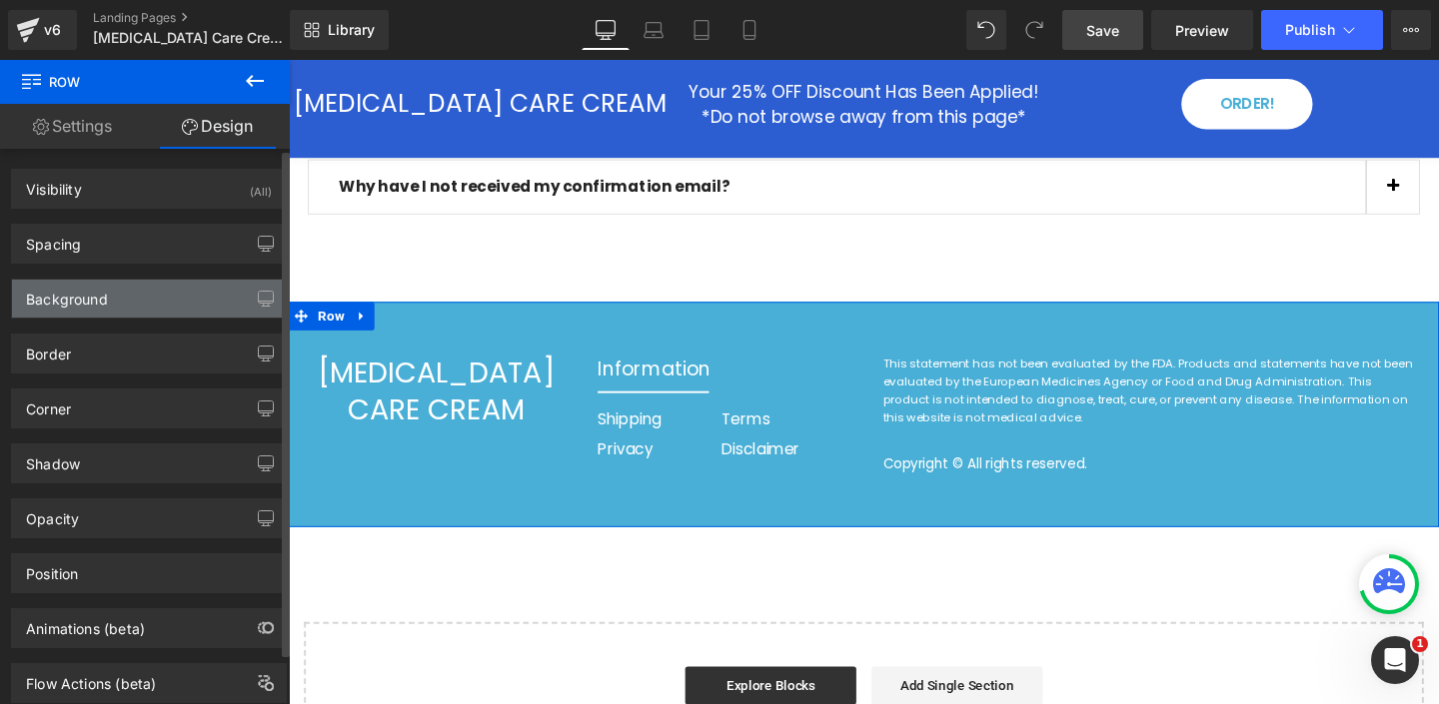
click at [93, 304] on div "Background" at bounding box center [67, 294] width 82 height 28
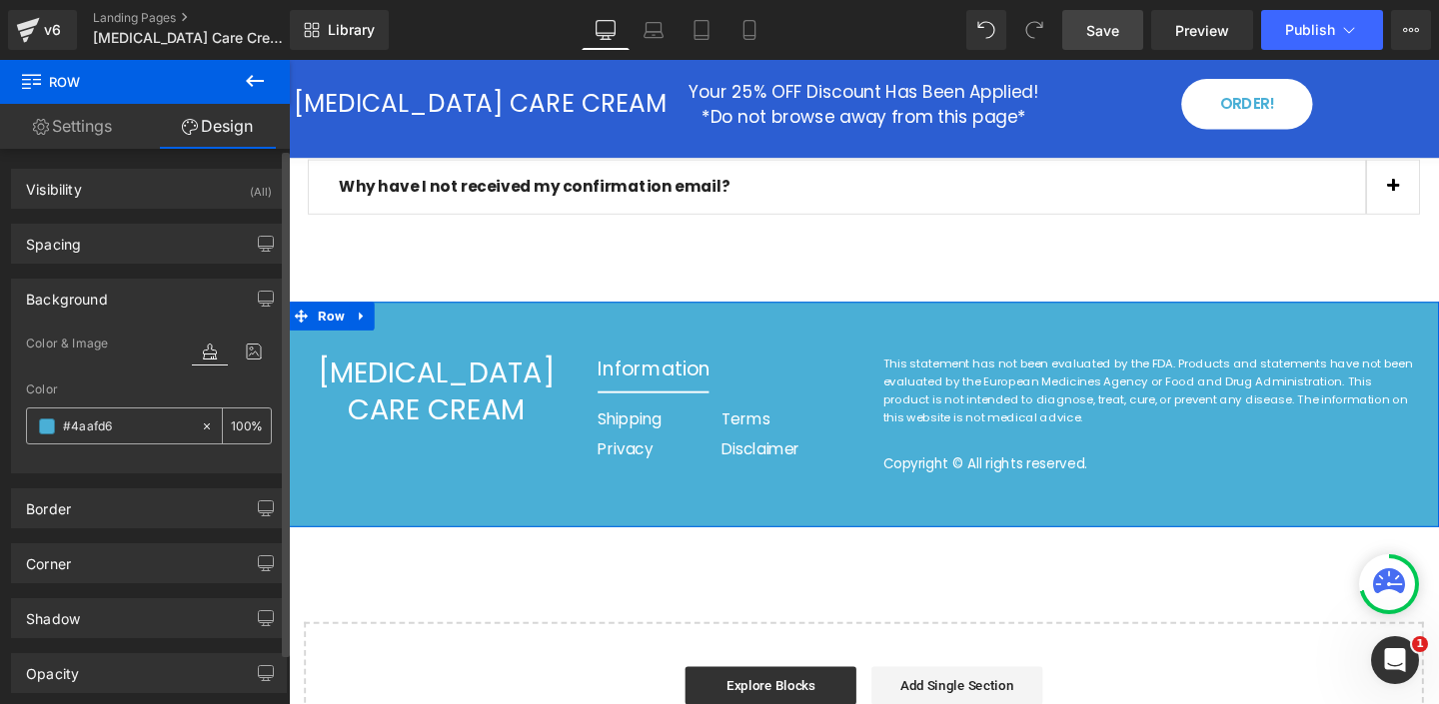
click at [96, 429] on input "#4aafd6" at bounding box center [127, 427] width 128 height 22
click at [97, 429] on input "#4aafd6" at bounding box center [127, 427] width 128 height 22
paste input "272289"
type input "#272289"
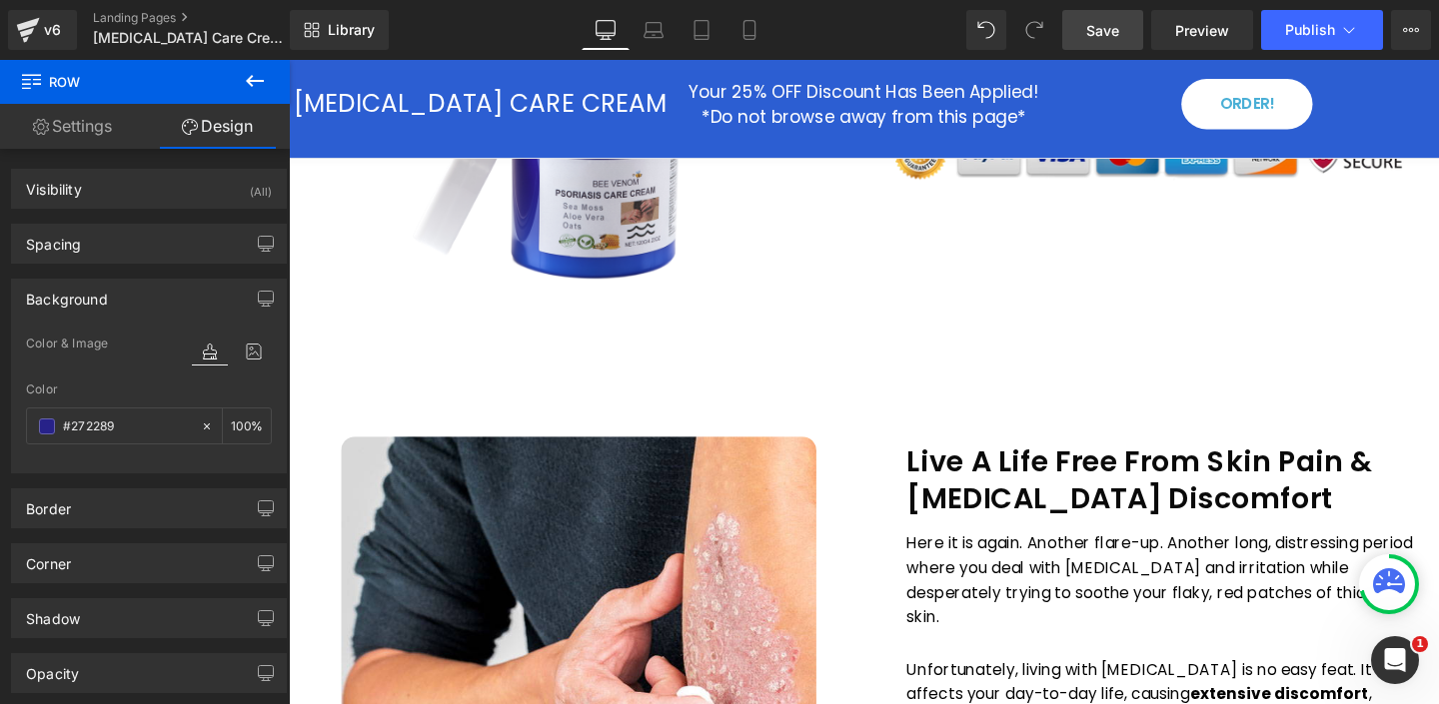
scroll to position [0, 0]
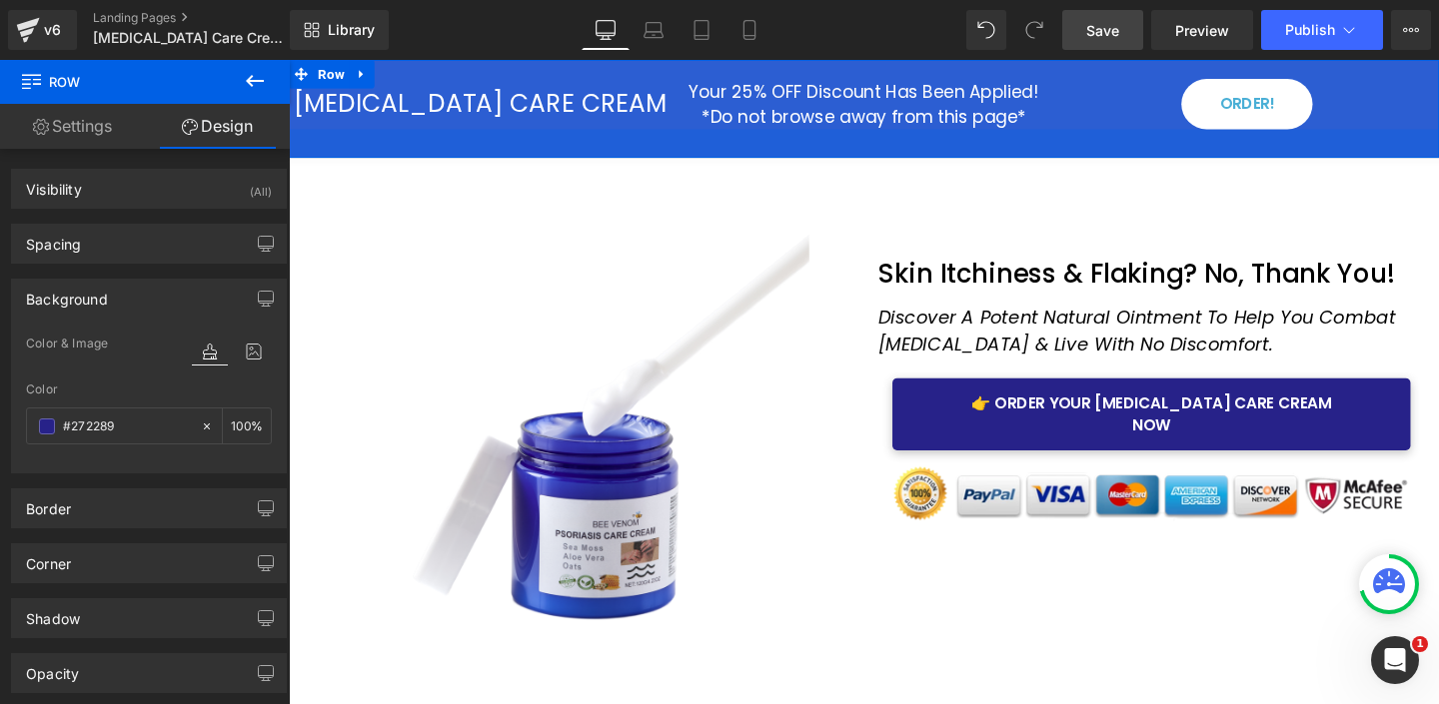
click at [356, 151] on div at bounding box center [893, 148] width 1209 height 30
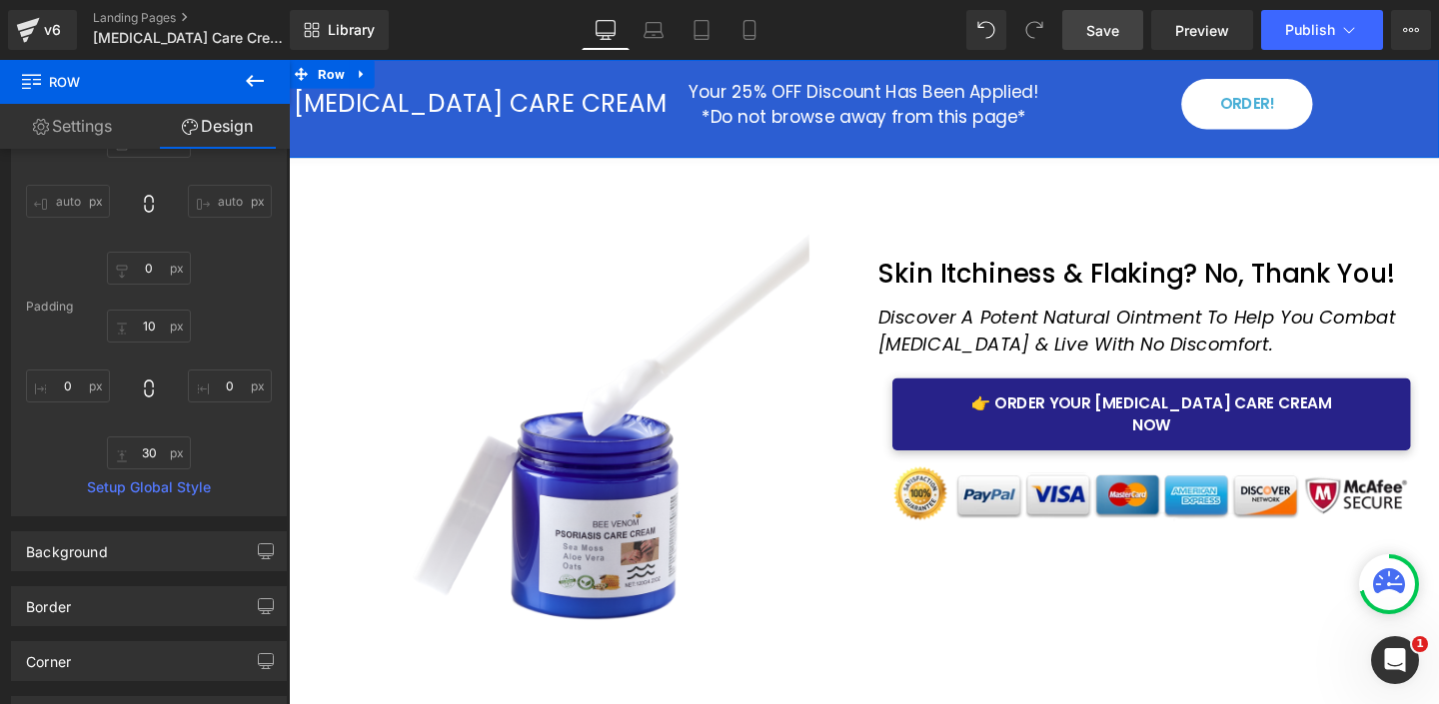
scroll to position [356, 0]
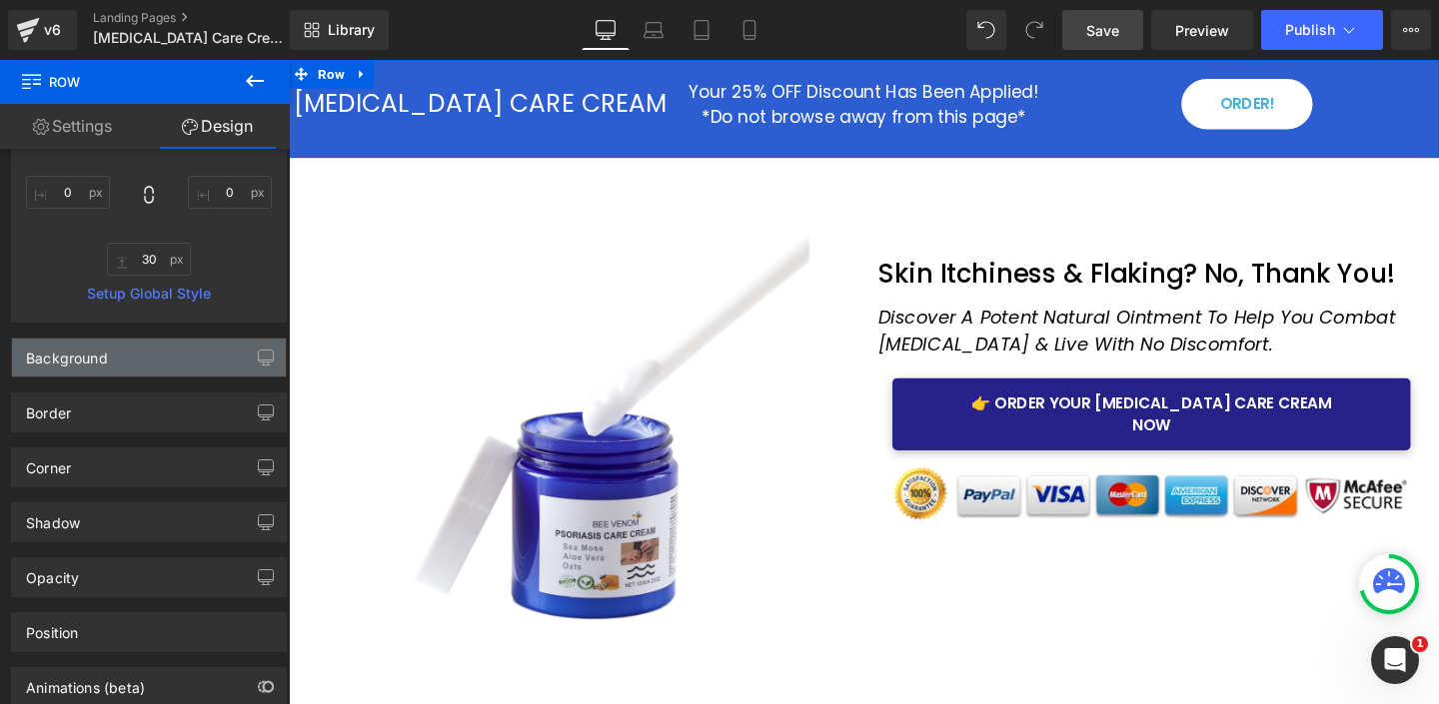
click at [121, 355] on div "Background" at bounding box center [149, 358] width 274 height 38
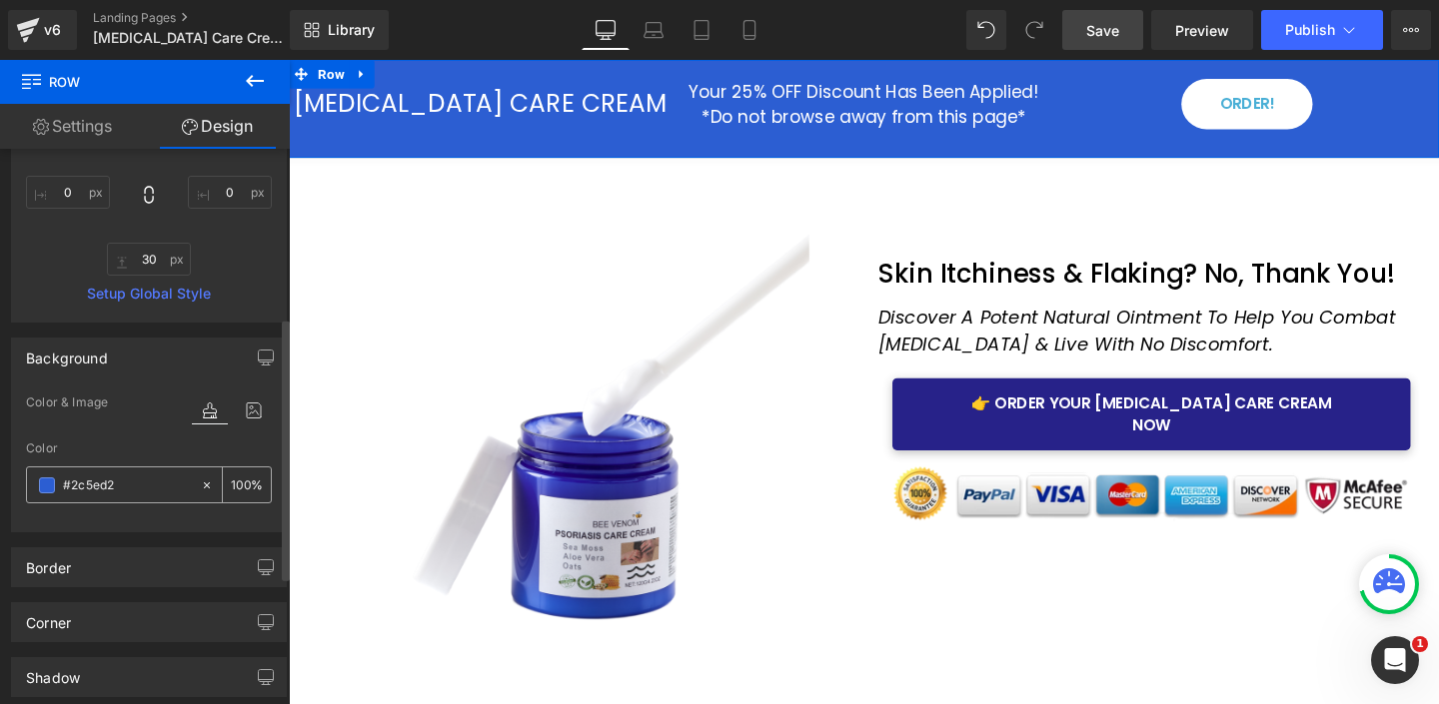
click at [92, 488] on input "text" at bounding box center [127, 486] width 128 height 22
paste input "72289"
type input "#272289"
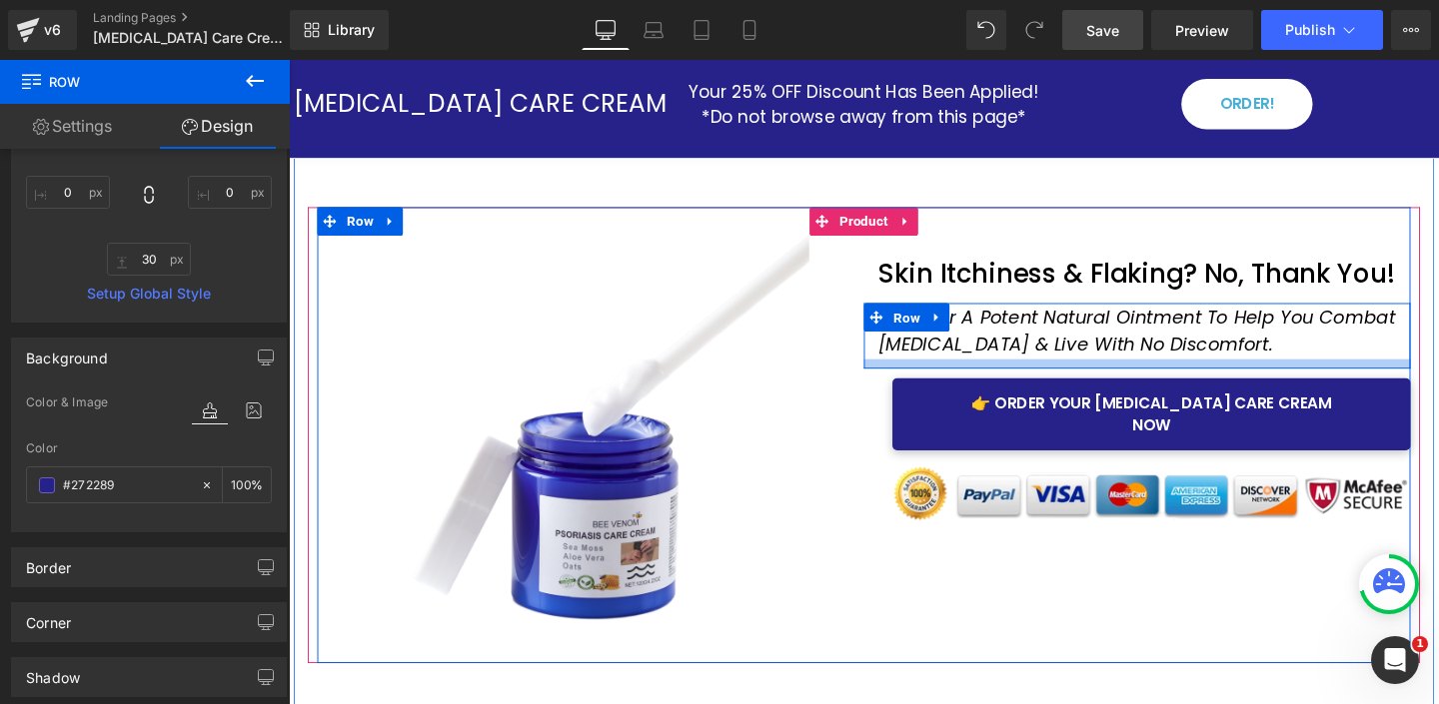
click at [939, 379] on div at bounding box center [1180, 380] width 575 height 10
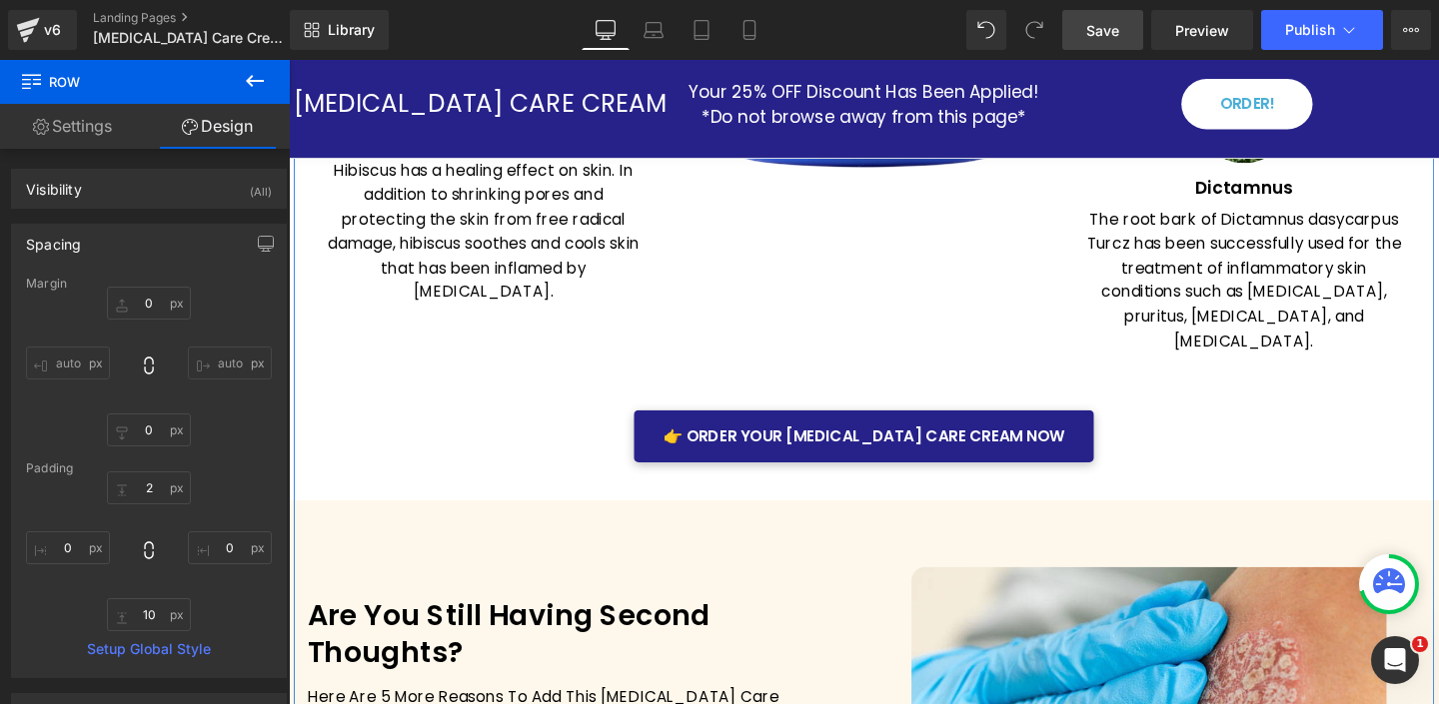
scroll to position [3130, 0]
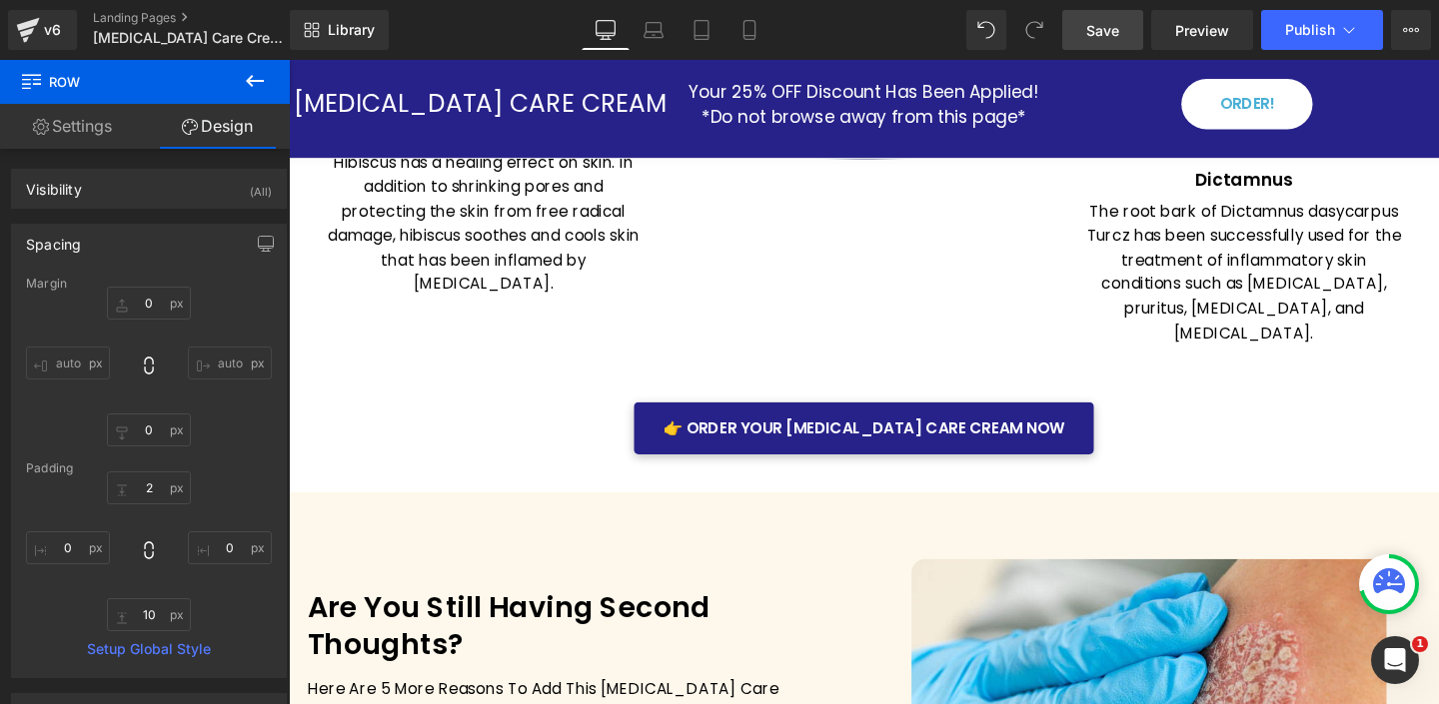
drag, startPoint x: 1099, startPoint y: 29, endPoint x: 1070, endPoint y: 0, distance: 41.0
click at [1099, 29] on span "Save" at bounding box center [1102, 30] width 33 height 21
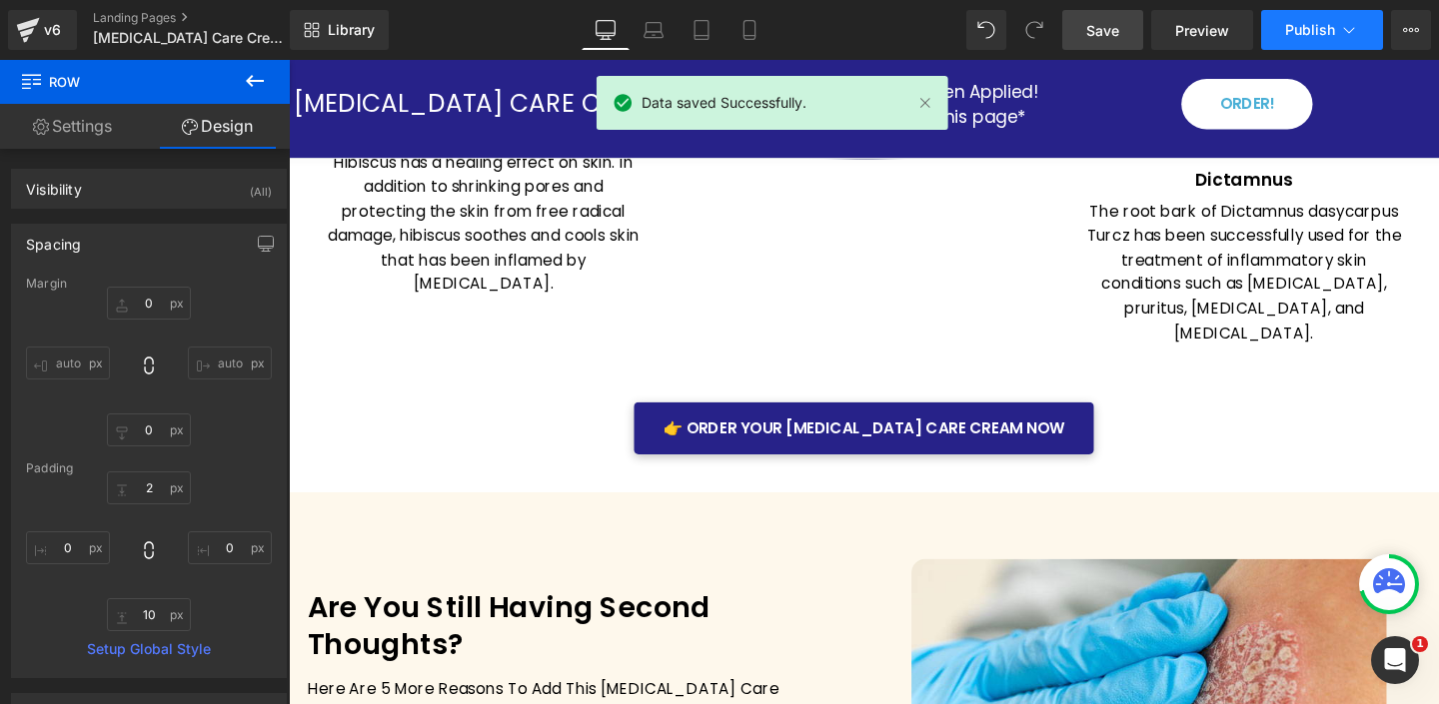
click at [1340, 32] on icon at bounding box center [1349, 30] width 20 height 20
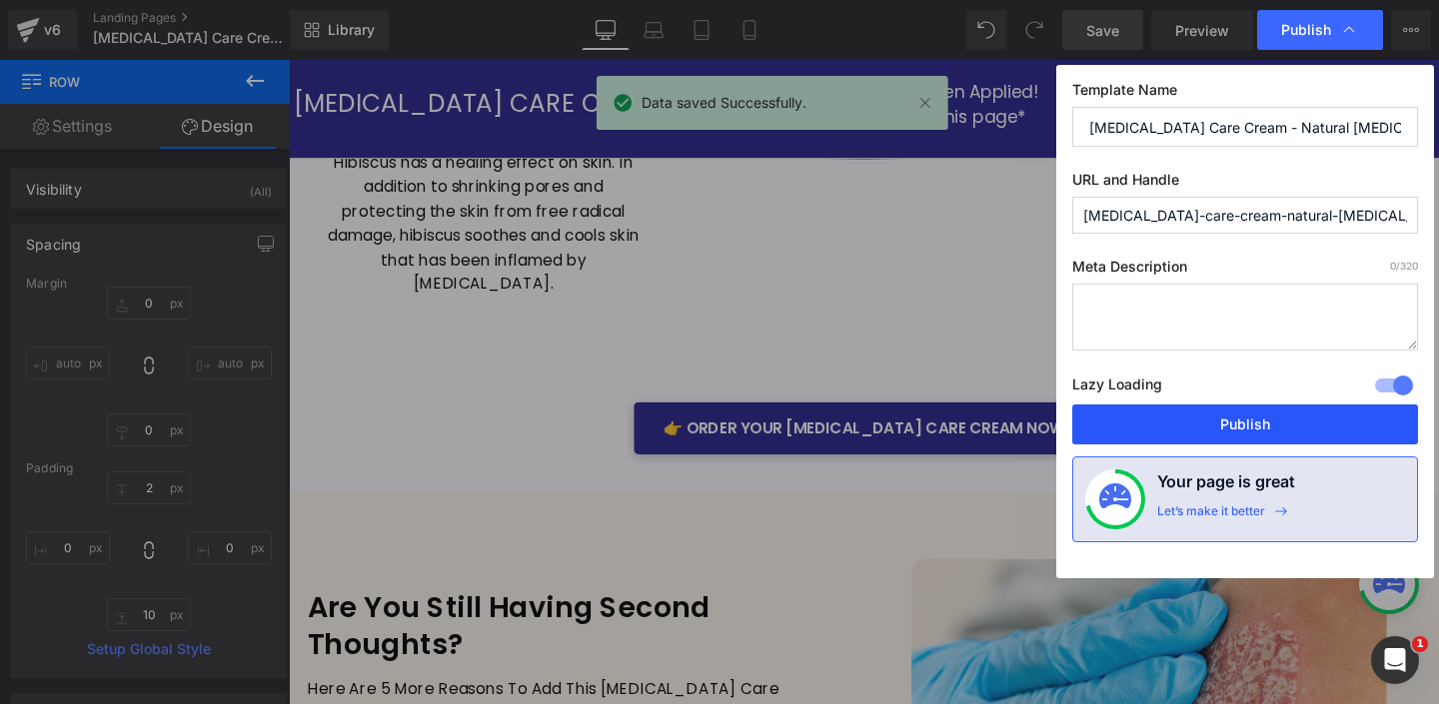
click at [1249, 414] on button "Publish" at bounding box center [1245, 425] width 346 height 40
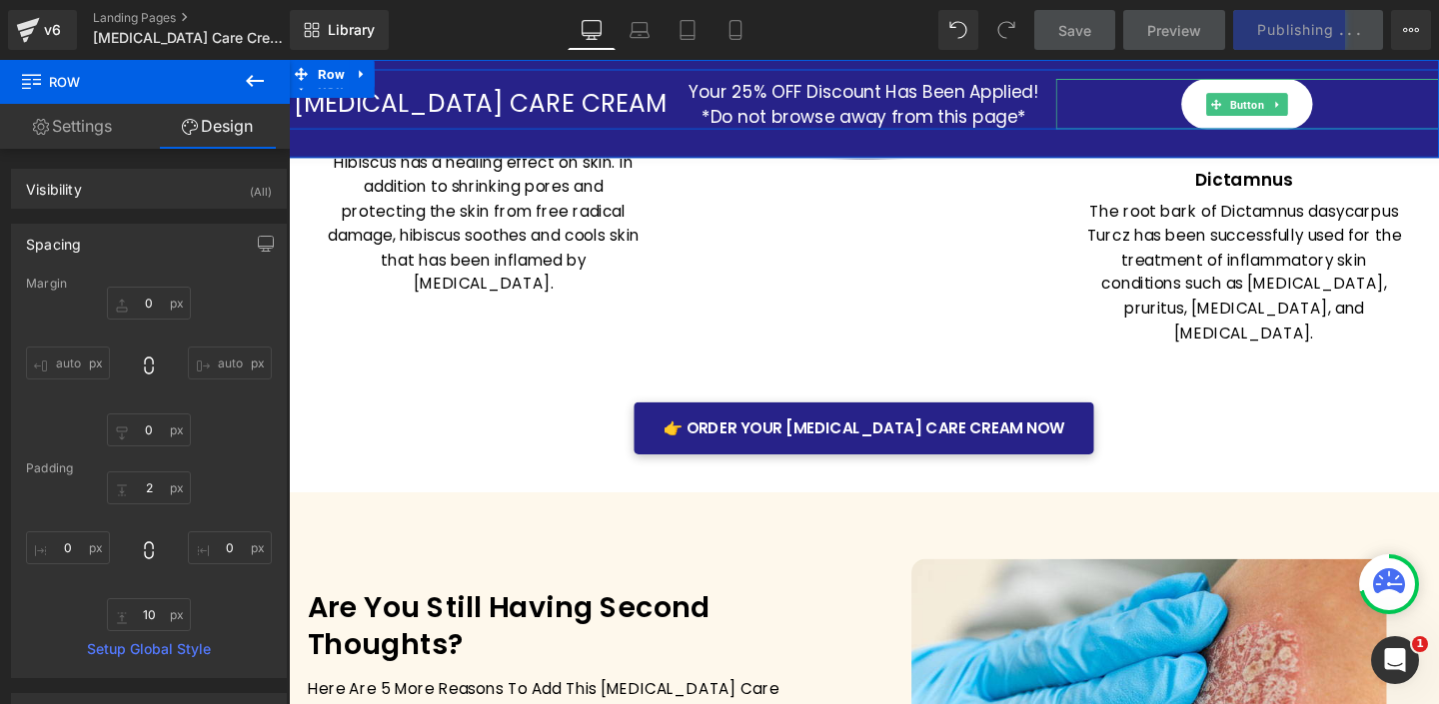
click at [1195, 113] on div "ORDER!" at bounding box center [1296, 106] width 403 height 53
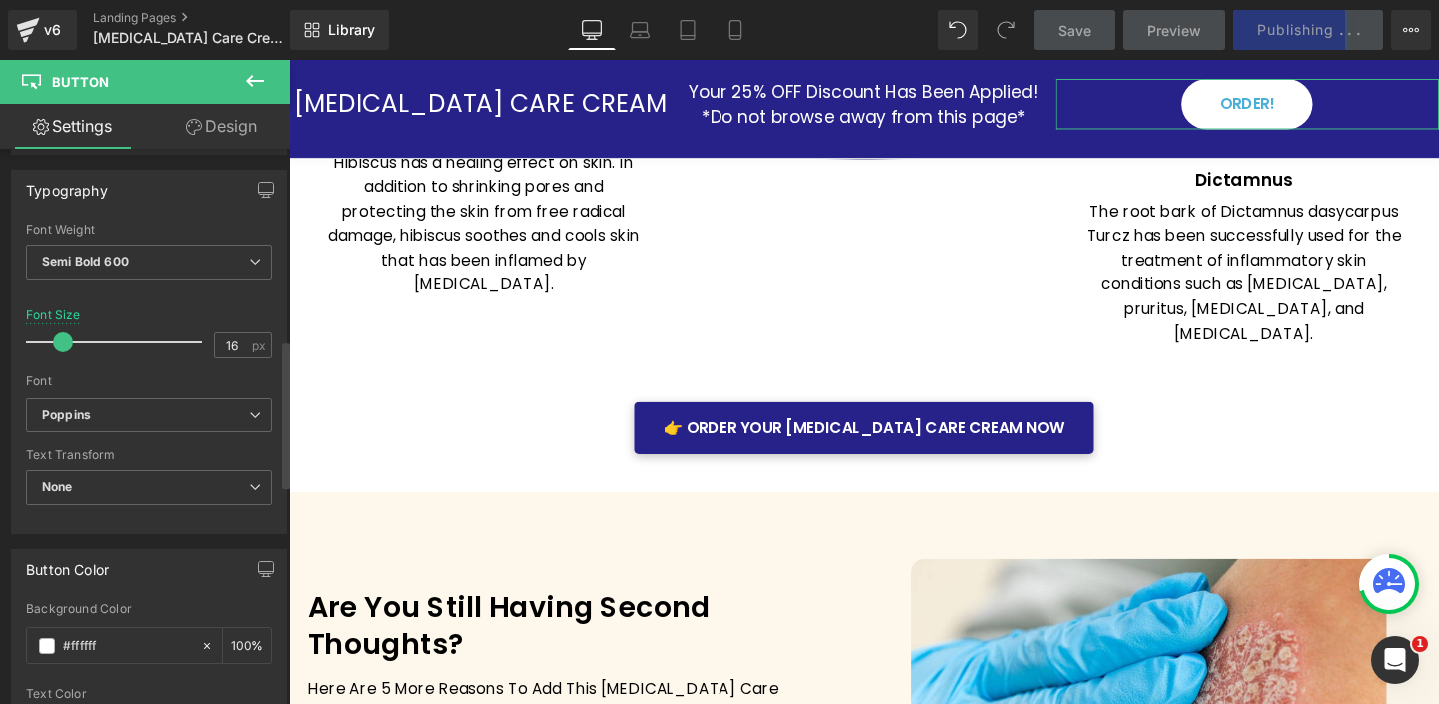
scroll to position [890, 0]
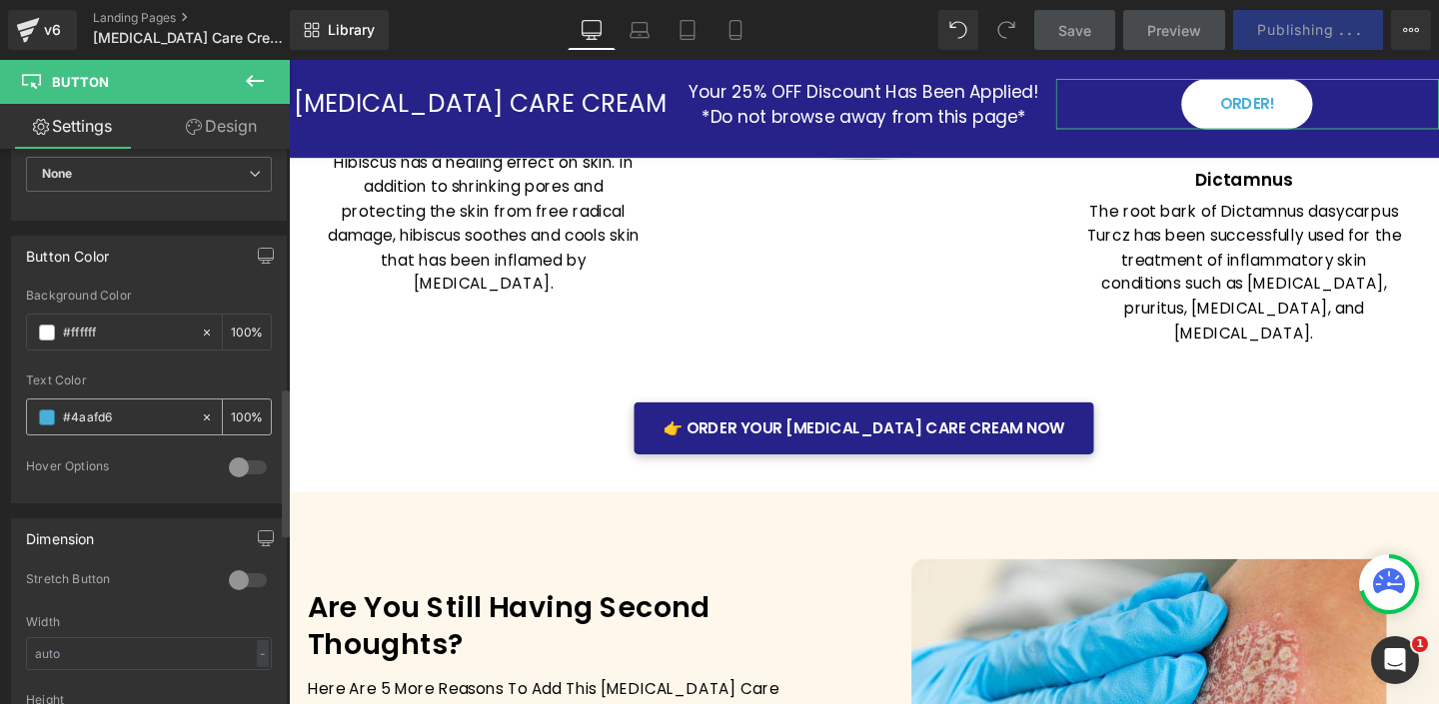
click at [86, 418] on input "#4aafd6" at bounding box center [127, 418] width 128 height 22
paste input "272289"
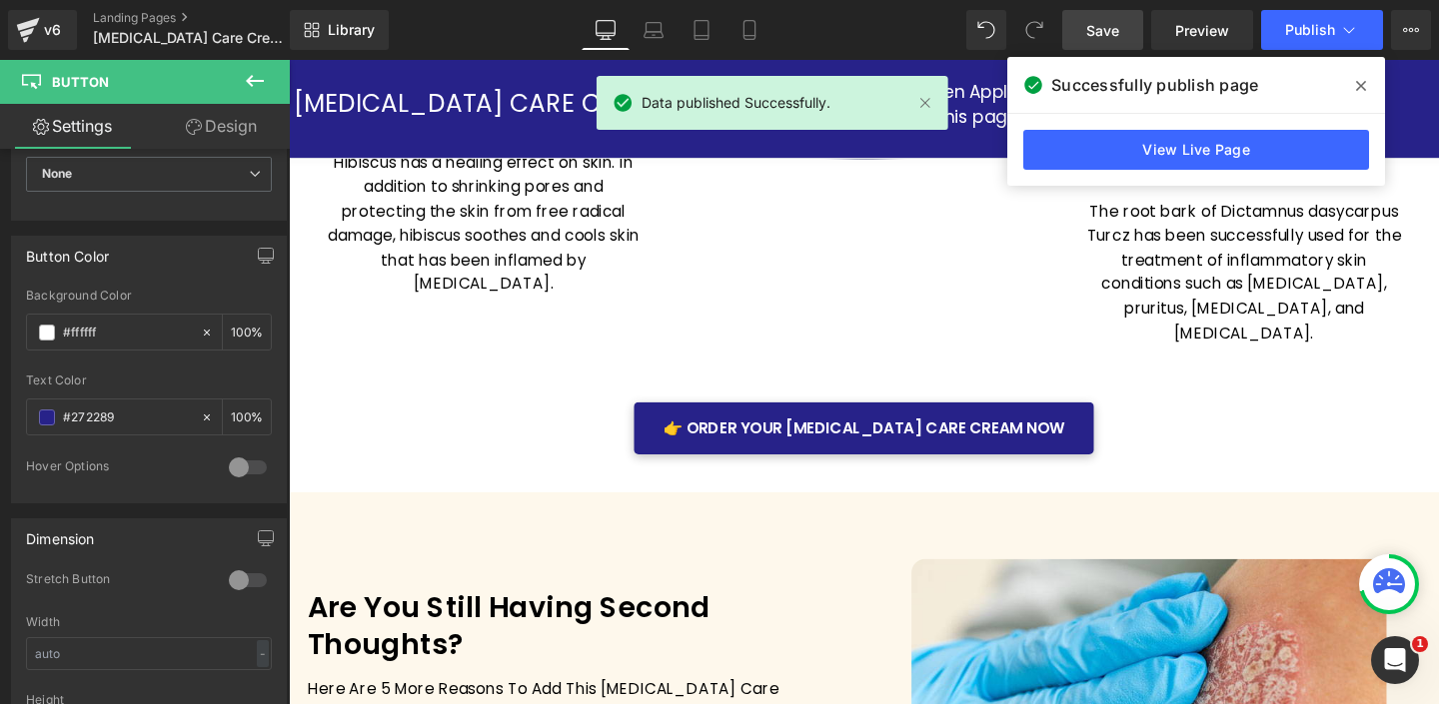
type input "#272289"
click at [1099, 29] on span "Save" at bounding box center [1102, 30] width 33 height 21
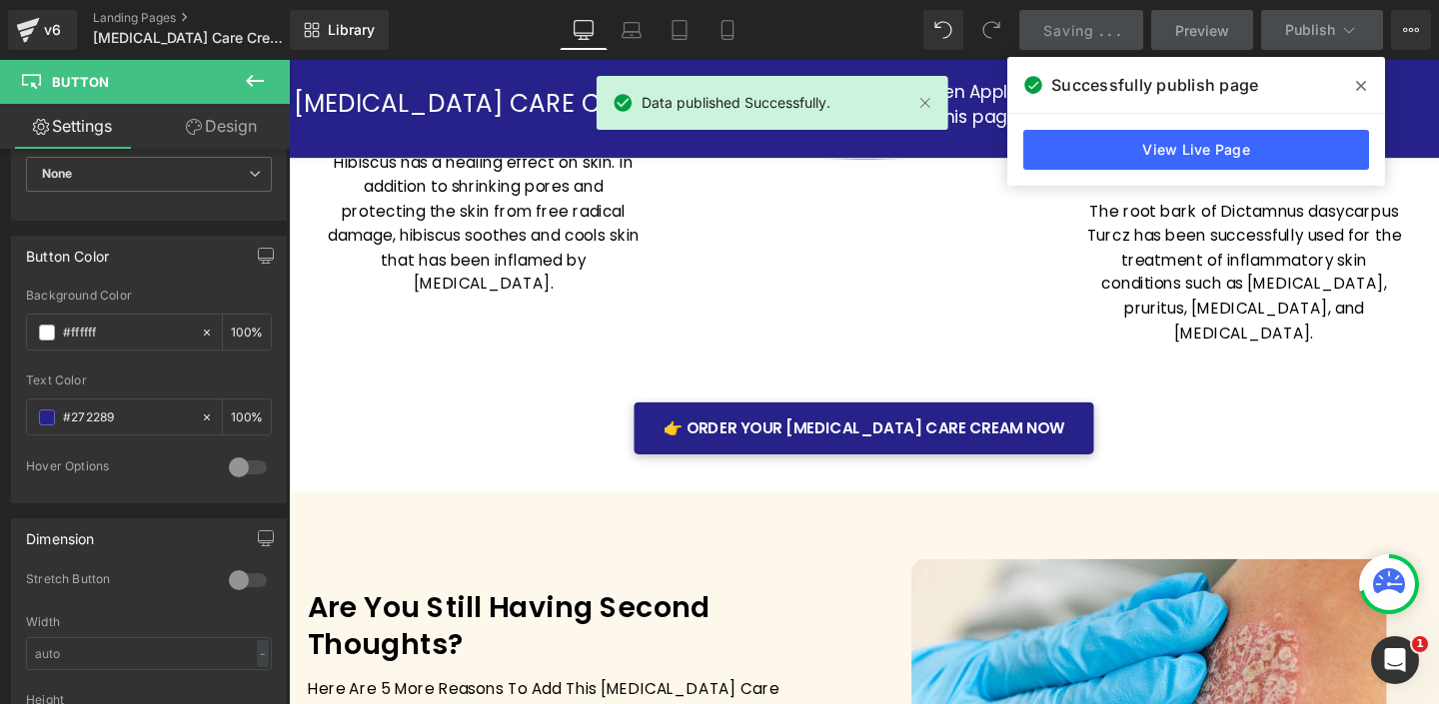
click at [1361, 81] on icon at bounding box center [1361, 86] width 10 height 16
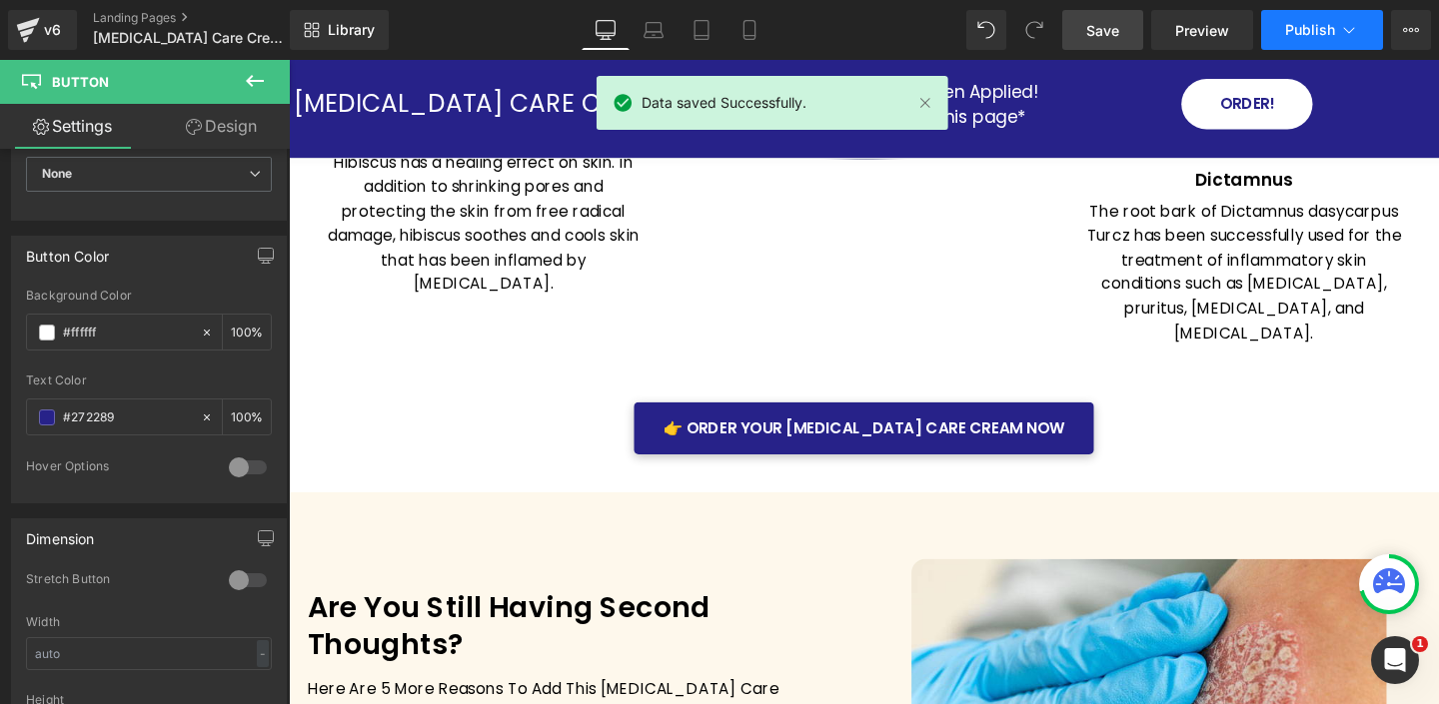
click at [1357, 20] on icon at bounding box center [1349, 30] width 20 height 20
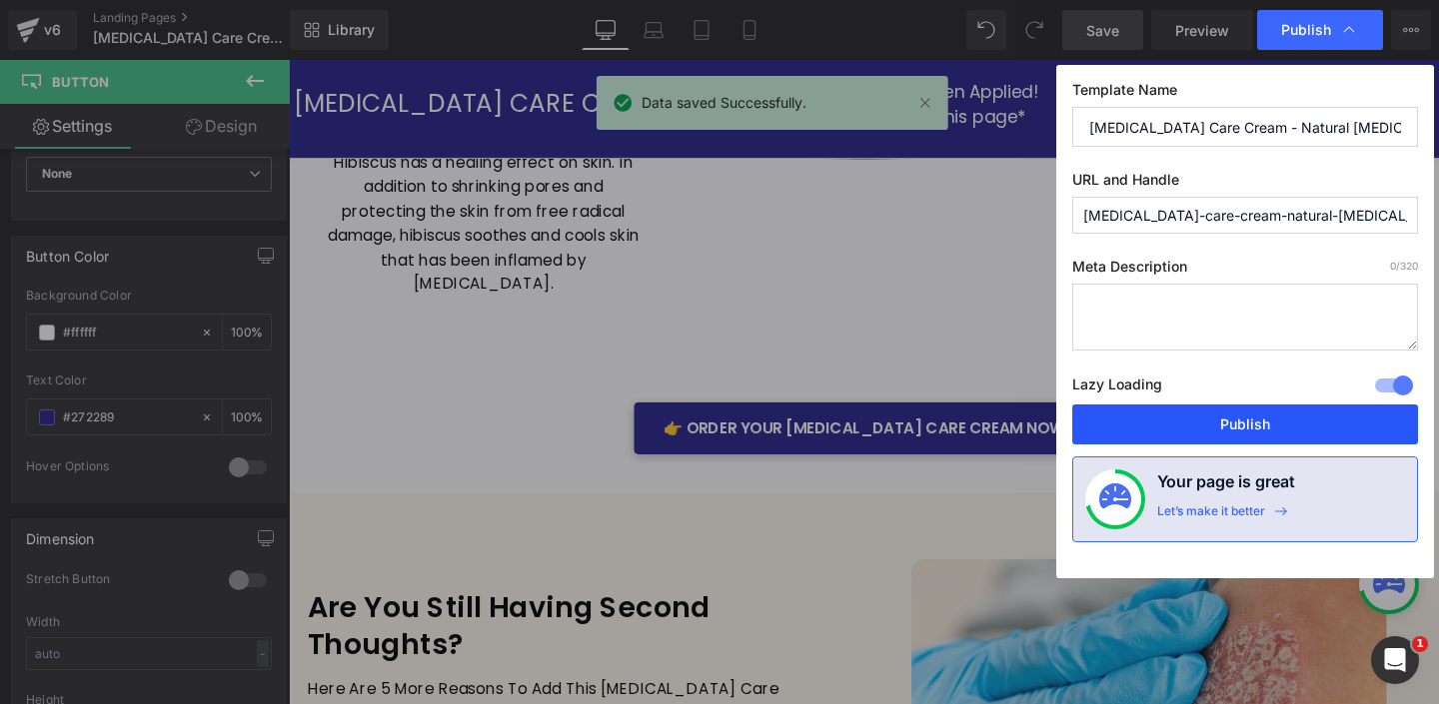
click at [1239, 419] on button "Publish" at bounding box center [1245, 425] width 346 height 40
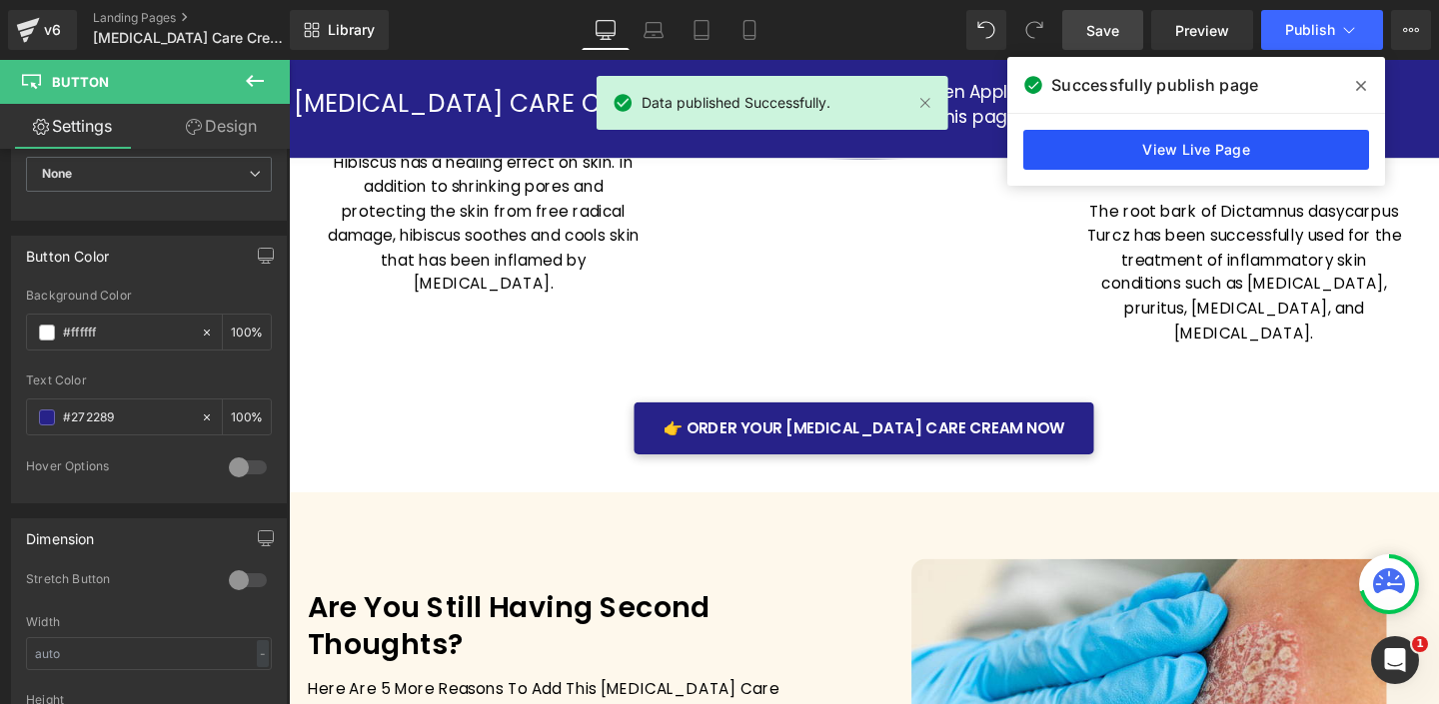
click at [1139, 147] on link "View Live Page" at bounding box center [1196, 150] width 346 height 40
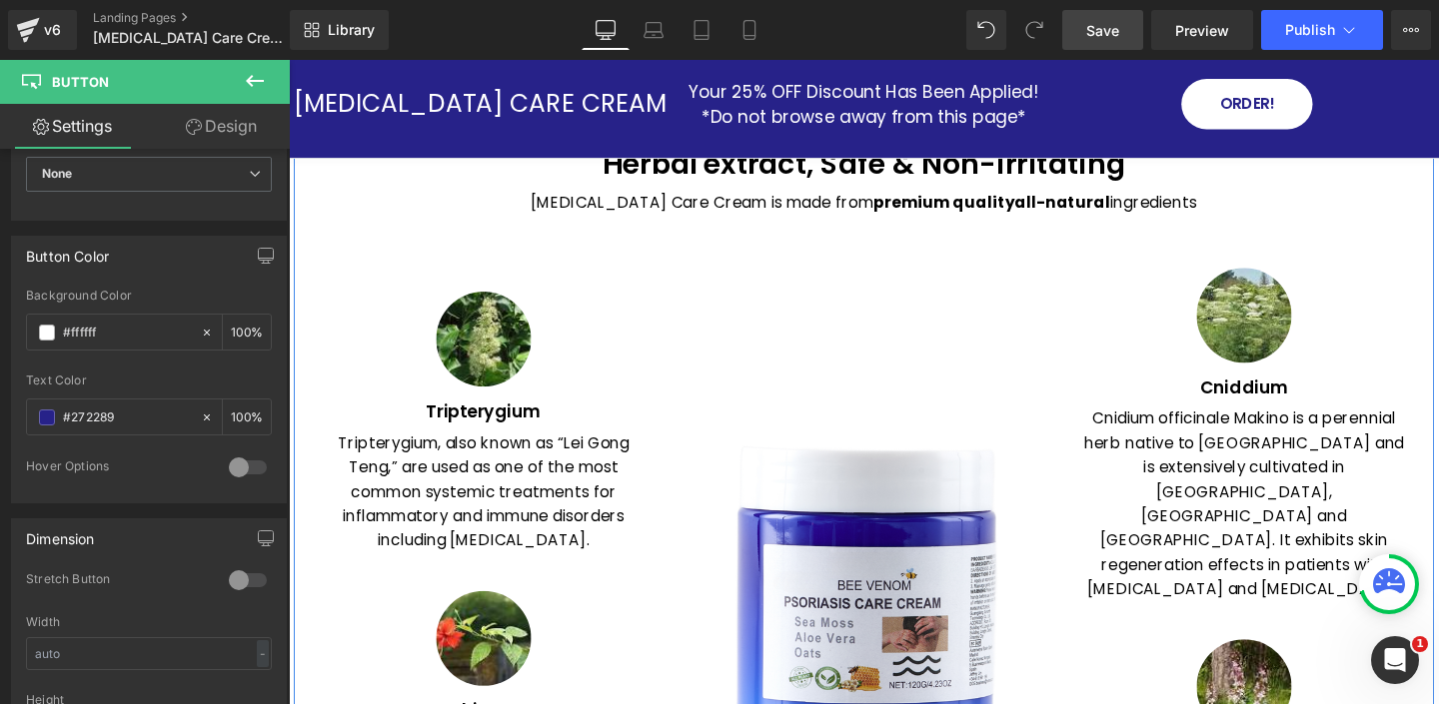
scroll to position [2494, 0]
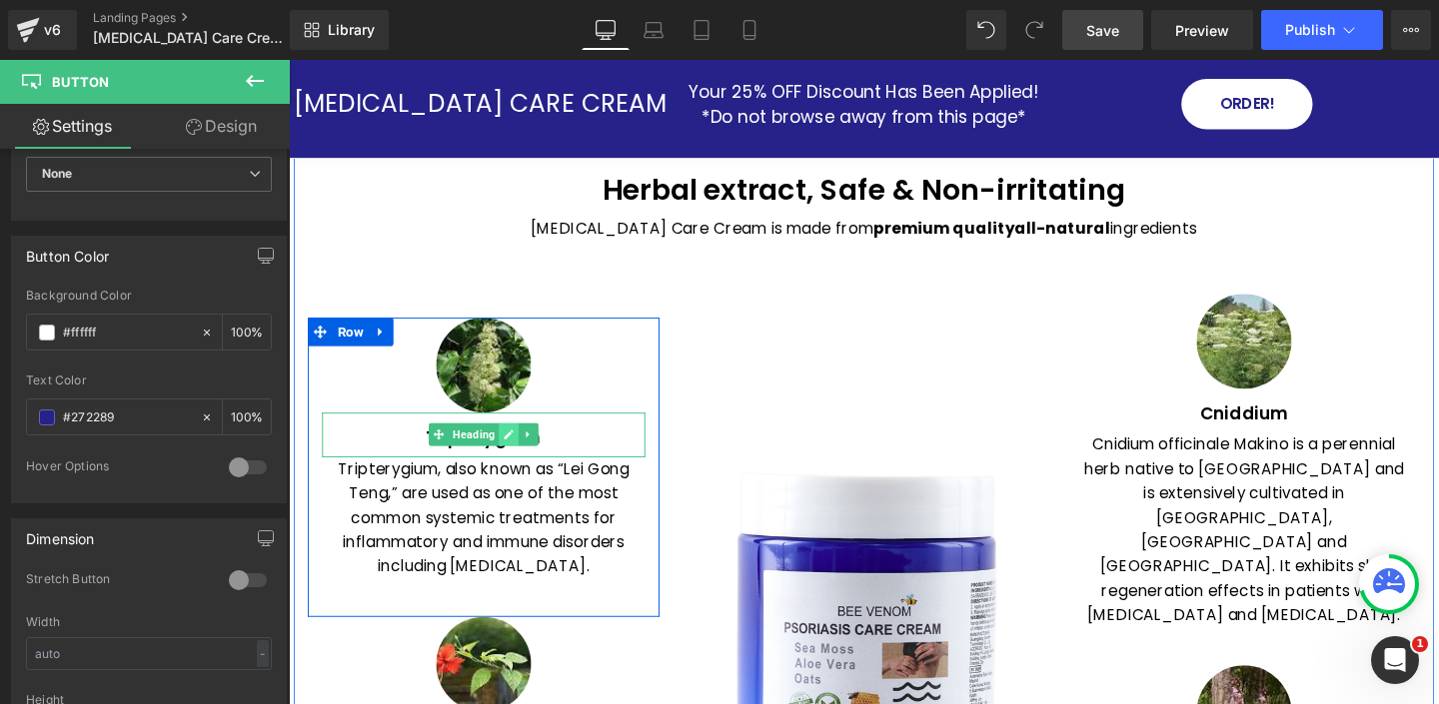
click at [519, 450] on icon at bounding box center [521, 455] width 10 height 10
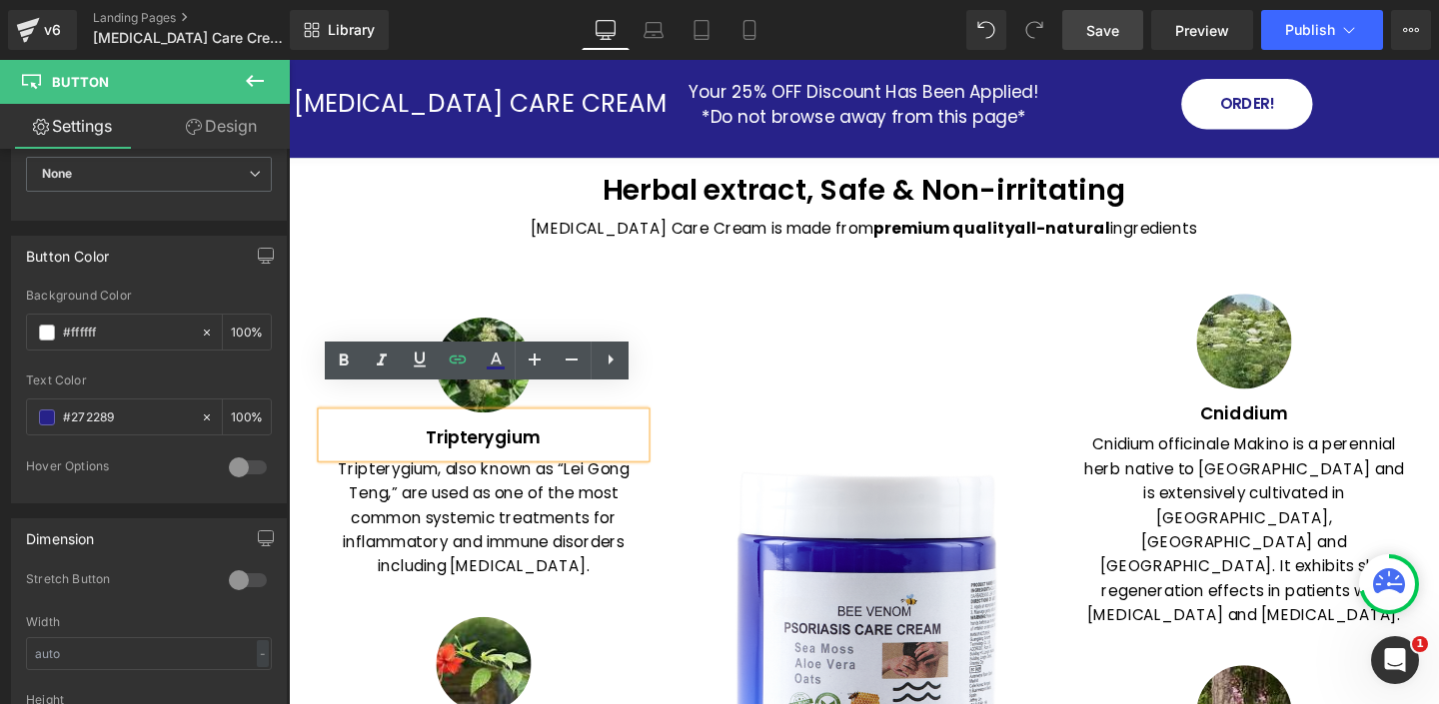
click at [490, 446] on h1 "Tripterygium" at bounding box center [494, 457] width 340 height 22
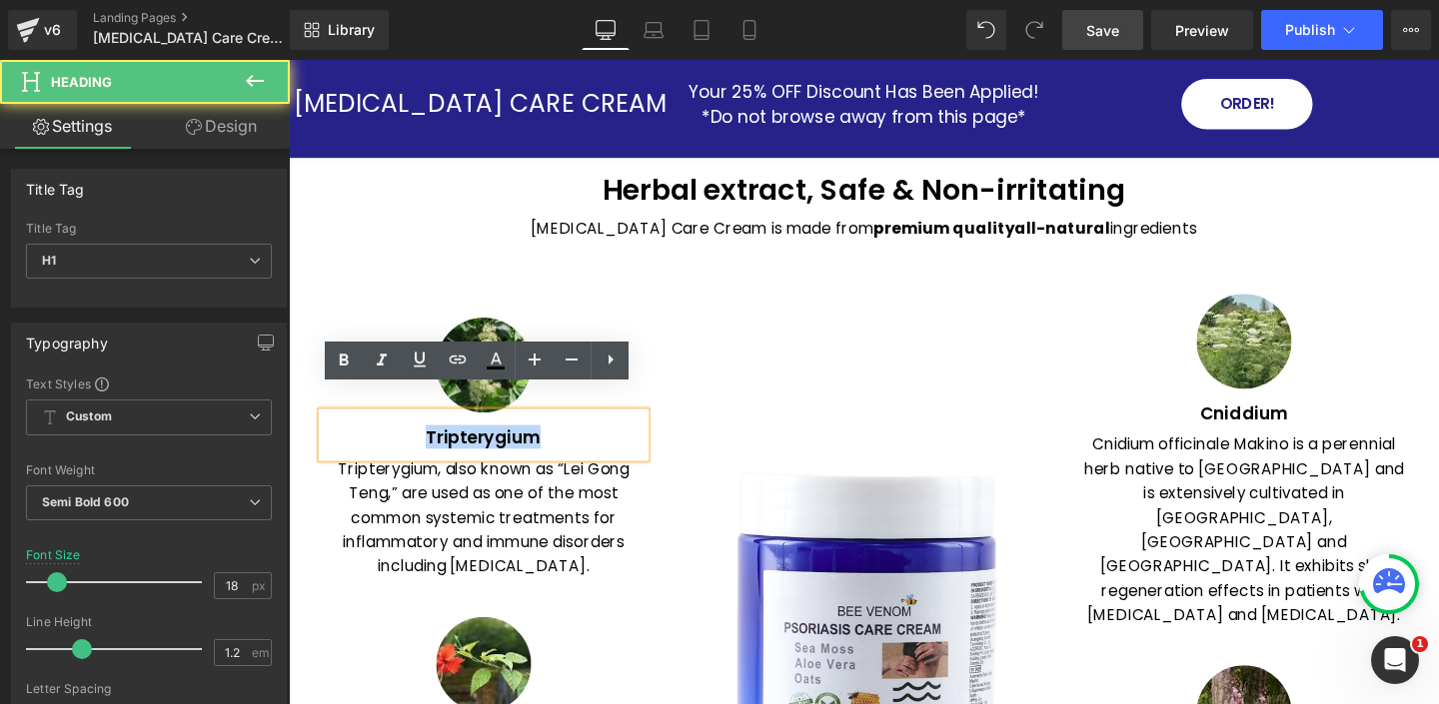
click at [490, 446] on h1 "Tripterygium" at bounding box center [494, 457] width 340 height 22
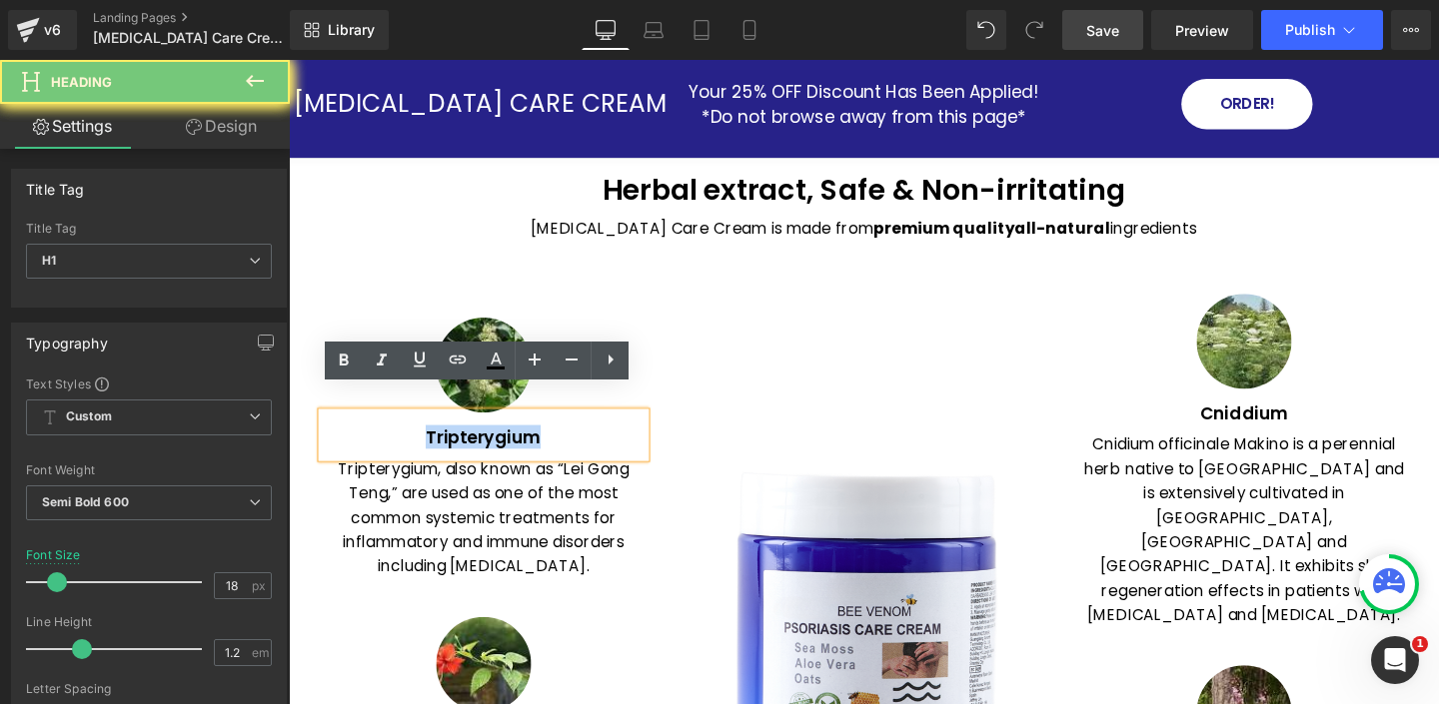
click at [490, 446] on h1 "Tripterygium" at bounding box center [494, 457] width 340 height 22
paste div
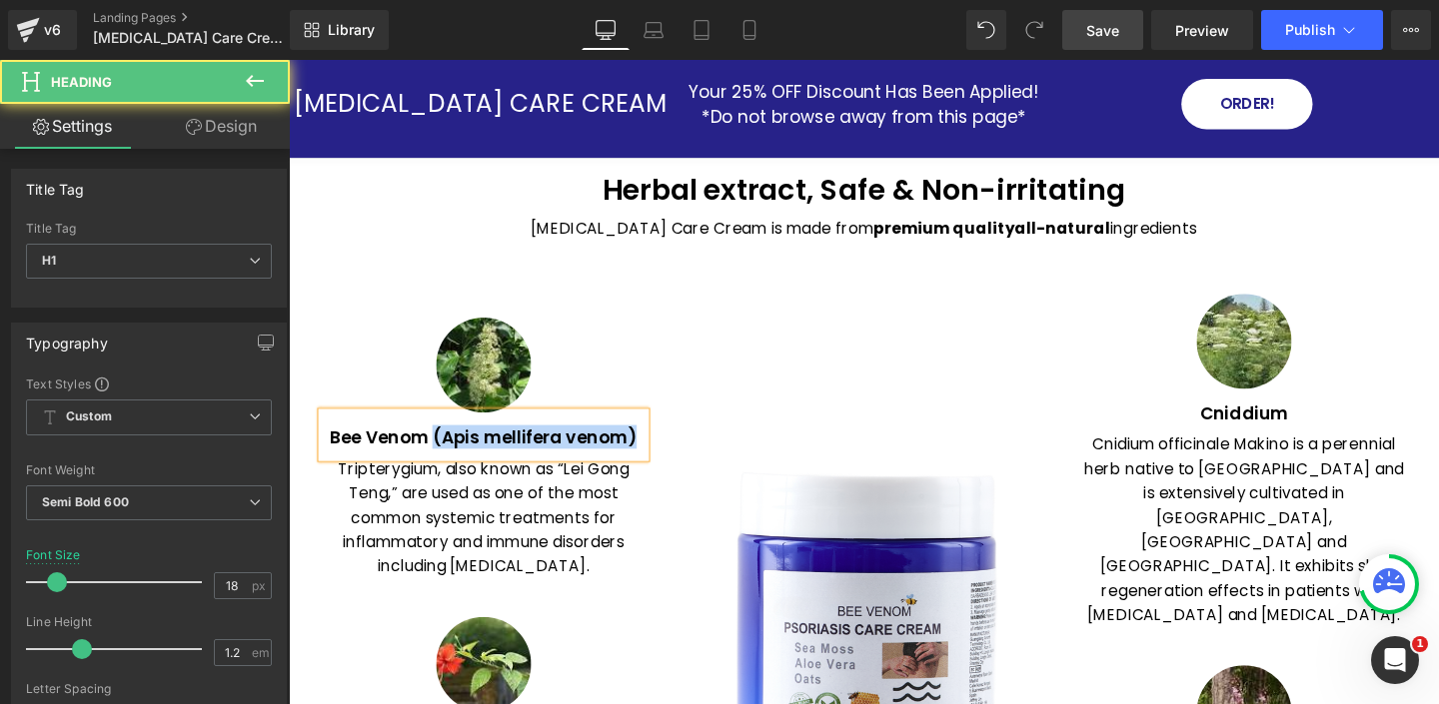
drag, startPoint x: 444, startPoint y: 433, endPoint x: 665, endPoint y: 430, distance: 221.8
click at [663, 431] on div "Bee Venom (Apis mellifera venom)" at bounding box center [494, 454] width 340 height 47
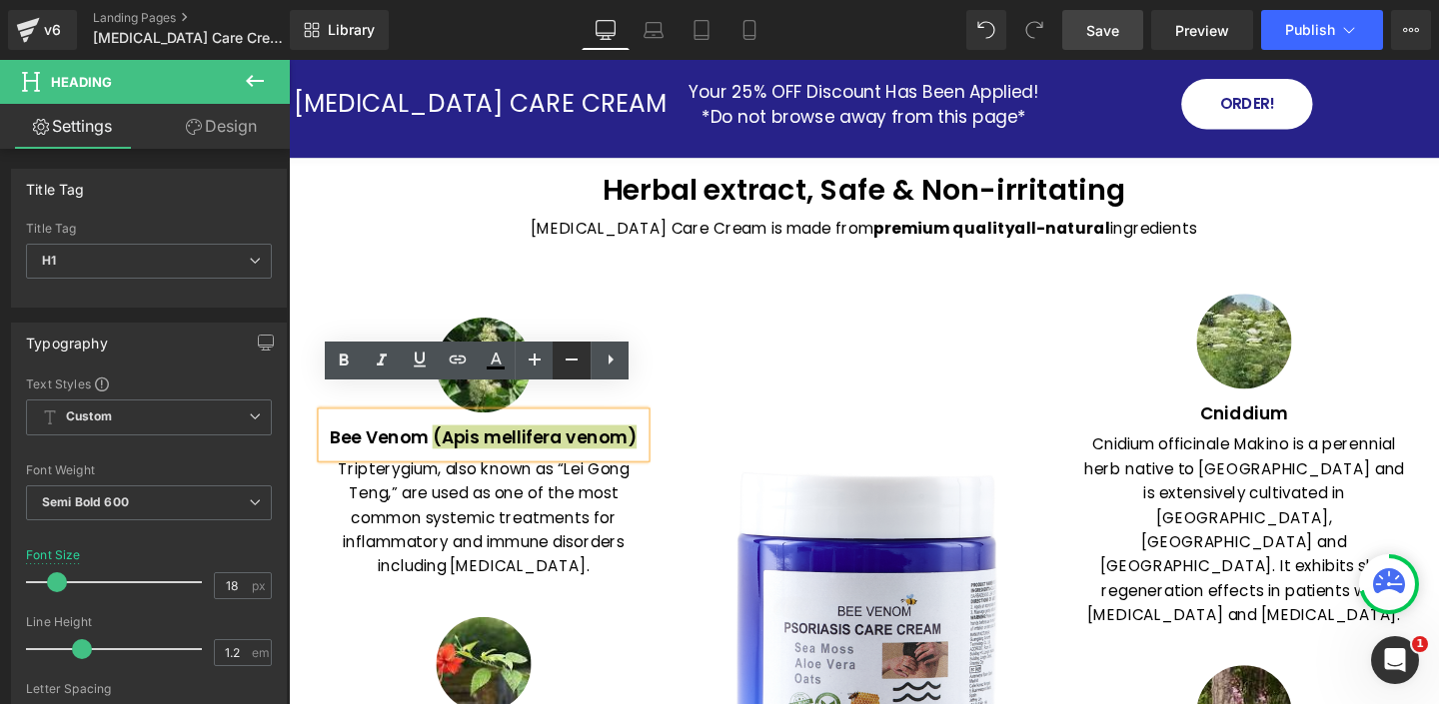
click at [569, 363] on icon at bounding box center [572, 360] width 24 height 24
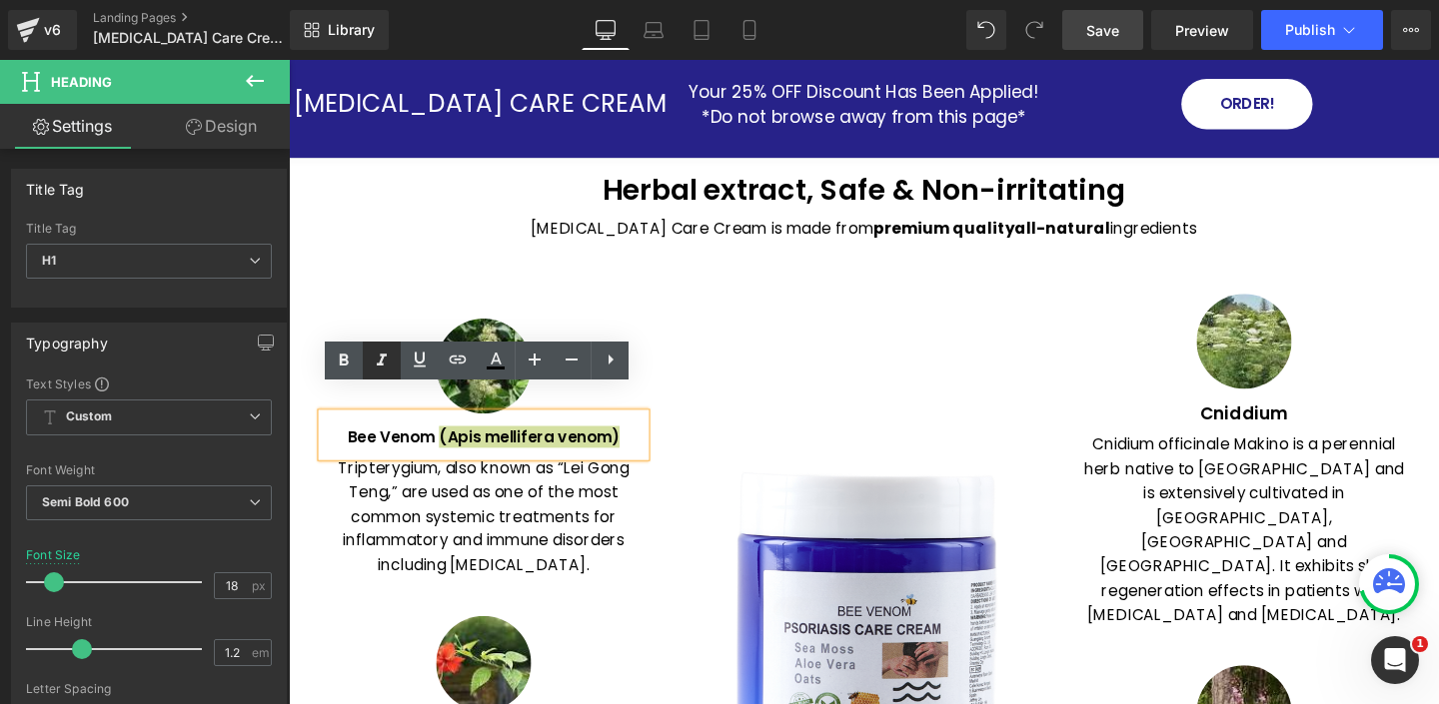
click at [383, 361] on icon at bounding box center [382, 361] width 24 height 24
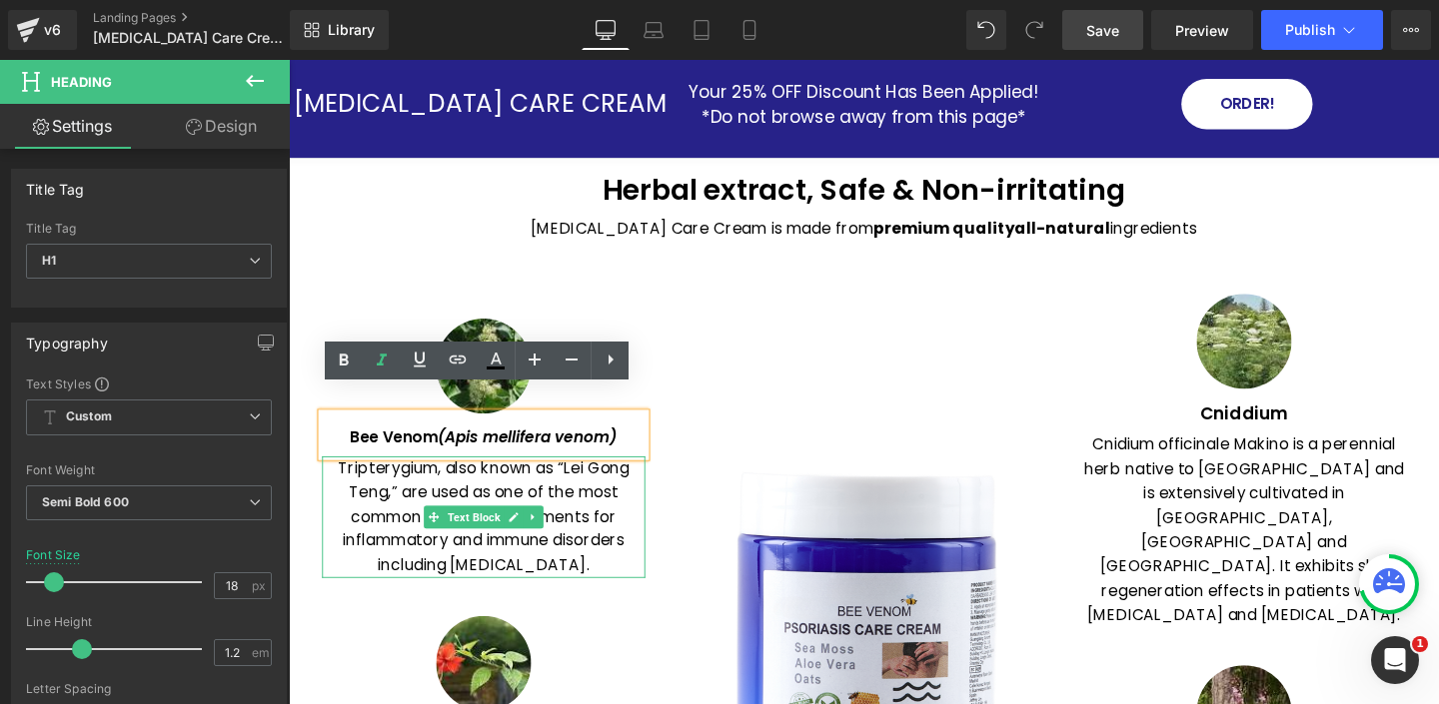
click at [615, 477] on p "Tripterygium, also known as “Lei Gong Teng,” are used as one of the most common…" at bounding box center [494, 541] width 340 height 128
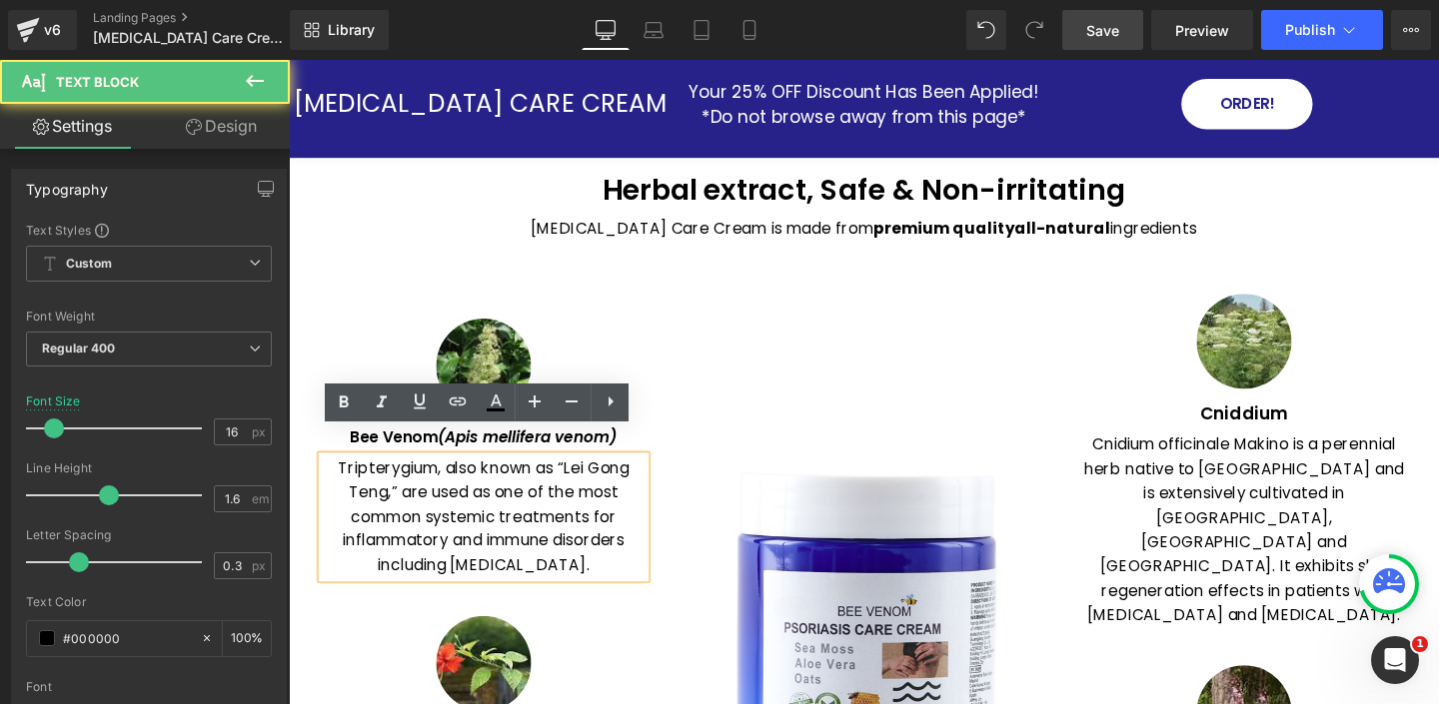
click at [755, 328] on div "Image" at bounding box center [893, 651] width 400 height 691
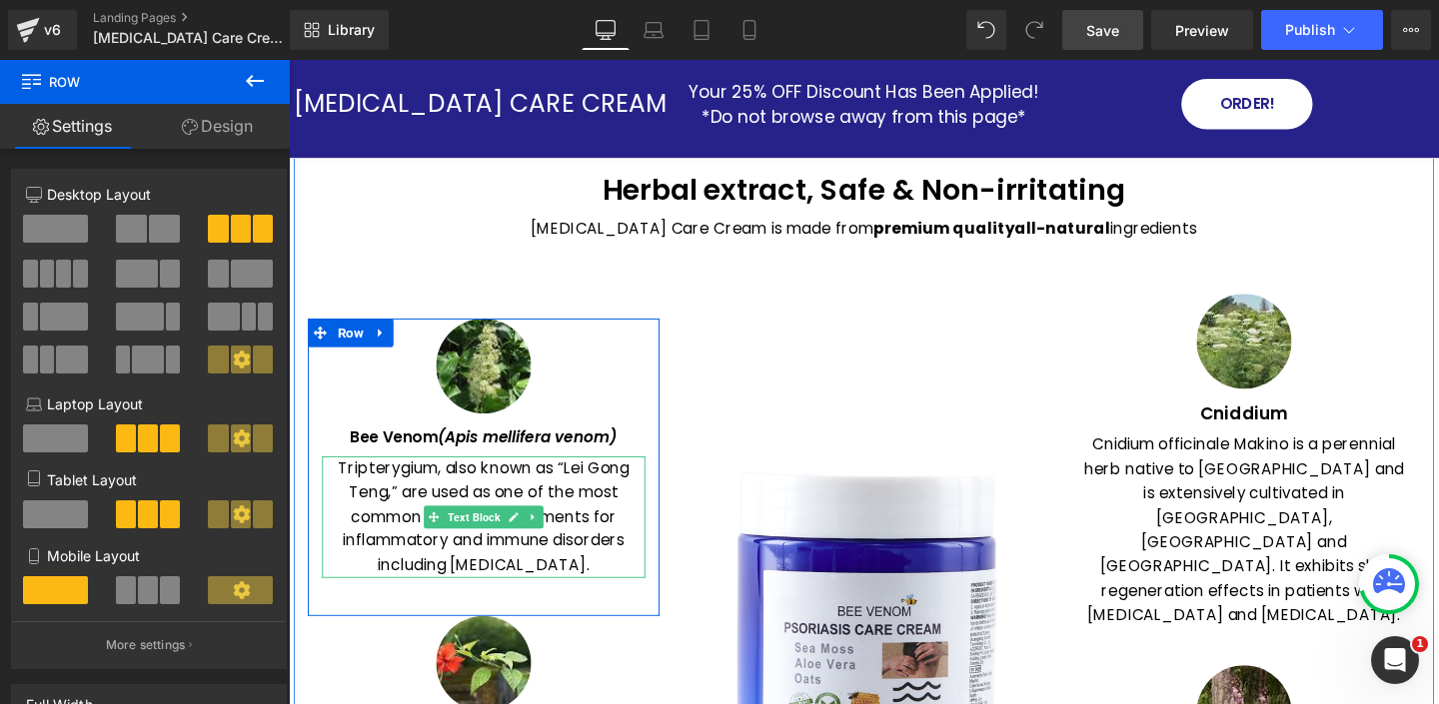
click at [401, 477] on p "Tripterygium, also known as “Lei Gong Teng,” are used as one of the most common…" at bounding box center [494, 541] width 340 height 128
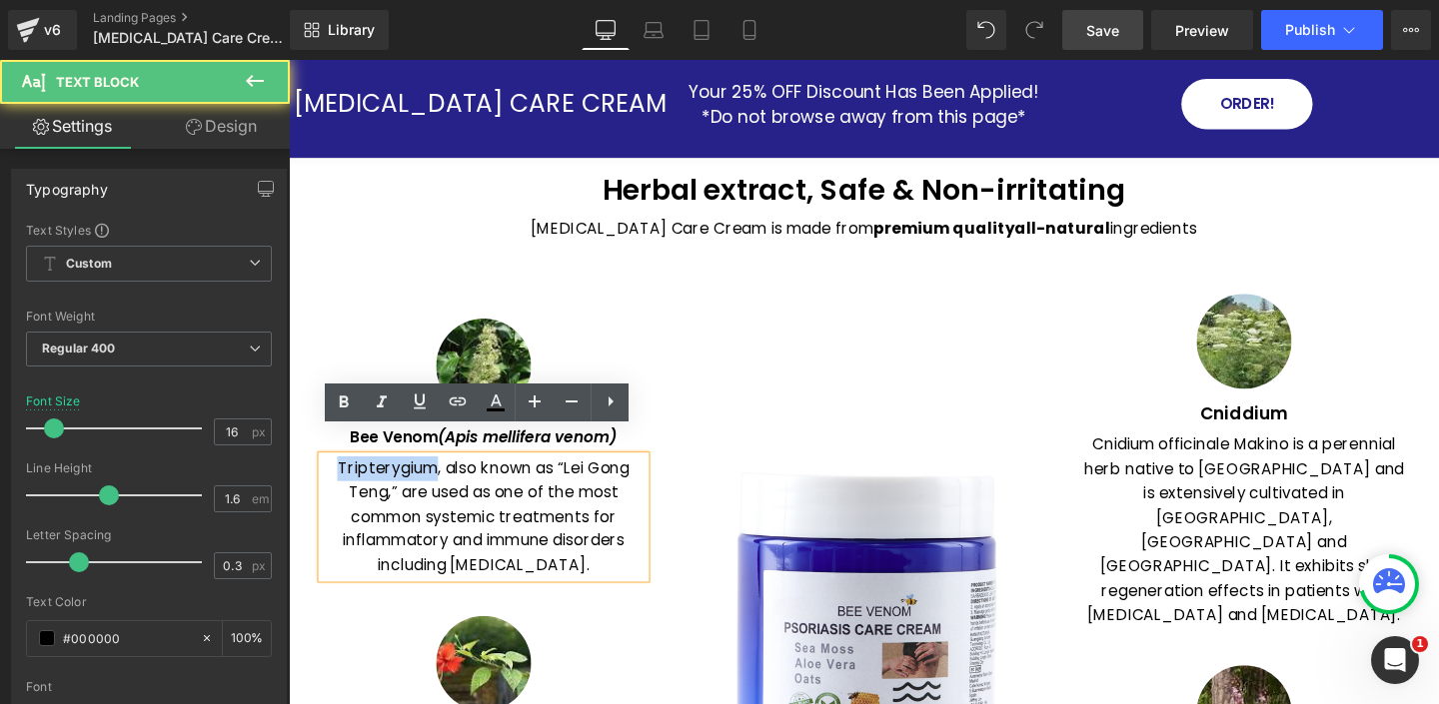
click at [401, 477] on p "Tripterygium, also known as “Lei Gong Teng,” are used as one of the most common…" at bounding box center [494, 541] width 340 height 128
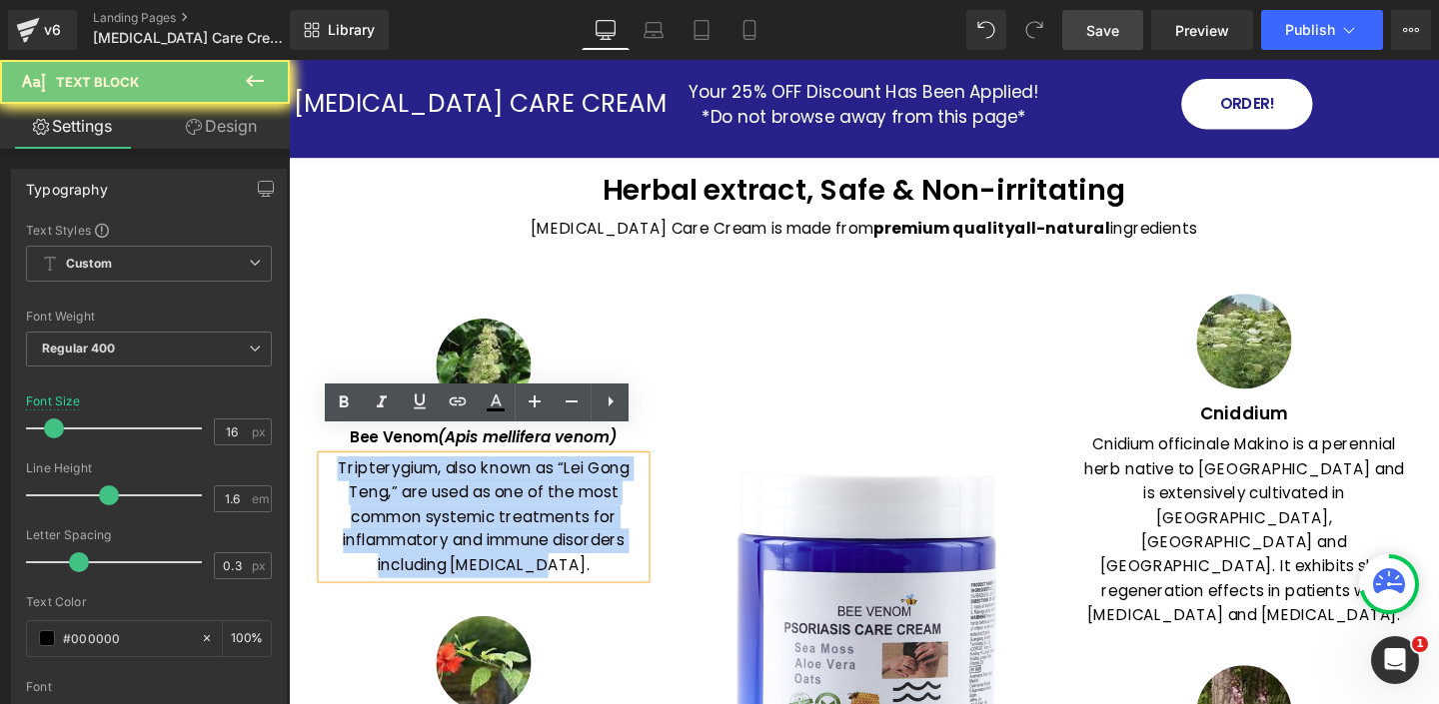
click at [401, 477] on p "Tripterygium, also known as “Lei Gong Teng,” are used as one of the most common…" at bounding box center [494, 541] width 340 height 128
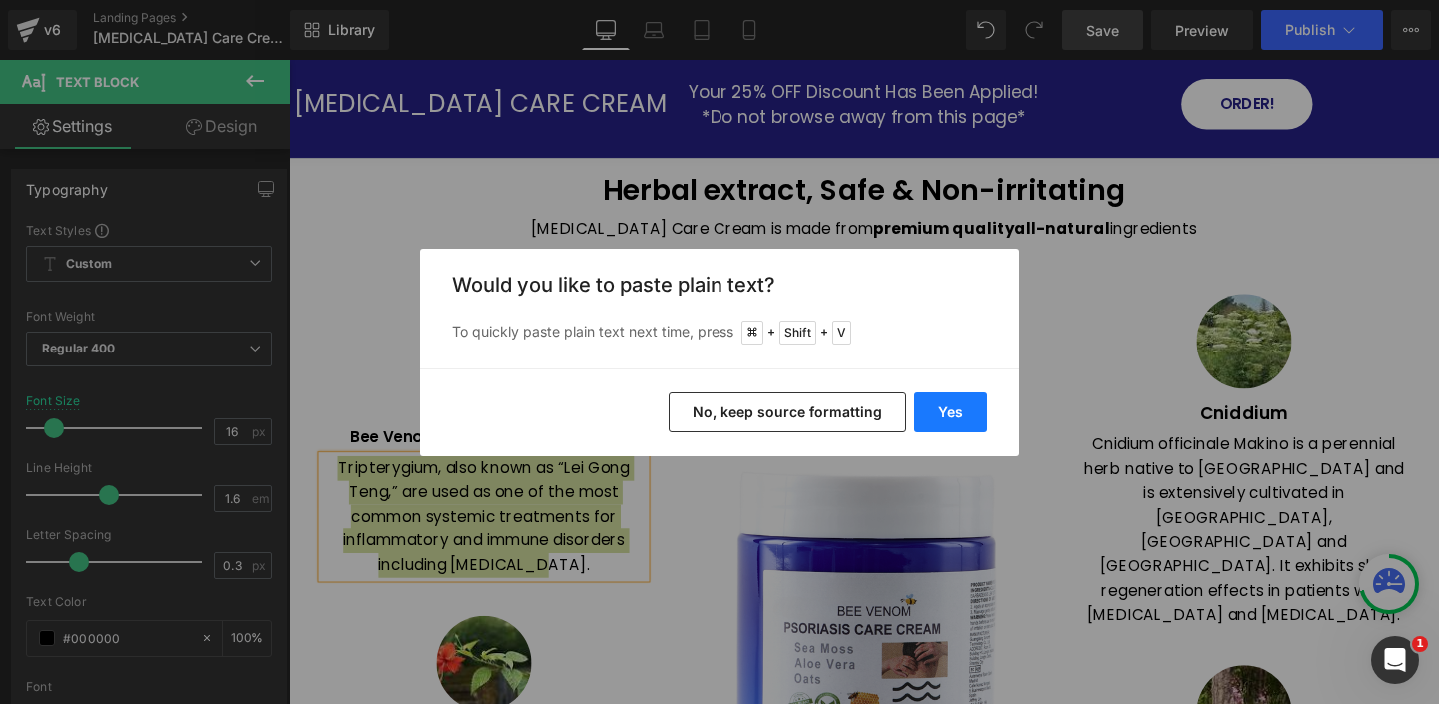
click at [944, 414] on button "Yes" at bounding box center [950, 413] width 73 height 40
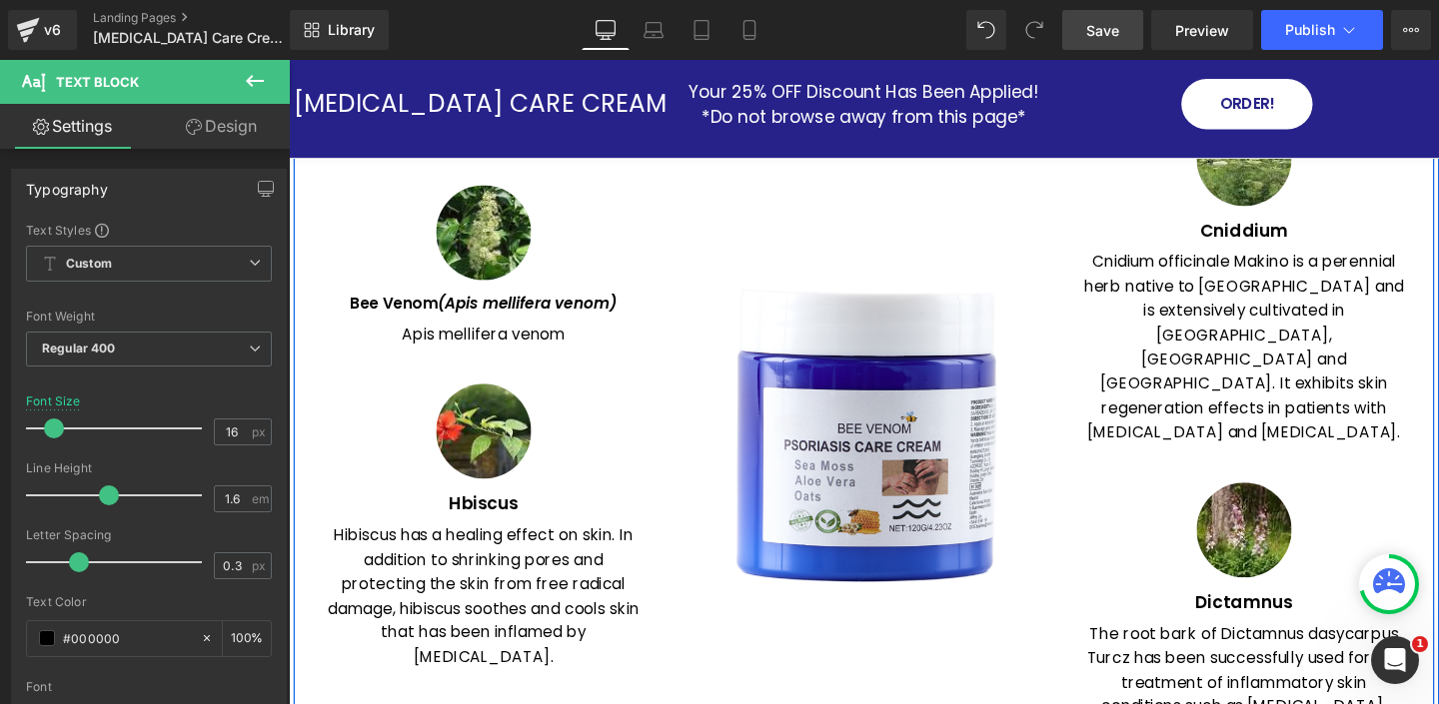
scroll to position [2689, 0]
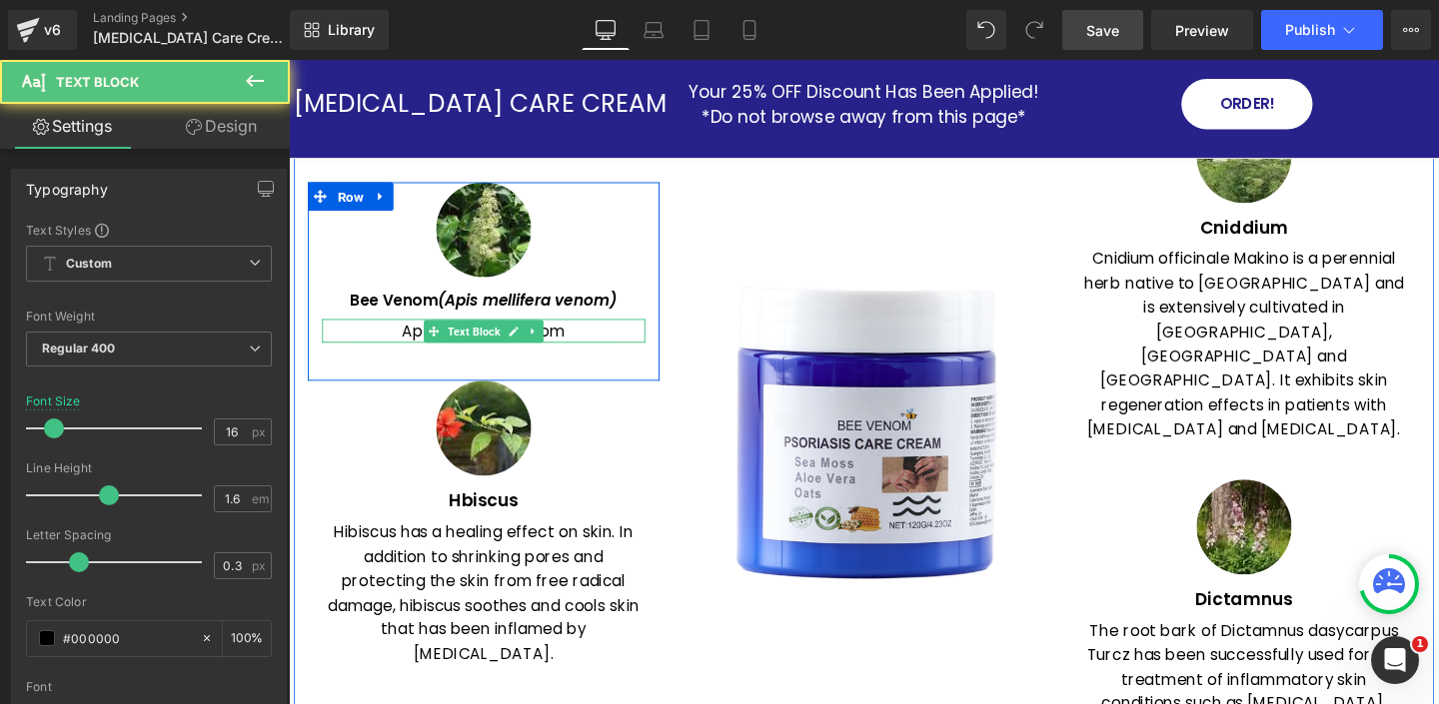
click at [408, 333] on p "Apis mellifera venom" at bounding box center [494, 346] width 340 height 26
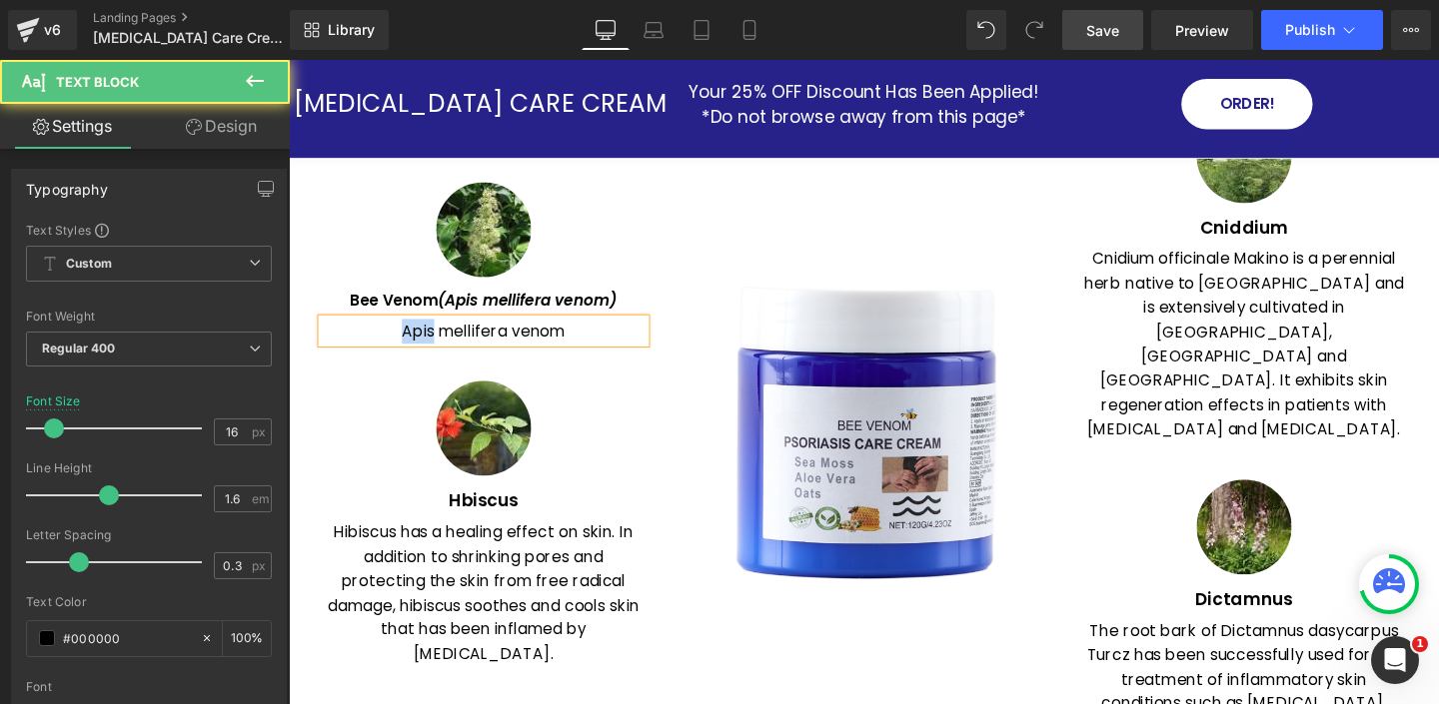
click at [408, 333] on p "Apis mellifera venom" at bounding box center [494, 346] width 340 height 26
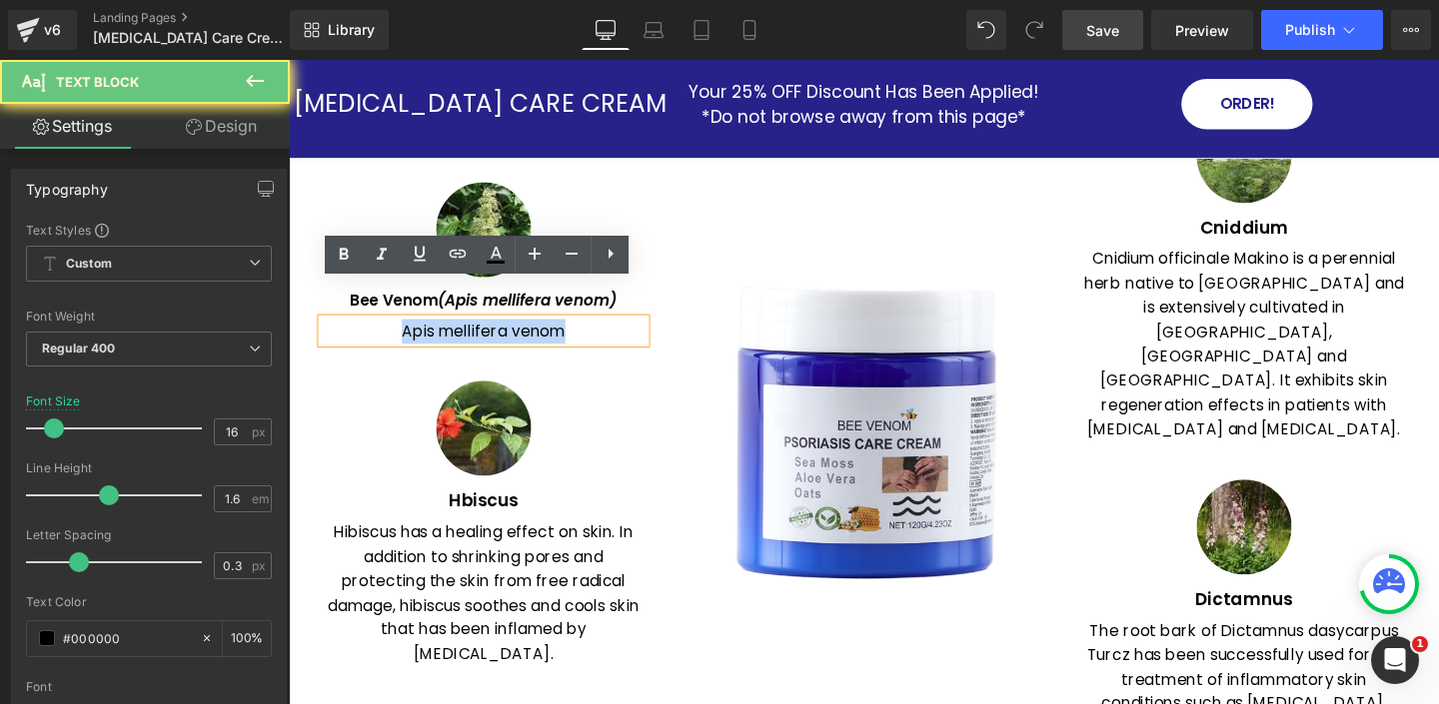
click at [408, 333] on p "Apis mellifera venom" at bounding box center [494, 346] width 340 height 26
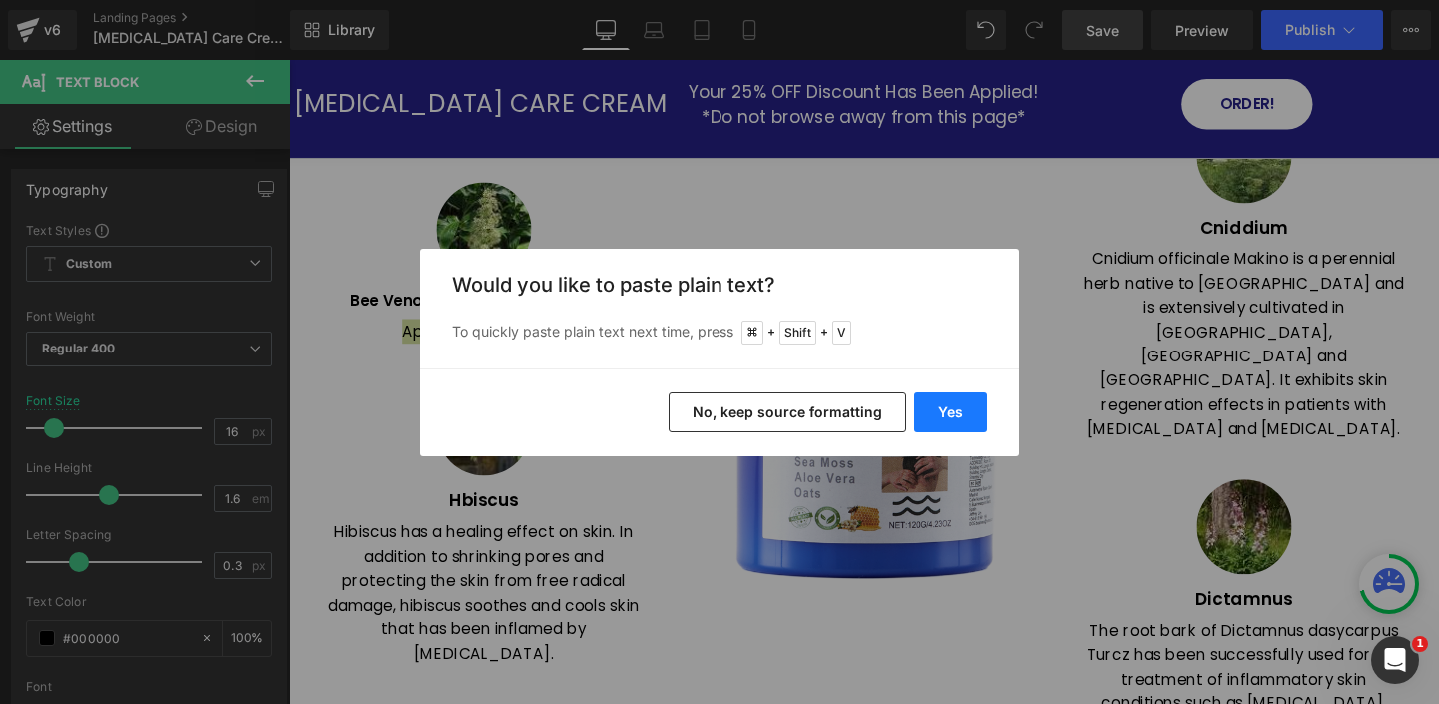
drag, startPoint x: 951, startPoint y: 412, endPoint x: 696, endPoint y: 370, distance: 258.2
click at [951, 412] on button "Yes" at bounding box center [950, 413] width 73 height 40
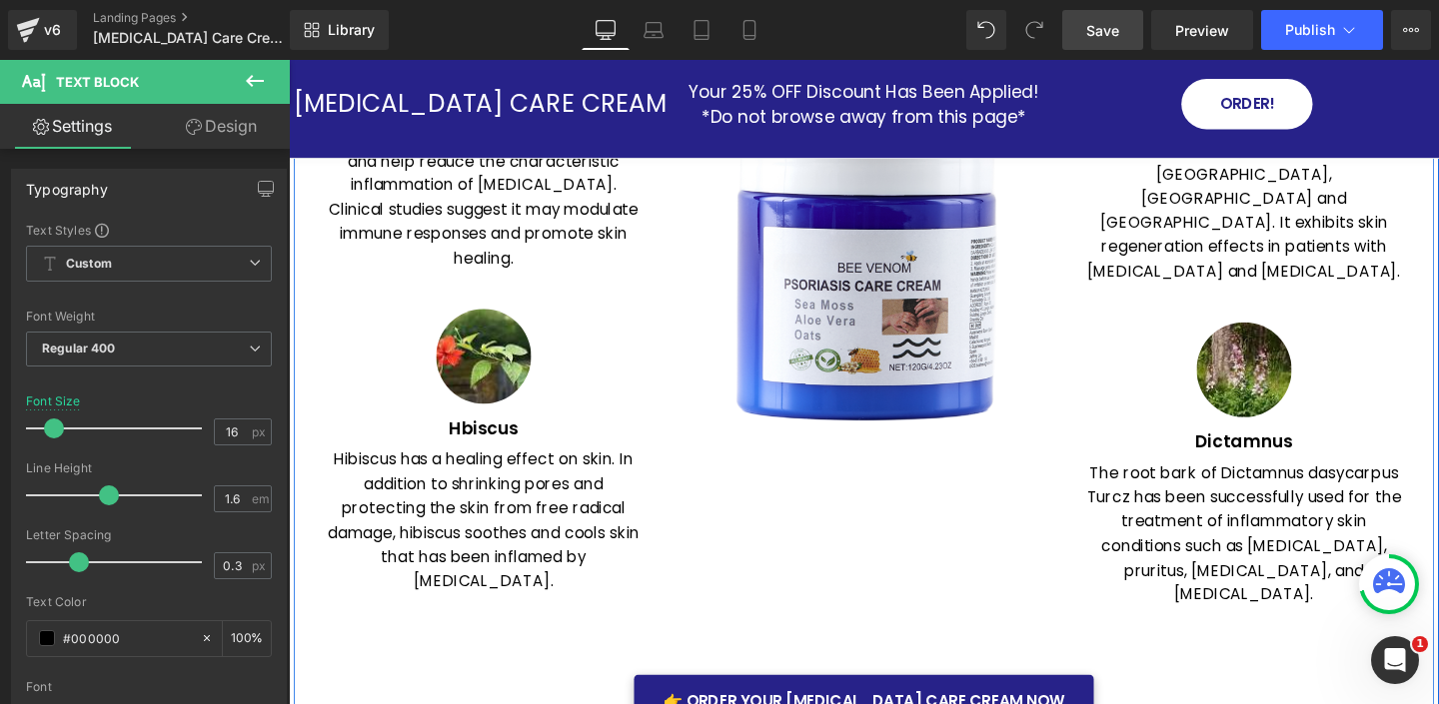
scroll to position [2625, 0]
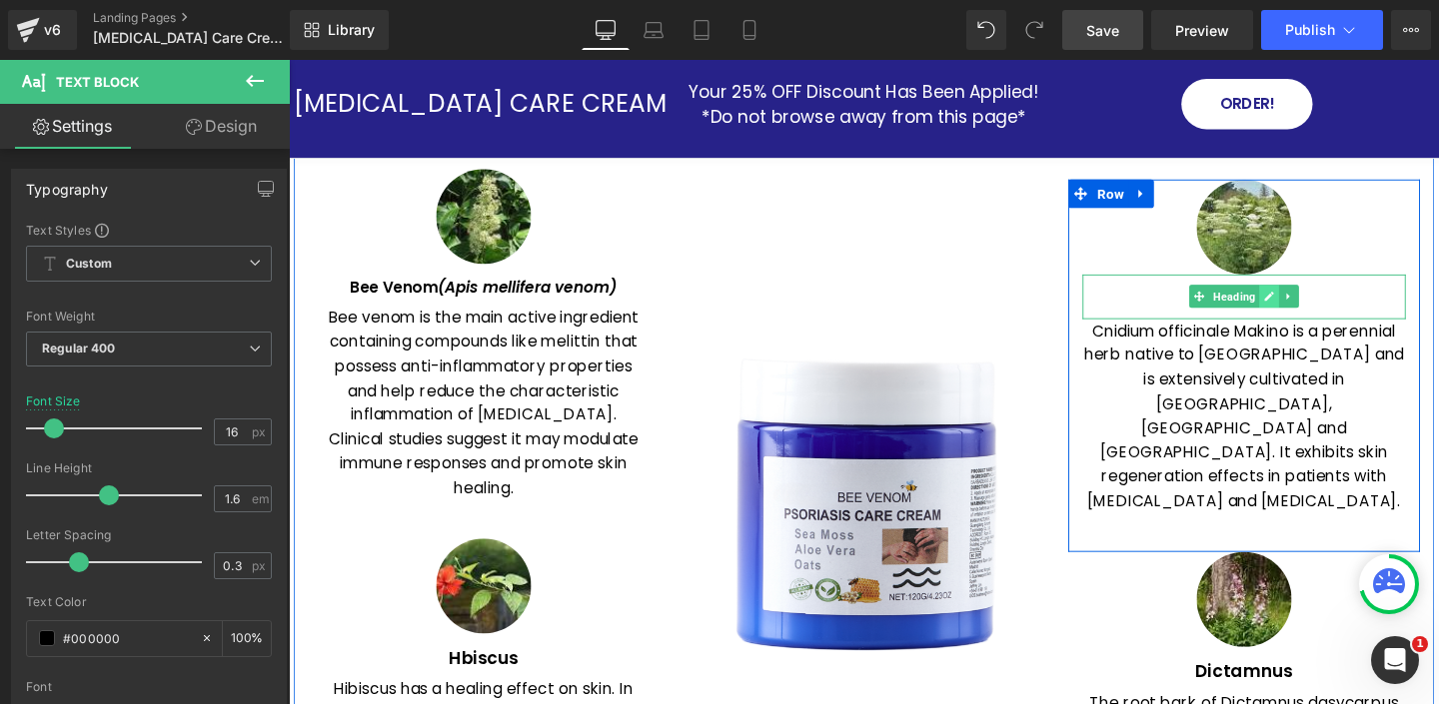
click at [1322, 315] on icon at bounding box center [1319, 309] width 11 height 12
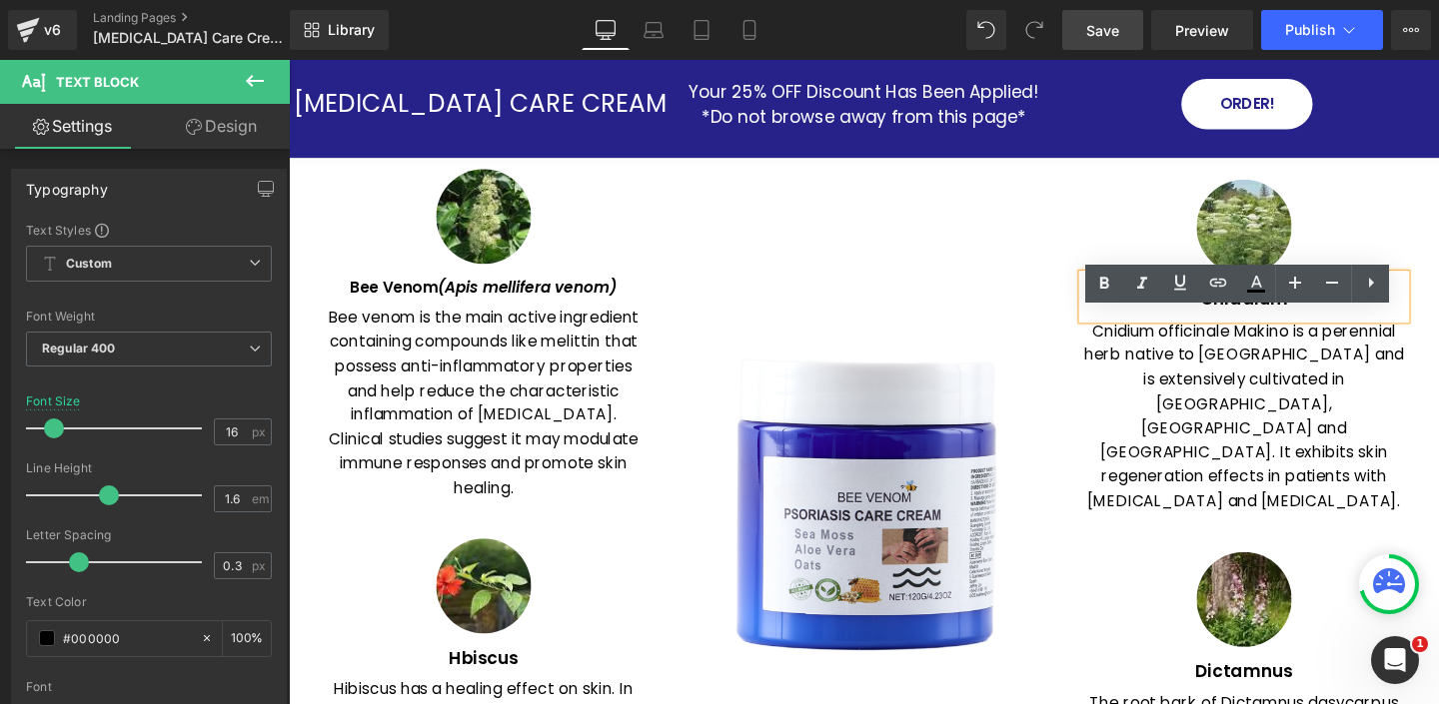
click at [1290, 323] on h1 "Cniddium" at bounding box center [1293, 312] width 340 height 22
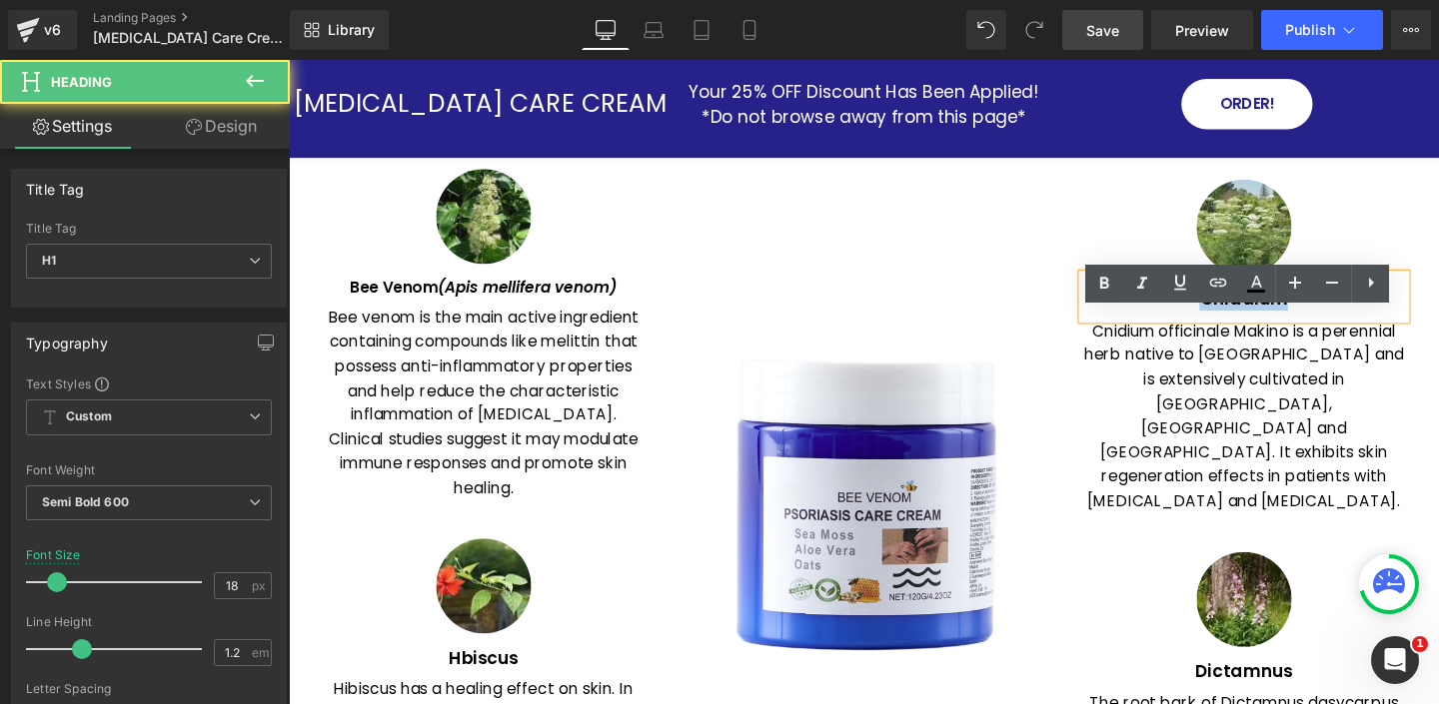
click at [1290, 323] on h1 "Cniddium" at bounding box center [1293, 312] width 340 height 22
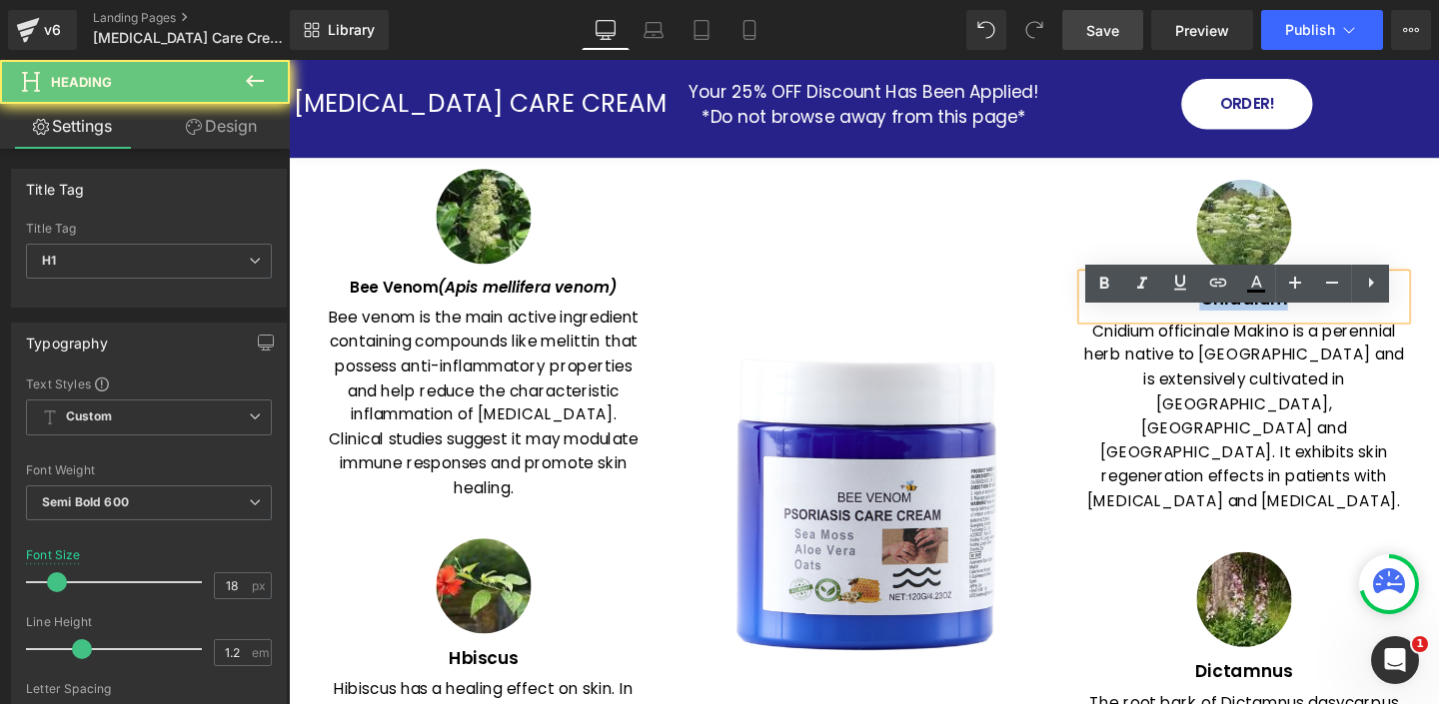
paste div
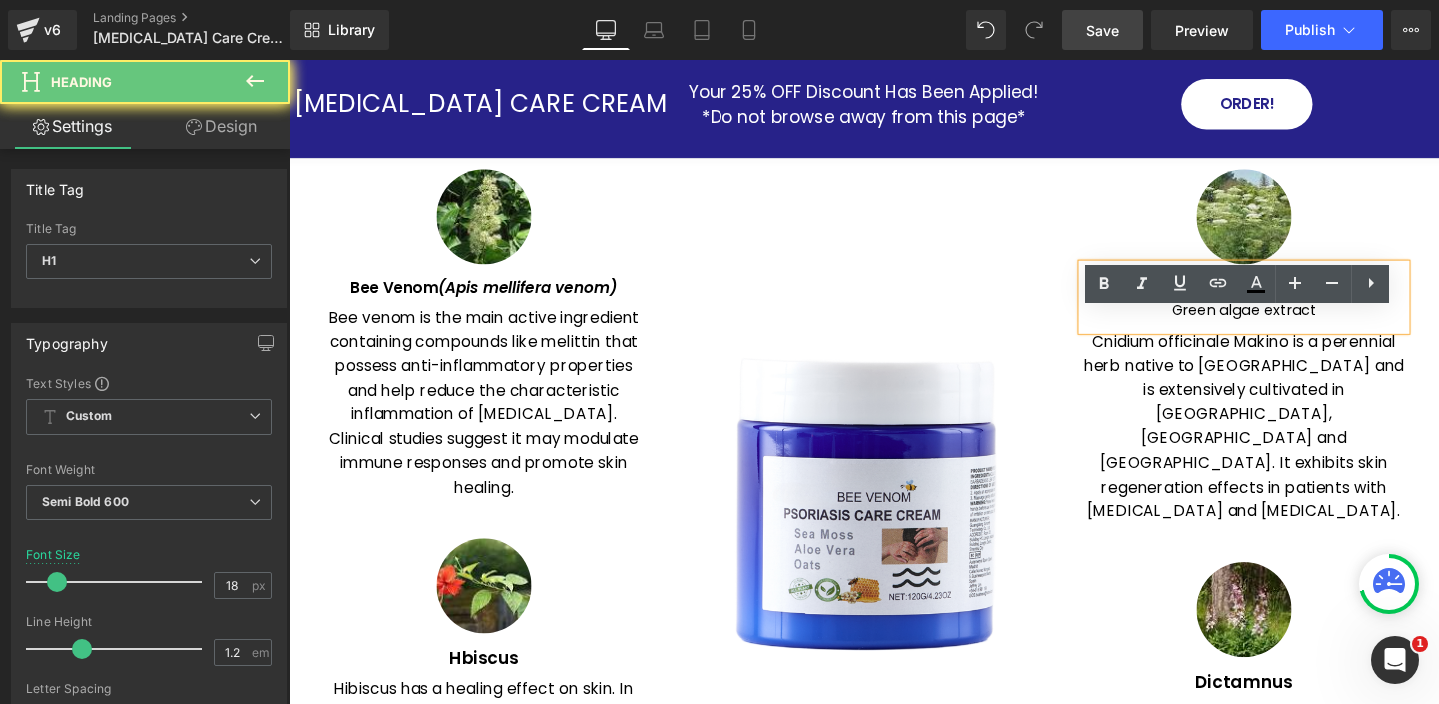
scroll to position [2614, 0]
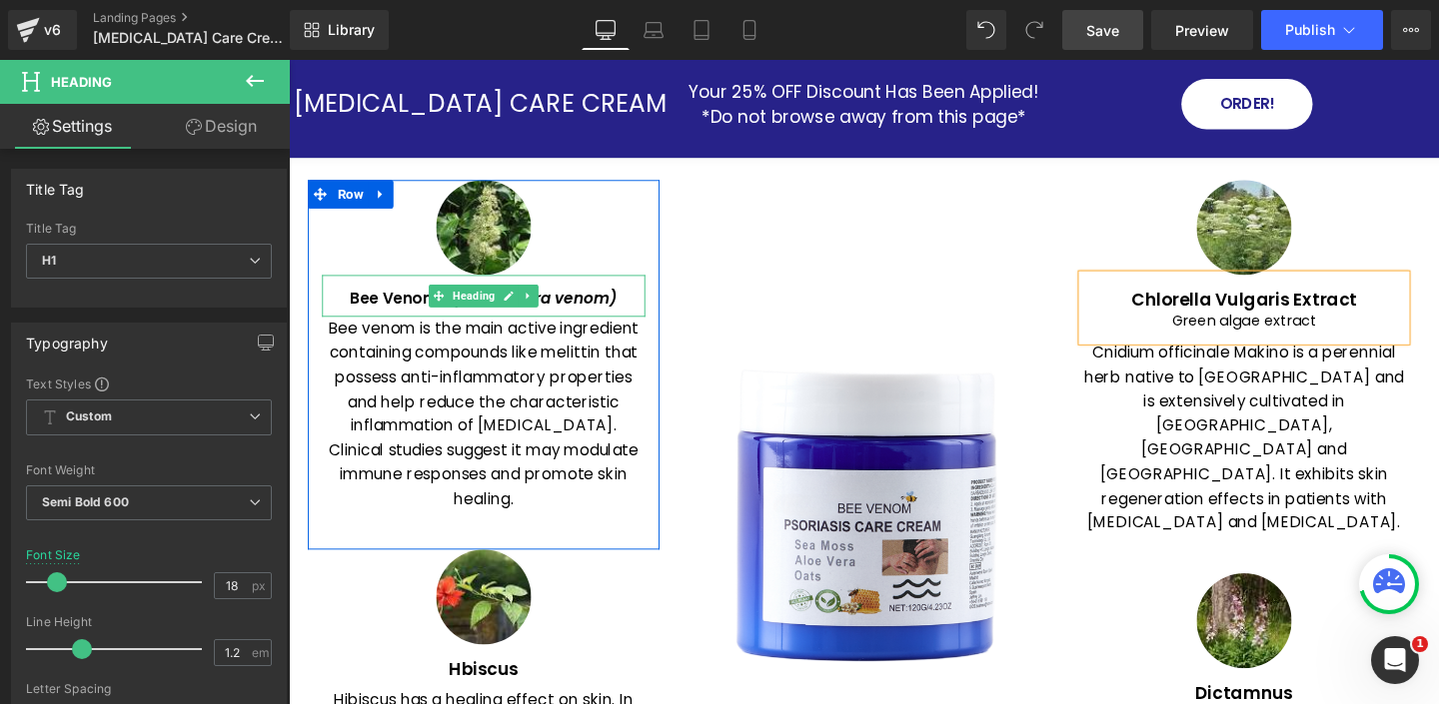
click at [390, 315] on h1 "Bee Venom (Apis mellifera venom)" at bounding box center [494, 310] width 340 height 19
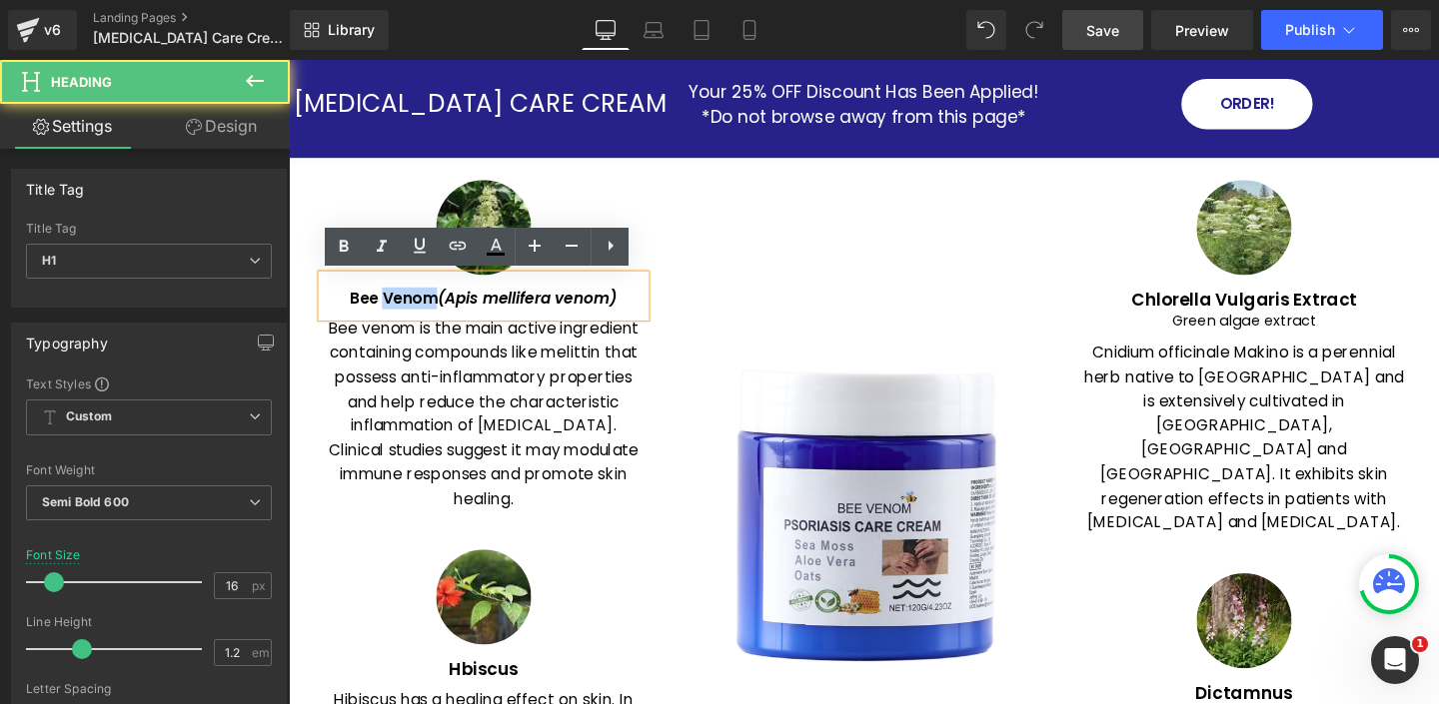
click at [390, 315] on h1 "Bee Venom (Apis mellifera venom)" at bounding box center [494, 310] width 340 height 19
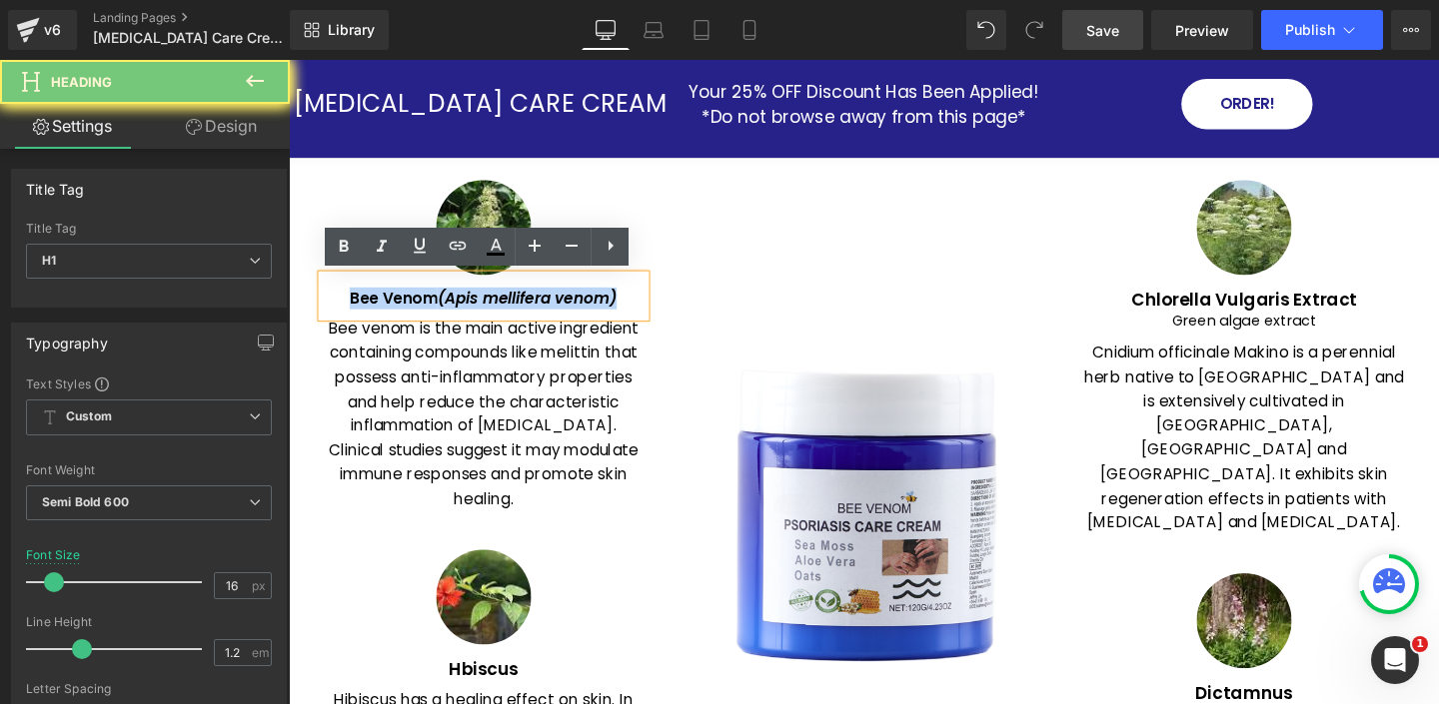
click at [390, 315] on h1 "Bee Venom (Apis mellifera venom)" at bounding box center [494, 310] width 340 height 19
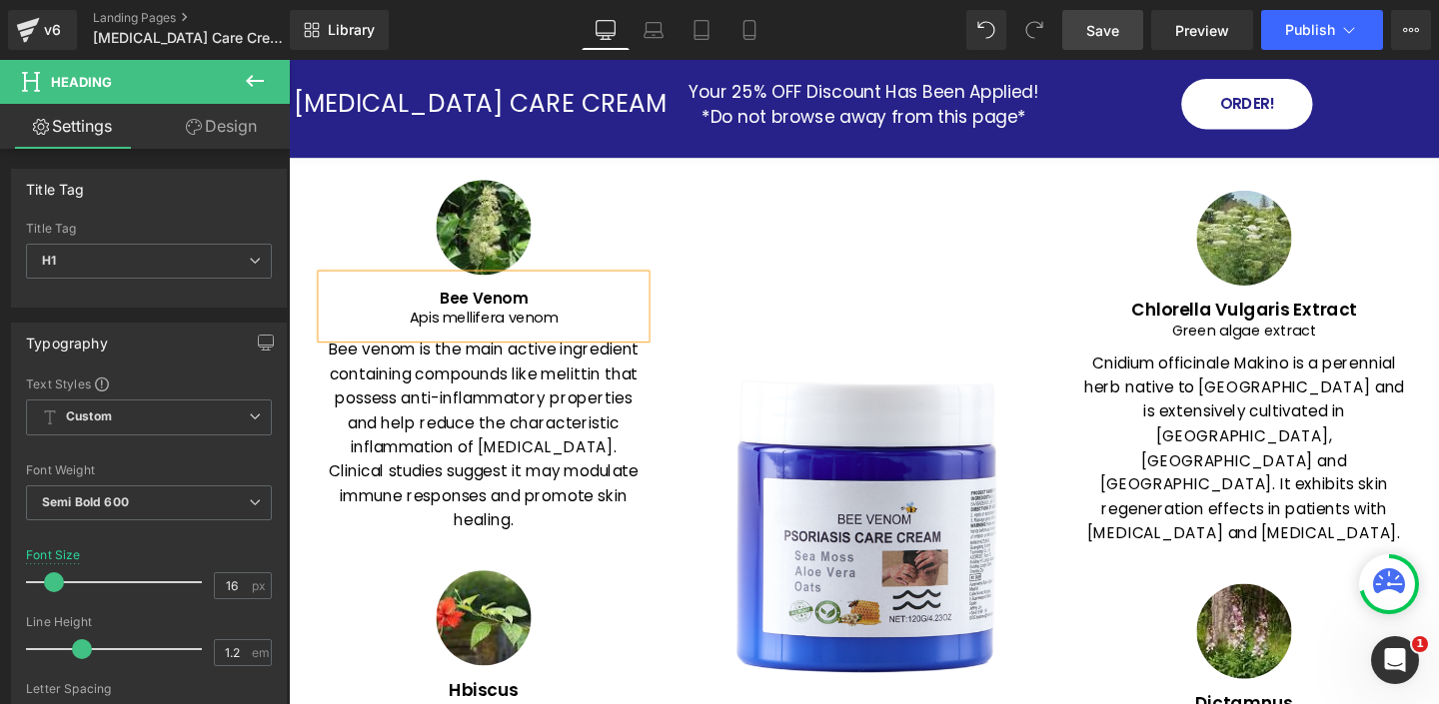
click at [846, 256] on div "Image" at bounding box center [893, 554] width 400 height 736
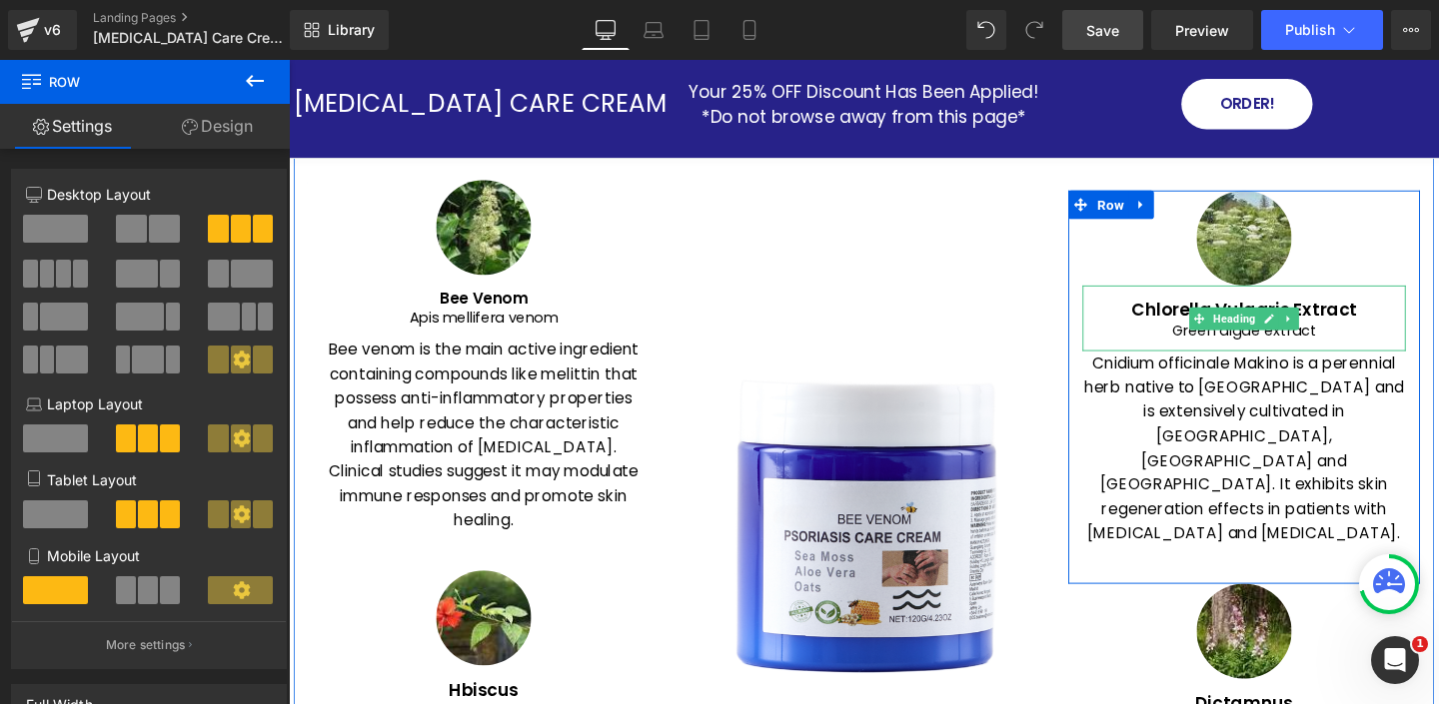
click at [1223, 334] on h1 "Chlorella Vulgaris Extract" at bounding box center [1293, 323] width 340 height 22
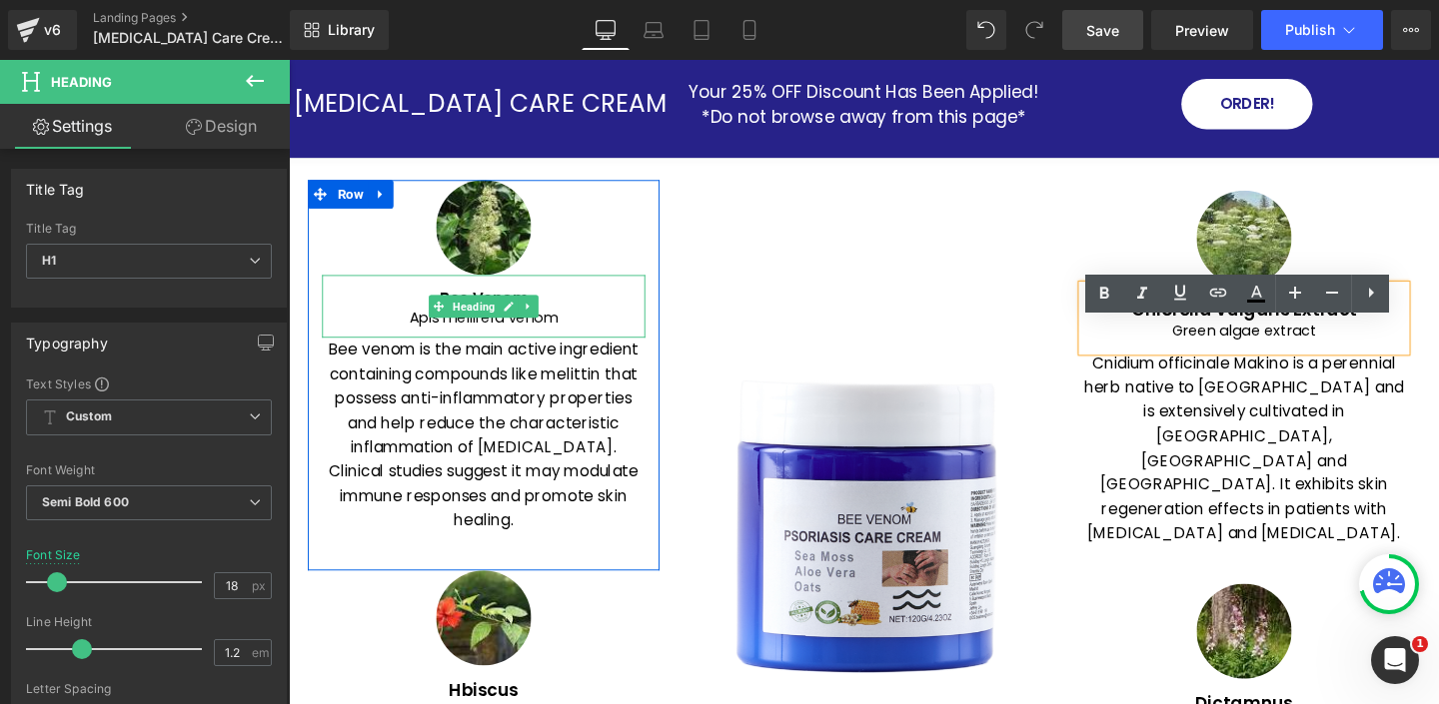
click at [520, 319] on icon at bounding box center [521, 319] width 10 height 10
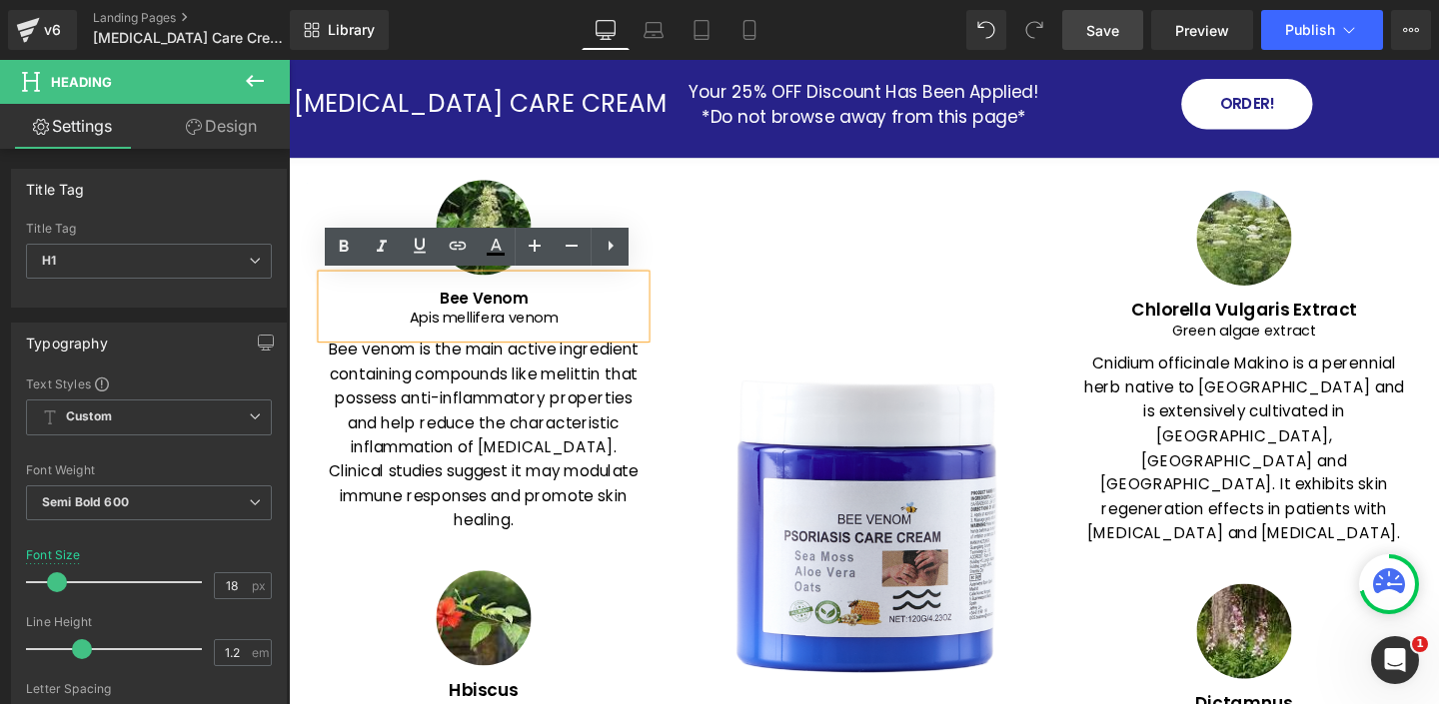
click at [493, 310] on h1 "Bee Venom" at bounding box center [494, 310] width 340 height 19
click at [535, 243] on icon at bounding box center [535, 246] width 12 height 12
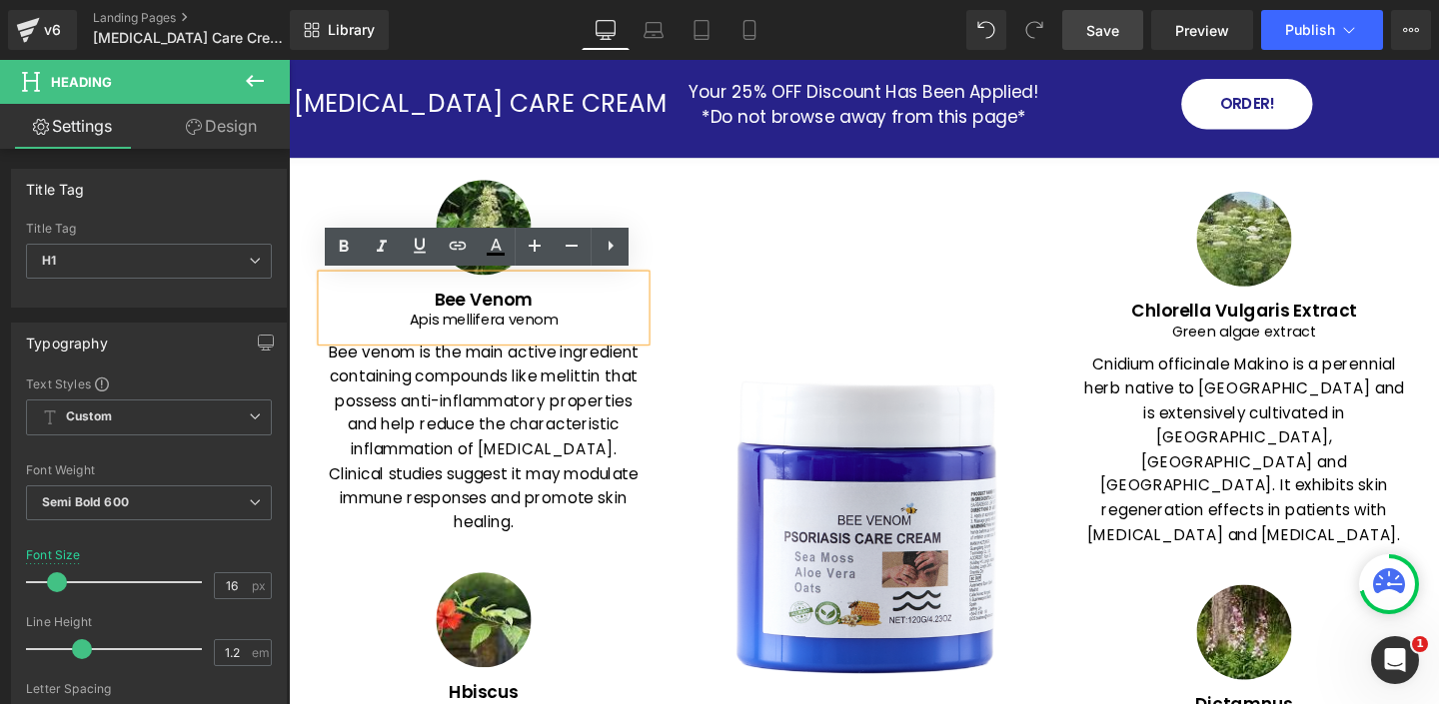
click at [828, 270] on div "Image" at bounding box center [893, 555] width 400 height 739
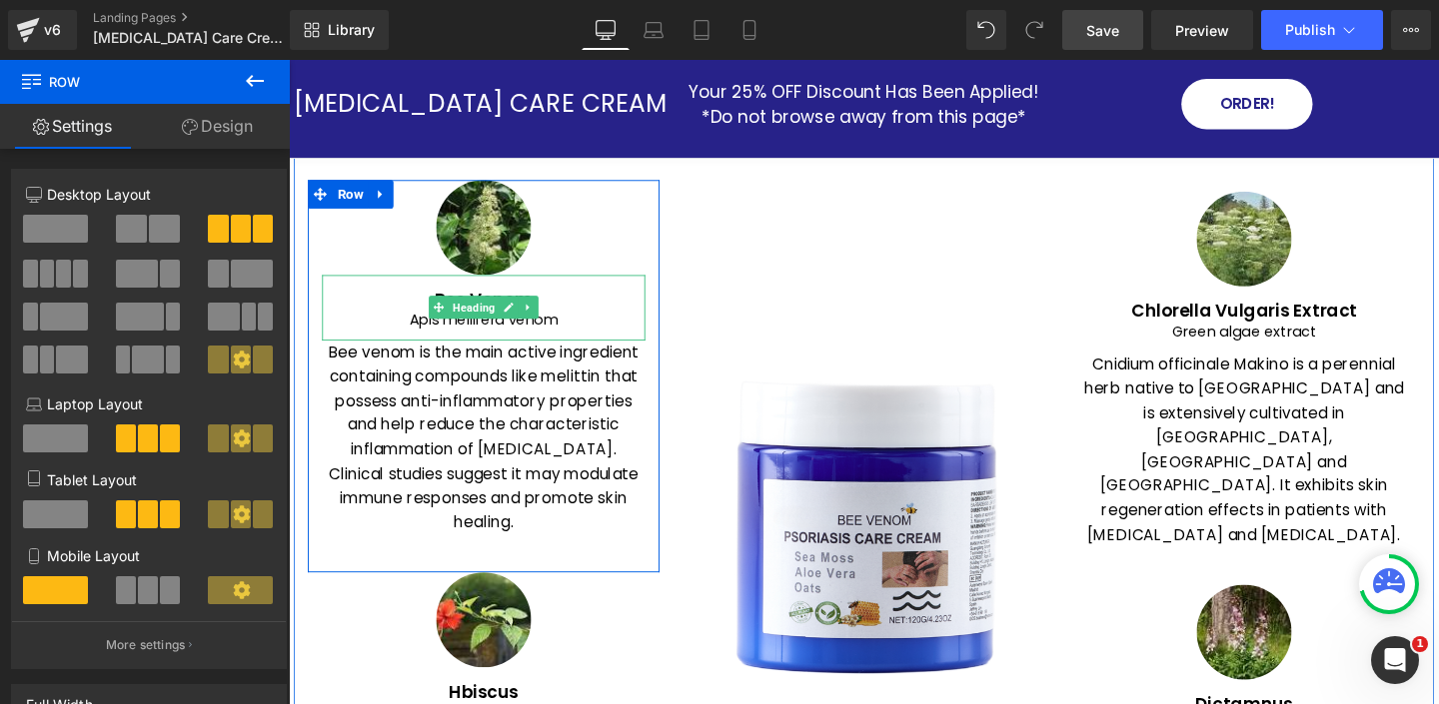
click at [458, 336] on div "Apis mellifera venom" at bounding box center [494, 333] width 340 height 23
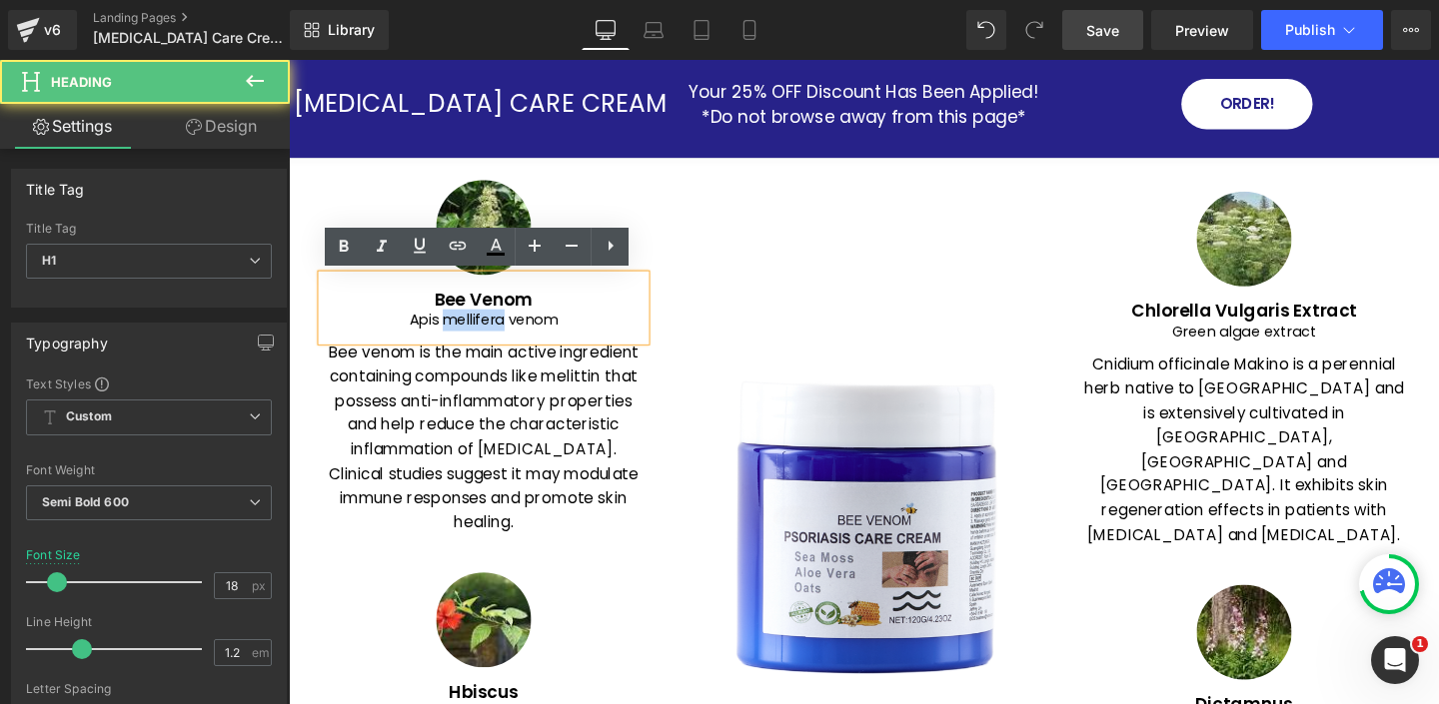
click at [458, 336] on div "Apis mellifera venom" at bounding box center [494, 333] width 340 height 23
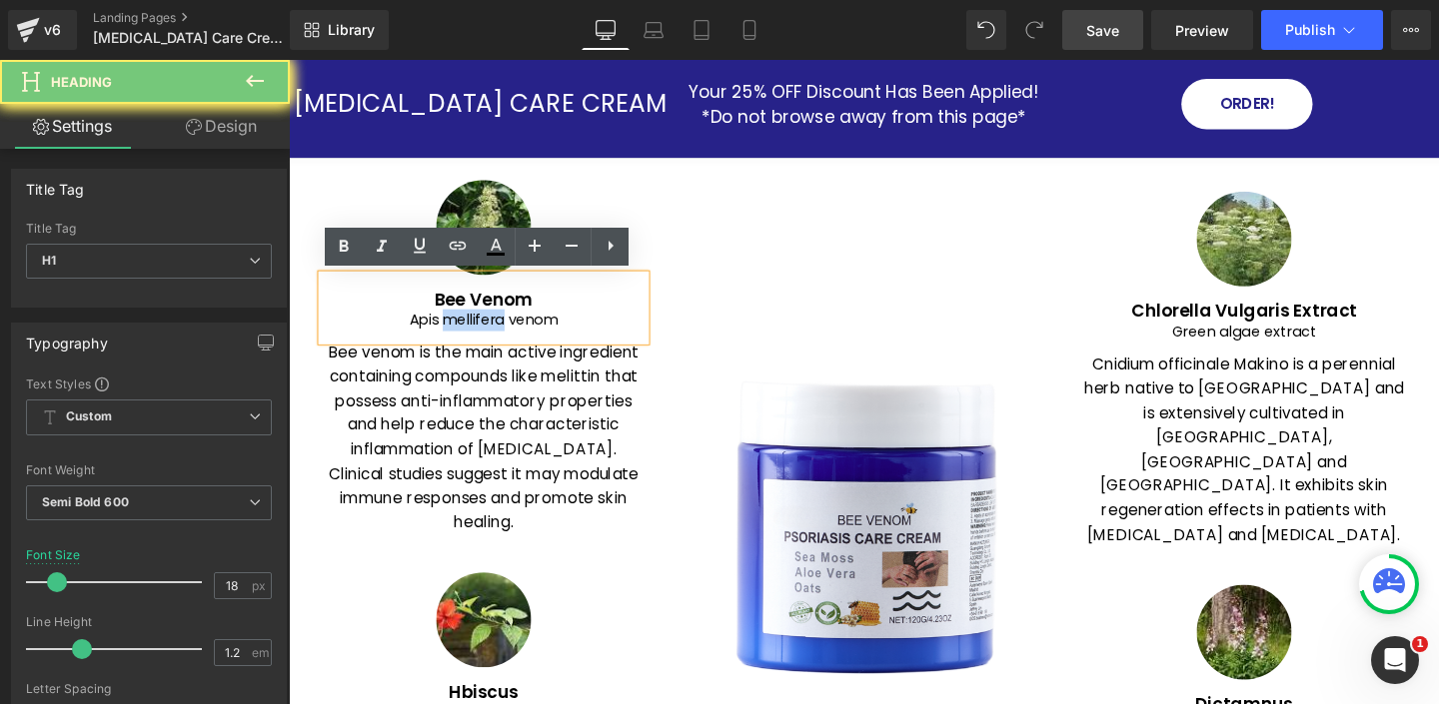
click at [458, 336] on div "Apis mellifera venom" at bounding box center [494, 333] width 340 height 23
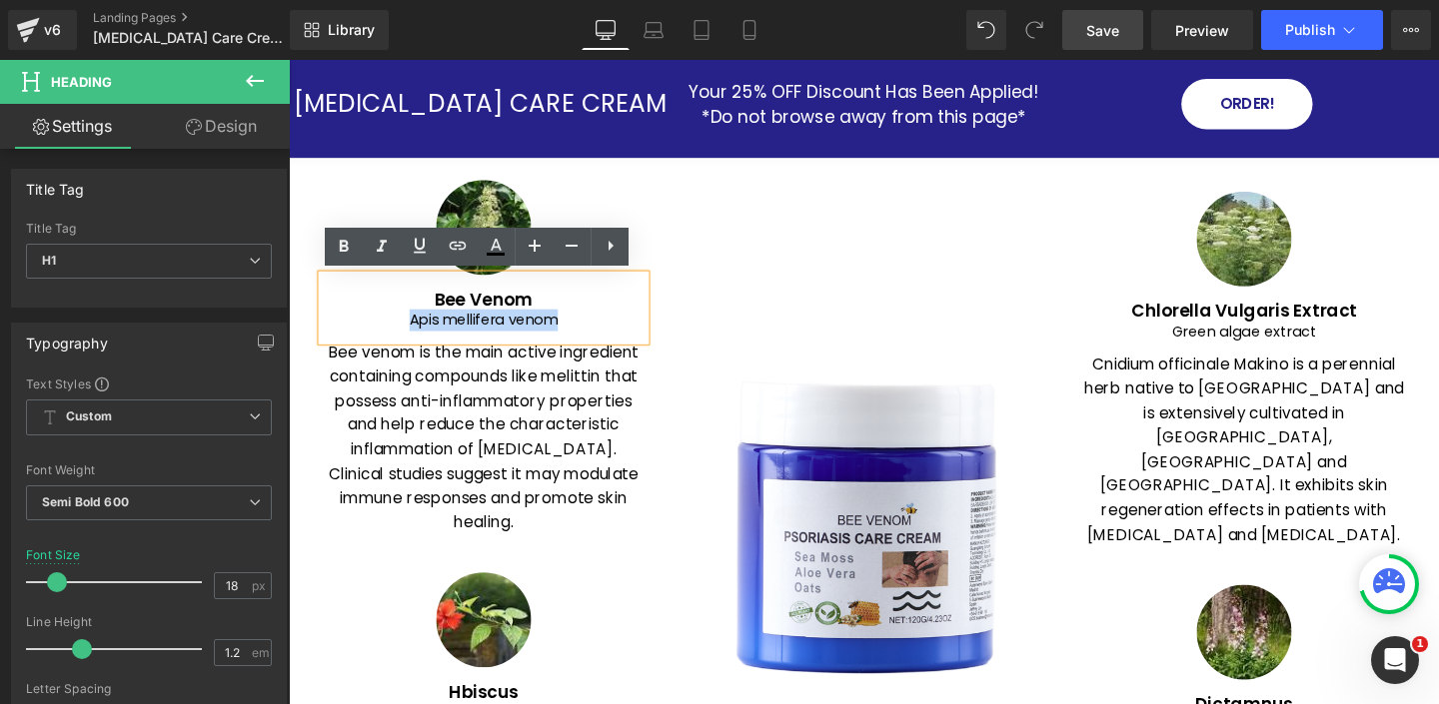
click at [458, 336] on div "Apis mellifera venom" at bounding box center [494, 333] width 340 height 23
click at [384, 245] on icon at bounding box center [382, 247] width 24 height 24
click at [797, 265] on div "Image" at bounding box center [893, 555] width 400 height 739
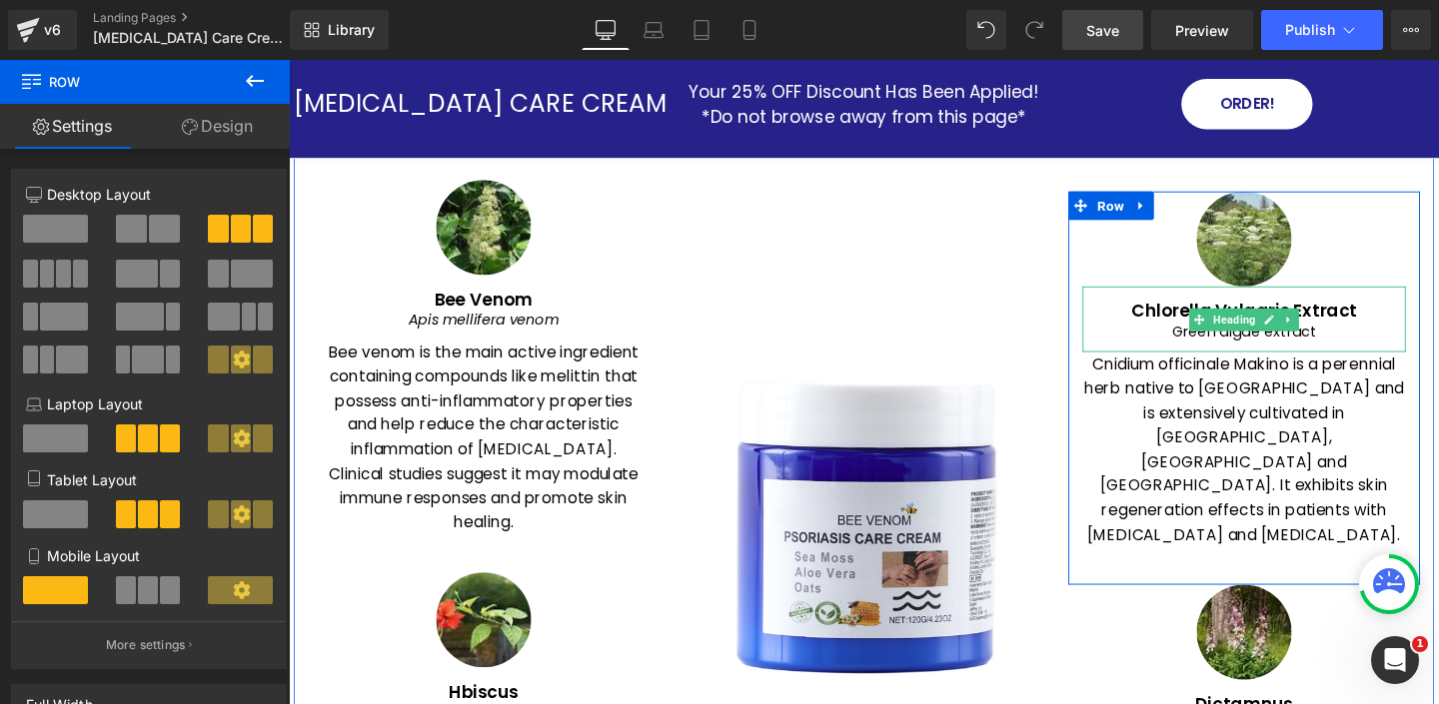
drag, startPoint x: 1321, startPoint y: 368, endPoint x: 1276, endPoint y: 386, distance: 48.4
click at [1320, 338] on icon at bounding box center [1320, 333] width 10 height 10
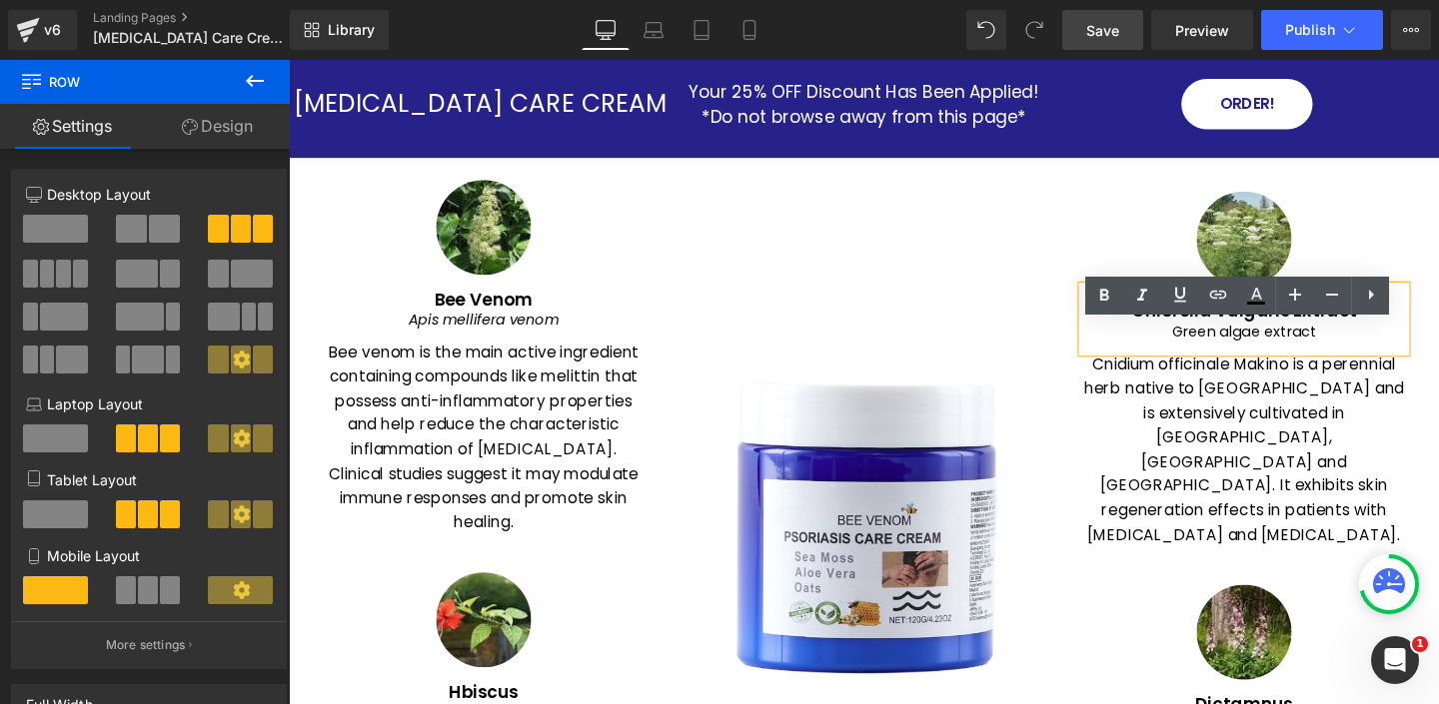
click at [1232, 358] on div "Green algae extract" at bounding box center [1293, 346] width 340 height 23
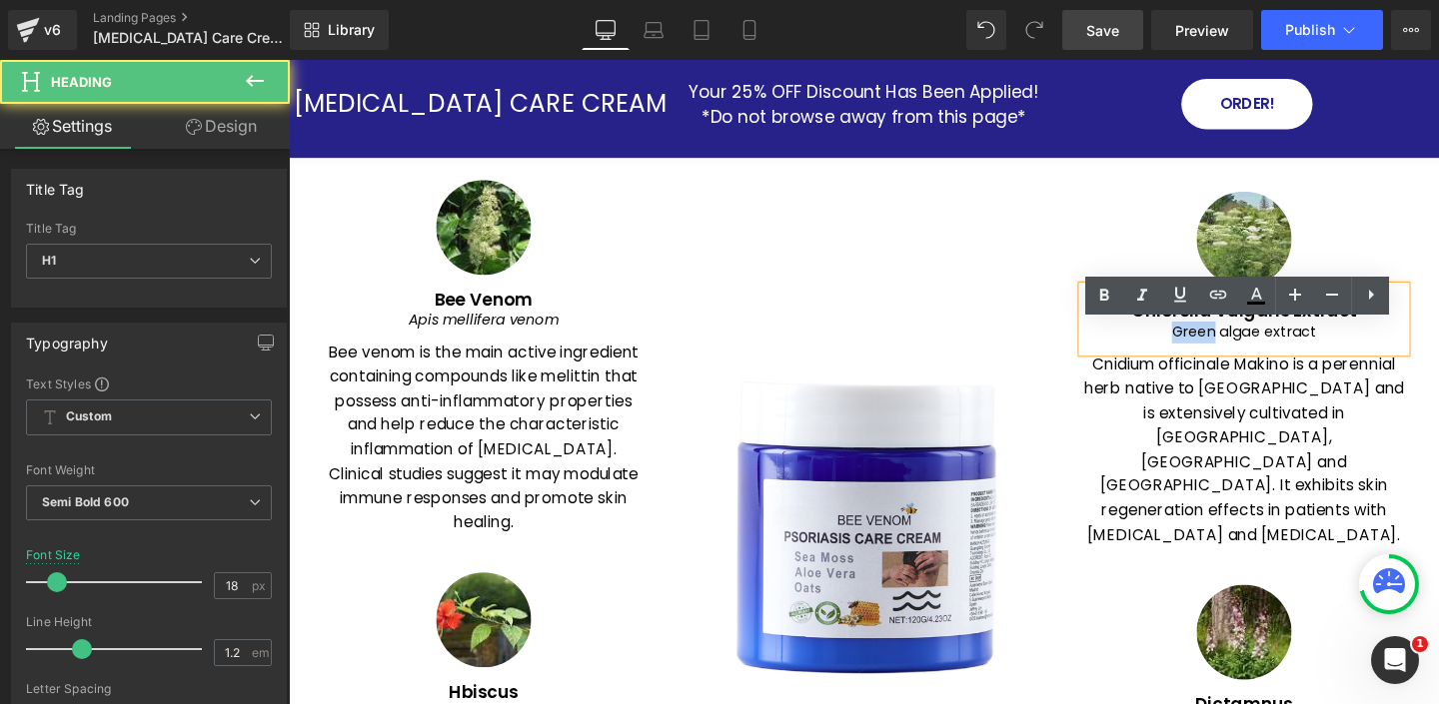
click at [1232, 358] on div "Green algae extract" at bounding box center [1293, 346] width 340 height 23
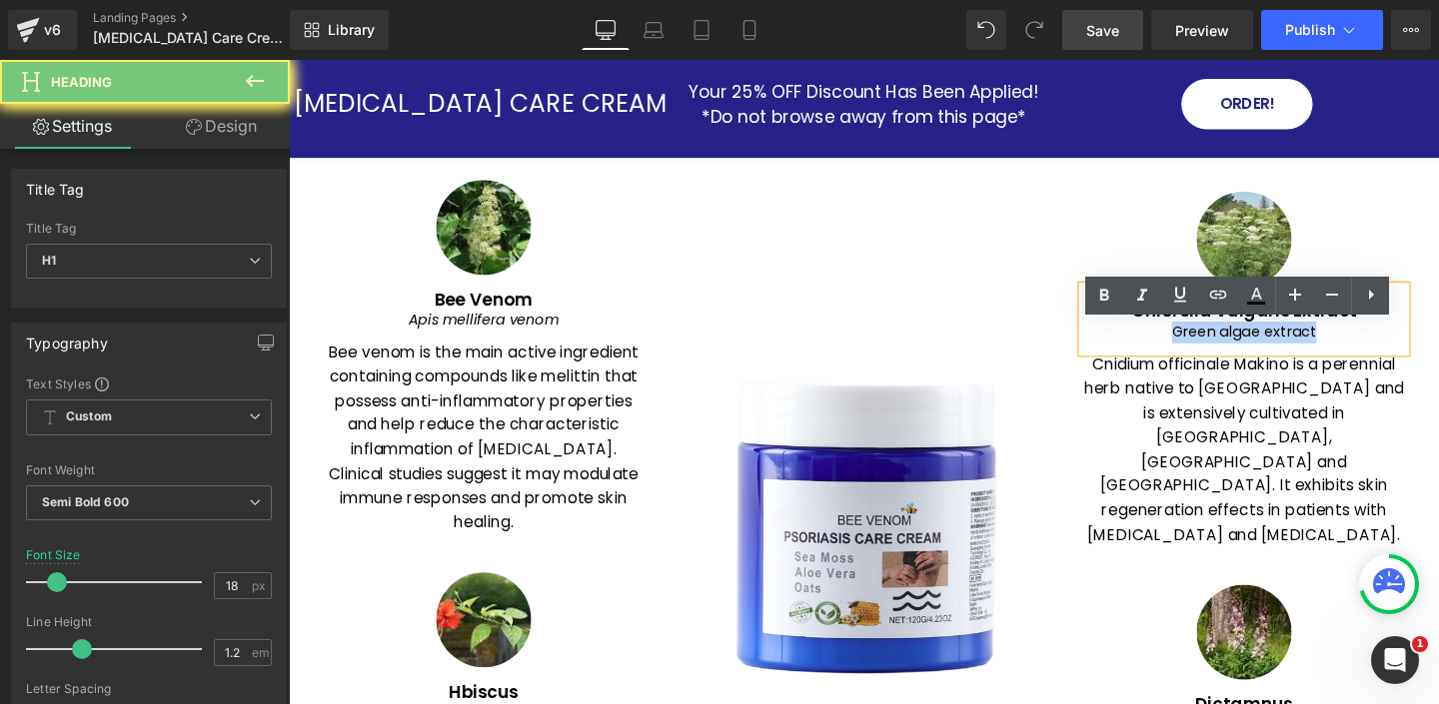
click at [1232, 358] on div "Green algae extract" at bounding box center [1293, 346] width 340 height 23
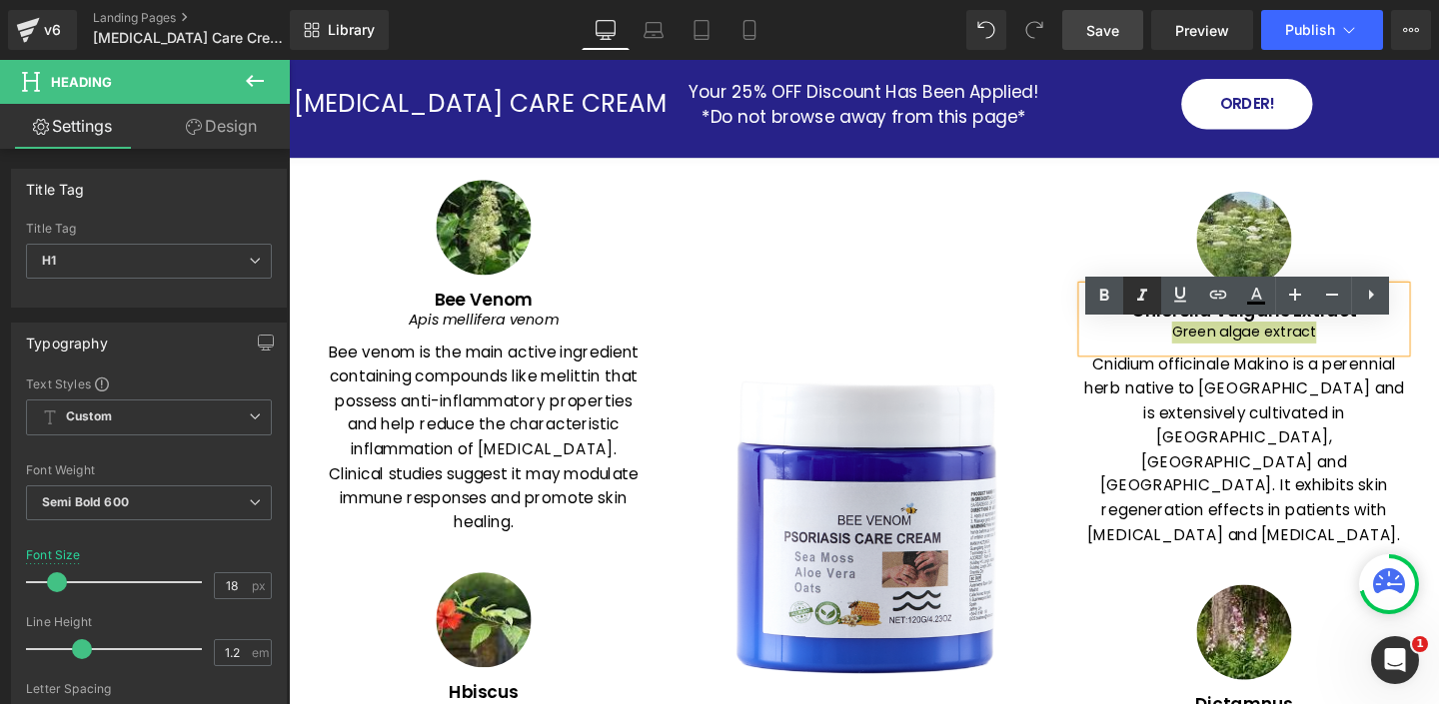
click at [1150, 292] on icon at bounding box center [1142, 296] width 24 height 24
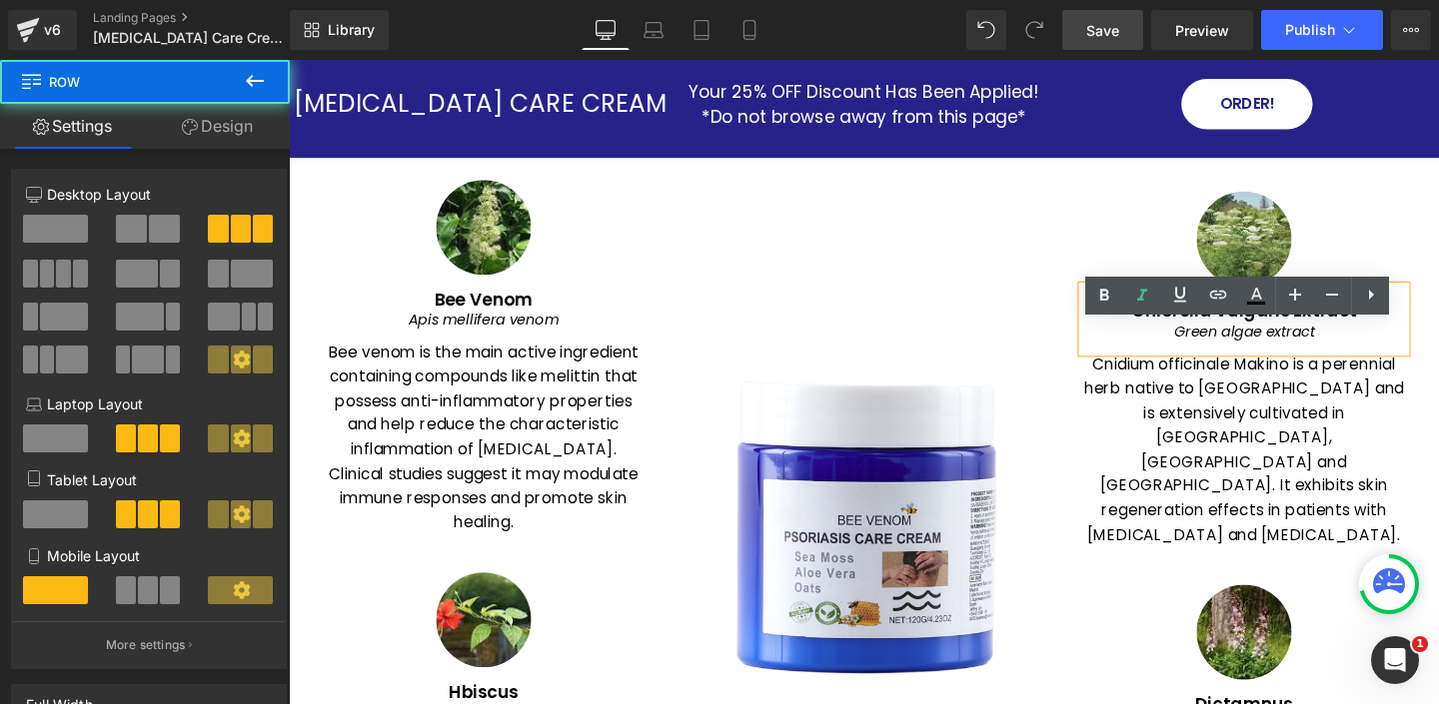
click at [1114, 224] on div "Image Chlorella Vulgaris Extract Green algae extract Heading Cnidium officinale…" at bounding box center [1293, 555] width 400 height 739
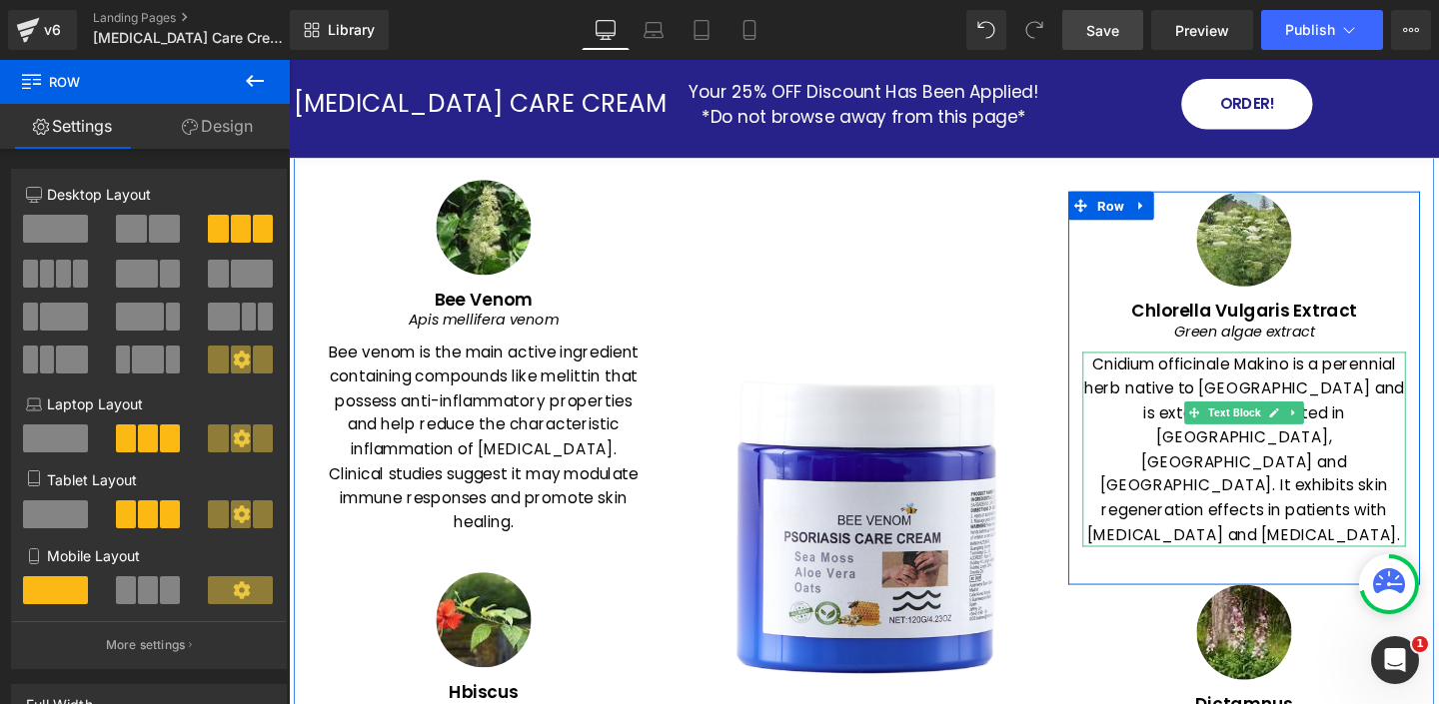
click at [1164, 417] on p "Cnidium officinale Makino is a perennial herb native to China and is extensivel…" at bounding box center [1293, 469] width 340 height 205
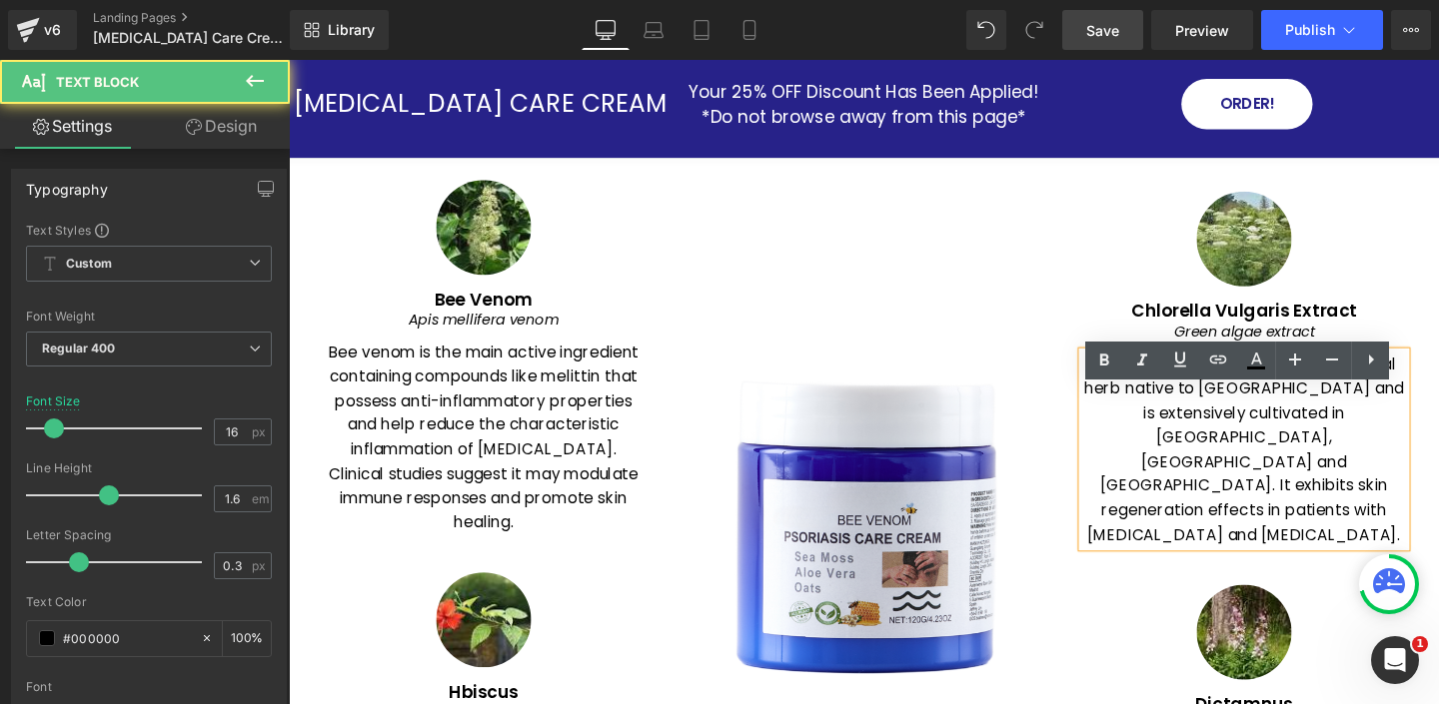
click at [1165, 417] on p "Cnidium officinale Makino is a perennial herb native to China and is extensivel…" at bounding box center [1293, 469] width 340 height 205
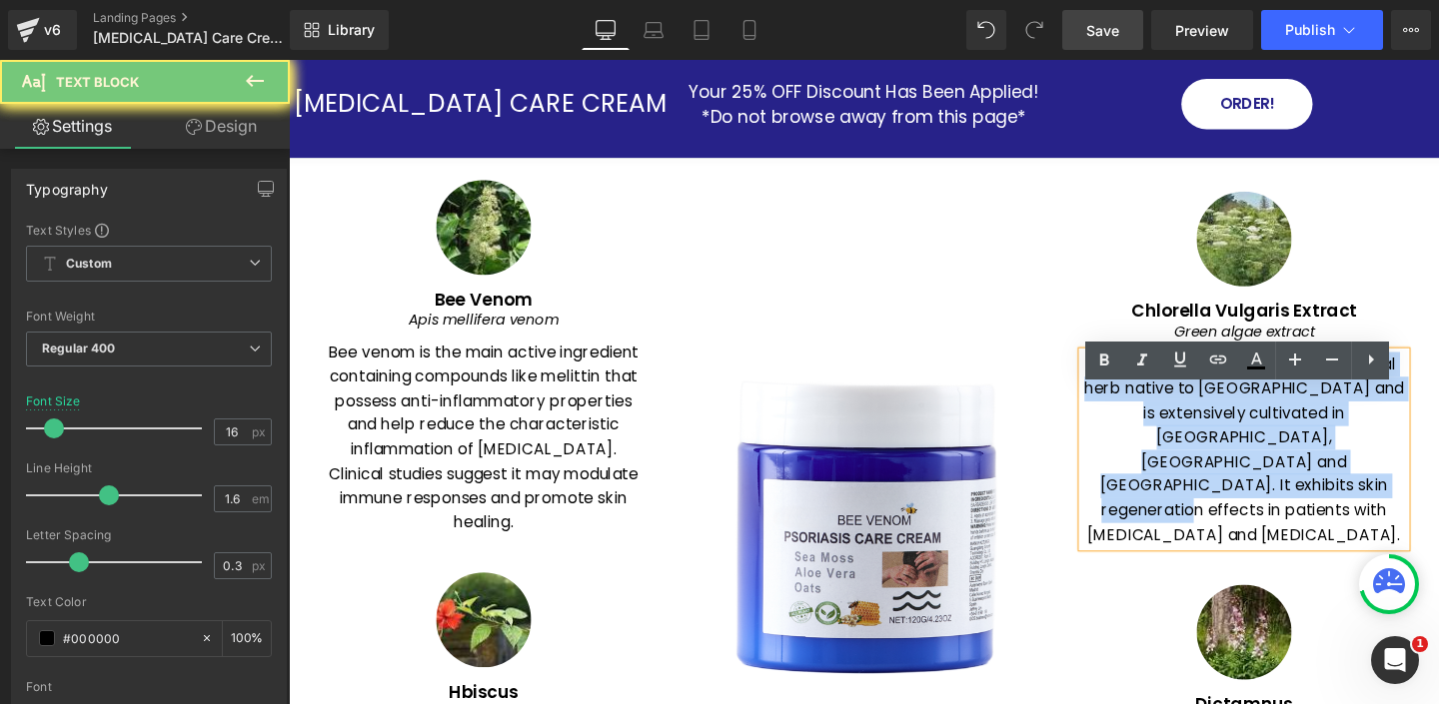
click at [1165, 417] on p "Cnidium officinale Makino is a perennial herb native to China and is extensivel…" at bounding box center [1293, 469] width 340 height 205
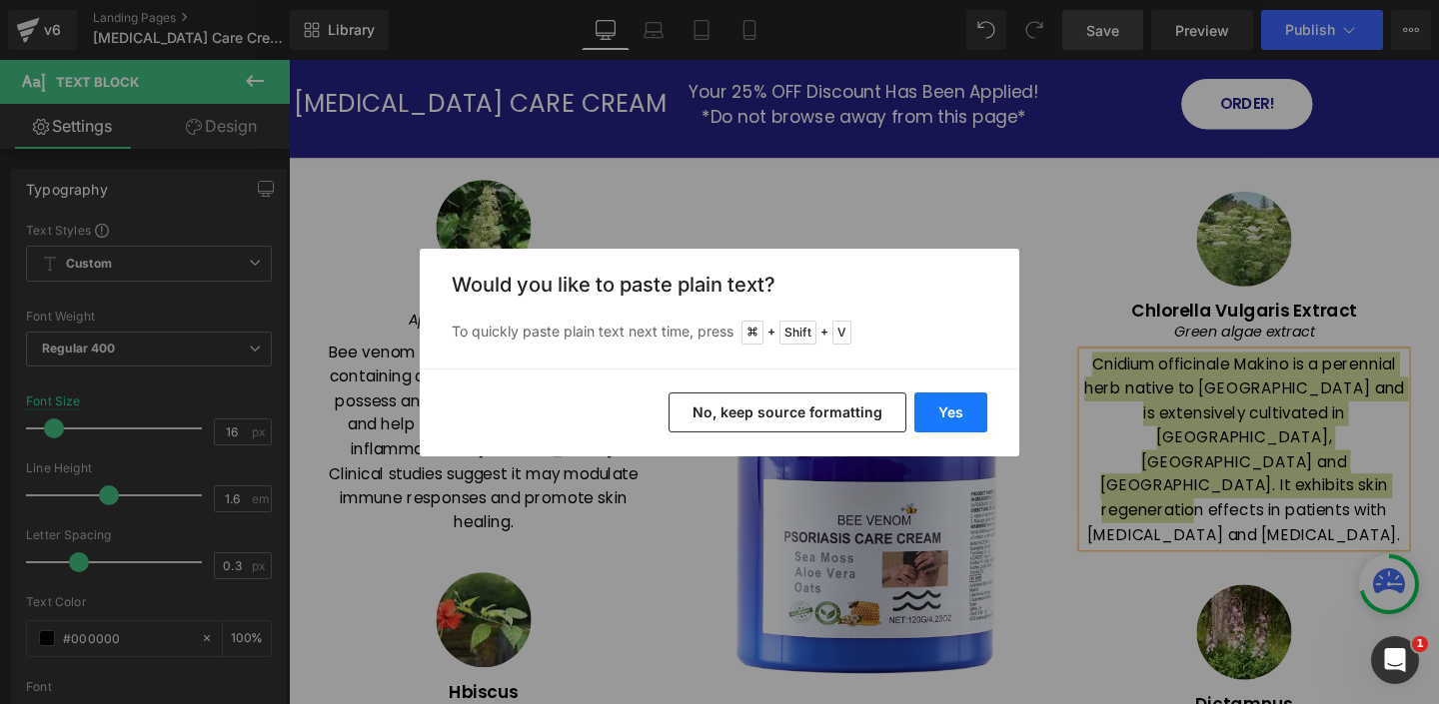
click at [940, 405] on button "Yes" at bounding box center [950, 413] width 73 height 40
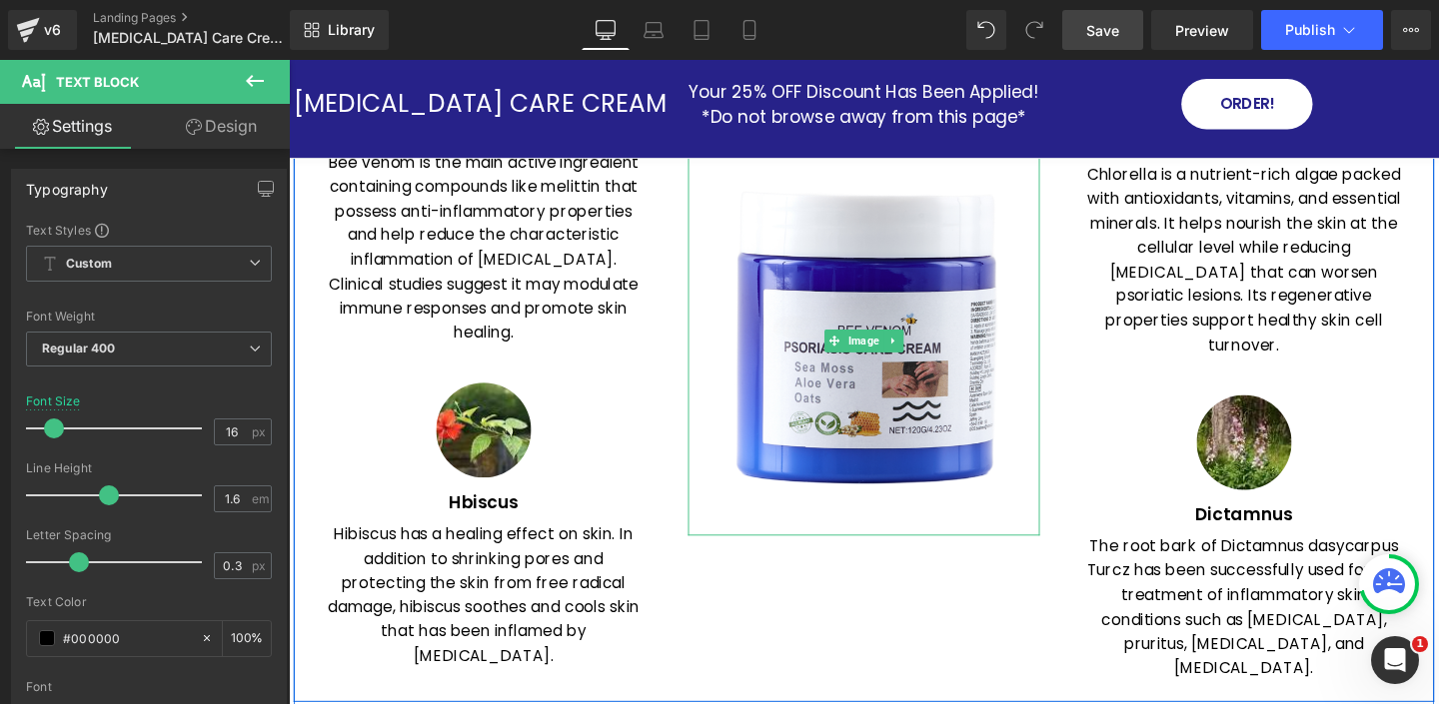
scroll to position [2814, 0]
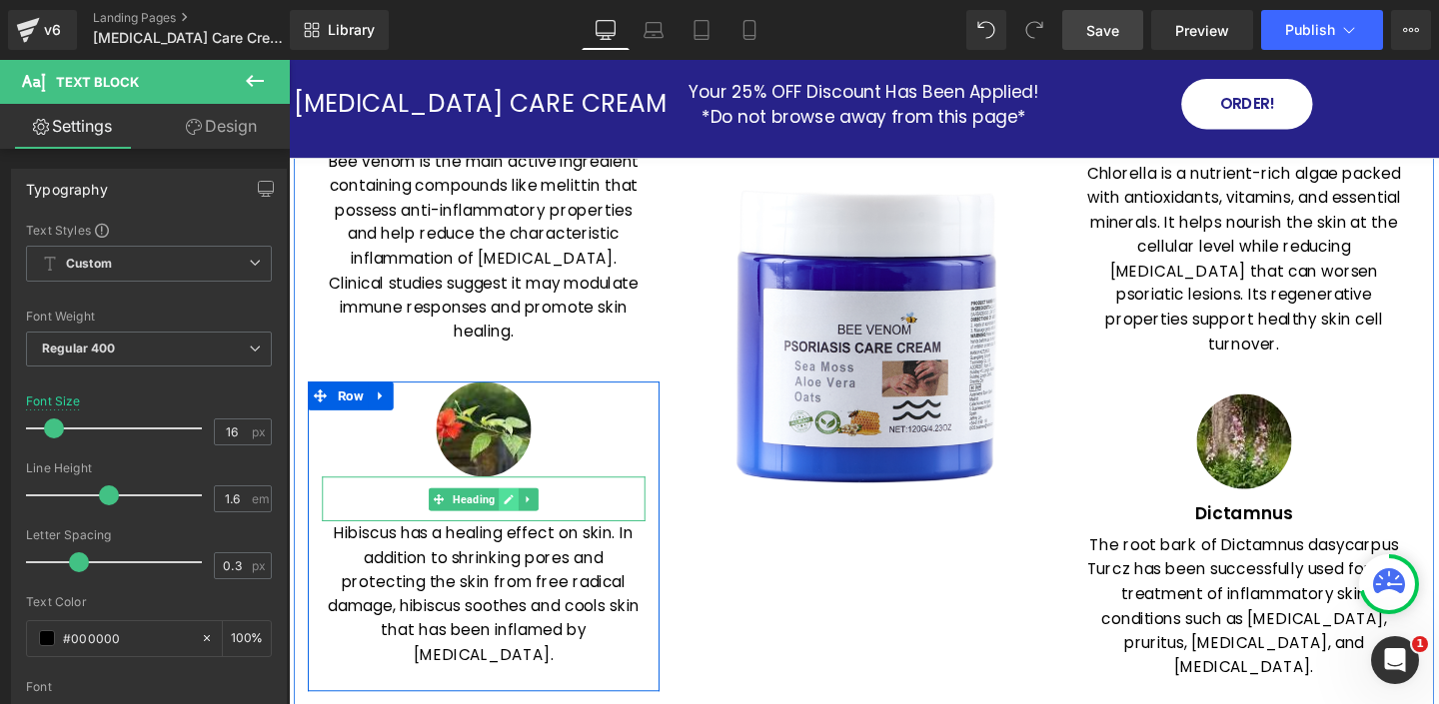
click at [518, 520] on icon at bounding box center [520, 523] width 11 height 12
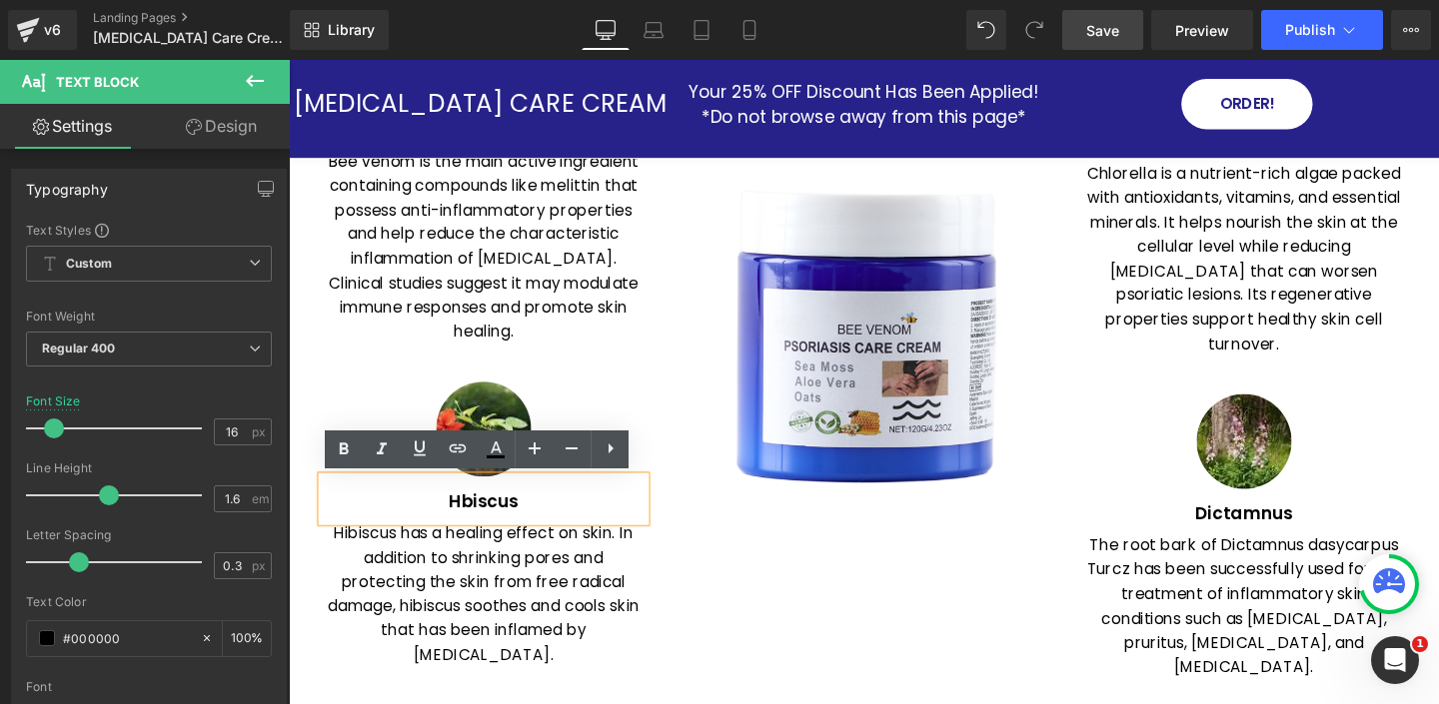
click at [490, 522] on h1 "Hbiscus" at bounding box center [494, 525] width 340 height 22
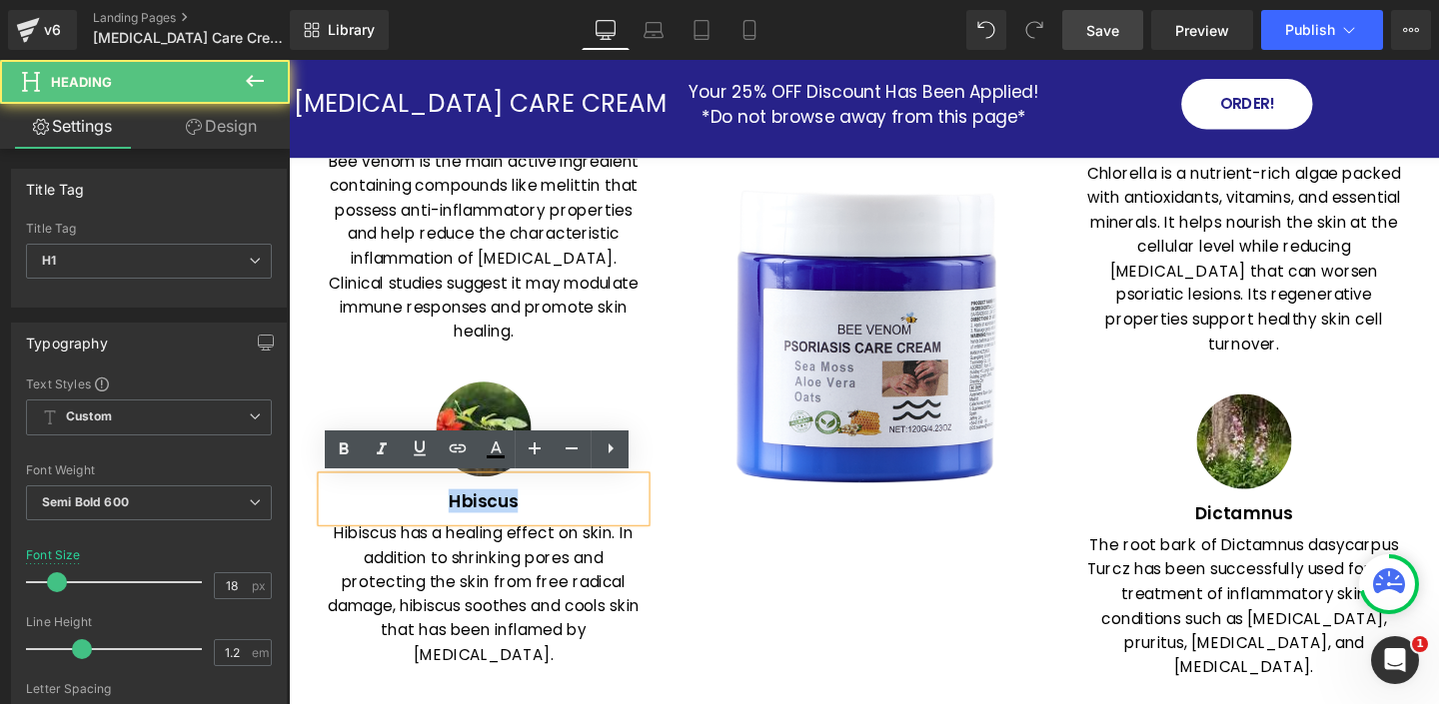
click at [490, 522] on h1 "Hbiscus" at bounding box center [494, 525] width 340 height 22
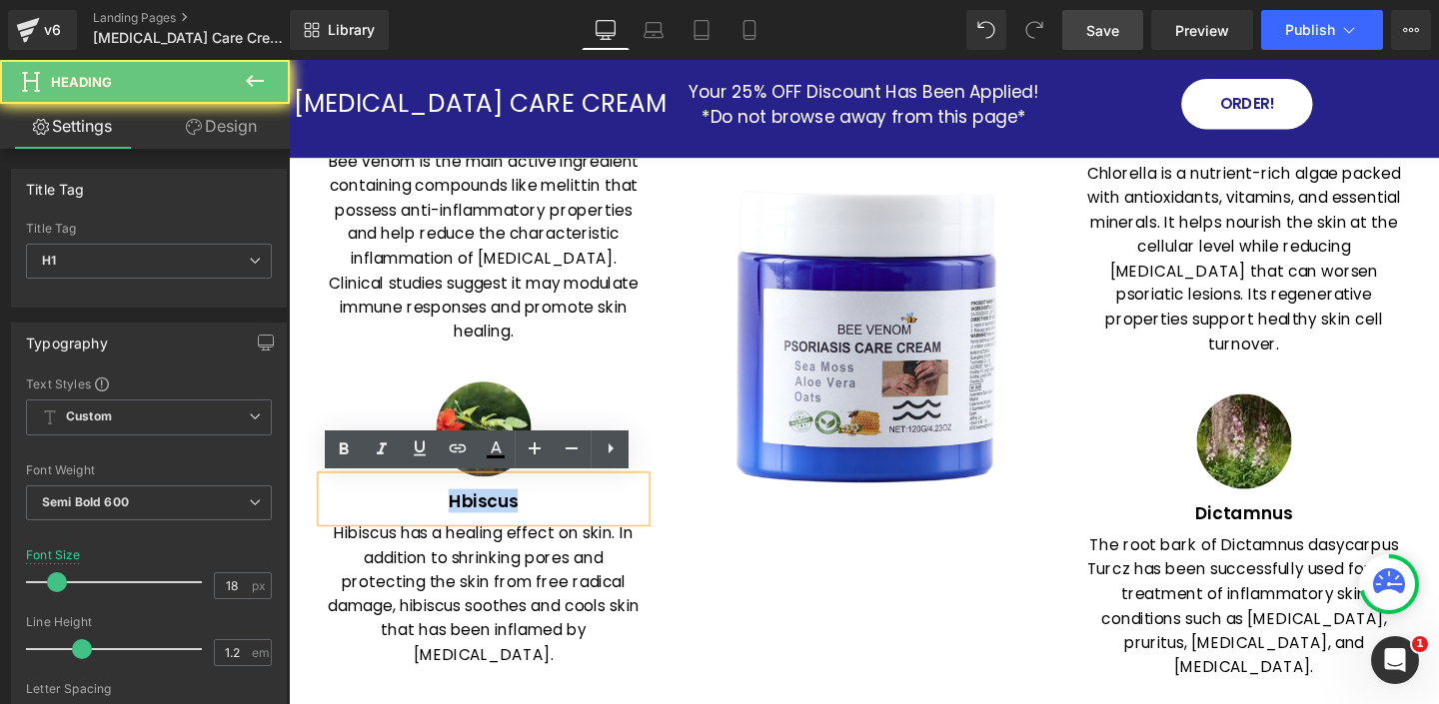
click at [490, 521] on h1 "Hbiscus" at bounding box center [494, 525] width 340 height 22
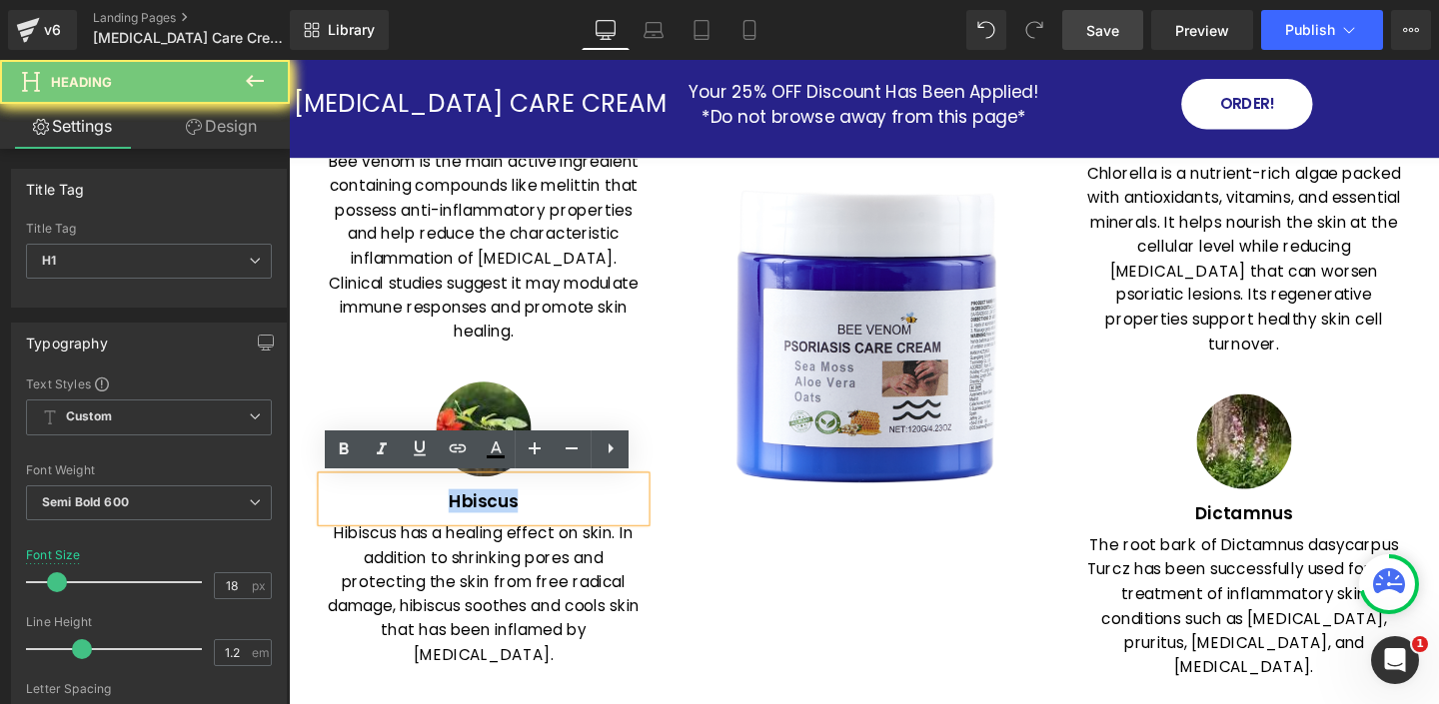
paste div
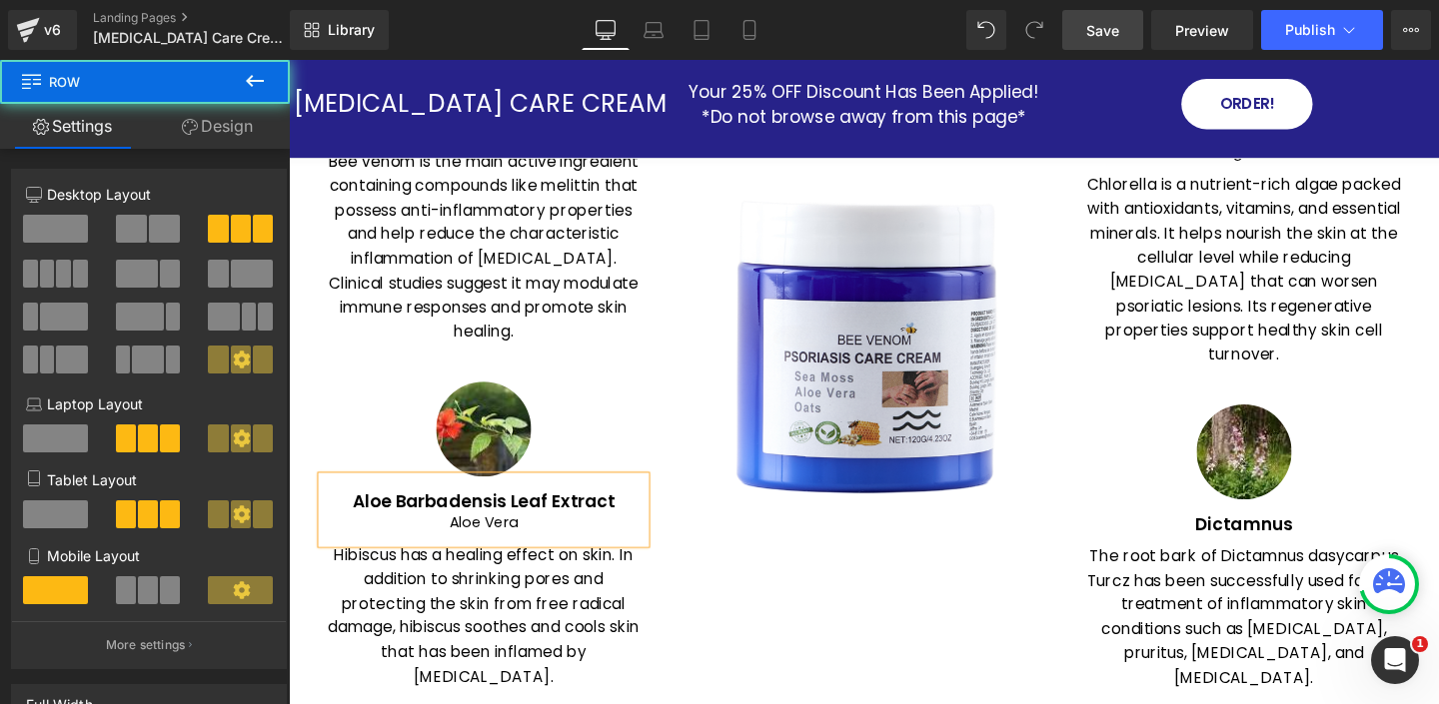
click at [713, 599] on div "Image" at bounding box center [893, 366] width 400 height 761
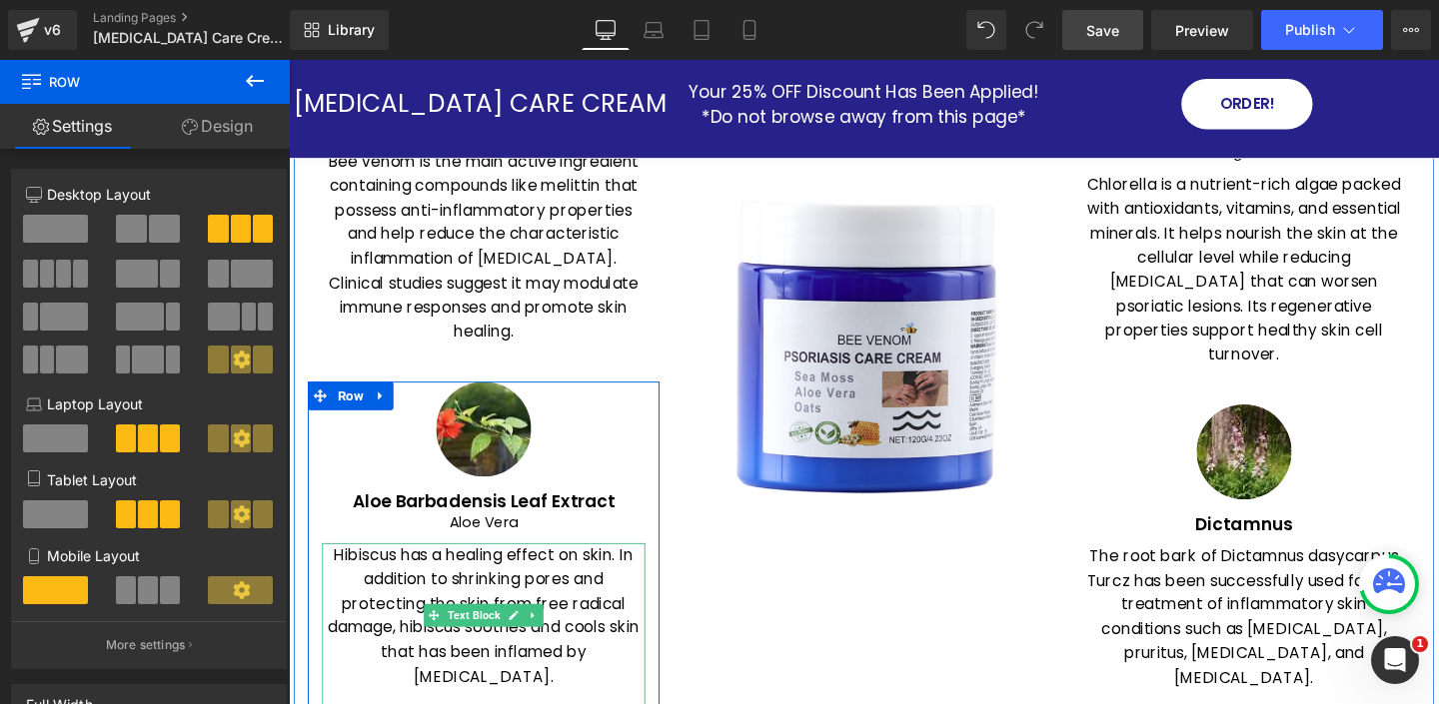
click at [372, 580] on p "Hibiscus has a healing effect on skin. In addition to shrinking pores and prote…" at bounding box center [494, 646] width 340 height 154
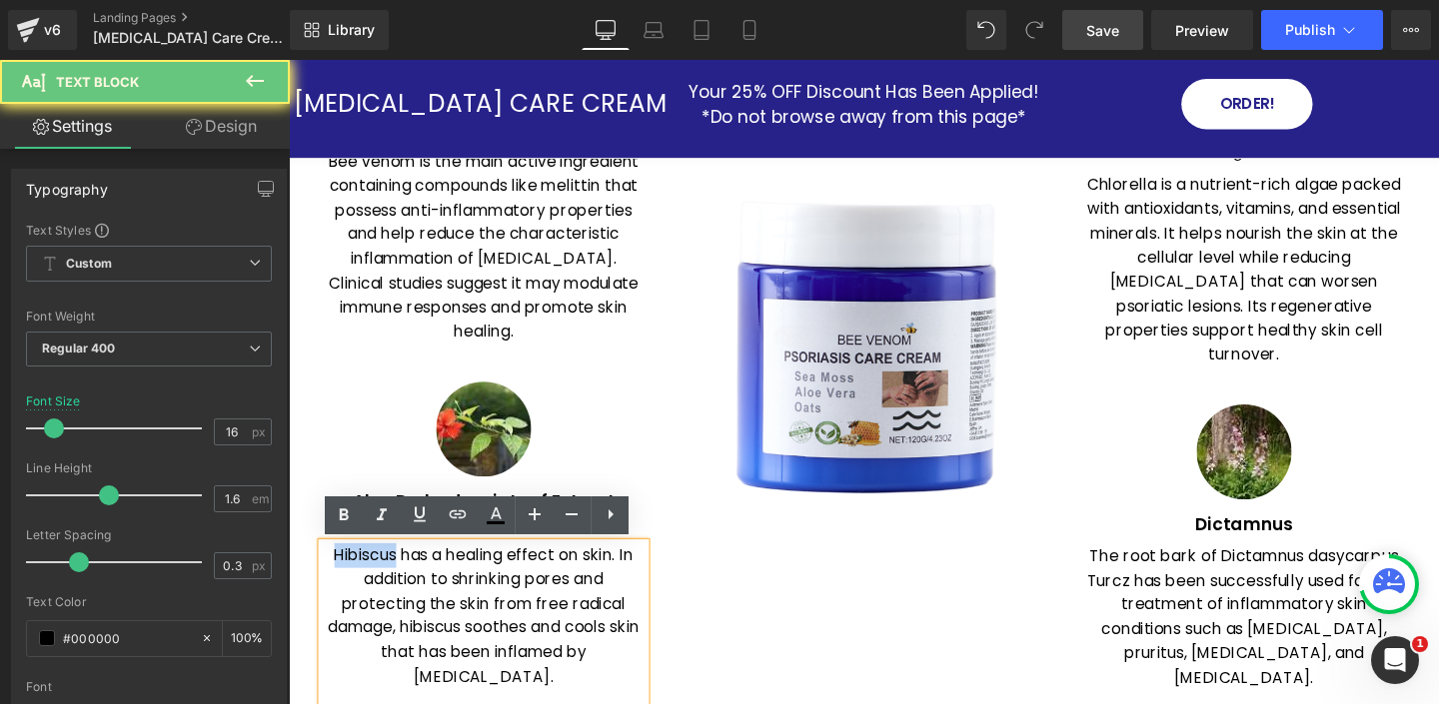
click at [372, 580] on p "Hibiscus has a healing effect on skin. In addition to shrinking pores and prote…" at bounding box center [494, 646] width 340 height 154
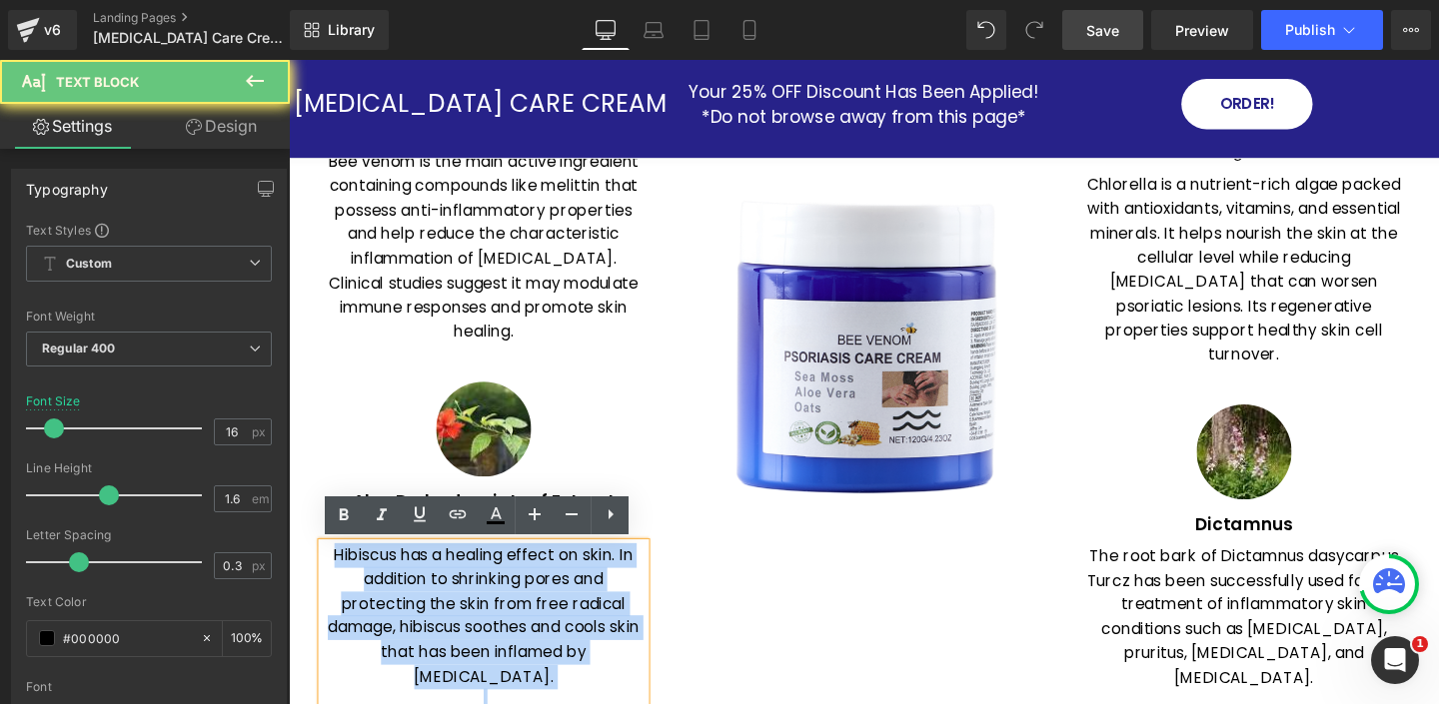
click at [372, 580] on p "Hibiscus has a healing effect on skin. In addition to shrinking pores and prote…" at bounding box center [494, 646] width 340 height 154
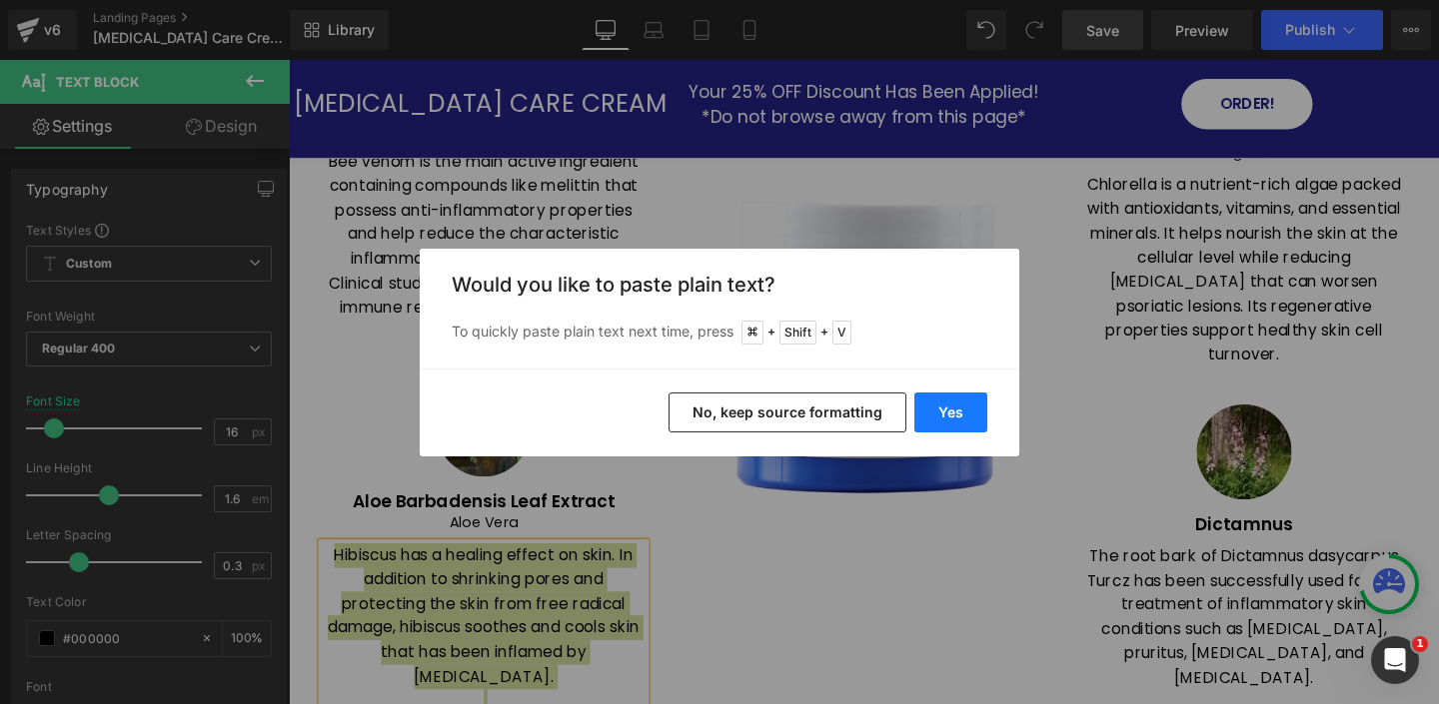
click at [956, 412] on button "Yes" at bounding box center [950, 413] width 73 height 40
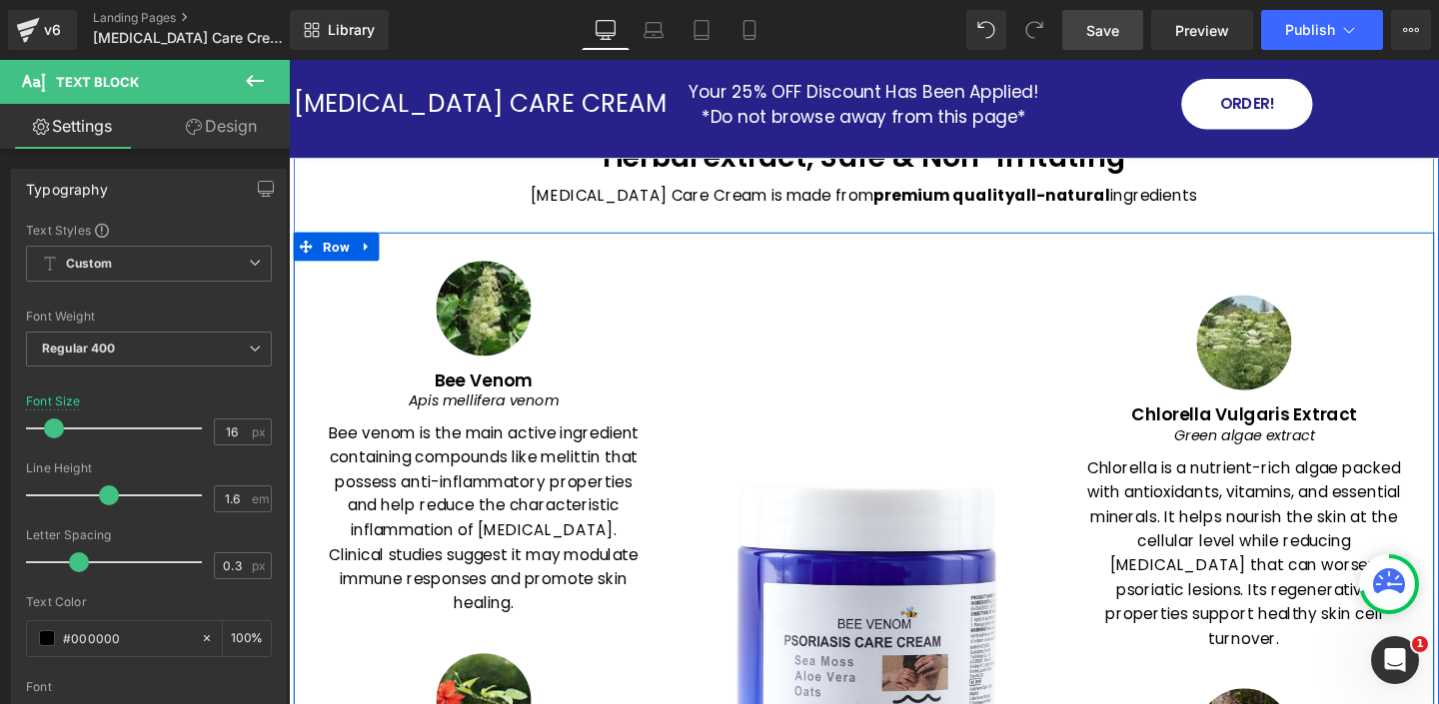
scroll to position [2517, 0]
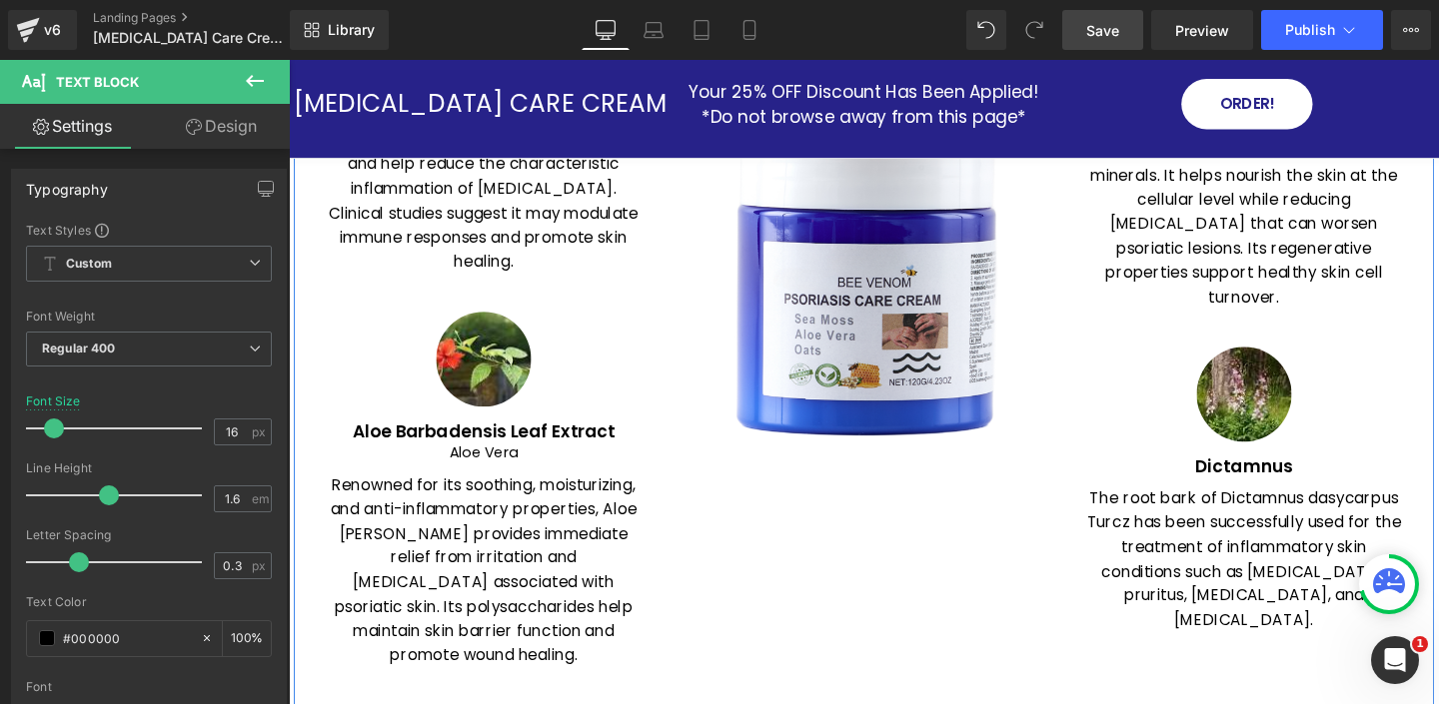
click at [1251, 474] on div "Dictamnus Heading" at bounding box center [1293, 485] width 340 height 47
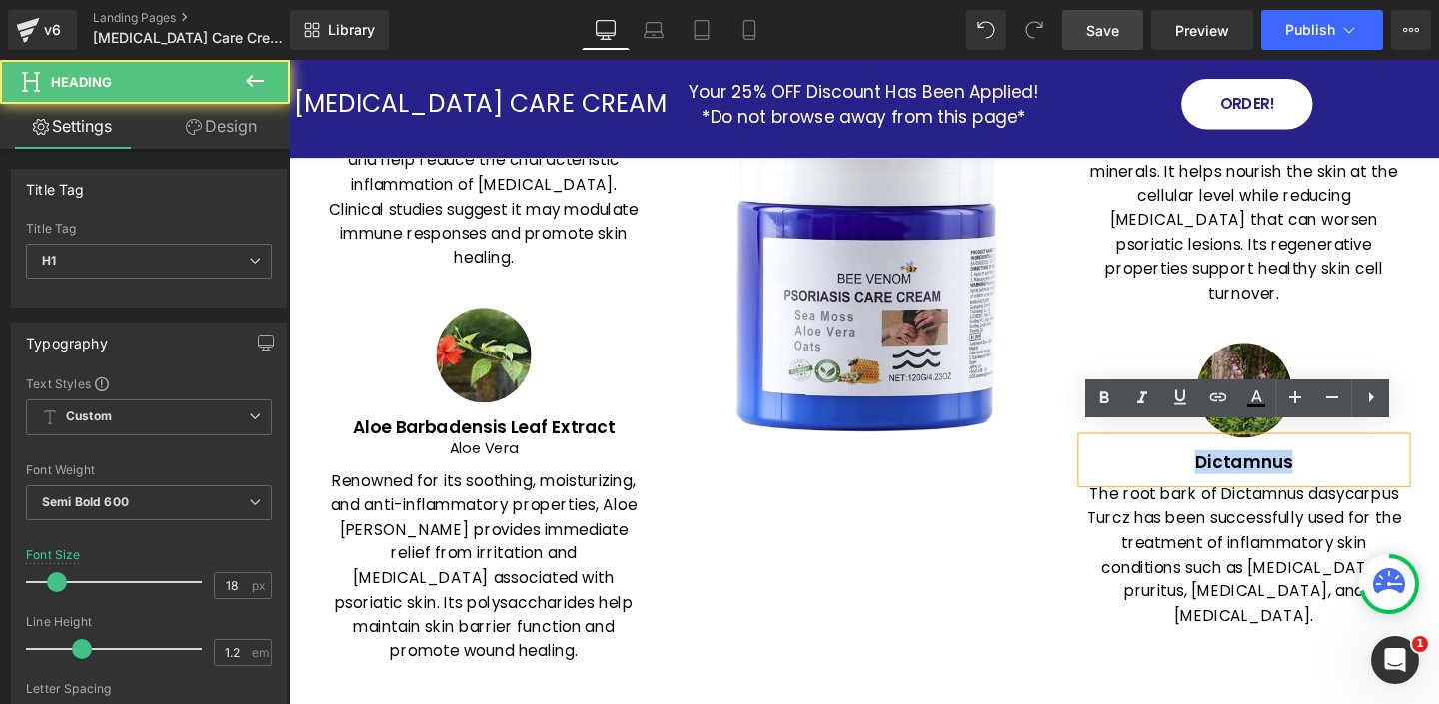
click at [1251, 475] on h1 "Dictamnus" at bounding box center [1293, 484] width 340 height 22
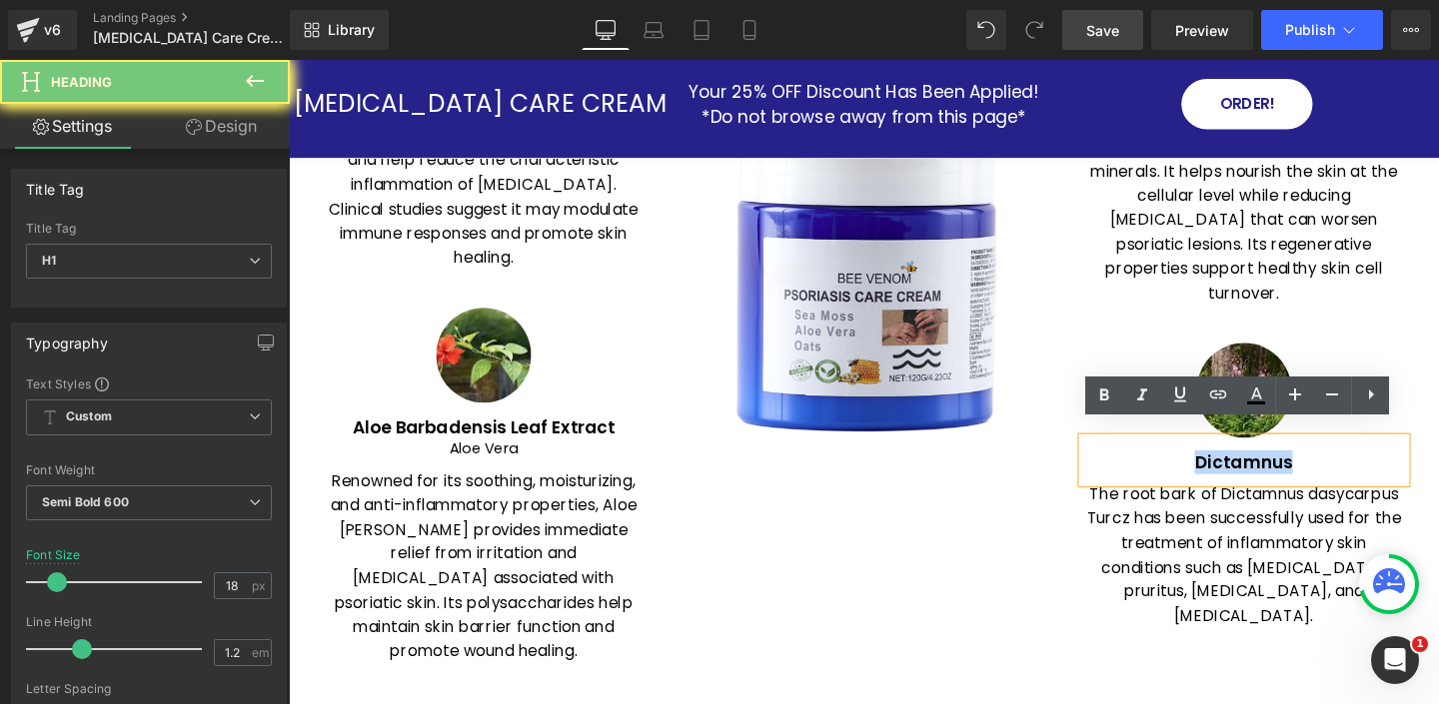
click at [1251, 475] on h1 "Dictamnus" at bounding box center [1293, 484] width 340 height 22
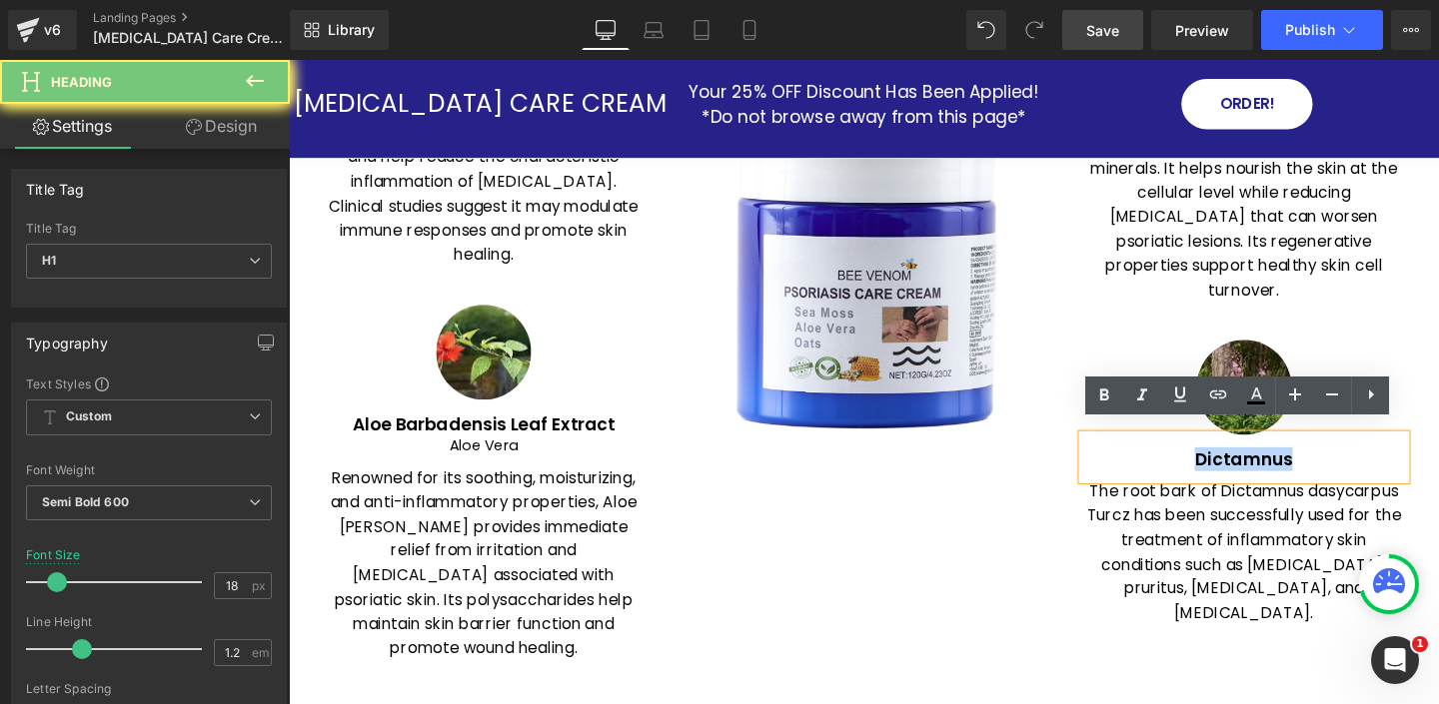
paste div
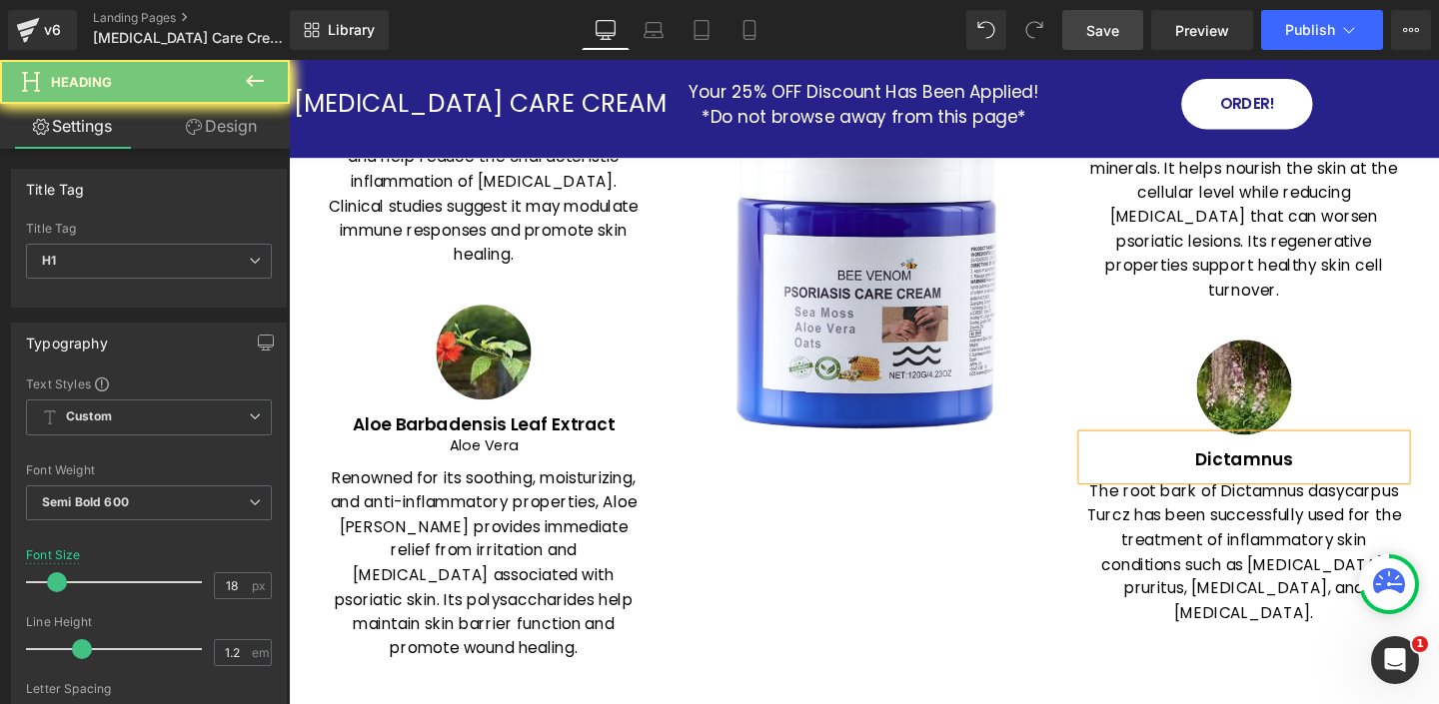
scroll to position [2884, 0]
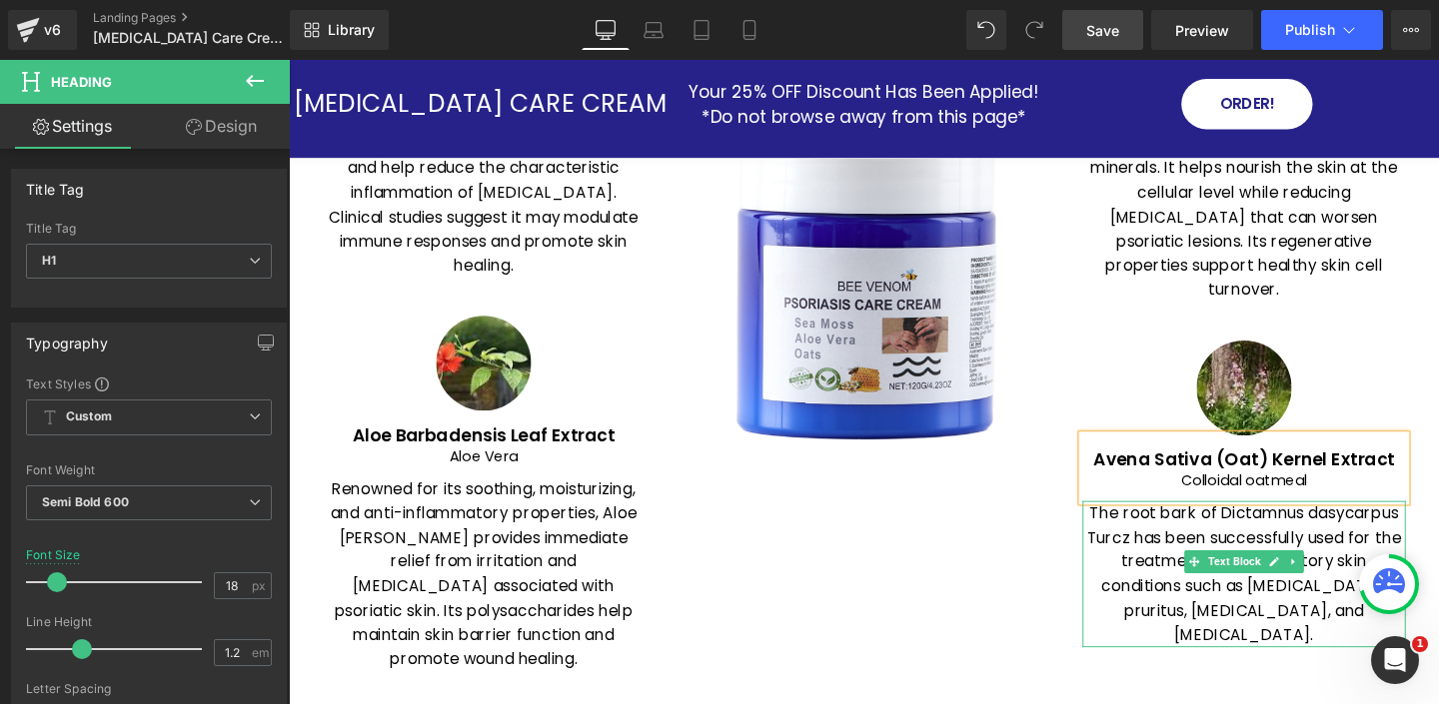
click at [1169, 524] on p "The root bark of Dictamnus dasycarpus Turcz has been successfully used for the …" at bounding box center [1293, 601] width 340 height 154
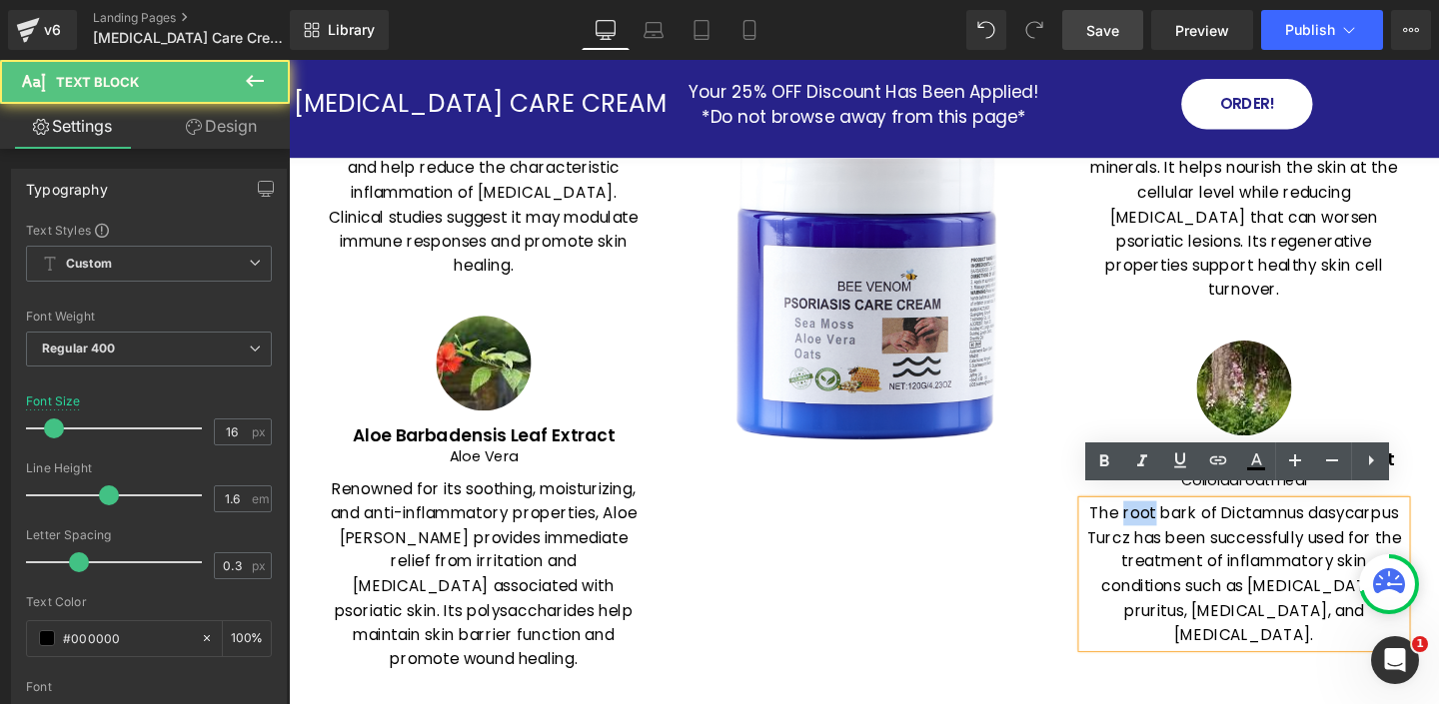
click at [1169, 524] on p "The root bark of Dictamnus dasycarpus Turcz has been successfully used for the …" at bounding box center [1293, 601] width 340 height 154
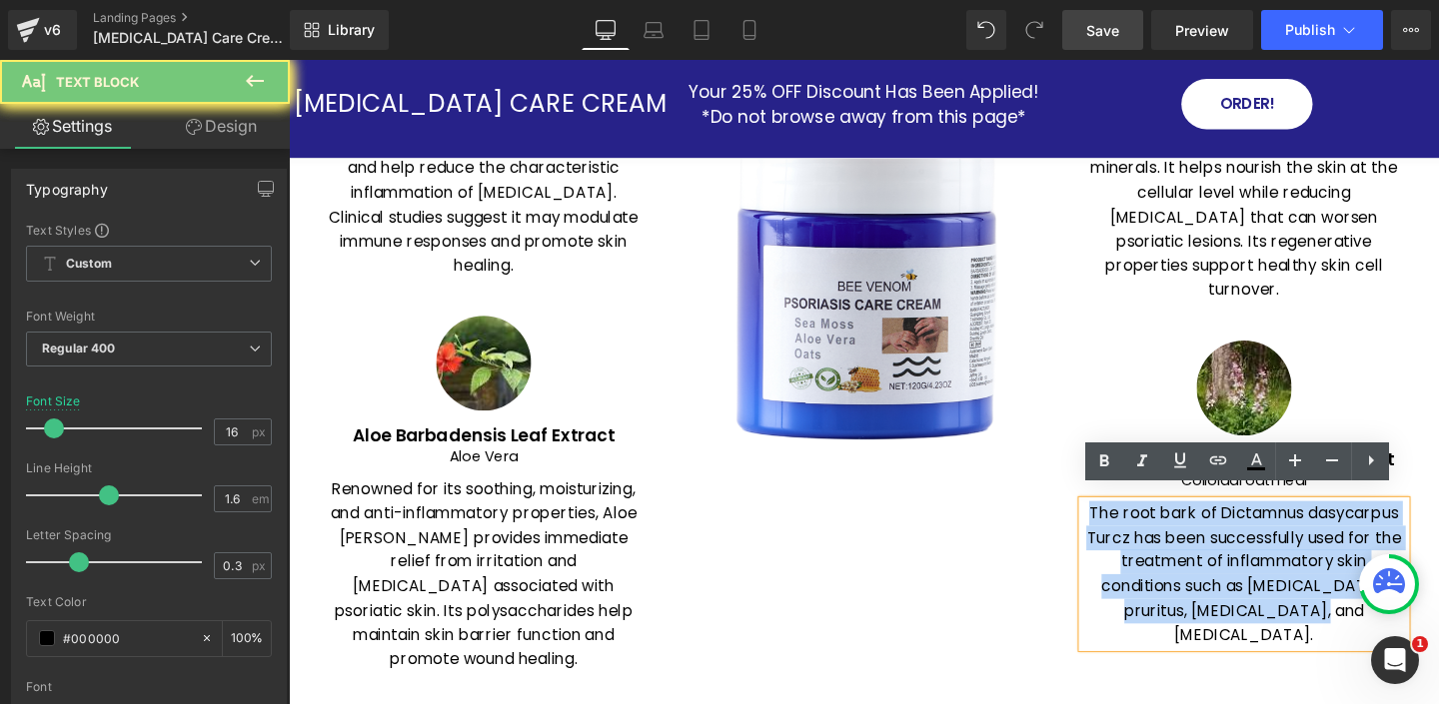
click at [1169, 524] on p "The root bark of Dictamnus dasycarpus Turcz has been successfully used for the …" at bounding box center [1293, 601] width 340 height 154
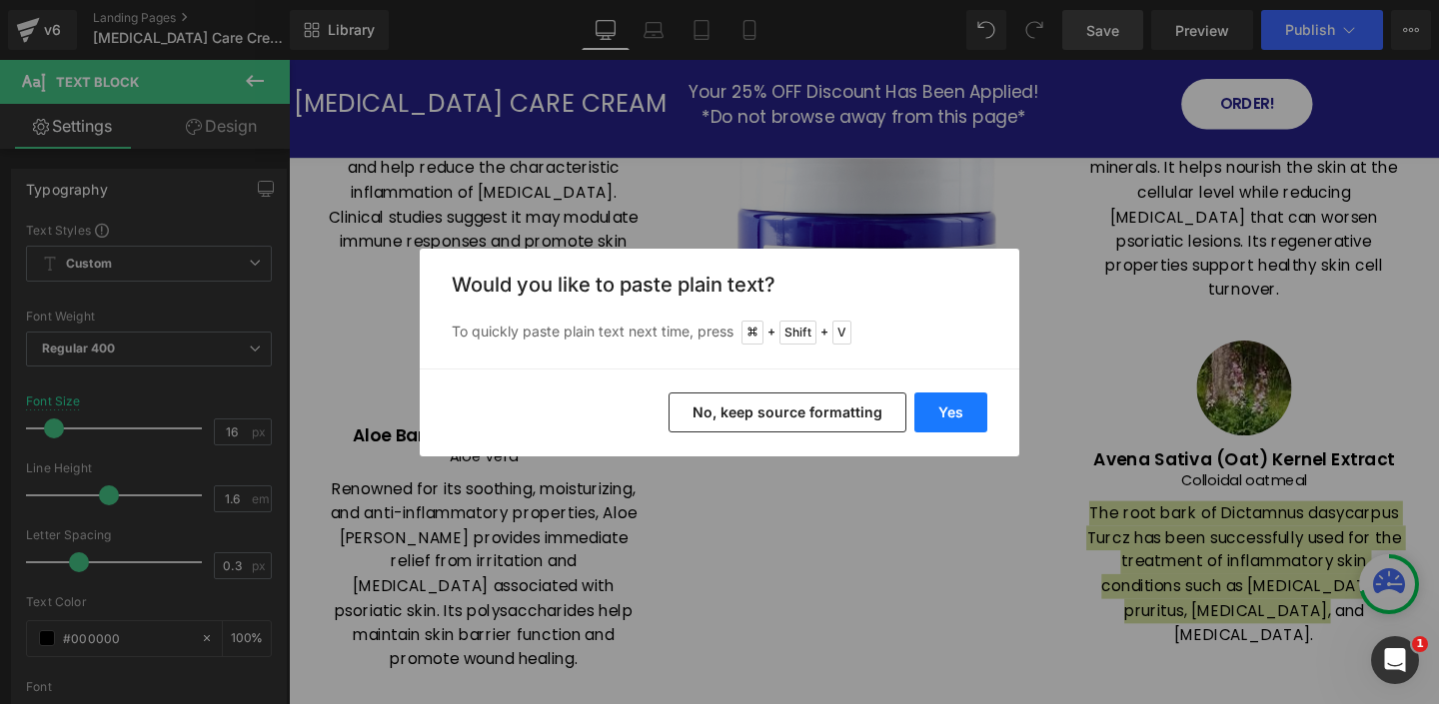
click at [952, 413] on button "Yes" at bounding box center [950, 413] width 73 height 40
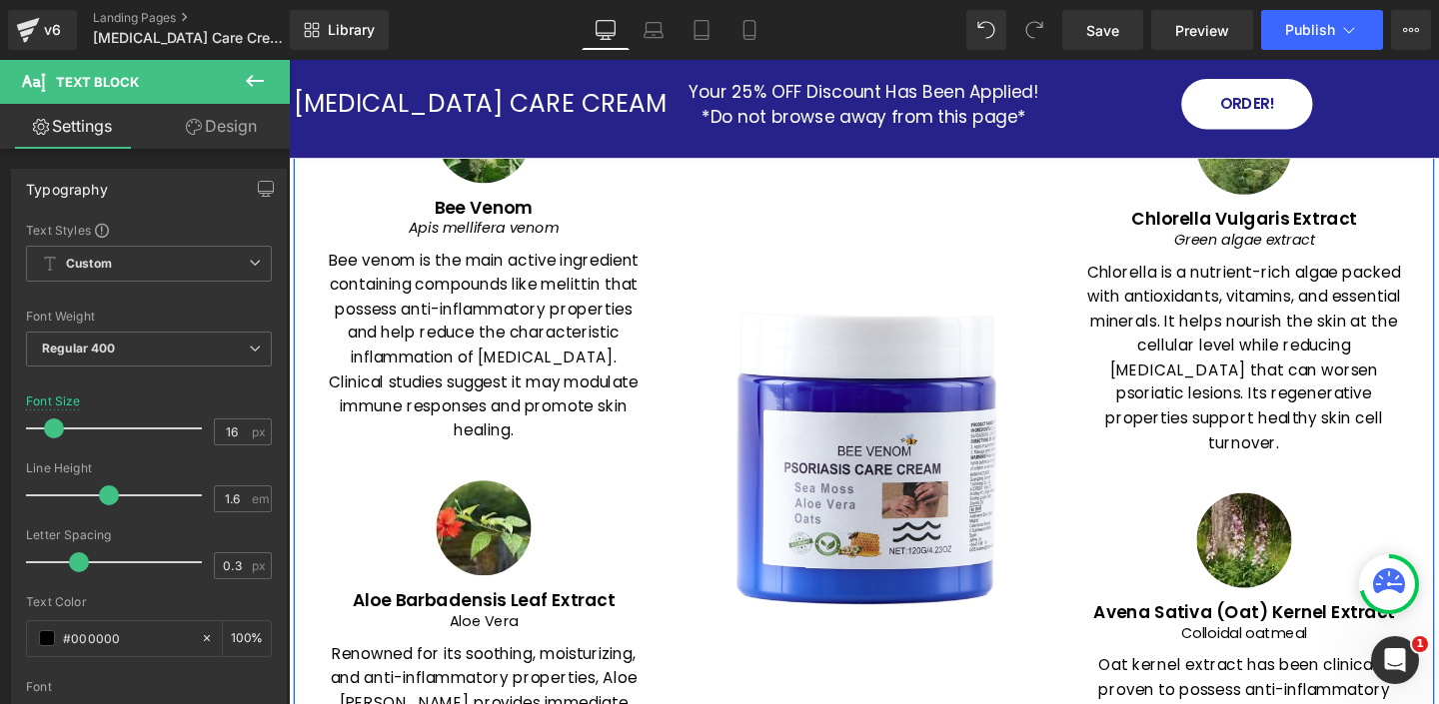
scroll to position [2709, 0]
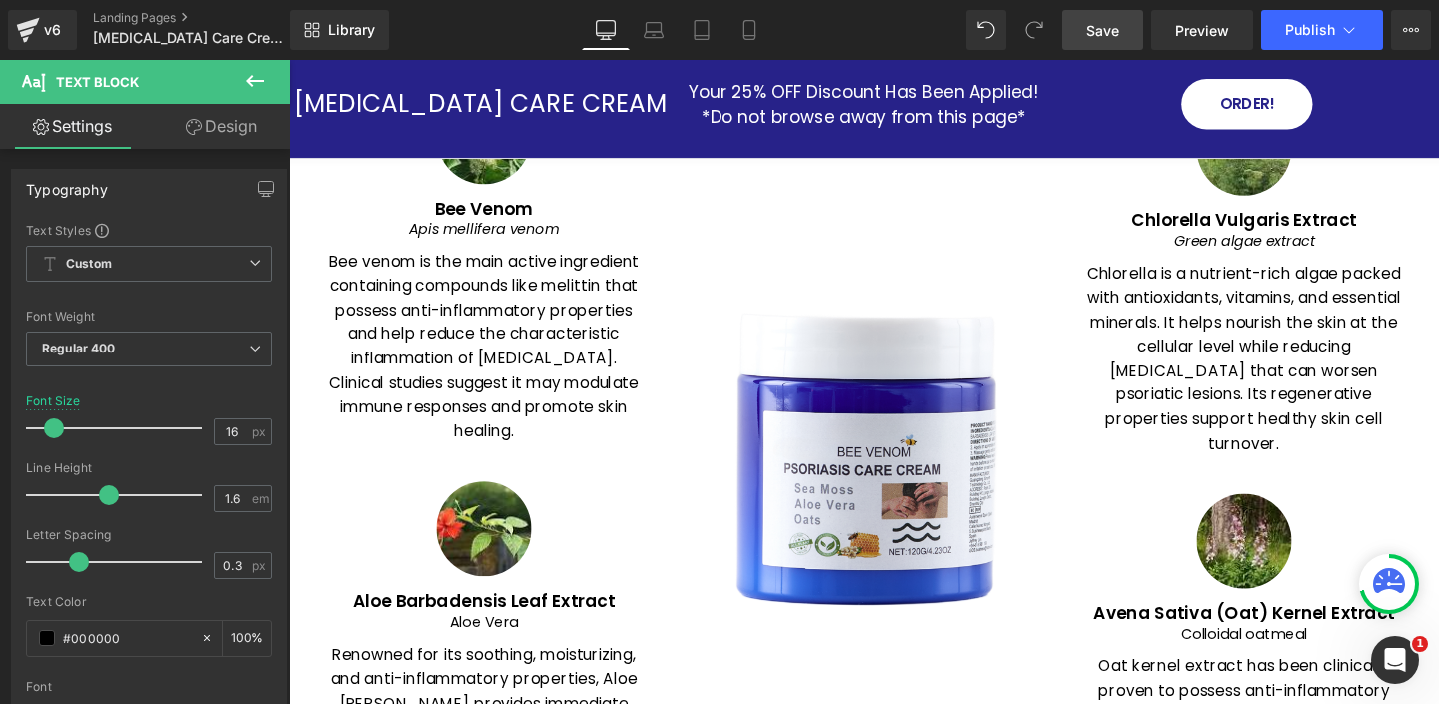
click at [1110, 34] on span "Save" at bounding box center [1102, 30] width 33 height 21
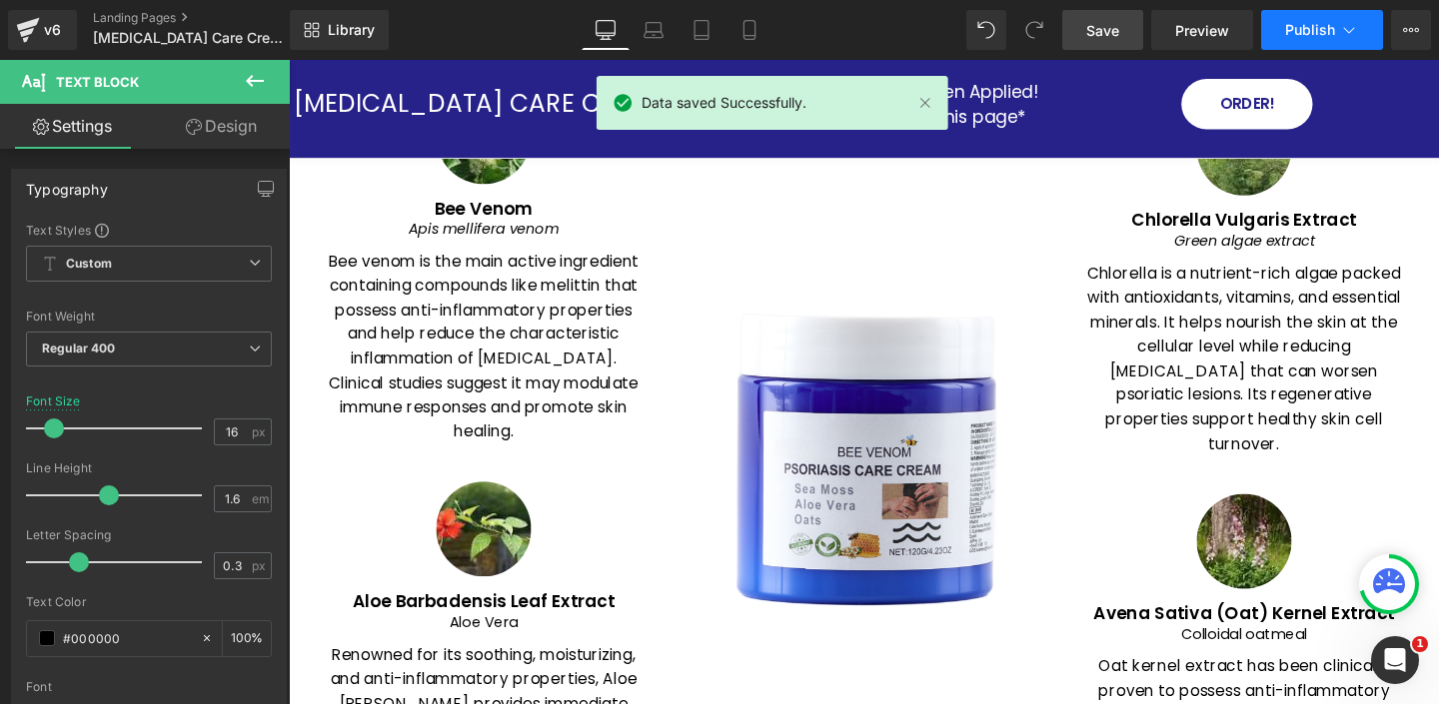
click at [1360, 29] on button "Publish" at bounding box center [1322, 30] width 122 height 40
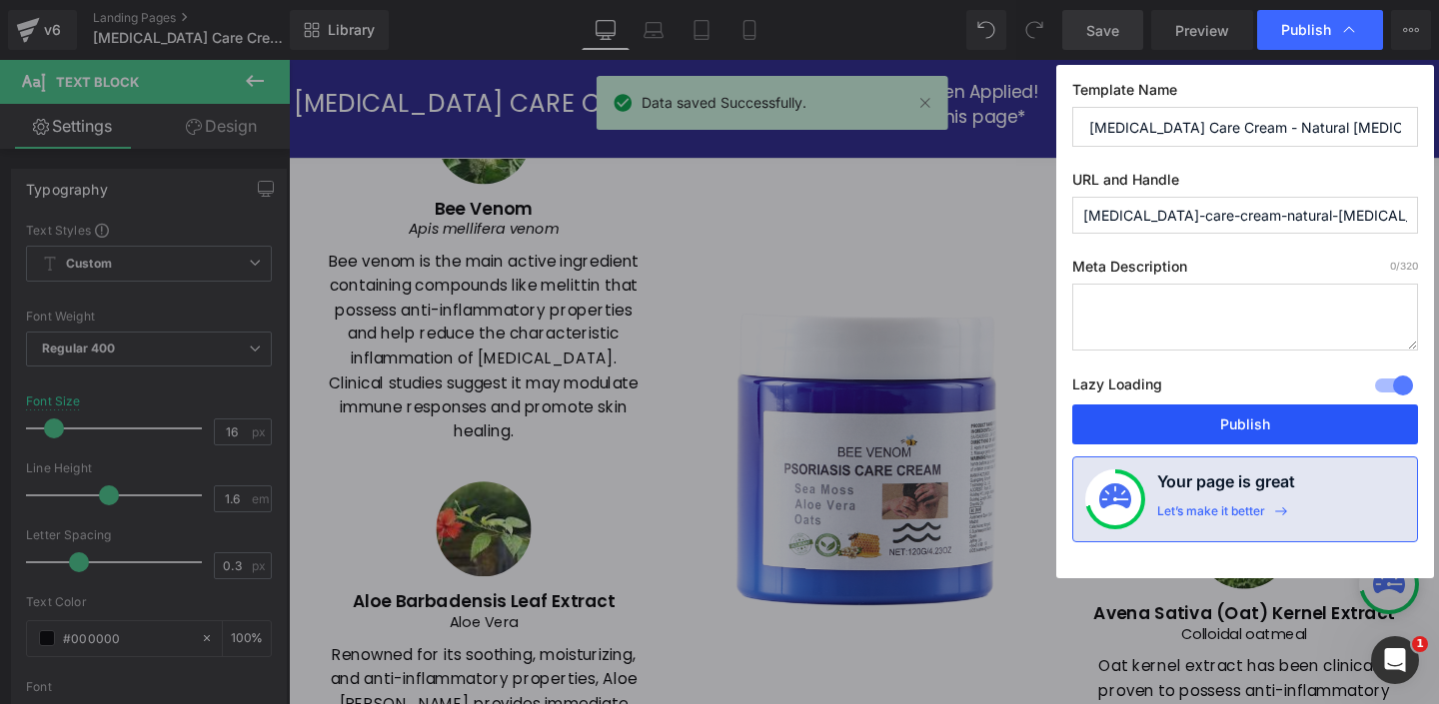
click at [1217, 425] on button "Publish" at bounding box center [1245, 425] width 346 height 40
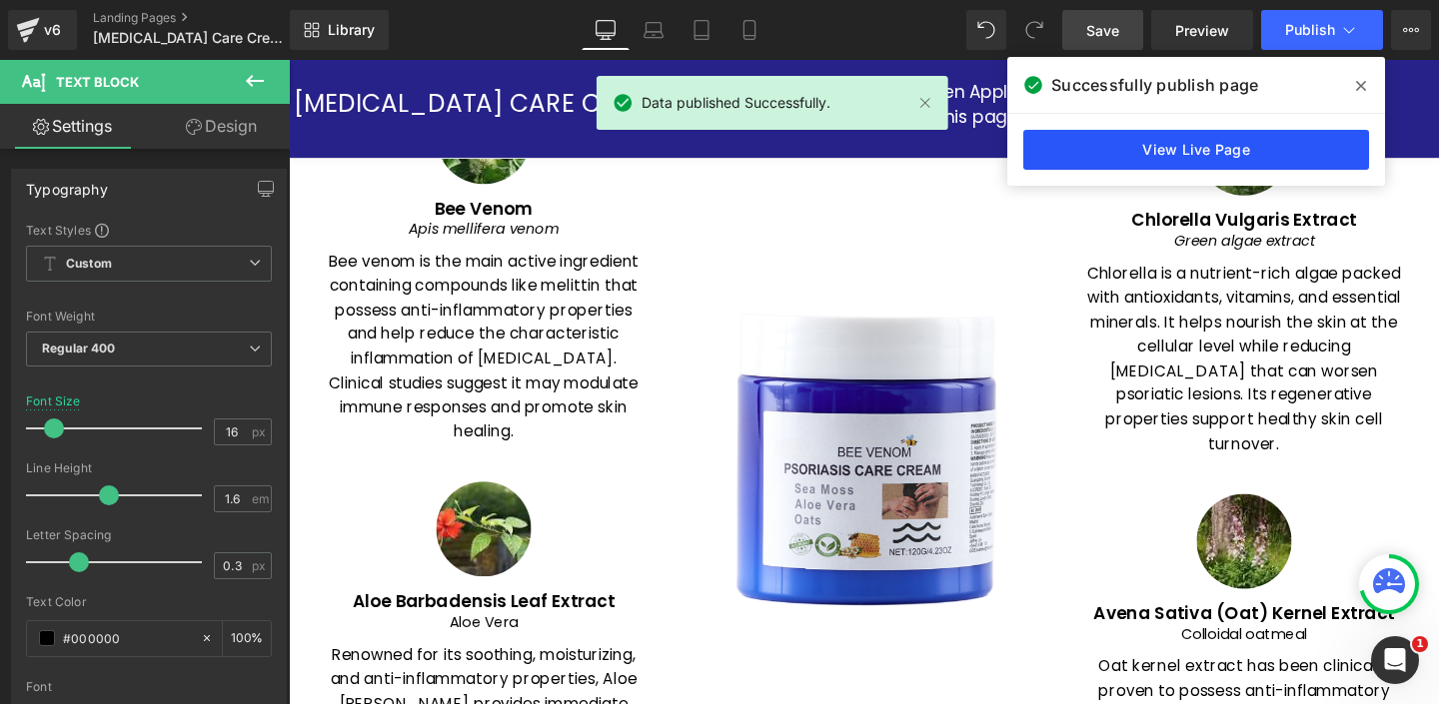
click at [1187, 148] on link "View Live Page" at bounding box center [1196, 150] width 346 height 40
